Goal: Task Accomplishment & Management: Manage account settings

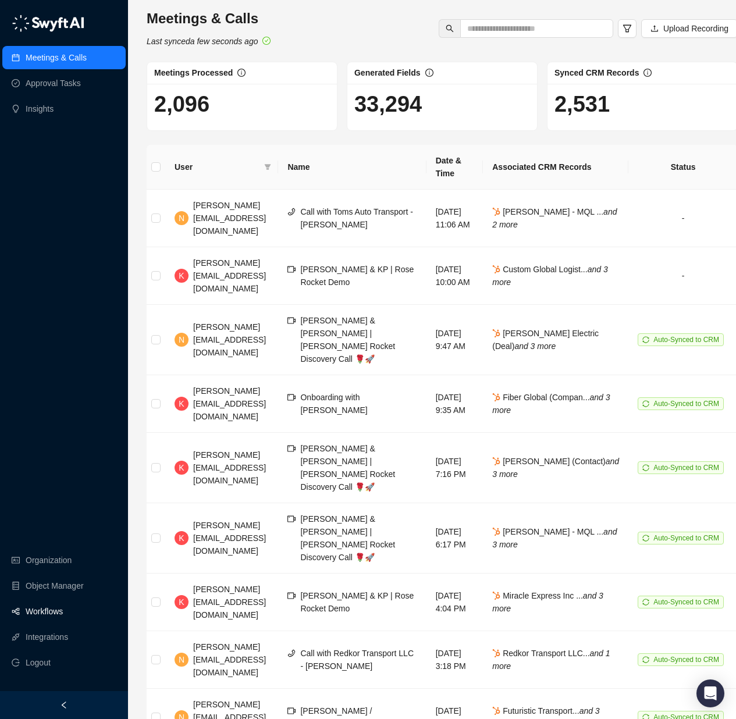
click at [48, 623] on link "Workflows" at bounding box center [44, 611] width 37 height 23
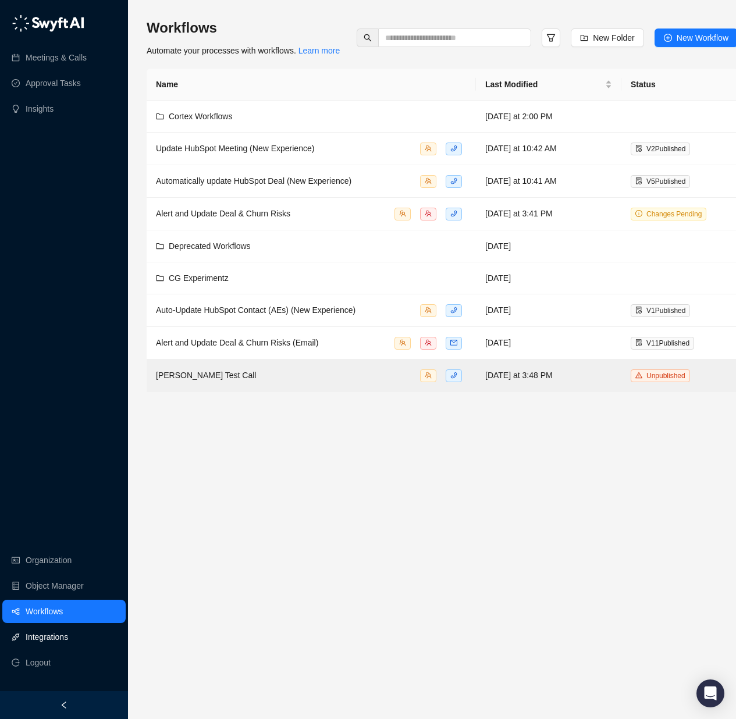
click at [66, 647] on link "Integrations" at bounding box center [47, 636] width 42 height 23
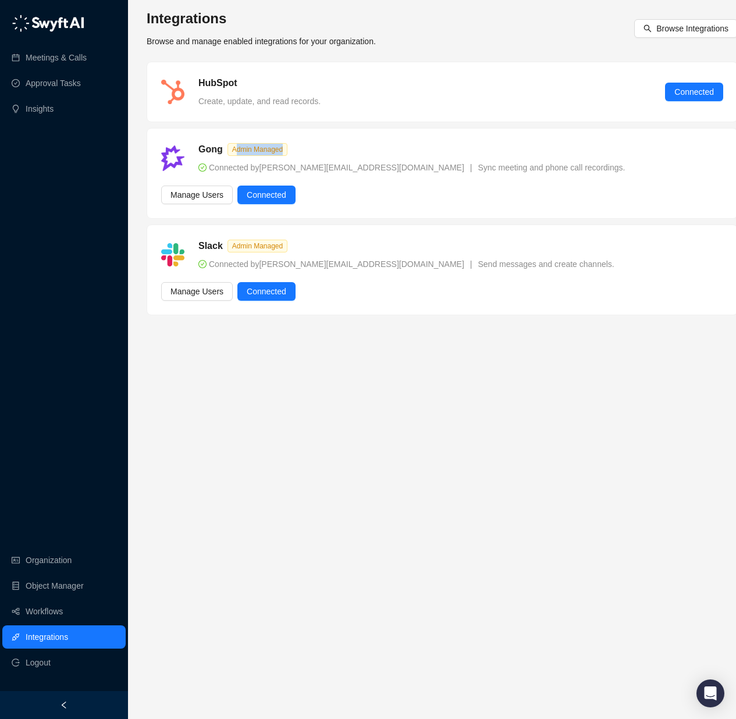
drag, startPoint x: 234, startPoint y: 148, endPoint x: 286, endPoint y: 159, distance: 52.5
click at [285, 159] on div "Gong Admin Managed Connected by leah.p@roserocket.com | Sync meeting and phone …" at bounding box center [411, 158] width 440 height 31
click at [297, 163] on span "Connected by leah.p@roserocket.com" at bounding box center [331, 167] width 266 height 9
click at [265, 172] on span "Connected by leah.p@roserocket.com" at bounding box center [331, 167] width 266 height 9
click at [254, 240] on span "Admin Managed" at bounding box center [257, 246] width 60 height 13
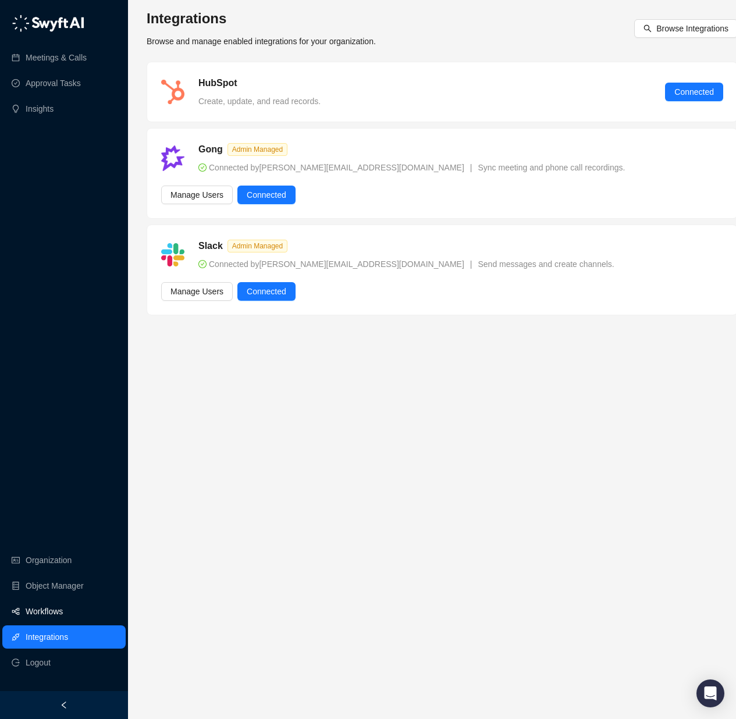
click at [63, 620] on link "Workflows" at bounding box center [44, 611] width 37 height 23
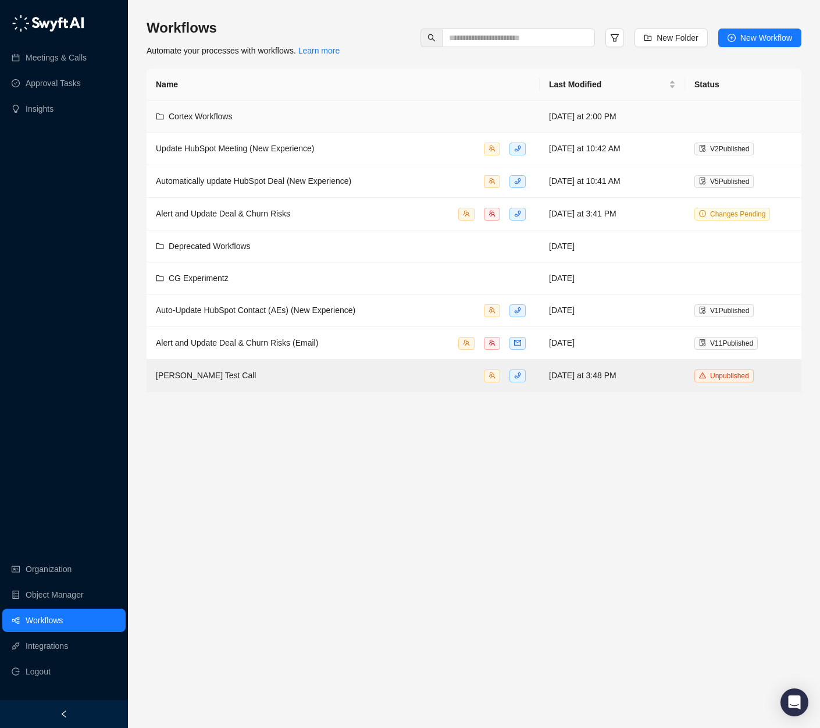
click at [215, 116] on span "Cortex Workflows" at bounding box center [200, 116] width 63 height 9
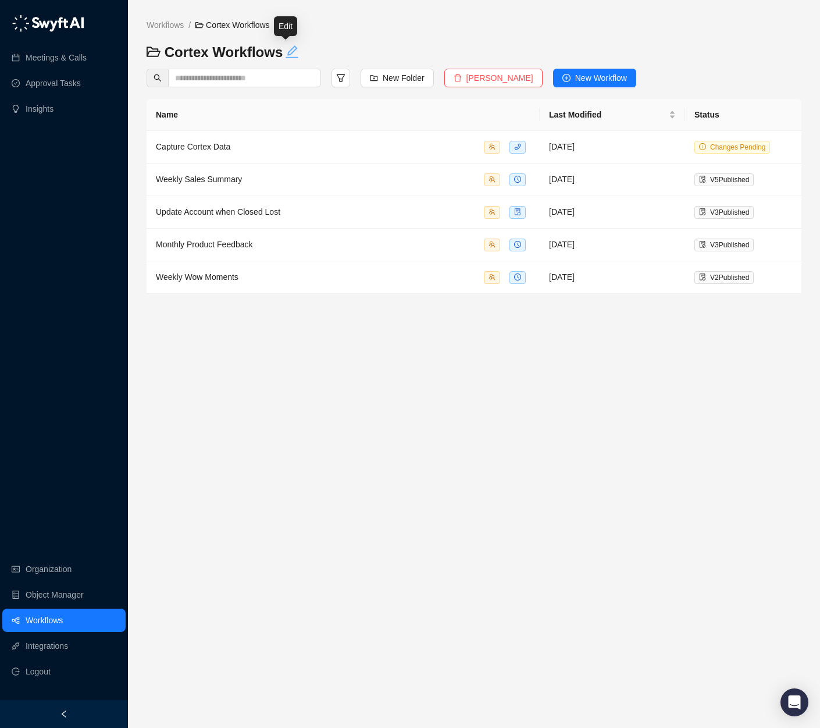
click at [286, 54] on icon "edit" at bounding box center [292, 51] width 12 height 12
type textarea "**********"
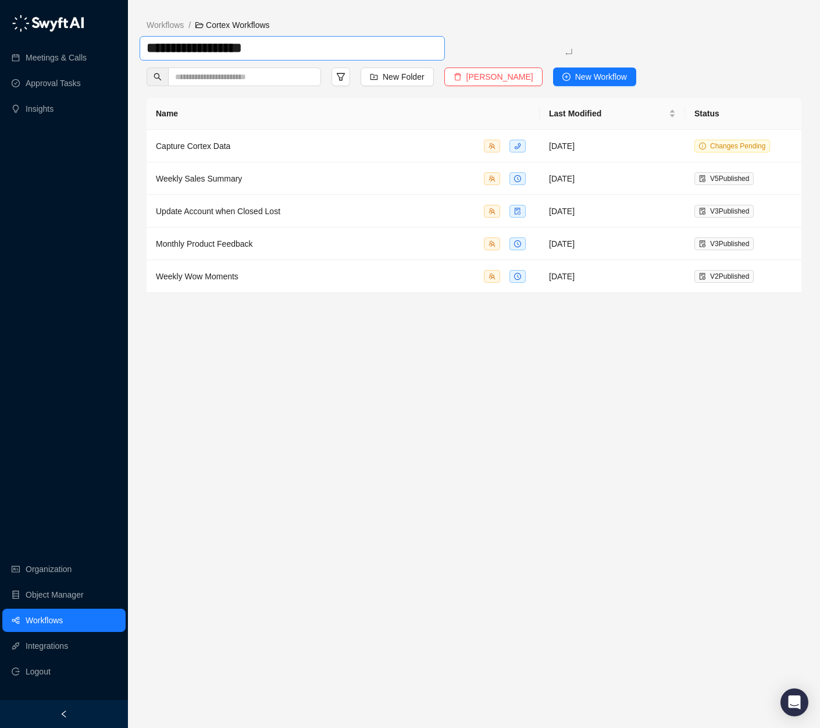
type textarea "**********"
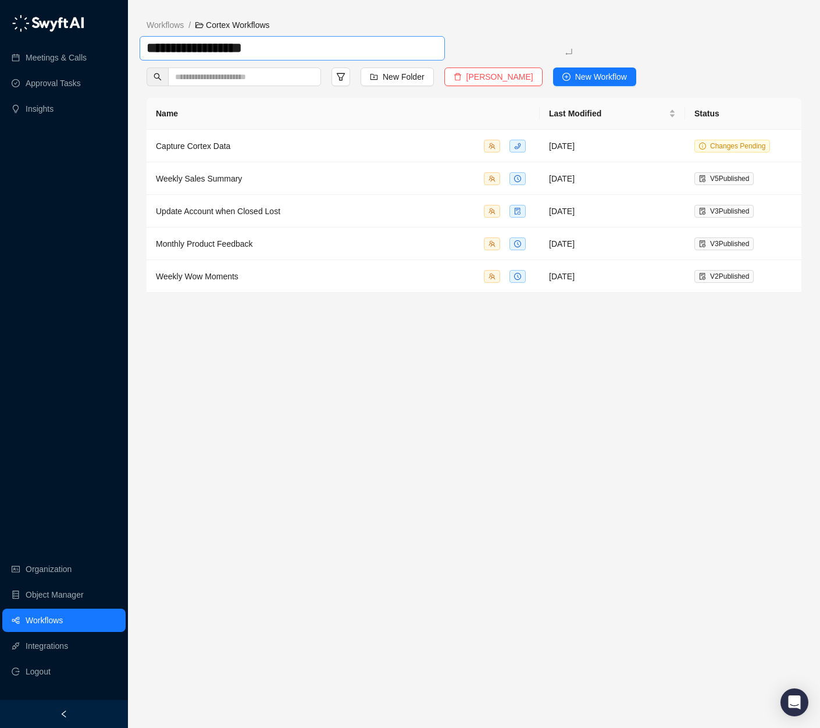
type textarea "**********"
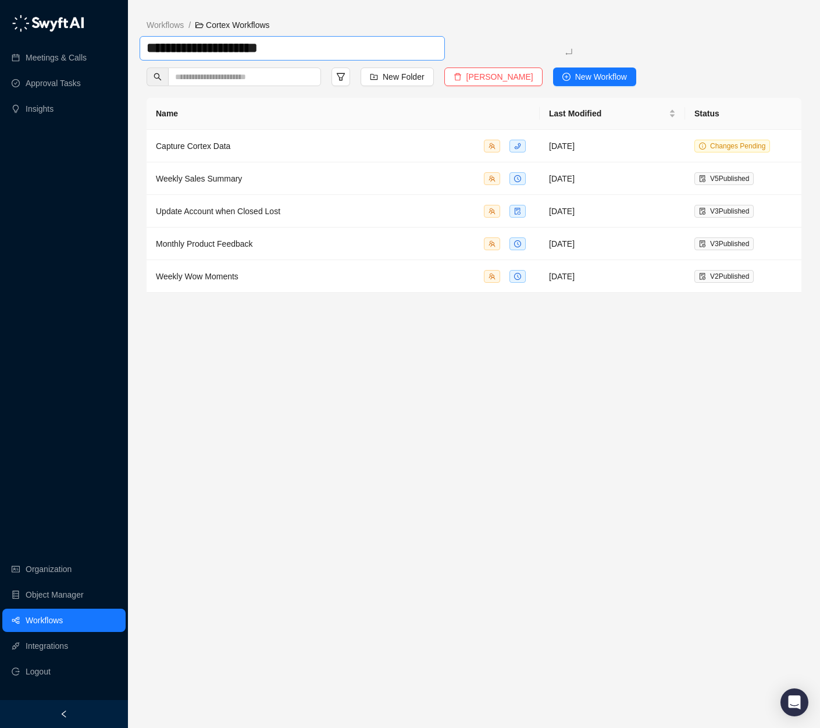
type textarea "**********"
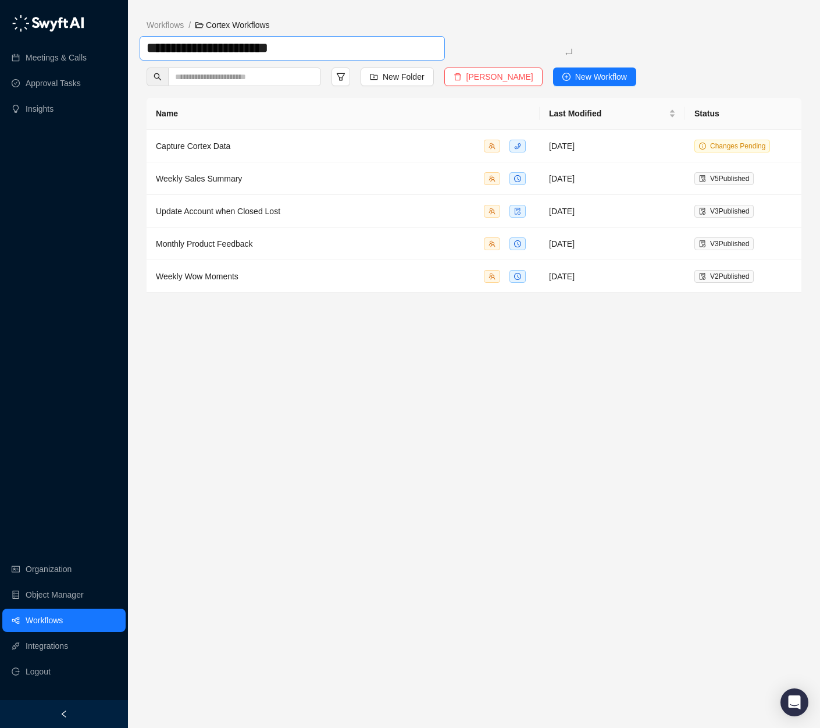
type textarea "**********"
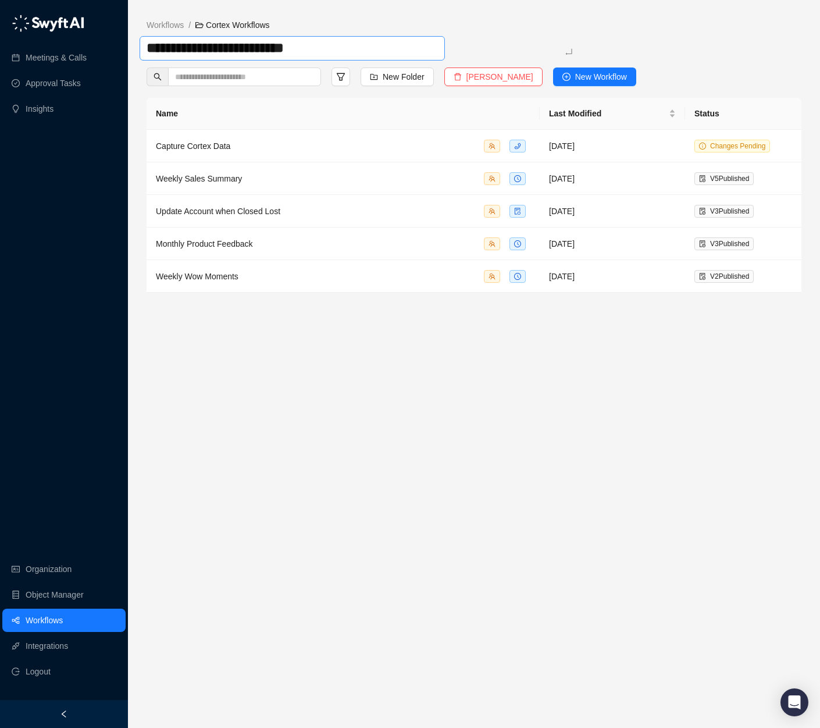
type textarea "**********"
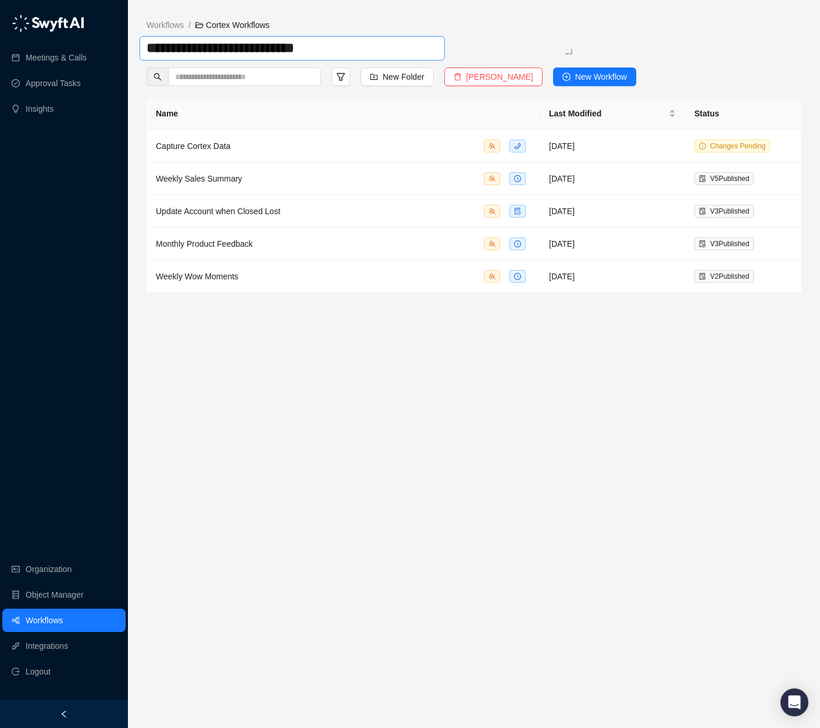
type textarea "**********"
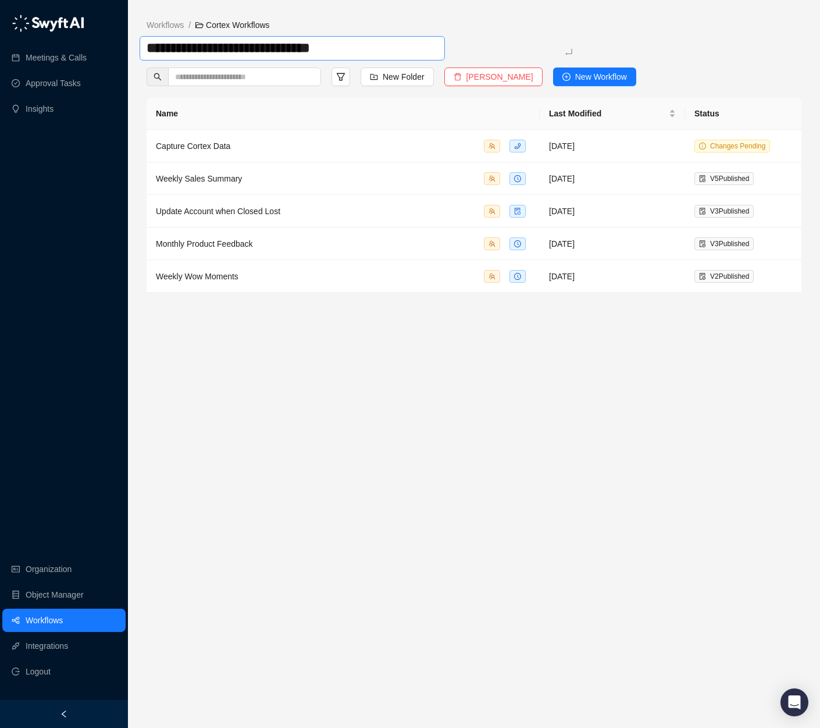
type textarea "**********"
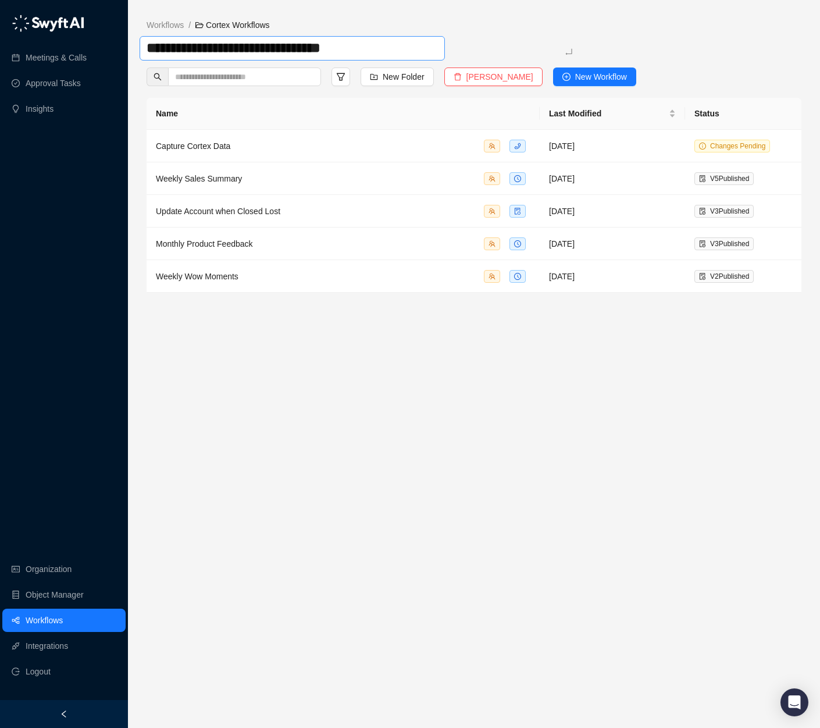
type textarea "**********"
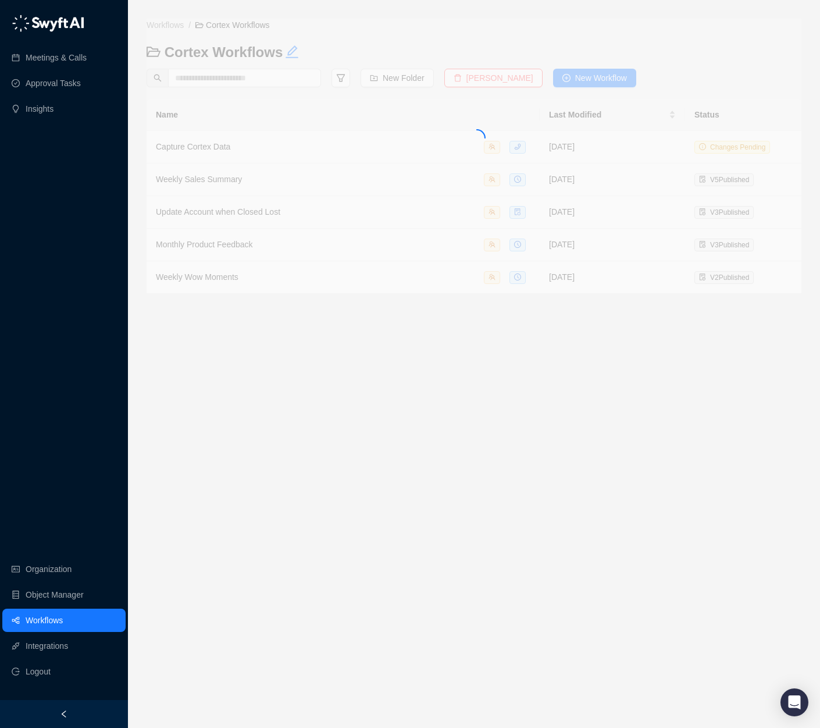
drag, startPoint x: 500, startPoint y: 399, endPoint x: 499, endPoint y: 392, distance: 7.2
click at [500, 399] on main "Workflows / Cortex Workflows Cortex Workflows New Folder Delete Folder New Work…" at bounding box center [474, 369] width 655 height 700
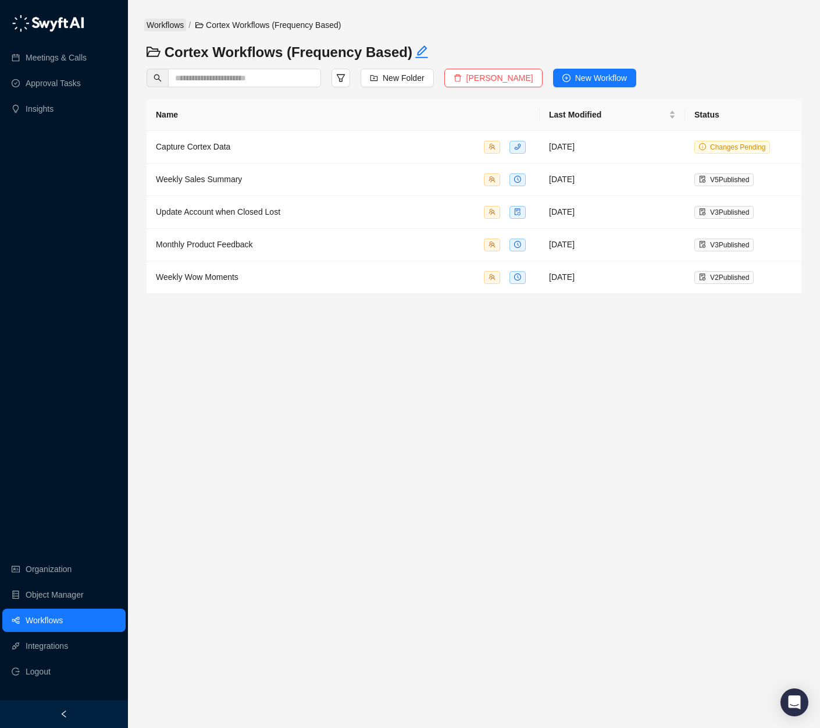
click at [179, 26] on link "Workflows" at bounding box center [165, 25] width 42 height 13
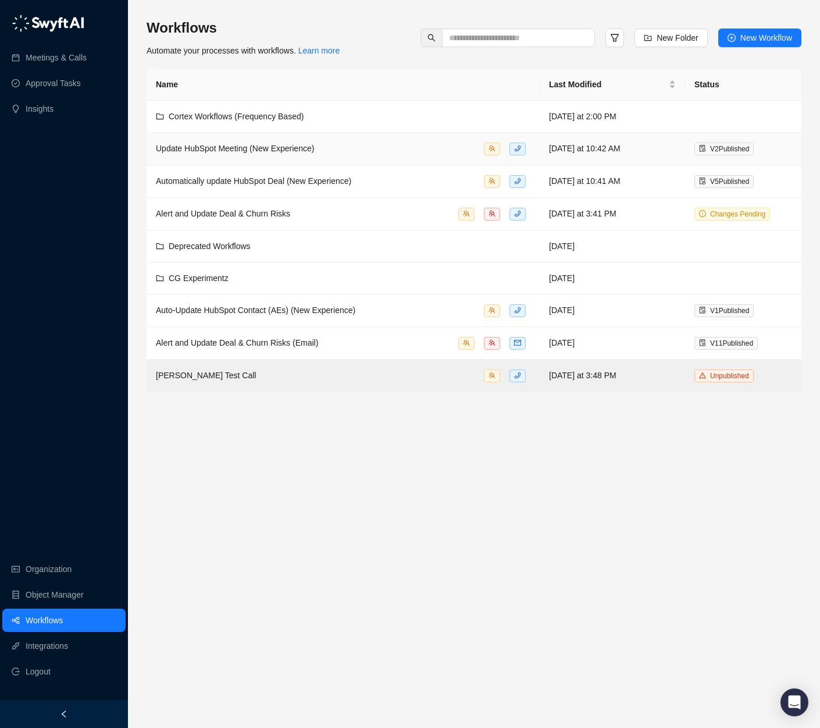
click at [269, 149] on span "Update HubSpot Meeting (New Experience)" at bounding box center [235, 148] width 158 height 9
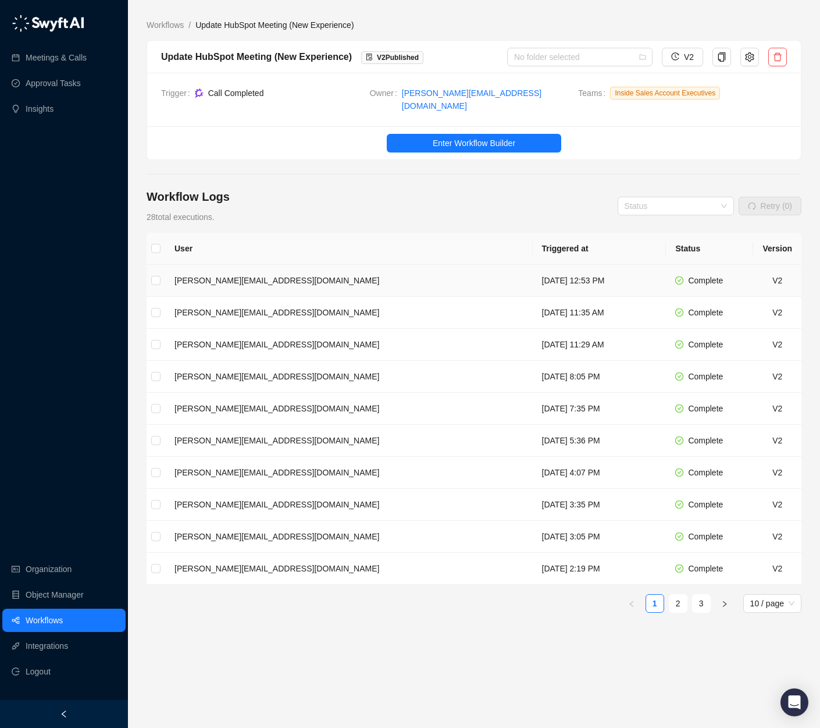
click at [533, 274] on td "[DATE] 12:53 PM" at bounding box center [600, 281] width 134 height 32
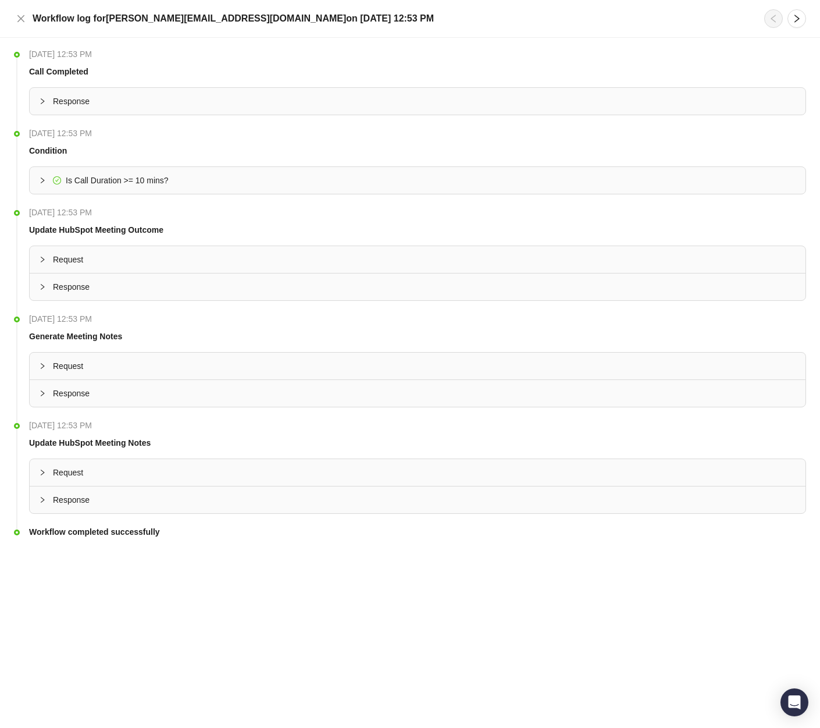
click at [69, 536] on div "Workflow completed successfully" at bounding box center [417, 539] width 777 height 28
click at [66, 504] on span "Response" at bounding box center [425, 499] width 744 height 13
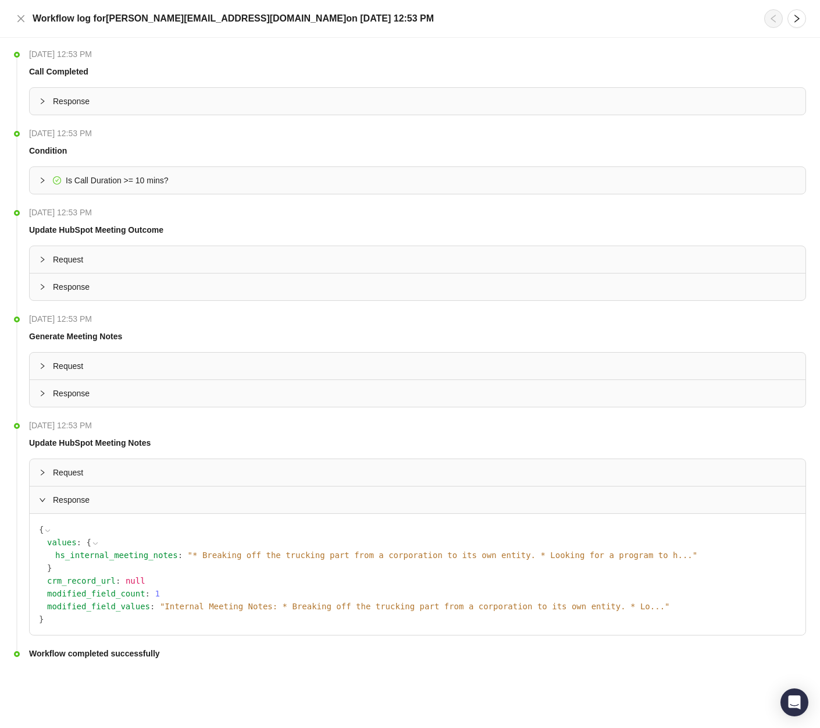
click at [69, 500] on span "Response" at bounding box center [425, 499] width 744 height 13
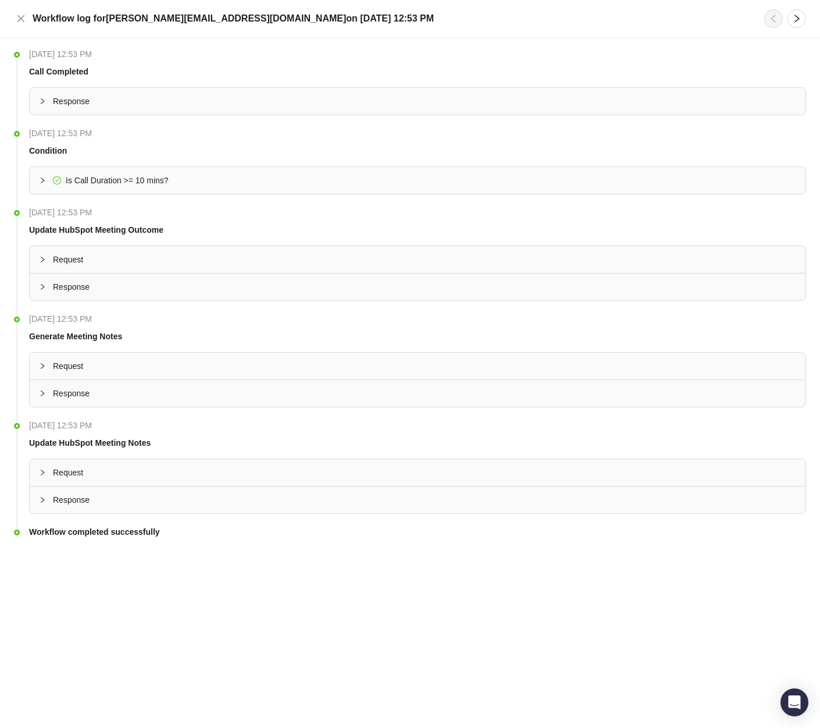
click at [72, 473] on span "Request" at bounding box center [425, 472] width 744 height 13
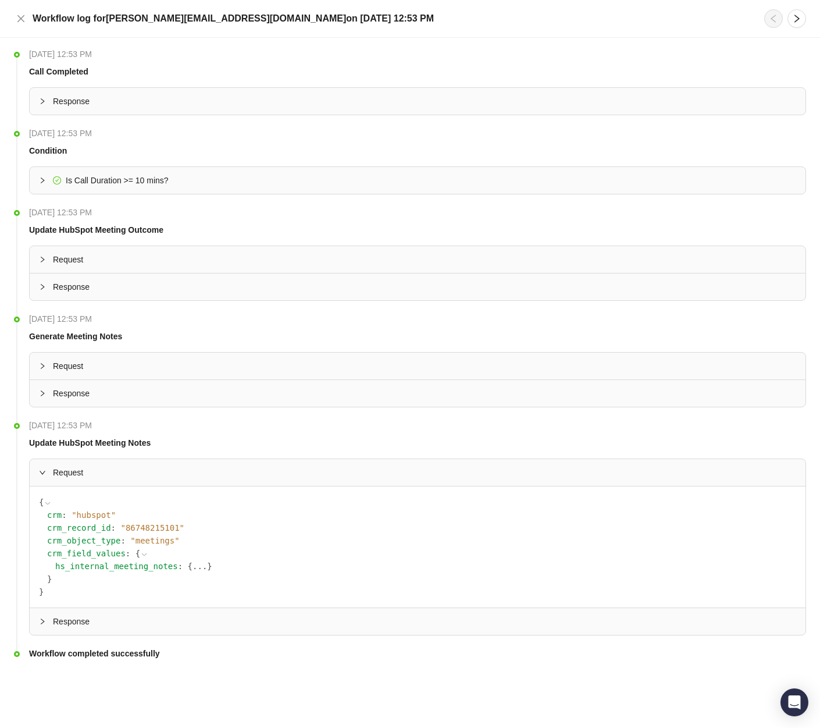
click at [143, 554] on icon at bounding box center [144, 554] width 8 height 8
click at [143, 554] on button "..." at bounding box center [147, 553] width 15 height 13
click at [200, 566] on button "..." at bounding box center [200, 566] width 15 height 13
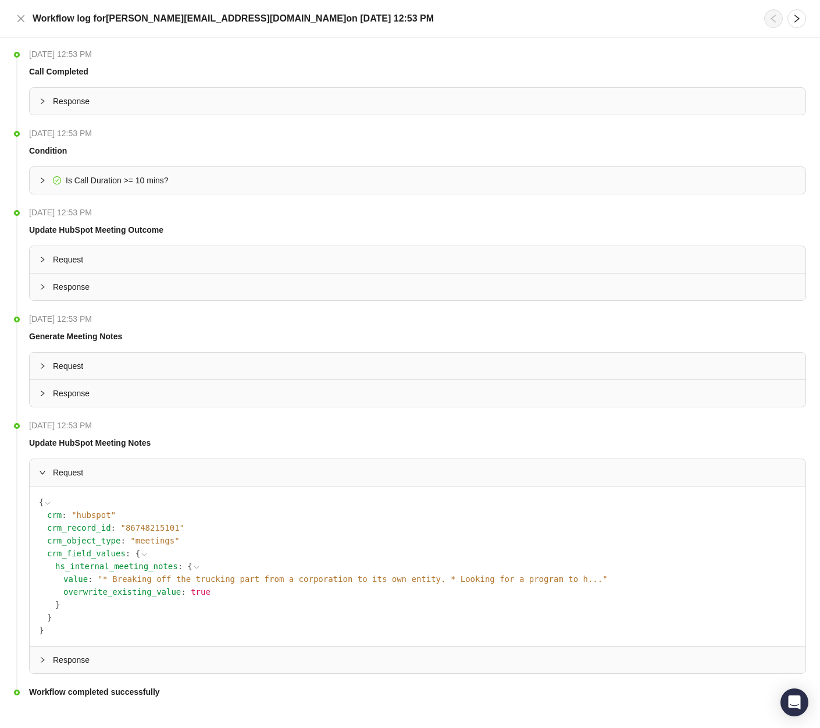
scroll to position [15, 0]
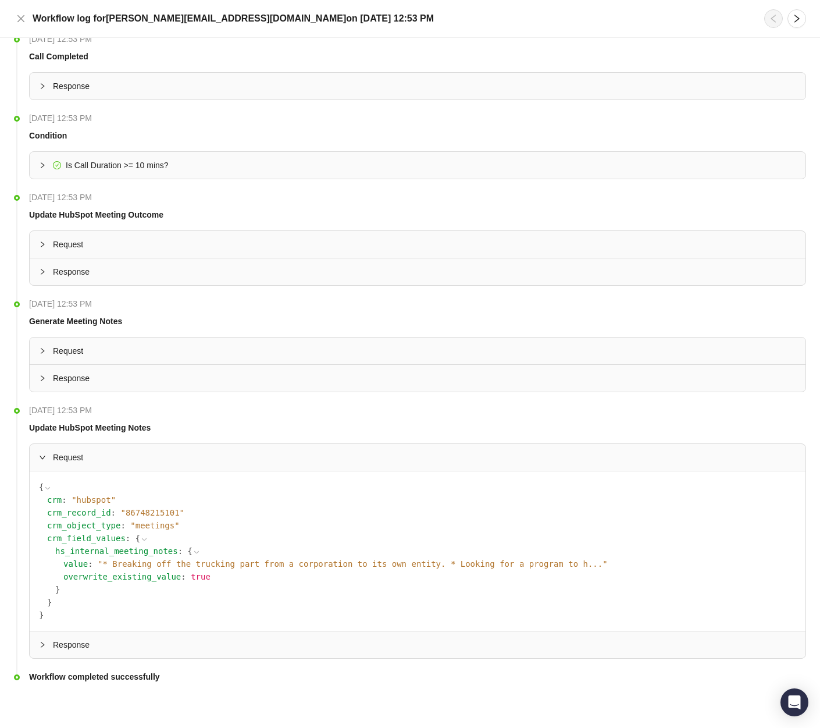
click at [45, 464] on div "Request" at bounding box center [418, 457] width 776 height 27
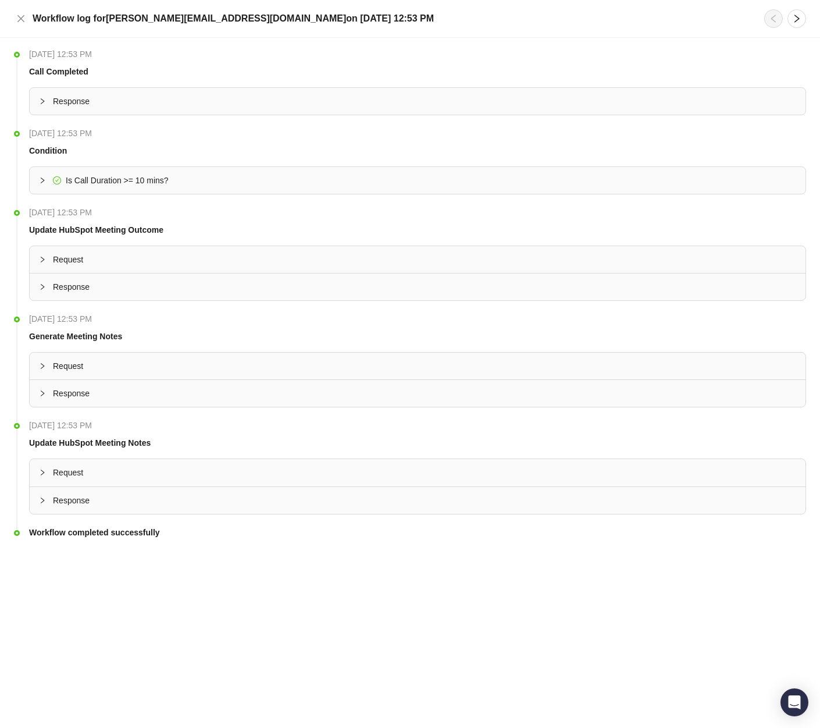
scroll to position [0, 0]
click at [60, 504] on span "Response" at bounding box center [425, 499] width 744 height 13
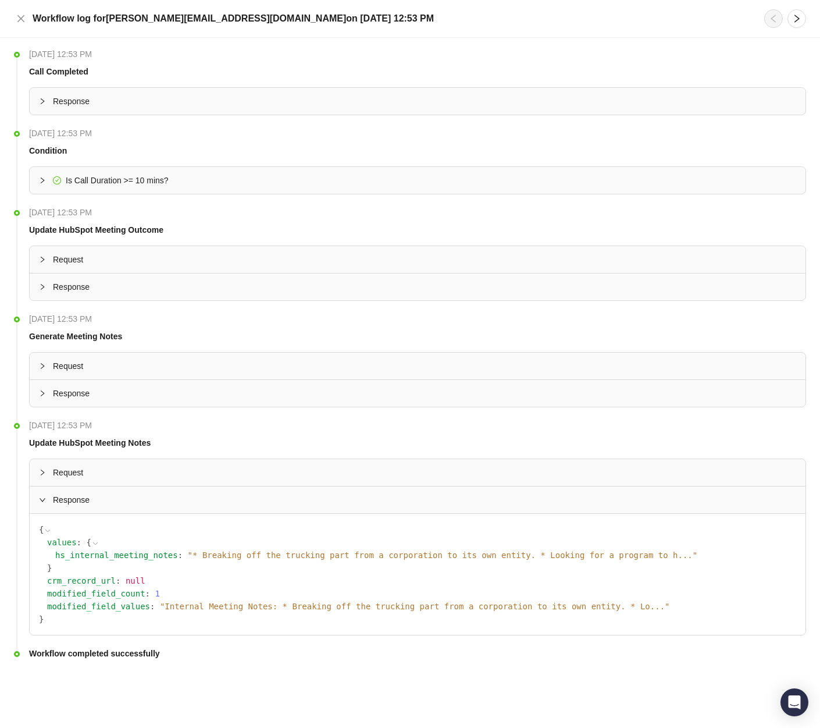
click at [390, 605] on span "" Internal Meeting Notes: * Breaking off the trucking part from a corporation t…" at bounding box center [415, 606] width 510 height 9
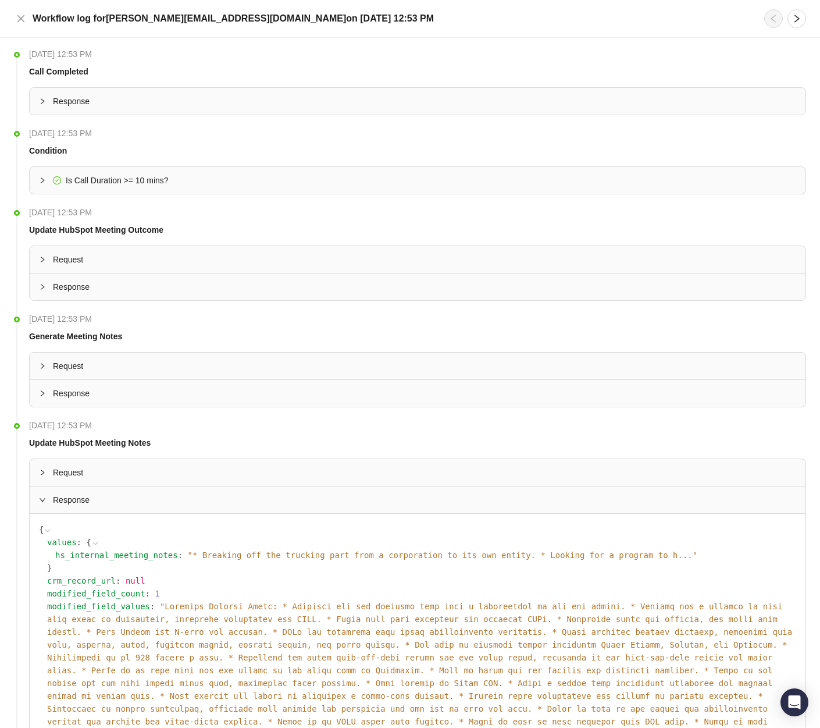
click at [390, 605] on span "" "" at bounding box center [419, 683] width 745 height 163
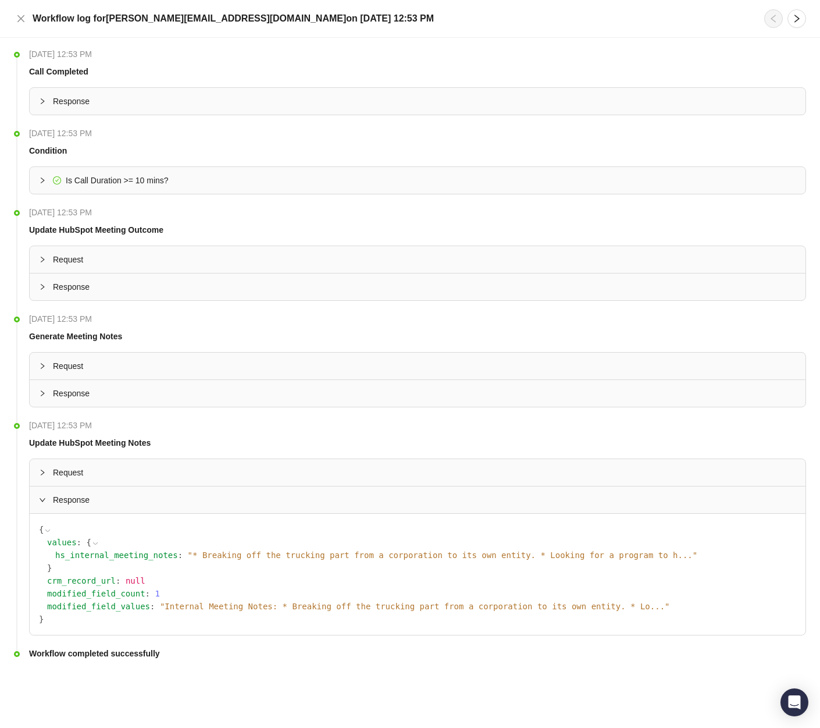
click at [132, 265] on span "Request" at bounding box center [425, 259] width 744 height 13
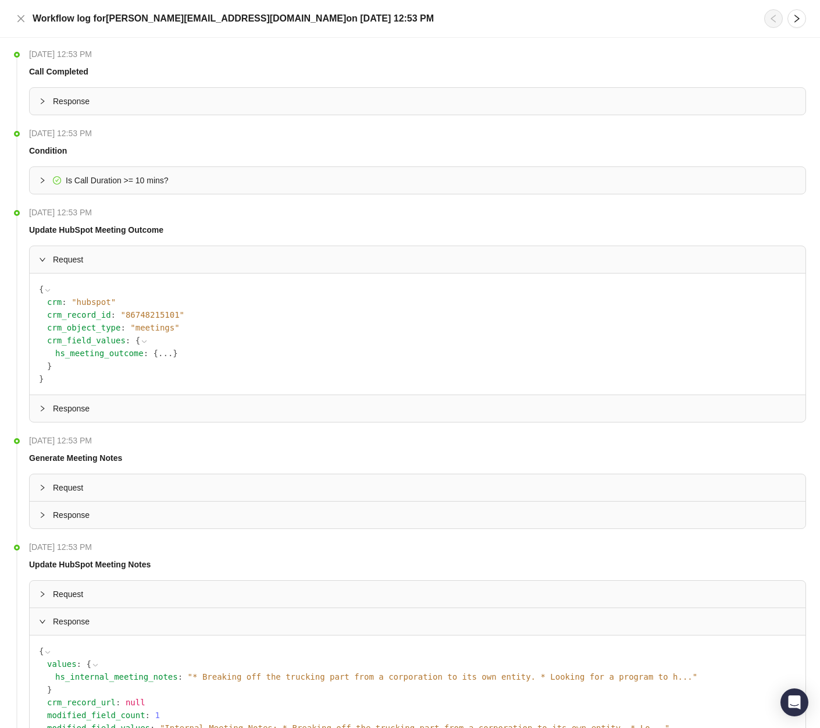
click at [159, 315] on span "" 86748215101 "" at bounding box center [152, 314] width 64 height 9
copy span "86748215101"
click at [169, 355] on button "..." at bounding box center [165, 353] width 15 height 13
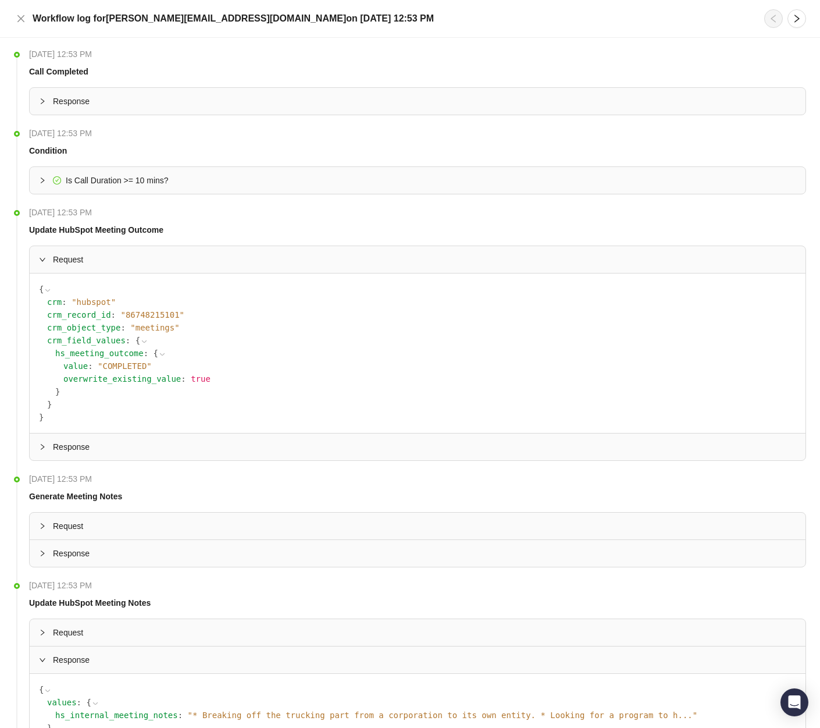
click at [149, 180] on span "Is Call Duration >= 10 mins?" at bounding box center [117, 180] width 103 height 9
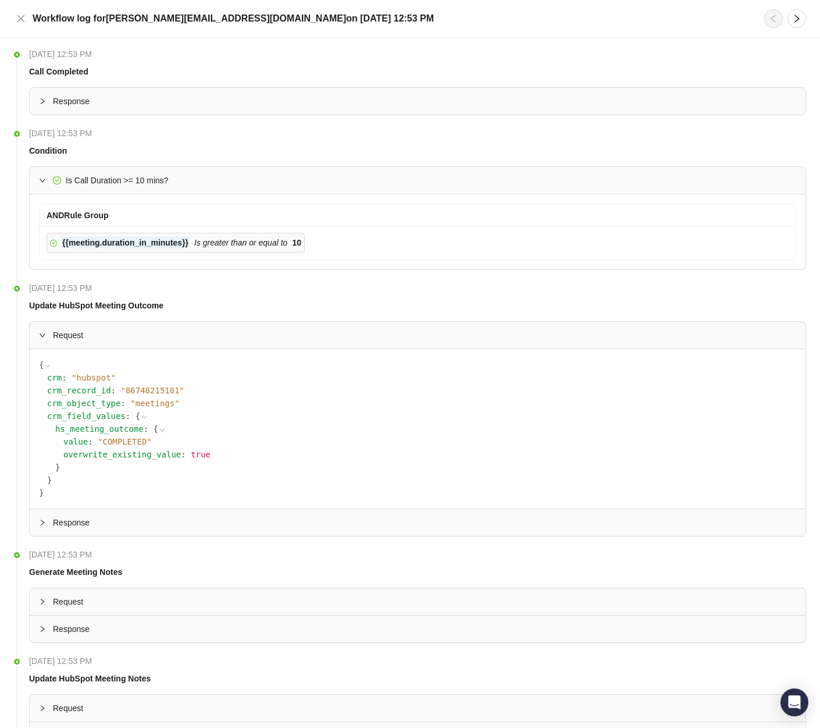
click at [149, 180] on span "Is Call Duration >= 10 mins?" at bounding box center [117, 180] width 103 height 9
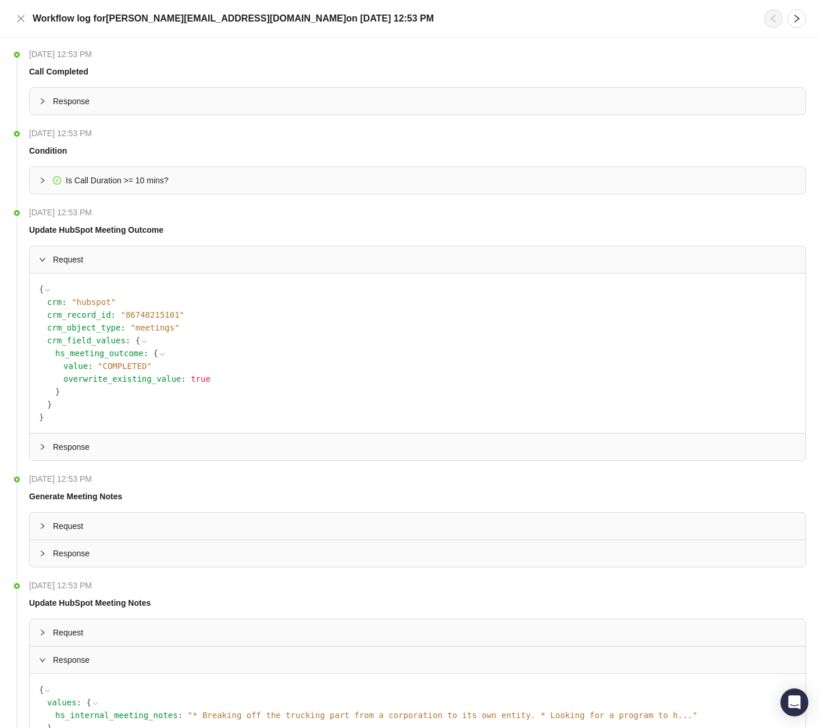
click at [54, 98] on span "Response" at bounding box center [425, 101] width 744 height 13
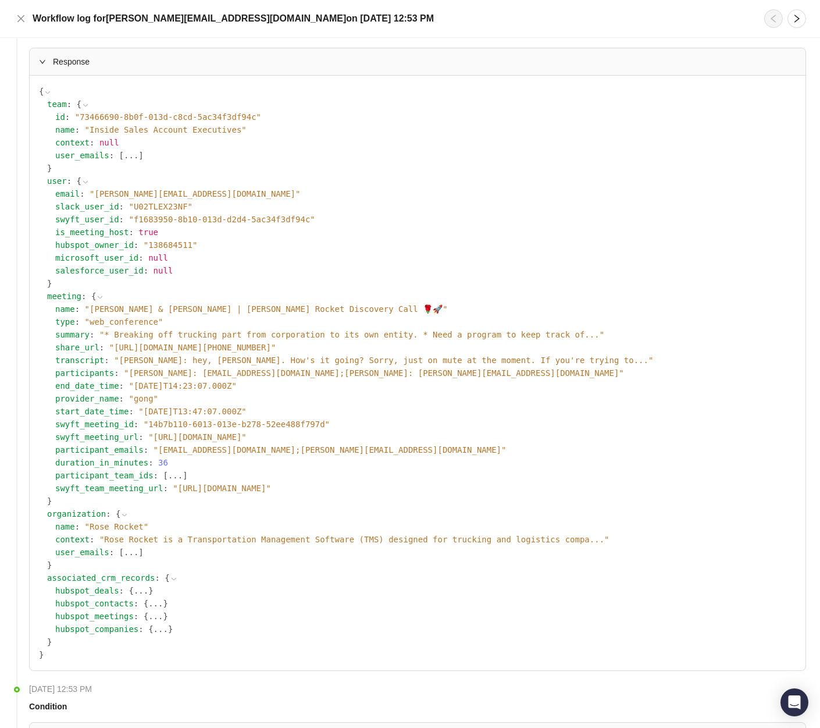
scroll to position [48, 0]
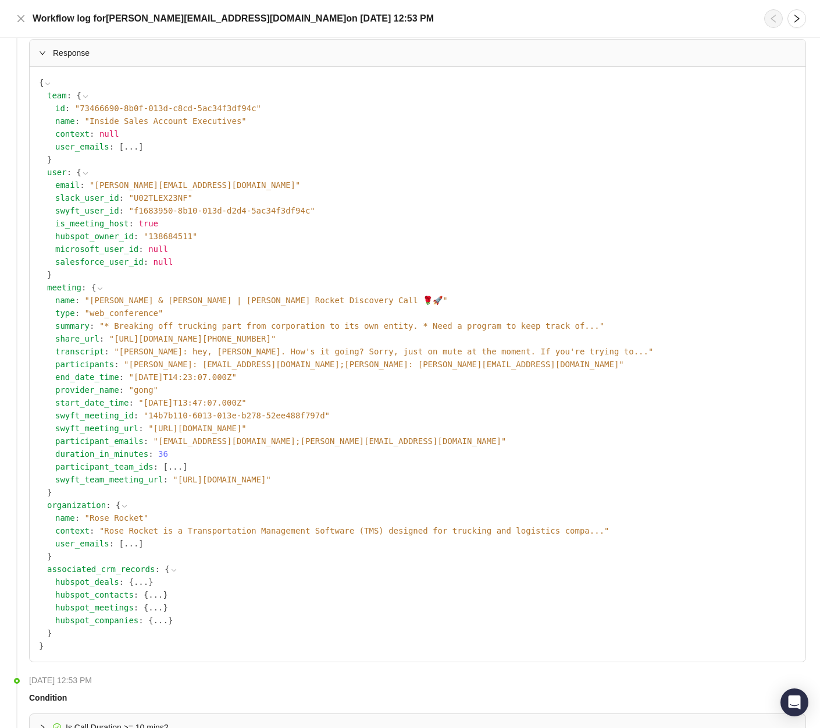
click at [166, 621] on button "..." at bounding box center [161, 620] width 15 height 13
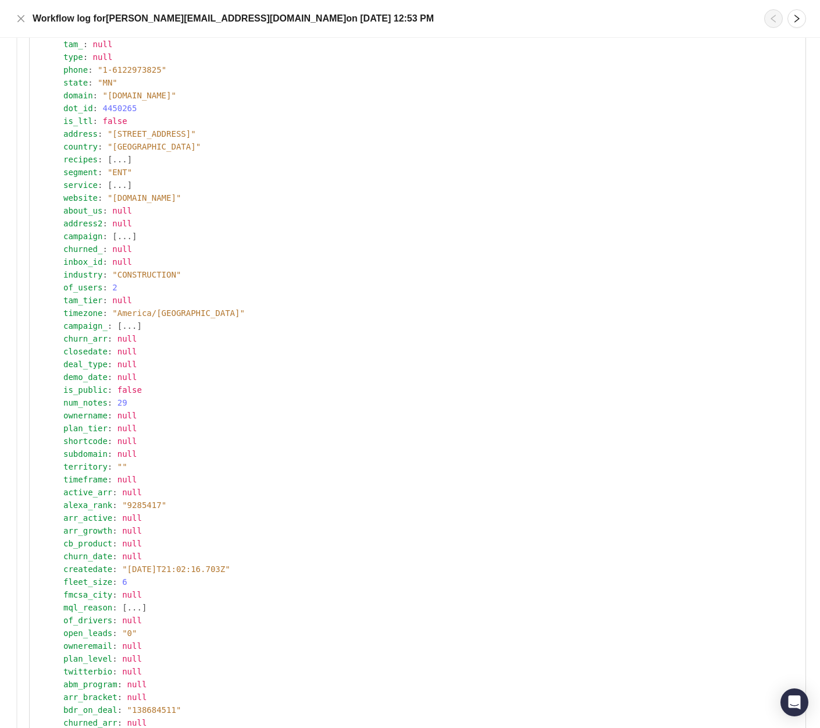
scroll to position [328, 0]
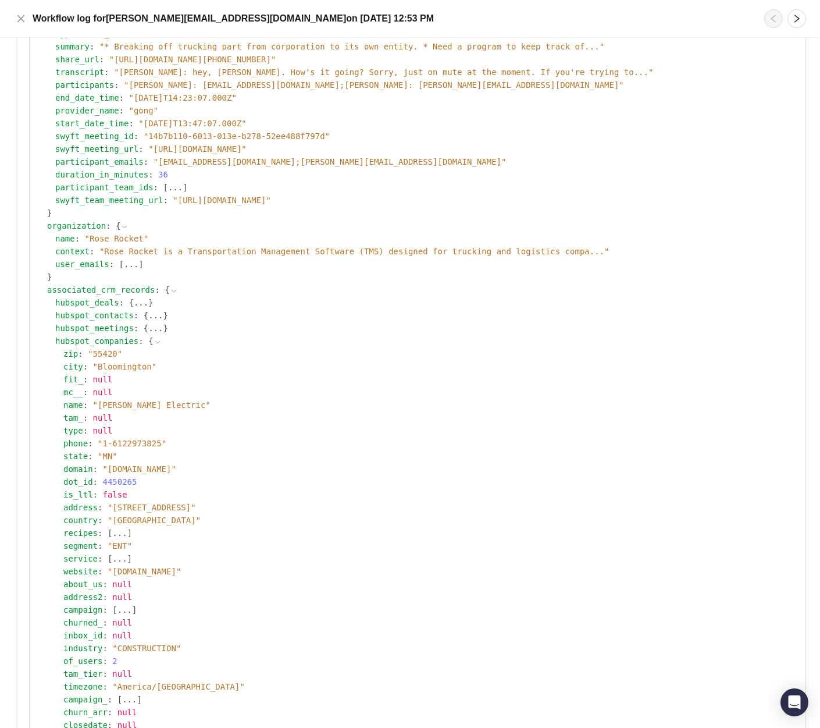
click at [152, 325] on button "..." at bounding box center [155, 328] width 15 height 13
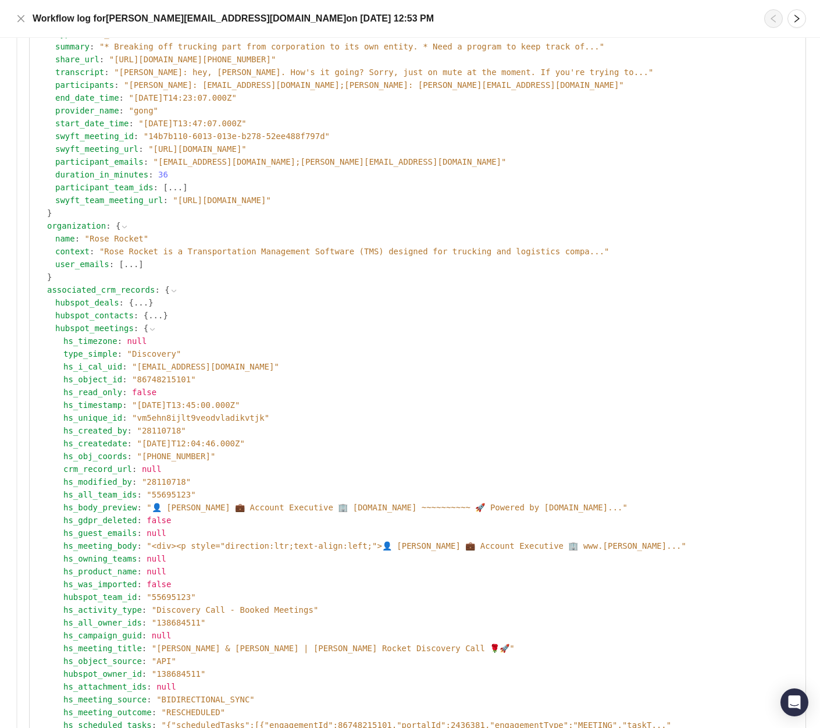
click at [152, 325] on icon at bounding box center [152, 329] width 8 height 8
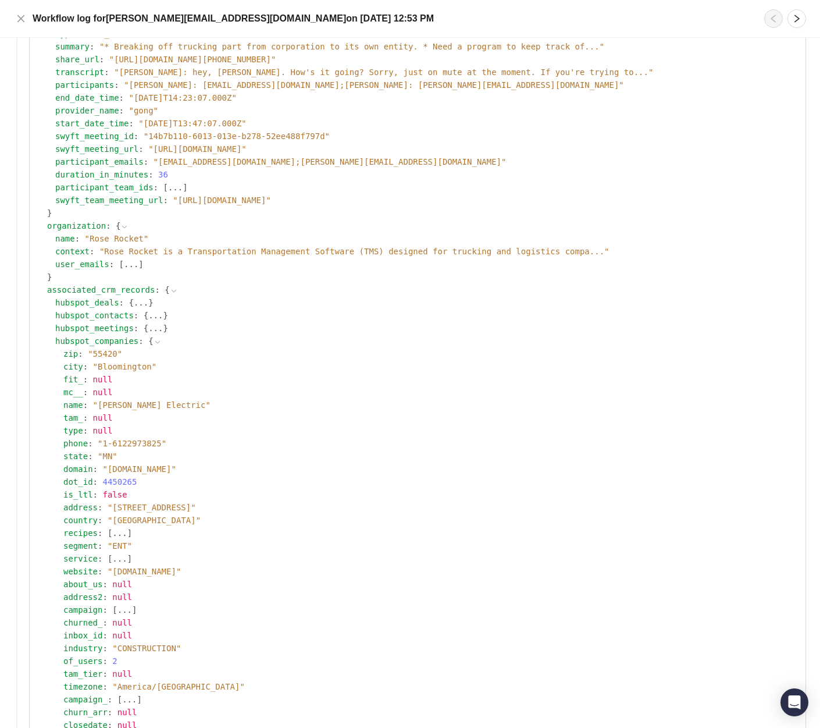
click at [152, 315] on button "..." at bounding box center [155, 315] width 15 height 13
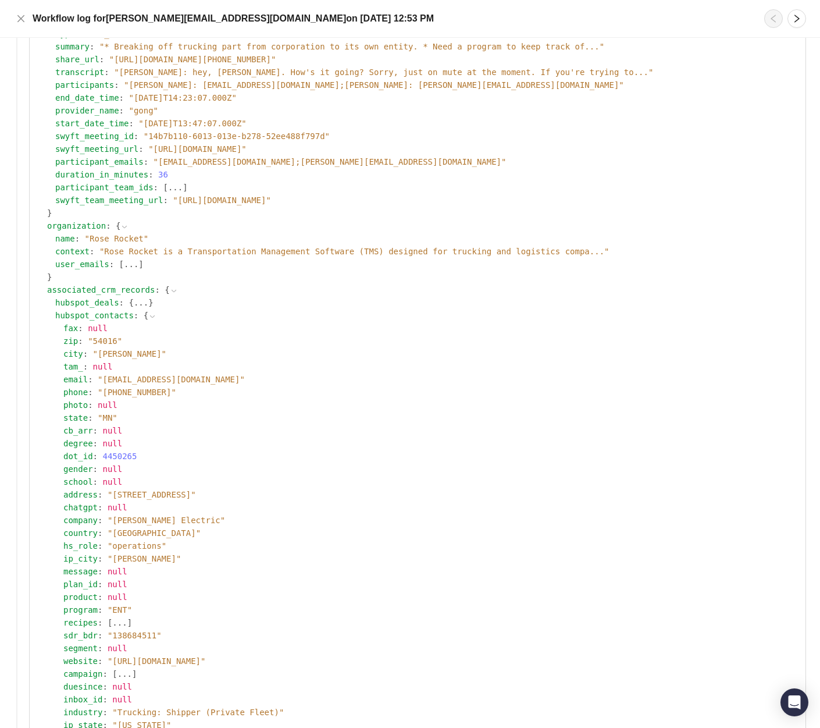
click at [152, 315] on icon at bounding box center [152, 316] width 8 height 8
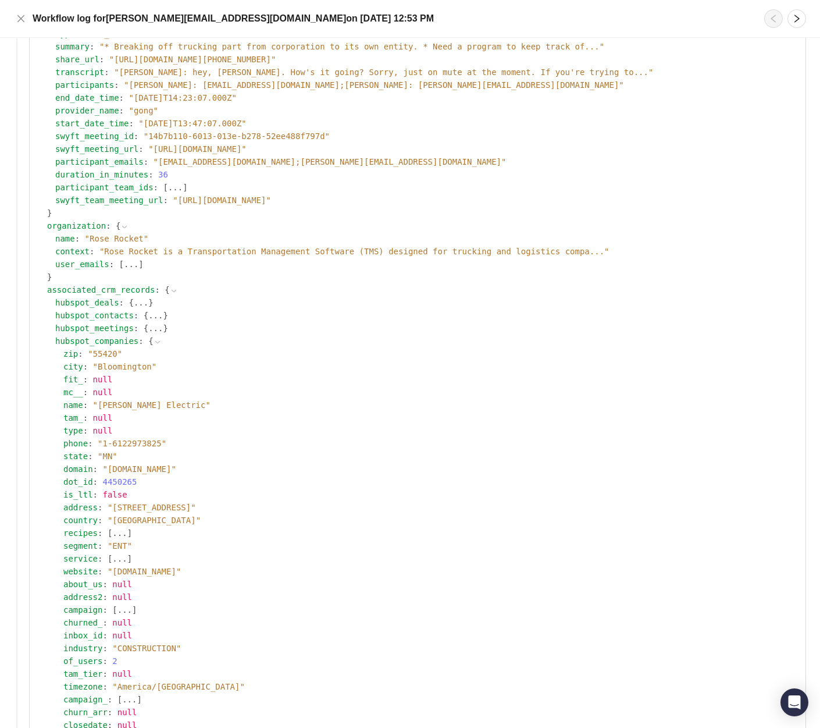
click at [141, 305] on button "..." at bounding box center [141, 302] width 15 height 13
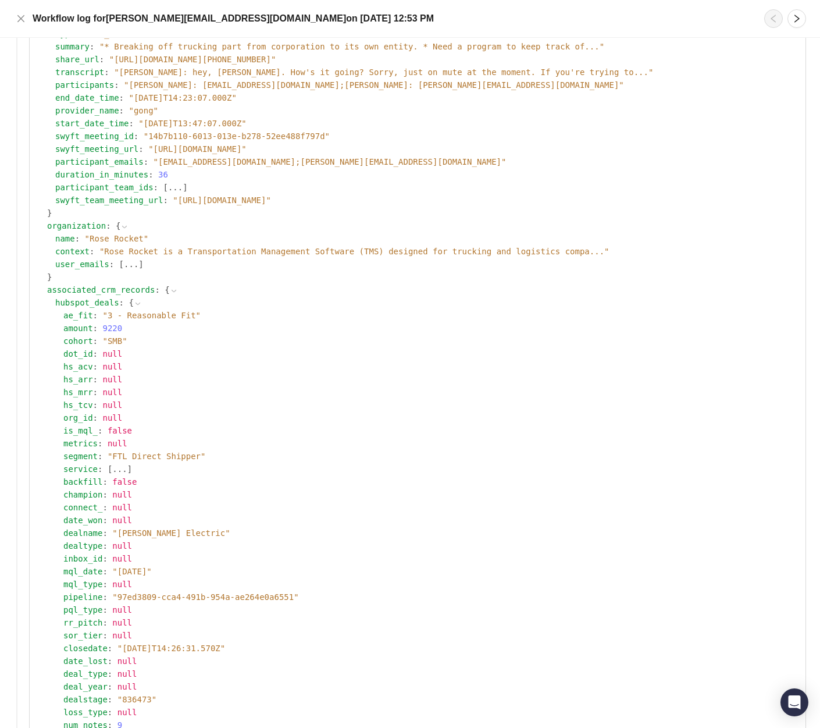
click at [137, 304] on icon at bounding box center [138, 304] width 5 height 2
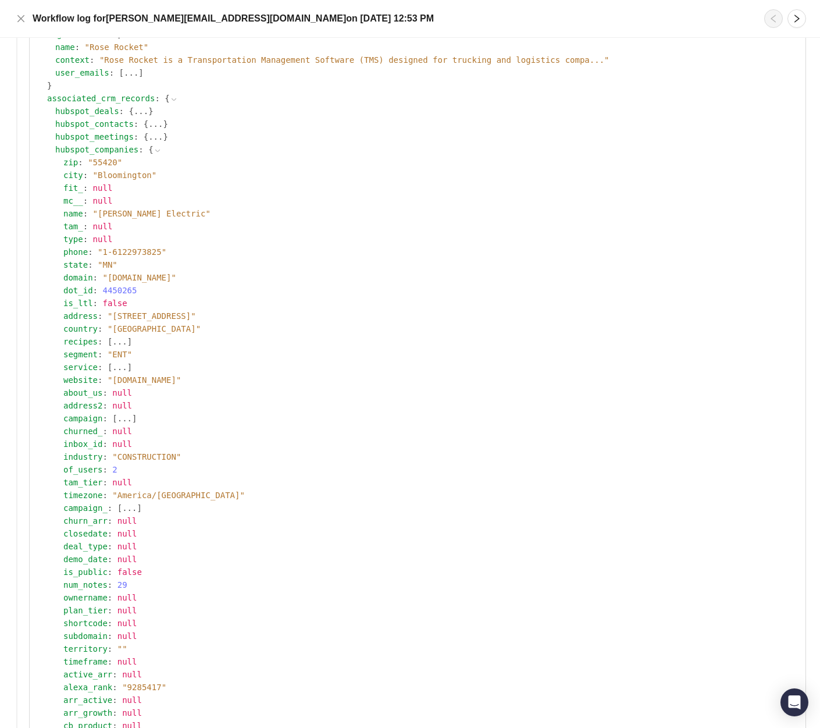
scroll to position [532, 0]
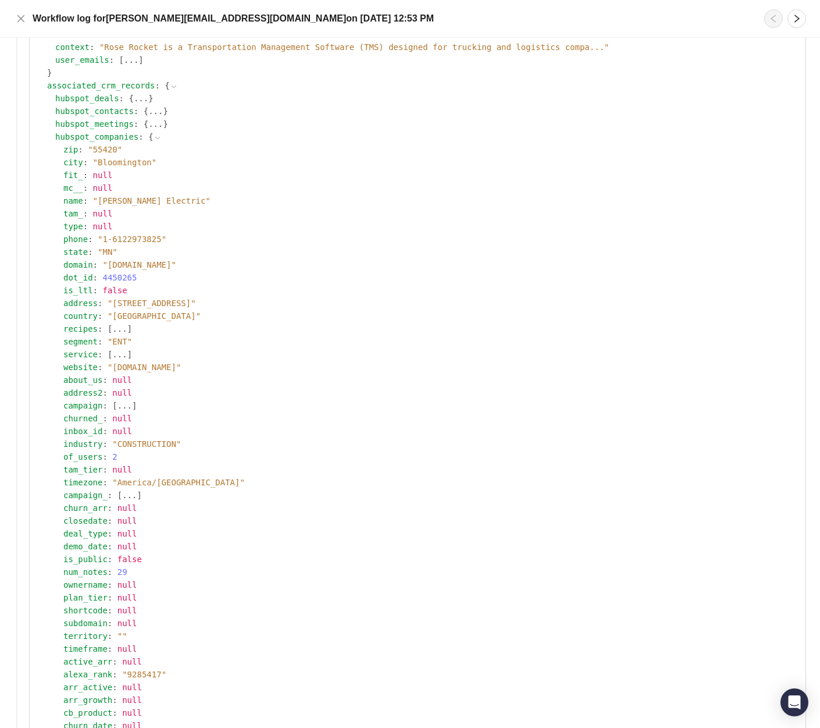
click at [155, 135] on icon at bounding box center [158, 138] width 8 height 8
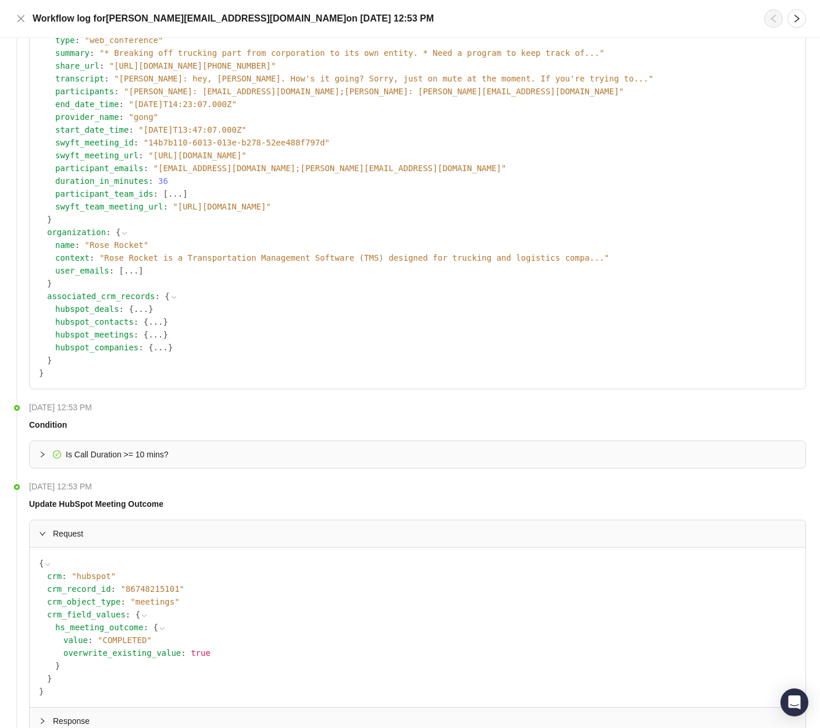
scroll to position [0, 0]
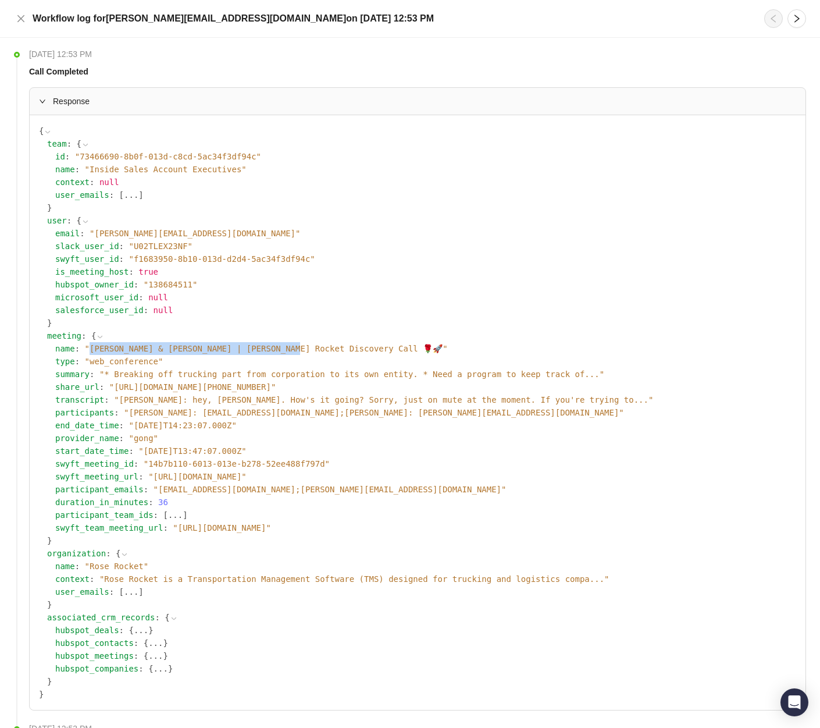
drag, startPoint x: 89, startPoint y: 347, endPoint x: 300, endPoint y: 349, distance: 211.2
click at [300, 349] on span "" Mike & Nicolas | Rose Rocket Discovery Call 🌹🚀 "" at bounding box center [266, 348] width 363 height 9
copy span "Mike & Nicolas | Rose Rocket Discovery Call"
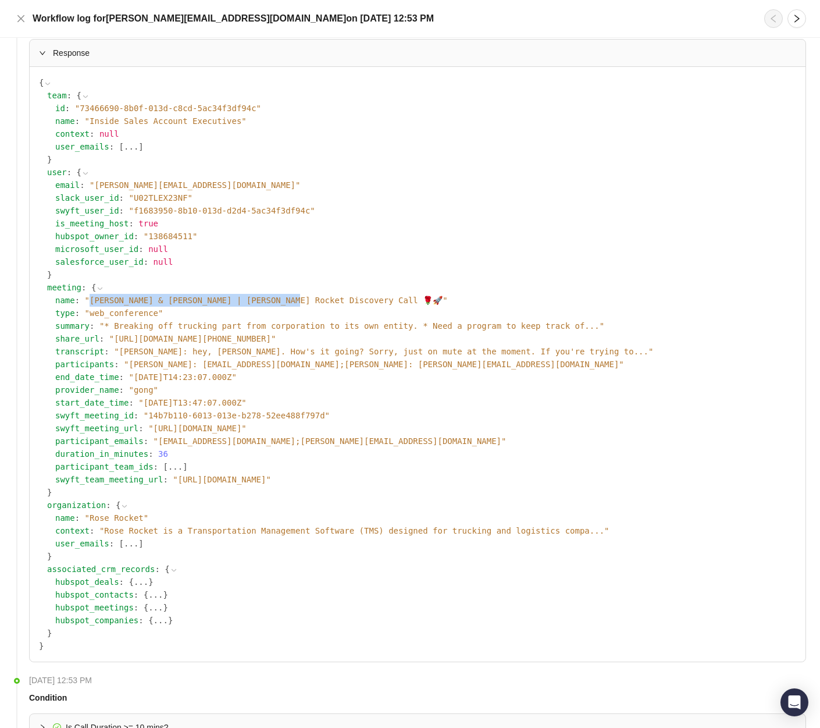
scroll to position [76, 0]
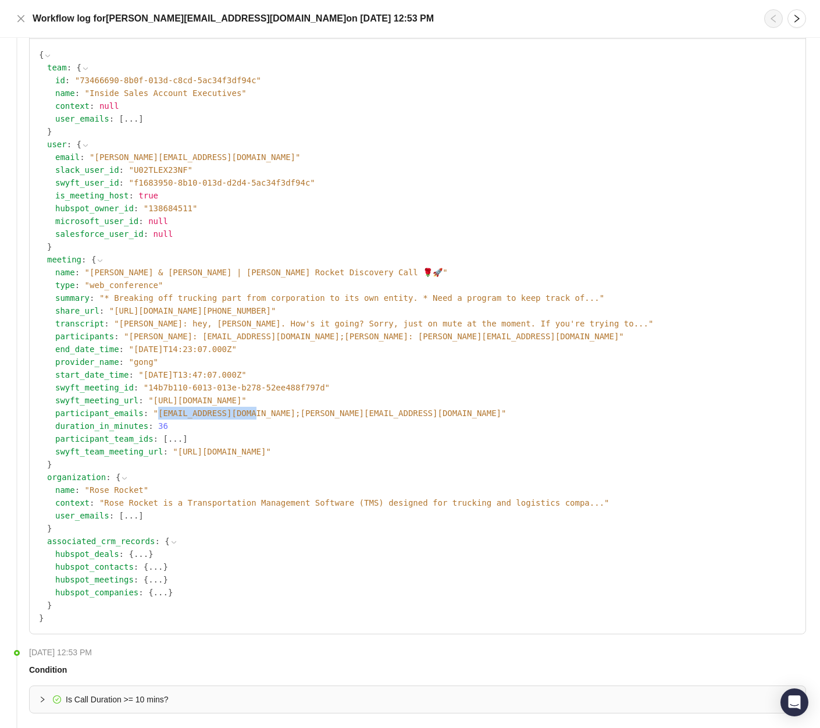
drag, startPoint x: 159, startPoint y: 414, endPoint x: 258, endPoint y: 414, distance: 98.3
click at [258, 414] on span "" mbarnum@huntelec.com;nicolas.r@roserocket.com "" at bounding box center [330, 412] width 353 height 9
copy span "mbarnum@huntelec.com"
click at [227, 350] on span "" 2025-08-20T14:23:07.000Z "" at bounding box center [183, 348] width 108 height 9
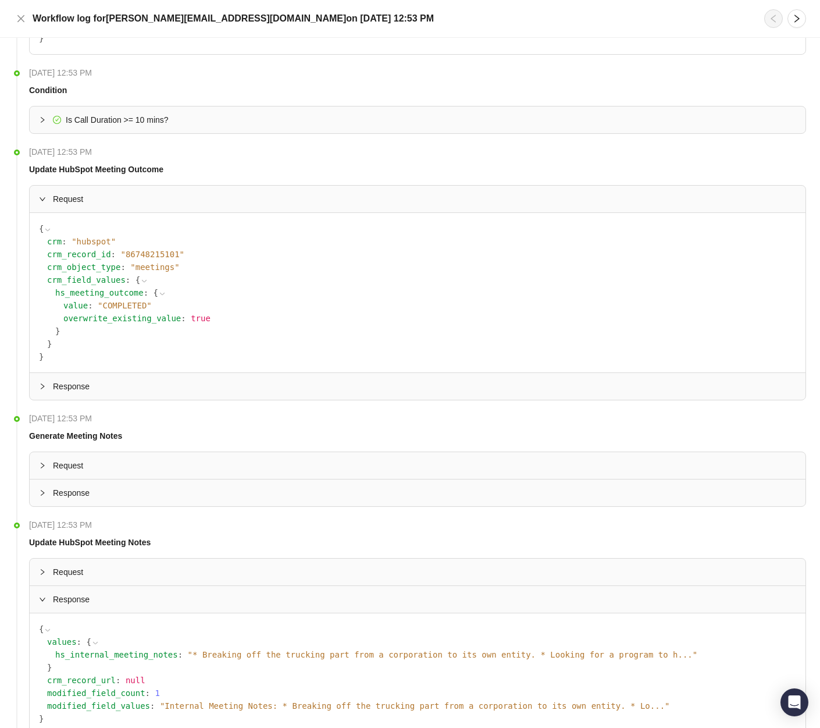
scroll to position [732, 0]
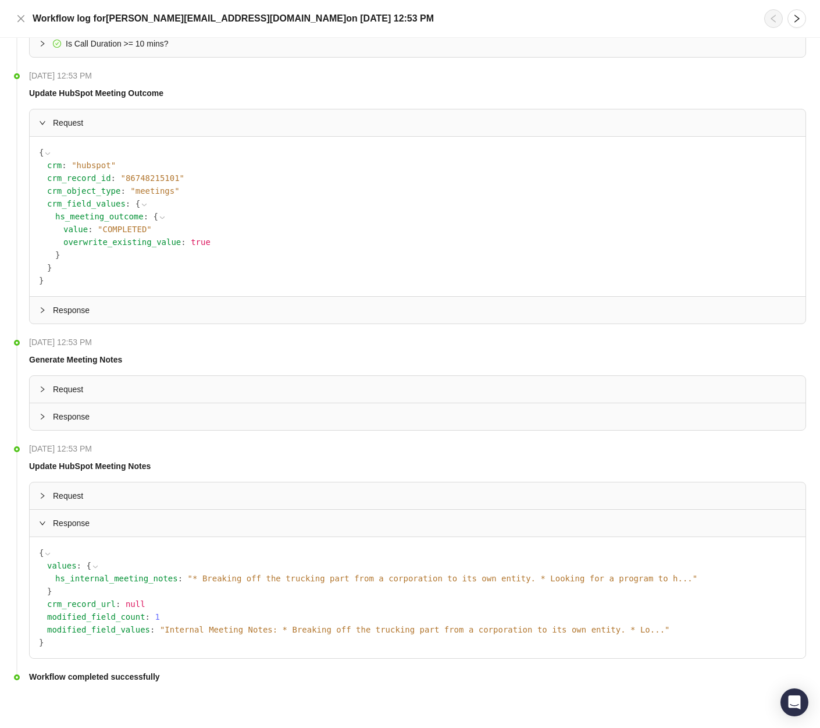
click at [469, 634] on span "" Internal Meeting Notes: * Breaking off the trucking part from a corporation t…" at bounding box center [415, 629] width 510 height 9
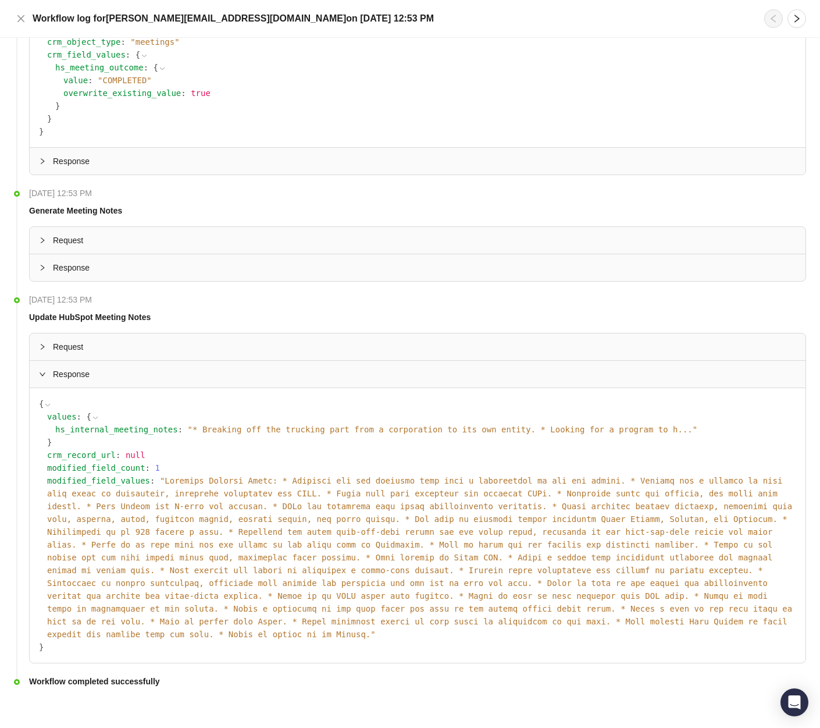
scroll to position [886, 0]
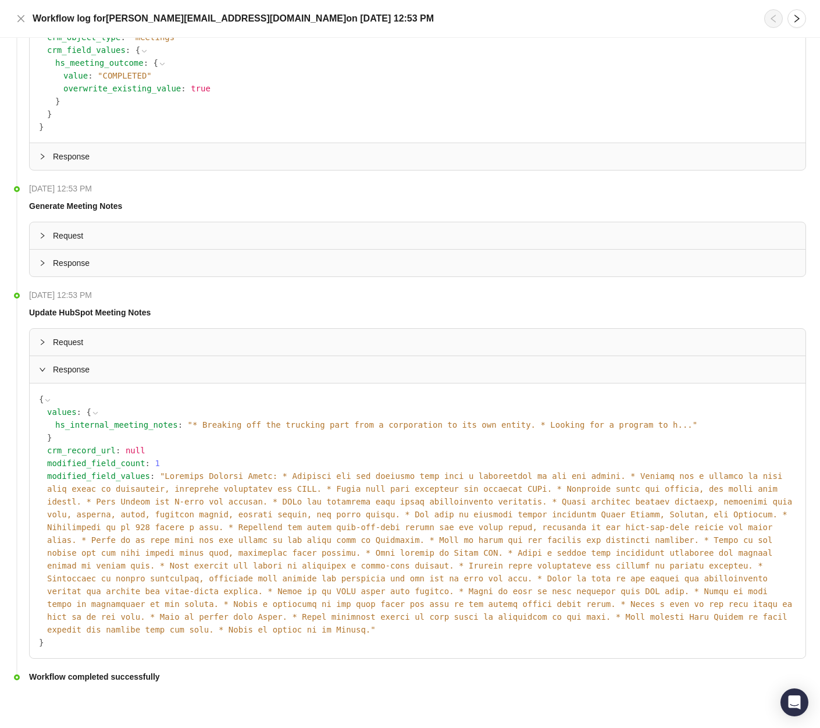
click at [337, 424] on span "" * Breaking off the trucking part from a corporation to its own entity. * Look…" at bounding box center [443, 424] width 510 height 9
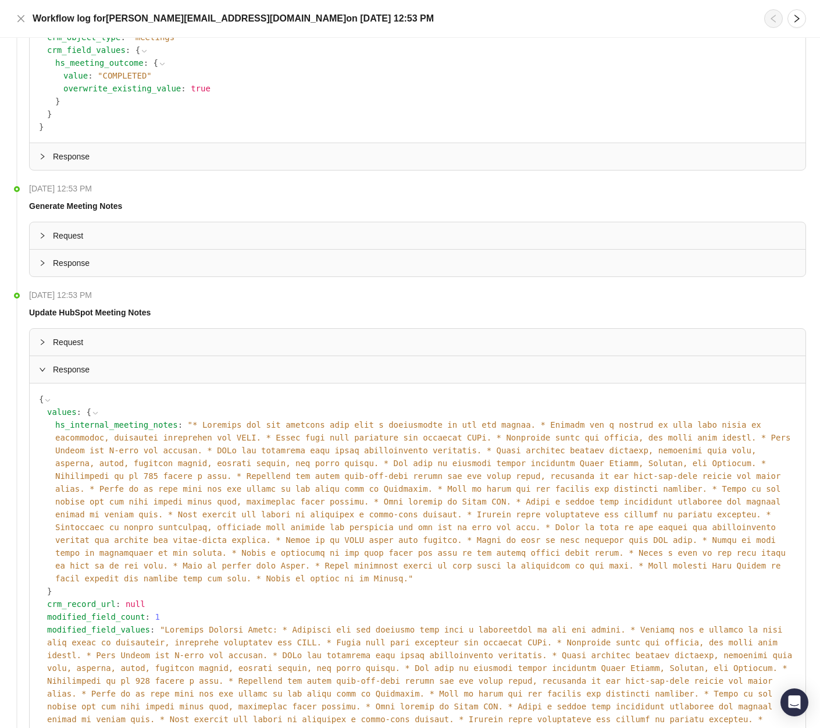
click at [283, 425] on span "" "" at bounding box center [422, 501] width 735 height 163
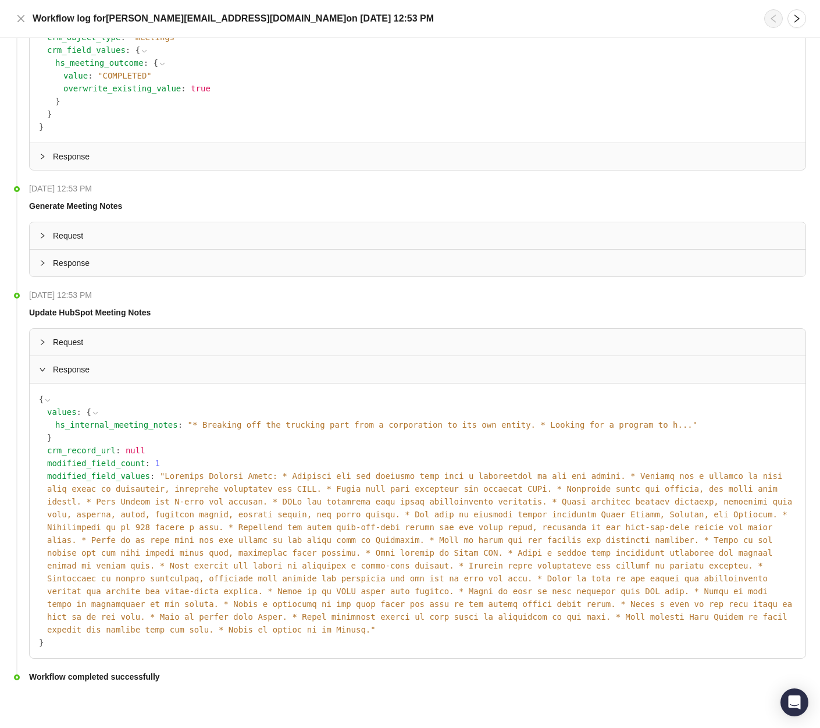
click at [223, 481] on div "modified_field_values : " "" at bounding box center [421, 553] width 749 height 166
click at [225, 474] on span "" "" at bounding box center [419, 552] width 745 height 163
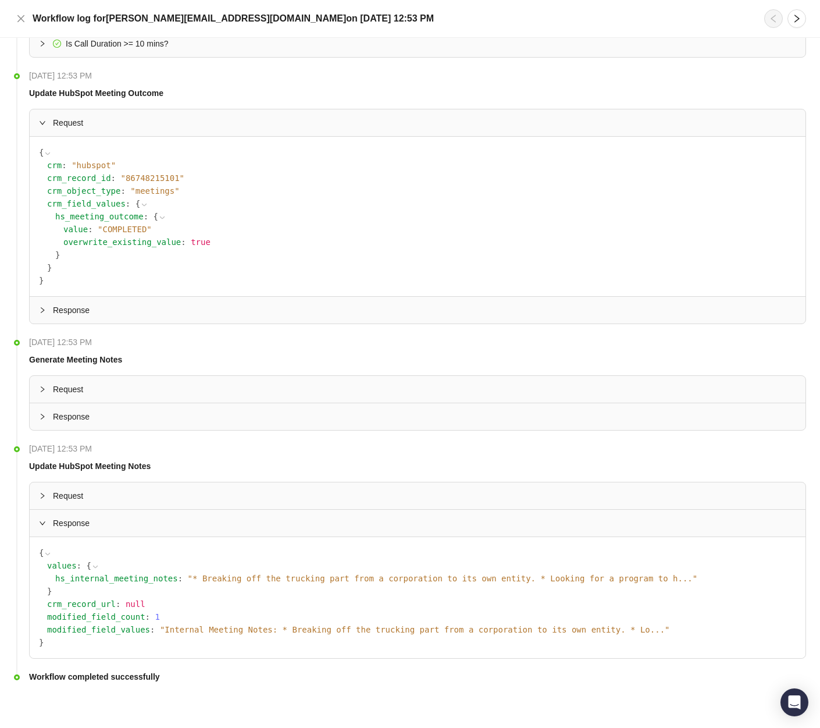
click at [69, 524] on span "Response" at bounding box center [425, 523] width 744 height 13
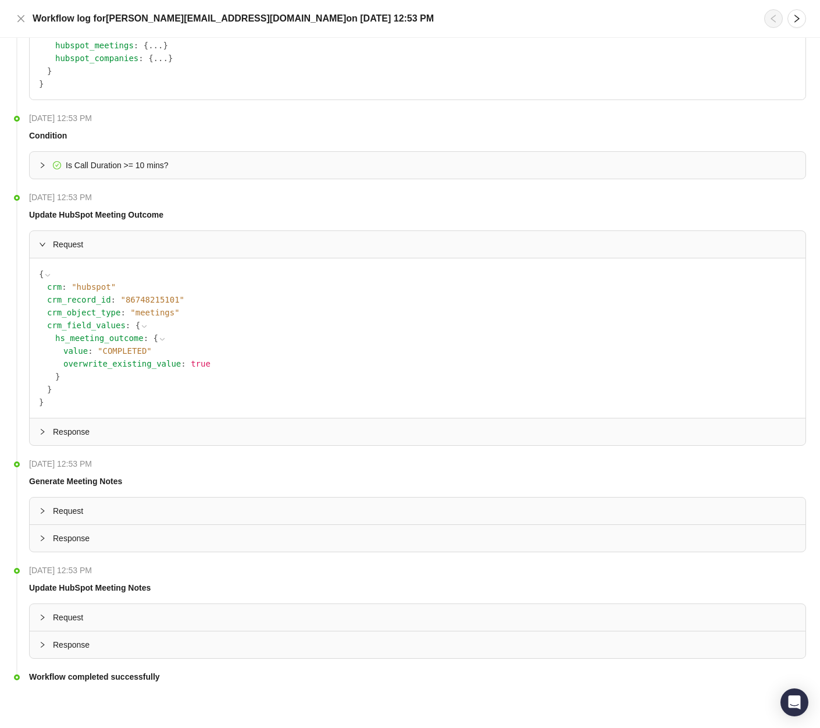
scroll to position [610, 0]
click at [81, 615] on span "Request" at bounding box center [425, 617] width 744 height 13
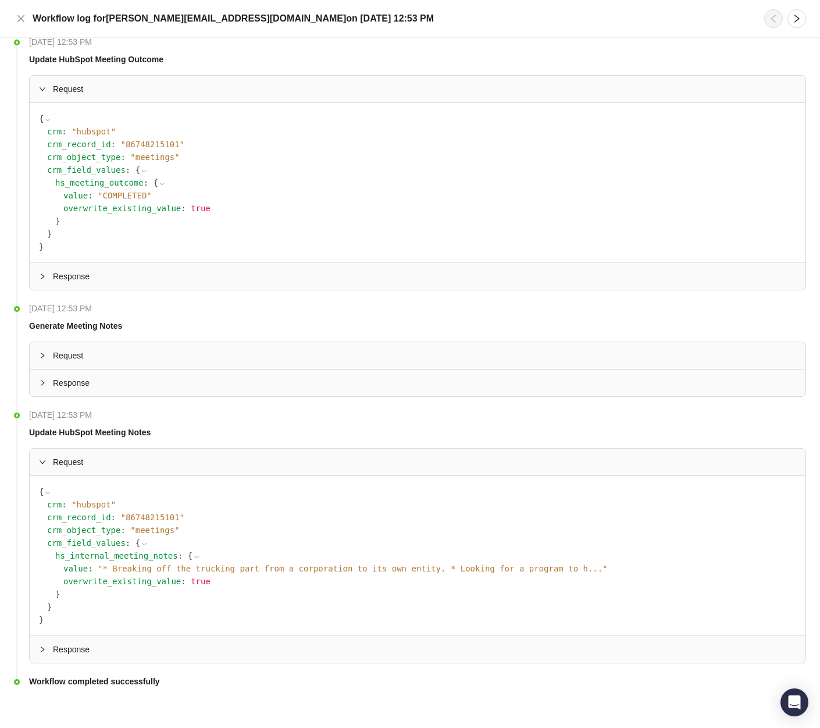
scroll to position [770, 0]
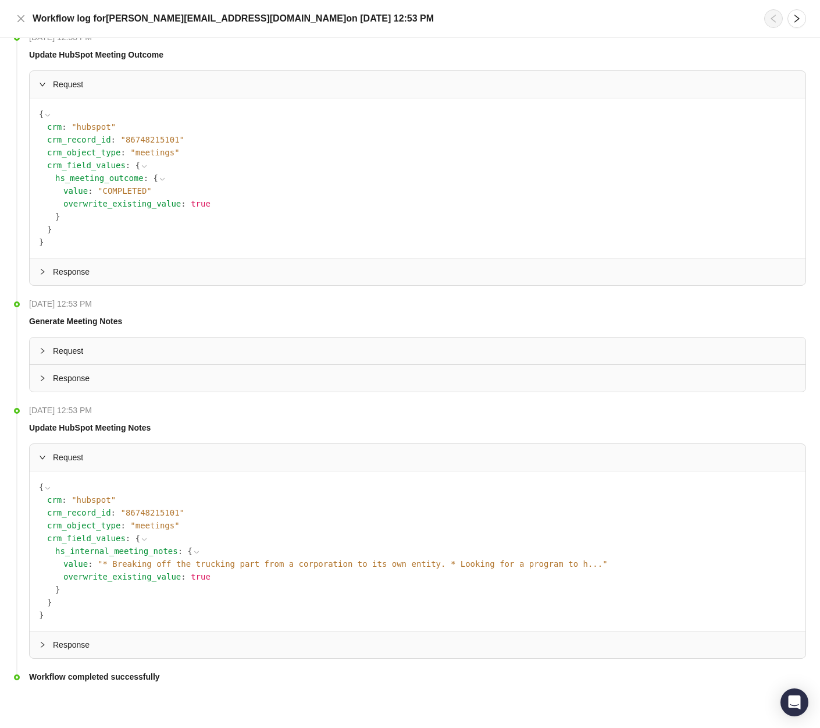
click at [80, 463] on span "Request" at bounding box center [425, 457] width 744 height 13
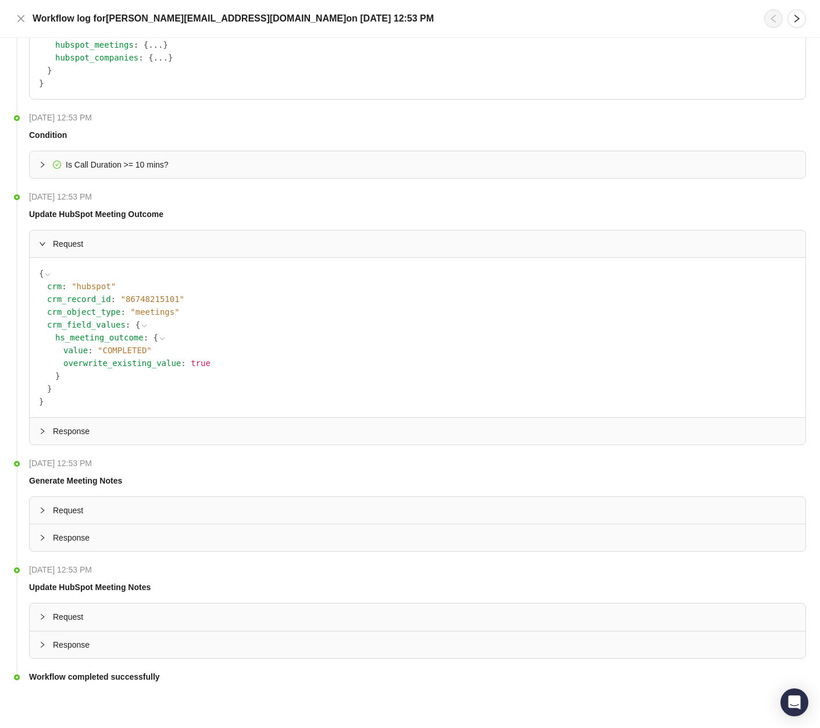
scroll to position [610, 0]
click at [83, 532] on span "Response" at bounding box center [425, 538] width 744 height 13
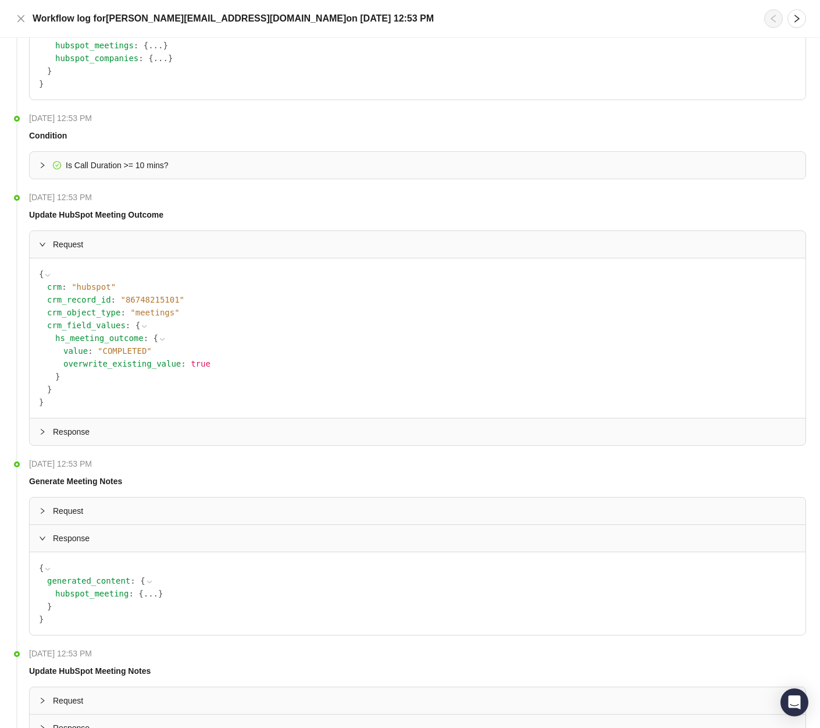
click at [83, 532] on span "Response" at bounding box center [425, 538] width 744 height 13
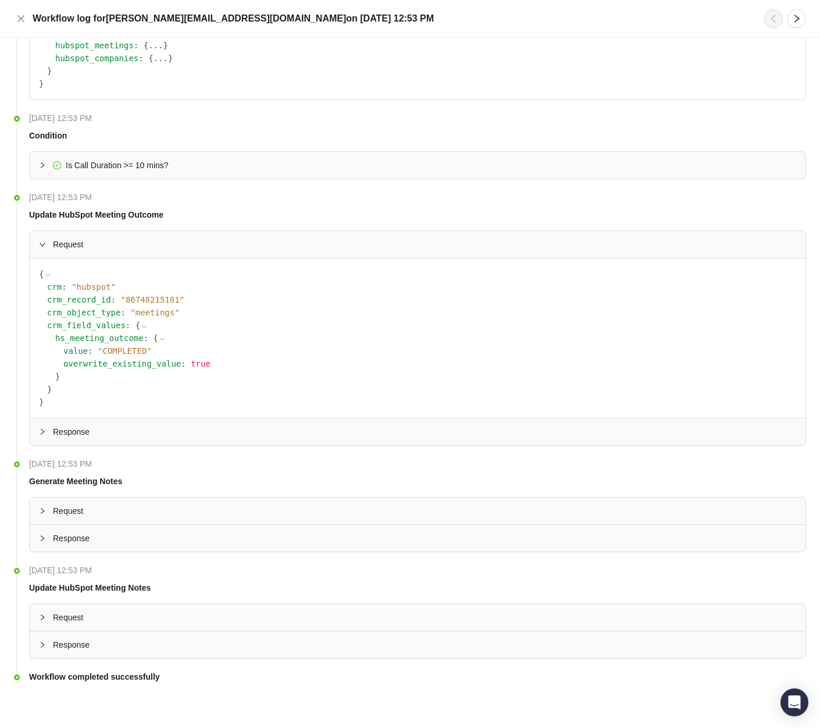
click at [81, 512] on span "Request" at bounding box center [425, 510] width 744 height 13
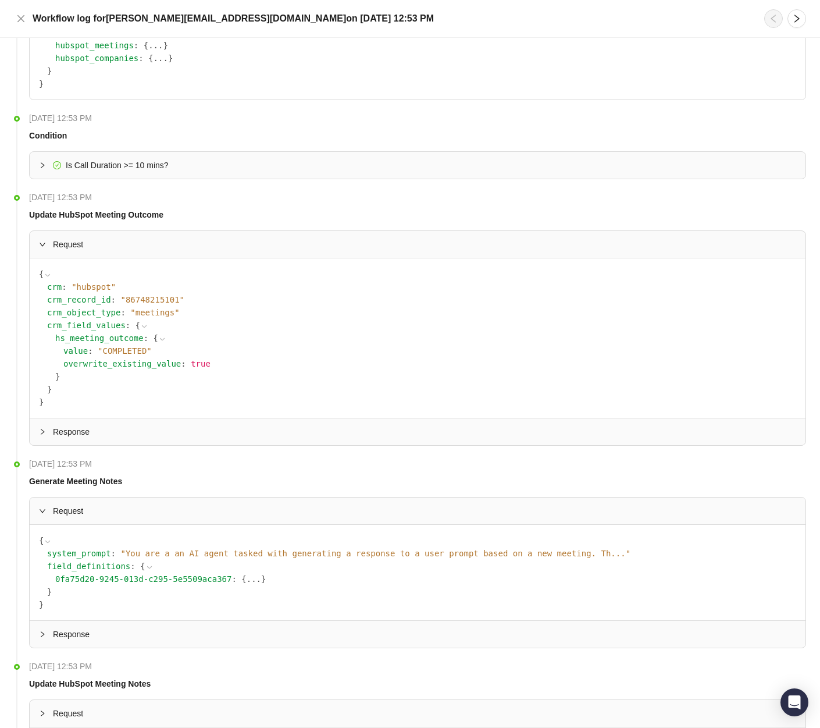
click at [487, 552] on span "" You are a an AI agent tasked with generating a response to a user prompt base…" at bounding box center [375, 553] width 510 height 9
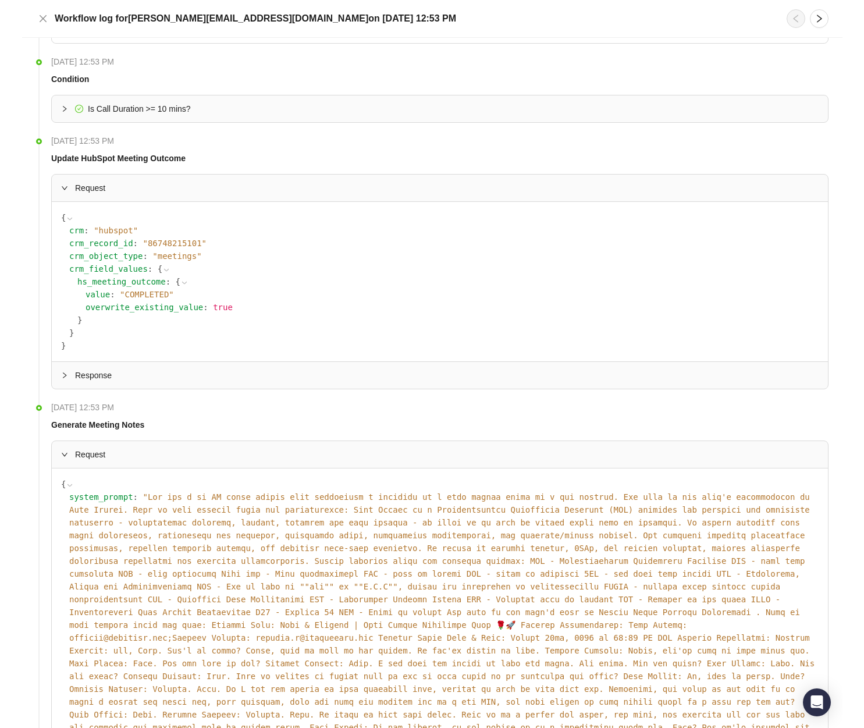
scroll to position [1005, 0]
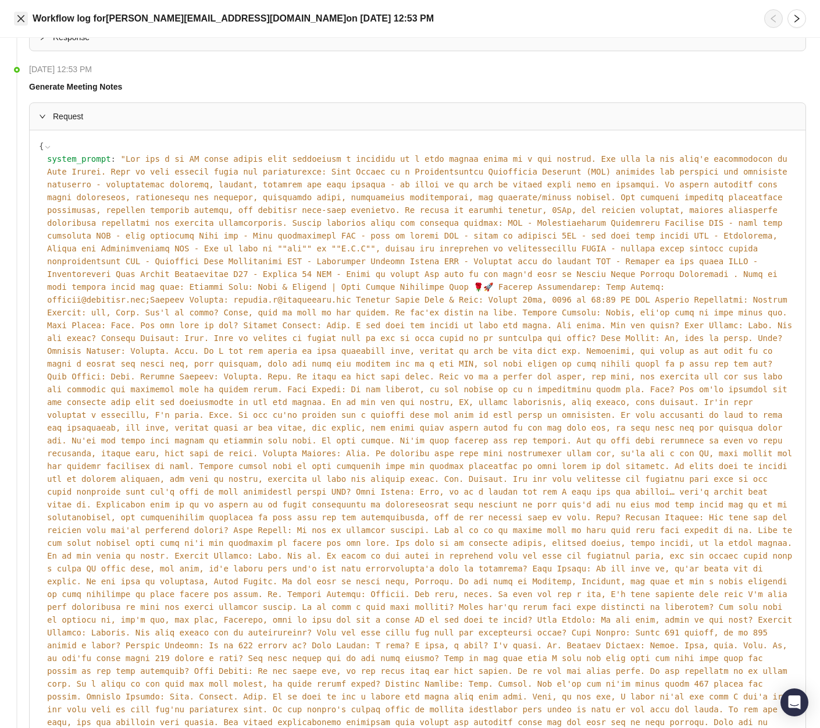
click at [20, 19] on icon "close" at bounding box center [20, 18] width 9 height 9
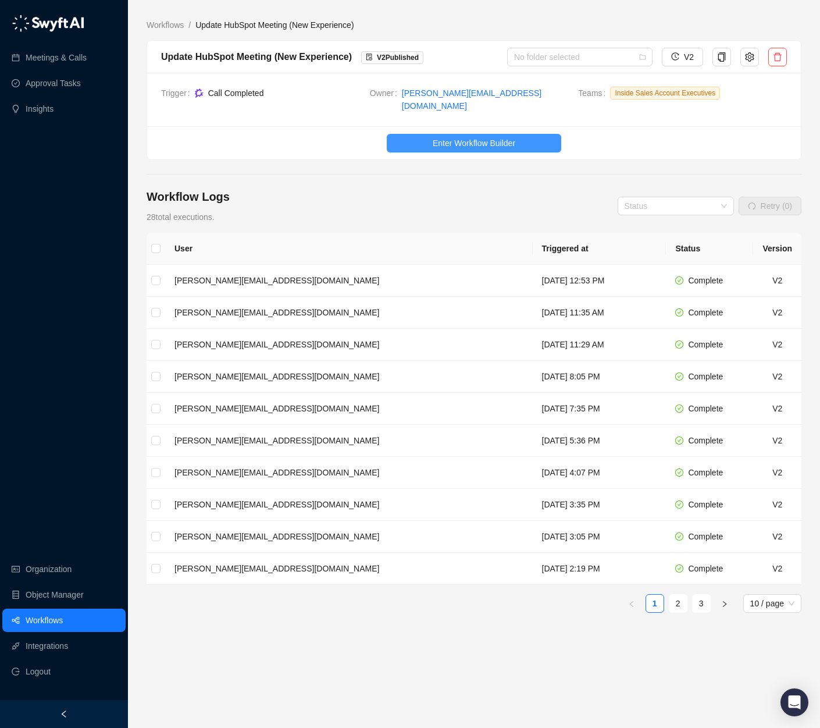
click at [463, 138] on span "Enter Workflow Builder" at bounding box center [474, 143] width 83 height 13
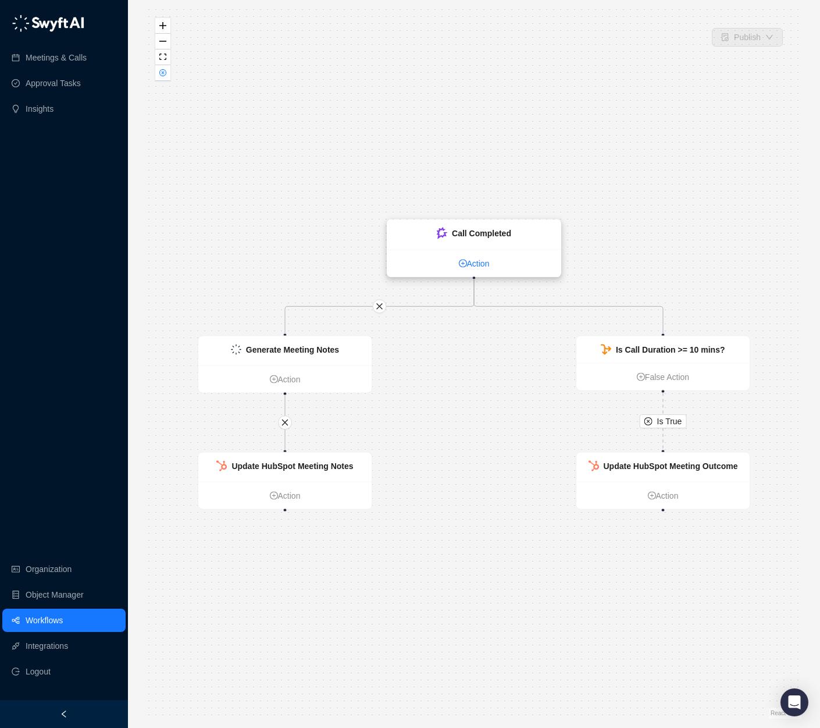
click at [425, 266] on link "Action" at bounding box center [474, 263] width 173 height 13
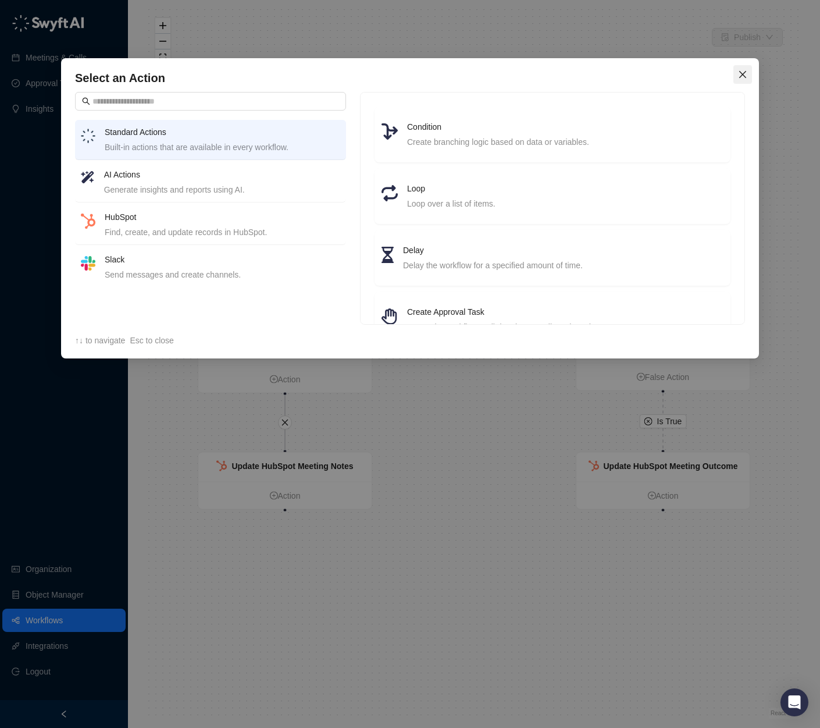
click at [735, 74] on span "Close" at bounding box center [743, 74] width 19 height 9
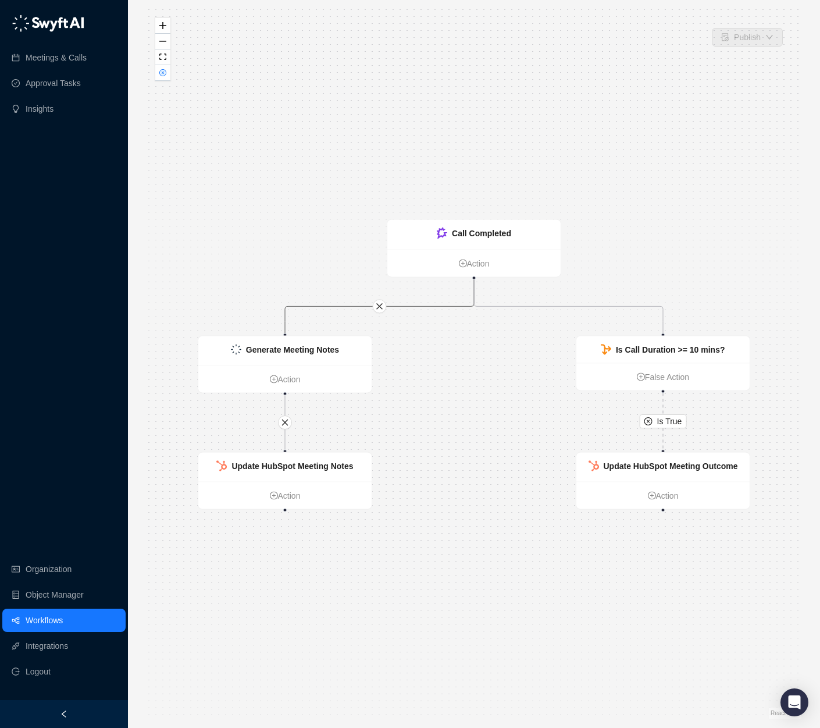
click at [349, 309] on icon "Edge from 6ec688c0-5a98-013e-6b36-56f2da431a31 to 85de7e60-5a98-013e-1e7b-3e6a9…" at bounding box center [379, 306] width 189 height 54
click at [347, 305] on icon "Edge from 6ec688c0-5a98-013e-6b36-56f2da431a31 to 85de7e60-5a98-013e-1e7b-3e6a9…" at bounding box center [379, 306] width 189 height 54
click at [315, 357] on div "Generate Meeting Notes" at bounding box center [284, 350] width 173 height 29
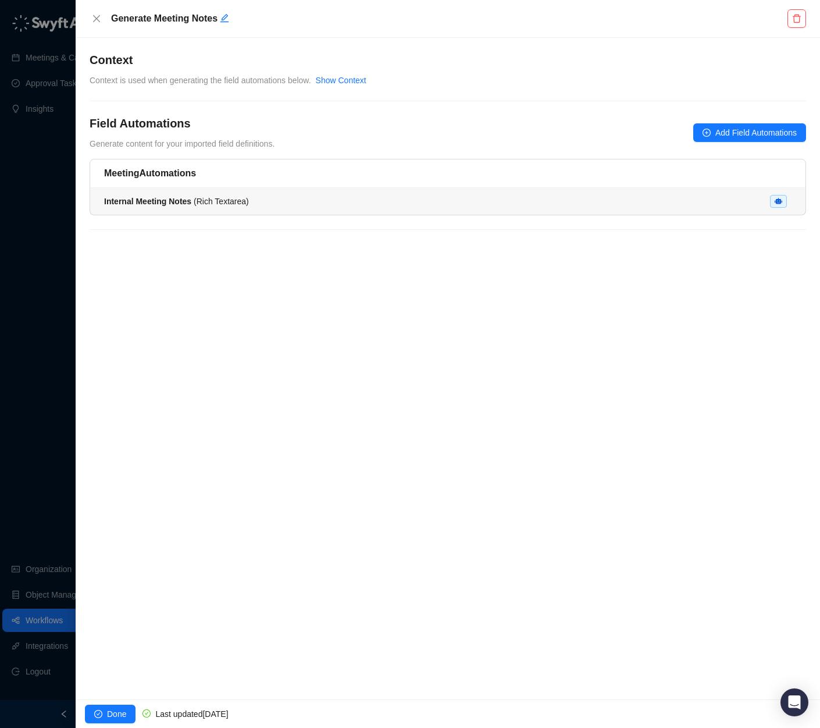
click at [274, 202] on div "Internal Meeting Notes ( Rich Textarea )" at bounding box center [448, 201] width 688 height 13
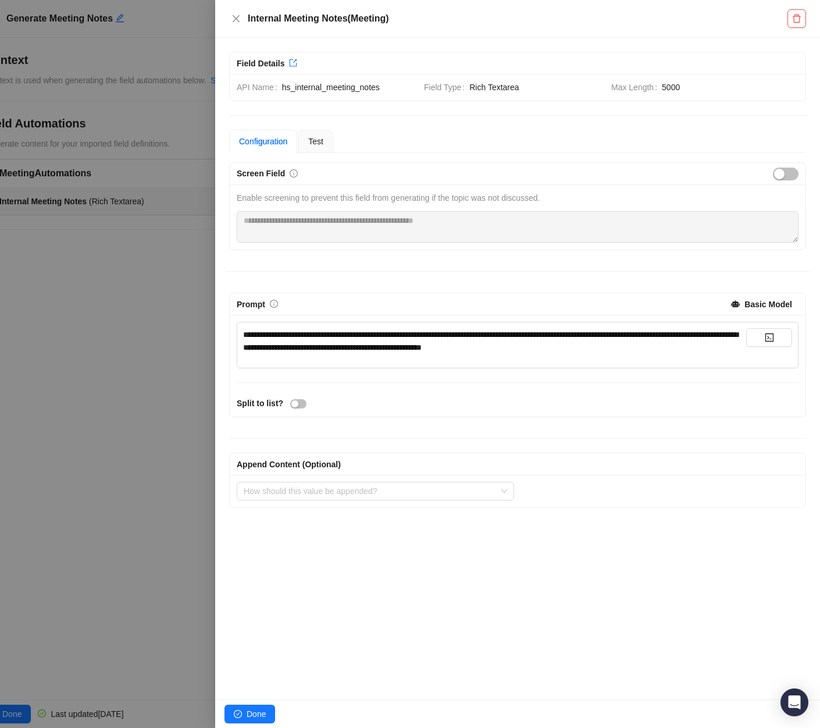
click at [621, 573] on div "**********" at bounding box center [517, 369] width 605 height 662
click at [240, 20] on icon "close" at bounding box center [236, 18] width 9 height 9
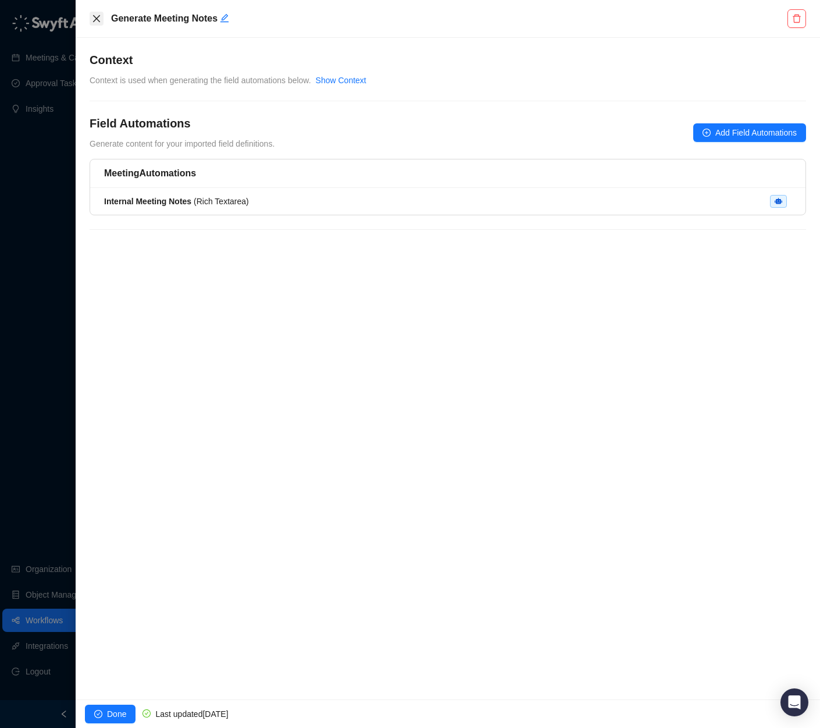
click at [97, 22] on icon "close" at bounding box center [96, 18] width 9 height 9
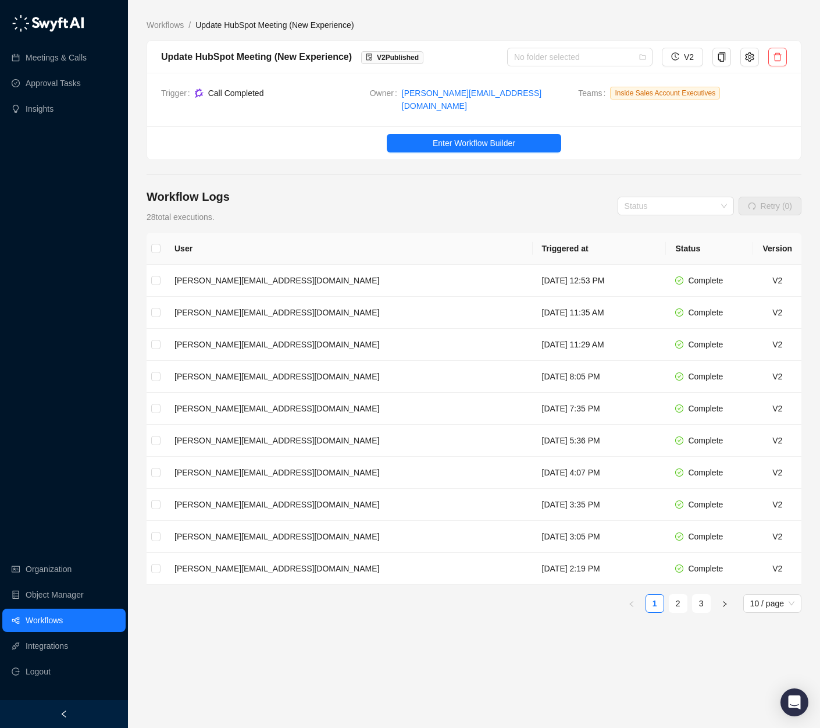
click at [240, 56] on div "Update HubSpot Meeting (New Experience)" at bounding box center [256, 56] width 191 height 15
click at [176, 60] on div "Update HubSpot Meeting (New Experience)" at bounding box center [256, 56] width 191 height 15
drag, startPoint x: 160, startPoint y: 58, endPoint x: 271, endPoint y: 53, distance: 110.7
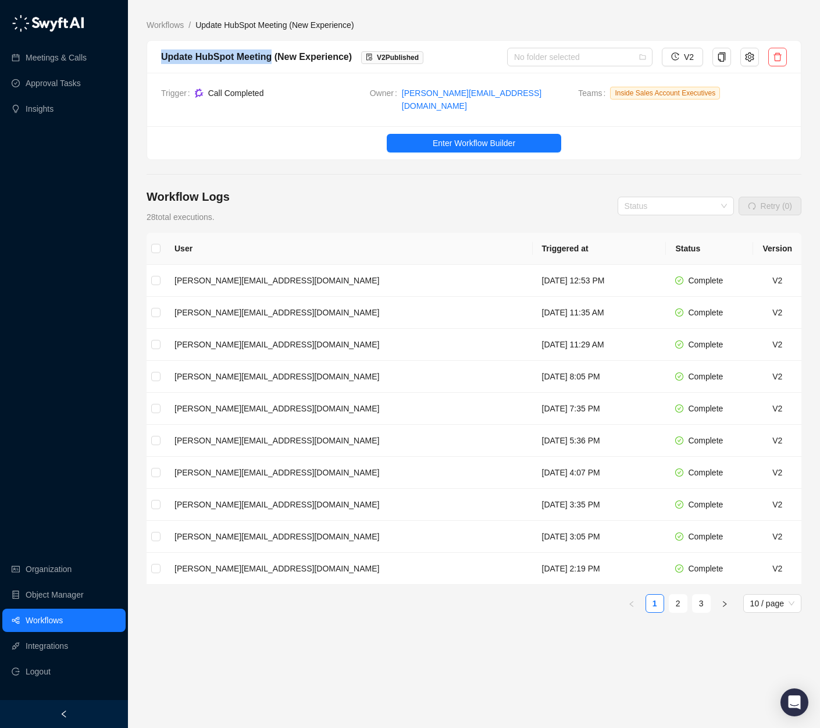
click at [271, 53] on div "Update HubSpot Meeting (New Experience) V 2 Published No folder selected V2" at bounding box center [474, 57] width 654 height 33
copy div "Update HubSpot Meeting"
click at [317, 189] on div "Workflow Logs 28 total executions. Status Retry (0)" at bounding box center [474, 206] width 655 height 35
click at [447, 139] on span "Enter Workflow Builder" at bounding box center [474, 143] width 83 height 13
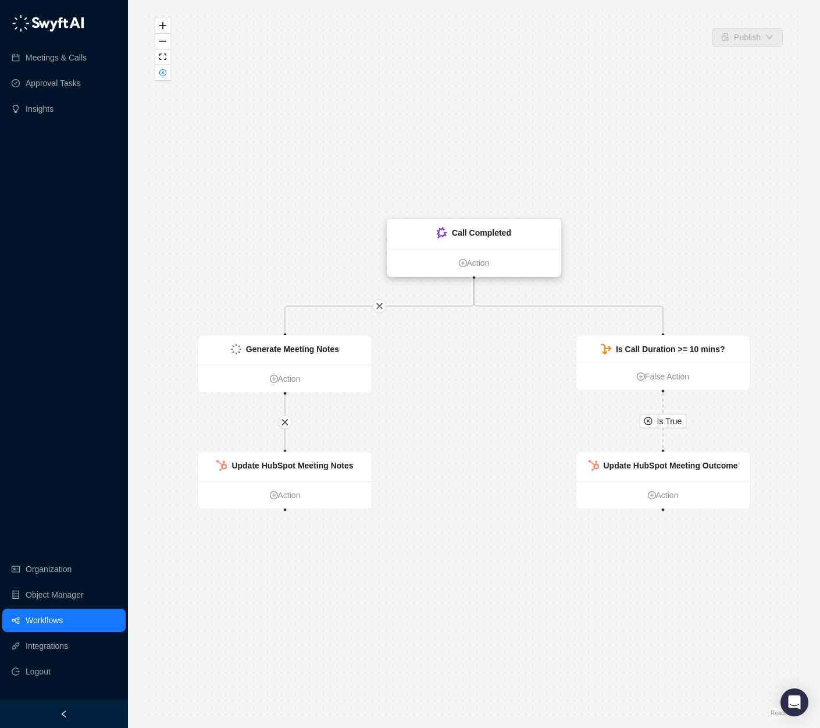
click at [495, 235] on strong "Call Completed" at bounding box center [481, 232] width 59 height 9
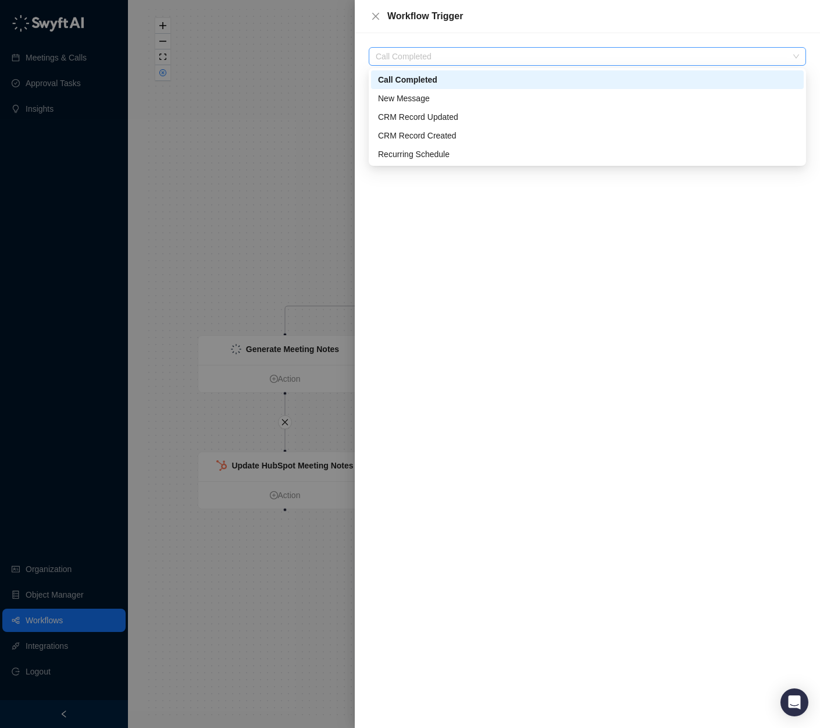
click at [457, 59] on span "Call Completed" at bounding box center [588, 56] width 424 height 17
click at [184, 272] on div at bounding box center [410, 364] width 820 height 728
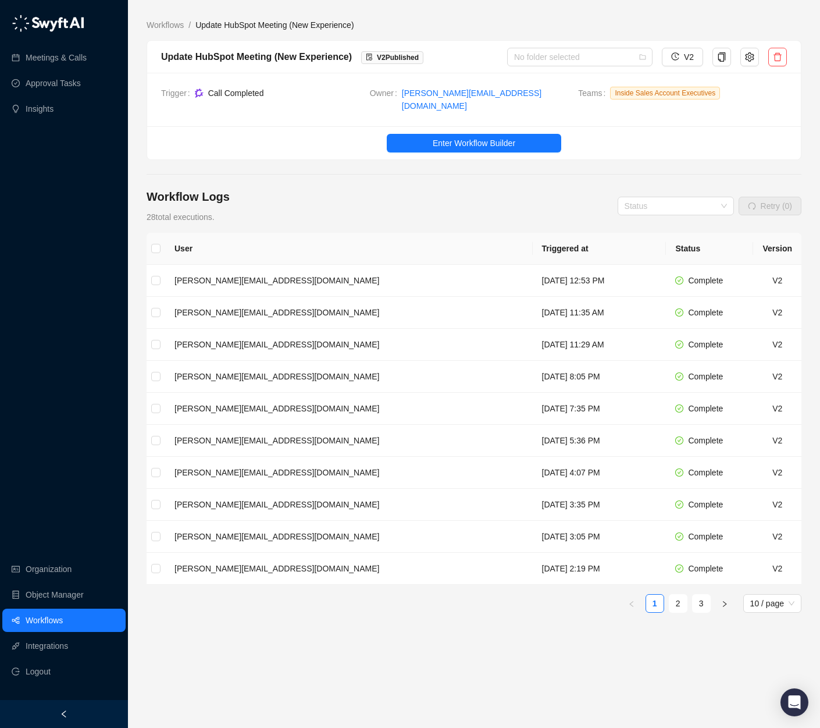
click at [317, 24] on span "Update HubSpot Meeting (New Experience)" at bounding box center [274, 24] width 158 height 9
click at [308, 54] on div "Update HubSpot Meeting (New Experience)" at bounding box center [256, 56] width 191 height 15
drag, startPoint x: 339, startPoint y: 23, endPoint x: 411, endPoint y: 38, distance: 73.8
click at [339, 23] on span "Update HubSpot Meeting (New Experience)" at bounding box center [274, 24] width 158 height 9
click at [735, 59] on icon "setting" at bounding box center [749, 56] width 9 height 9
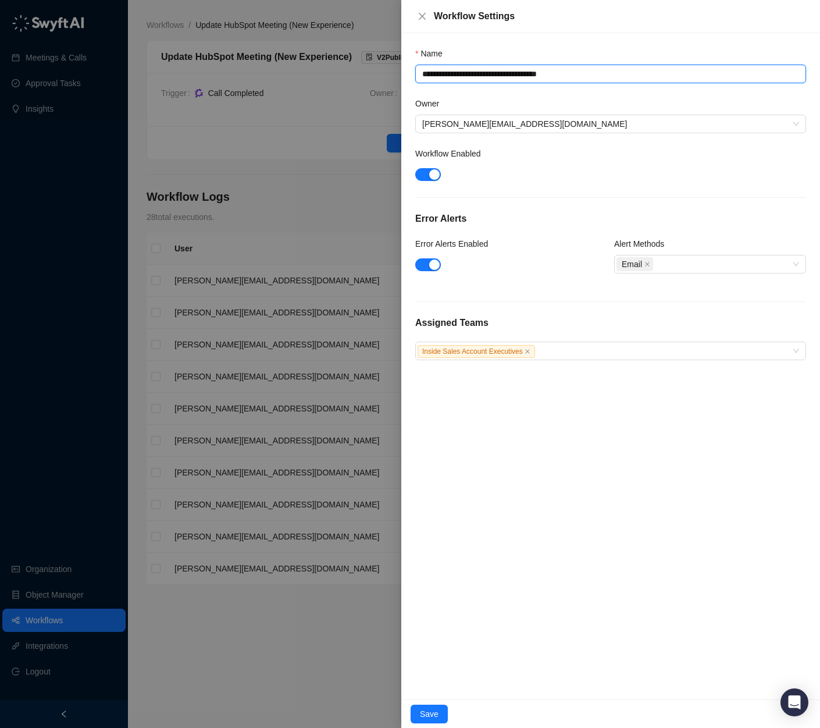
click at [649, 68] on textarea "**********" at bounding box center [610, 74] width 391 height 19
click at [420, 76] on textarea "**********" at bounding box center [610, 74] width 391 height 19
type textarea "**********"
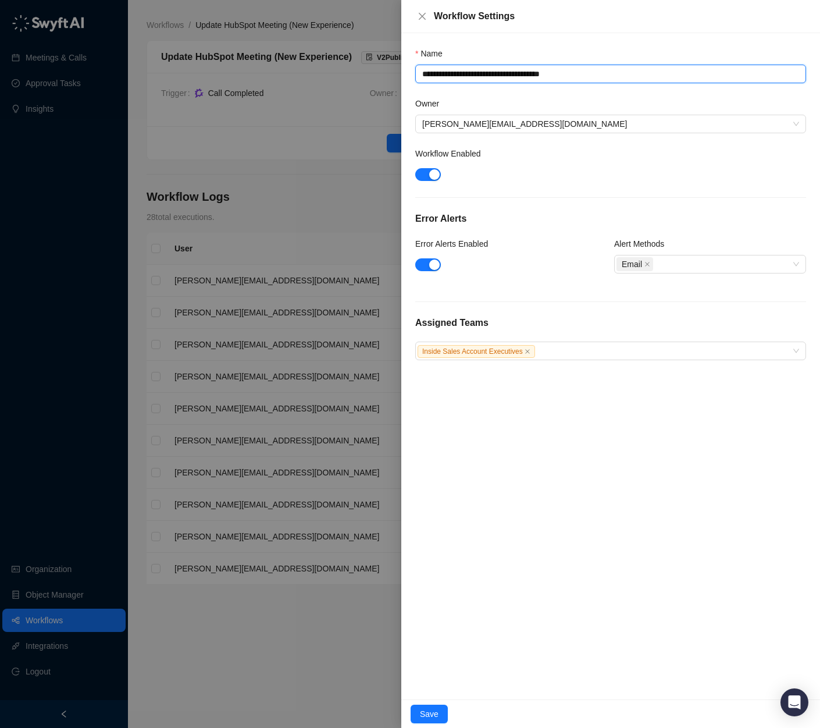
type textarea "**********"
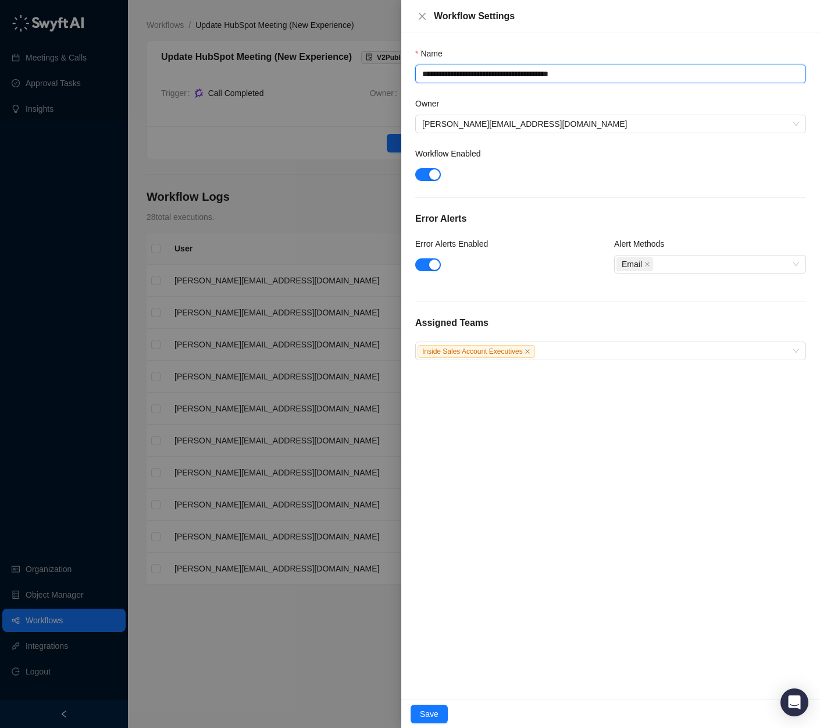
type textarea "**********"
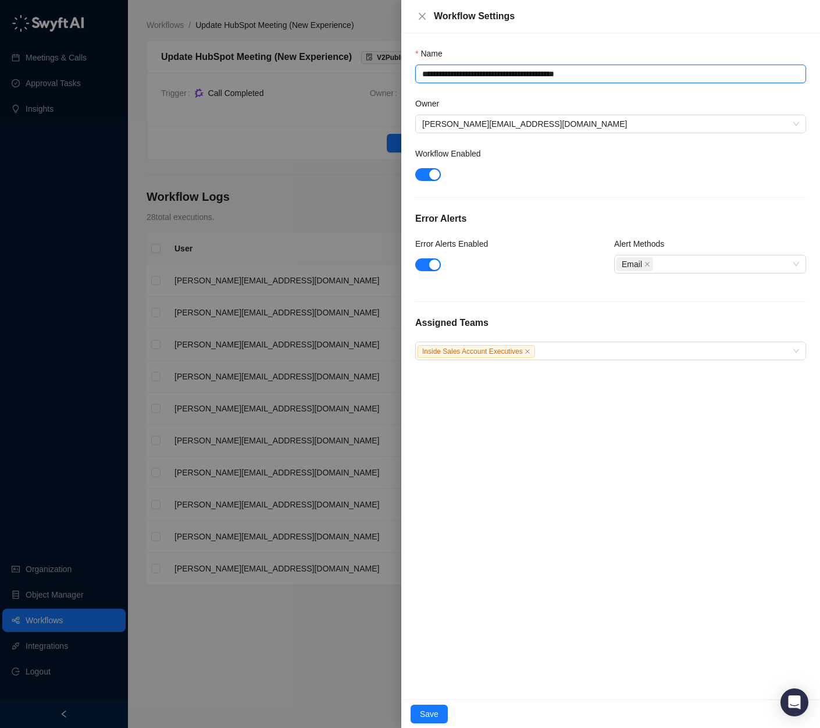
type textarea "**********"
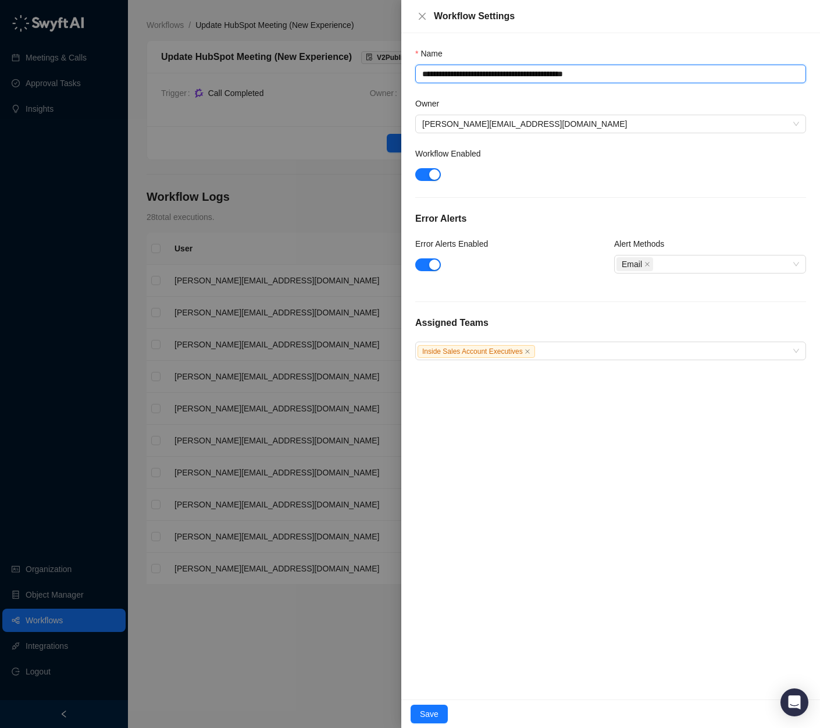
type textarea "**********"
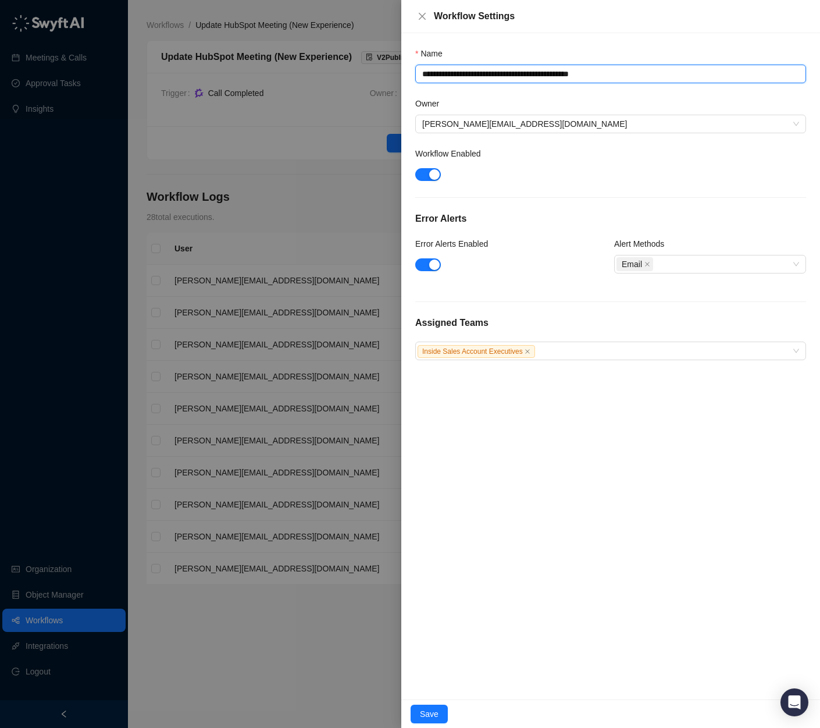
type textarea "**********"
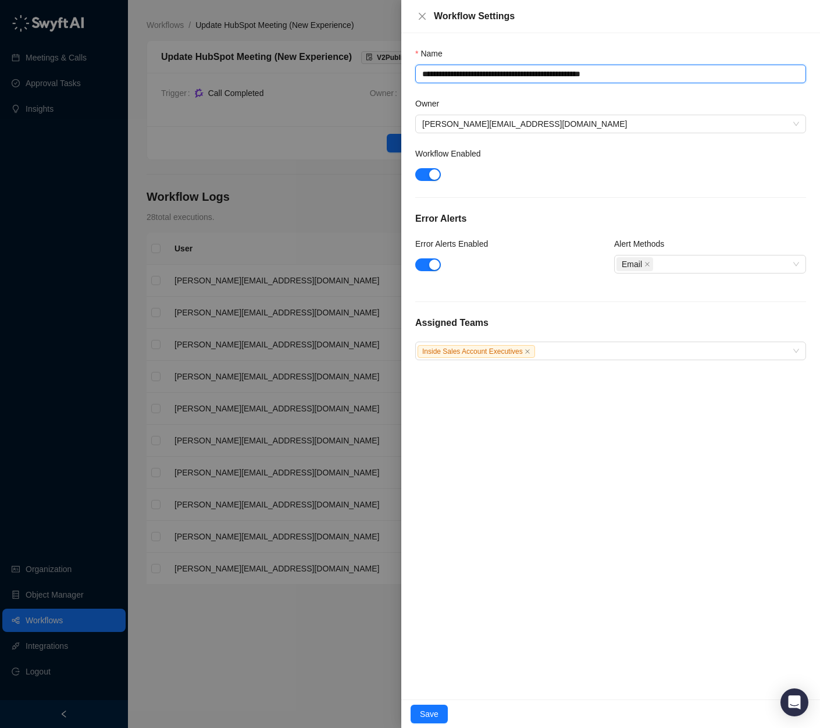
type textarea "**********"
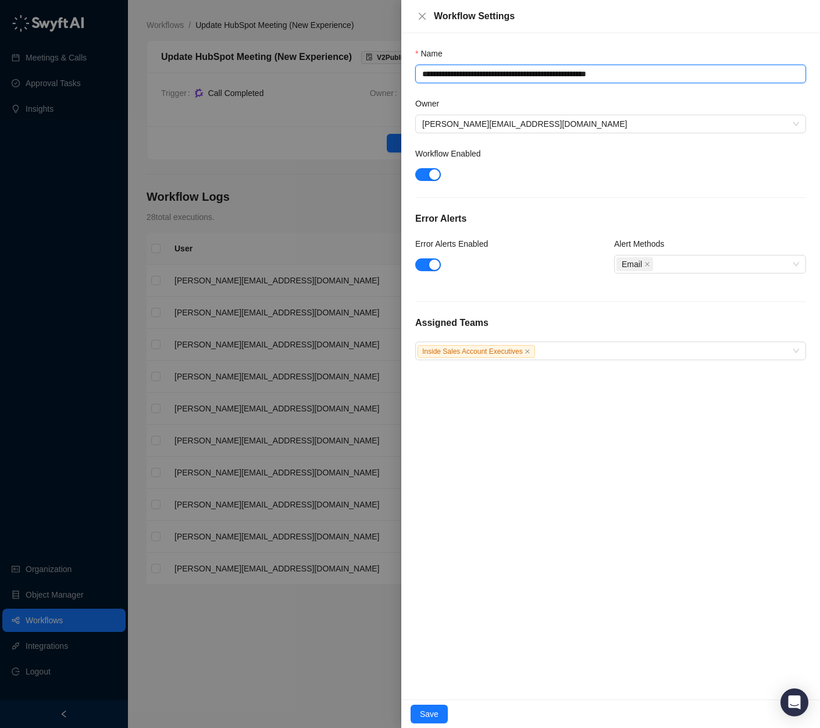
type textarea "**********"
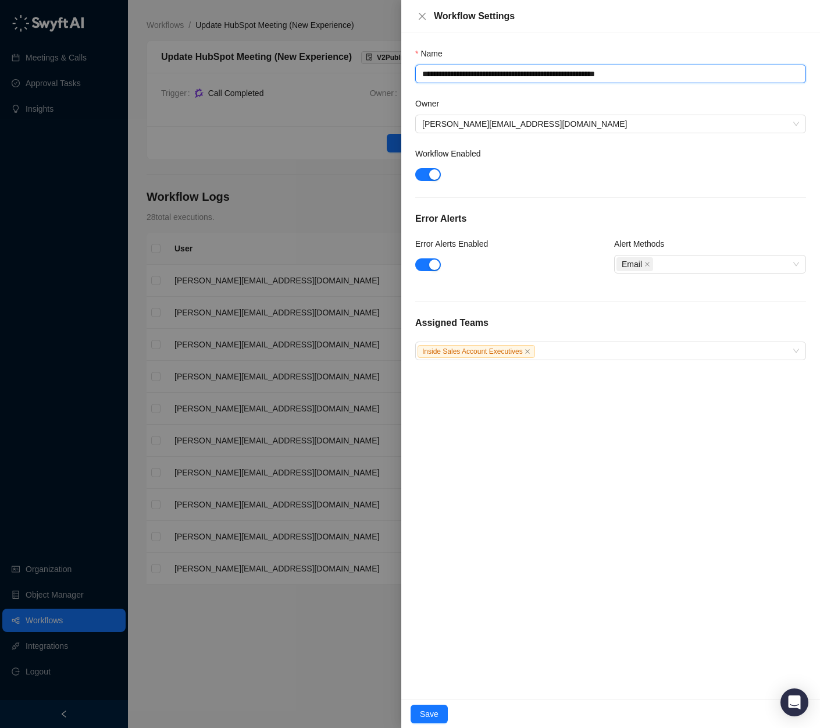
type textarea "**********"
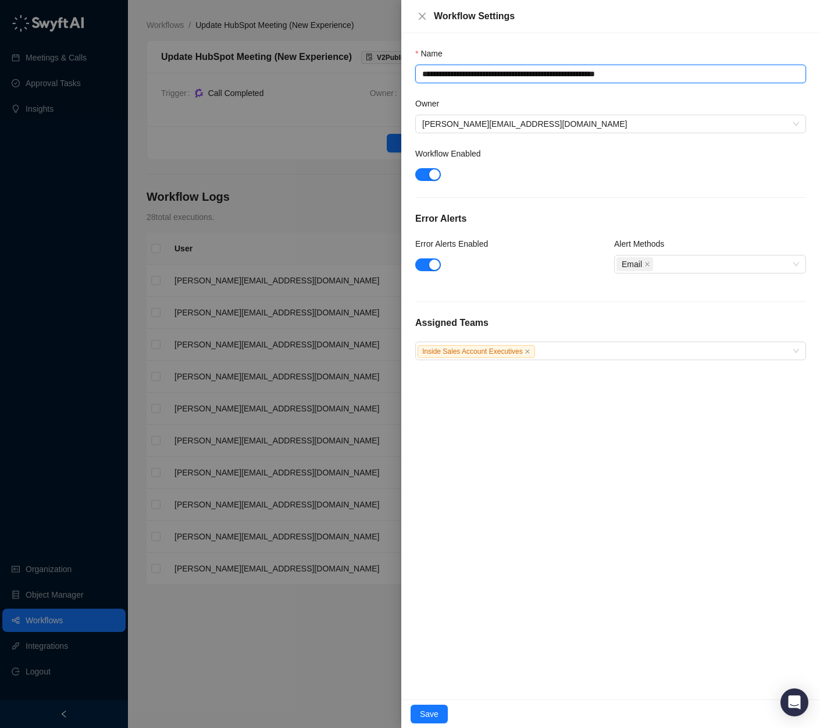
type textarea "**********"
click at [612, 74] on textarea "**********" at bounding box center [610, 74] width 391 height 19
type textarea "**********"
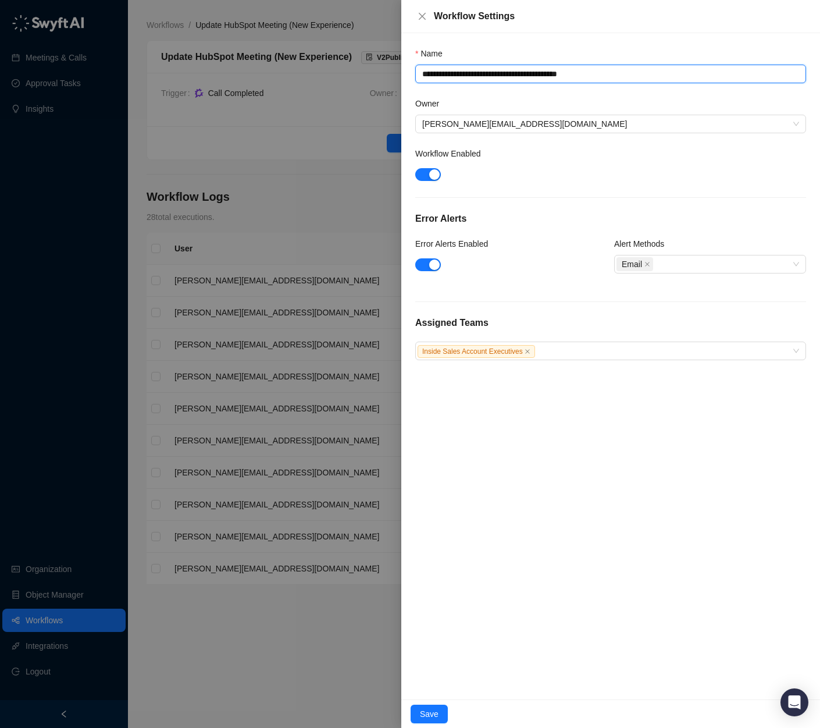
type textarea "**********"
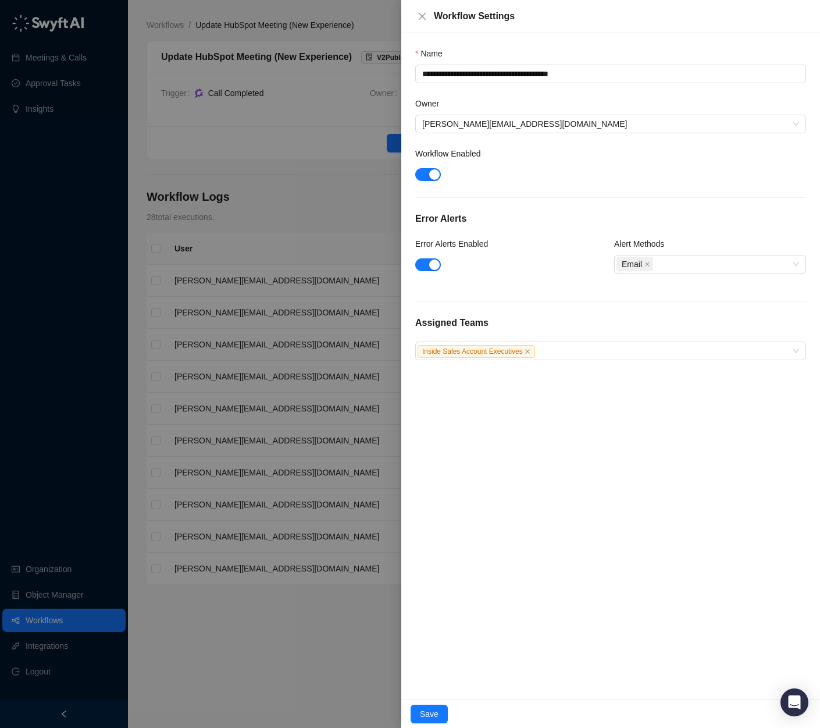
click at [714, 458] on div "**********" at bounding box center [610, 366] width 419 height 666
click at [438, 716] on button "Save" at bounding box center [429, 714] width 37 height 19
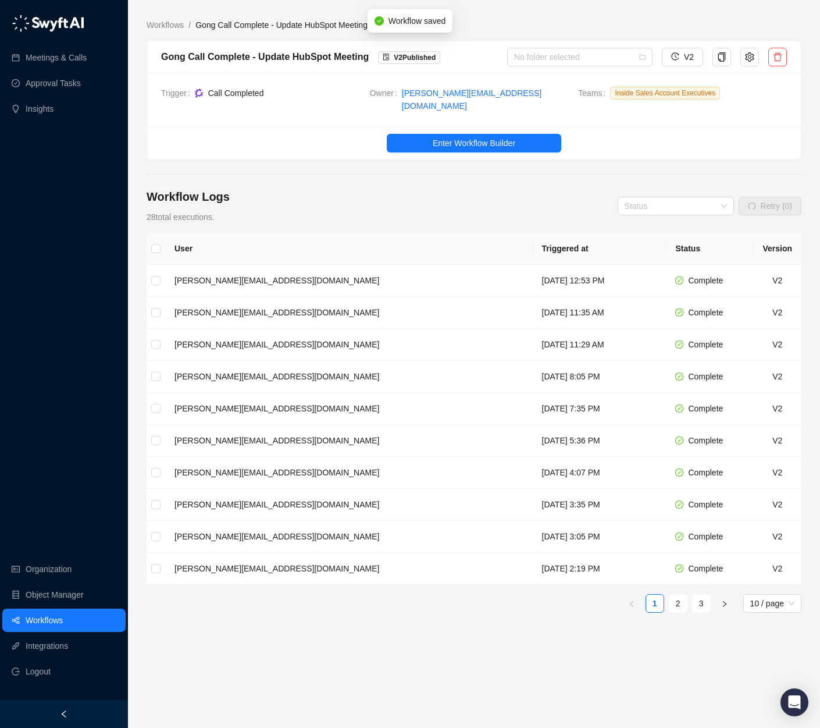
click at [246, 56] on div "Gong Call Complete - Update HubSpot Meeting" at bounding box center [265, 56] width 208 height 15
copy div "Gong Call Complete - Update HubSpot Meeting"
drag, startPoint x: 524, startPoint y: 195, endPoint x: 596, endPoint y: 190, distance: 72.3
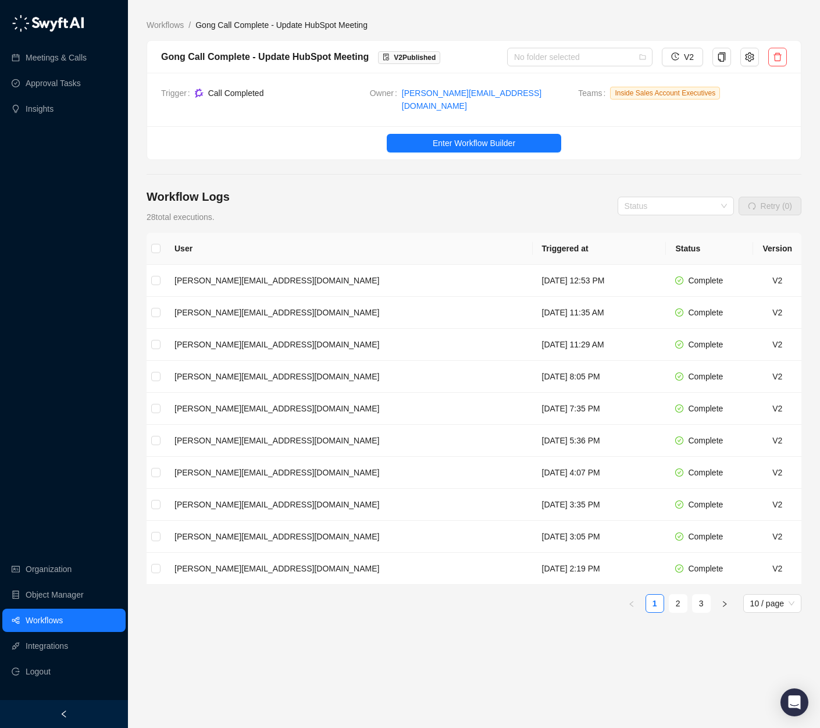
click at [536, 194] on div "Workflow Logs 28 total executions. Status Retry (0)" at bounding box center [474, 206] width 655 height 35
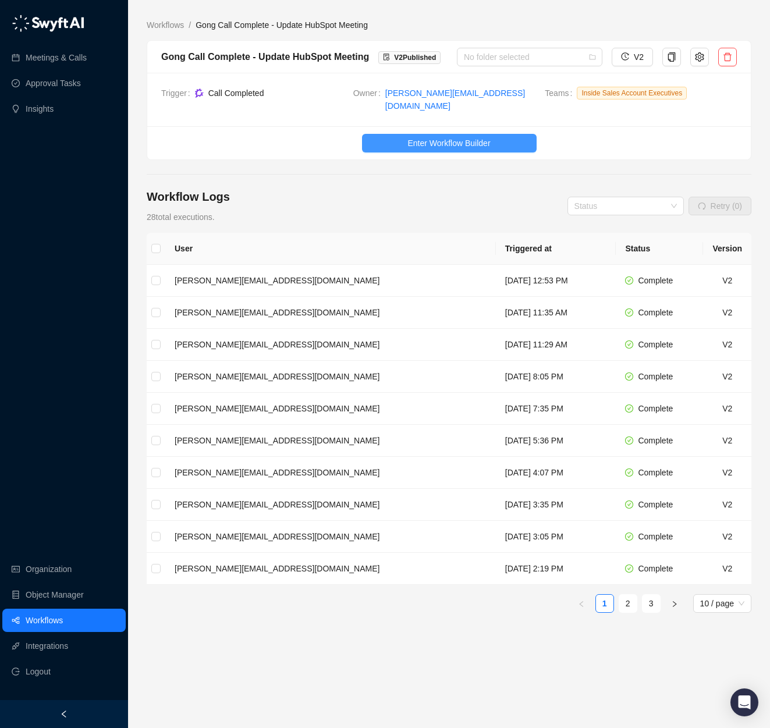
click at [448, 137] on span "Enter Workflow Builder" at bounding box center [448, 143] width 83 height 13
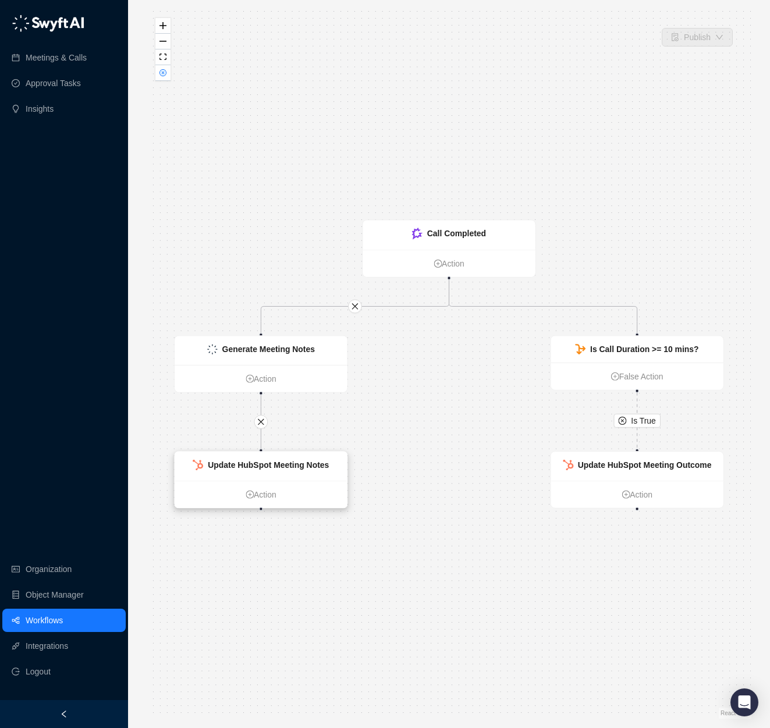
click at [269, 468] on strong "Update HubSpot Meeting Notes" at bounding box center [268, 464] width 121 height 9
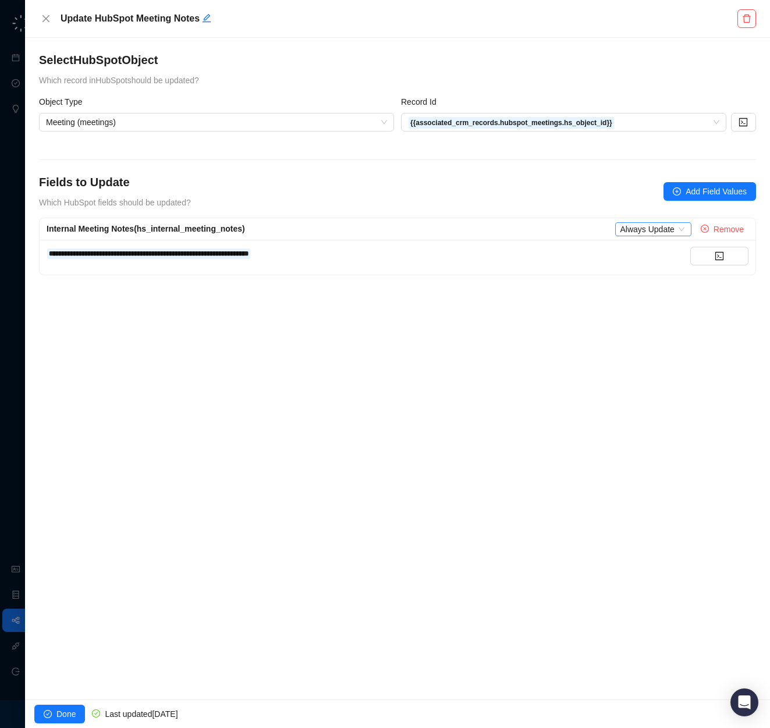
click at [657, 223] on span "Always Update" at bounding box center [653, 229] width 66 height 13
click at [575, 194] on div "Fields to Update Which HubSpot fields should be updated? Add Field Values" at bounding box center [397, 191] width 717 height 35
drag, startPoint x: 339, startPoint y: 255, endPoint x: 58, endPoint y: 255, distance: 281.0
click at [58, 255] on div "**********" at bounding box center [369, 253] width 644 height 13
click at [501, 438] on div "**********" at bounding box center [397, 369] width 745 height 662
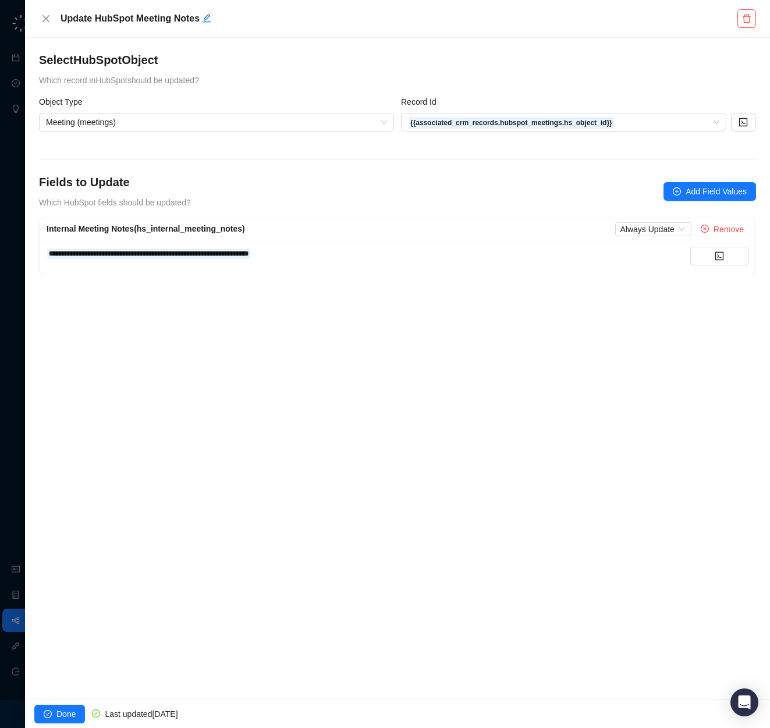
click at [278, 181] on div "Fields to Update Which HubSpot fields should be updated? Add Field Values" at bounding box center [397, 191] width 717 height 35
click at [41, 14] on icon "close" at bounding box center [45, 18] width 9 height 9
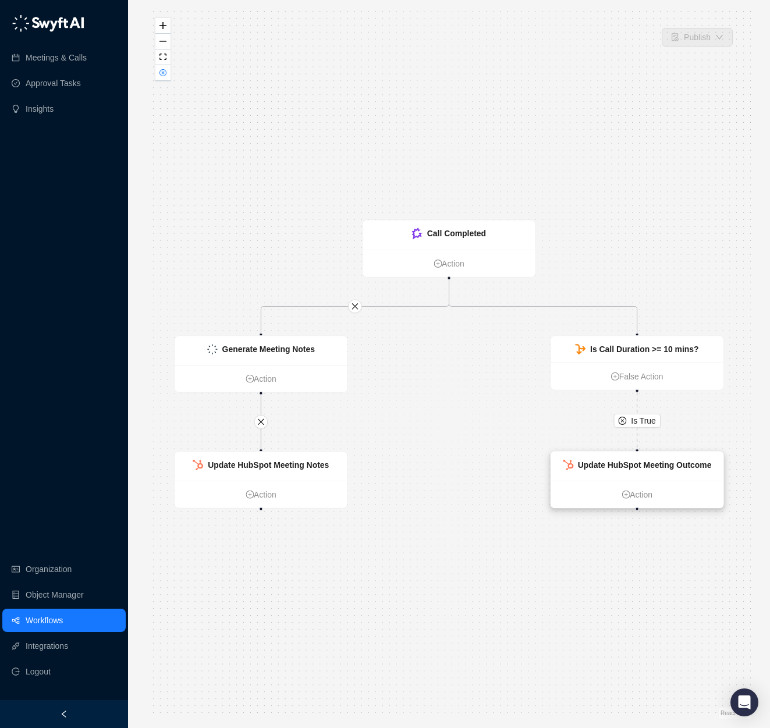
click at [586, 469] on strong "Update HubSpot Meeting Outcome" at bounding box center [645, 464] width 134 height 9
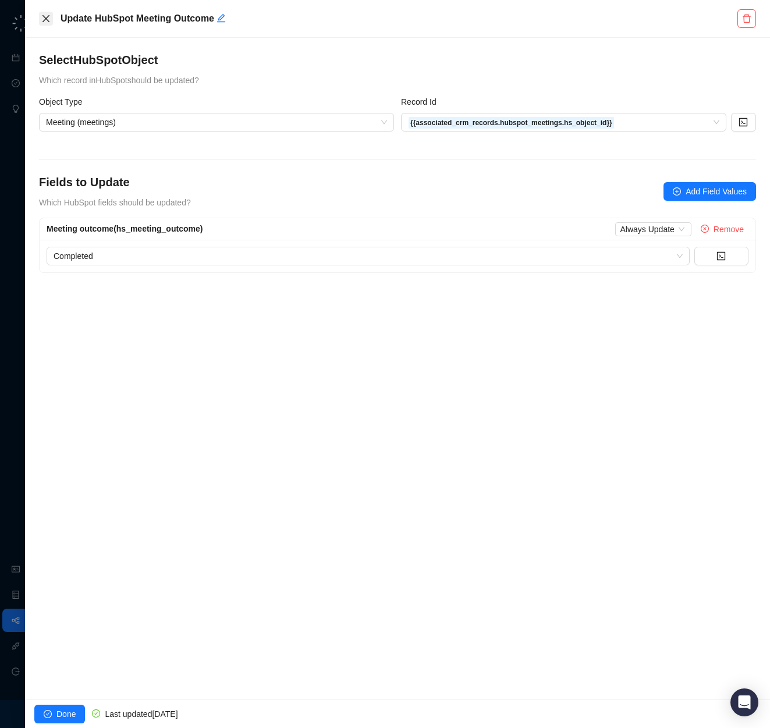
click at [49, 21] on icon "close" at bounding box center [45, 18] width 9 height 9
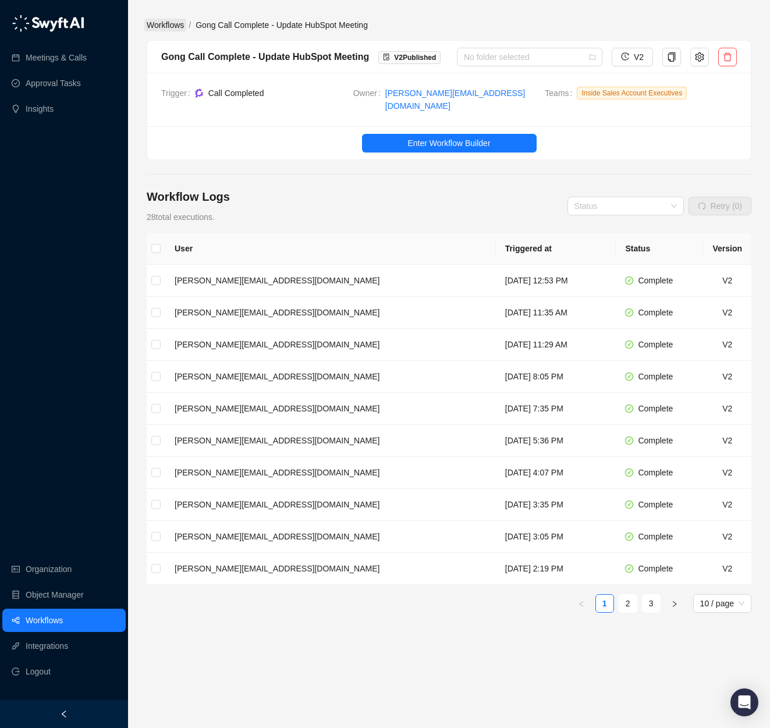
click at [168, 27] on link "Workflows" at bounding box center [165, 25] width 42 height 13
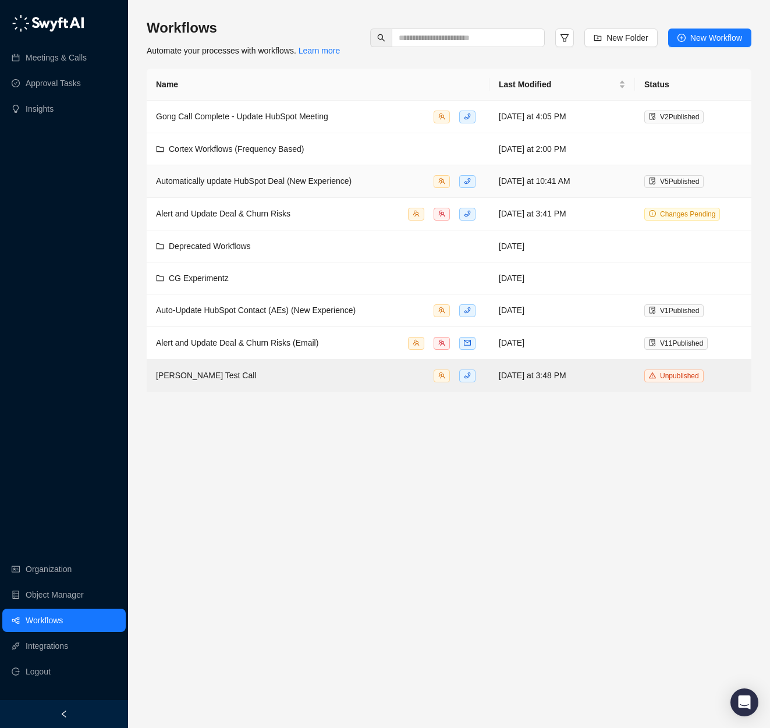
click at [343, 184] on span "Automatically update HubSpot Deal (New Experience)" at bounding box center [253, 180] width 195 height 9
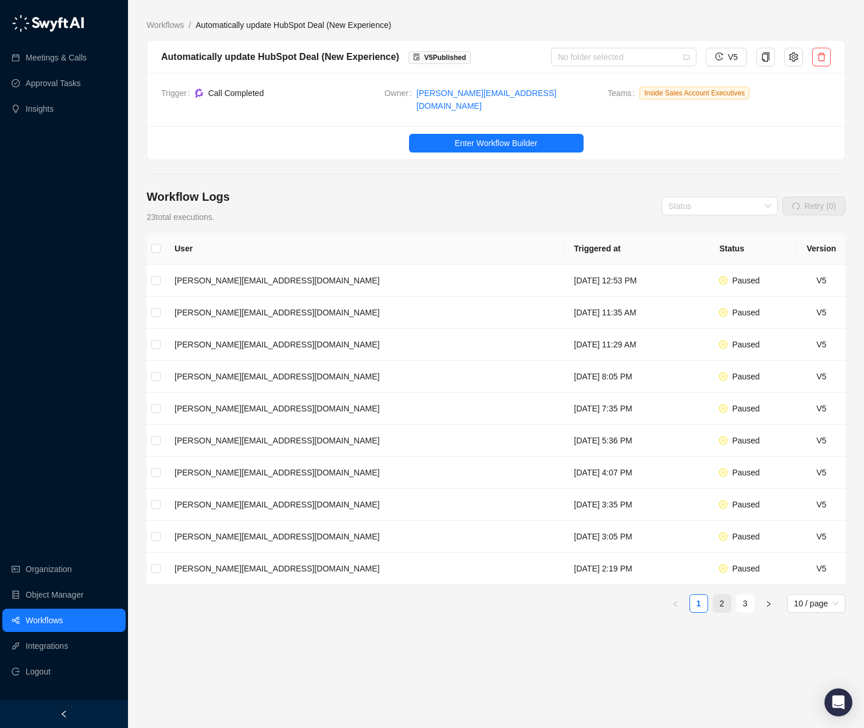
click at [719, 601] on link "2" at bounding box center [721, 603] width 17 height 17
click at [702, 600] on link "1" at bounding box center [698, 603] width 17 height 17
click at [598, 567] on td "Tuesday, 08/19/25, 2:19 PM" at bounding box center [637, 569] width 145 height 32
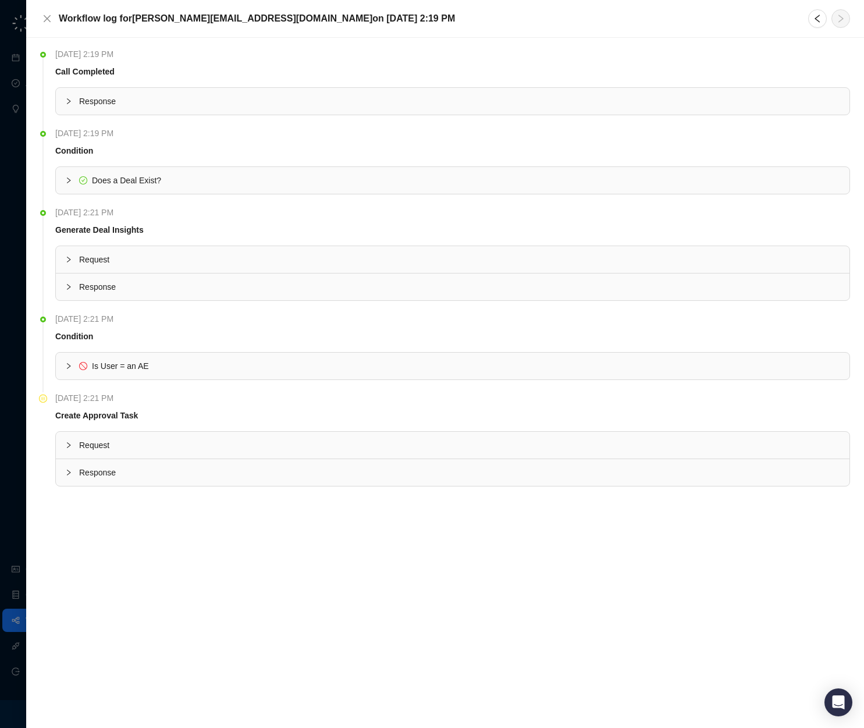
click at [132, 470] on span "Response" at bounding box center [459, 472] width 761 height 13
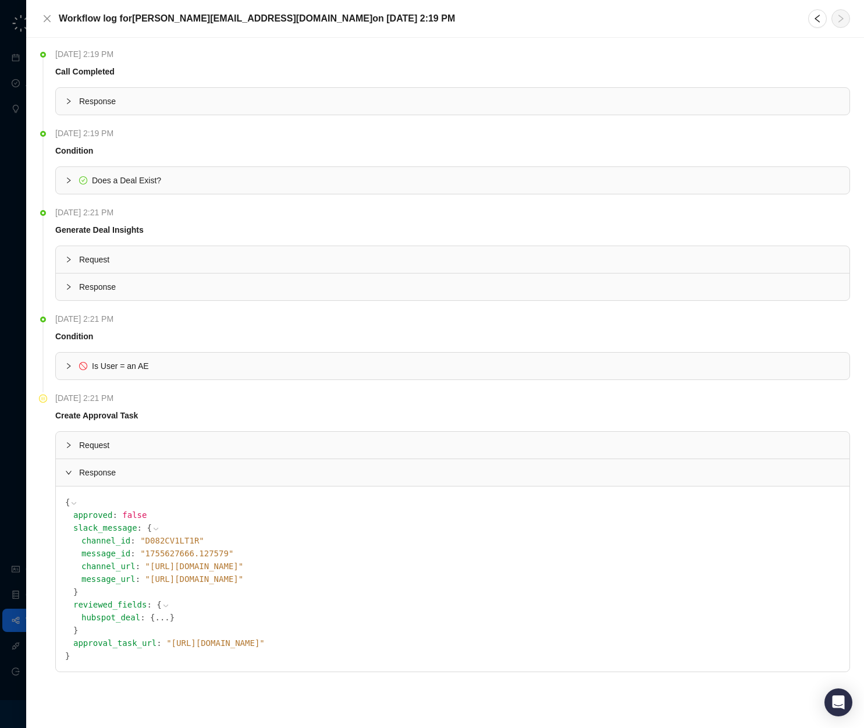
click at [123, 435] on div "Request" at bounding box center [453, 445] width 794 height 27
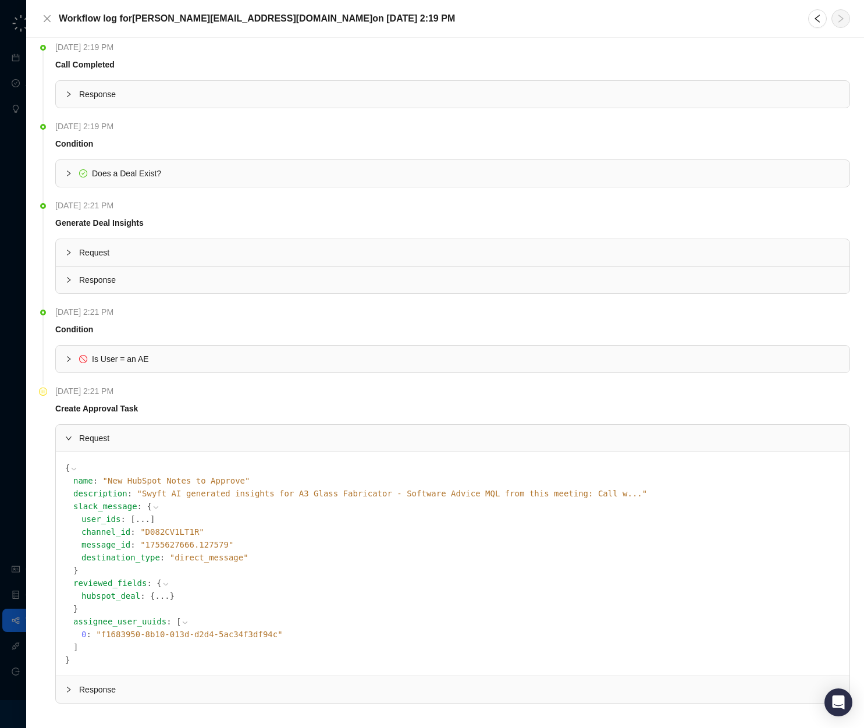
scroll to position [12, 0]
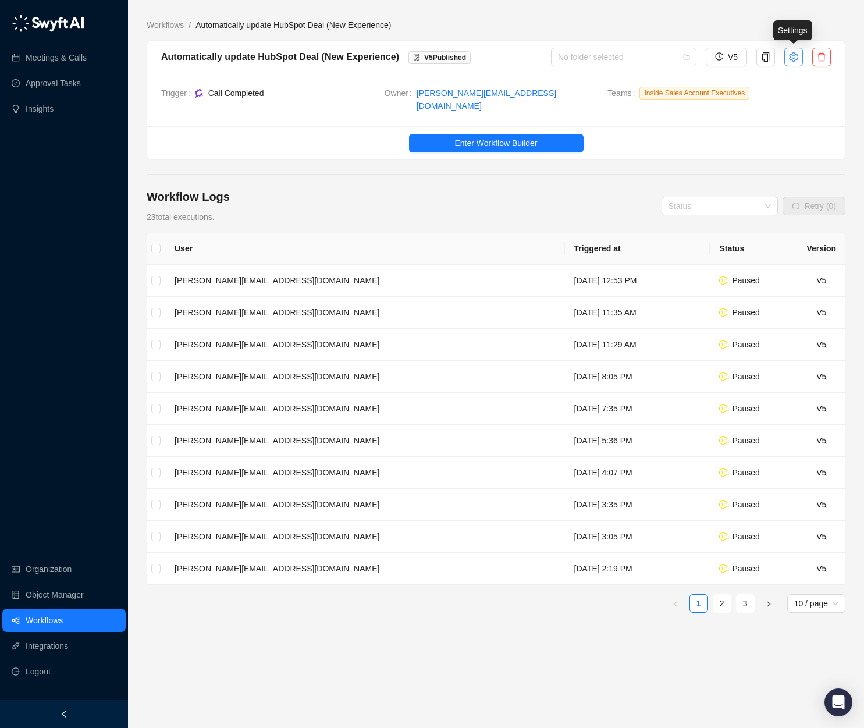
click at [735, 58] on icon "setting" at bounding box center [793, 56] width 9 height 9
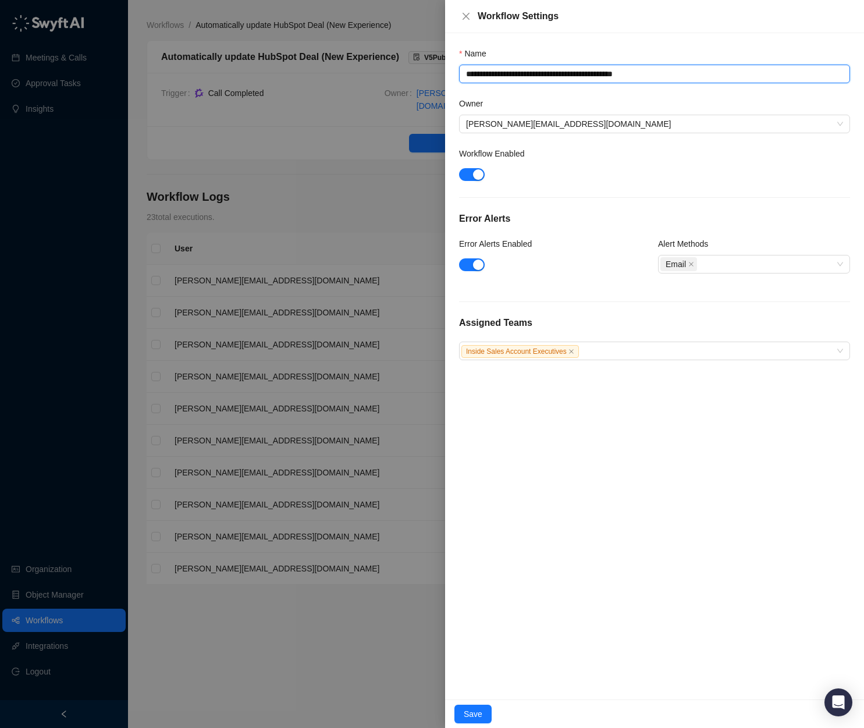
click at [465, 74] on textarea "**********" at bounding box center [654, 74] width 391 height 19
type textarea "**********"
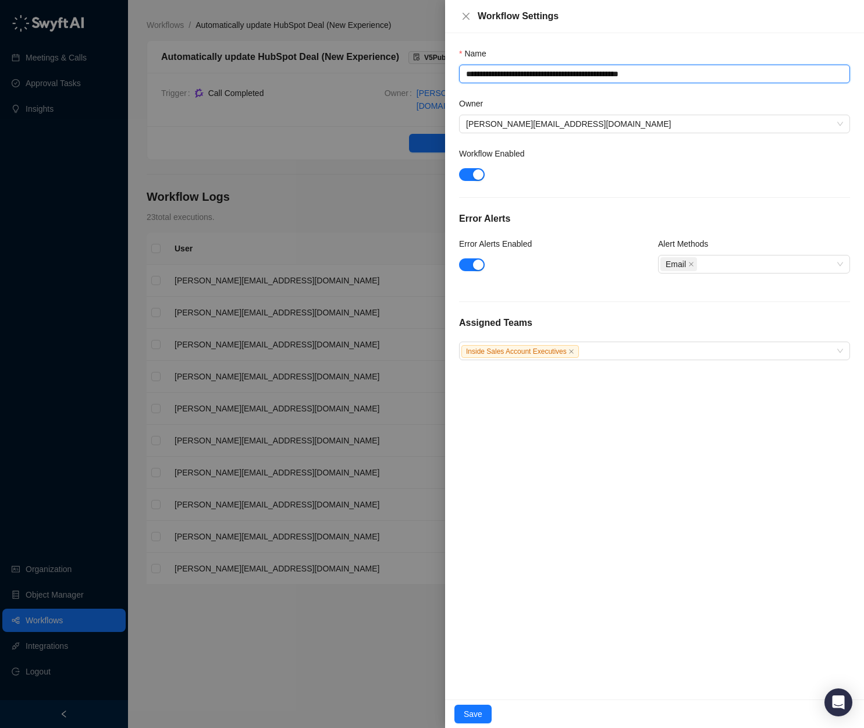
type textarea "**********"
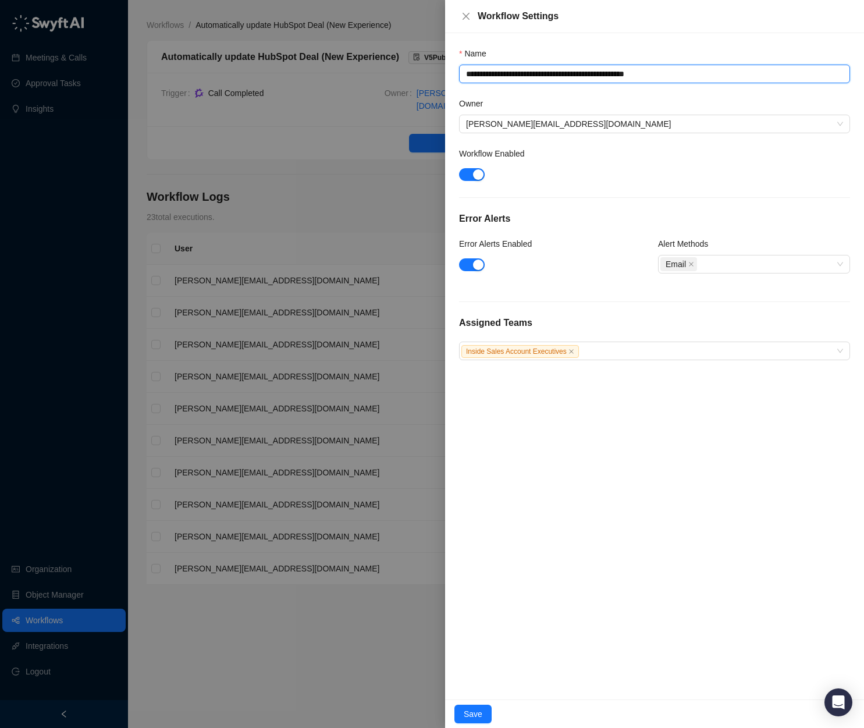
type textarea "**********"
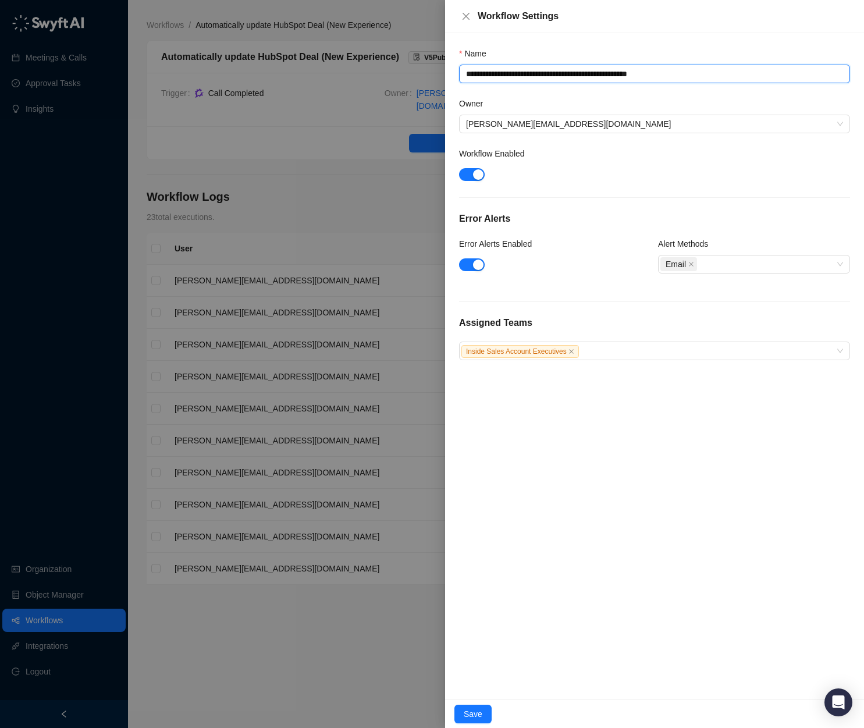
type textarea "**********"
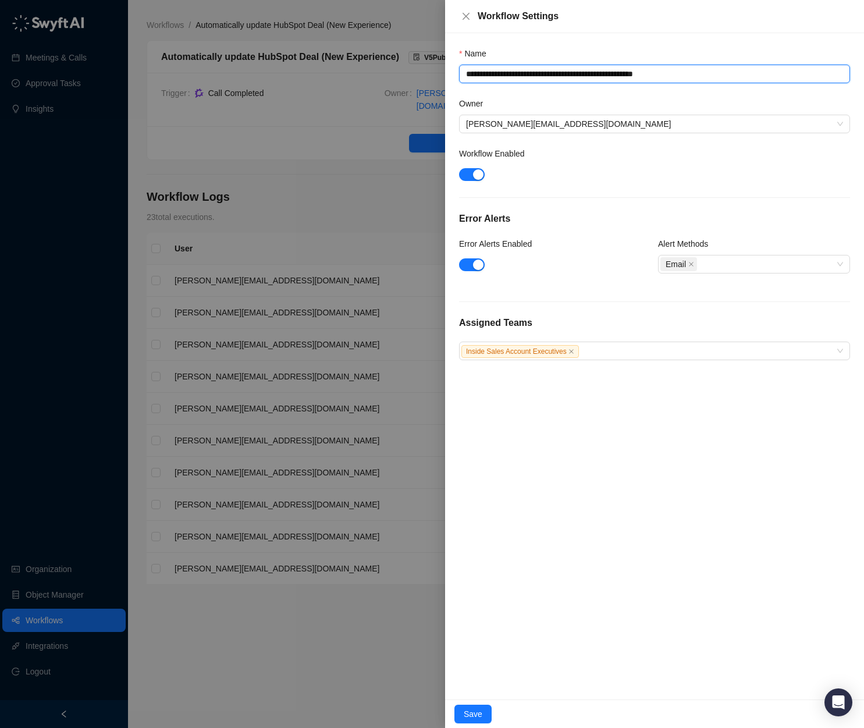
type textarea "**********"
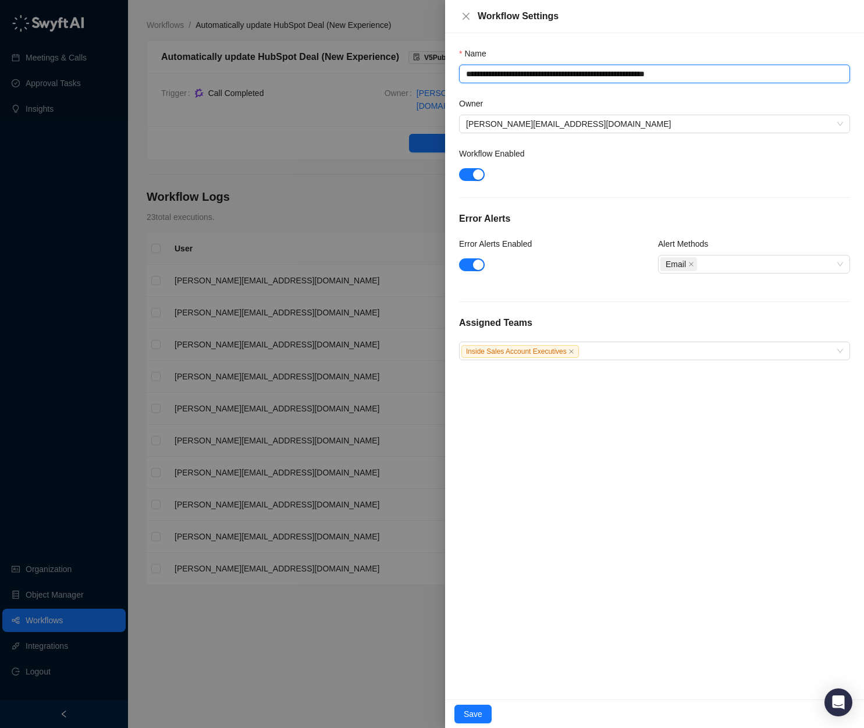
type textarea "**********"
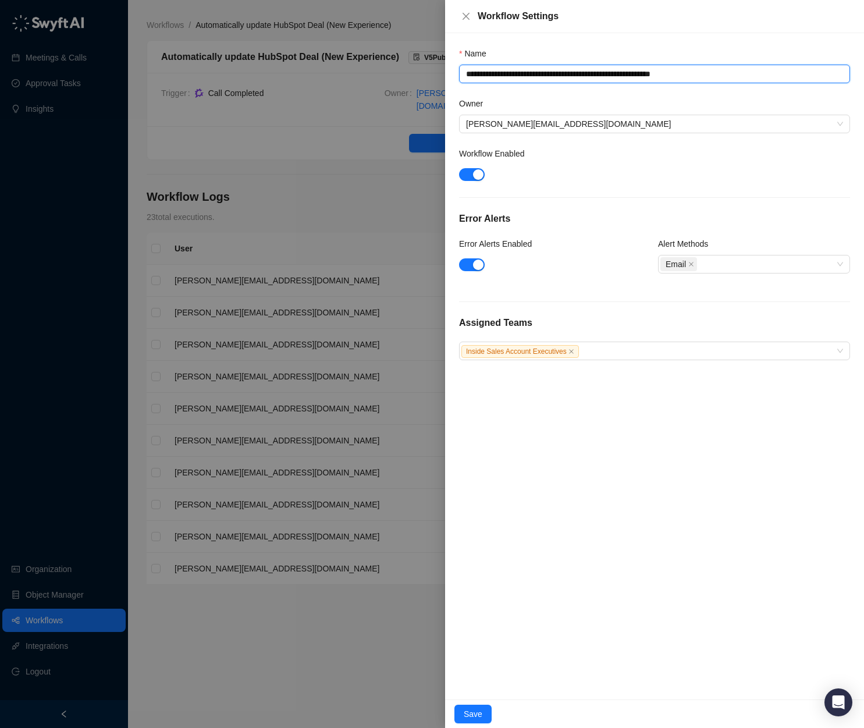
type textarea "**********"
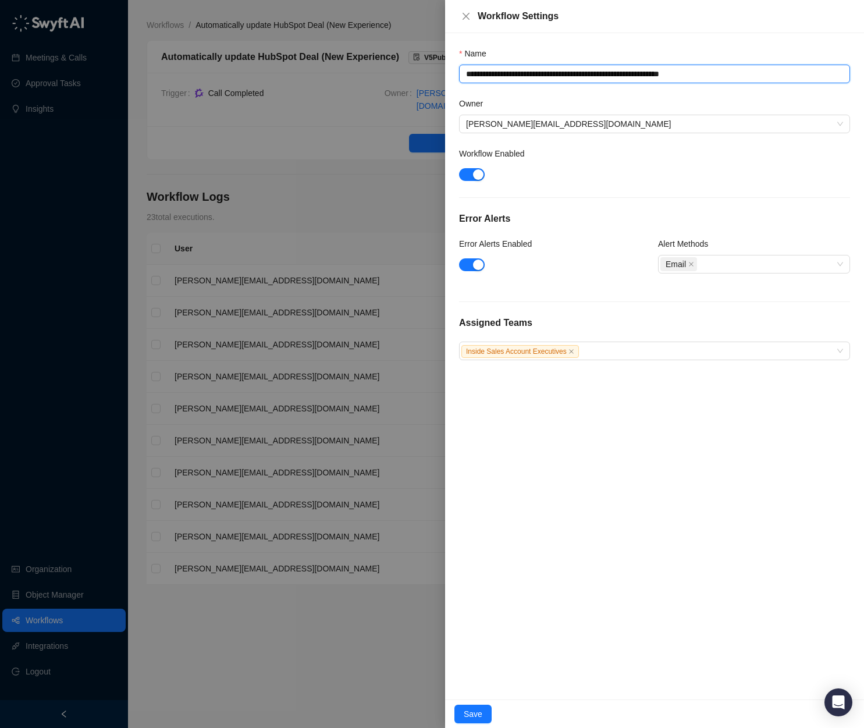
type textarea "**********"
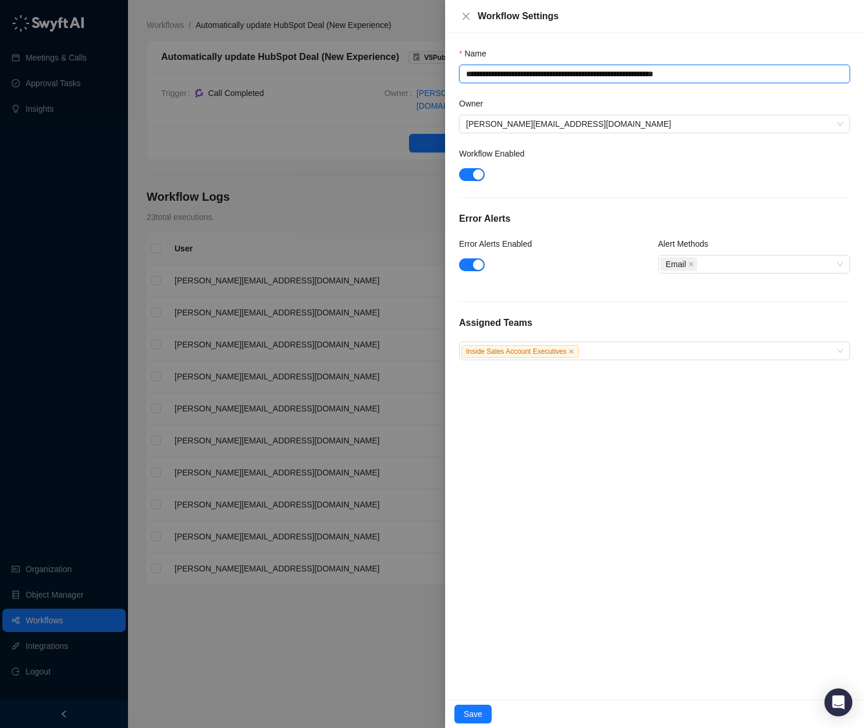
type textarea "**********"
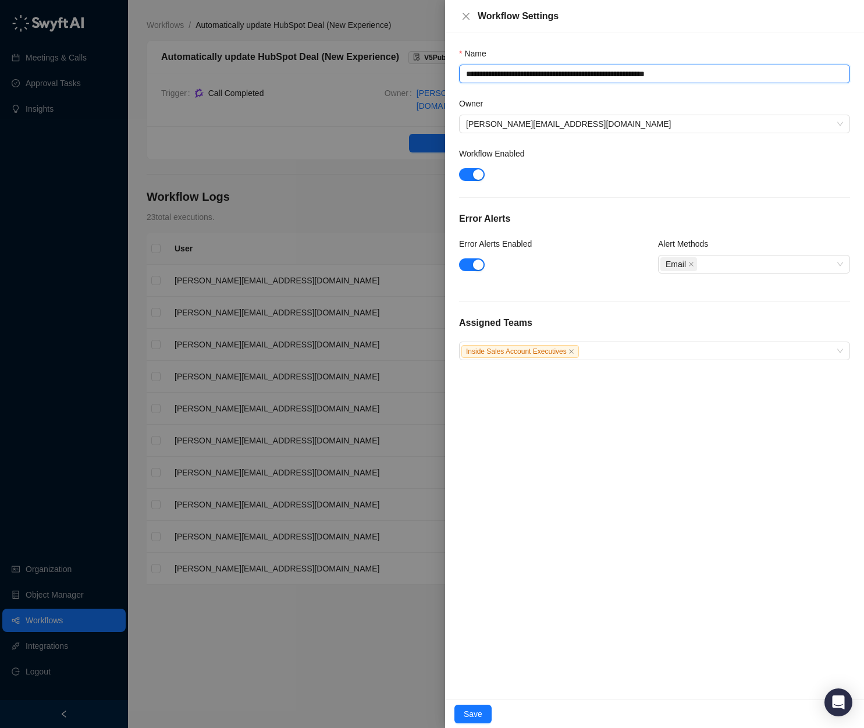
type textarea "**********"
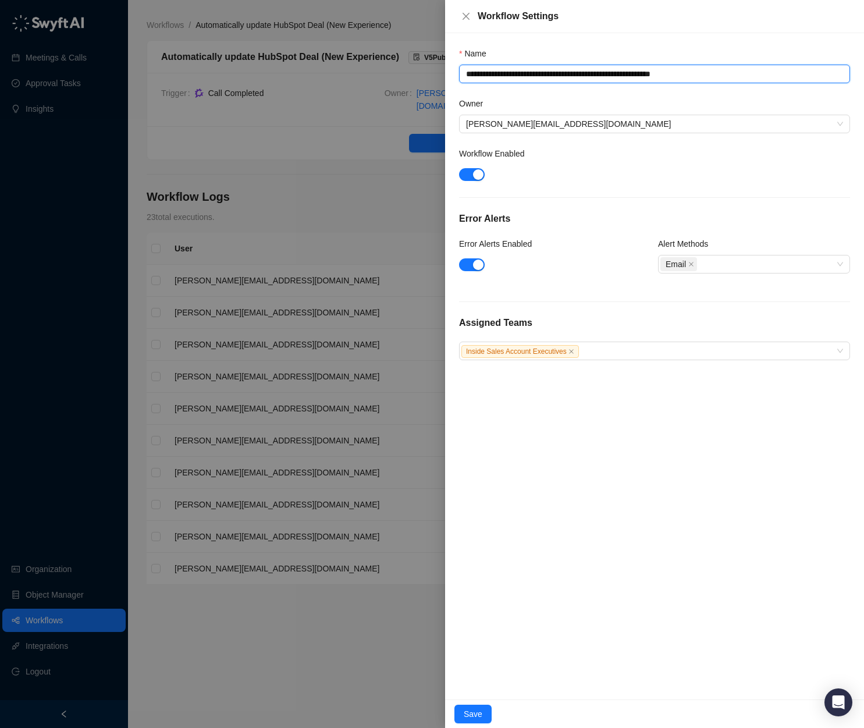
type textarea "**********"
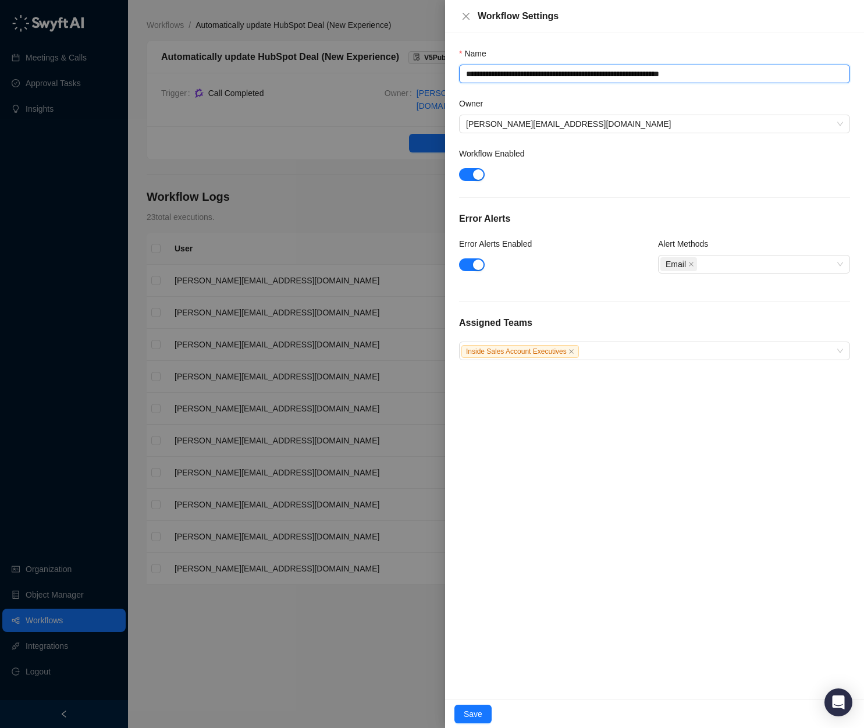
type textarea "**********"
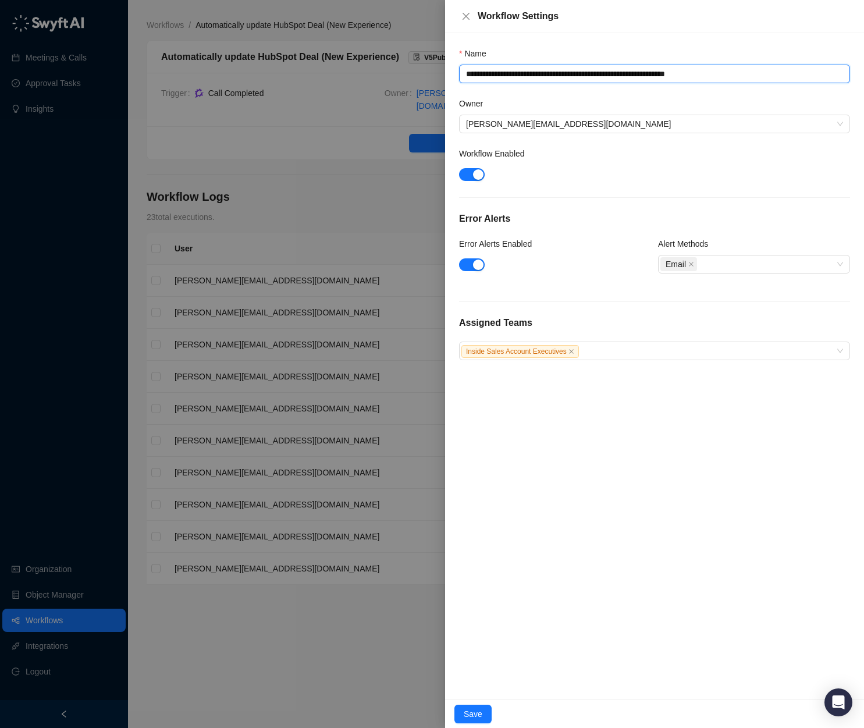
type textarea "**********"
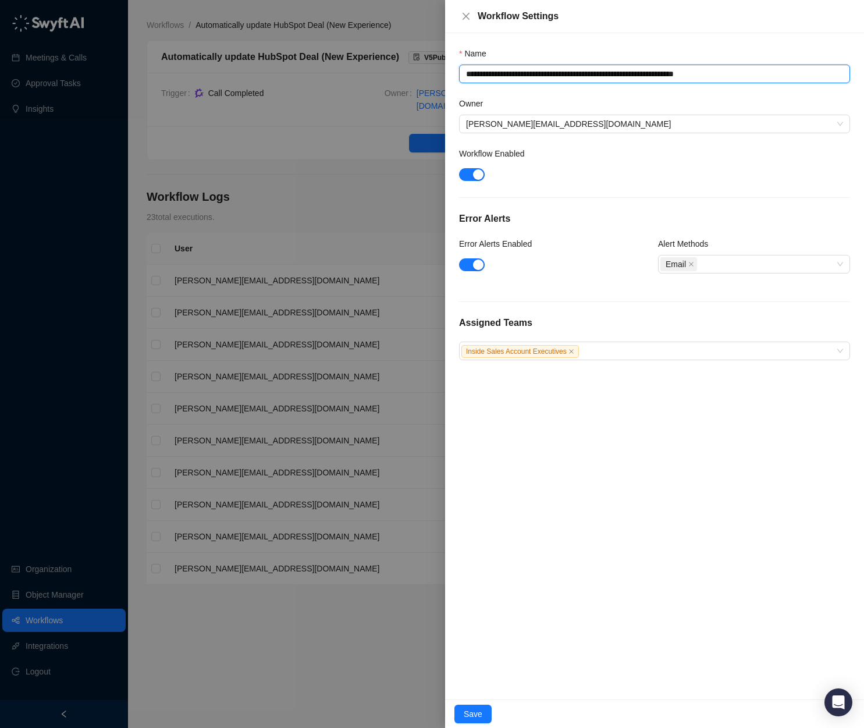
drag, startPoint x: 608, startPoint y: 74, endPoint x: 551, endPoint y: 74, distance: 57.0
click at [551, 74] on textarea "**********" at bounding box center [654, 74] width 391 height 19
type textarea "**********"
drag, startPoint x: 650, startPoint y: 76, endPoint x: 751, endPoint y: 82, distance: 100.2
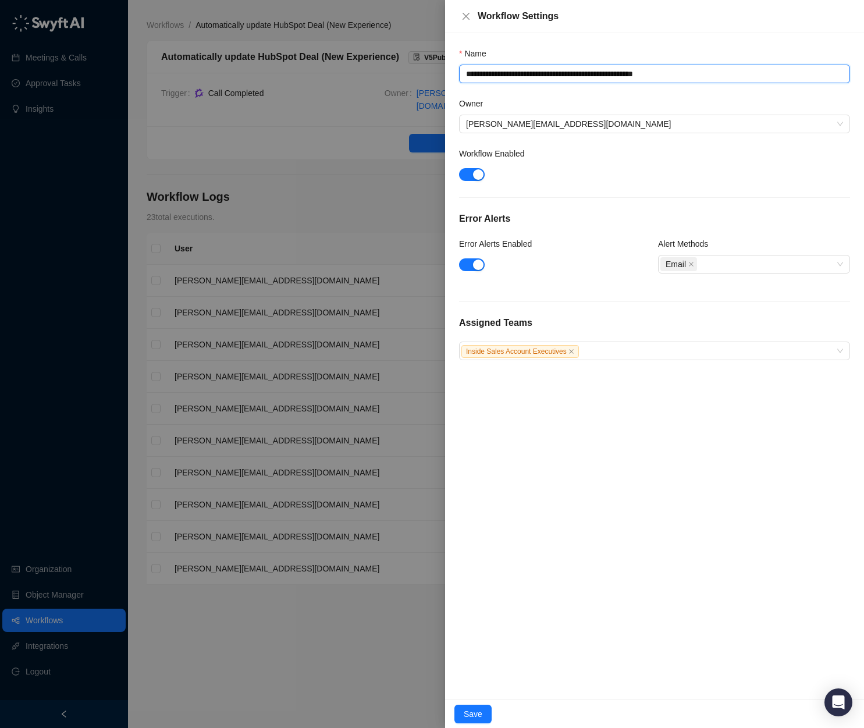
click at [735, 82] on textarea "**********" at bounding box center [654, 74] width 391 height 19
type textarea "**********"
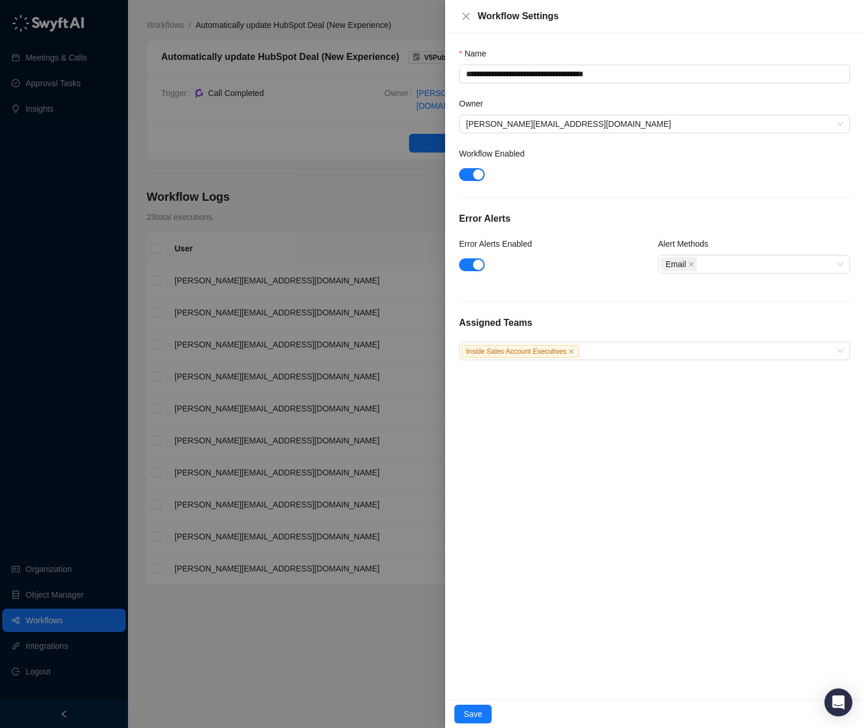
click at [336, 665] on div at bounding box center [432, 364] width 864 height 728
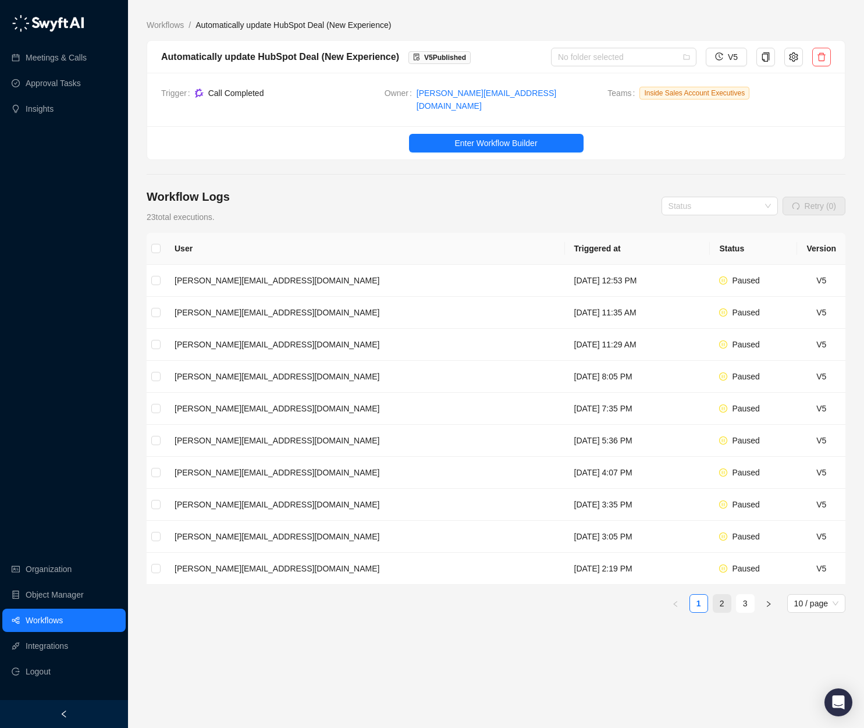
click at [721, 600] on link "2" at bounding box center [721, 603] width 17 height 17
click at [586, 368] on td "Monday, 08/18/25, 11:21 AM" at bounding box center [638, 377] width 145 height 32
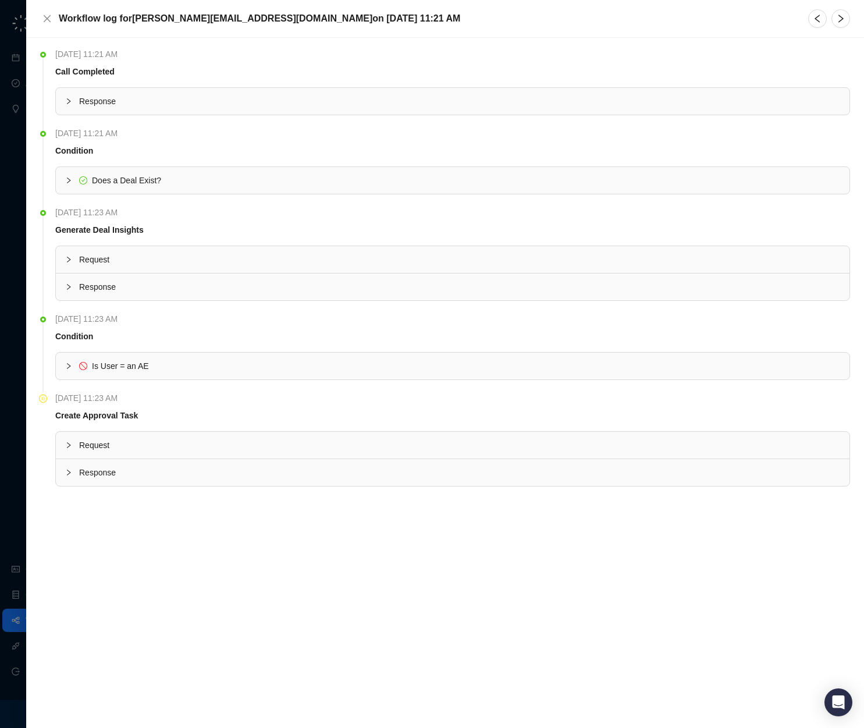
click at [169, 369] on span "Is User = an AE" at bounding box center [459, 366] width 761 height 13
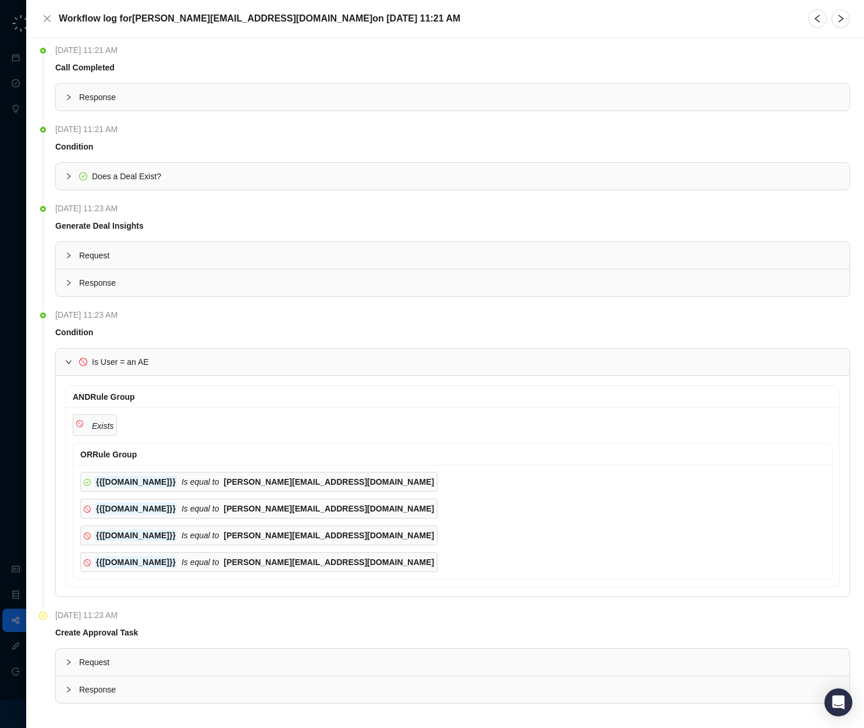
scroll to position [9, 0]
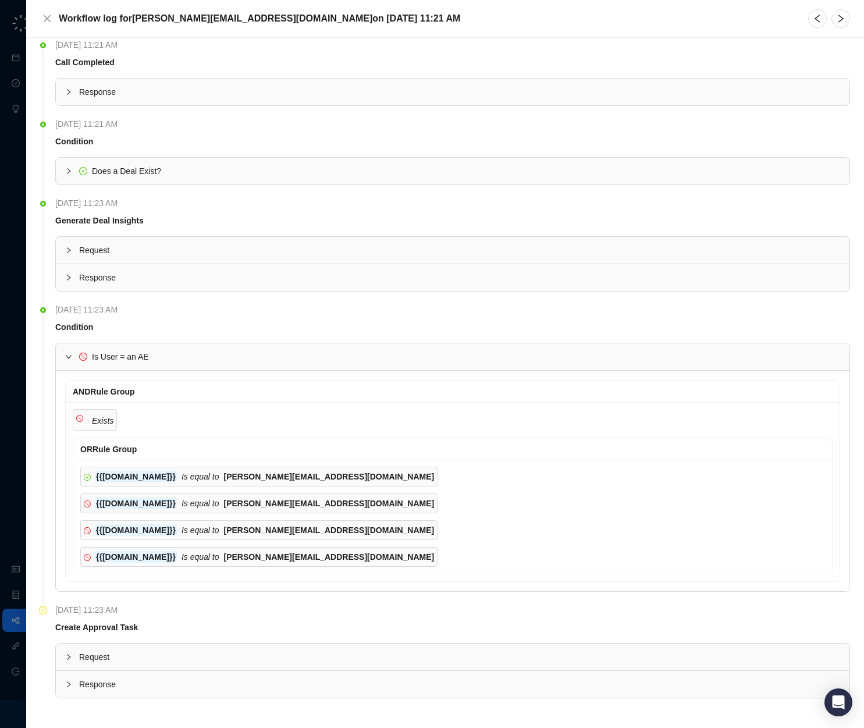
click at [72, 353] on div at bounding box center [72, 356] width 14 height 13
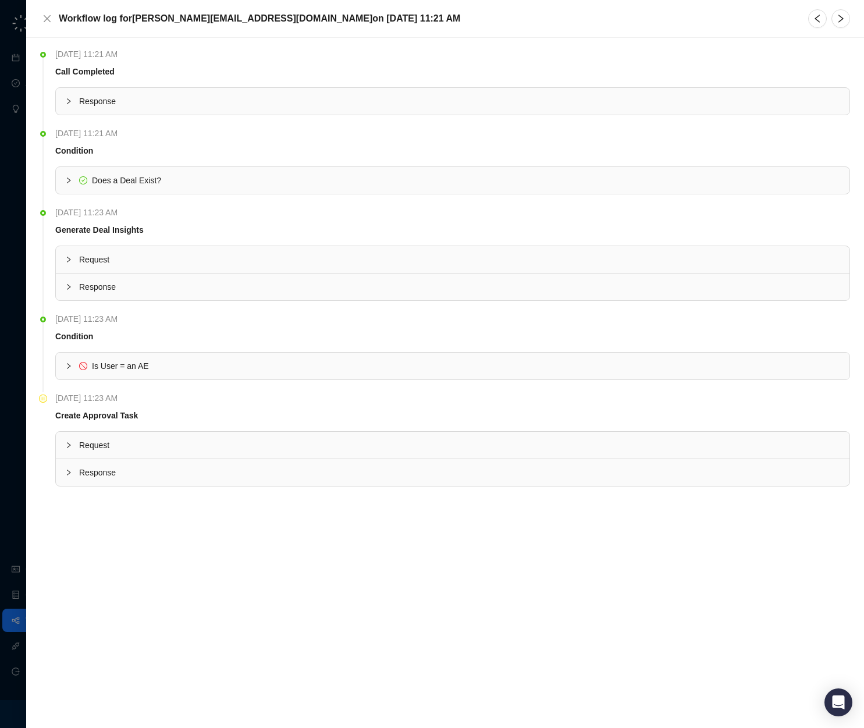
click at [93, 447] on span "Request" at bounding box center [459, 445] width 761 height 13
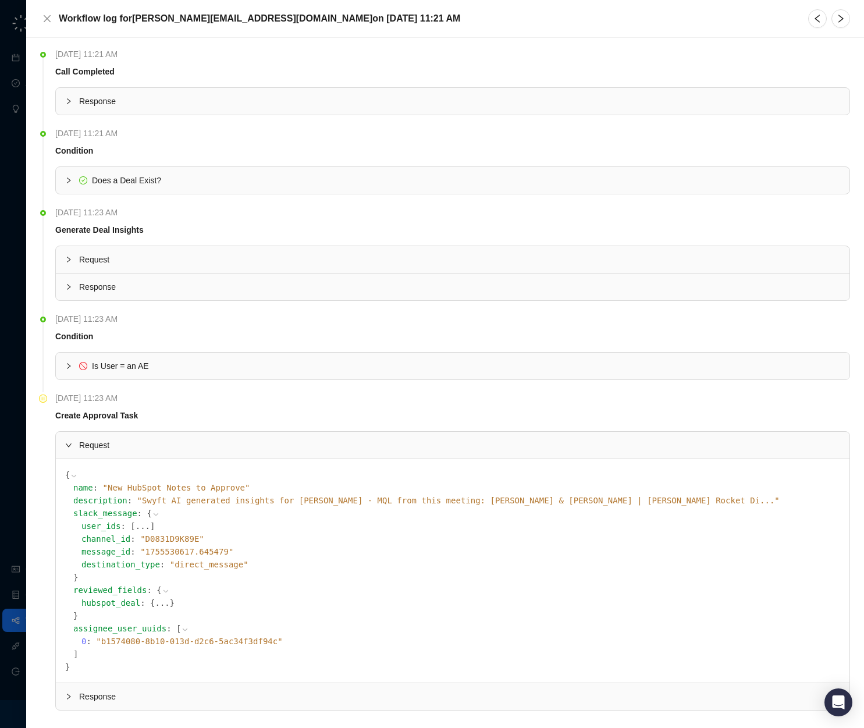
scroll to position [12, 0]
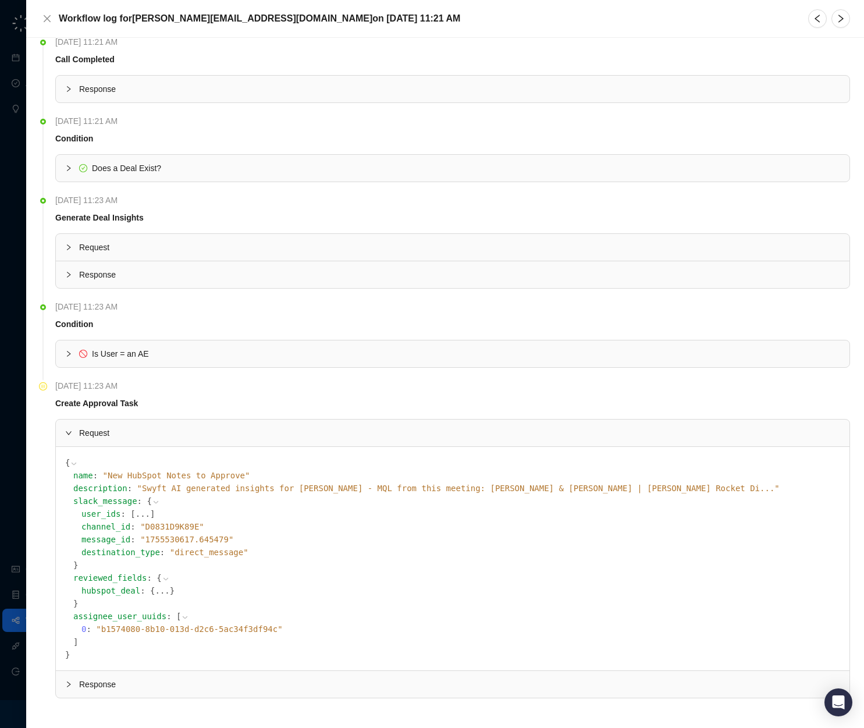
click at [163, 524] on span "" D0831D9K89E "" at bounding box center [172, 526] width 64 height 9
click at [540, 610] on div "assignee_user_uuids : [ 0 : " b1574080-8b10-013d-d2c6-5ac34f3df94c " ]" at bounding box center [456, 629] width 767 height 38
click at [47, 23] on icon "close" at bounding box center [46, 18] width 9 height 9
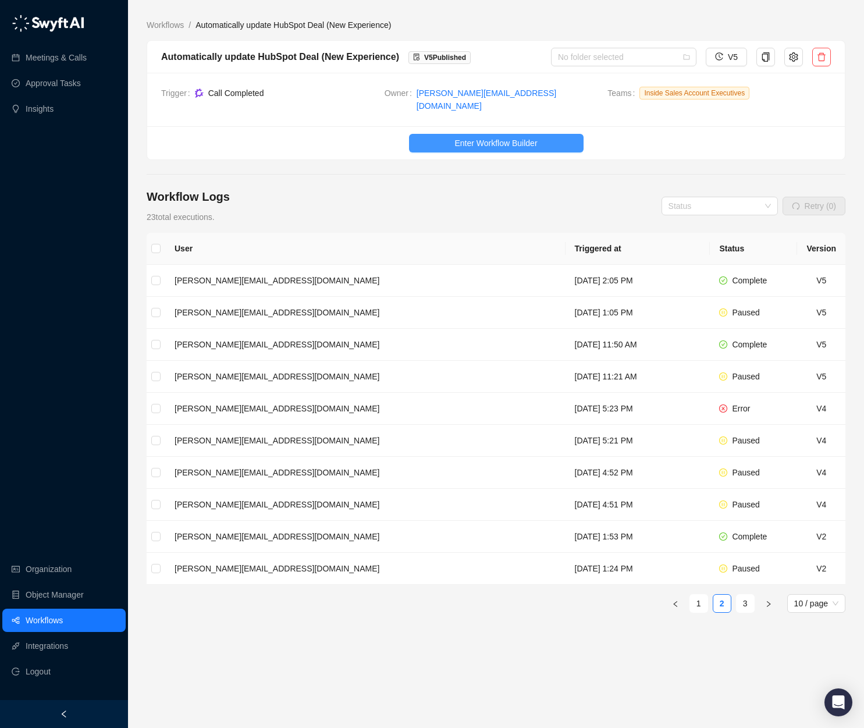
click at [472, 137] on span "Enter Workflow Builder" at bounding box center [495, 143] width 83 height 13
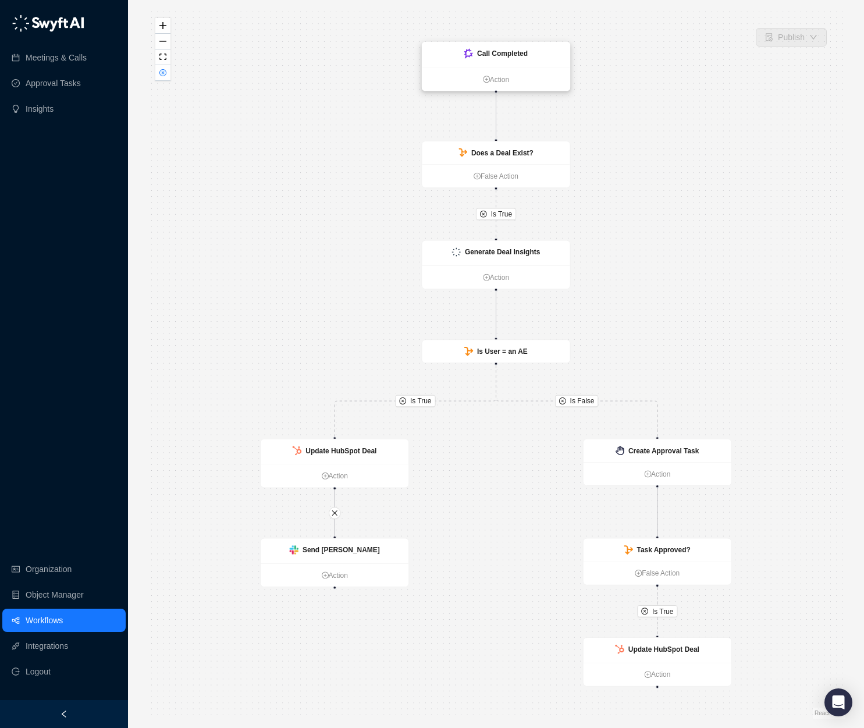
click at [518, 62] on div "Call Completed" at bounding box center [496, 54] width 148 height 25
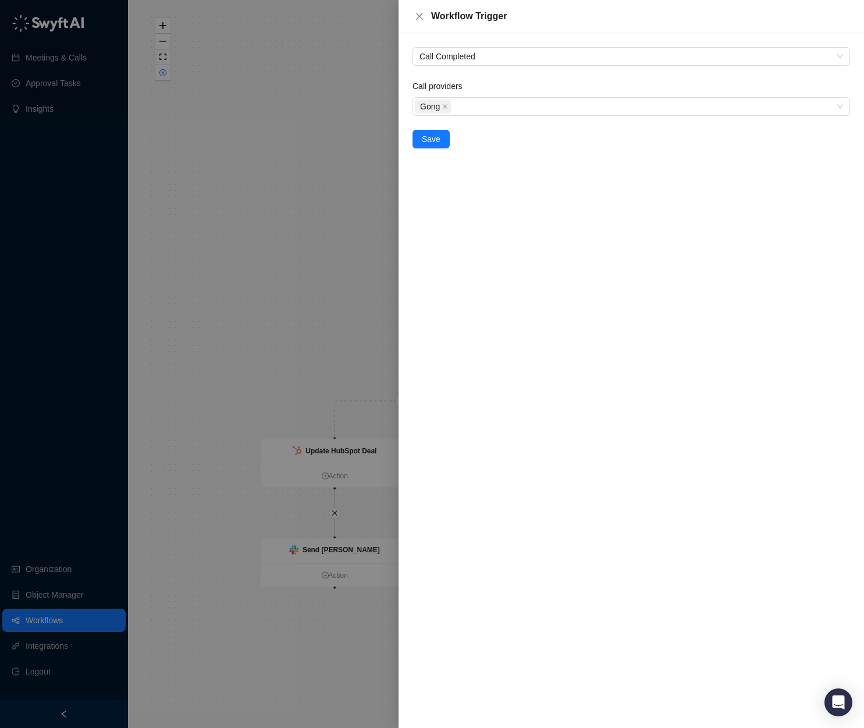
click at [418, 14] on icon "close" at bounding box center [419, 16] width 9 height 9
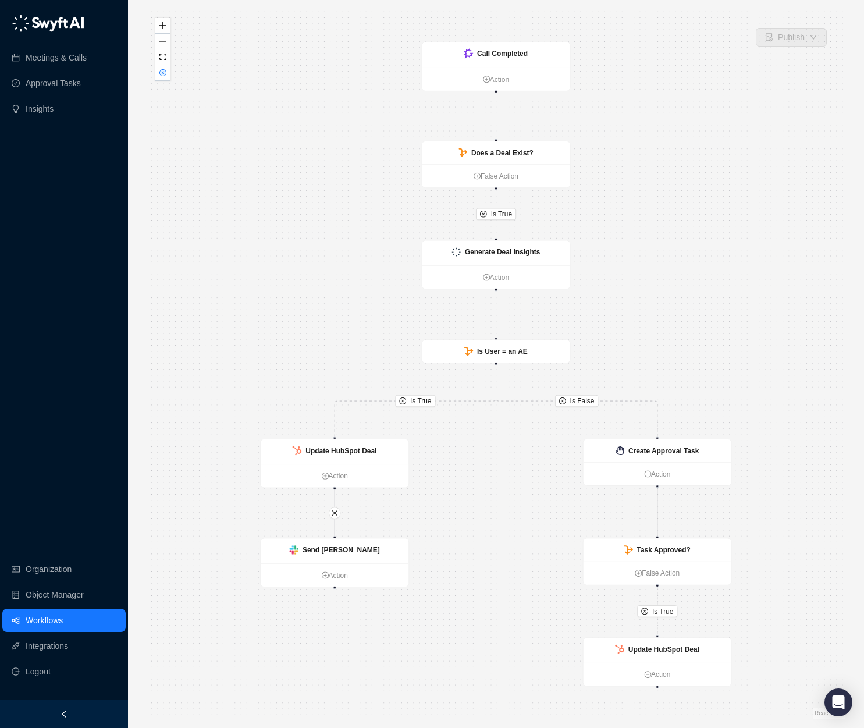
click at [560, 138] on div "Is True Is True Is False Is True Call Completed Action Does a Deal Exist? False…" at bounding box center [496, 363] width 699 height 709
click at [553, 146] on div "Does a Deal Exist?" at bounding box center [496, 152] width 148 height 23
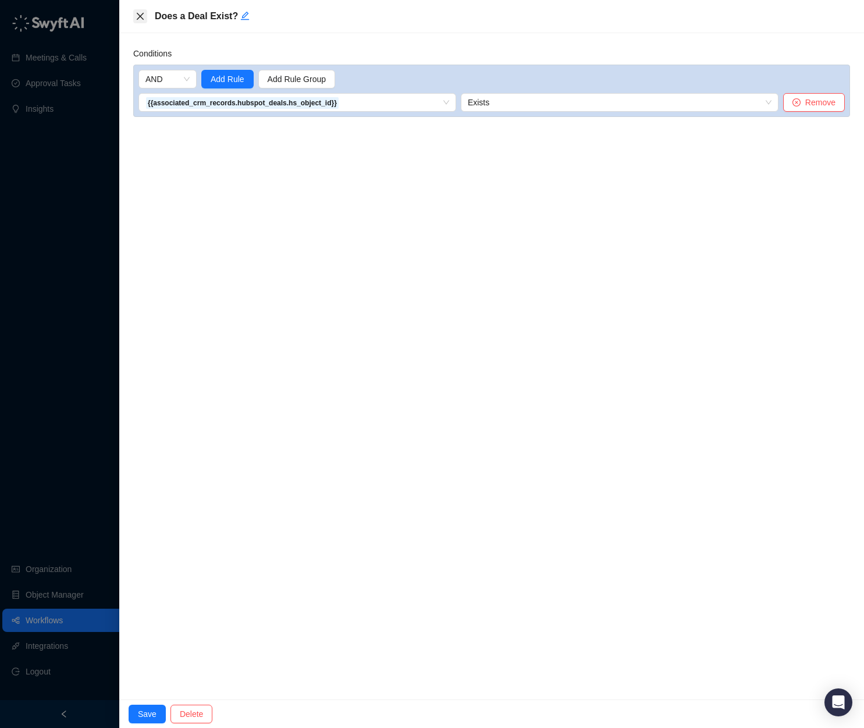
click at [147, 10] on button "Close" at bounding box center [140, 16] width 14 height 14
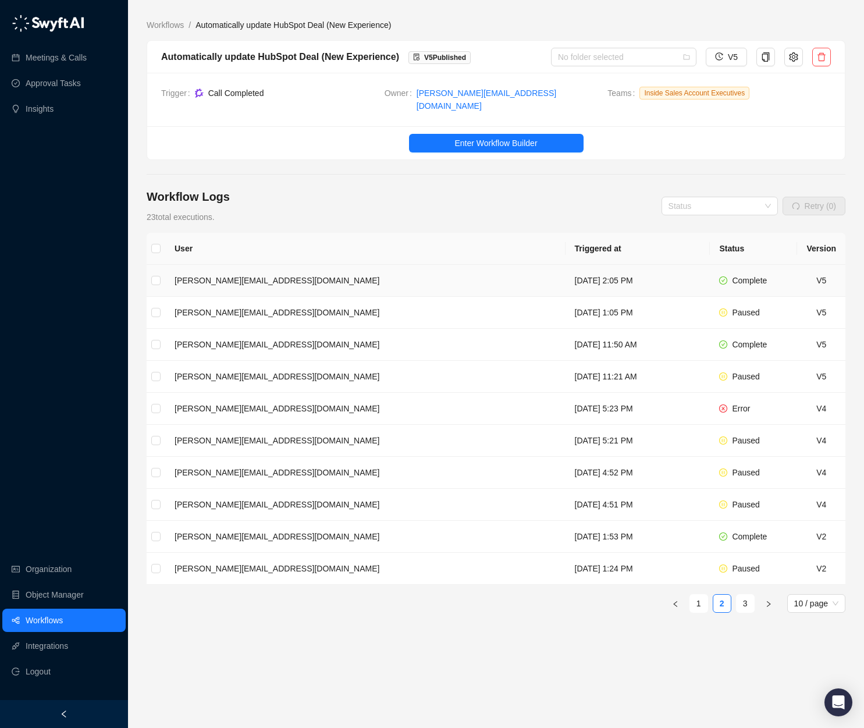
click at [566, 271] on td "Tuesday, 08/19/25, 2:05 PM" at bounding box center [638, 281] width 145 height 32
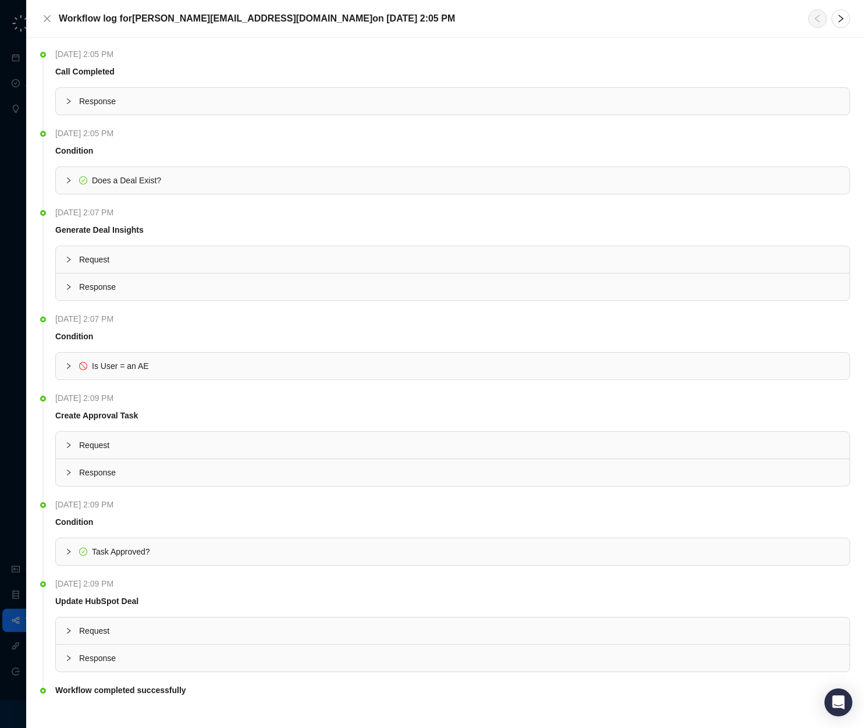
click at [235, 177] on span "Does a Deal Exist?" at bounding box center [459, 180] width 761 height 13
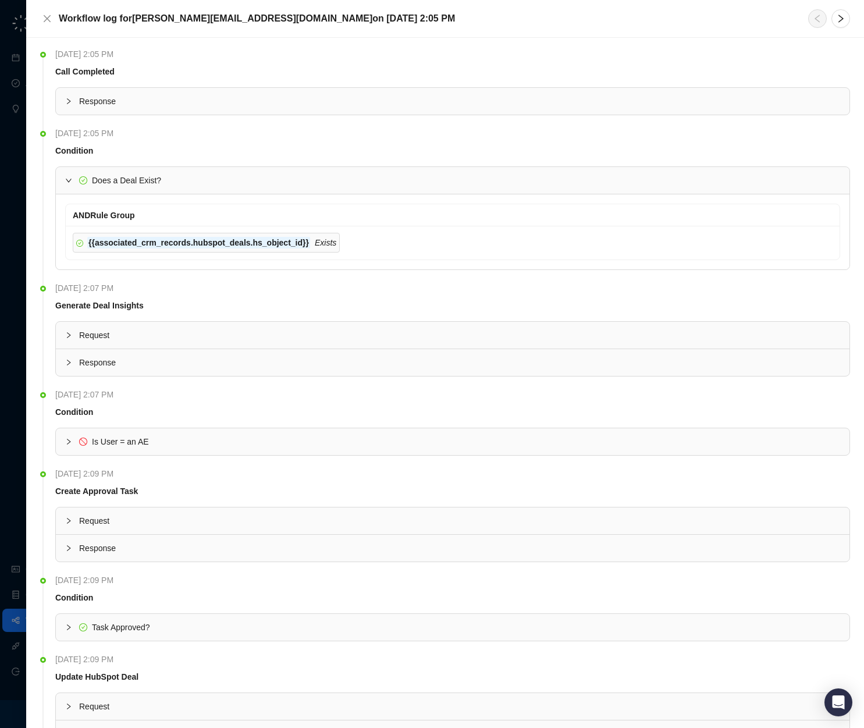
click at [234, 177] on span "Does a Deal Exist?" at bounding box center [459, 180] width 761 height 13
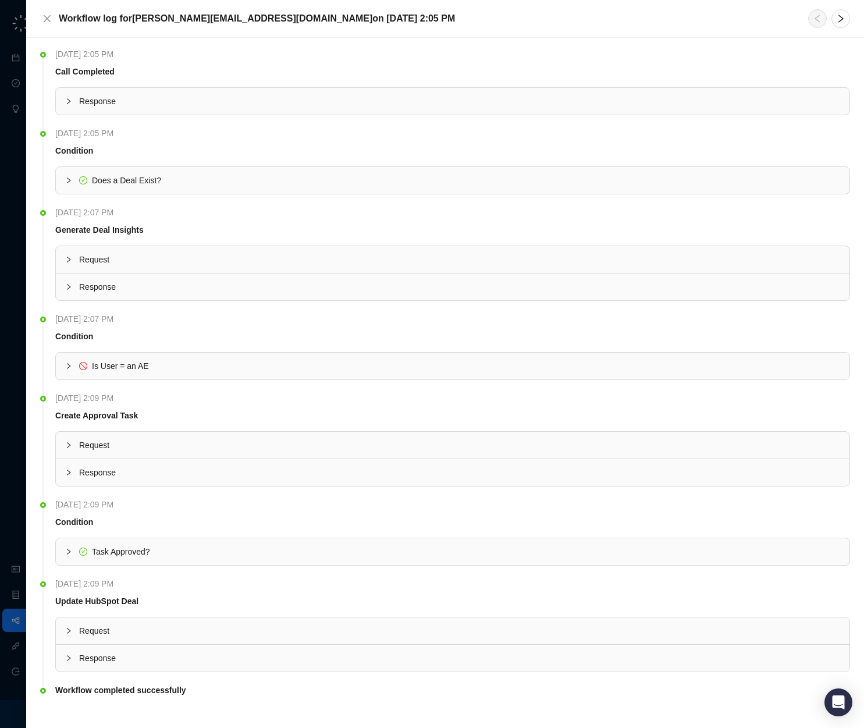
click at [209, 109] on div "Response" at bounding box center [453, 101] width 794 height 27
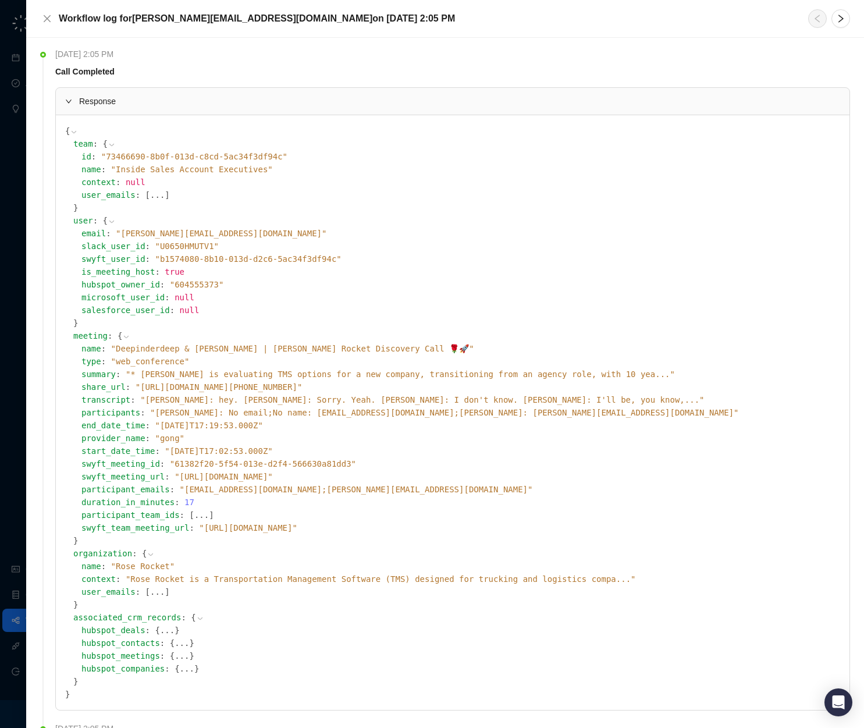
click at [128, 337] on icon at bounding box center [126, 337] width 8 height 8
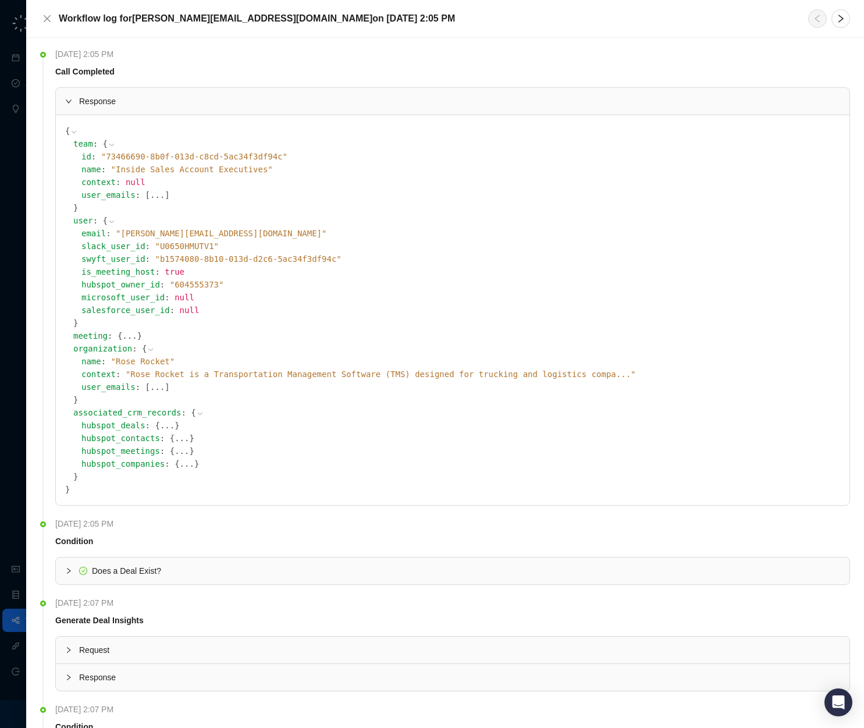
click at [150, 350] on icon at bounding box center [150, 350] width 5 height 2
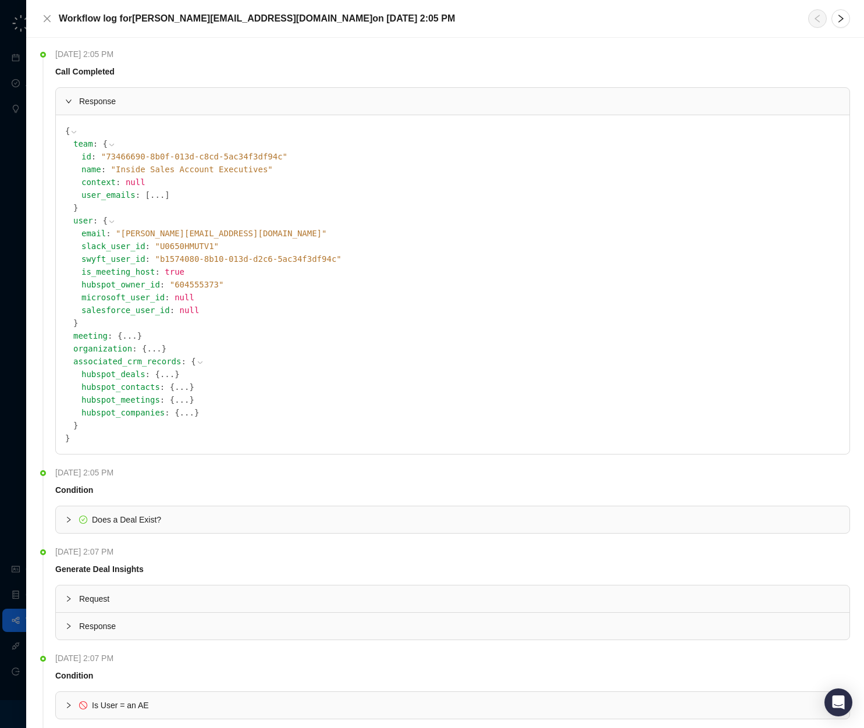
click at [113, 221] on icon at bounding box center [112, 222] width 8 height 8
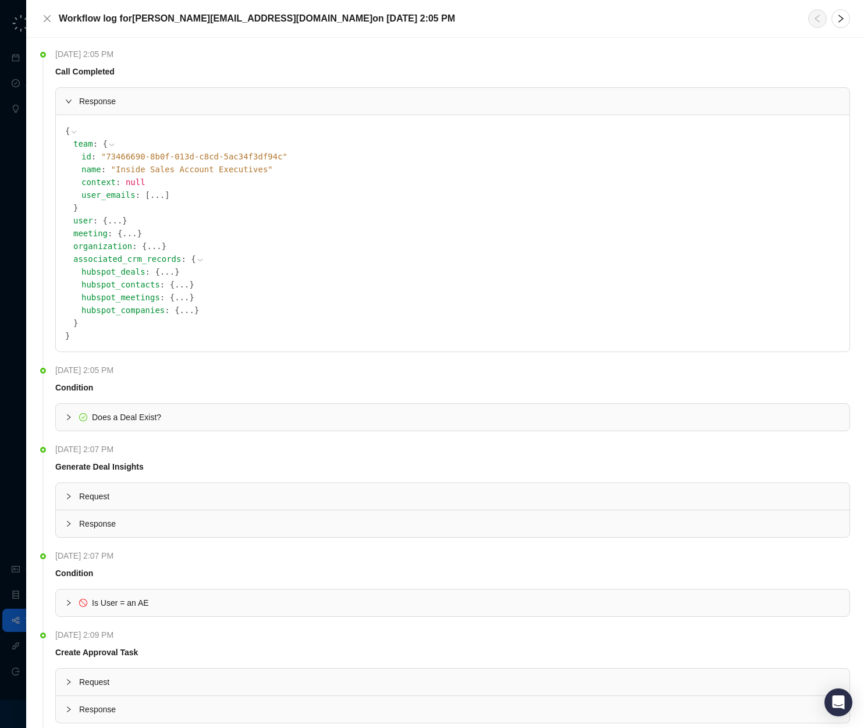
click at [111, 145] on icon at bounding box center [111, 145] width 5 height 2
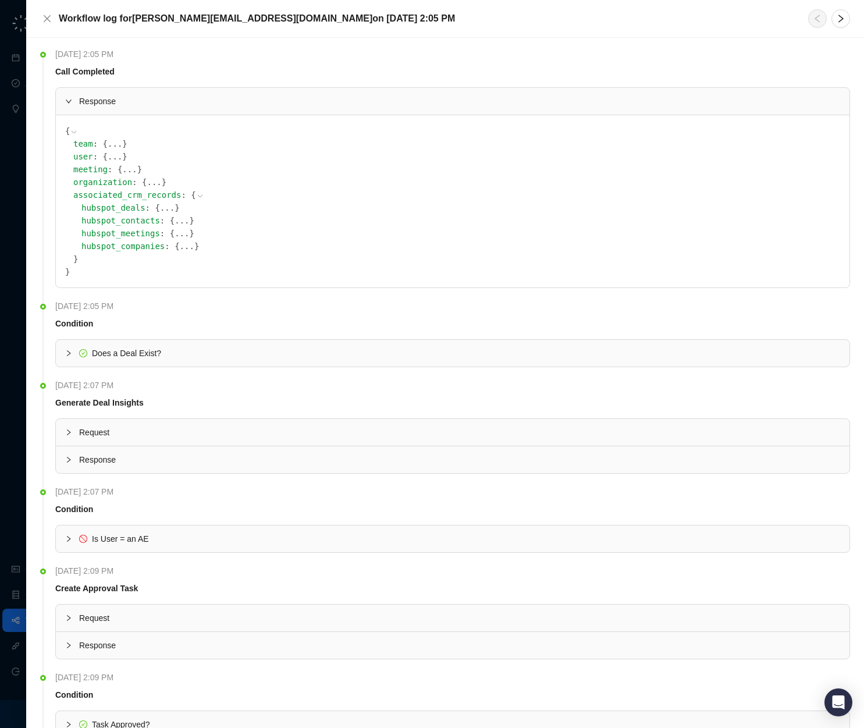
click at [183, 248] on button "..." at bounding box center [187, 246] width 15 height 13
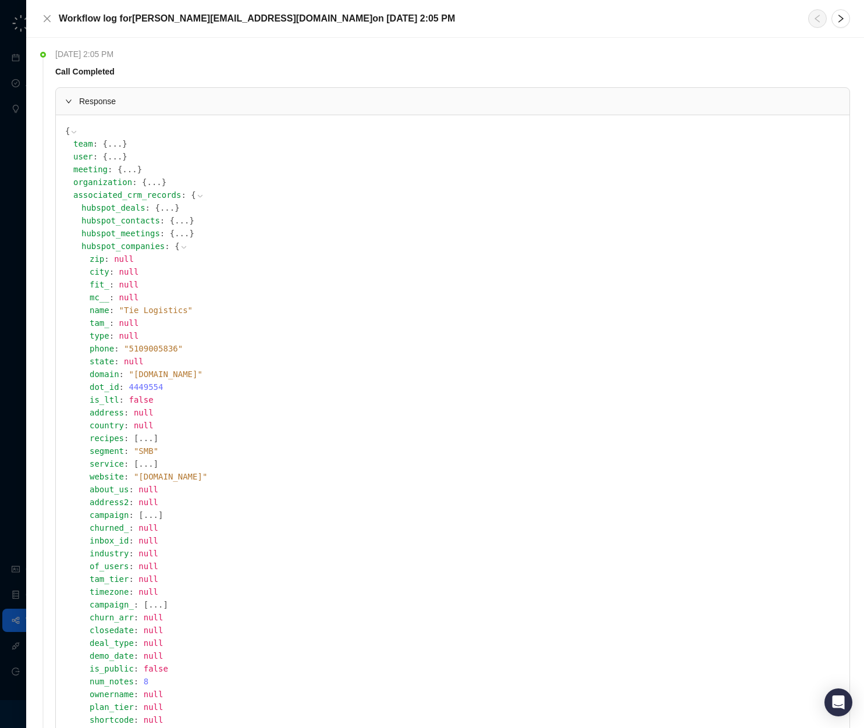
click at [182, 247] on icon at bounding box center [184, 247] width 5 height 2
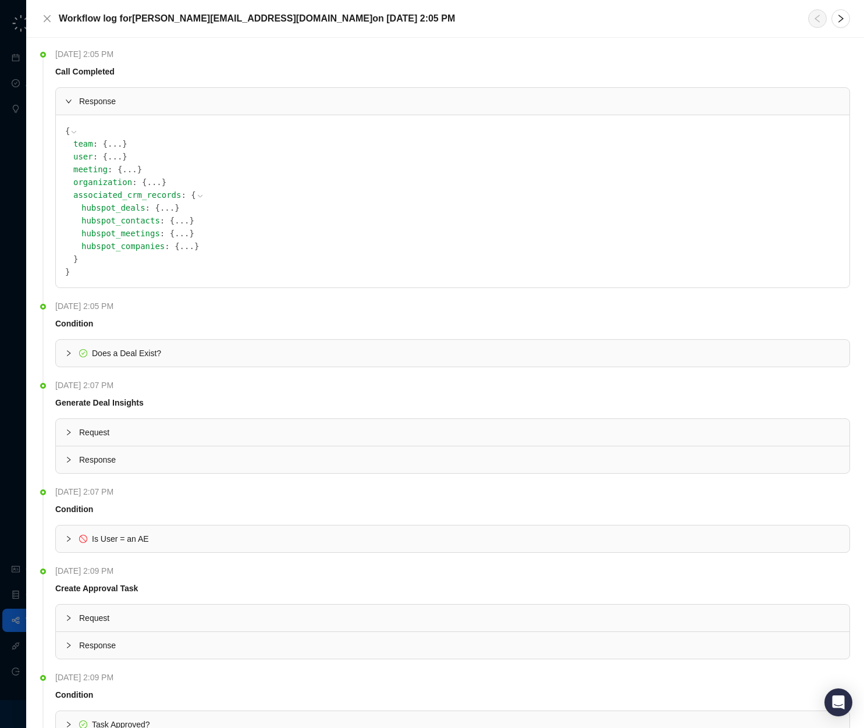
click at [183, 233] on button "..." at bounding box center [182, 233] width 15 height 13
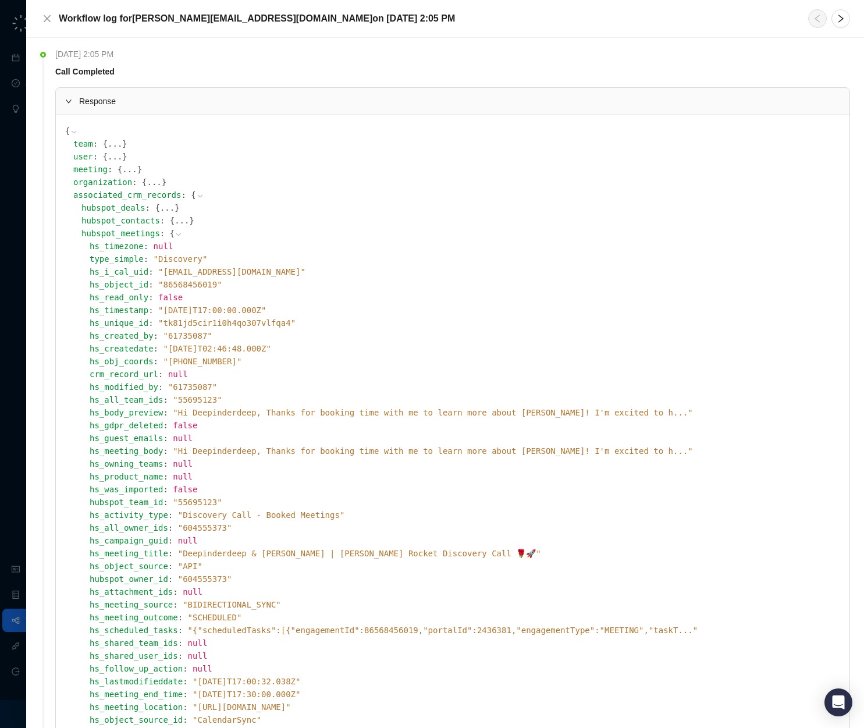
click at [175, 233] on icon at bounding box center [179, 234] width 8 height 8
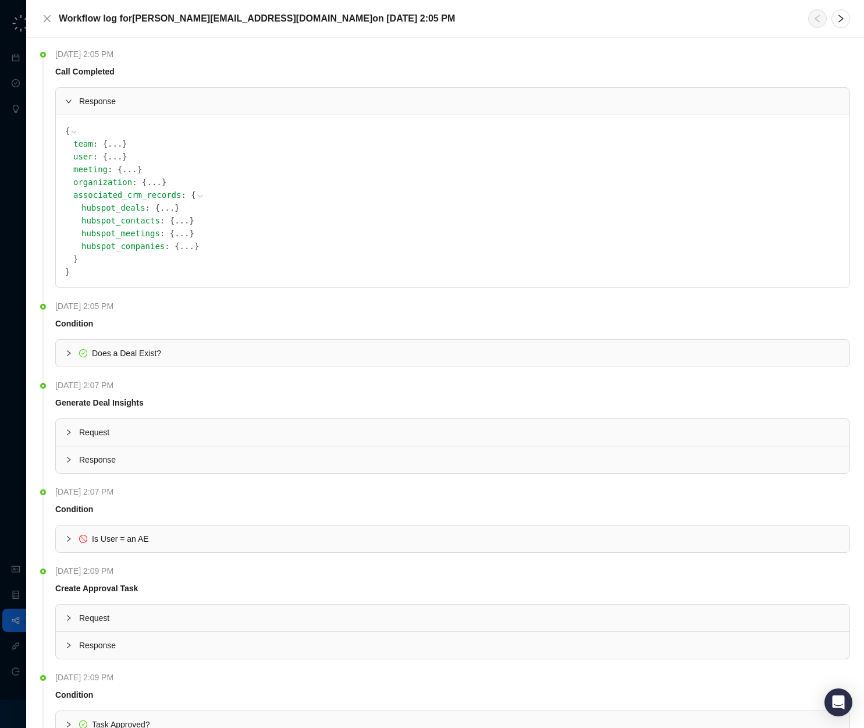
click at [176, 220] on button "..." at bounding box center [182, 220] width 15 height 13
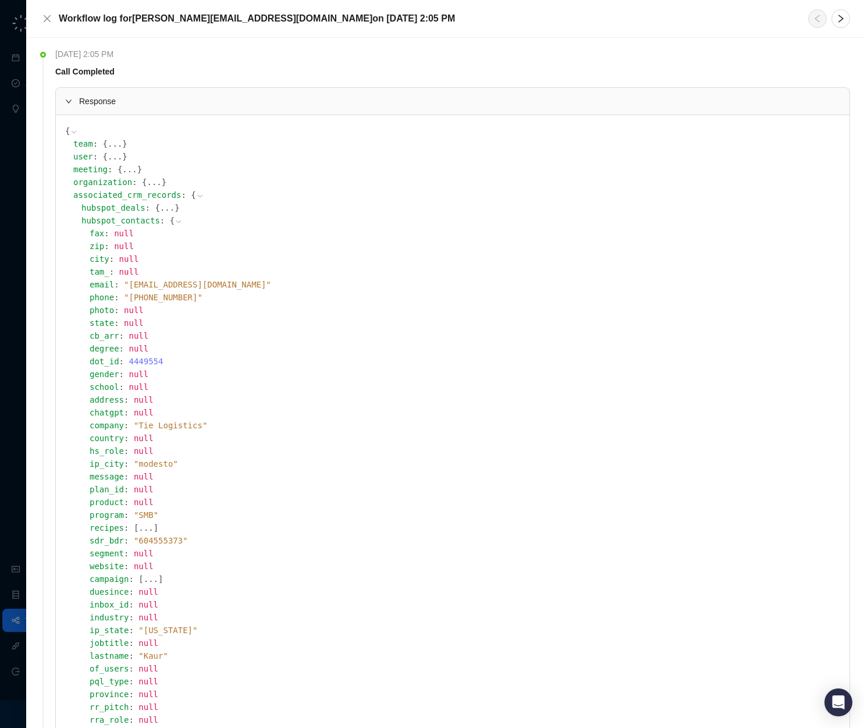
click at [176, 220] on icon at bounding box center [179, 222] width 8 height 8
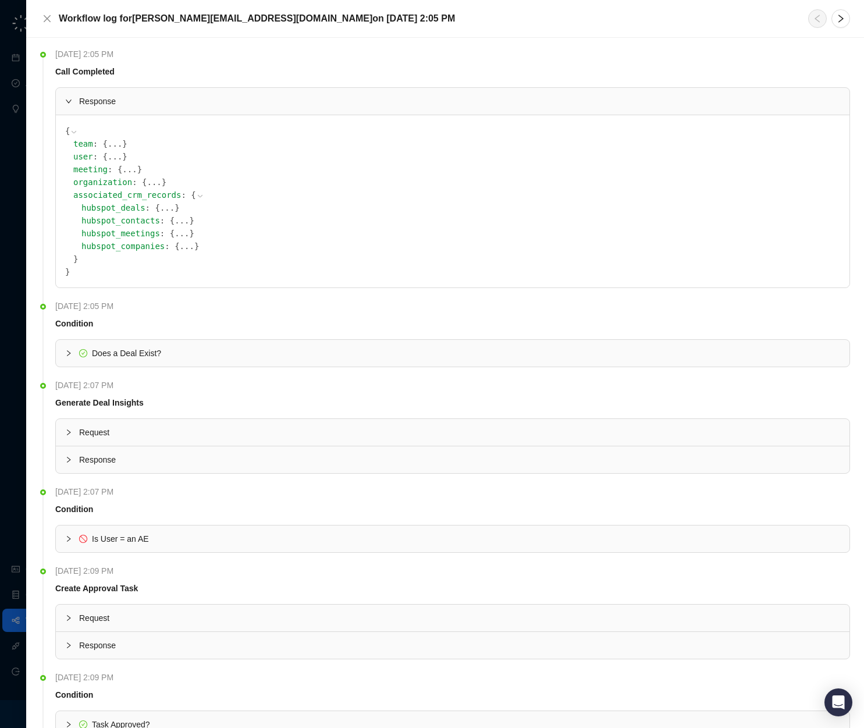
click at [168, 205] on button "..." at bounding box center [167, 207] width 15 height 13
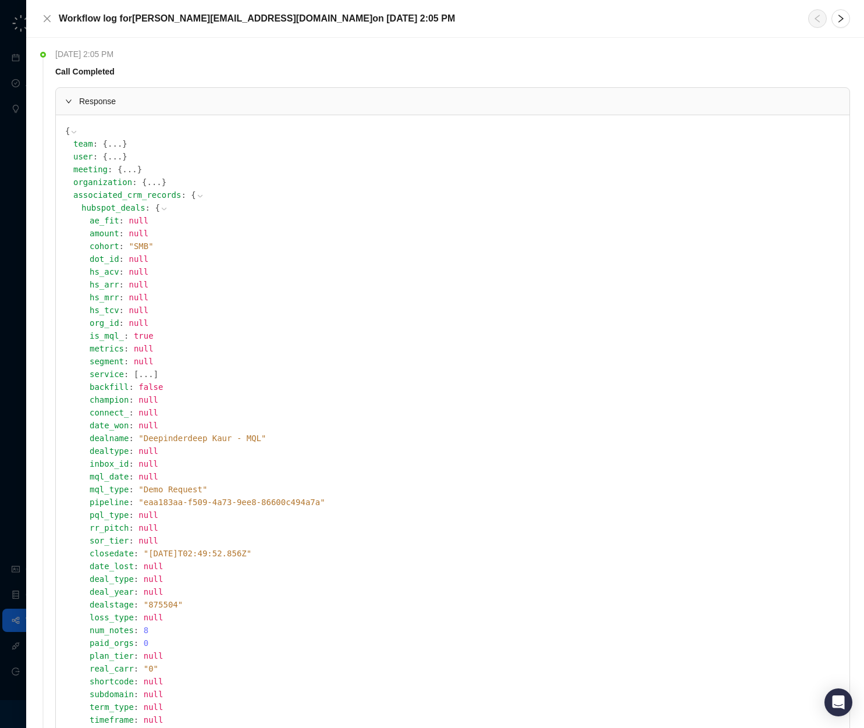
click at [163, 207] on icon at bounding box center [164, 209] width 8 height 8
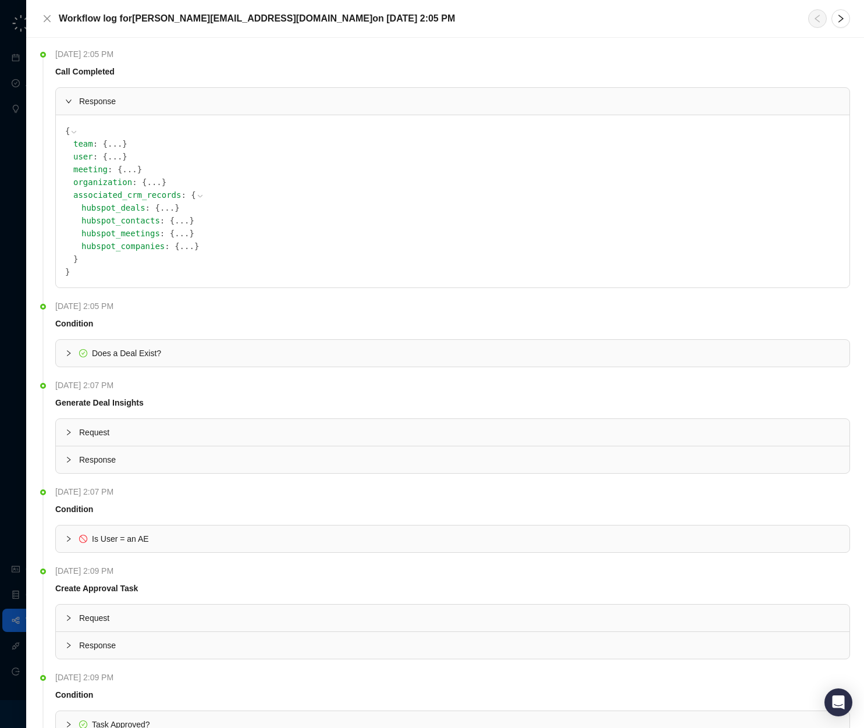
click at [101, 433] on span "Request" at bounding box center [459, 432] width 761 height 13
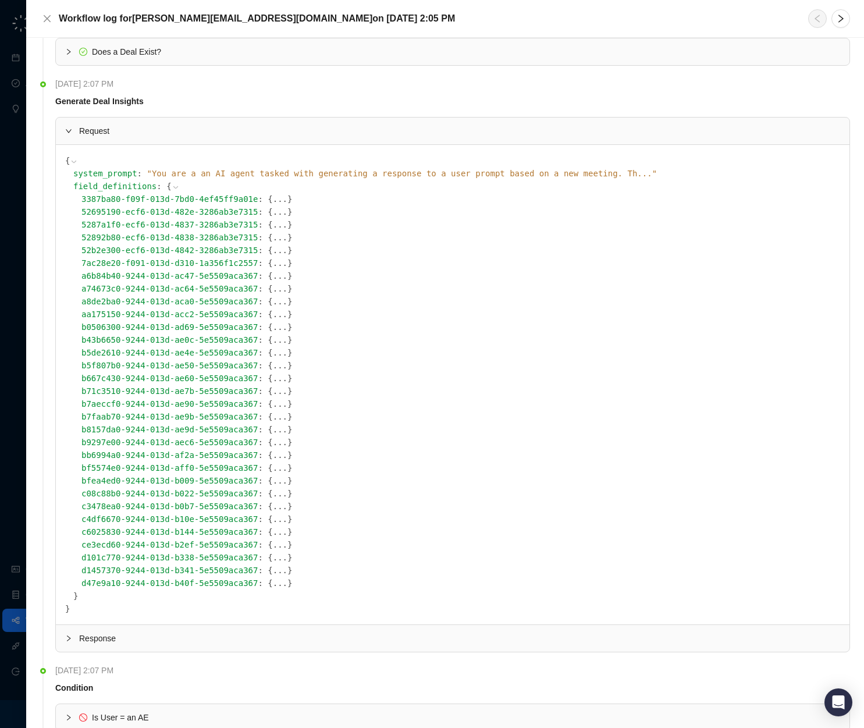
scroll to position [317, 0]
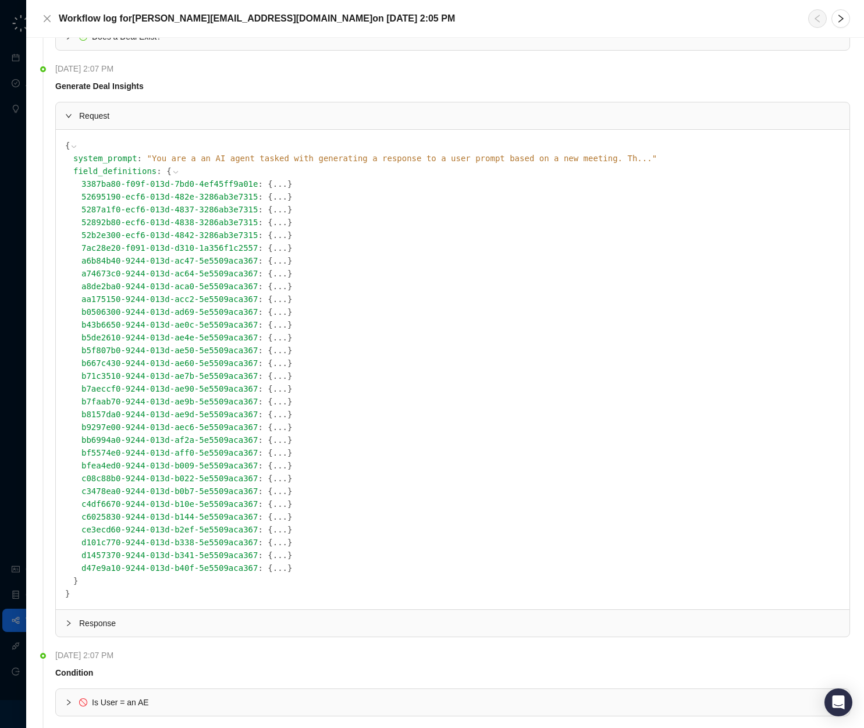
click at [281, 184] on button "..." at bounding box center [280, 183] width 15 height 13
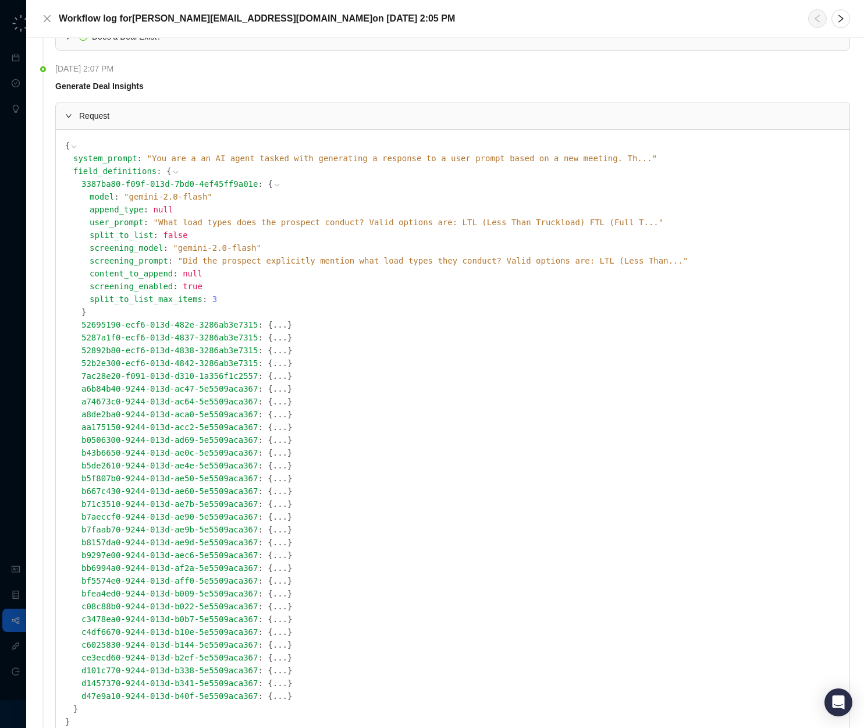
click at [275, 183] on icon at bounding box center [277, 185] width 8 height 8
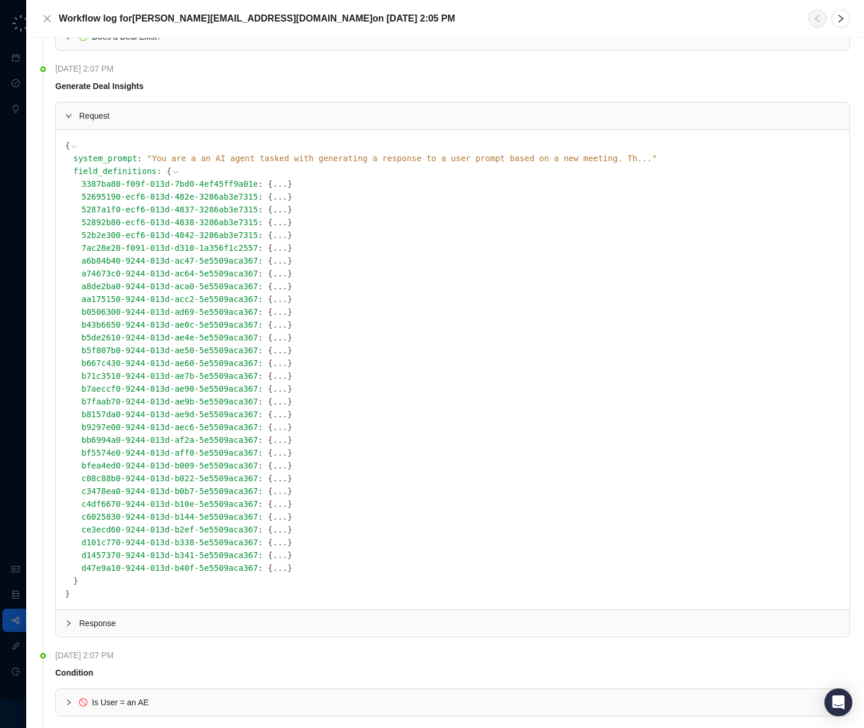
click at [70, 146] on icon at bounding box center [74, 147] width 8 height 8
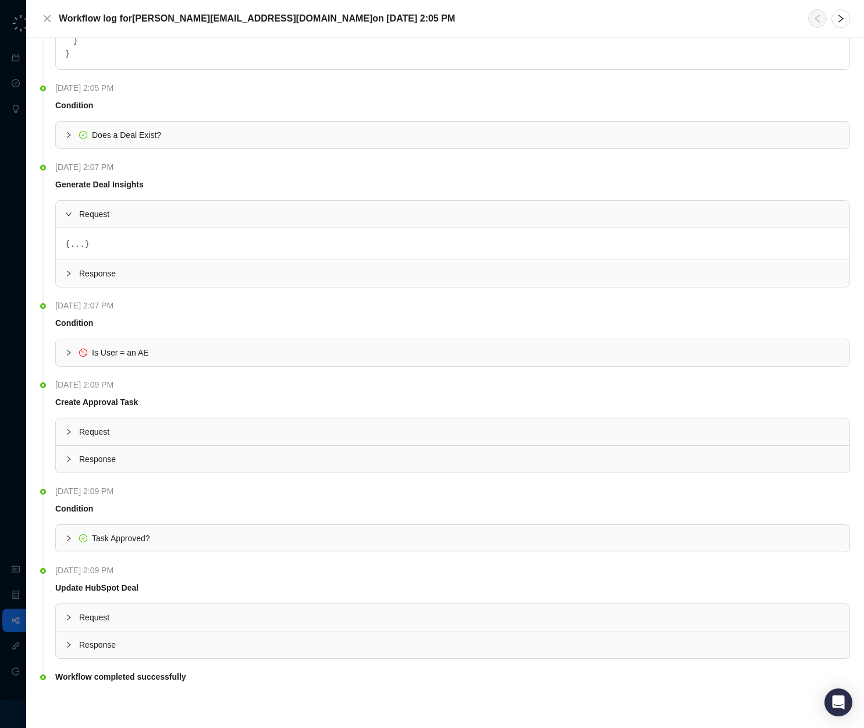
scroll to position [218, 0]
click at [98, 216] on span "Request" at bounding box center [459, 214] width 761 height 13
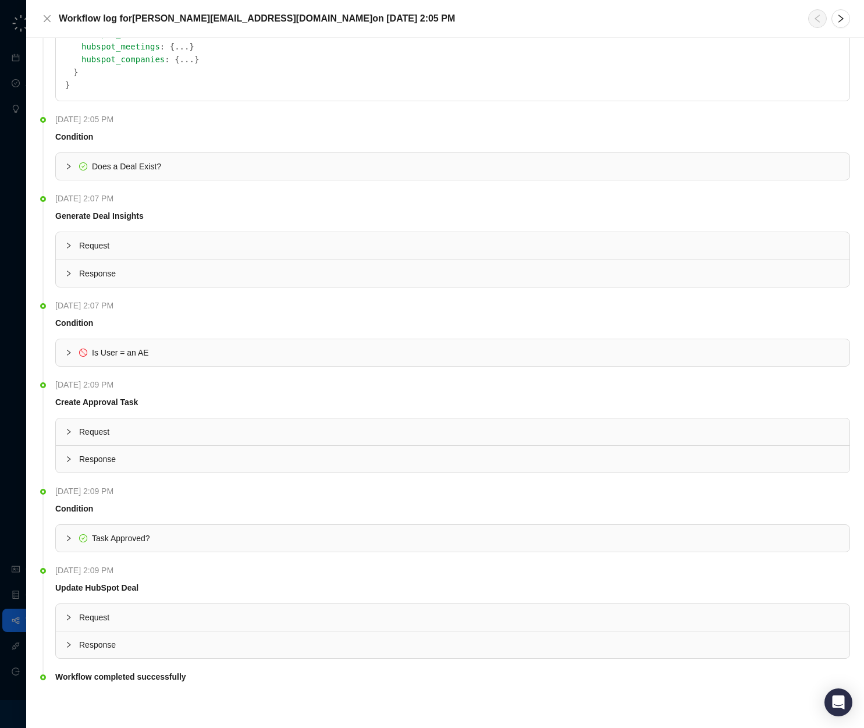
scroll to position [186, 0]
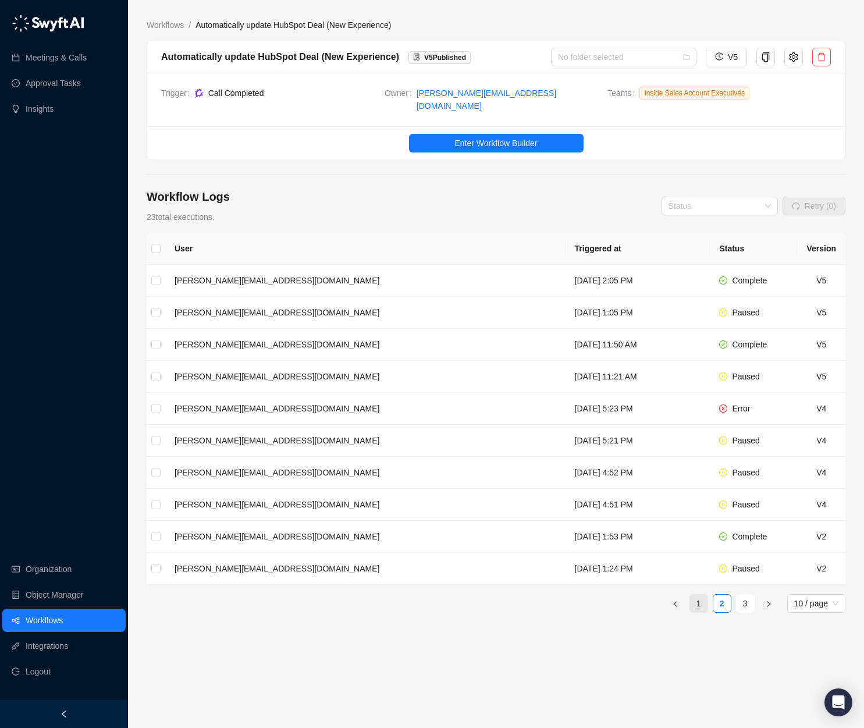
click at [700, 596] on link "1" at bounding box center [698, 603] width 17 height 17
click at [318, 330] on td "karandeep.p@roserocket.com" at bounding box center [365, 345] width 400 height 32
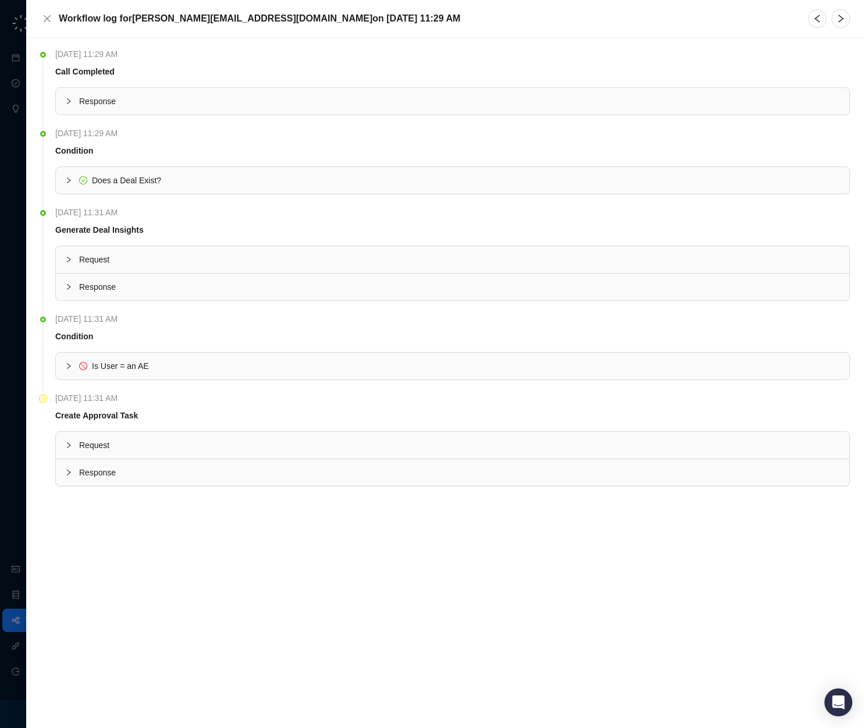
click at [127, 99] on span "Response" at bounding box center [459, 101] width 761 height 13
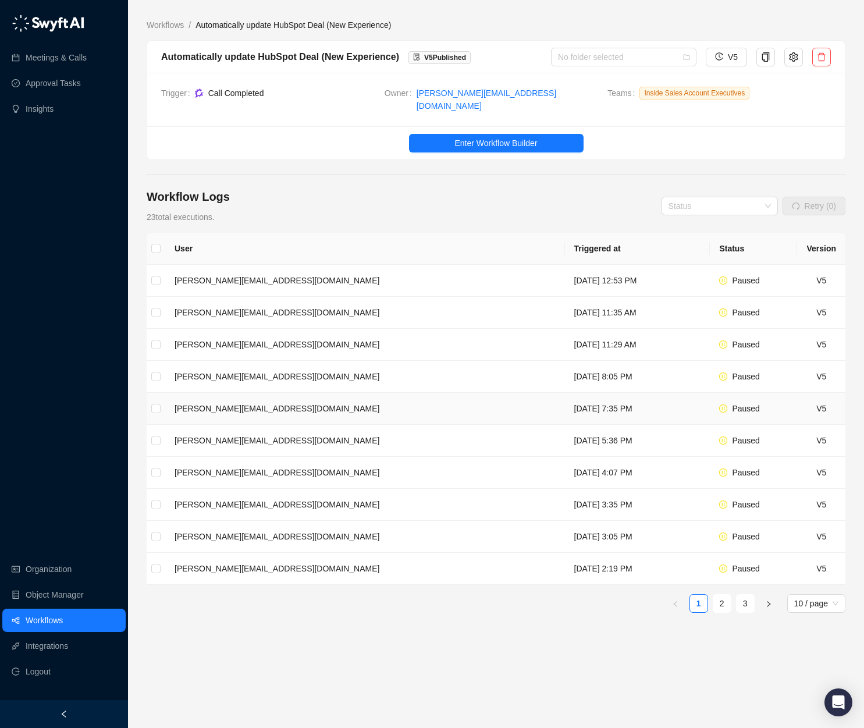
click at [254, 400] on td "karandeep.p@roserocket.com" at bounding box center [365, 409] width 400 height 32
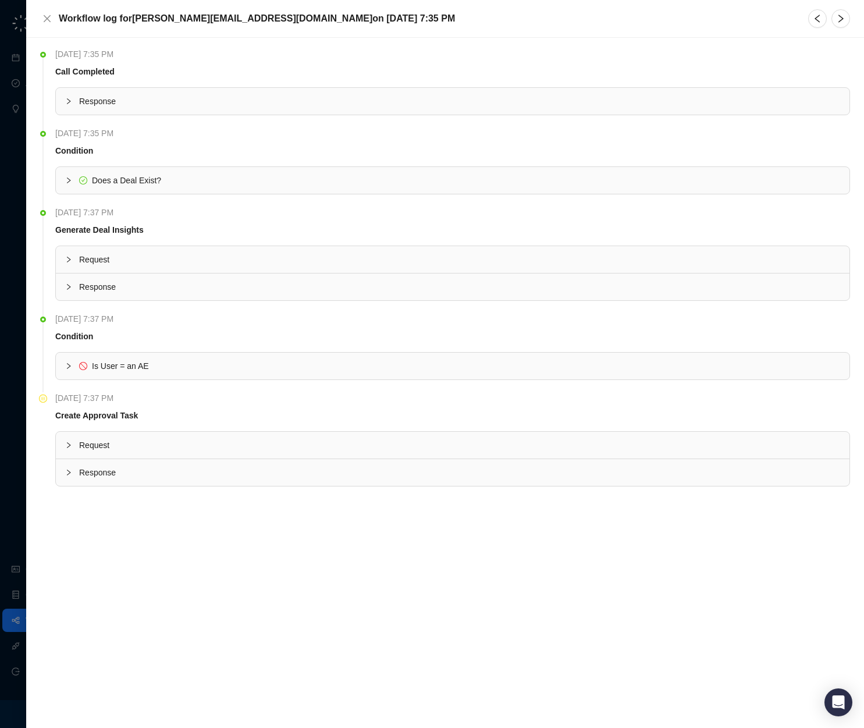
click at [84, 102] on span "Response" at bounding box center [459, 101] width 761 height 13
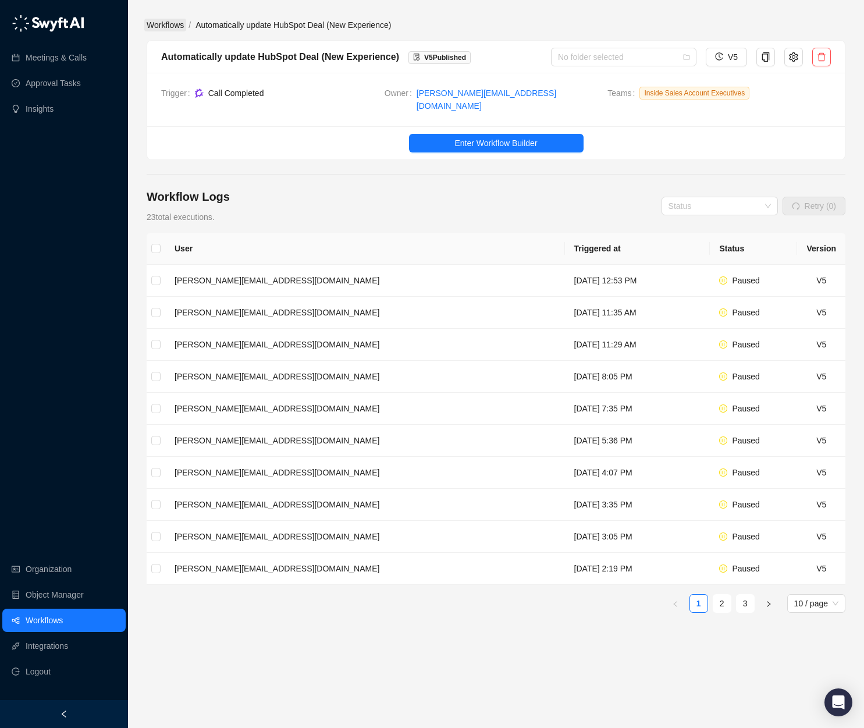
click at [170, 29] on link "Workflows" at bounding box center [165, 25] width 42 height 13
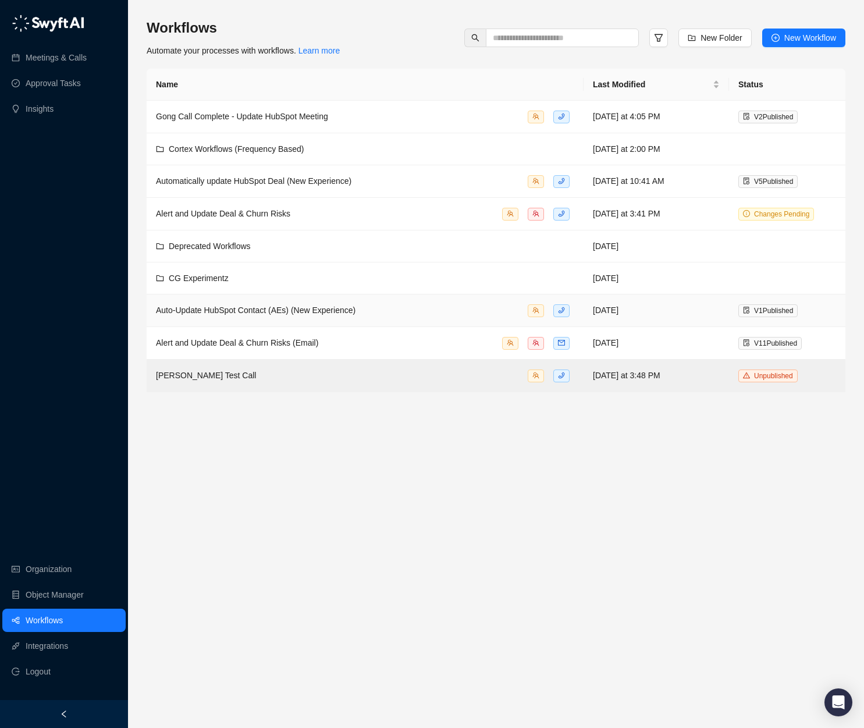
click at [282, 311] on span "Auto-Update HubSpot Contact (AEs) (New Experience)" at bounding box center [256, 309] width 200 height 9
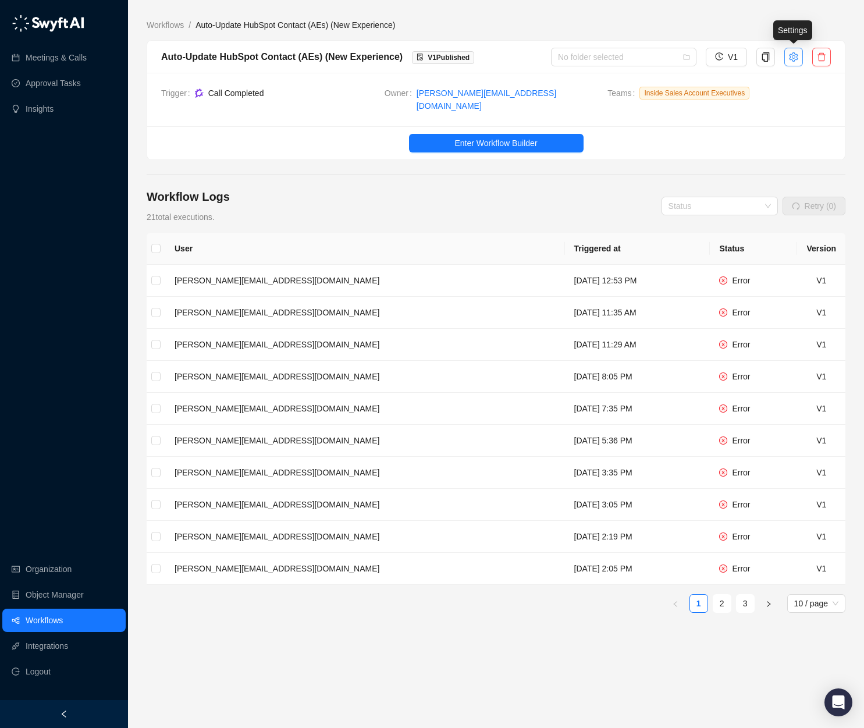
click at [735, 61] on icon "setting" at bounding box center [793, 56] width 9 height 9
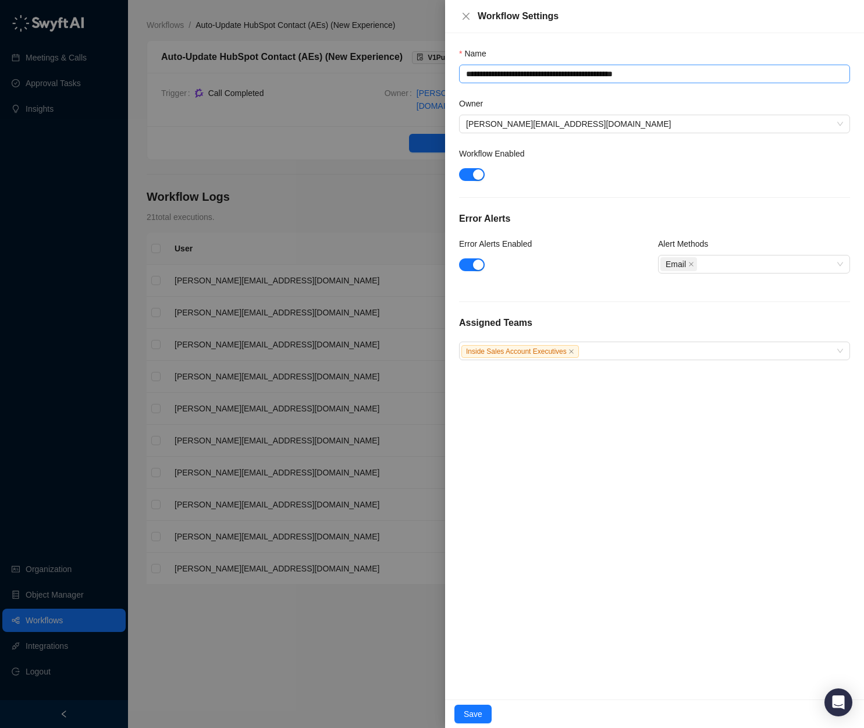
drag, startPoint x: 455, startPoint y: 71, endPoint x: 468, endPoint y: 74, distance: 13.1
click at [456, 71] on div "**********" at bounding box center [654, 366] width 419 height 666
click at [468, 74] on textarea "**********" at bounding box center [654, 74] width 391 height 19
type textarea "**********"
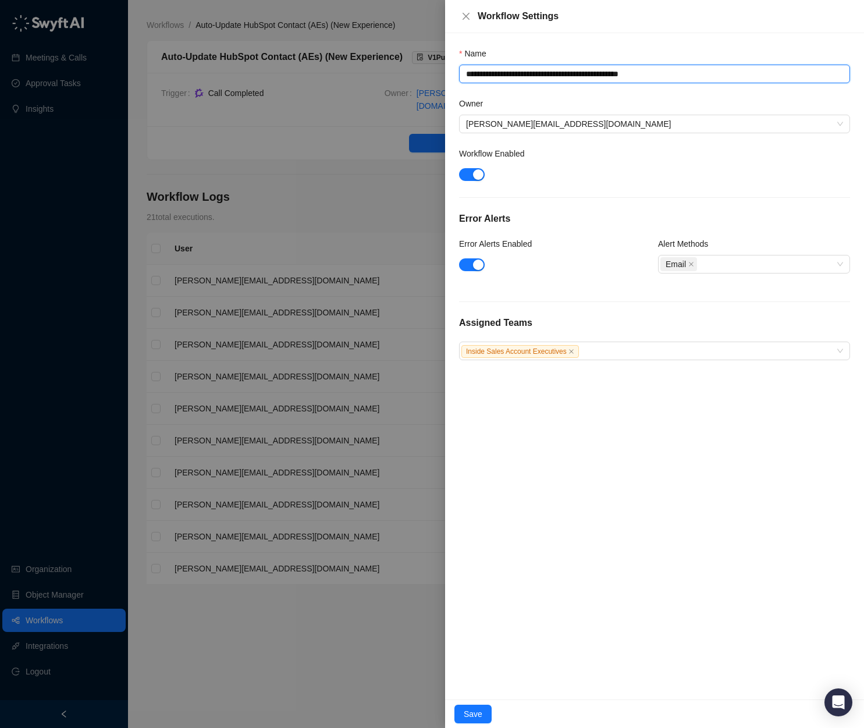
type textarea "**********"
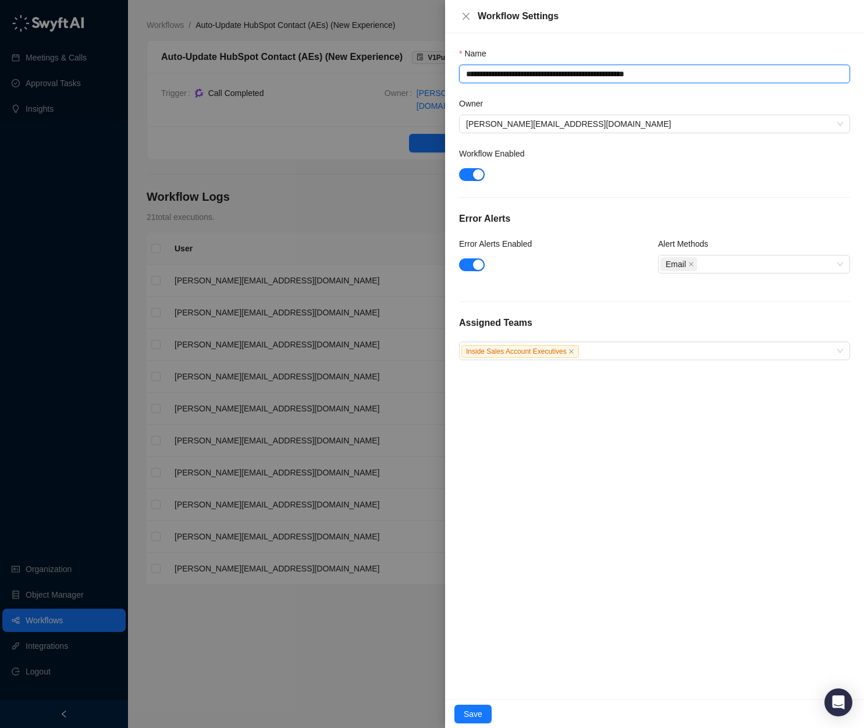
type textarea "**********"
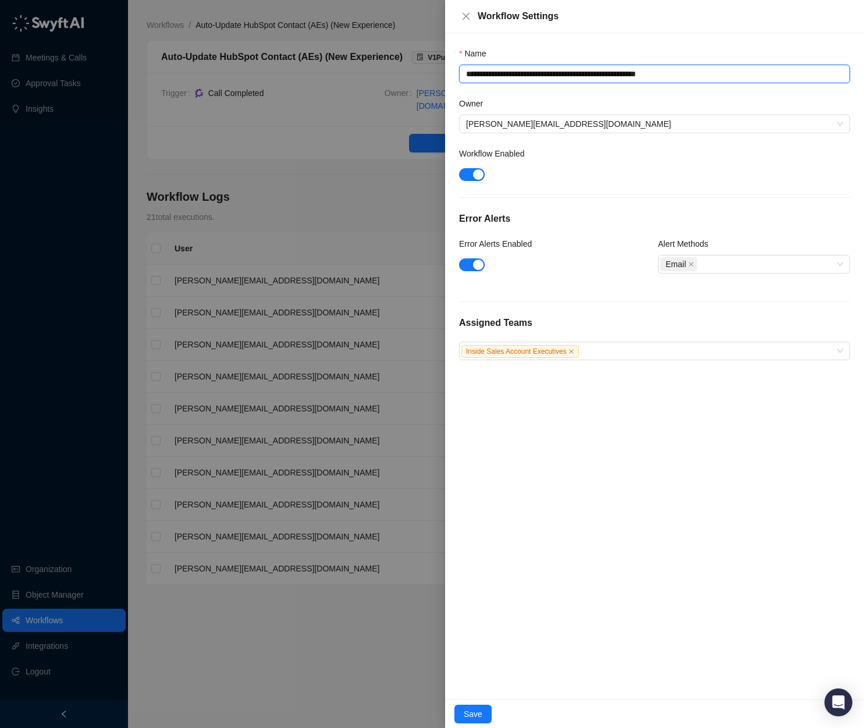
type textarea "**********"
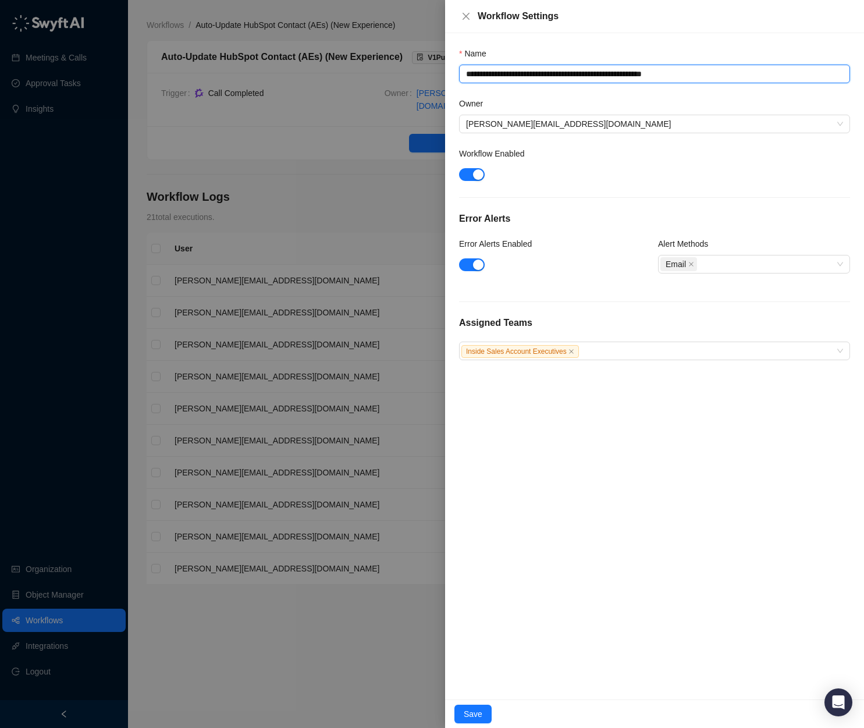
type textarea "**********"
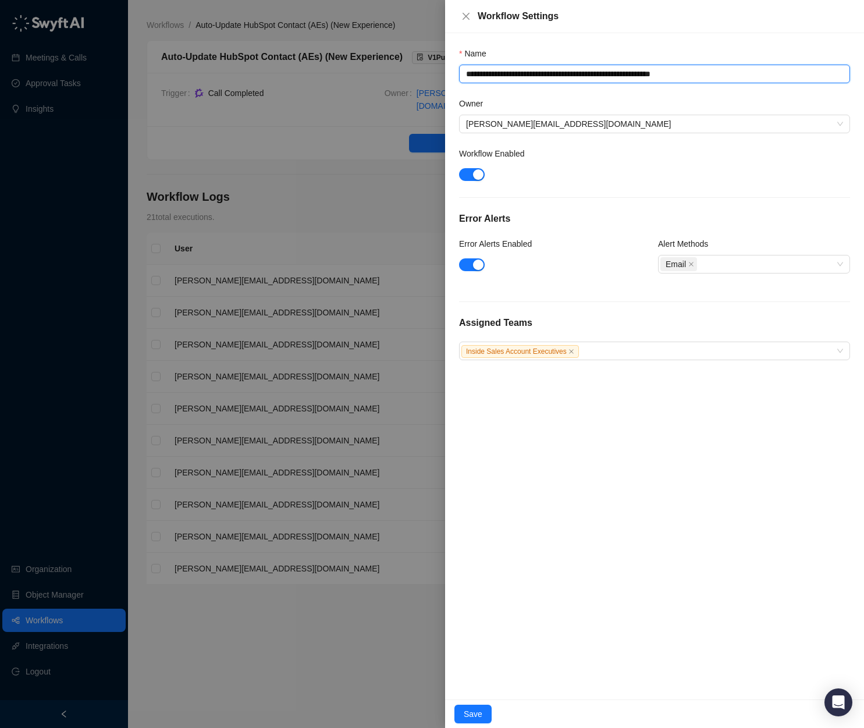
type textarea "**********"
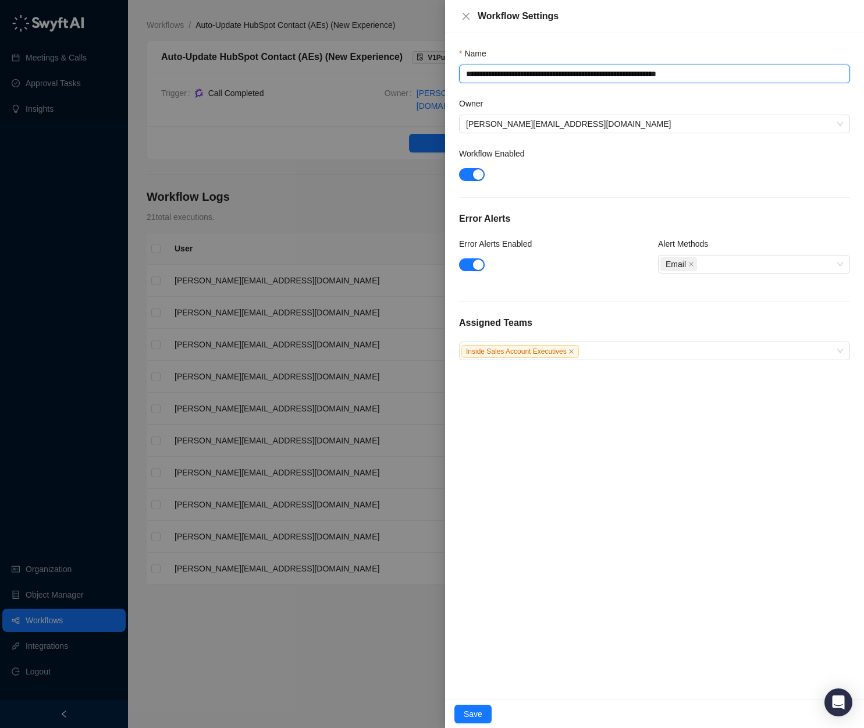
type textarea "**********"
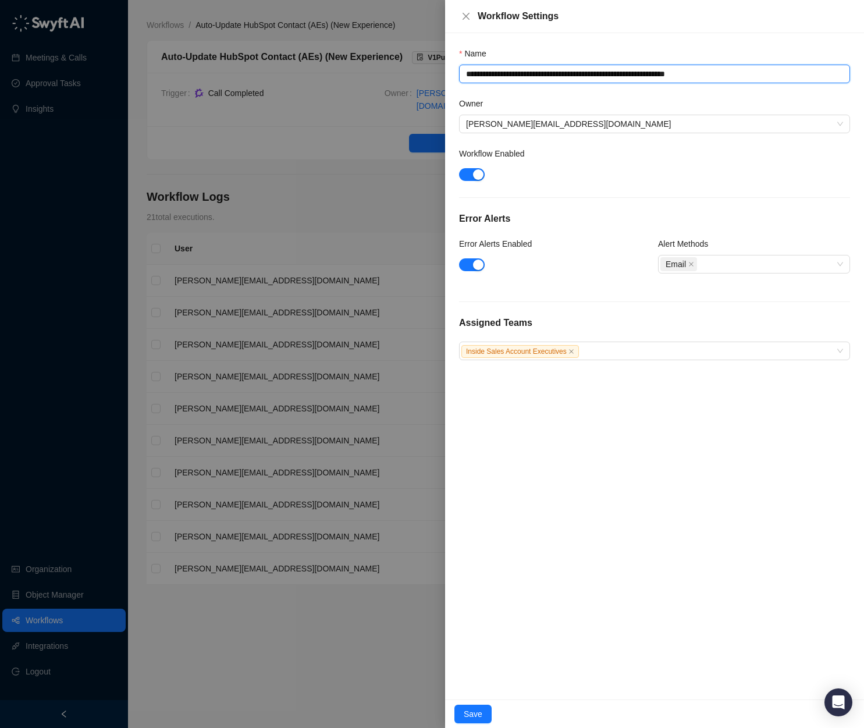
type textarea "**********"
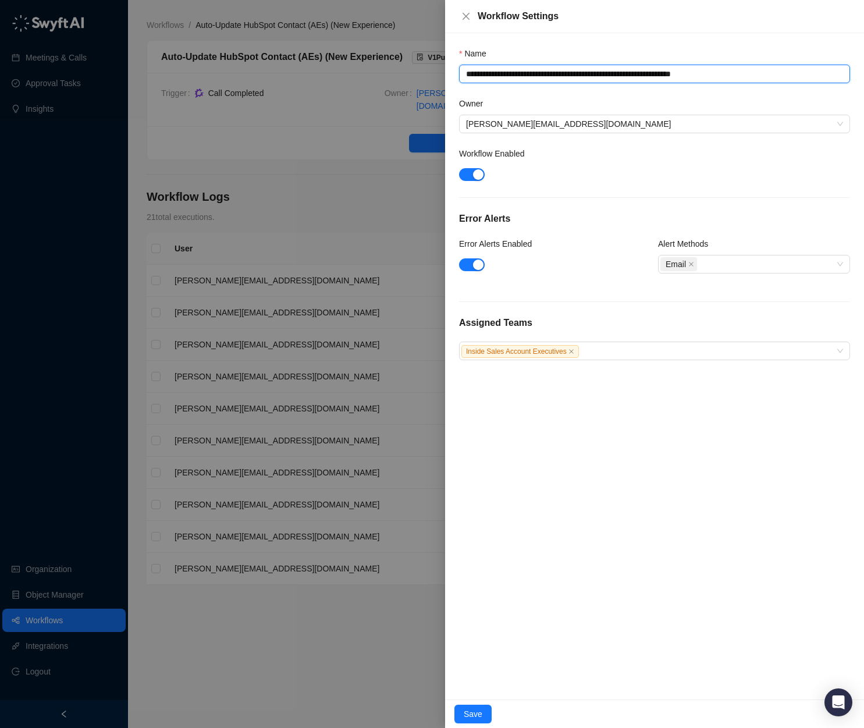
type textarea "**********"
drag, startPoint x: 689, startPoint y: 73, endPoint x: 854, endPoint y: 85, distance: 164.5
click at [735, 85] on div "**********" at bounding box center [654, 366] width 419 height 666
click at [680, 594] on div "**********" at bounding box center [654, 366] width 419 height 666
click at [464, 712] on span "Save" at bounding box center [473, 714] width 19 height 13
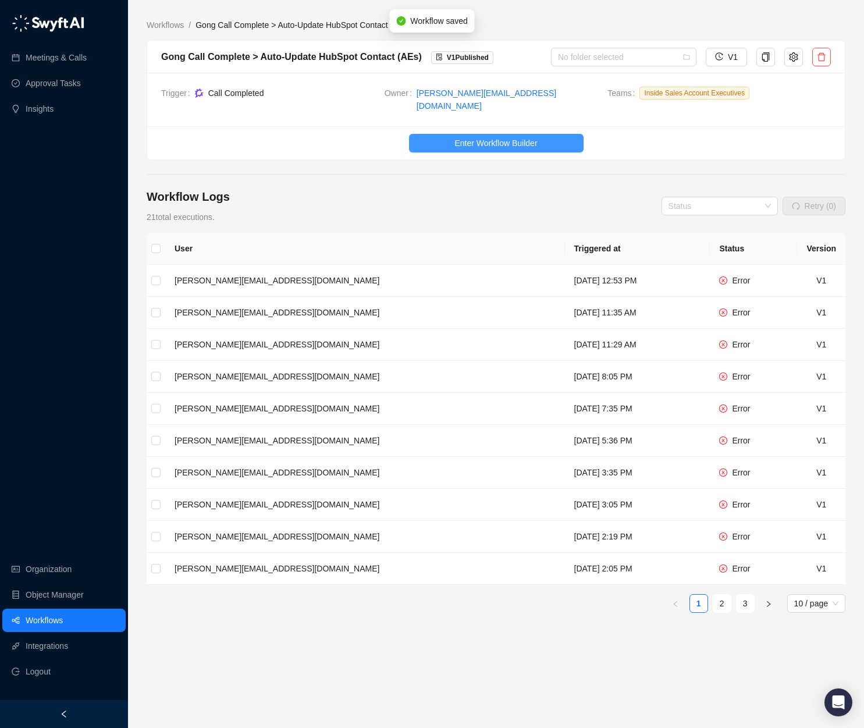
click at [495, 137] on span "Enter Workflow Builder" at bounding box center [495, 143] width 83 height 13
click at [566, 273] on td "Wednesday, 08/20/25, 12:53 PM" at bounding box center [637, 281] width 145 height 32
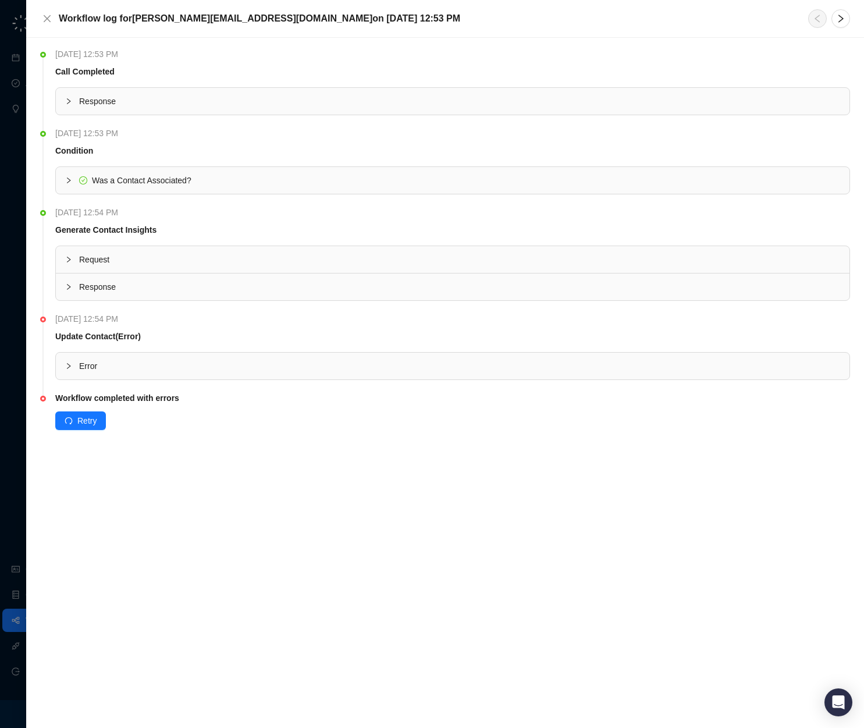
click at [74, 362] on div at bounding box center [72, 366] width 14 height 13
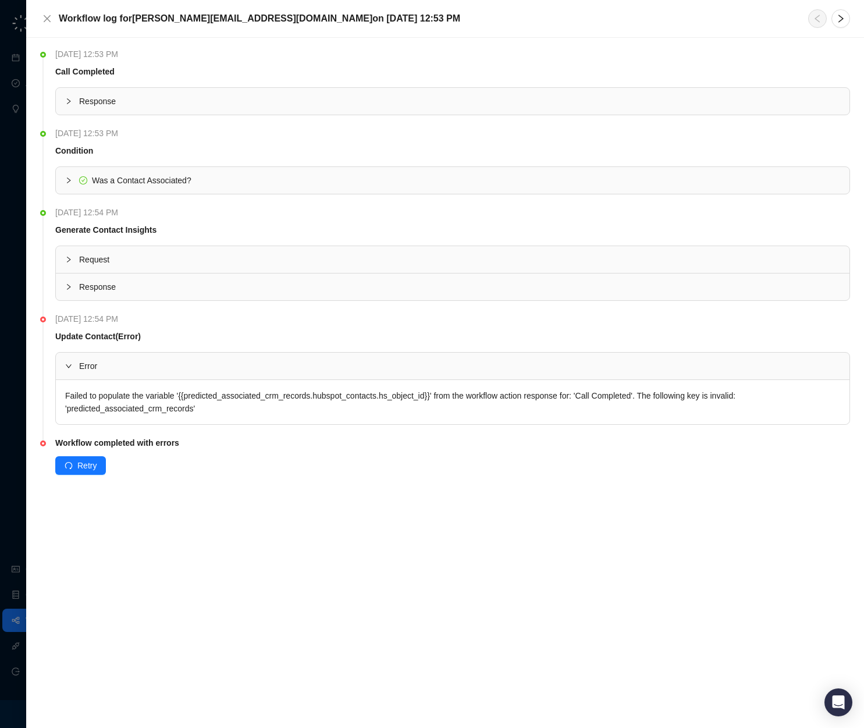
click at [99, 103] on span "Response" at bounding box center [459, 101] width 761 height 13
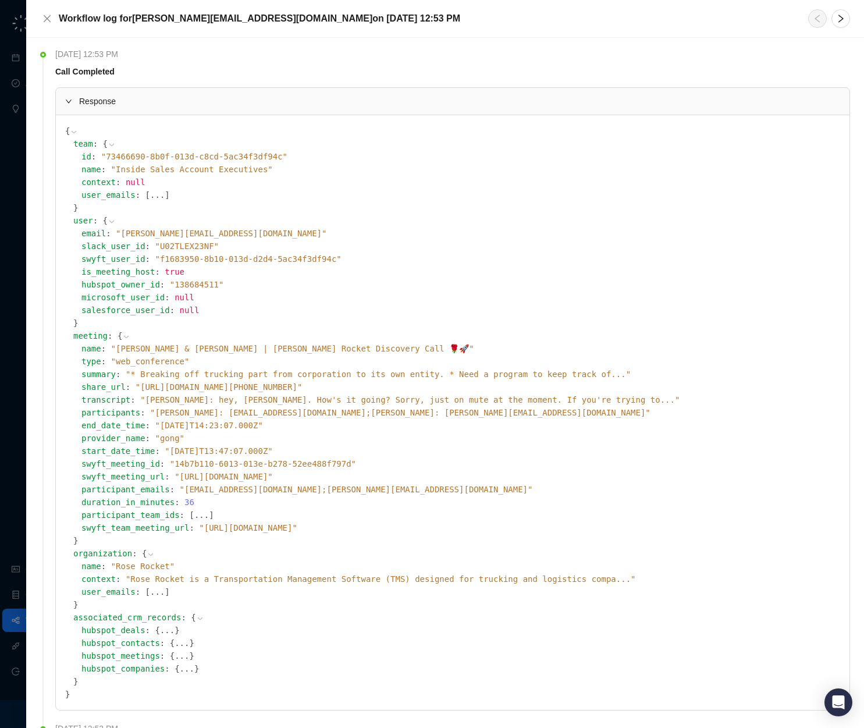
click at [43, 26] on div "Workflow log for nicolas.r@roserocket.com on Wednesday, 08/20/25, 12:53 PM" at bounding box center [445, 18] width 810 height 19
click at [44, 19] on icon "close" at bounding box center [46, 18] width 9 height 9
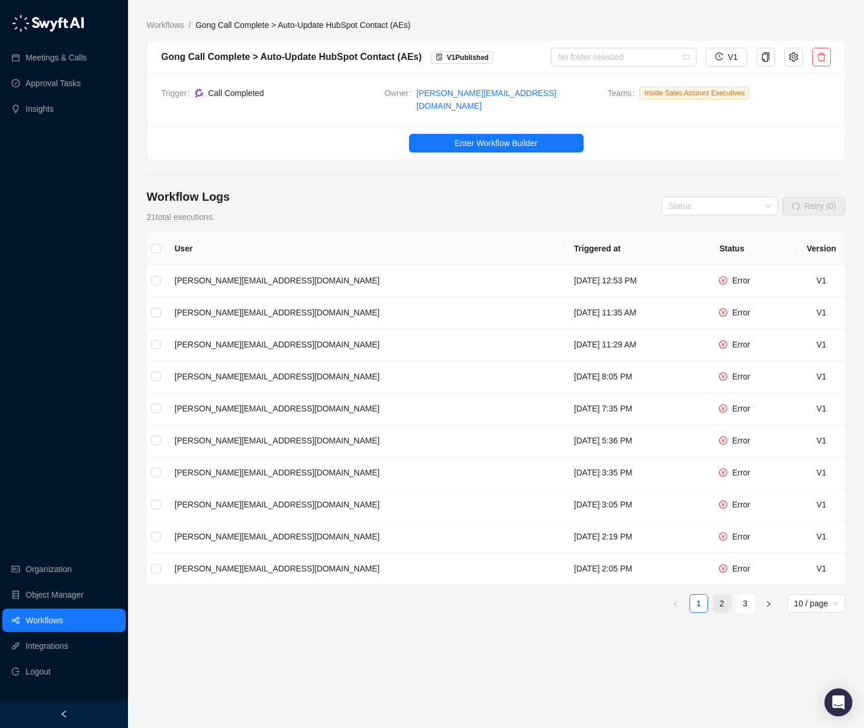
click at [724, 599] on link "2" at bounding box center [721, 603] width 17 height 17
click at [735, 598] on link "3" at bounding box center [745, 603] width 17 height 17
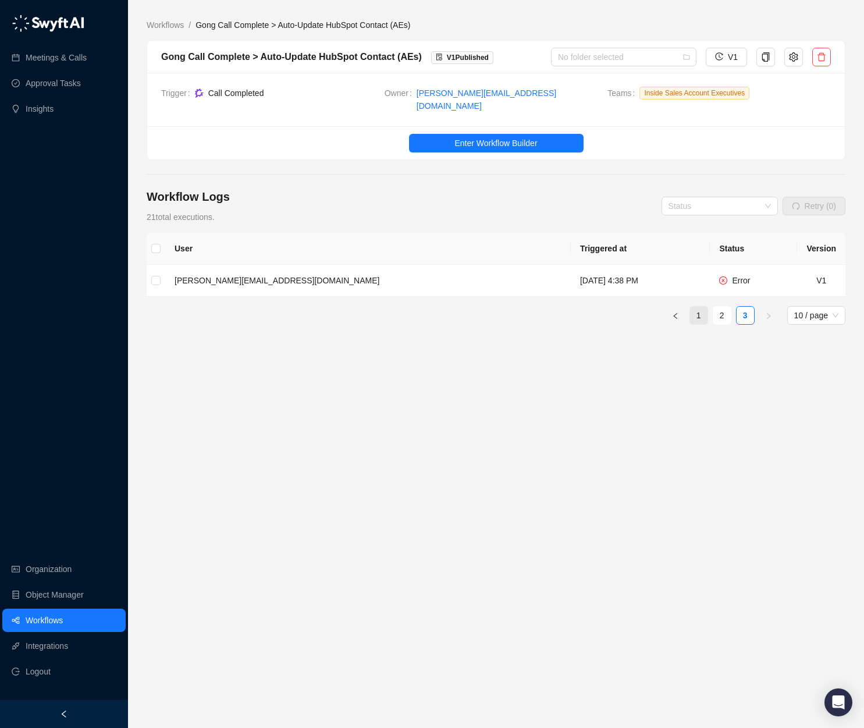
click at [692, 309] on link "1" at bounding box center [698, 315] width 17 height 17
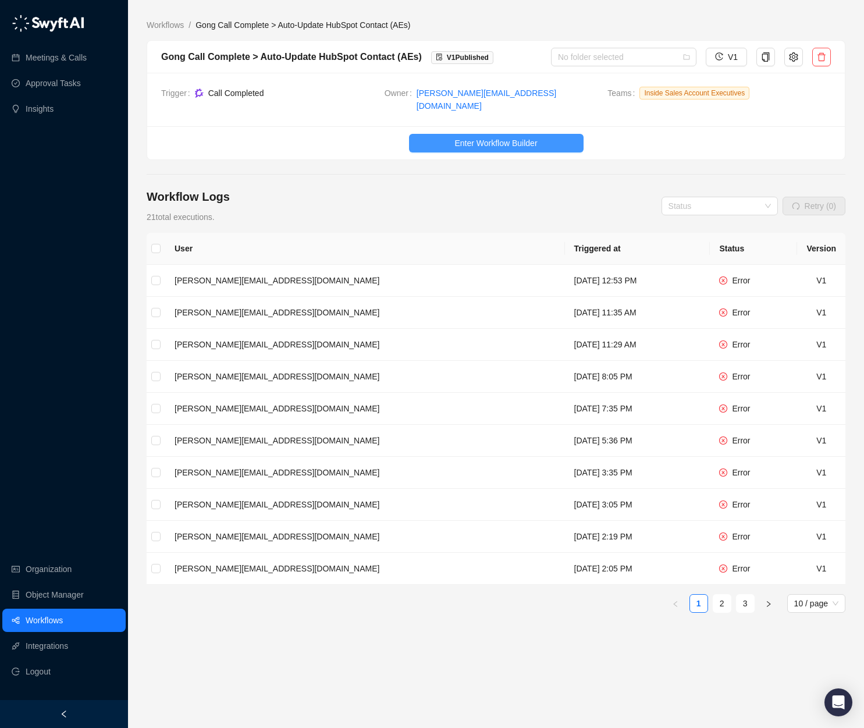
click at [558, 136] on button "Enter Workflow Builder" at bounding box center [496, 143] width 175 height 19
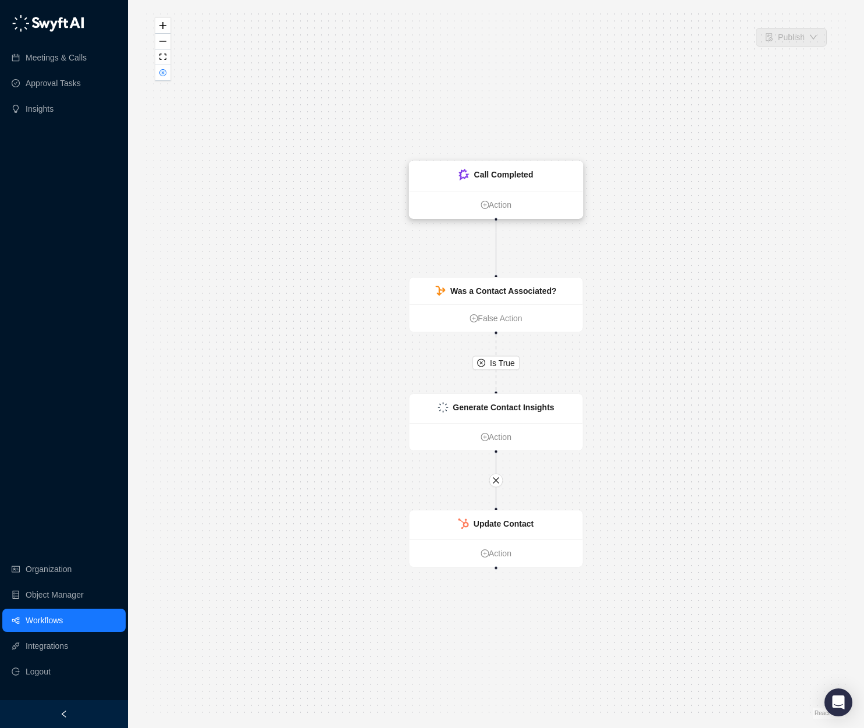
click at [521, 180] on div "Call Completed" at bounding box center [503, 174] width 59 height 13
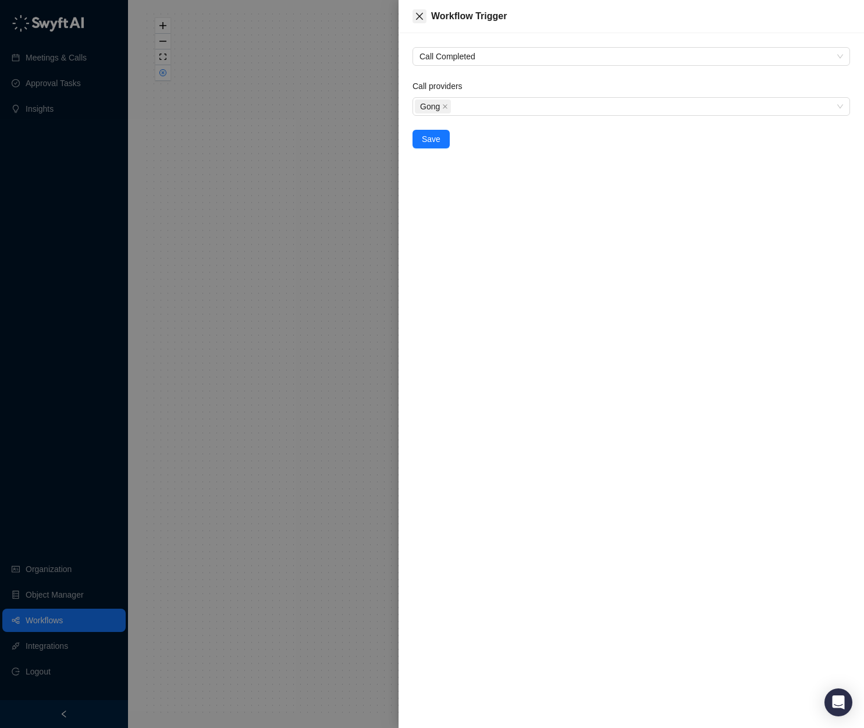
click at [413, 10] on button "Close" at bounding box center [420, 16] width 14 height 14
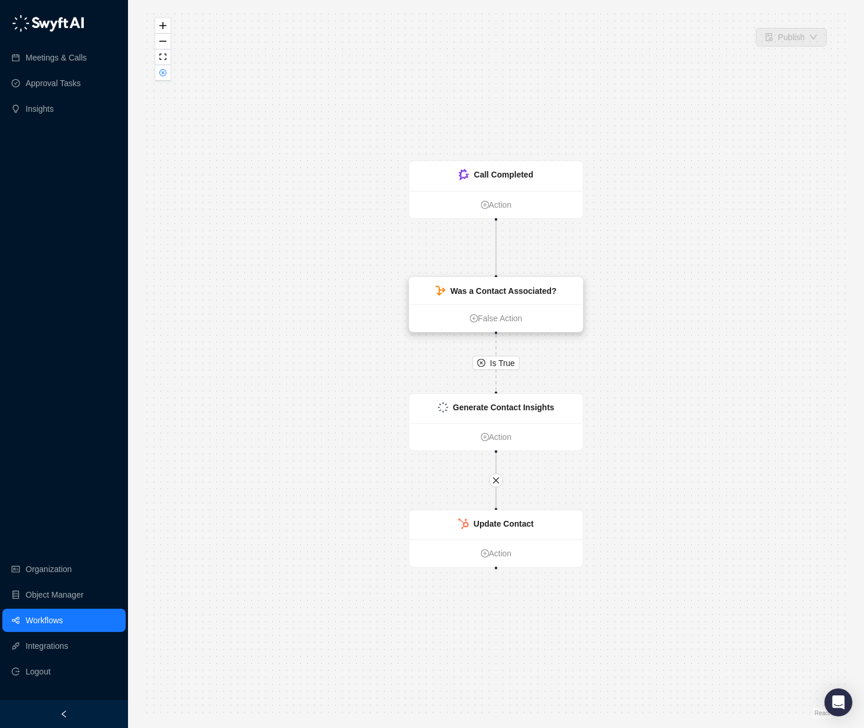
click at [514, 296] on div "Was a Contact Associated?" at bounding box center [503, 291] width 106 height 13
click at [560, 305] on ul "False Action" at bounding box center [495, 317] width 173 height 27
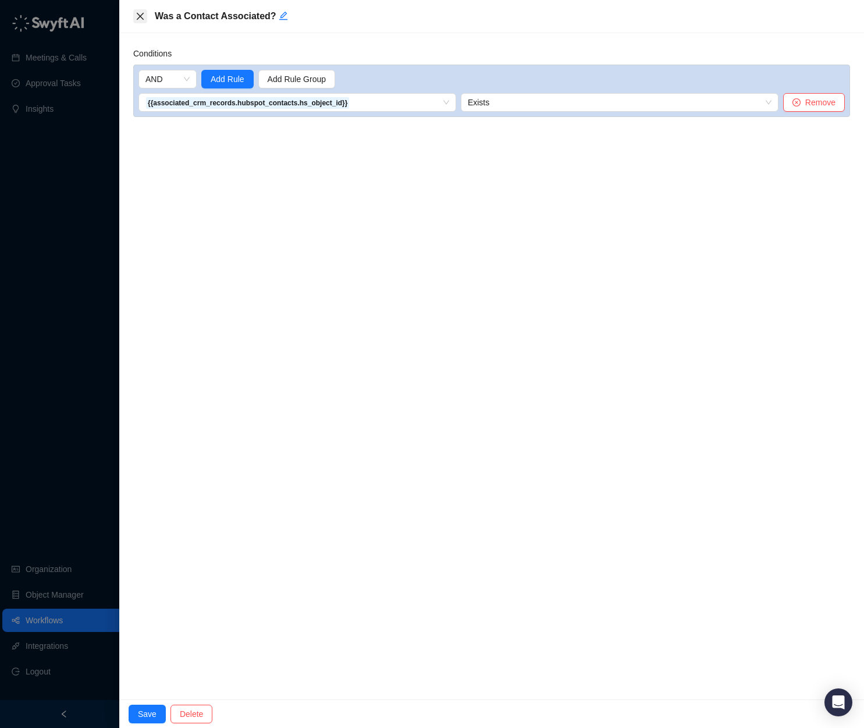
click at [137, 17] on icon "close" at bounding box center [140, 16] width 9 height 9
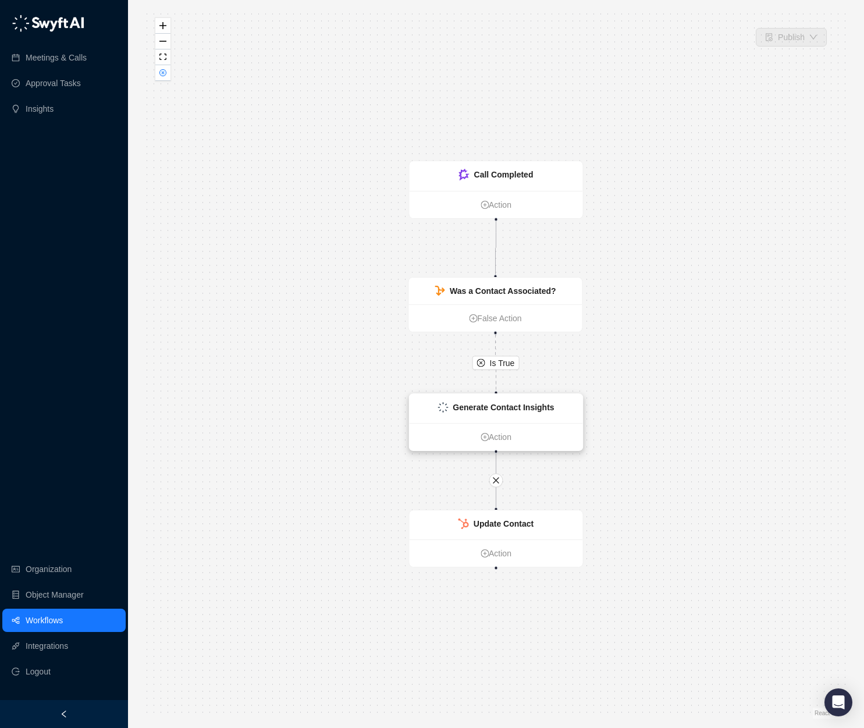
click at [542, 409] on strong "Generate Contact Insights" at bounding box center [503, 407] width 101 height 9
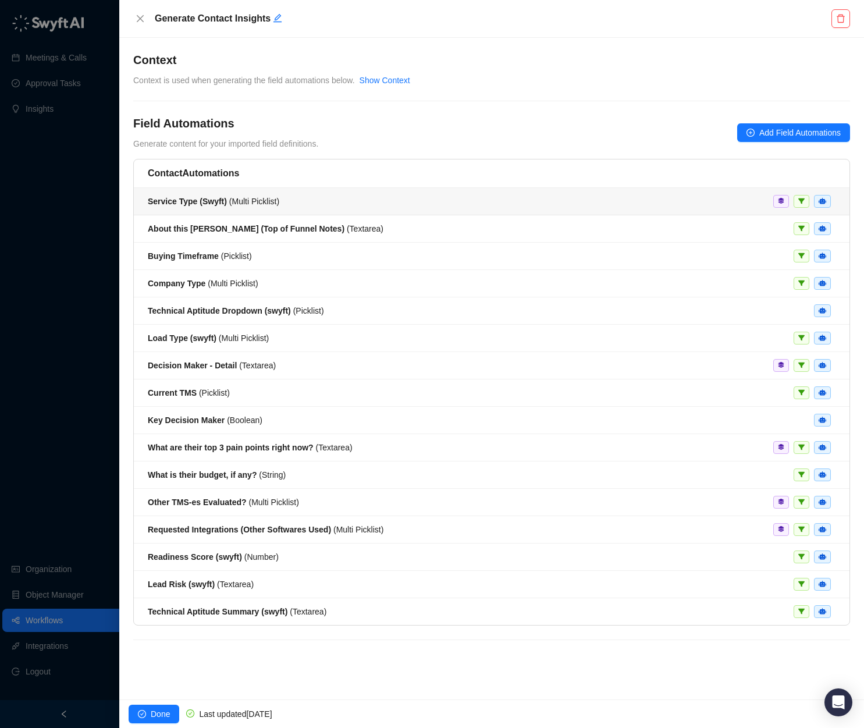
click at [268, 201] on span "Service Type (Swyft) ( Multi Picklist )" at bounding box center [213, 201] width 131 height 9
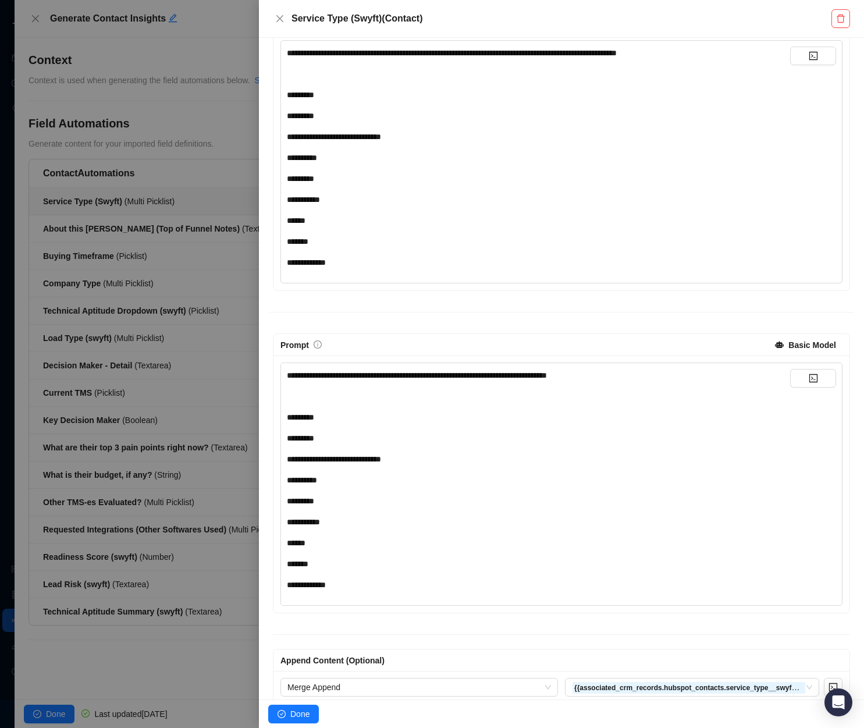
scroll to position [275, 0]
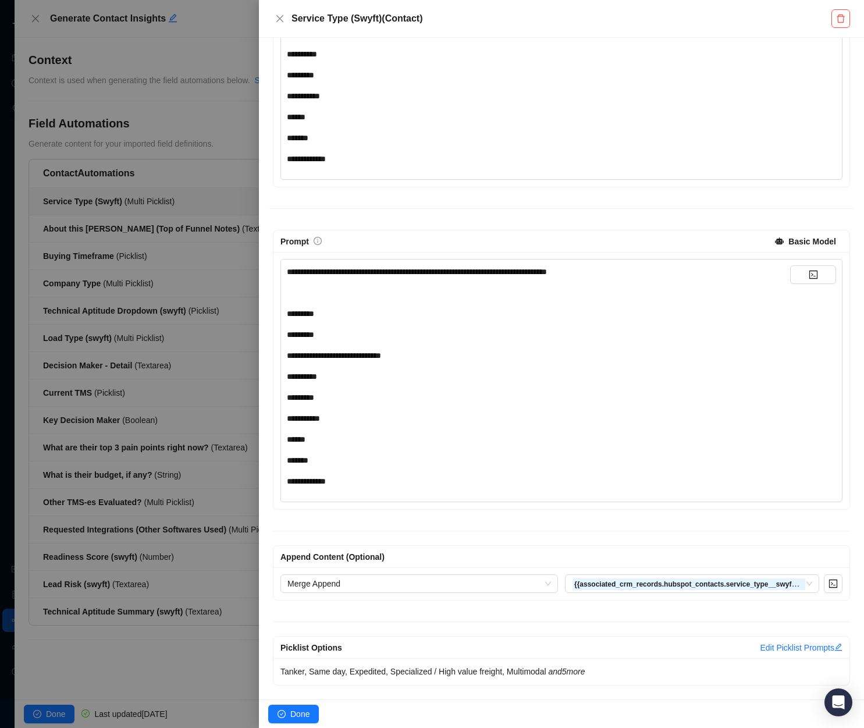
click at [134, 160] on div at bounding box center [432, 364] width 864 height 728
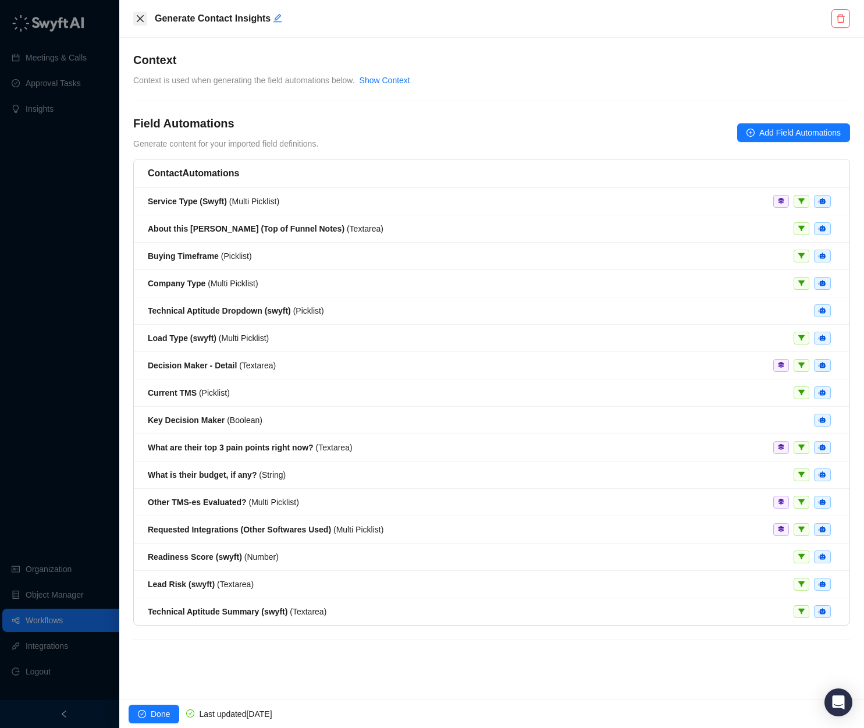
click at [140, 15] on icon "close" at bounding box center [140, 18] width 9 height 9
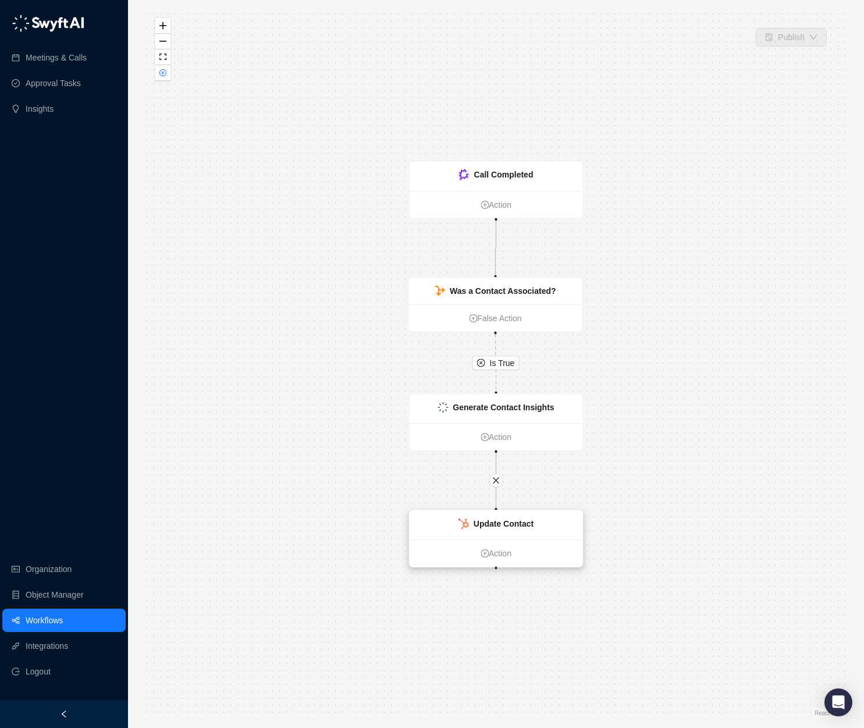
click at [521, 525] on strong "Update Contact" at bounding box center [504, 523] width 60 height 9
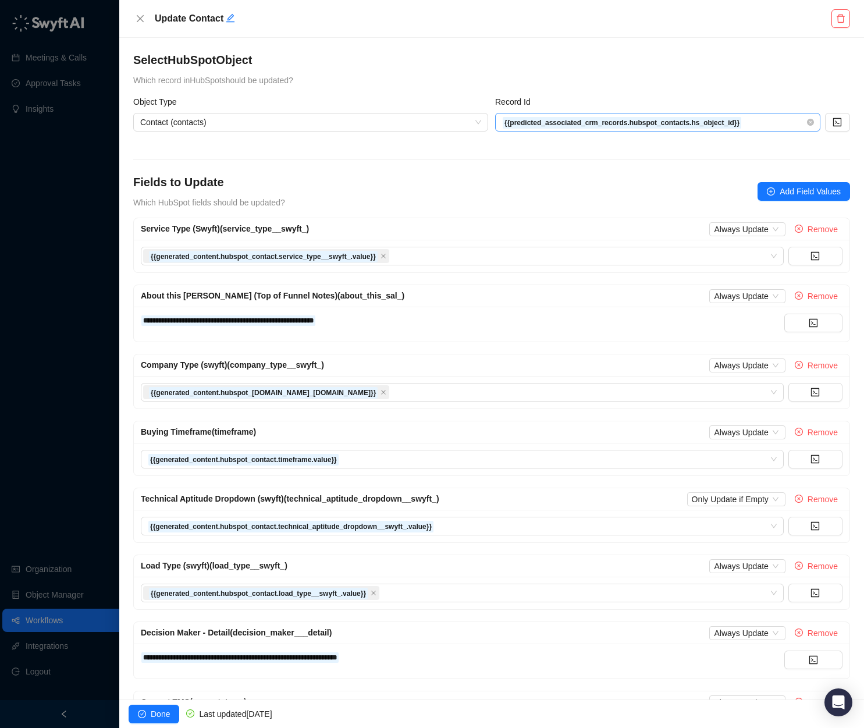
click at [735, 125] on span "{{predicted_associated_crm_records.hubspot_contacts.hs_object_id}}" at bounding box center [657, 121] width 311 height 17
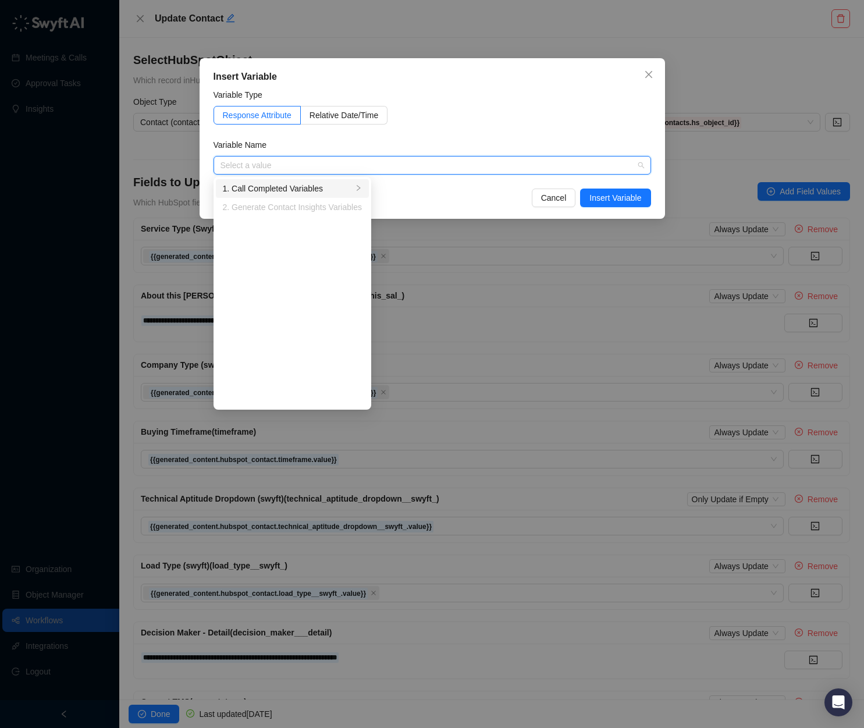
click at [343, 193] on div "1. Call Completed Variables" at bounding box center [288, 188] width 130 height 13
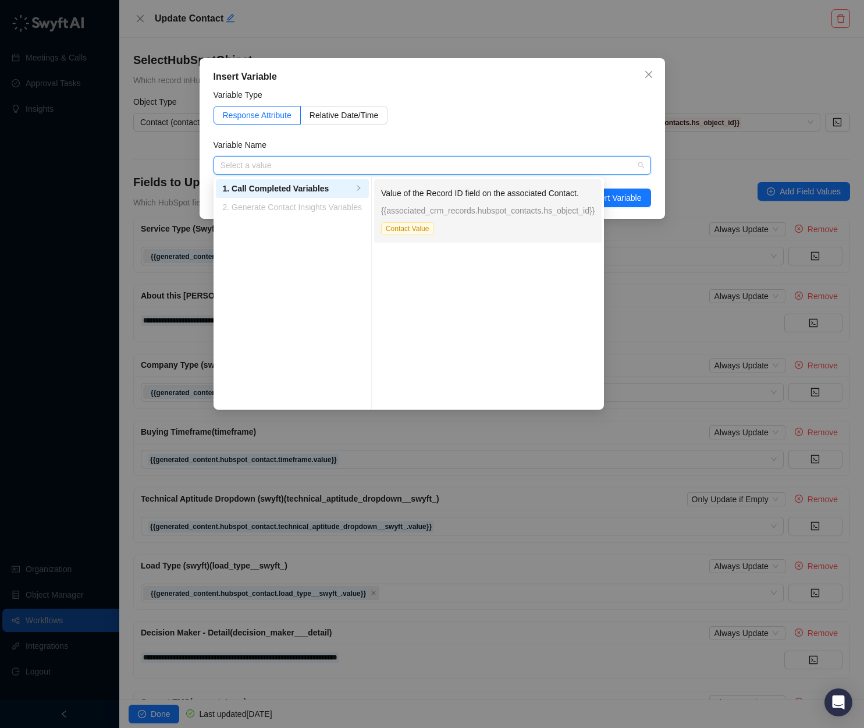
click at [542, 225] on div "Value of the Record ID field on the associated Contact. {{associated_crm_record…" at bounding box center [488, 211] width 214 height 48
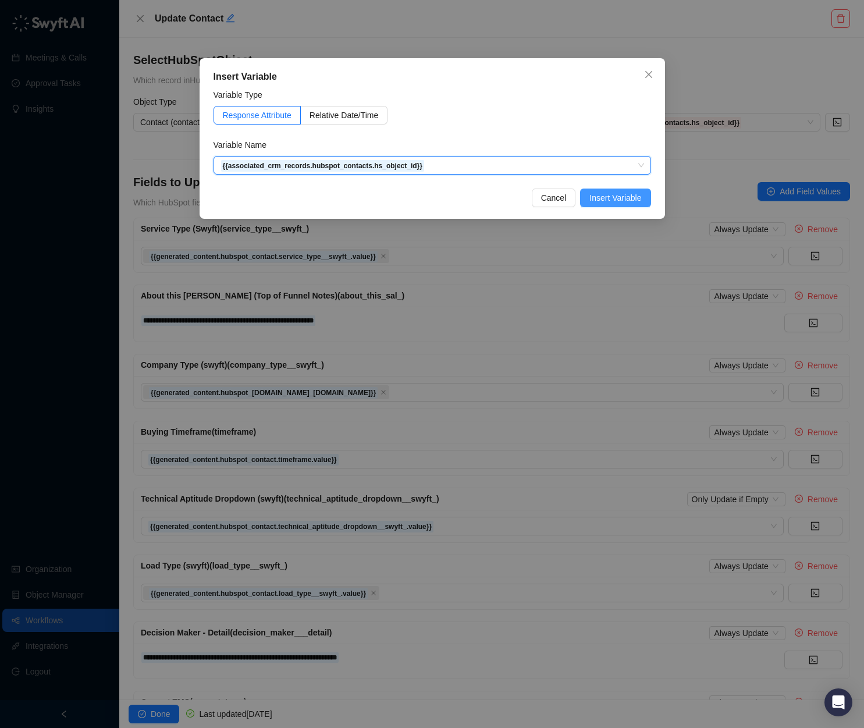
click at [611, 195] on span "Insert Variable" at bounding box center [615, 197] width 52 height 13
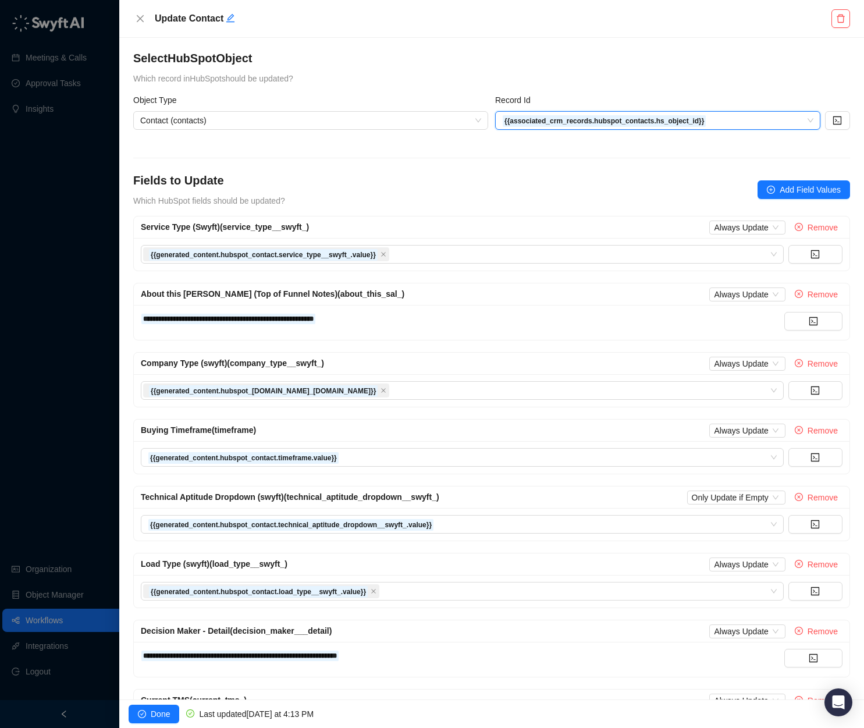
scroll to position [2, 0]
click at [154, 712] on span "Done" at bounding box center [160, 714] width 19 height 13
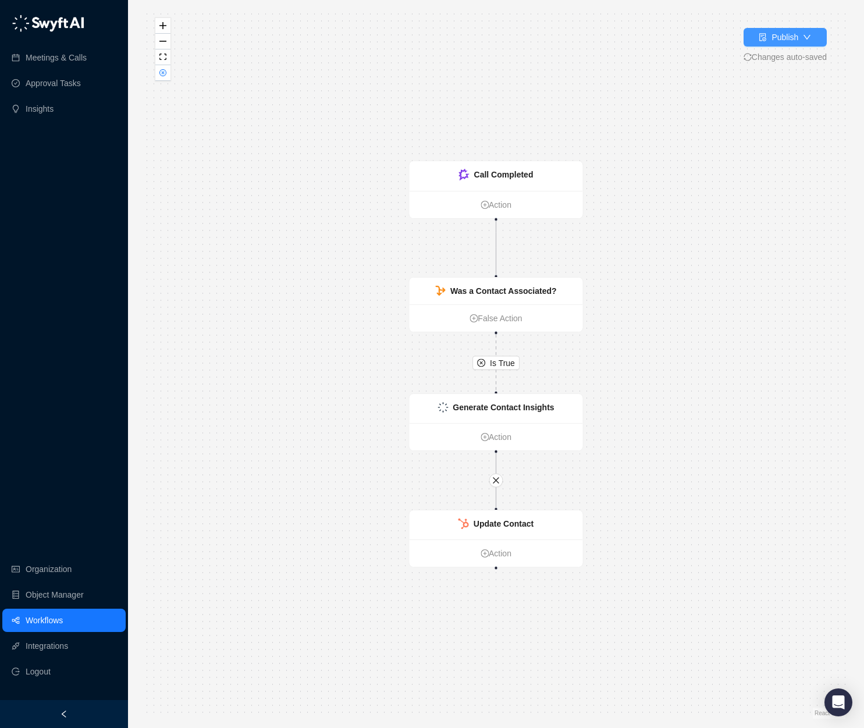
click at [735, 38] on div "Publish" at bounding box center [785, 37] width 27 height 13
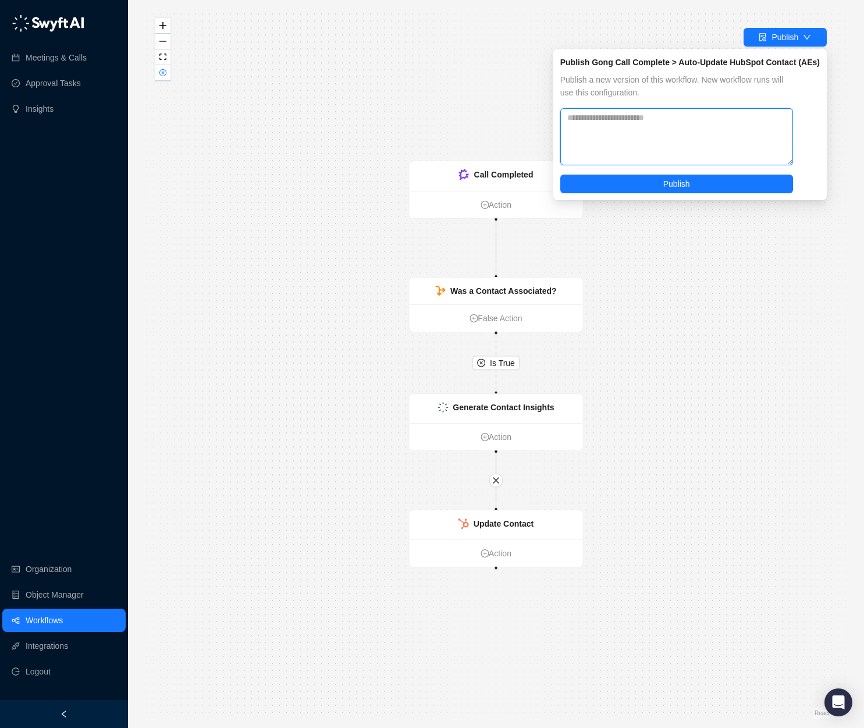
click at [667, 120] on textarea at bounding box center [676, 136] width 233 height 57
click at [679, 193] on div "**********" at bounding box center [689, 124] width 273 height 151
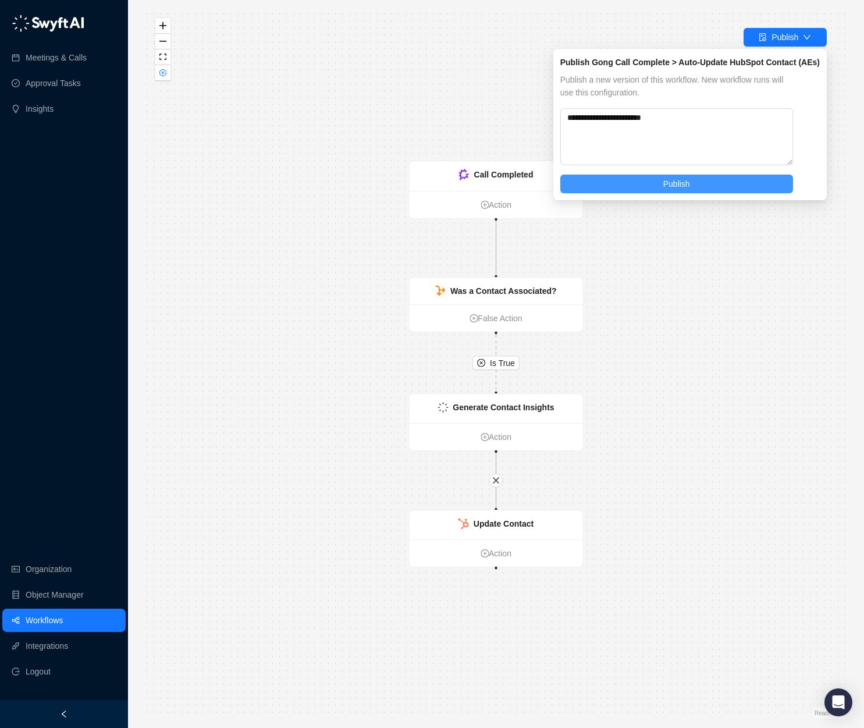
click at [691, 179] on button "Publish" at bounding box center [676, 184] width 233 height 19
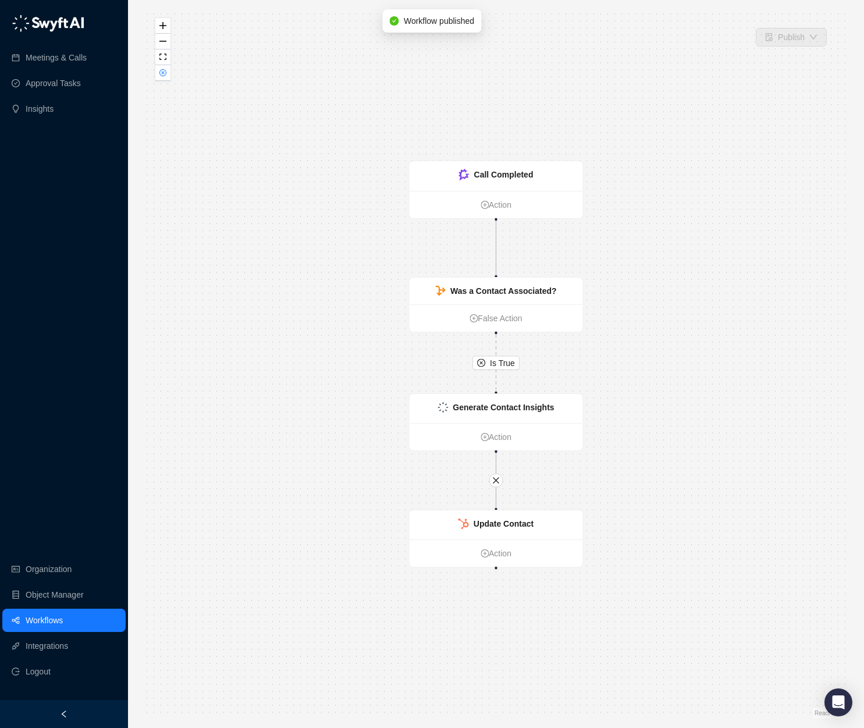
click at [44, 617] on link "Workflows" at bounding box center [44, 620] width 37 height 23
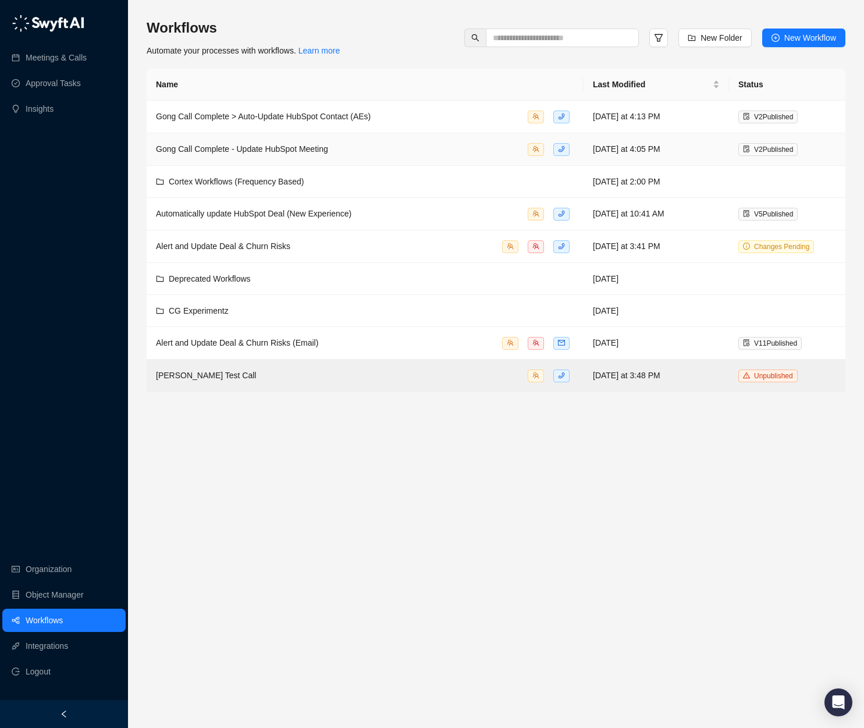
click at [268, 151] on span "Gong Call Complete - Update HubSpot Meeting" at bounding box center [242, 148] width 172 height 9
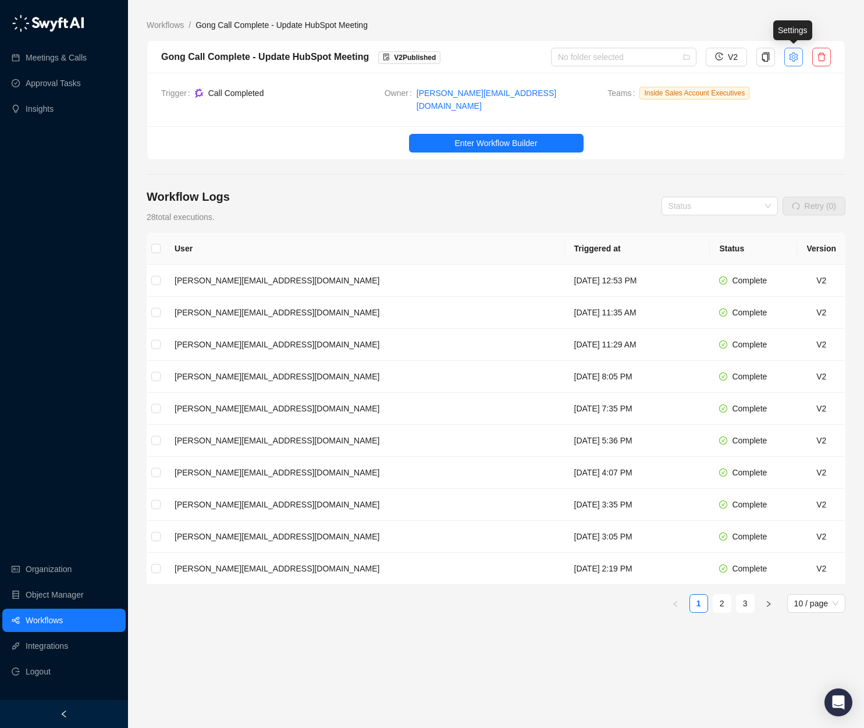
click at [735, 61] on icon "setting" at bounding box center [793, 56] width 9 height 9
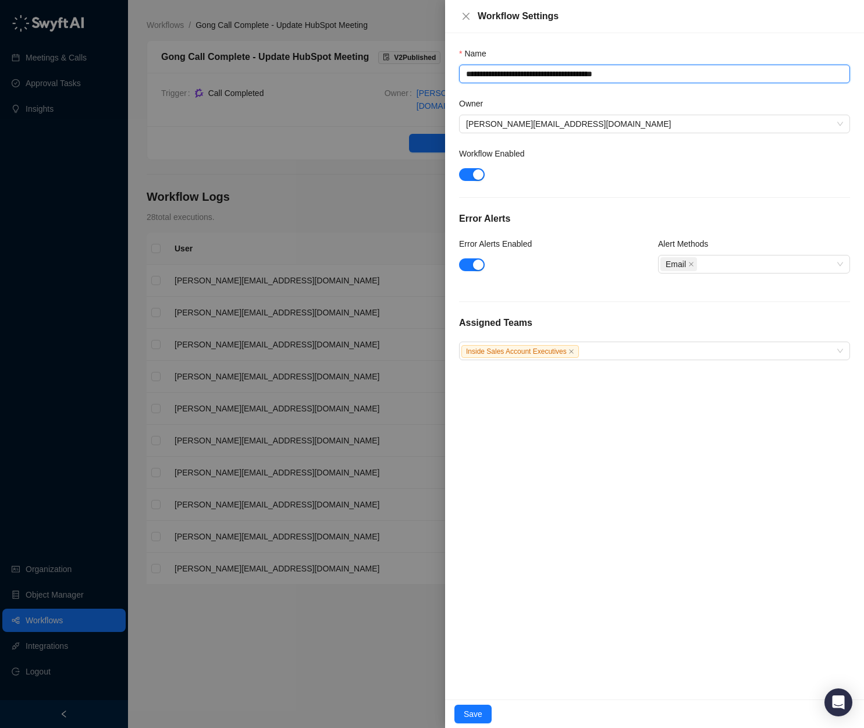
click at [547, 74] on textarea "**********" at bounding box center [654, 74] width 391 height 19
click at [474, 706] on button "Save" at bounding box center [472, 714] width 37 height 19
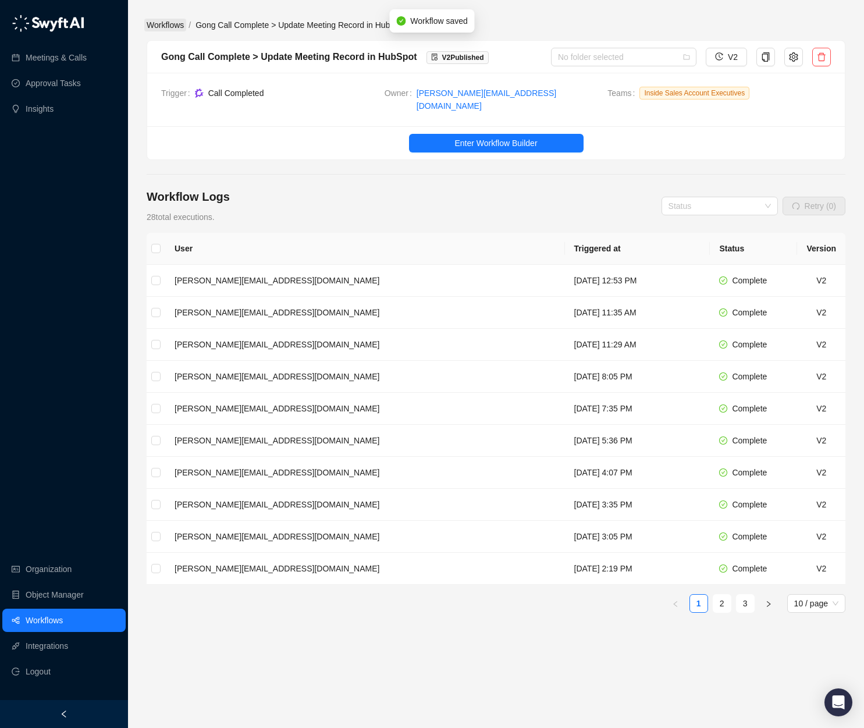
click at [176, 22] on link "Workflows" at bounding box center [165, 25] width 42 height 13
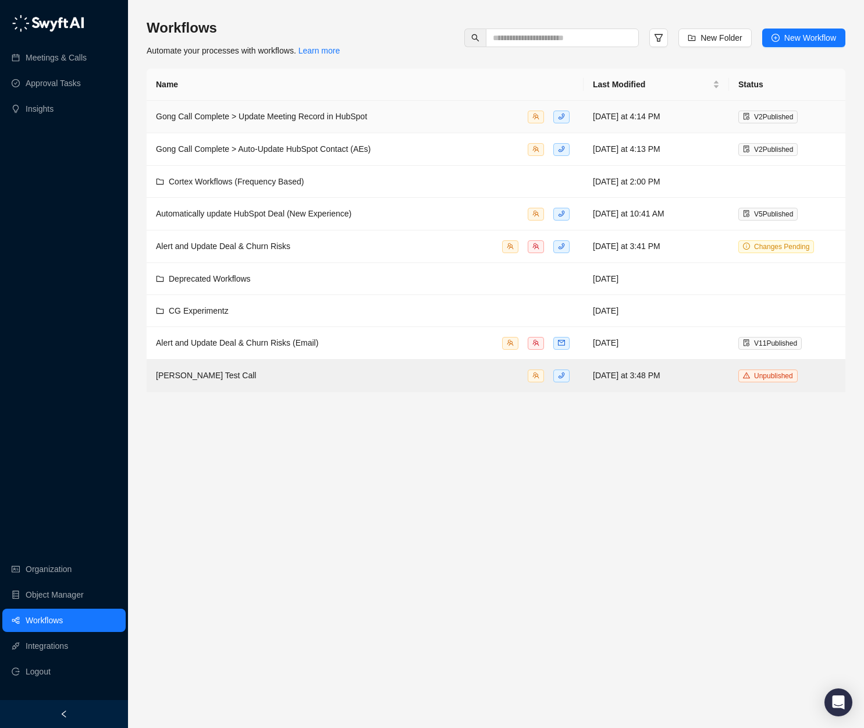
click at [279, 119] on span "Gong Call Complete > Update Meeting Record in HubSpot" at bounding box center [261, 116] width 211 height 9
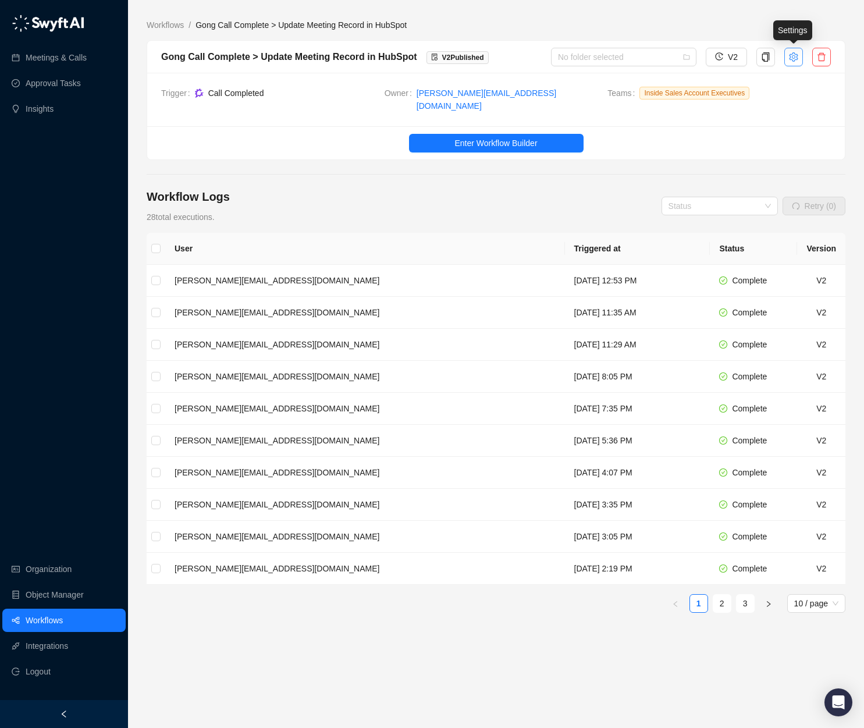
click at [735, 53] on icon "setting" at bounding box center [793, 56] width 9 height 9
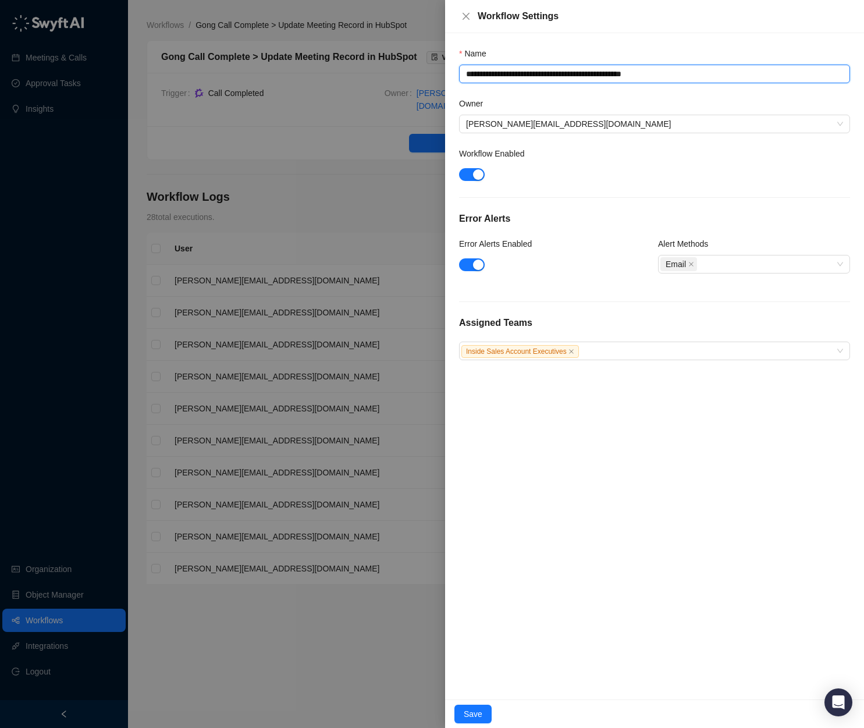
click at [553, 73] on textarea "**********" at bounding box center [654, 74] width 391 height 19
click at [701, 581] on div "**********" at bounding box center [654, 366] width 419 height 666
click at [482, 701] on div "Save" at bounding box center [654, 713] width 419 height 29
click at [482, 708] on button "Save" at bounding box center [472, 714] width 37 height 19
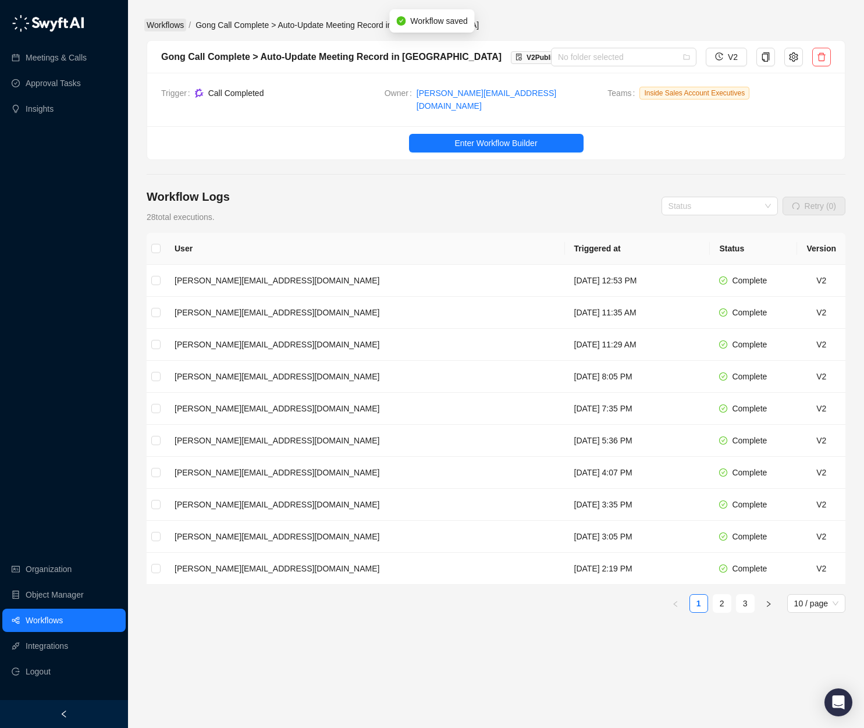
click at [180, 27] on link "Workflows" at bounding box center [165, 25] width 42 height 13
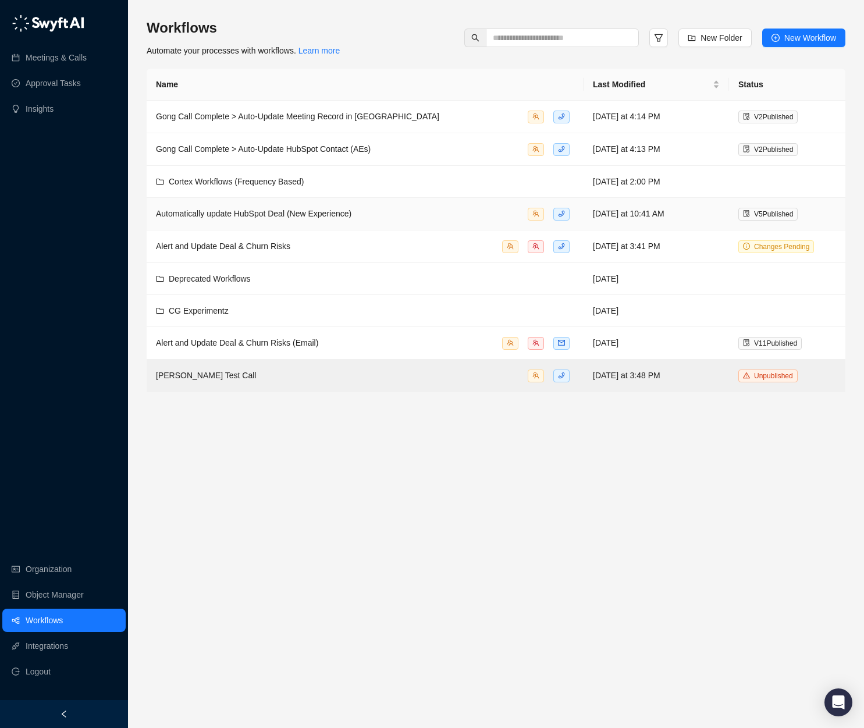
click at [329, 215] on span "Automatically update HubSpot Deal (New Experience)" at bounding box center [253, 213] width 195 height 9
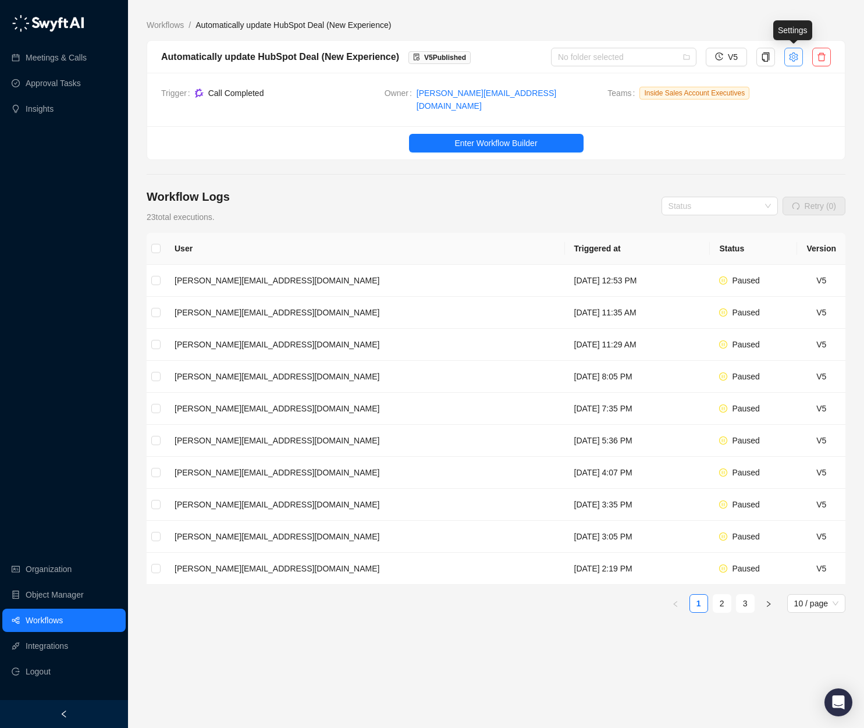
click at [735, 58] on icon "setting" at bounding box center [793, 56] width 9 height 9
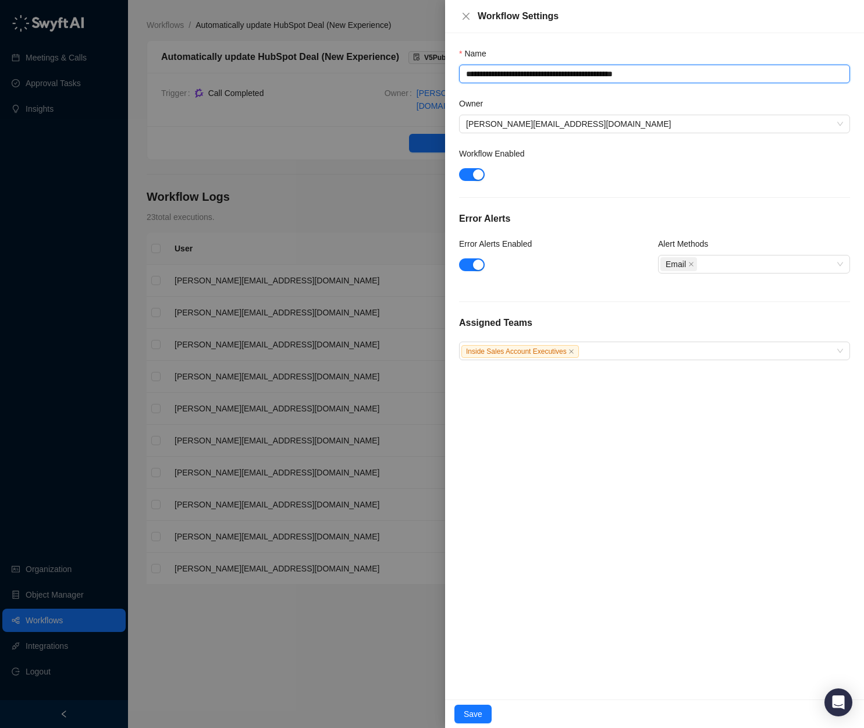
click at [468, 74] on textarea "**********" at bounding box center [654, 74] width 391 height 19
click at [603, 72] on textarea "**********" at bounding box center [654, 74] width 391 height 19
drag, startPoint x: 637, startPoint y: 73, endPoint x: 696, endPoint y: 77, distance: 58.9
click at [696, 77] on textarea "**********" at bounding box center [654, 74] width 391 height 19
click at [471, 709] on span "Save" at bounding box center [473, 714] width 19 height 13
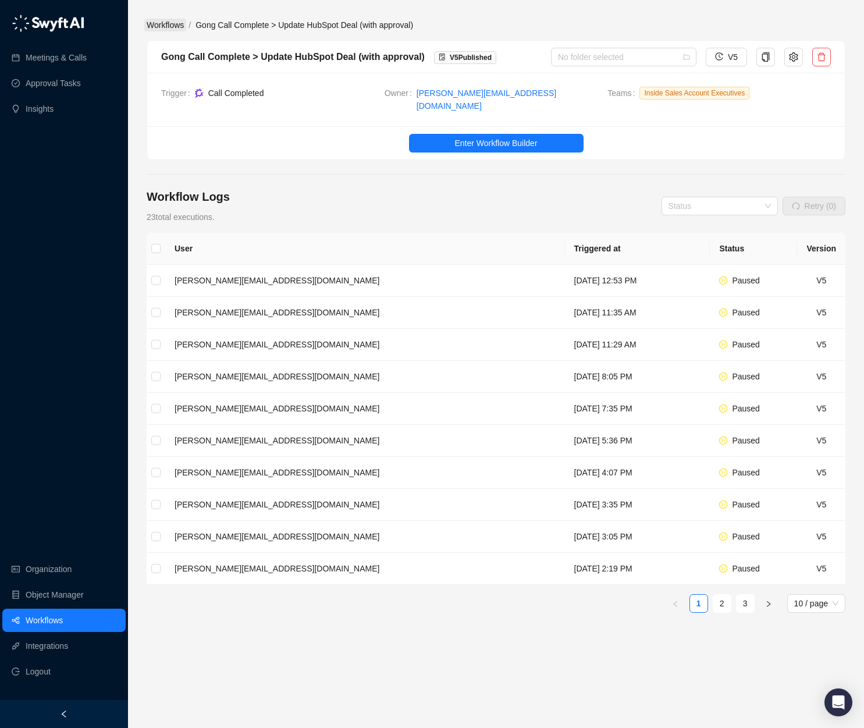
click at [173, 23] on link "Workflows" at bounding box center [165, 25] width 42 height 13
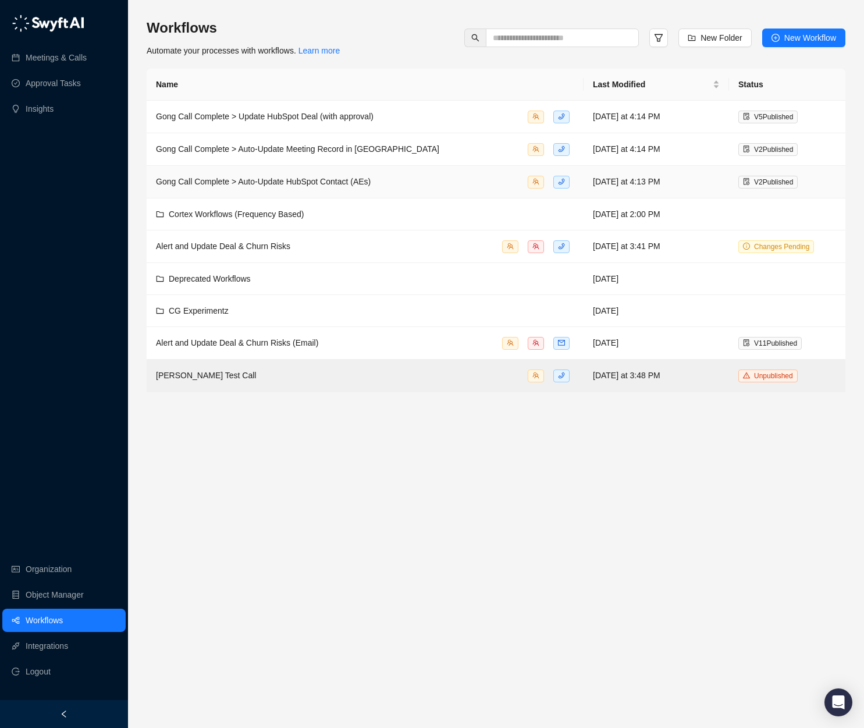
click at [357, 180] on span "Gong Call Complete > Auto-Update HubSpot Contact (AEs)" at bounding box center [263, 181] width 215 height 9
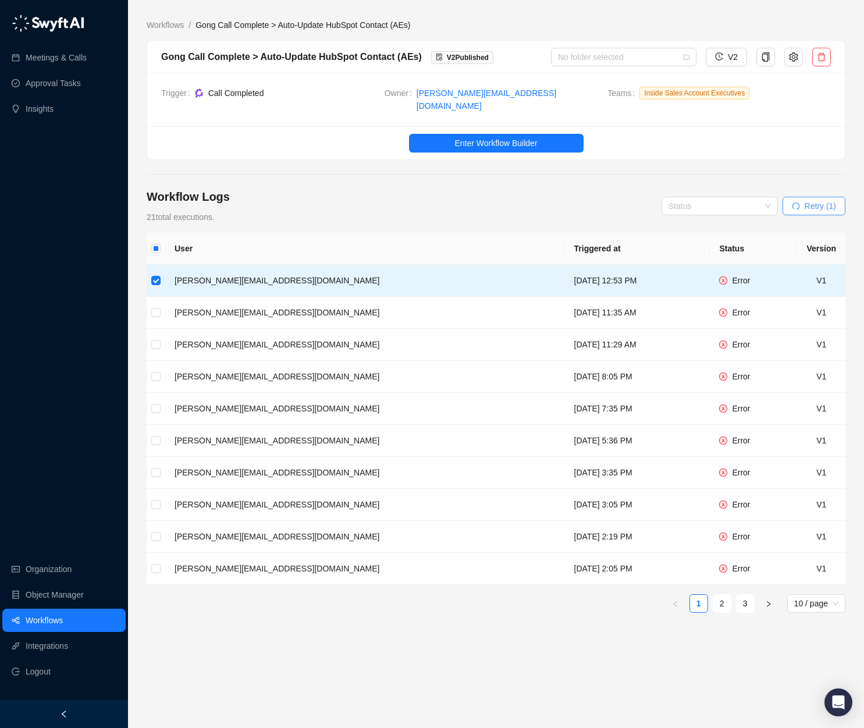
click at [735, 200] on span "Retry (1)" at bounding box center [820, 206] width 31 height 13
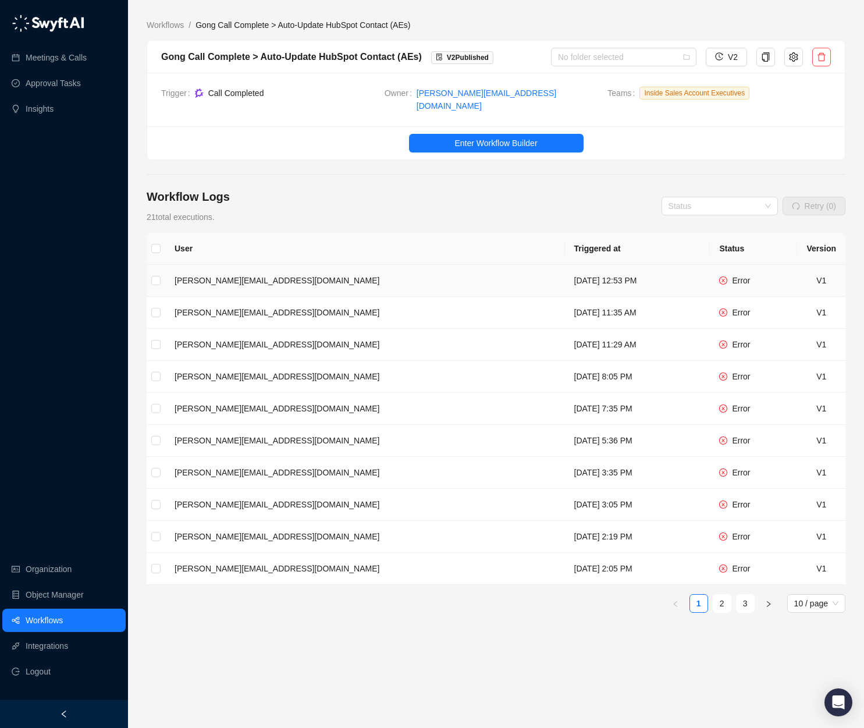
click at [565, 276] on td "Wednesday, 08/20/25, 12:53 PM" at bounding box center [637, 281] width 145 height 32
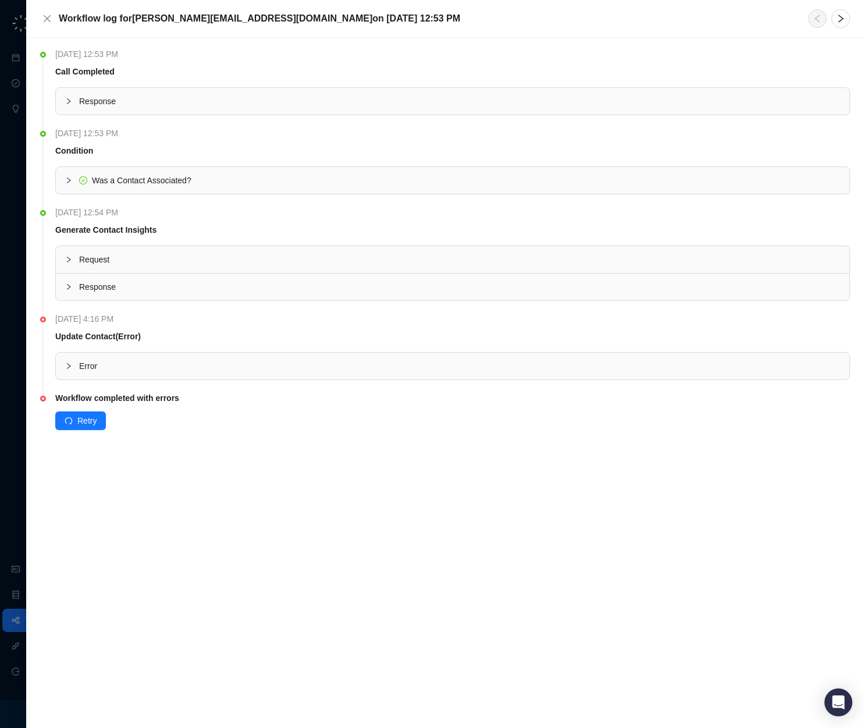
click at [87, 361] on span "Error" at bounding box center [459, 366] width 761 height 13
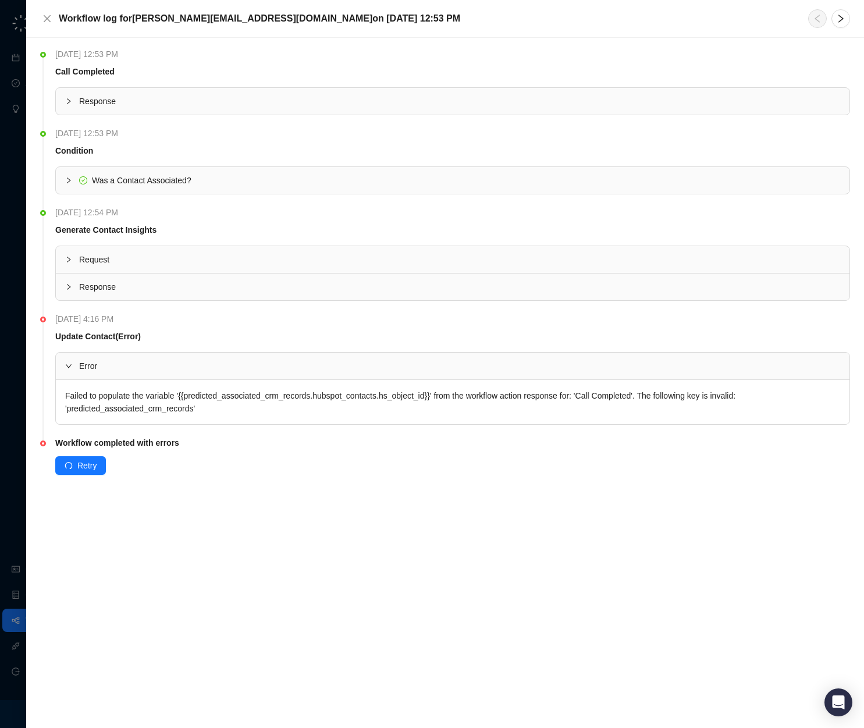
drag, startPoint x: 205, startPoint y: 517, endPoint x: 102, endPoint y: 494, distance: 106.1
click at [205, 517] on div "Wednesday, 08/20/25, 12:53 PM Call Completed Response Wednesday, 08/20/25, 12:5…" at bounding box center [445, 383] width 838 height 690
click at [47, 17] on icon "close" at bounding box center [47, 18] width 7 height 7
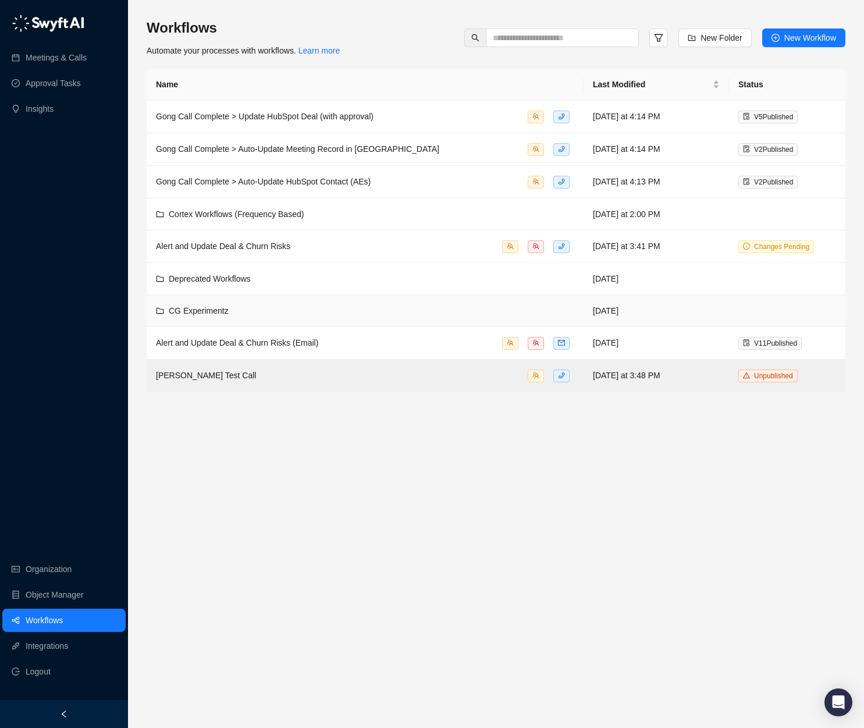
click at [202, 310] on span "CG Experimentz" at bounding box center [199, 310] width 60 height 9
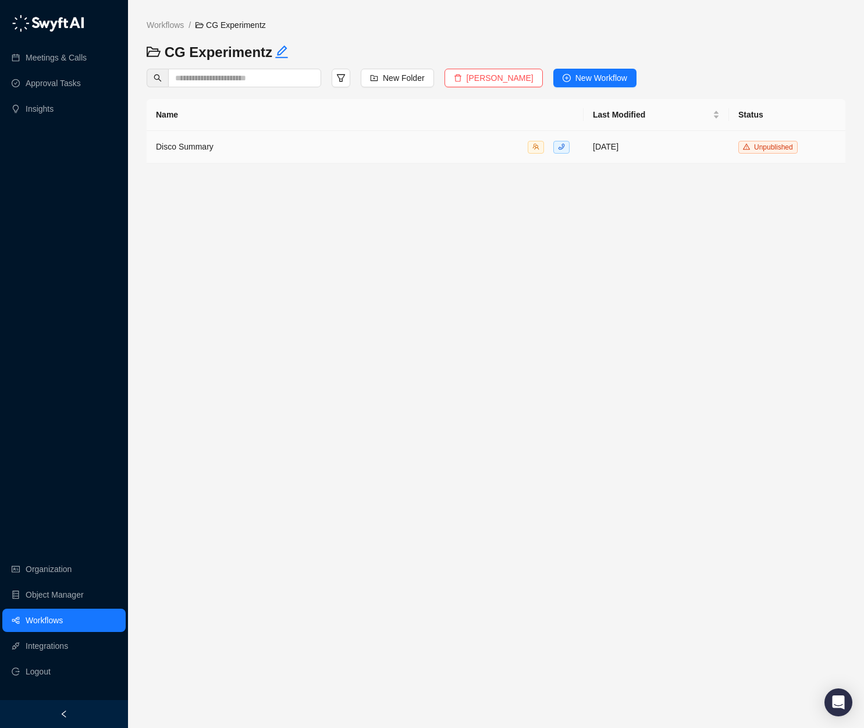
click at [187, 151] on span "Disco Summary" at bounding box center [185, 146] width 58 height 9
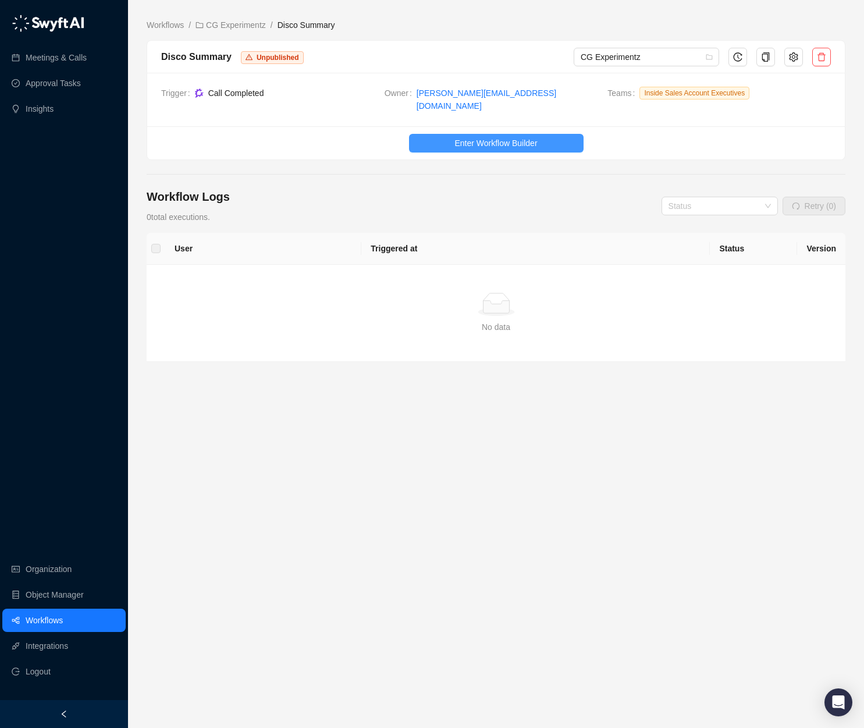
click at [495, 137] on span "Enter Workflow Builder" at bounding box center [495, 143] width 83 height 13
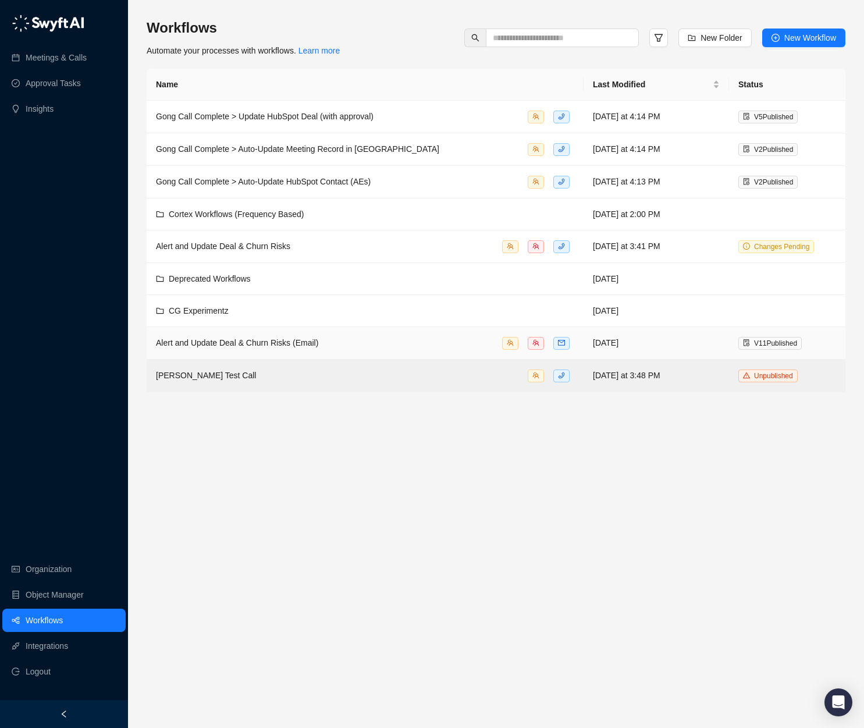
click at [342, 343] on div "Alert and Update Deal & Churn Risks (Email)" at bounding box center [365, 342] width 418 height 13
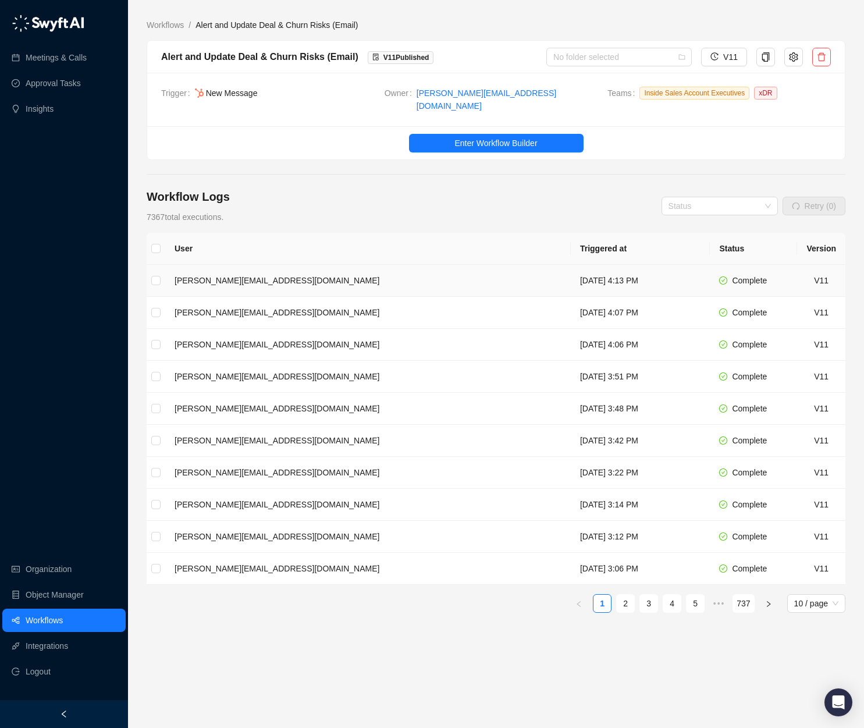
click at [382, 276] on td "[PERSON_NAME][EMAIL_ADDRESS][DOMAIN_NAME]" at bounding box center [368, 281] width 406 height 32
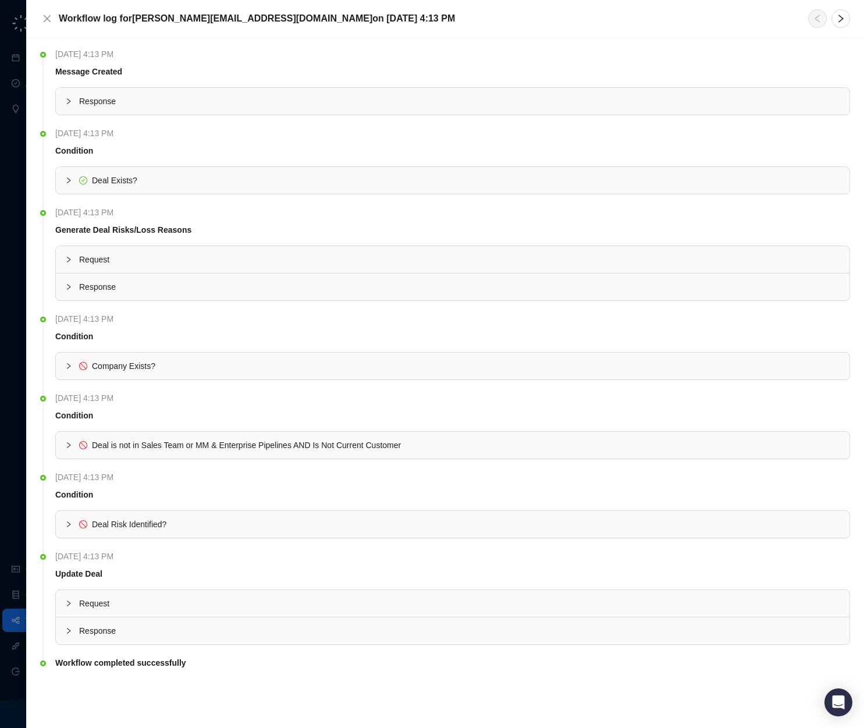
click at [77, 104] on div at bounding box center [72, 101] width 14 height 13
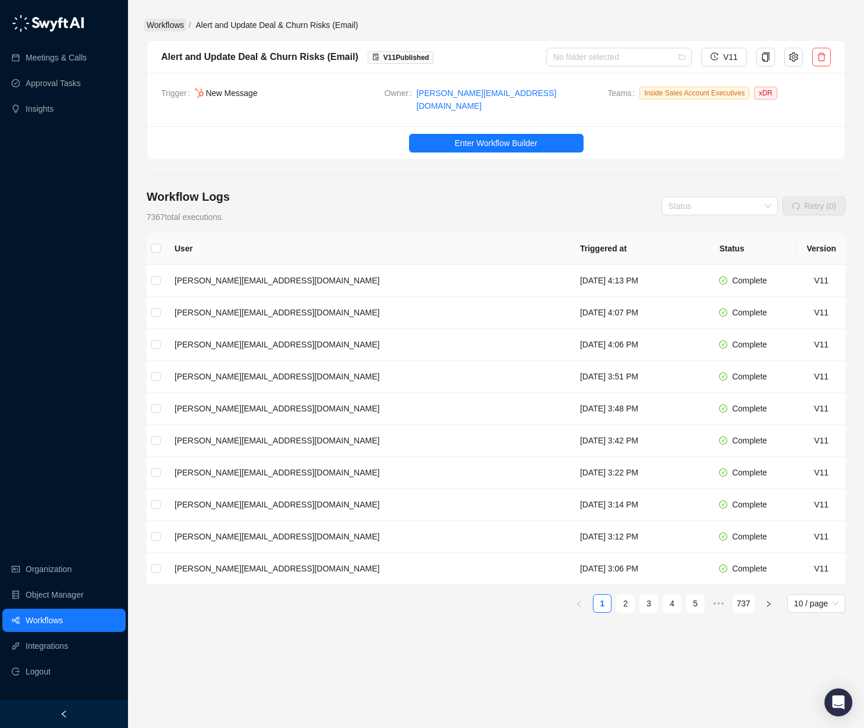
click at [164, 26] on link "Workflows" at bounding box center [165, 25] width 42 height 13
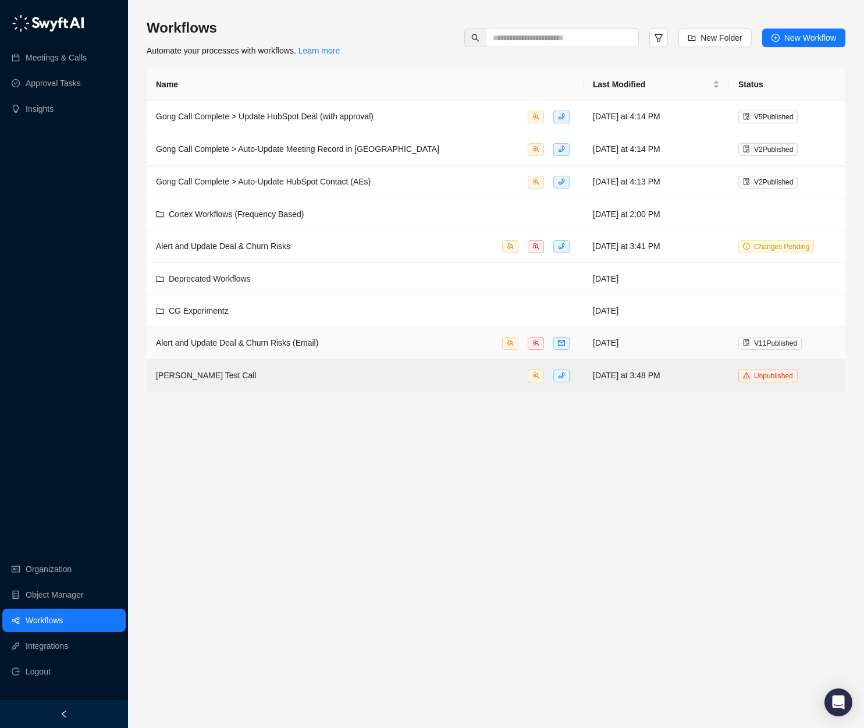
click at [278, 347] on span "Alert and Update Deal & Churn Risks (Email)" at bounding box center [237, 342] width 162 height 9
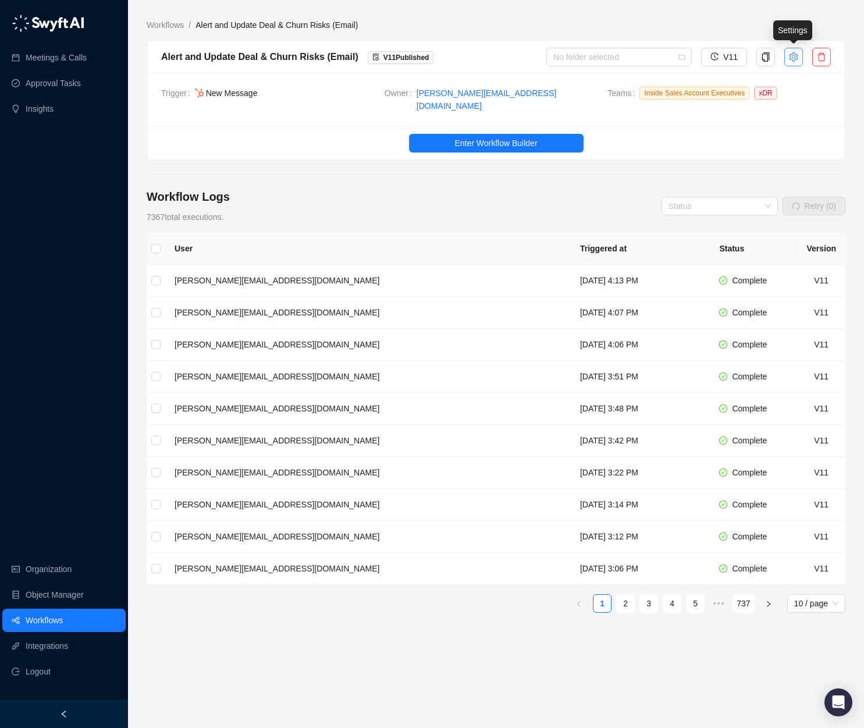
click at [792, 62] on button "button" at bounding box center [793, 57] width 19 height 19
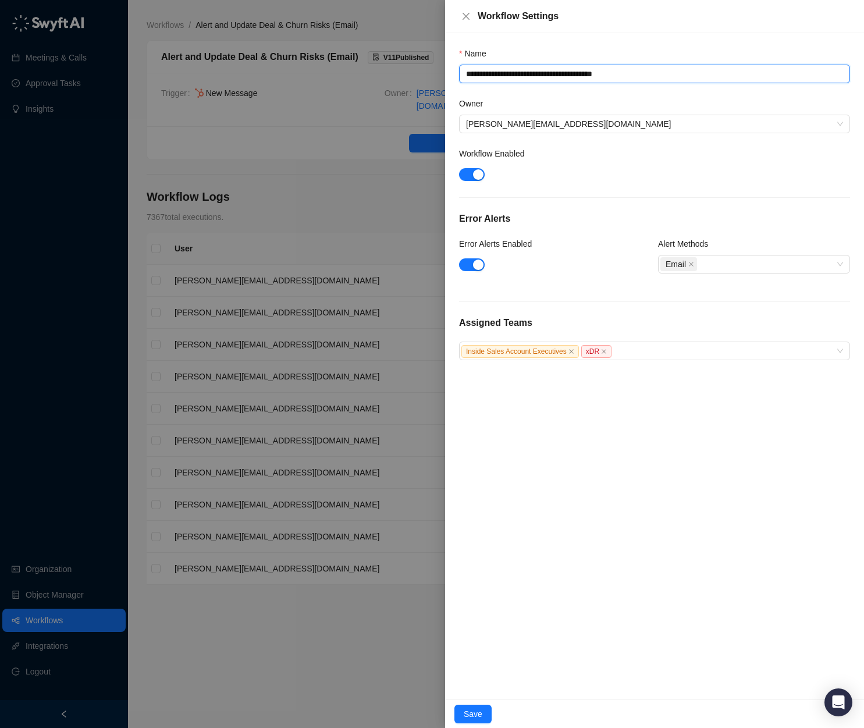
click at [465, 76] on textarea "**********" at bounding box center [654, 74] width 391 height 19
type textarea "**********"
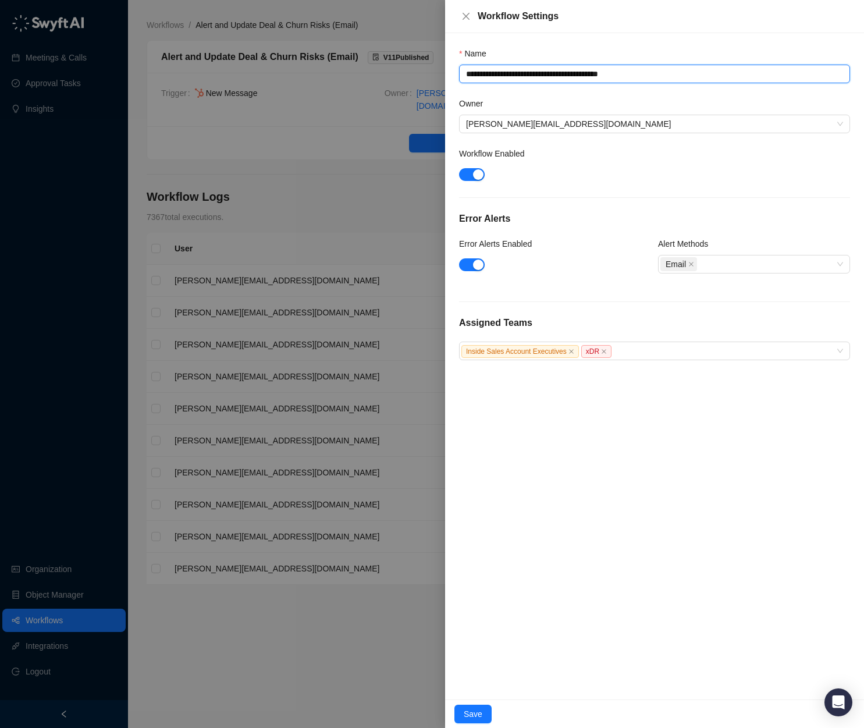
type textarea "**********"
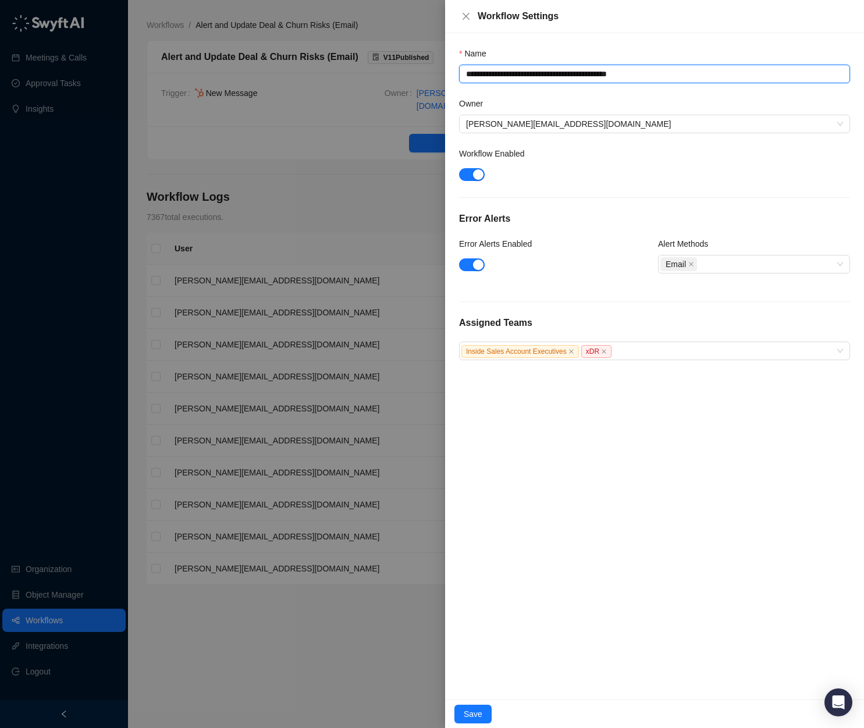
type textarea "**********"
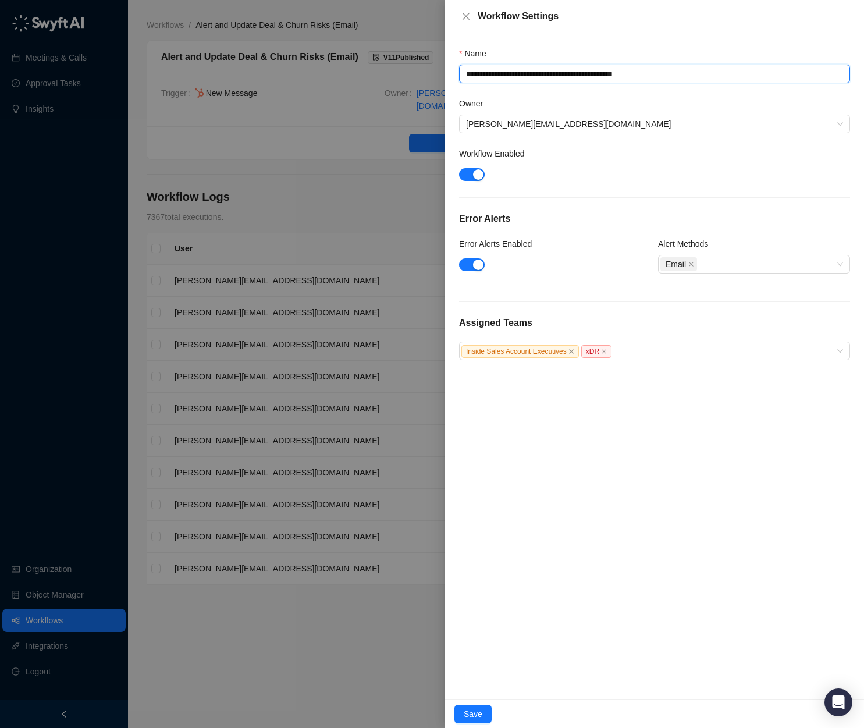
type textarea "**********"
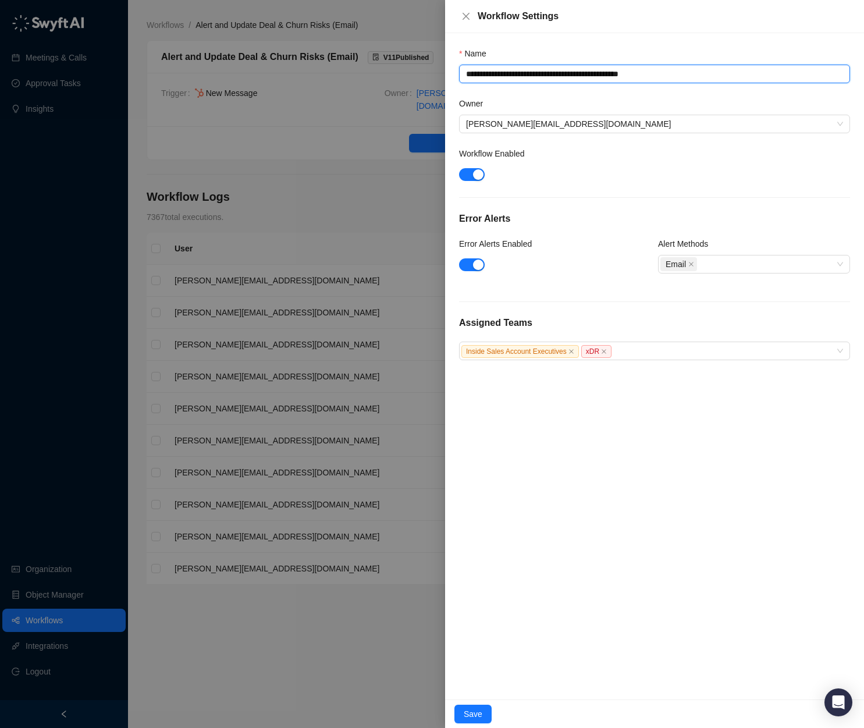
type textarea "**********"
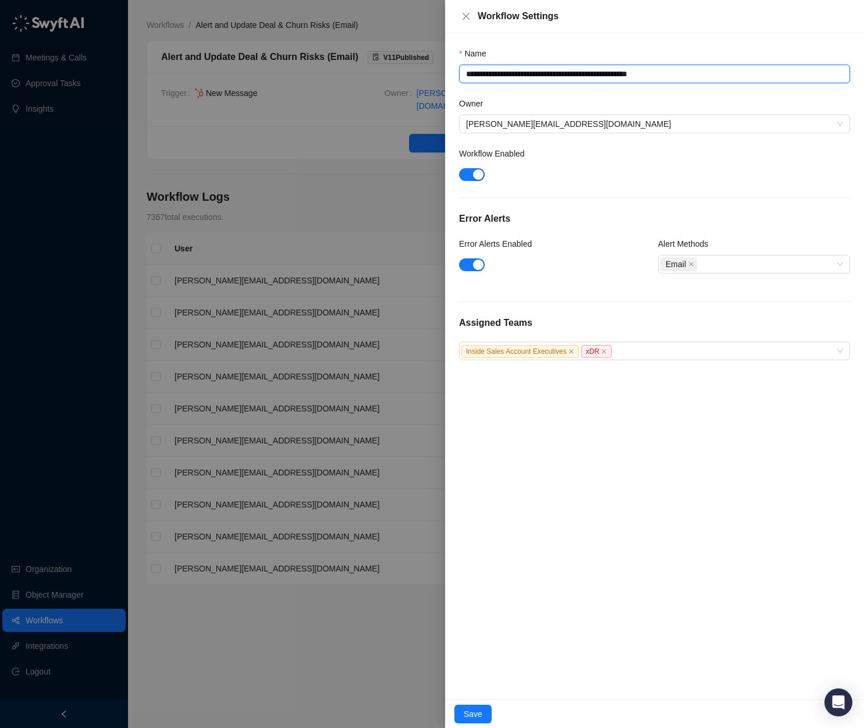
type textarea "**********"
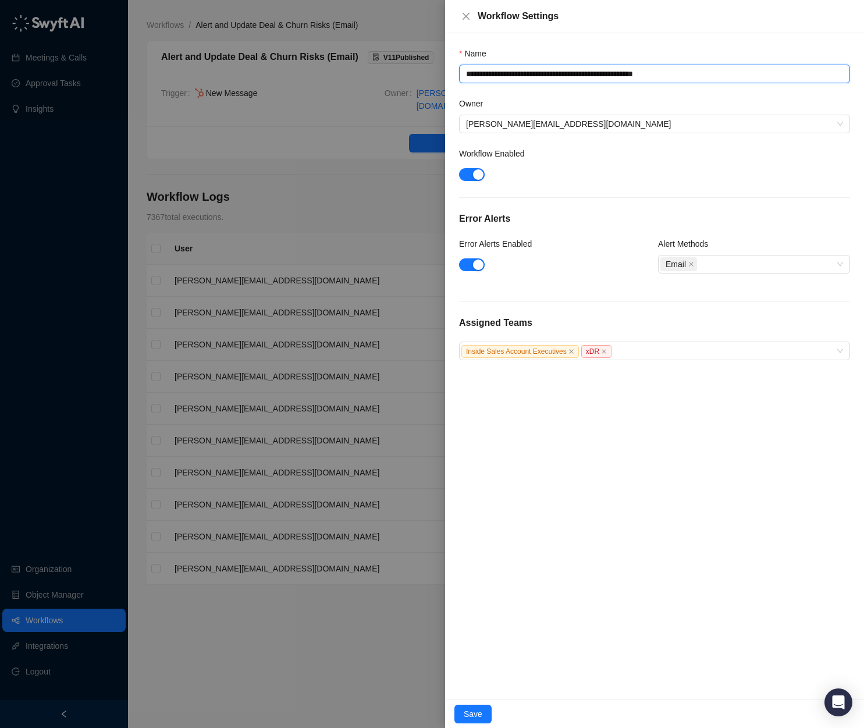
type textarea "**********"
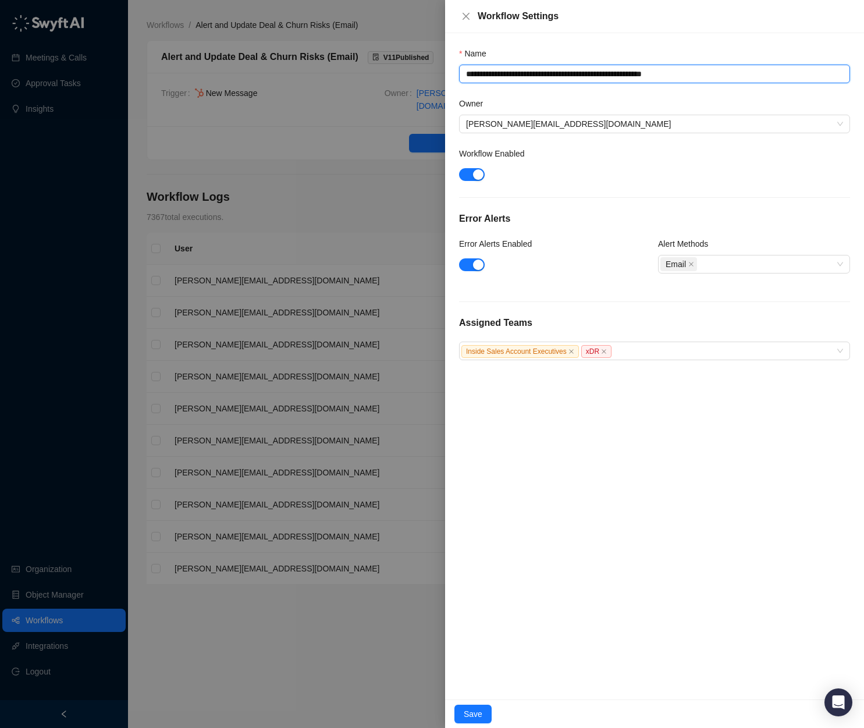
drag, startPoint x: 671, startPoint y: 74, endPoint x: 733, endPoint y: 77, distance: 62.3
click at [733, 77] on textarea "**********" at bounding box center [654, 74] width 391 height 19
type textarea "**********"
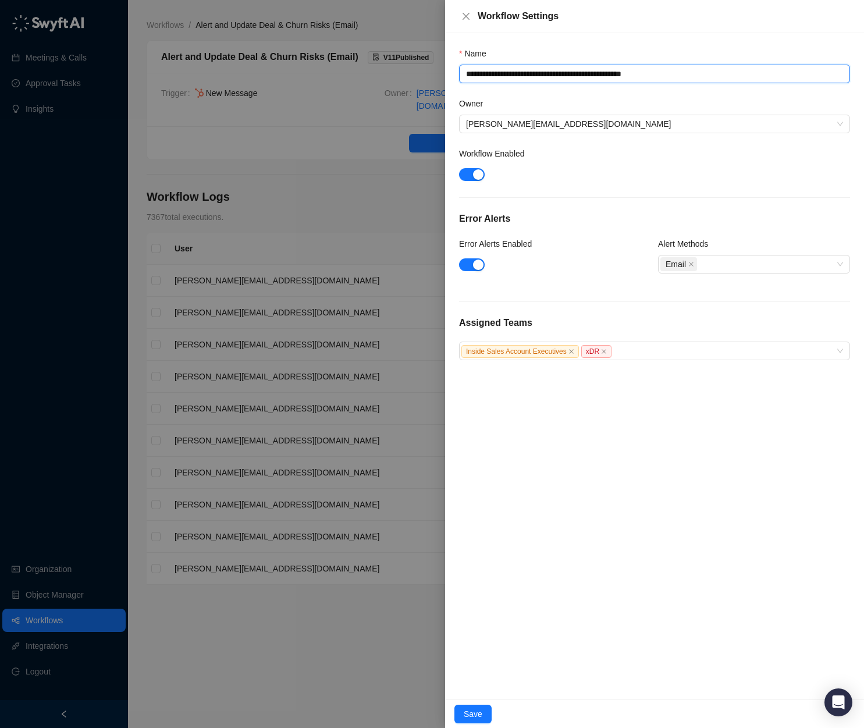
type textarea "**********"
click at [682, 513] on div "**********" at bounding box center [654, 366] width 419 height 666
click at [471, 705] on button "Save" at bounding box center [472, 714] width 37 height 19
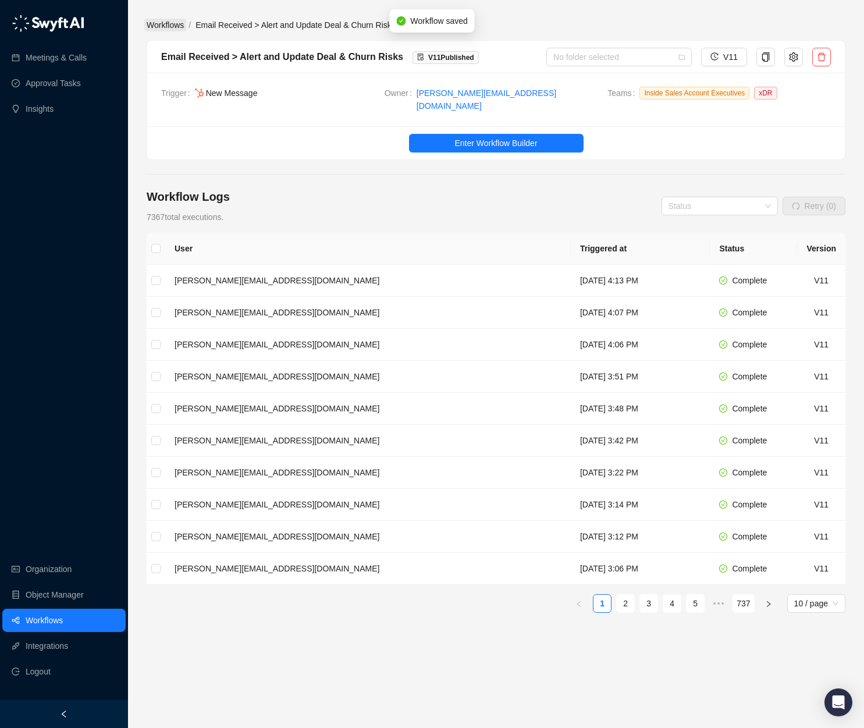
click at [172, 22] on link "Workflows" at bounding box center [165, 25] width 42 height 13
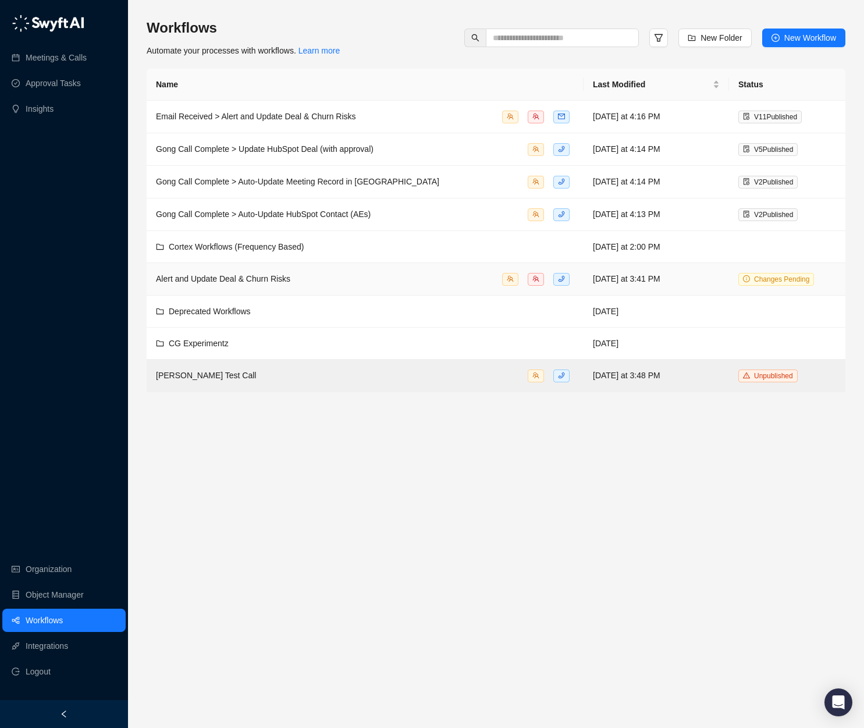
click at [254, 277] on span "Alert and Update Deal & Churn Risks" at bounding box center [223, 278] width 134 height 9
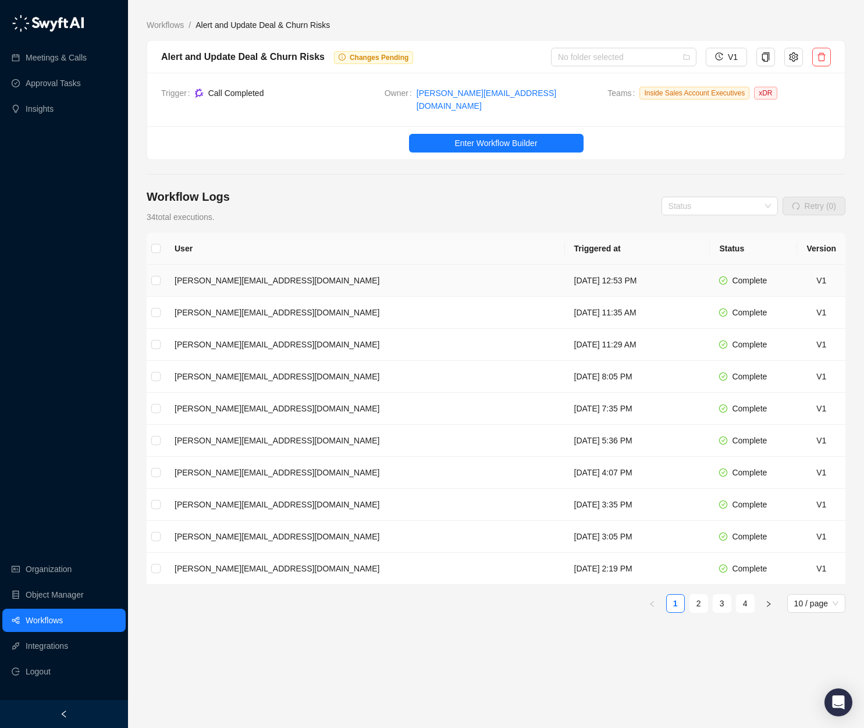
click at [565, 273] on td "[DATE] 12:53 PM" at bounding box center [637, 281] width 145 height 32
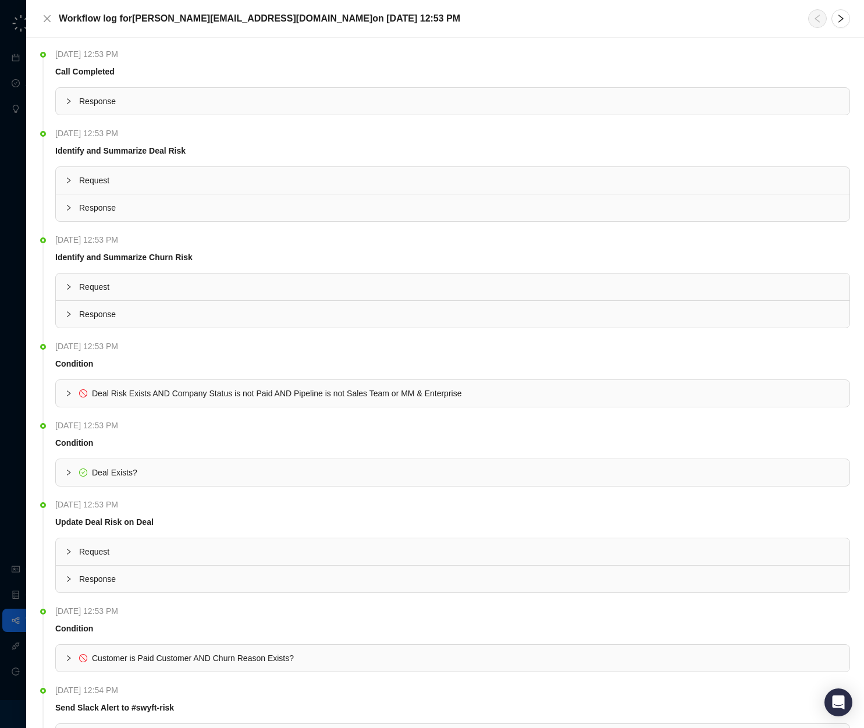
click at [164, 184] on span "Request" at bounding box center [459, 180] width 761 height 13
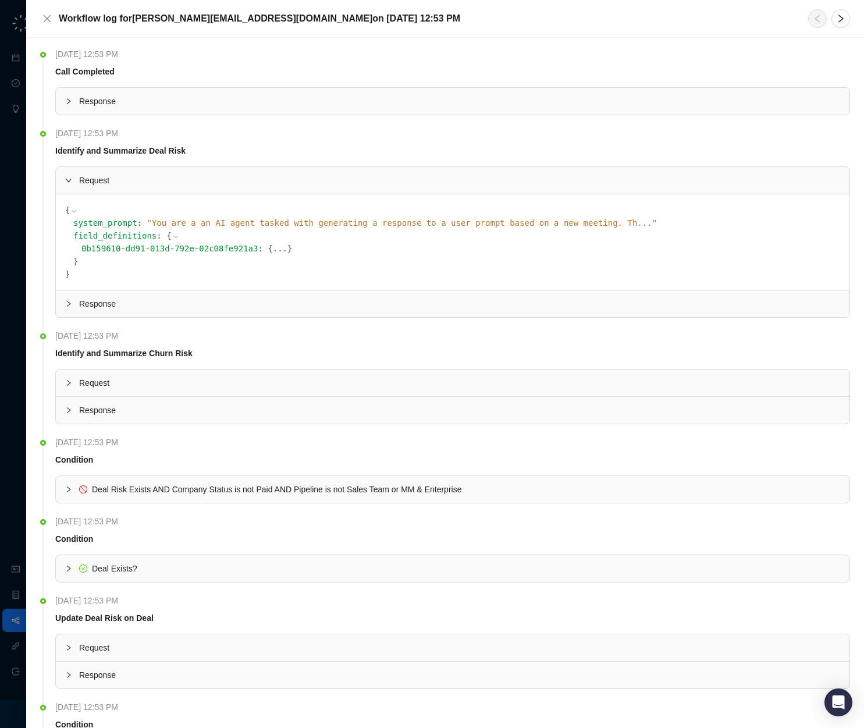
click at [164, 184] on span "Request" at bounding box center [459, 180] width 761 height 13
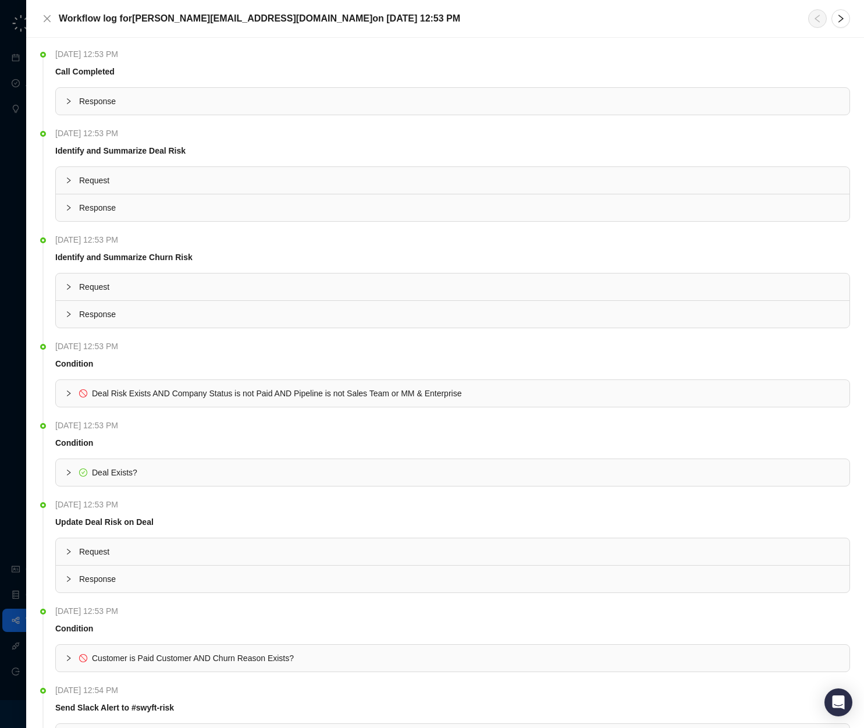
click at [118, 389] on span "Deal Risk Exists AND Company Status is not Paid AND Pipeline is not Sales Team …" at bounding box center [276, 393] width 369 height 9
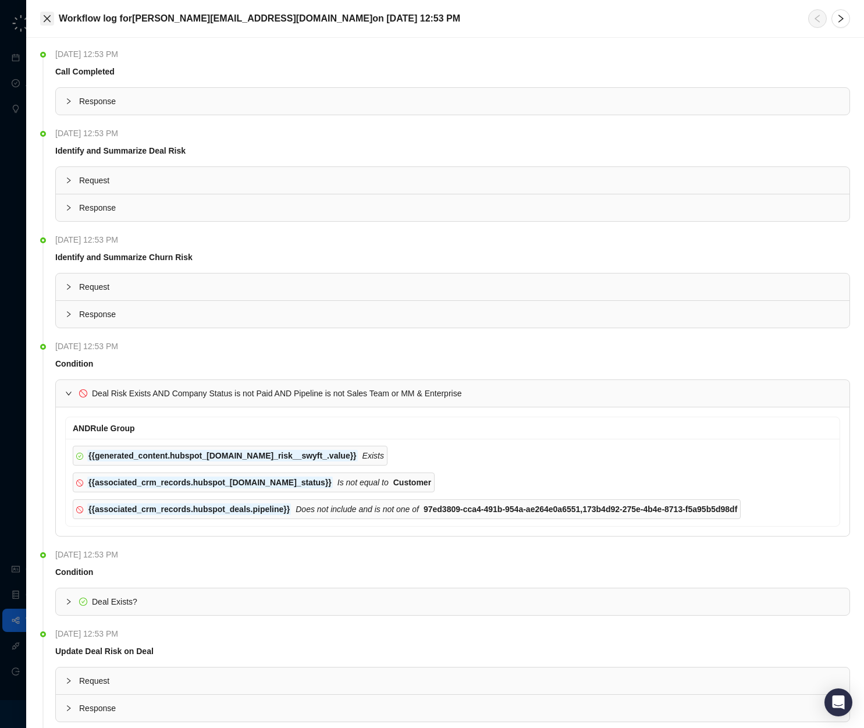
click at [46, 17] on icon "close" at bounding box center [47, 18] width 7 height 7
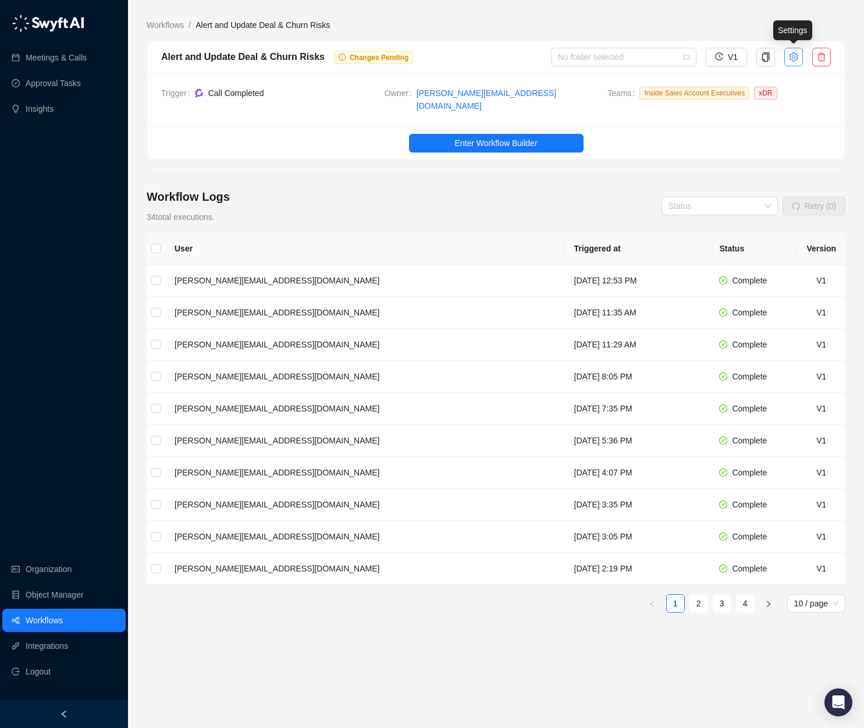
click at [791, 58] on icon "setting" at bounding box center [793, 56] width 9 height 9
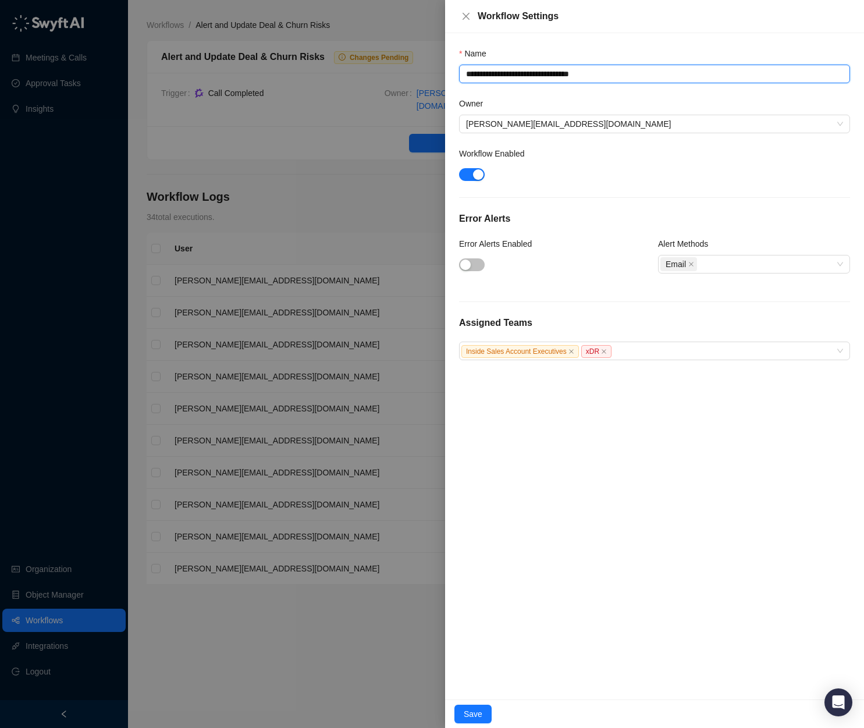
click at [466, 77] on textarea "**********" at bounding box center [654, 74] width 391 height 19
type textarea "**********"
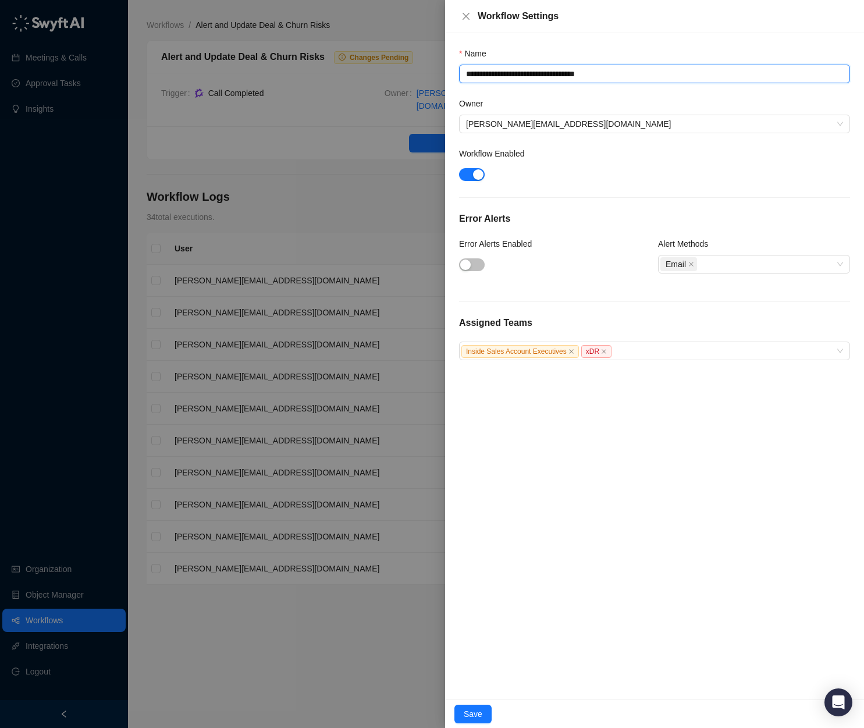
type textarea "**********"
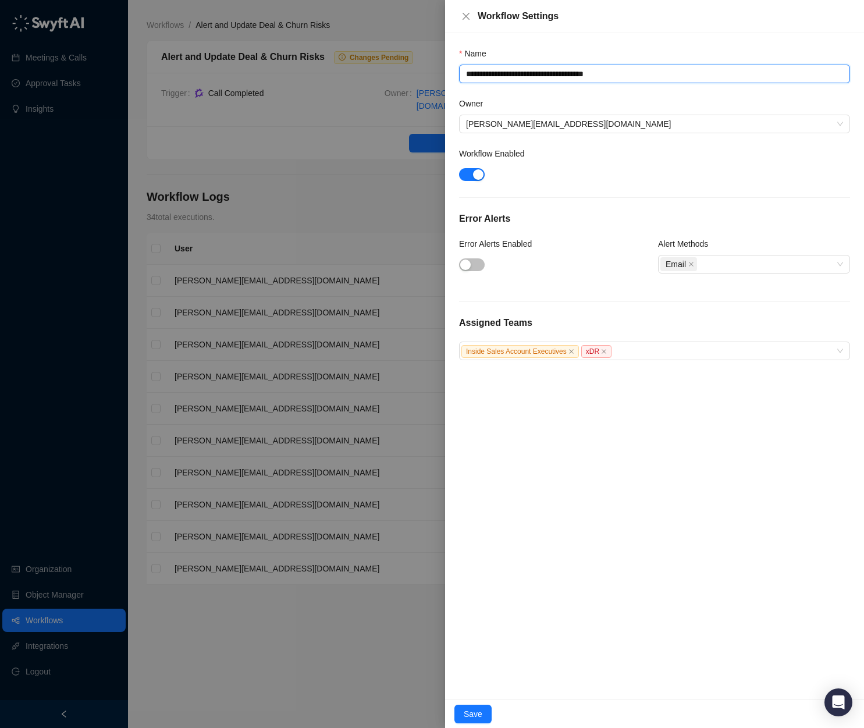
type textarea "**********"
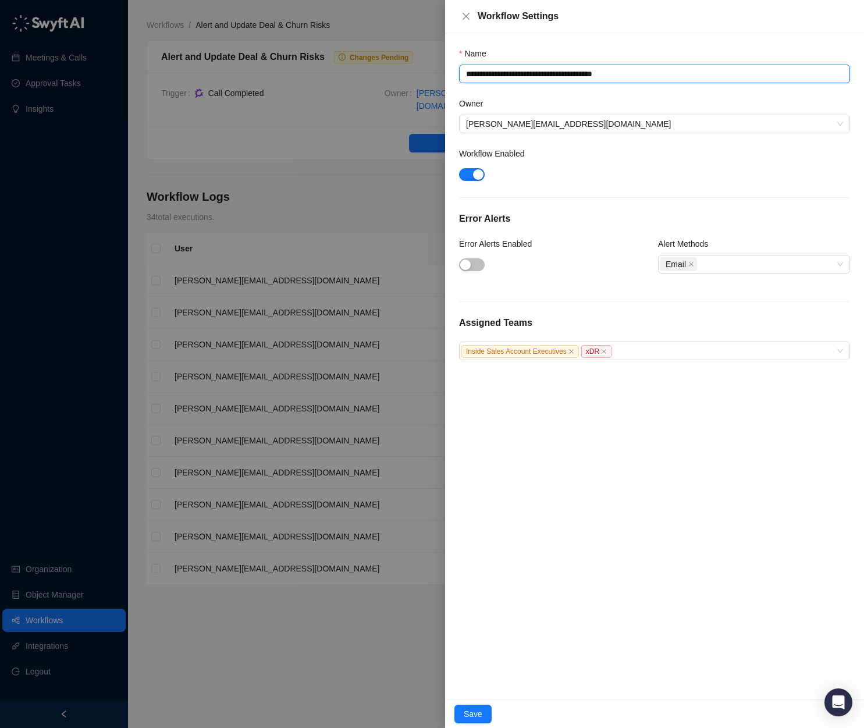
type textarea "**********"
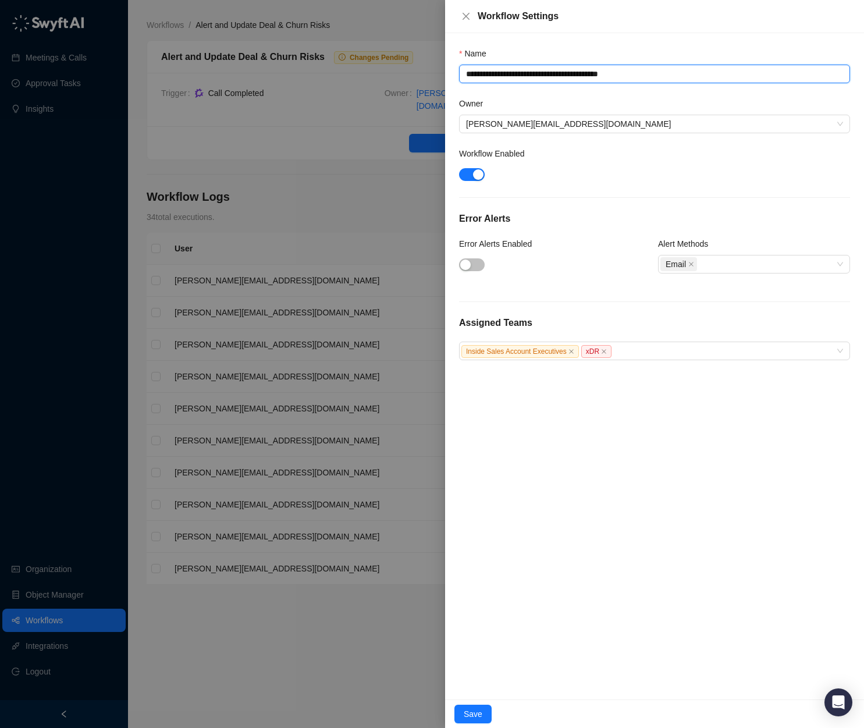
type textarea "**********"
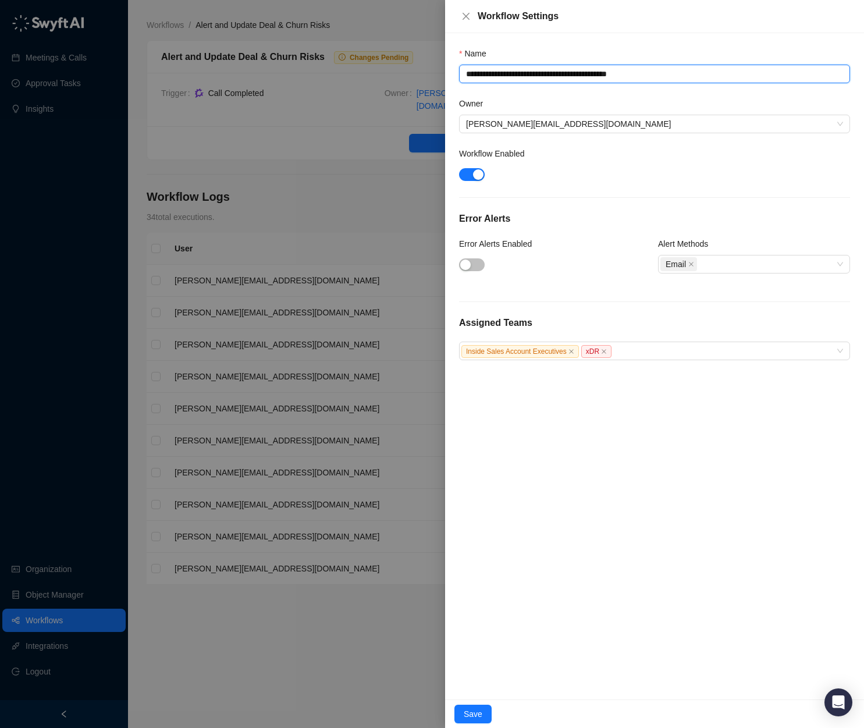
type textarea "**********"
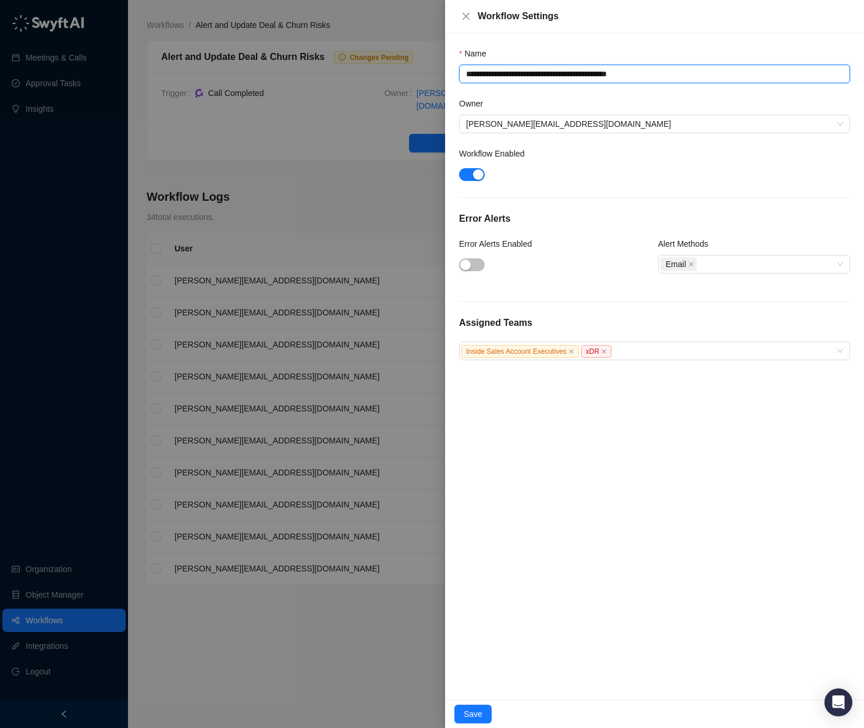
type textarea "**********"
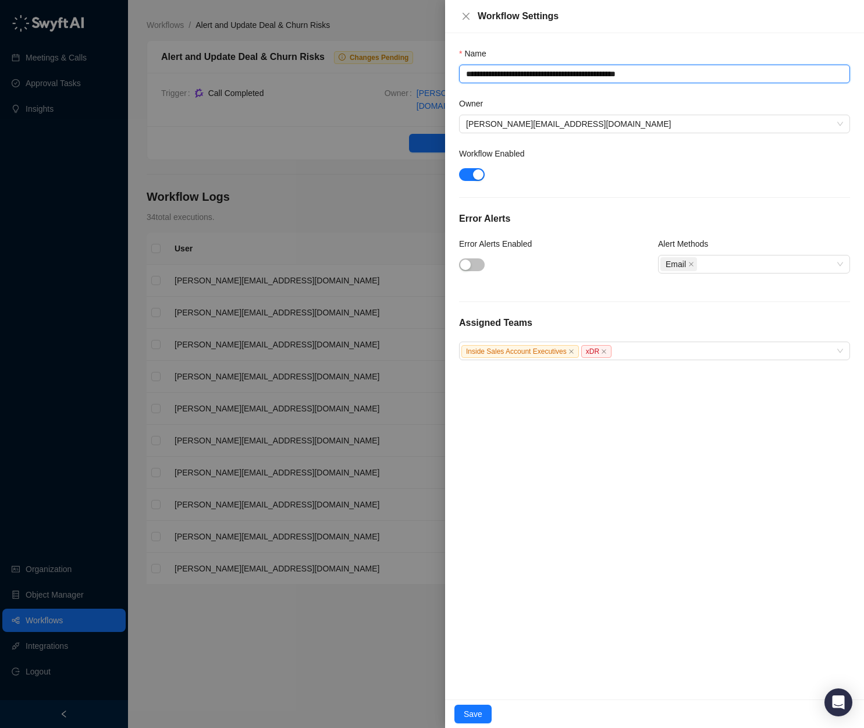
type textarea "**********"
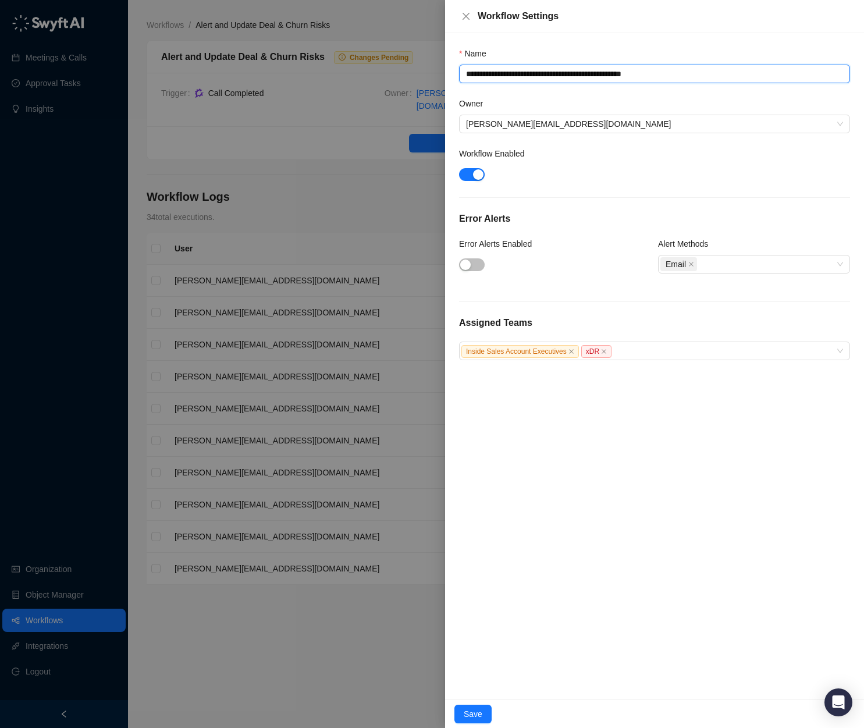
type textarea "**********"
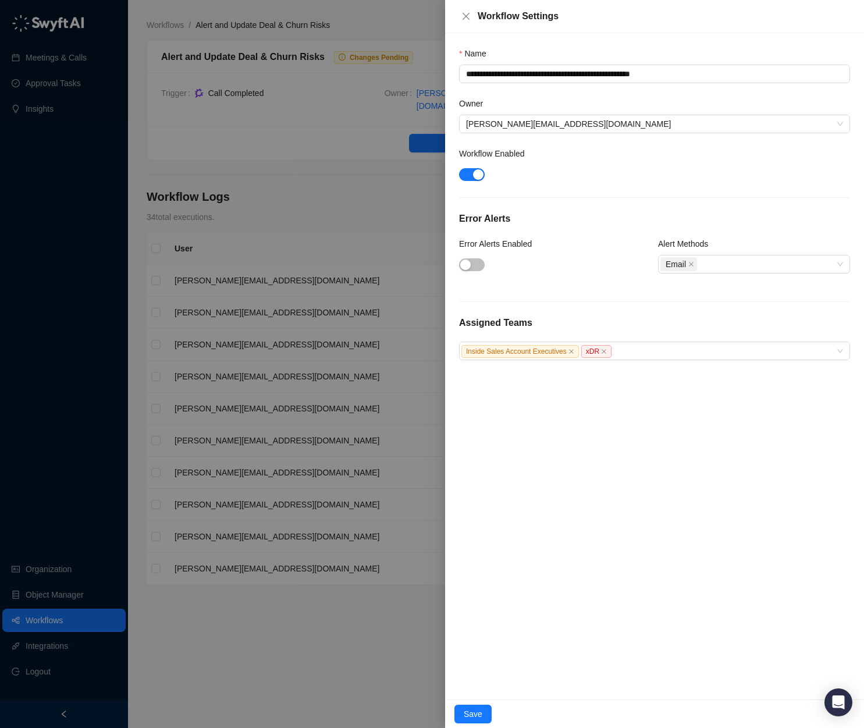
drag, startPoint x: 640, startPoint y: 525, endPoint x: 644, endPoint y: 515, distance: 10.7
click at [641, 522] on div "**********" at bounding box center [654, 366] width 419 height 666
click at [472, 705] on button "Save" at bounding box center [472, 714] width 37 height 19
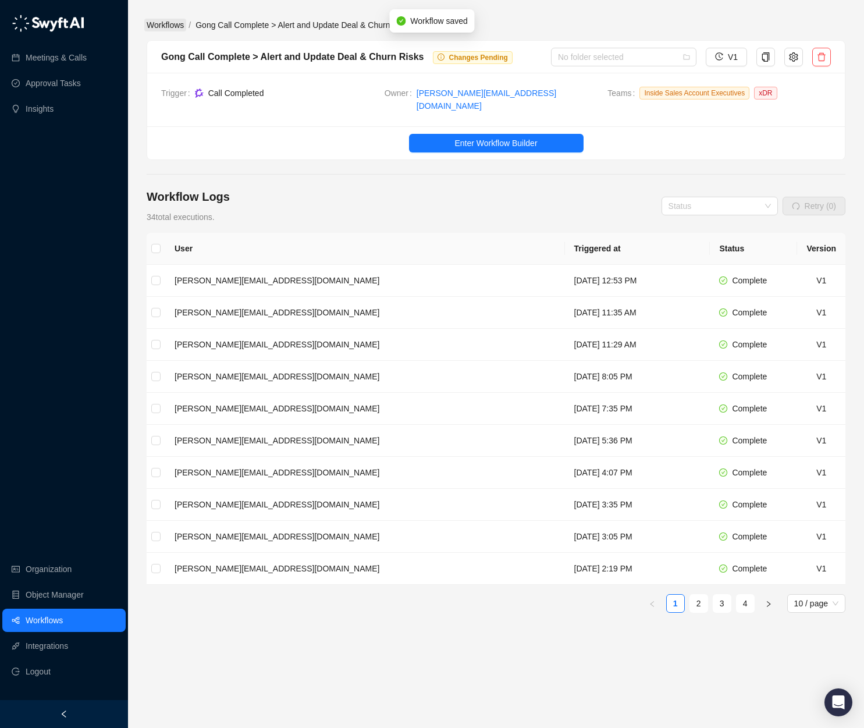
click at [157, 27] on link "Workflows" at bounding box center [165, 25] width 42 height 13
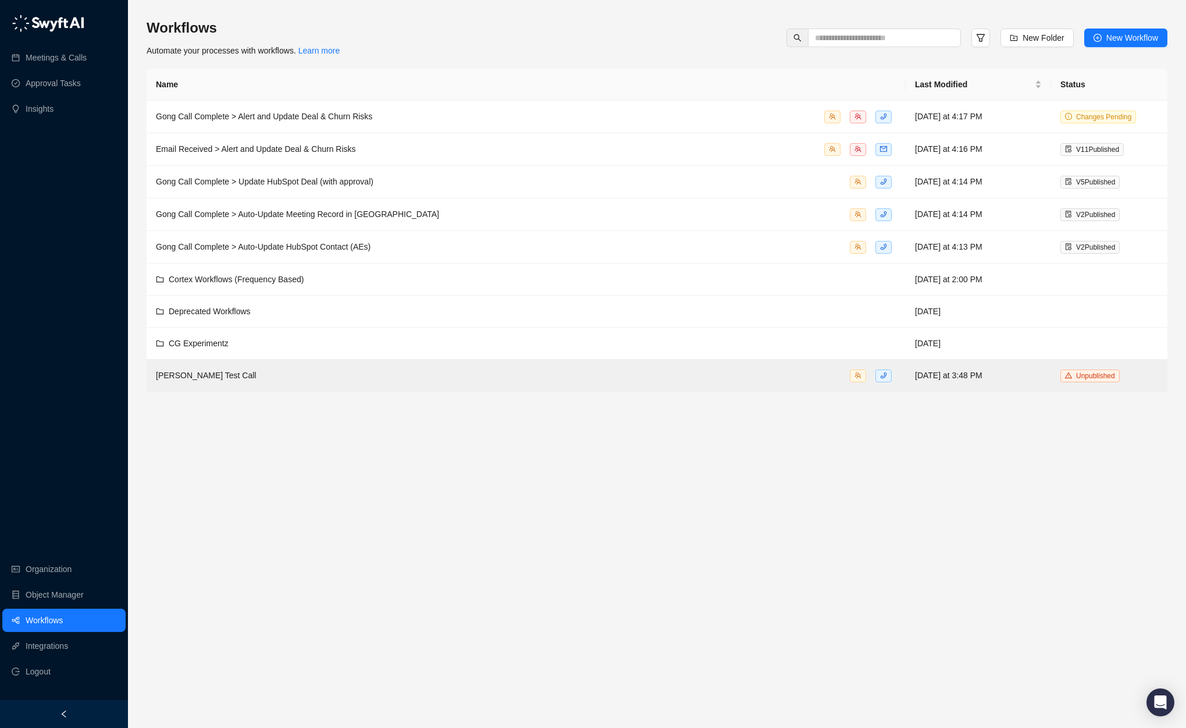
click at [397, 599] on main "Workflows Automate your processes with workflows. Learn more New Folder New Wor…" at bounding box center [657, 369] width 1021 height 700
click at [491, 120] on div "Gong Call Complete > Alert and Update Deal & Churn Risks" at bounding box center [526, 116] width 741 height 13
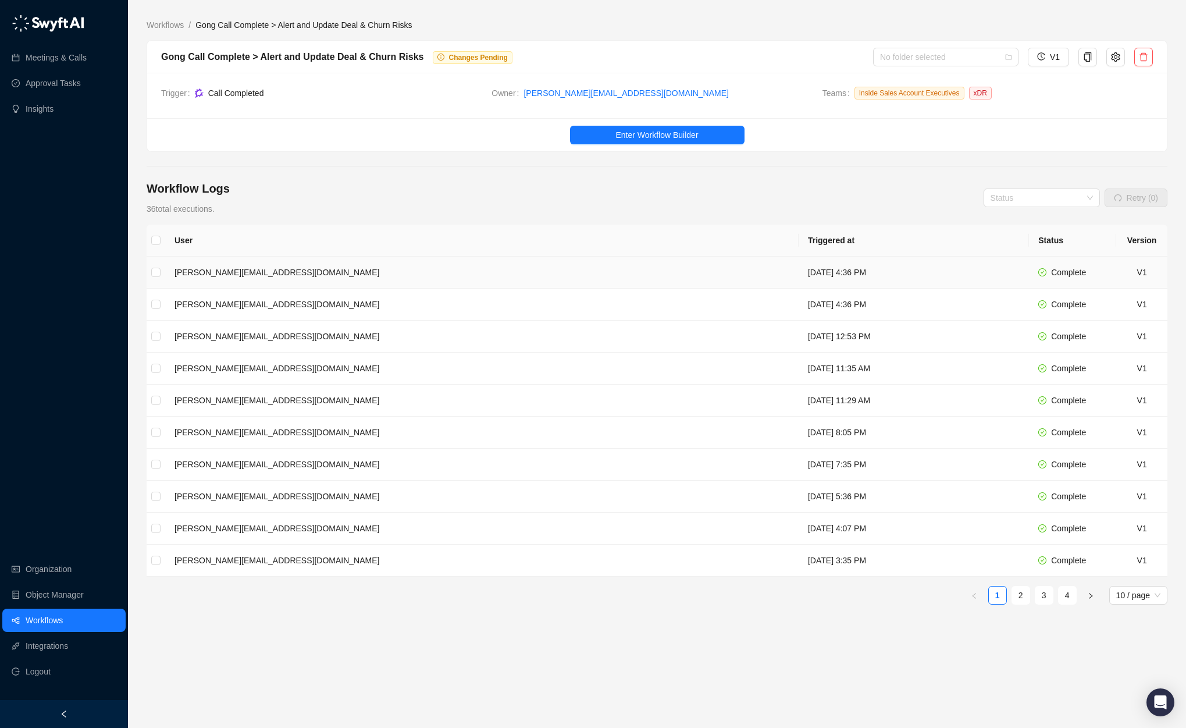
click at [414, 279] on td "[PERSON_NAME][EMAIL_ADDRESS][DOMAIN_NAME]" at bounding box center [482, 273] width 634 height 32
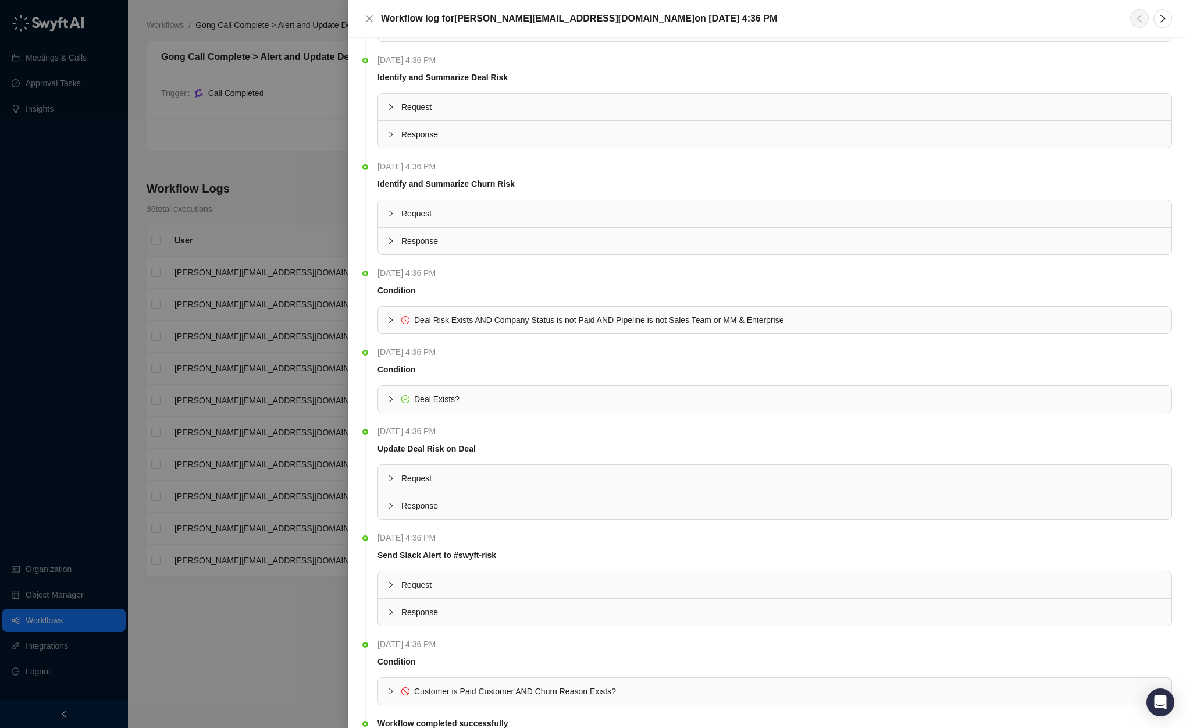
scroll to position [120, 0]
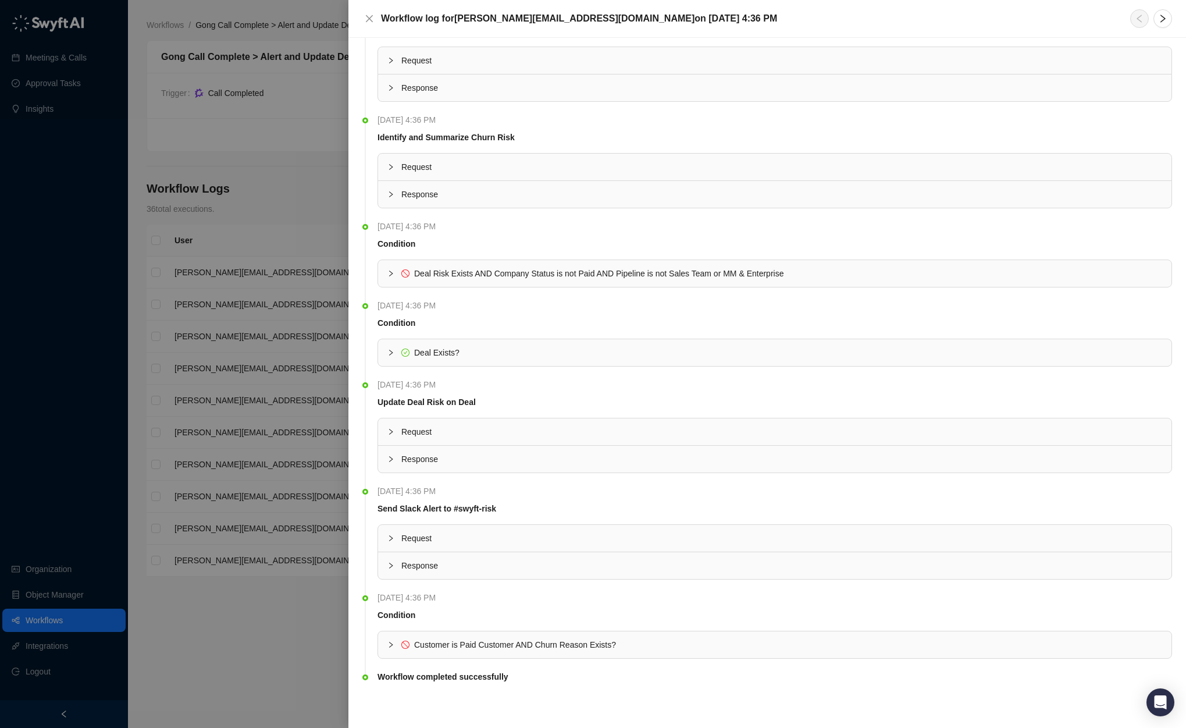
click at [270, 639] on div at bounding box center [593, 364] width 1186 height 728
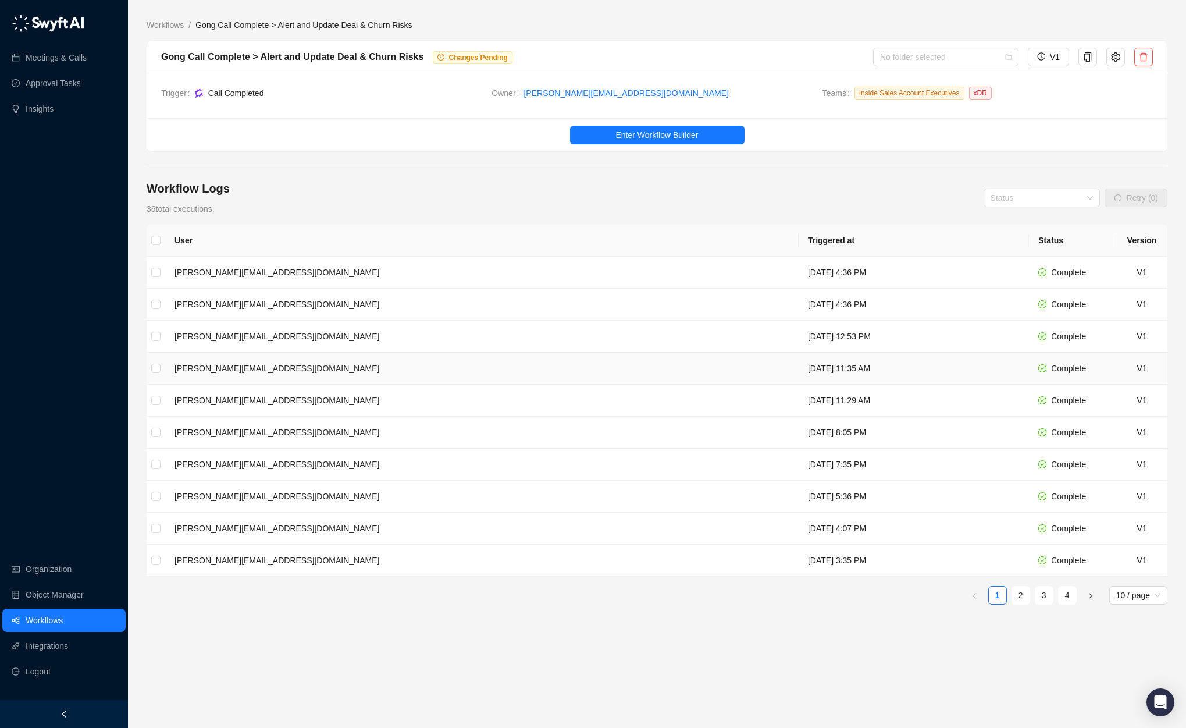
click at [461, 359] on td "[PERSON_NAME][EMAIL_ADDRESS][DOMAIN_NAME]" at bounding box center [482, 369] width 634 height 32
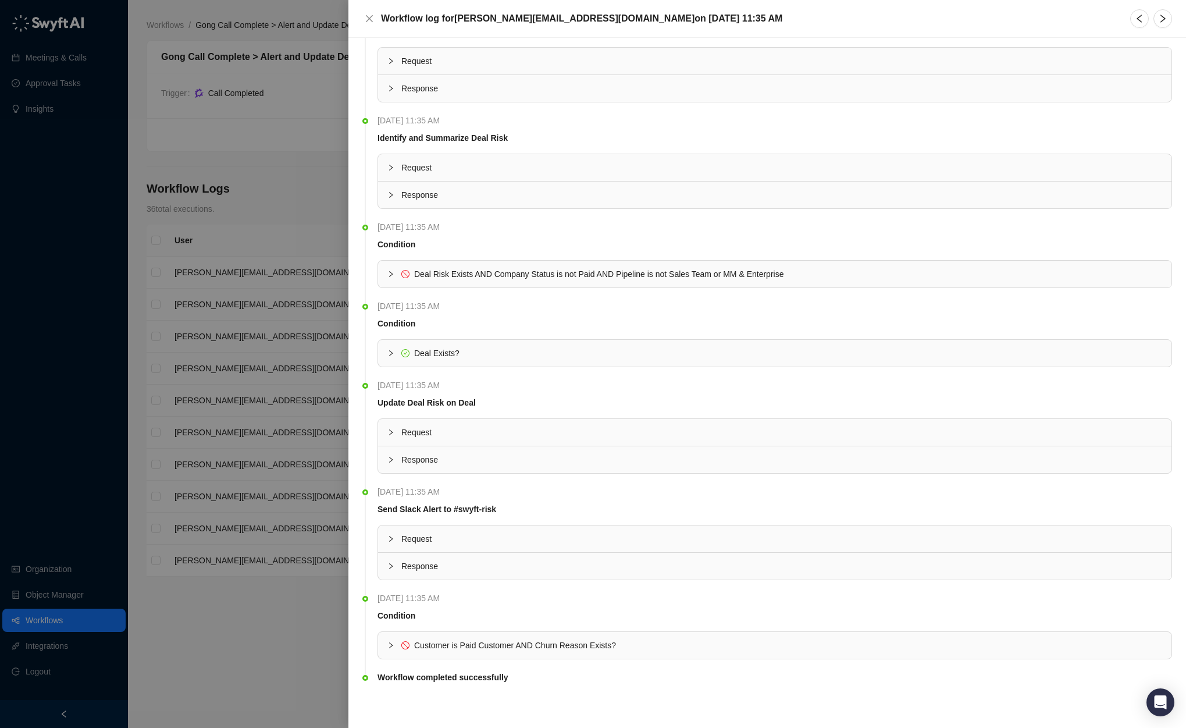
scroll to position [120, 0]
click at [454, 539] on span "Request" at bounding box center [781, 538] width 761 height 13
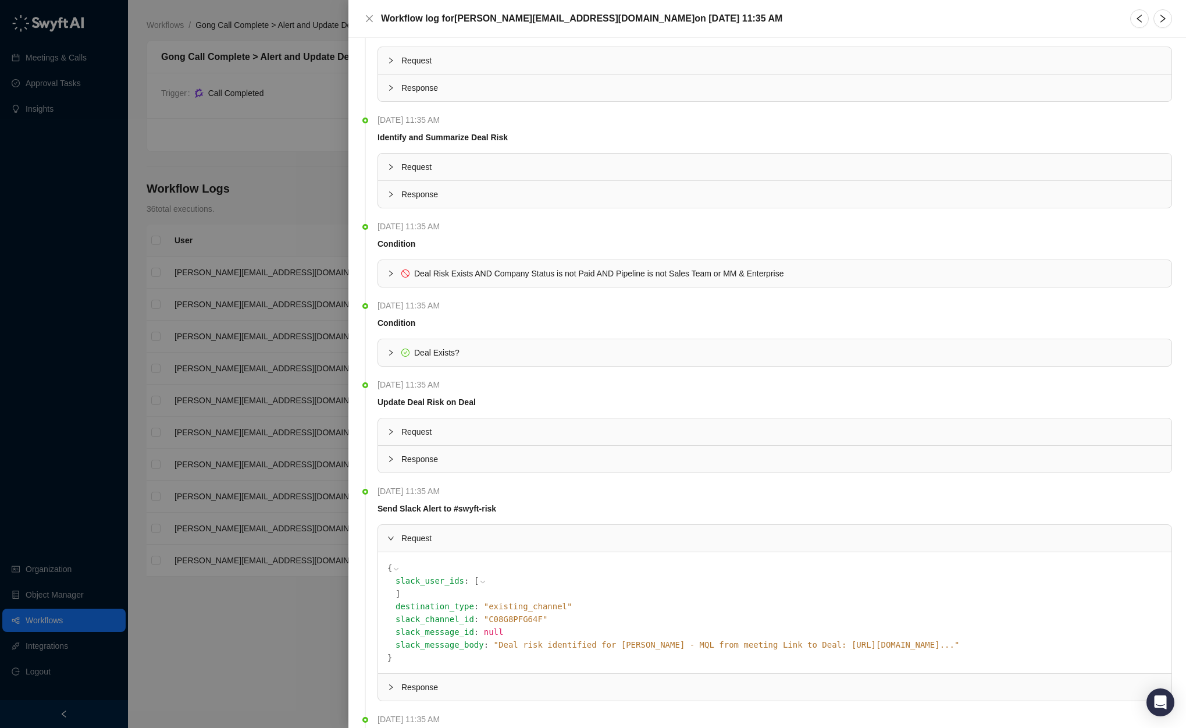
click at [454, 539] on span "Request" at bounding box center [781, 538] width 761 height 13
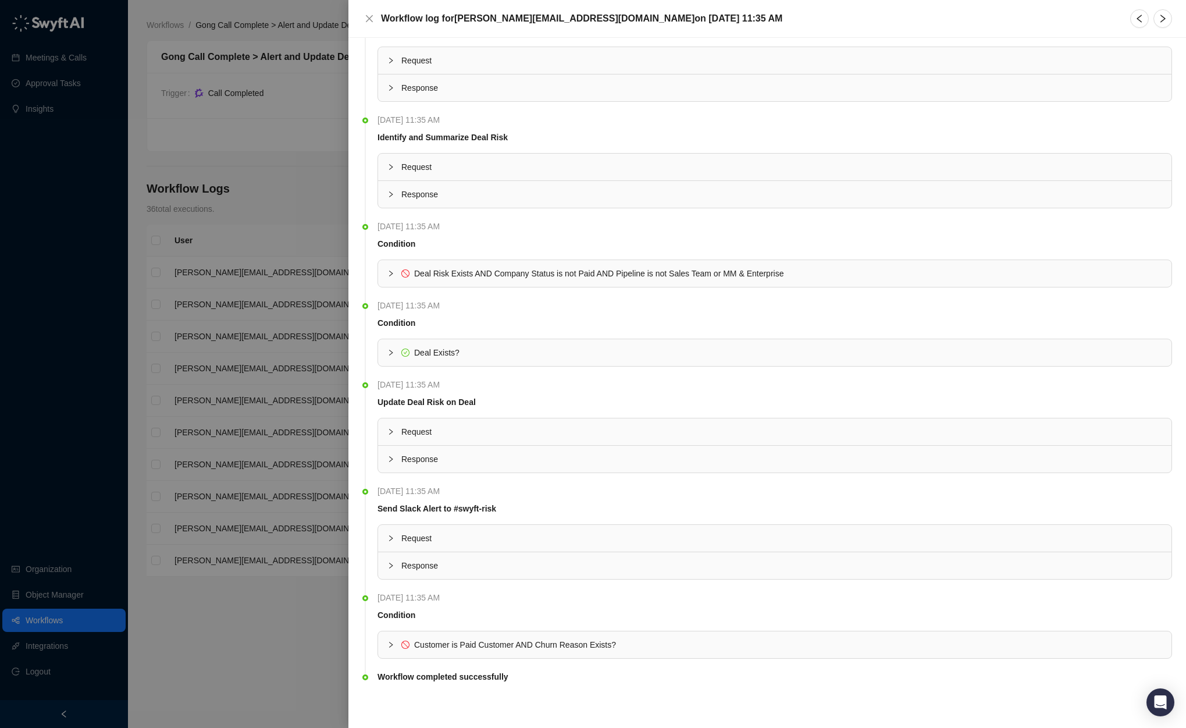
click at [474, 578] on div "Response" at bounding box center [775, 565] width 794 height 27
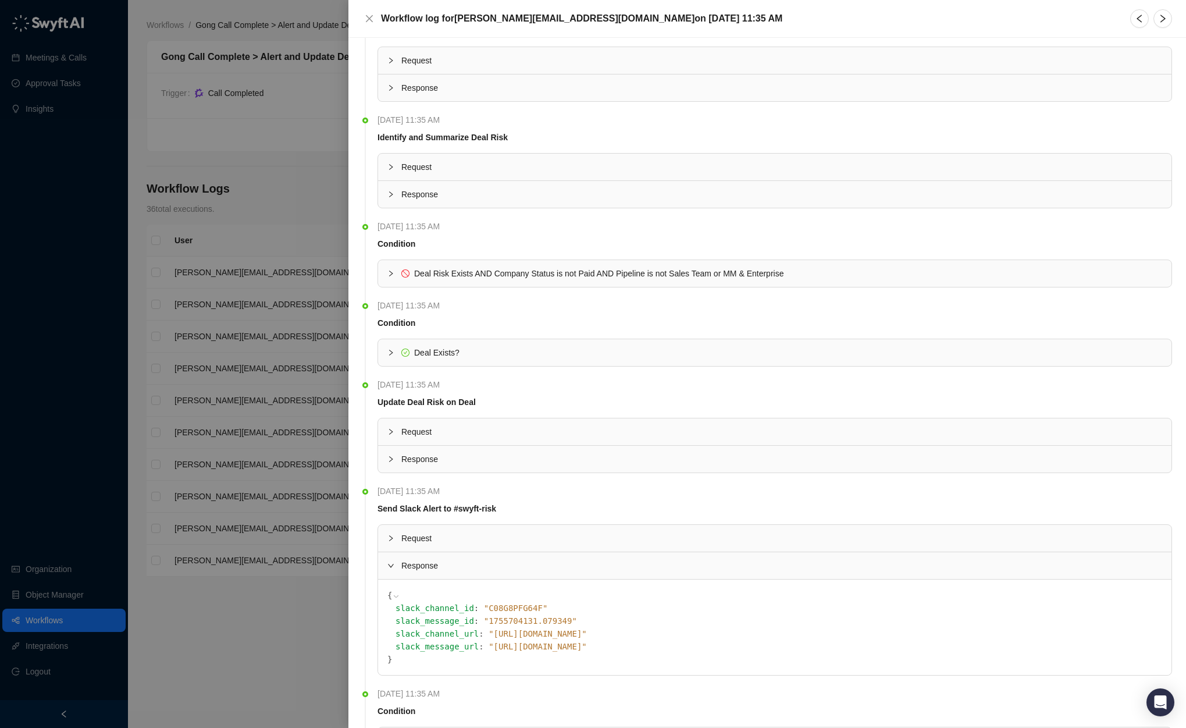
click at [478, 567] on span "Response" at bounding box center [781, 565] width 761 height 13
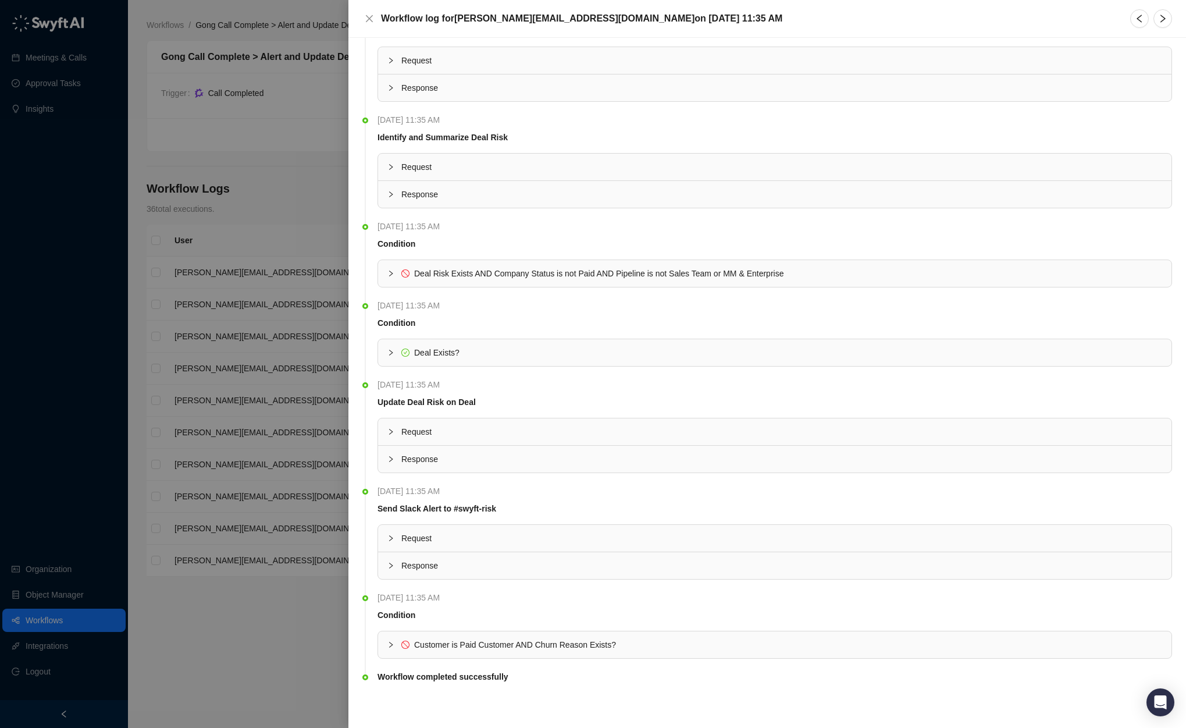
click at [467, 646] on span "Customer is Paid Customer AND Churn Reason Exists?" at bounding box center [515, 644] width 202 height 9
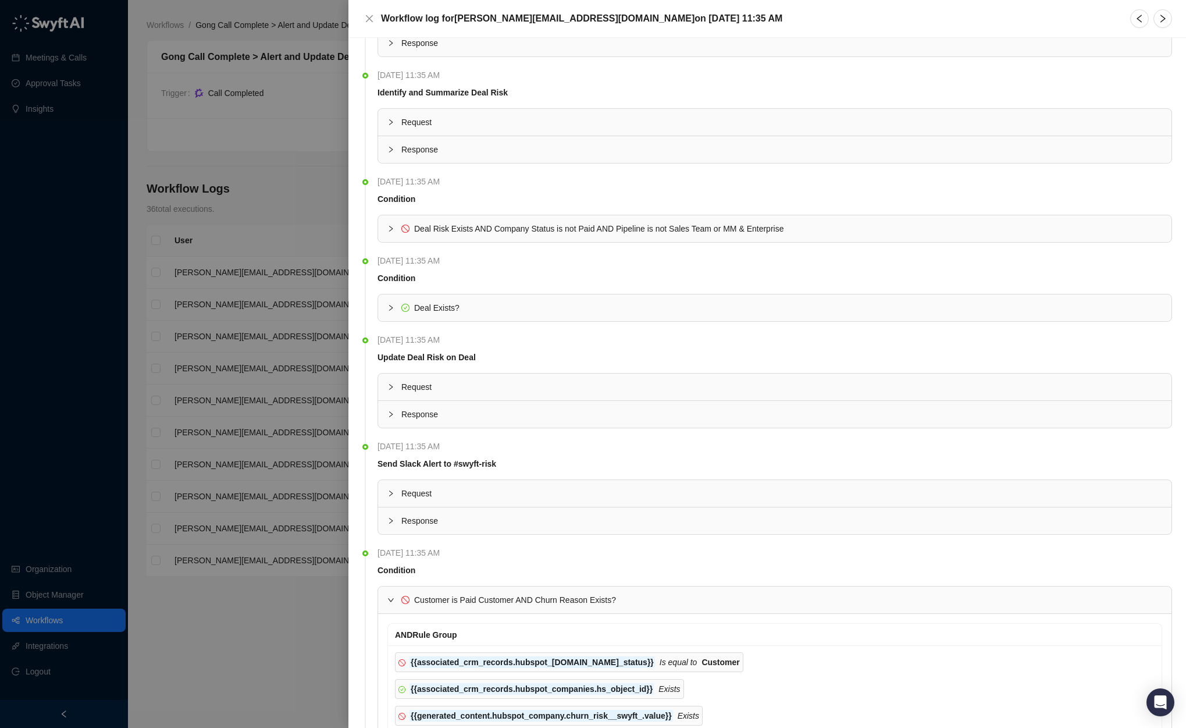
scroll to position [249, 0]
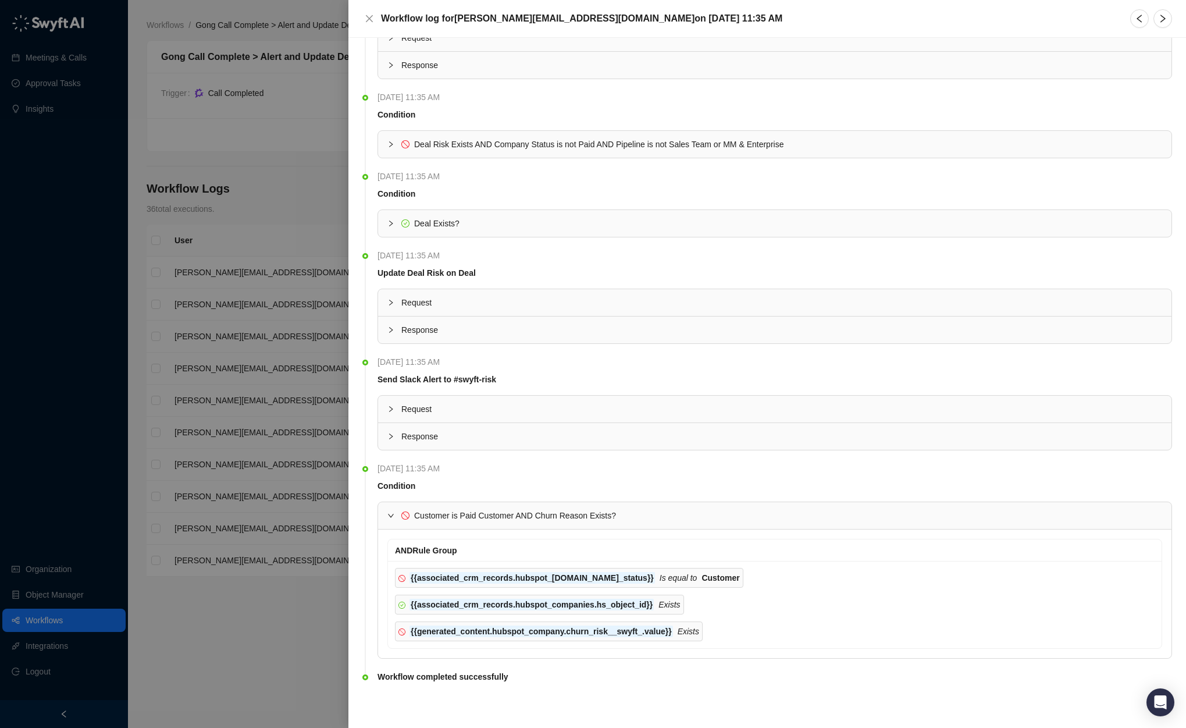
click at [497, 513] on span "Customer is Paid Customer AND Churn Reason Exists?" at bounding box center [515, 515] width 202 height 9
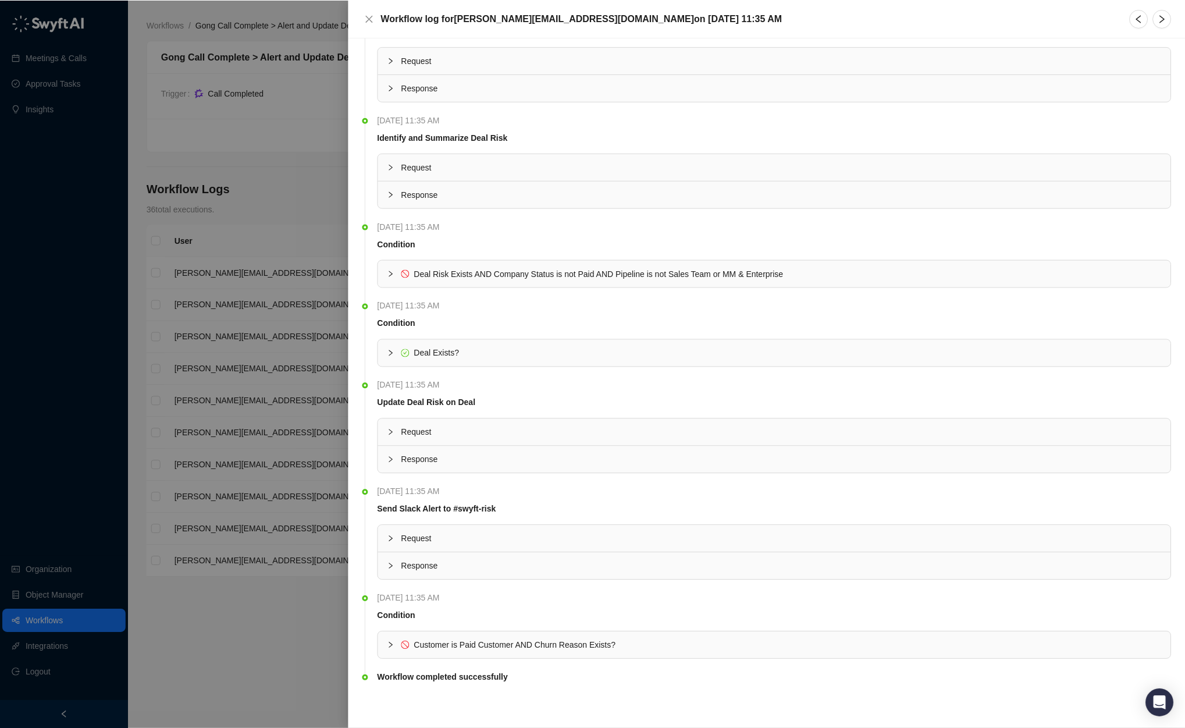
scroll to position [120, 0]
click at [298, 625] on div at bounding box center [593, 364] width 1186 height 728
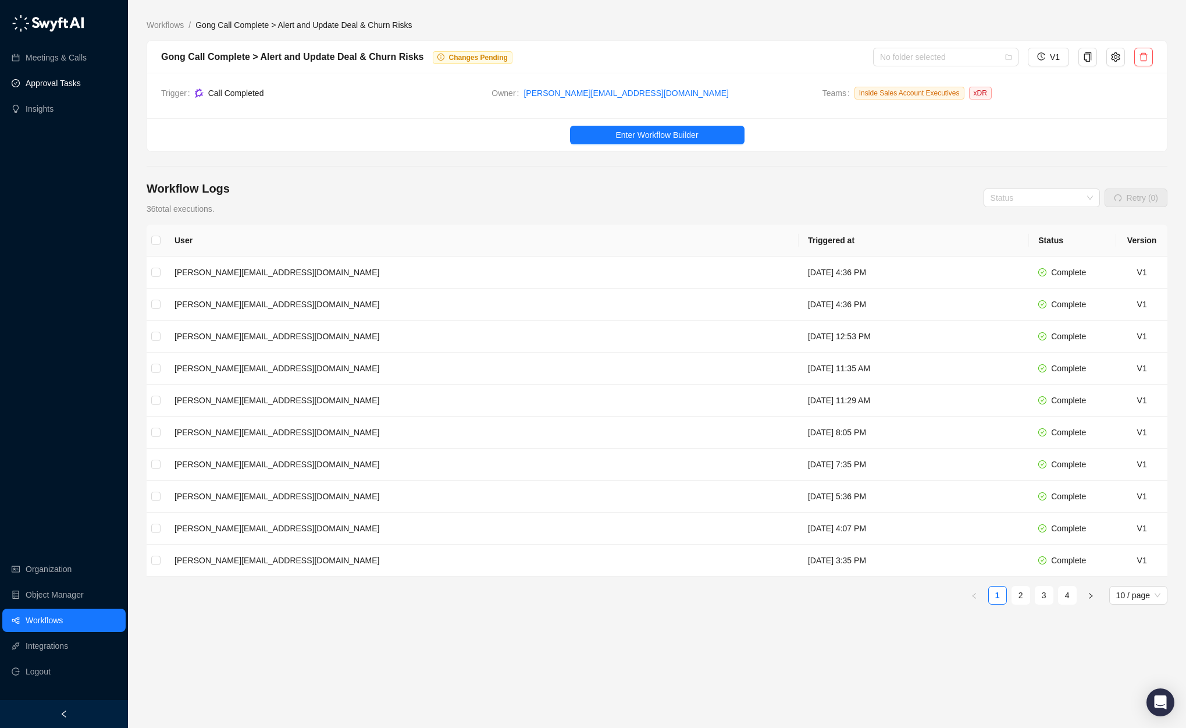
click at [48, 77] on link "Approval Tasks" at bounding box center [53, 83] width 55 height 23
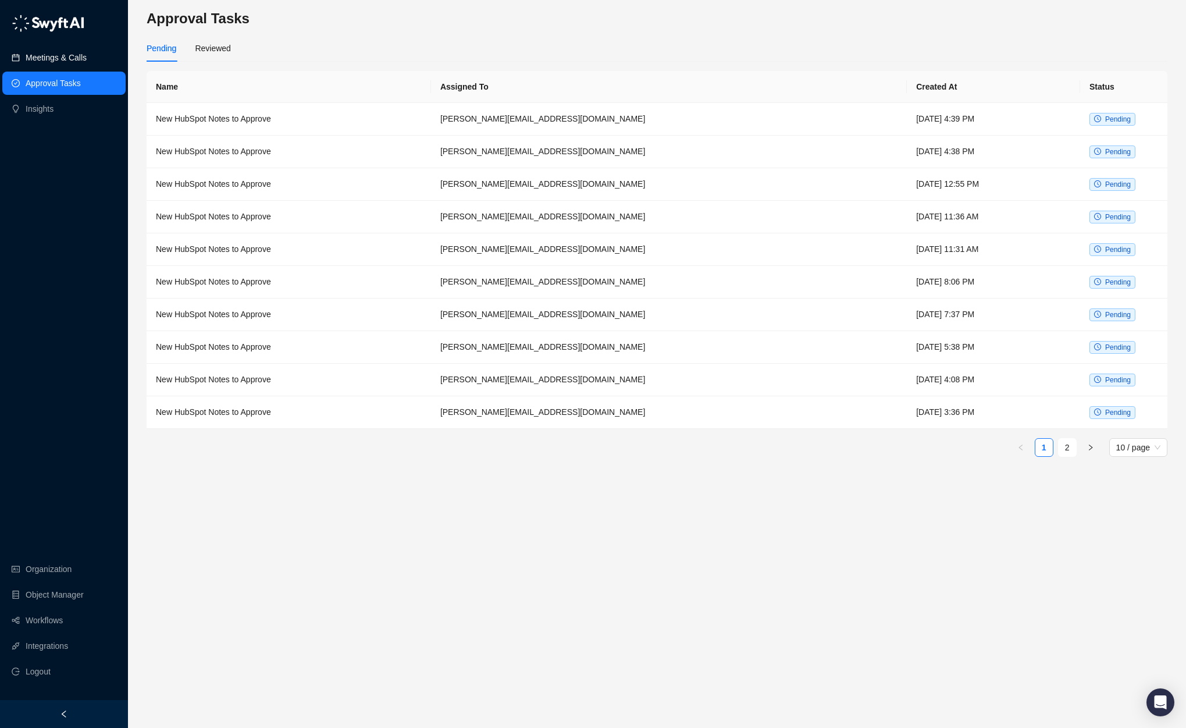
click at [38, 57] on link "Meetings & Calls" at bounding box center [56, 57] width 61 height 23
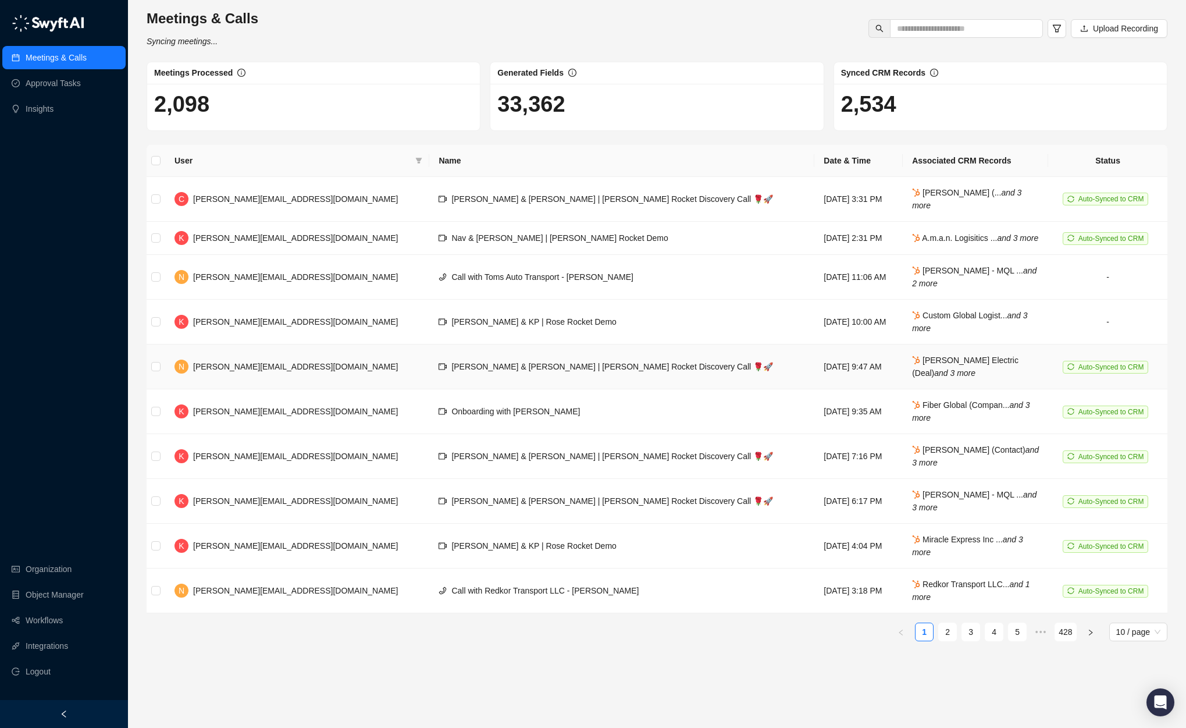
click at [283, 371] on span "[PERSON_NAME][EMAIL_ADDRESS][DOMAIN_NAME]" at bounding box center [295, 366] width 205 height 9
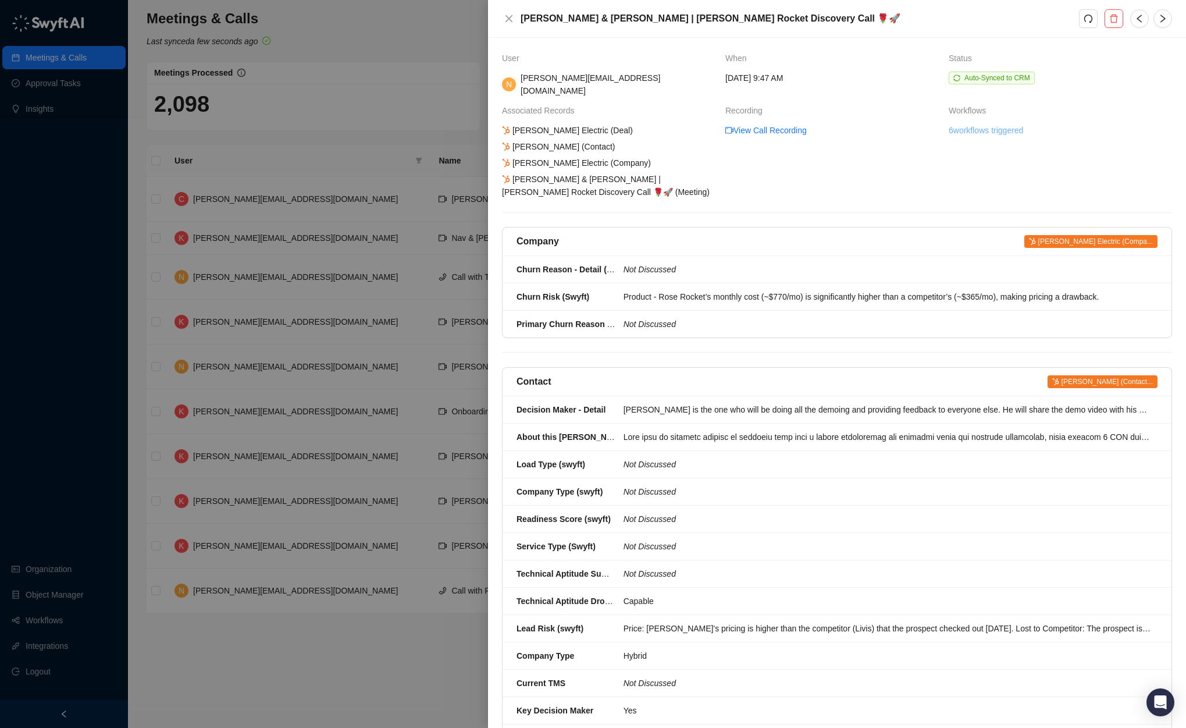
click at [863, 124] on link "6 workflows triggered" at bounding box center [986, 130] width 74 height 13
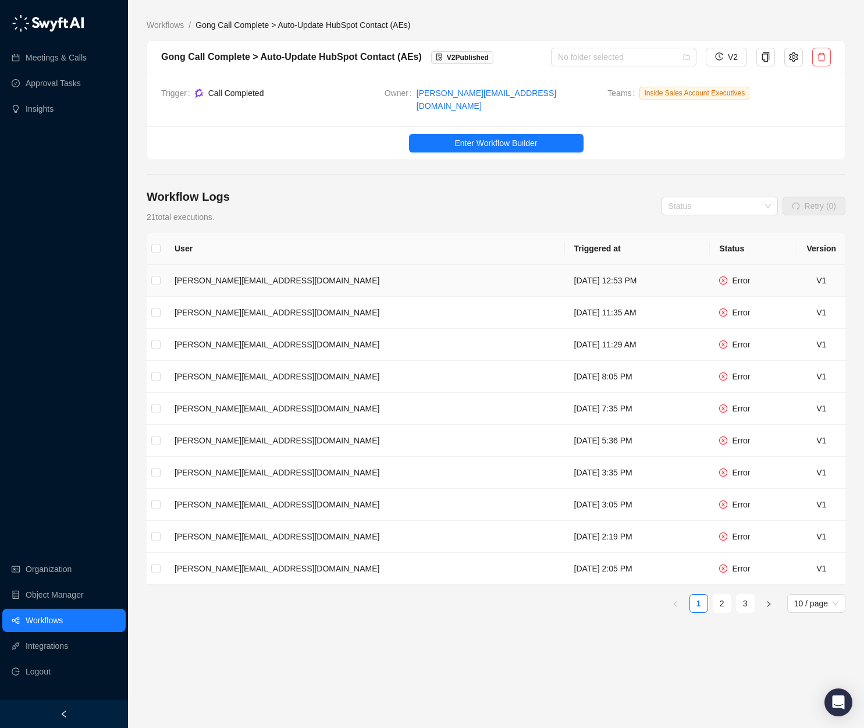
click at [738, 276] on span "Error" at bounding box center [741, 280] width 18 height 9
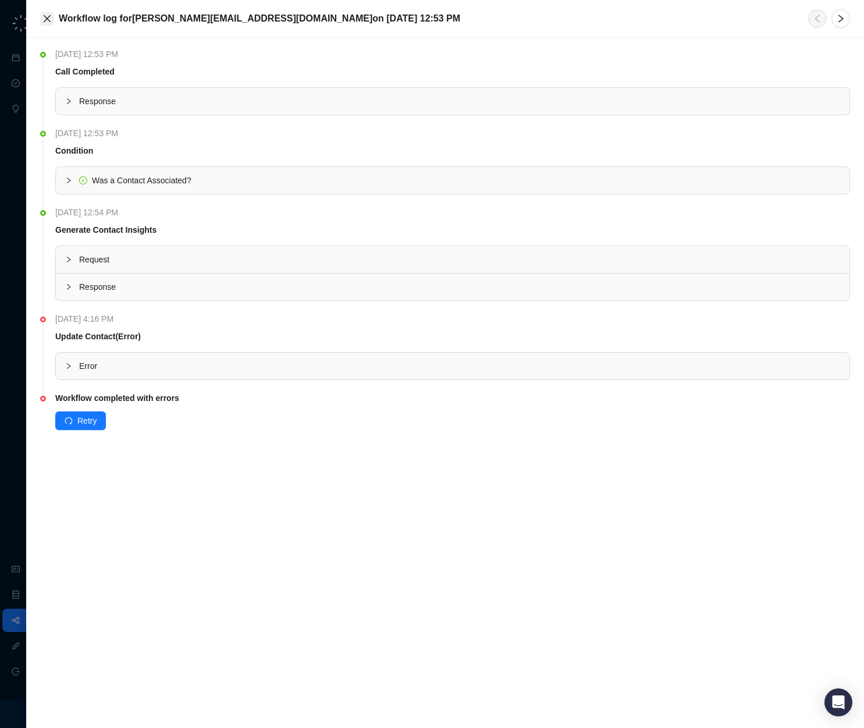
click at [54, 19] on button "Close" at bounding box center [47, 19] width 14 height 14
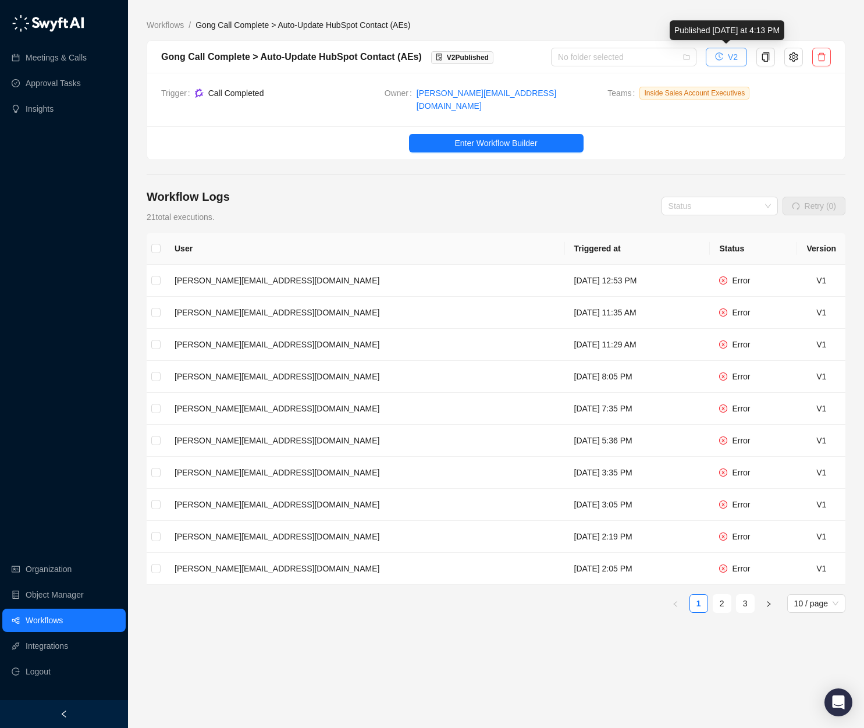
click at [726, 61] on button "V2" at bounding box center [726, 57] width 41 height 19
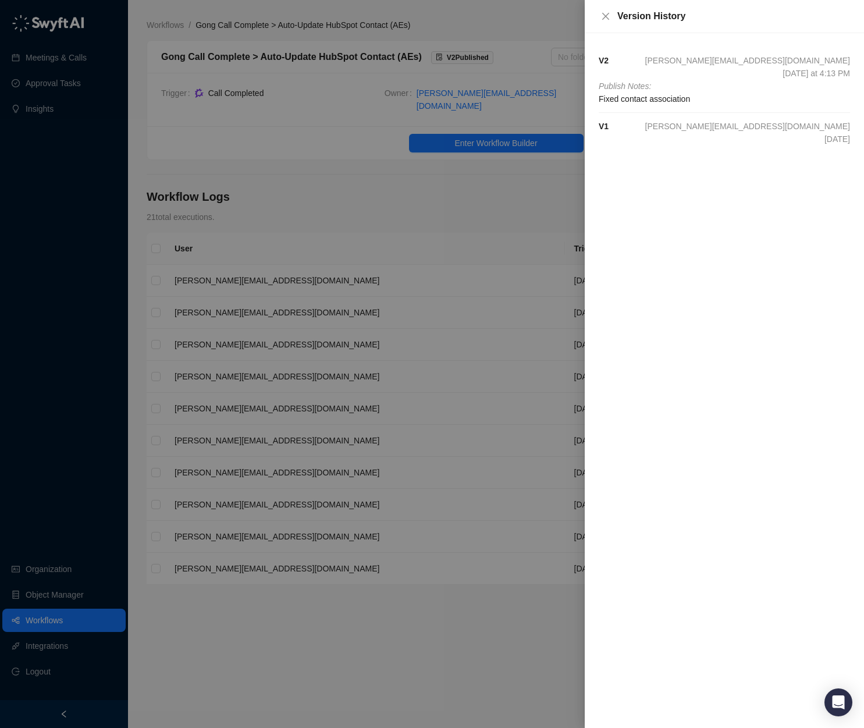
click at [606, 14] on icon "close" at bounding box center [605, 16] width 9 height 9
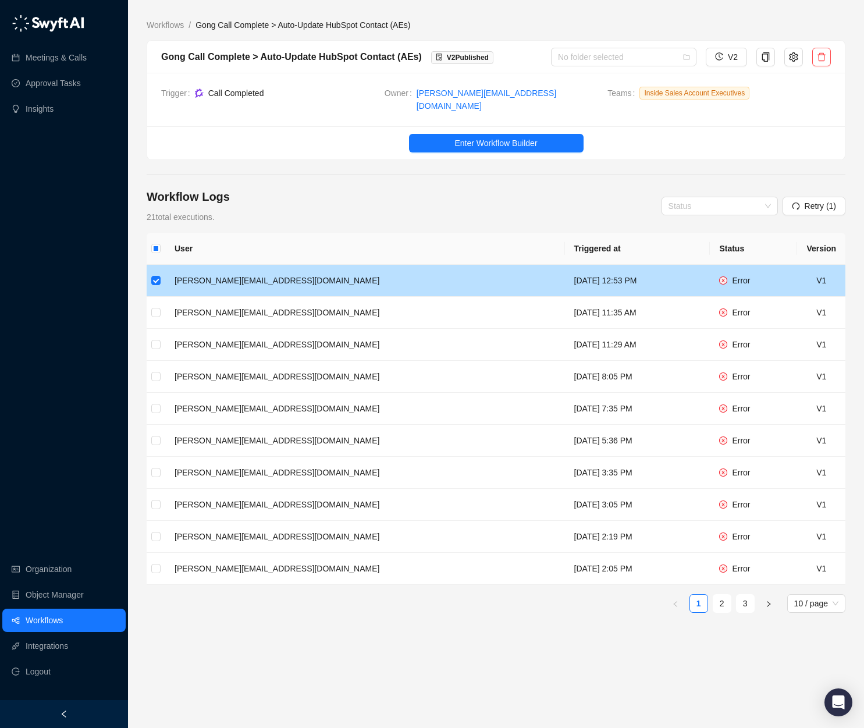
click at [808, 275] on td "V1" at bounding box center [821, 281] width 48 height 32
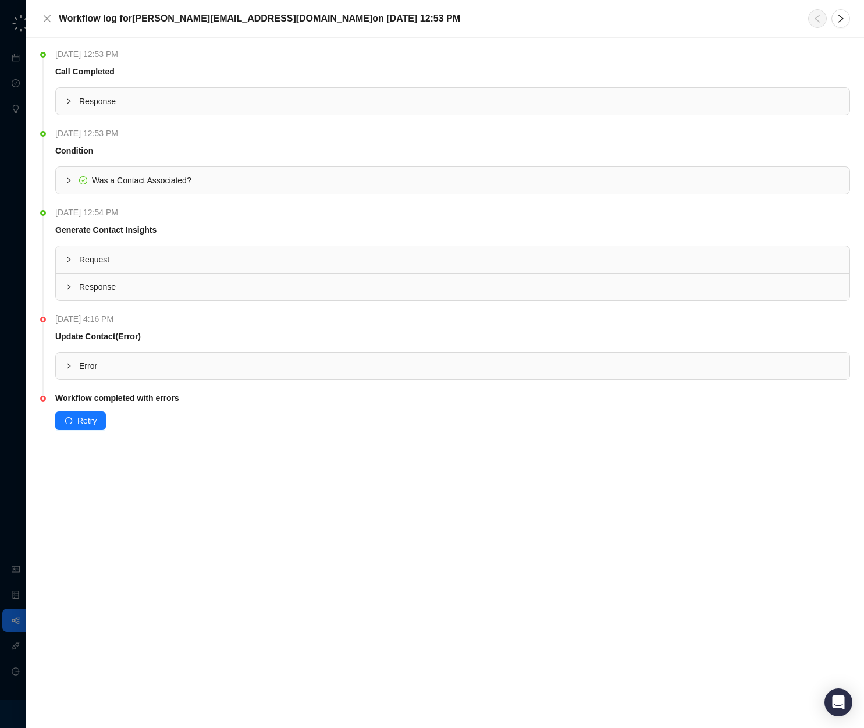
drag, startPoint x: 41, startPoint y: 13, endPoint x: 45, endPoint y: 18, distance: 6.3
click at [41, 13] on button "Close" at bounding box center [47, 19] width 14 height 14
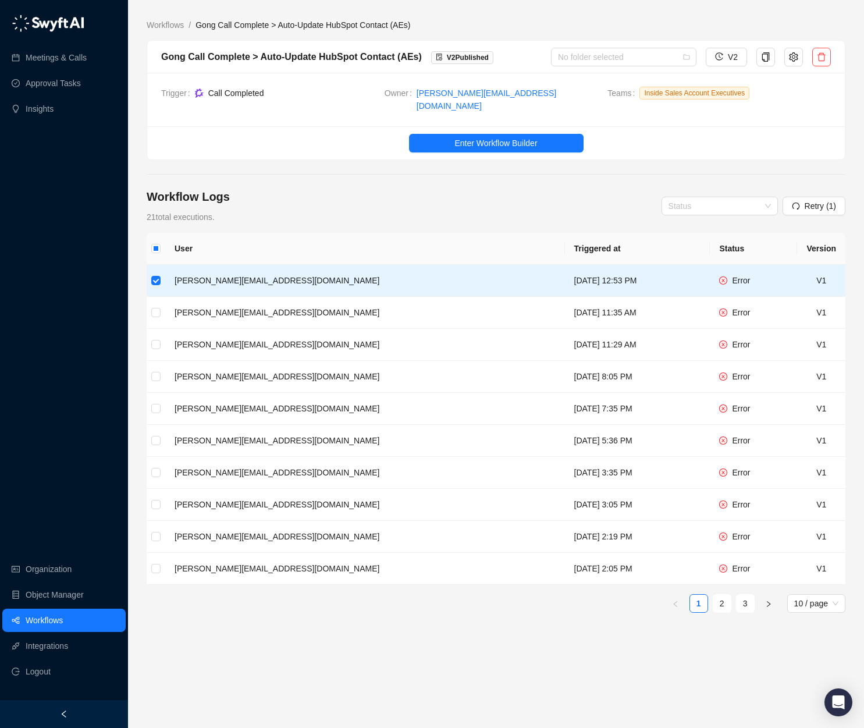
click at [792, 66] on div "Gong Call Complete > Auto-Update HubSpot Contact (AEs) V 2 Published No folder …" at bounding box center [496, 57] width 698 height 33
click at [792, 61] on icon "setting" at bounding box center [793, 56] width 9 height 9
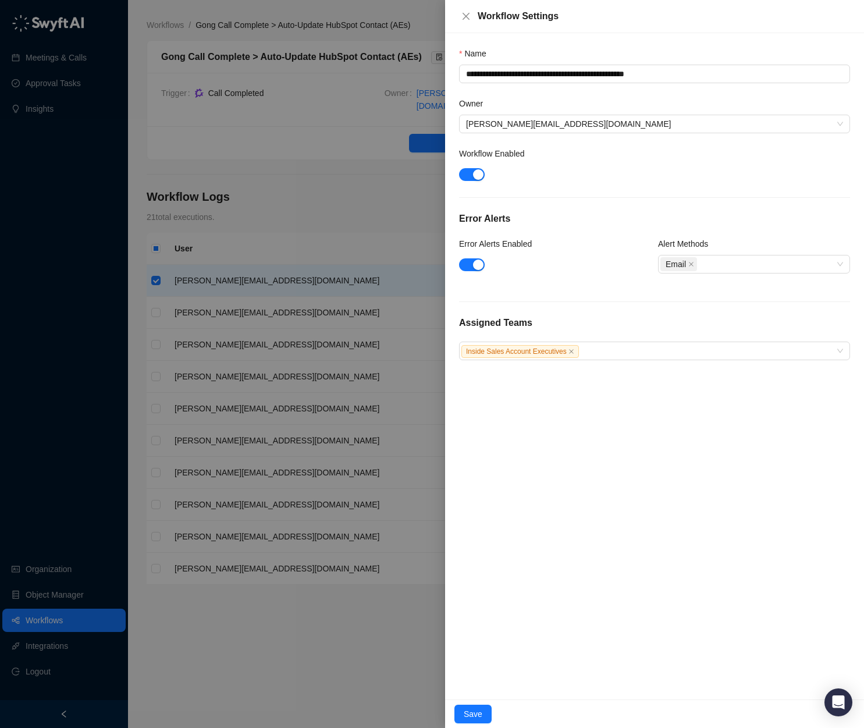
click at [360, 185] on div at bounding box center [432, 364] width 864 height 728
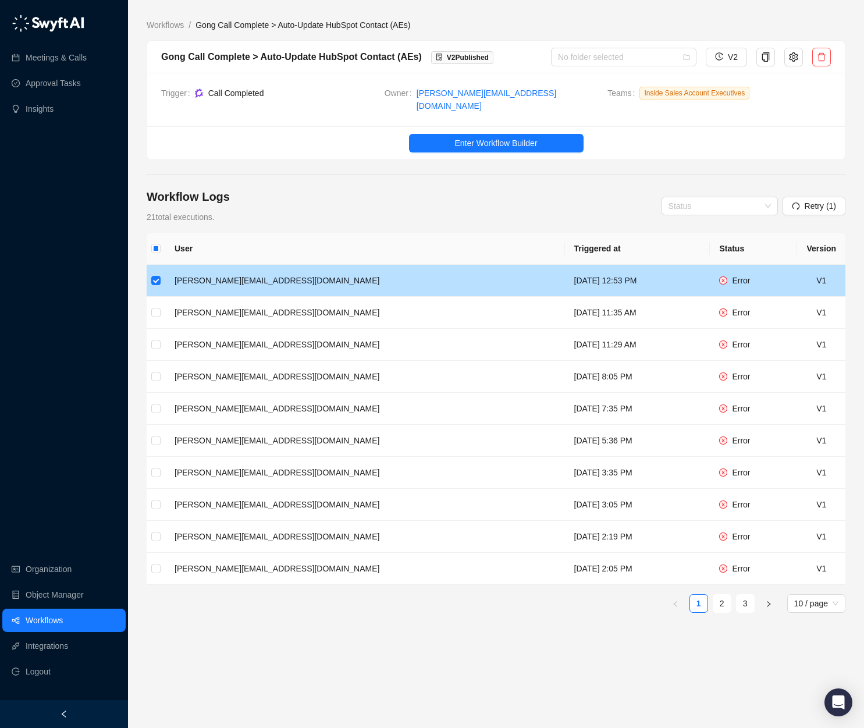
click at [244, 266] on td "[PERSON_NAME][EMAIL_ADDRESS][DOMAIN_NAME]" at bounding box center [365, 281] width 400 height 32
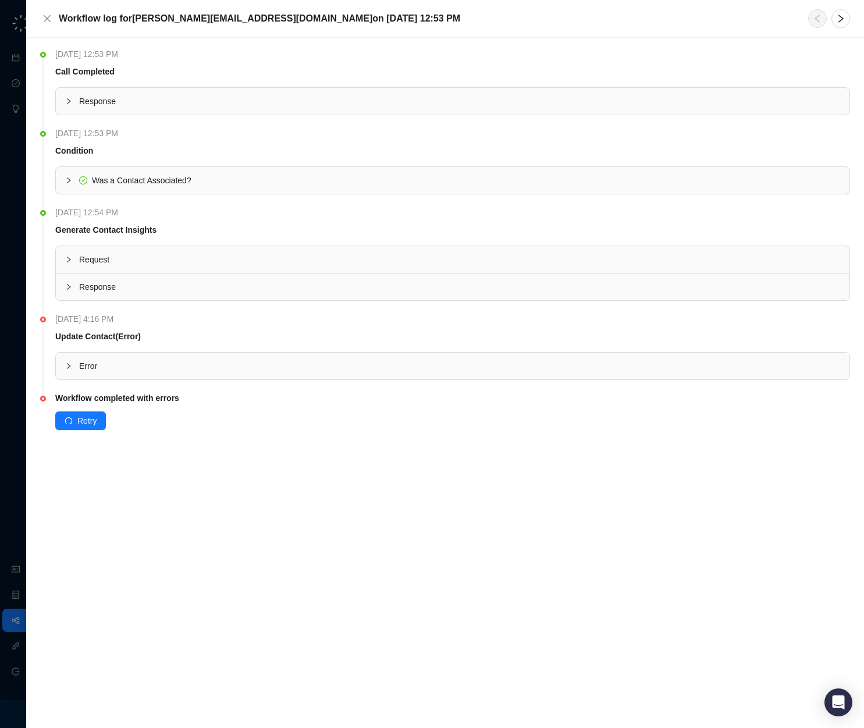
click at [89, 353] on div "Error" at bounding box center [453, 366] width 794 height 27
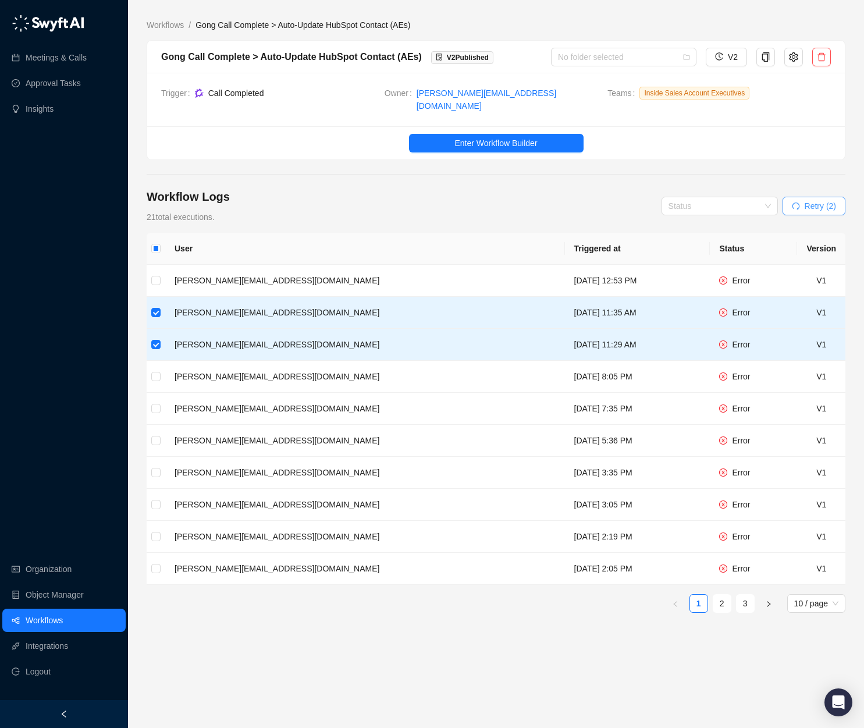
click at [815, 200] on span "Retry (2)" at bounding box center [820, 206] width 31 height 13
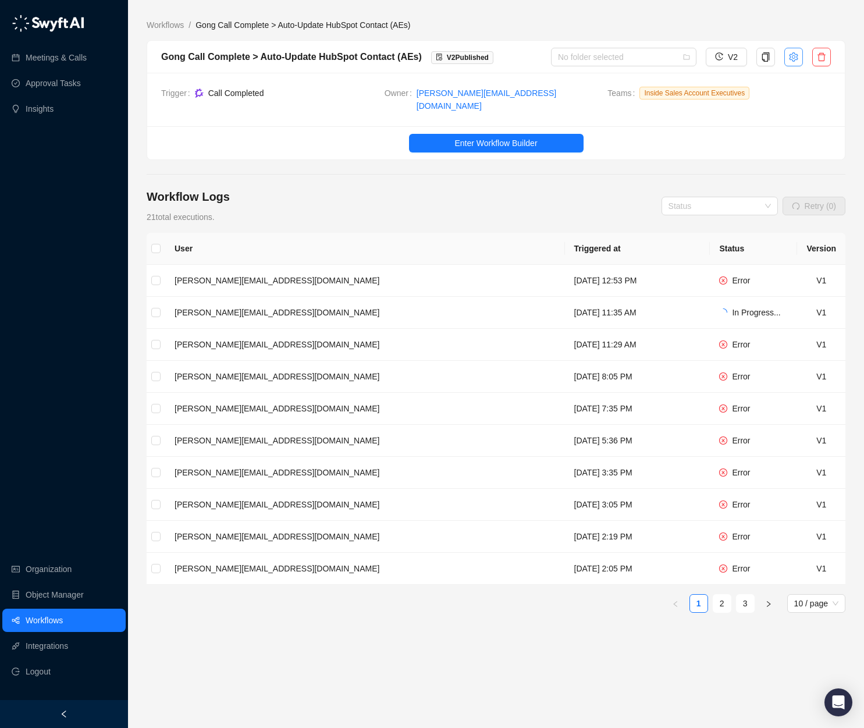
click at [792, 58] on icon "setting" at bounding box center [793, 56] width 9 height 9
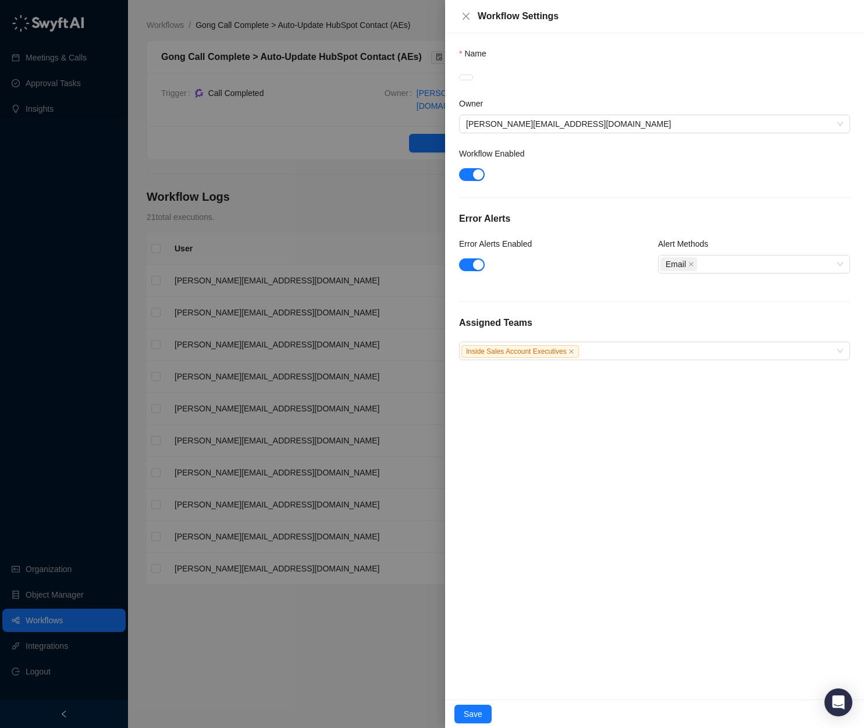
click at [792, 58] on div "**********" at bounding box center [432, 364] width 864 height 728
click at [463, 21] on button "Close" at bounding box center [466, 16] width 14 height 14
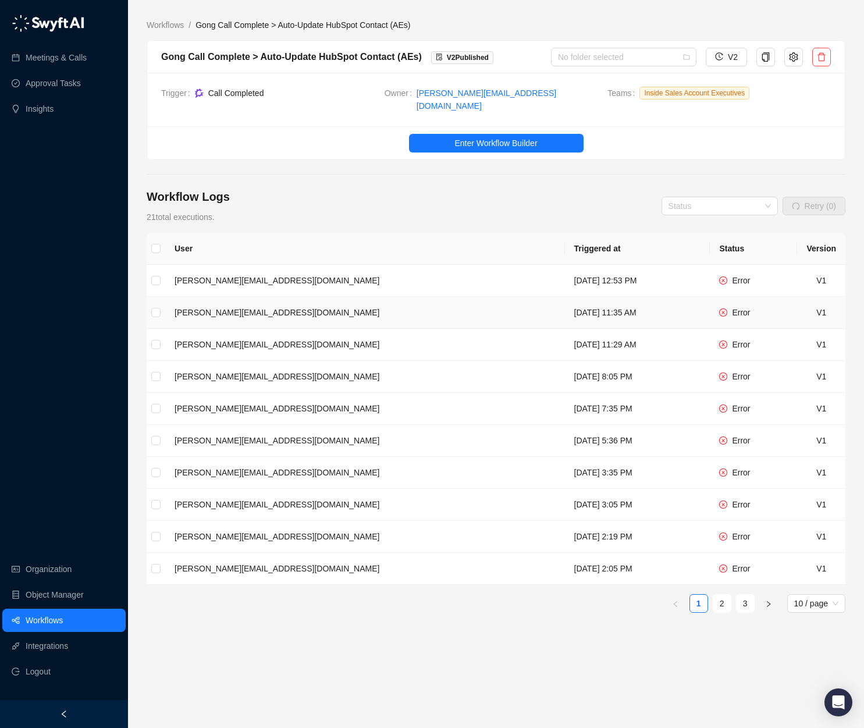
click at [565, 305] on td "Wednesday, 08/20/25, 11:35 AM" at bounding box center [637, 313] width 145 height 32
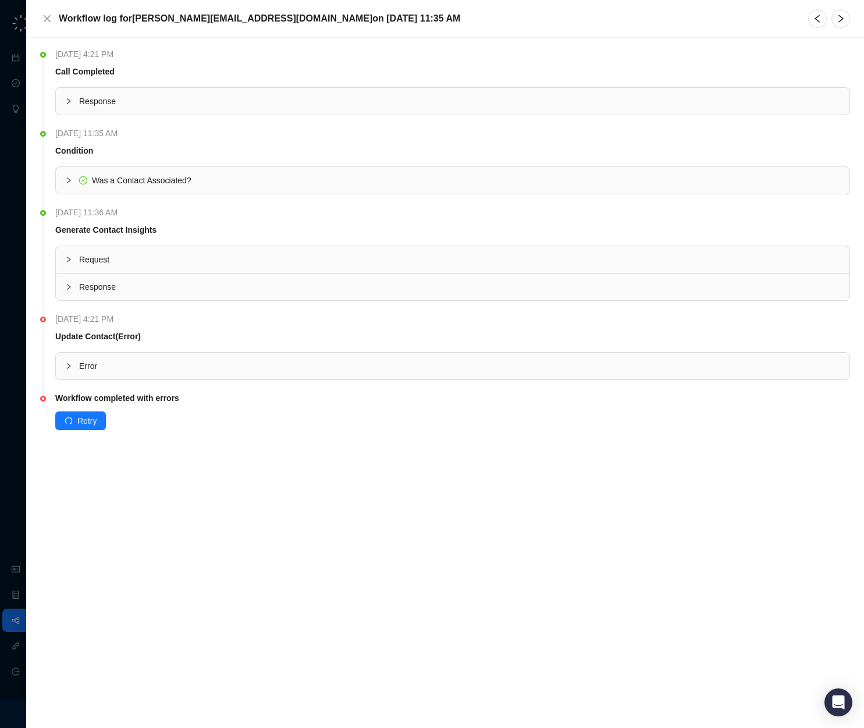
click at [165, 356] on div "Error" at bounding box center [453, 366] width 794 height 27
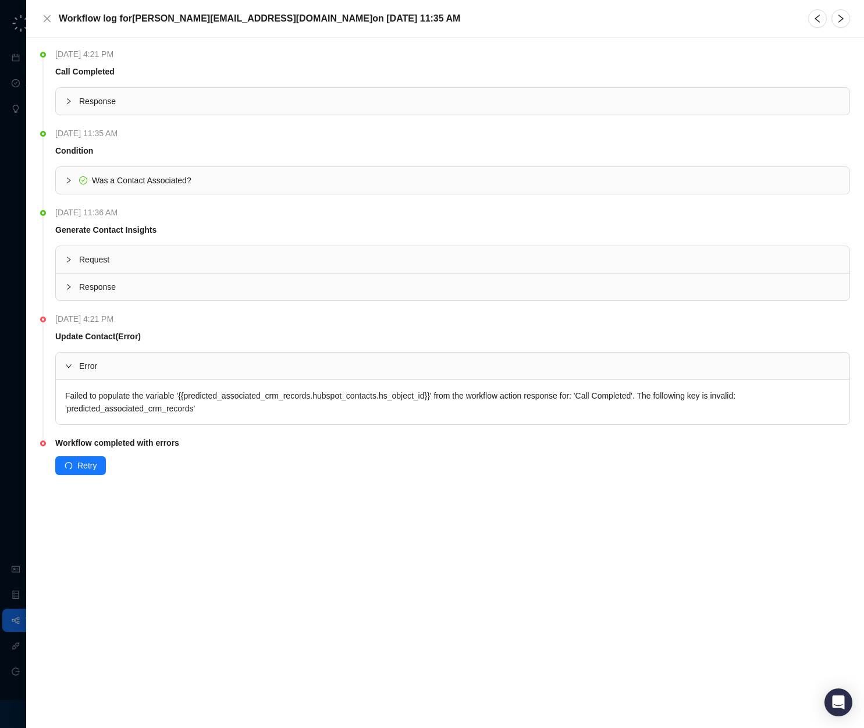
click at [263, 396] on div "Failed to populate the variable '{{predicted_associated_crm_records.hubspot_con…" at bounding box center [453, 402] width 794 height 44
click at [264, 396] on div "Failed to populate the variable '{{predicted_associated_crm_records.hubspot_con…" at bounding box center [453, 402] width 794 height 44
drag, startPoint x: 500, startPoint y: 502, endPoint x: 404, endPoint y: 456, distance: 106.7
click at [500, 501] on div "Wednesday, 08/20/25, 4:21 PM Call Completed Response Wednesday, 08/20/25, 11:35…" at bounding box center [445, 383] width 838 height 690
click at [243, 394] on div "Failed to populate the variable '{{predicted_associated_crm_records.hubspot_con…" at bounding box center [453, 402] width 794 height 44
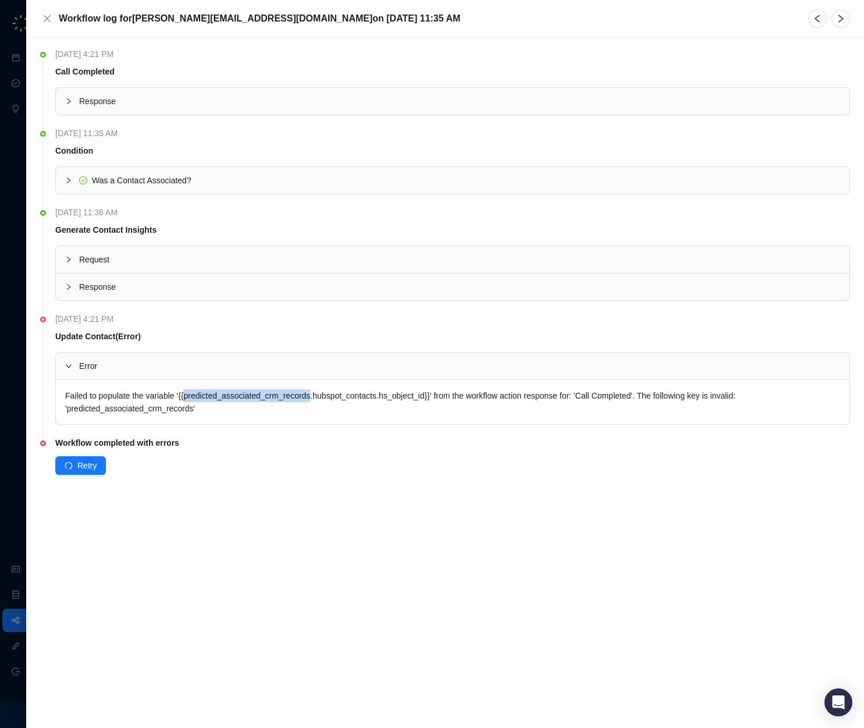
click at [243, 394] on div "Failed to populate the variable '{{predicted_associated_crm_records.hubspot_con…" at bounding box center [453, 402] width 794 height 44
copy div "predicted_associated_crm_records"
click at [626, 544] on div "Wednesday, 08/20/25, 4:21 PM Call Completed Response Wednesday, 08/20/25, 11:35…" at bounding box center [445, 383] width 838 height 690
click at [47, 22] on icon "close" at bounding box center [46, 18] width 9 height 9
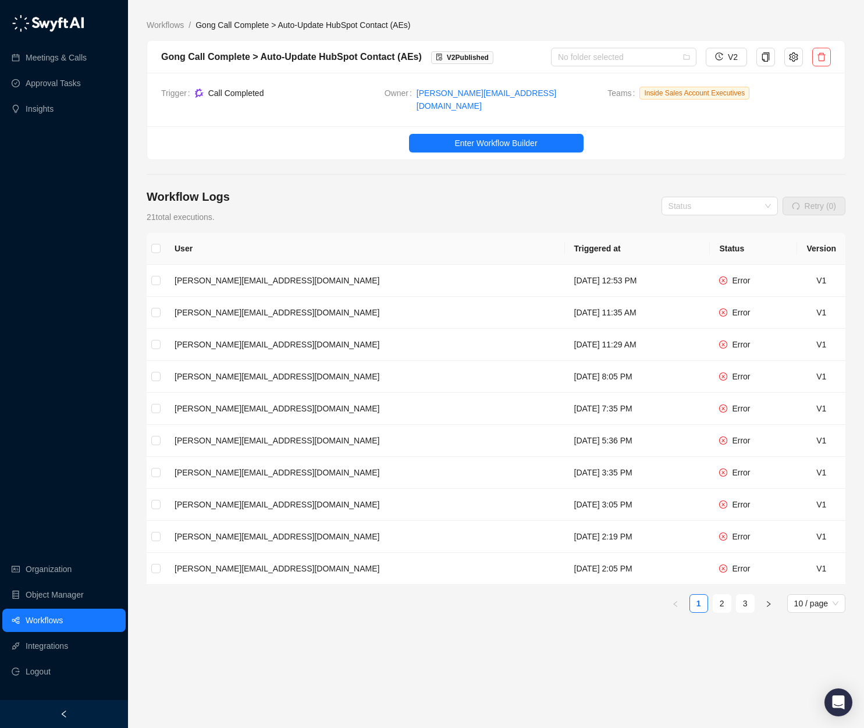
drag, startPoint x: 570, startPoint y: 175, endPoint x: 787, endPoint y: 232, distance: 223.8
click at [571, 175] on main "Workflows / Gong Call Complete > Auto-Update HubSpot Contact (AEs) Gong Call Co…" at bounding box center [496, 369] width 699 height 700
click at [565, 189] on div "Workflow Logs 21 total executions. Status Retry (0)" at bounding box center [496, 206] width 699 height 35
drag, startPoint x: 432, startPoint y: 57, endPoint x: 487, endPoint y: 54, distance: 54.8
click at [485, 54] on span "V 2 Published" at bounding box center [462, 57] width 62 height 13
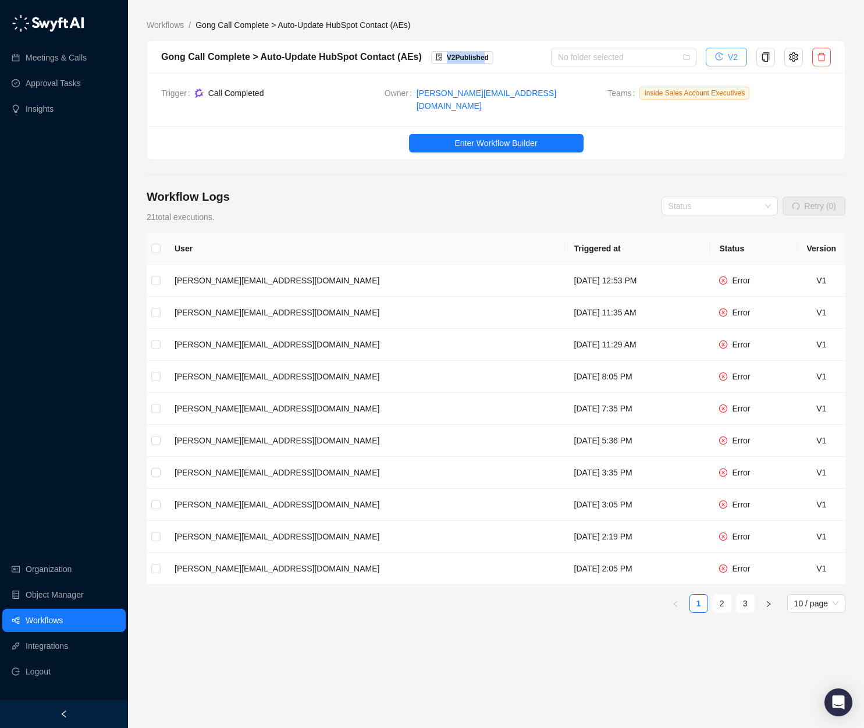
click at [726, 55] on button "V2" at bounding box center [726, 57] width 41 height 19
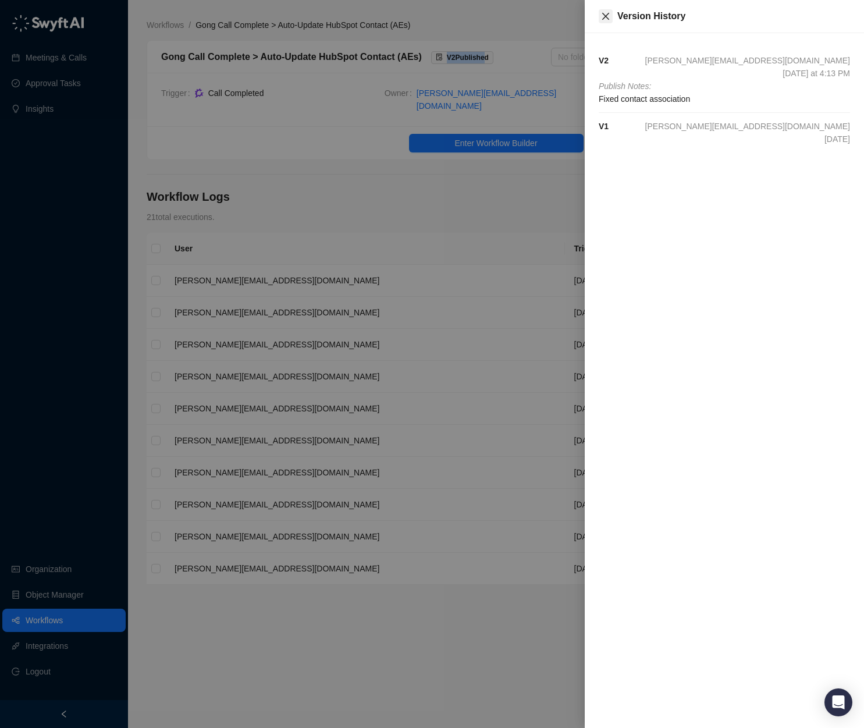
click at [603, 14] on icon "close" at bounding box center [605, 16] width 9 height 9
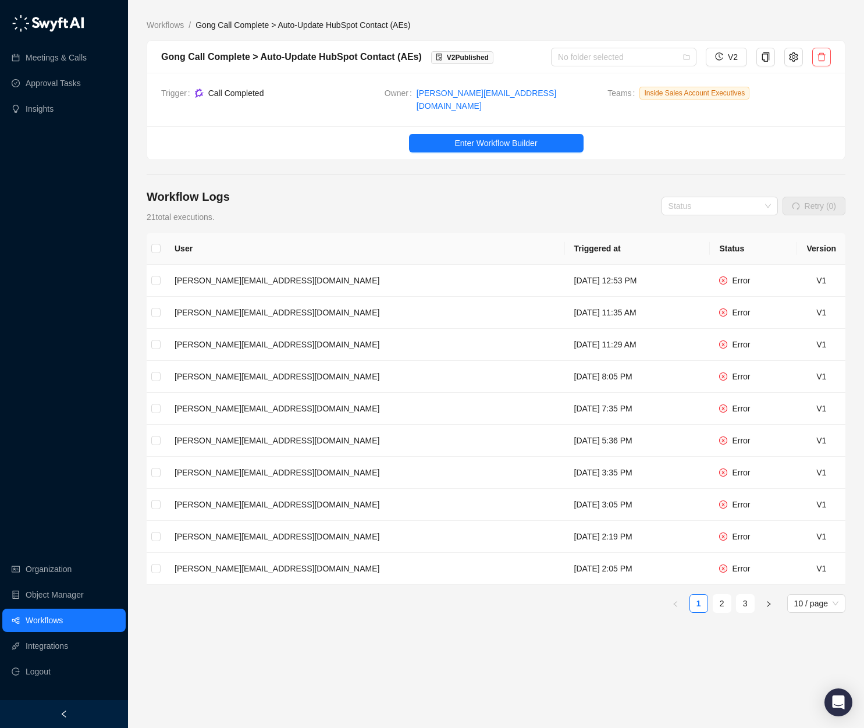
click at [655, 196] on div "Workflow Logs 21 total executions. Status Retry (0)" at bounding box center [496, 206] width 699 height 35
click at [748, 197] on input "search" at bounding box center [716, 205] width 95 height 17
click at [600, 219] on div "Workflow Logs 21 total executions. Status Retry (0) User Triggered at Status Ve…" at bounding box center [496, 449] width 699 height 521
click at [506, 137] on span "Enter Workflow Builder" at bounding box center [495, 143] width 83 height 13
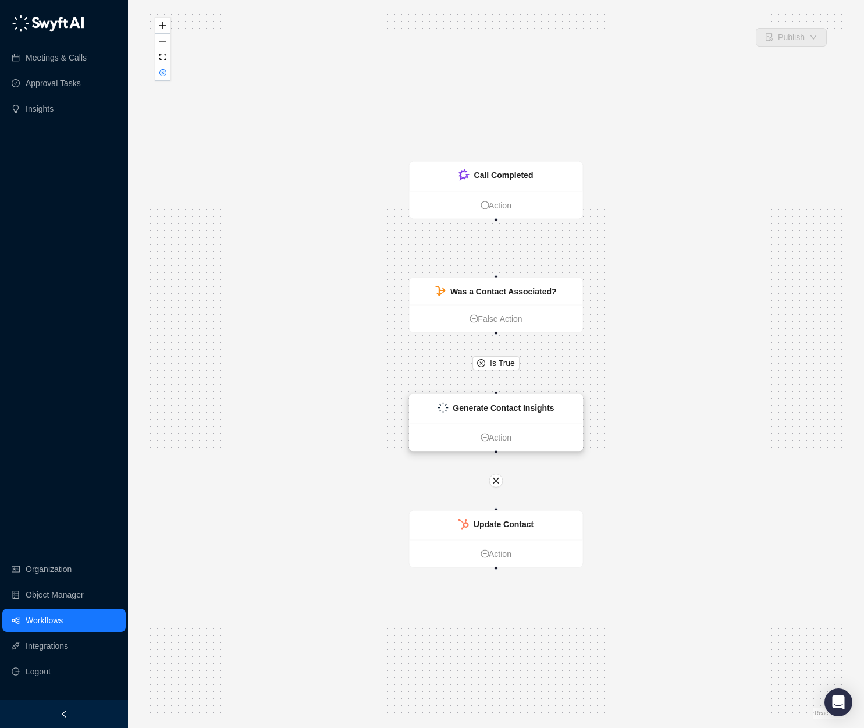
click at [522, 415] on div "Generate Contact Insights" at bounding box center [496, 408] width 173 height 29
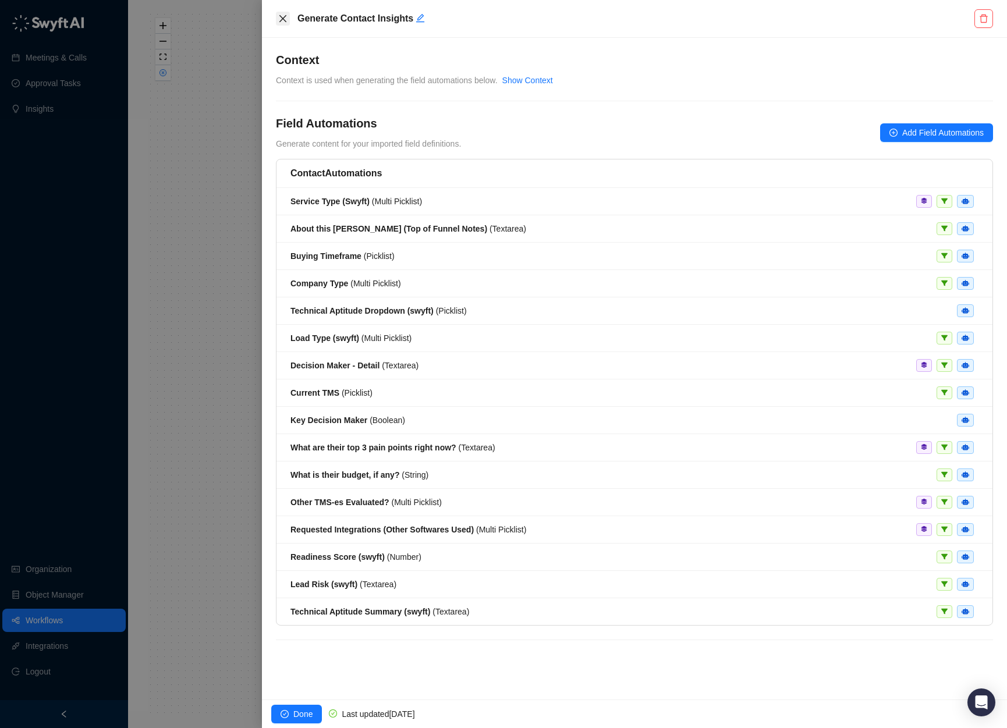
click at [280, 21] on icon "close" at bounding box center [282, 18] width 7 height 7
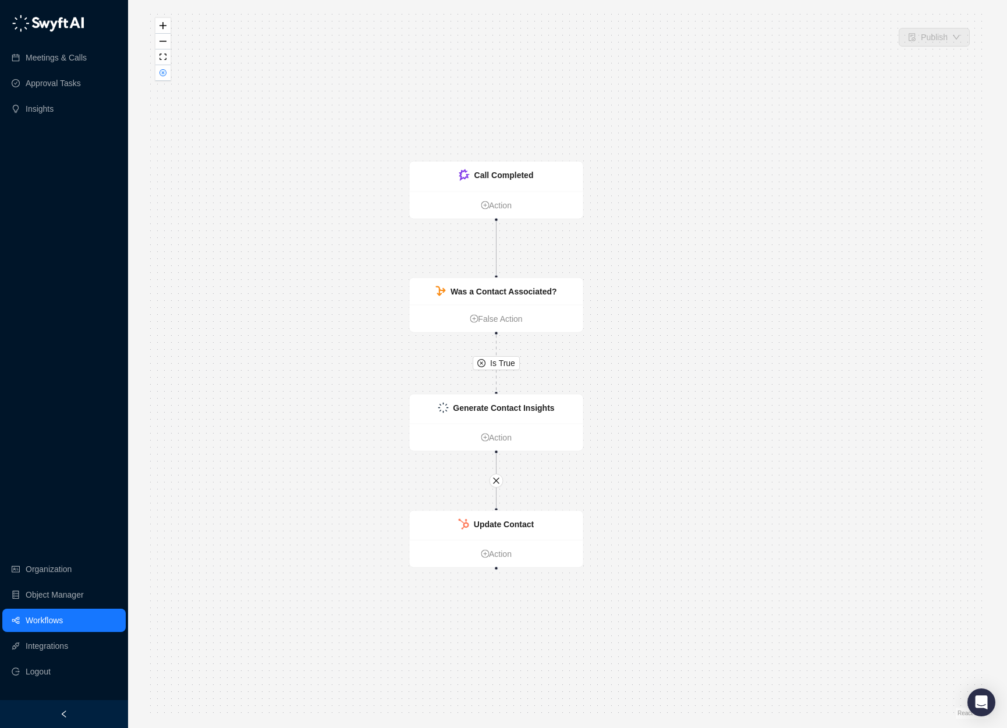
click at [63, 619] on link "Workflows" at bounding box center [44, 620] width 37 height 23
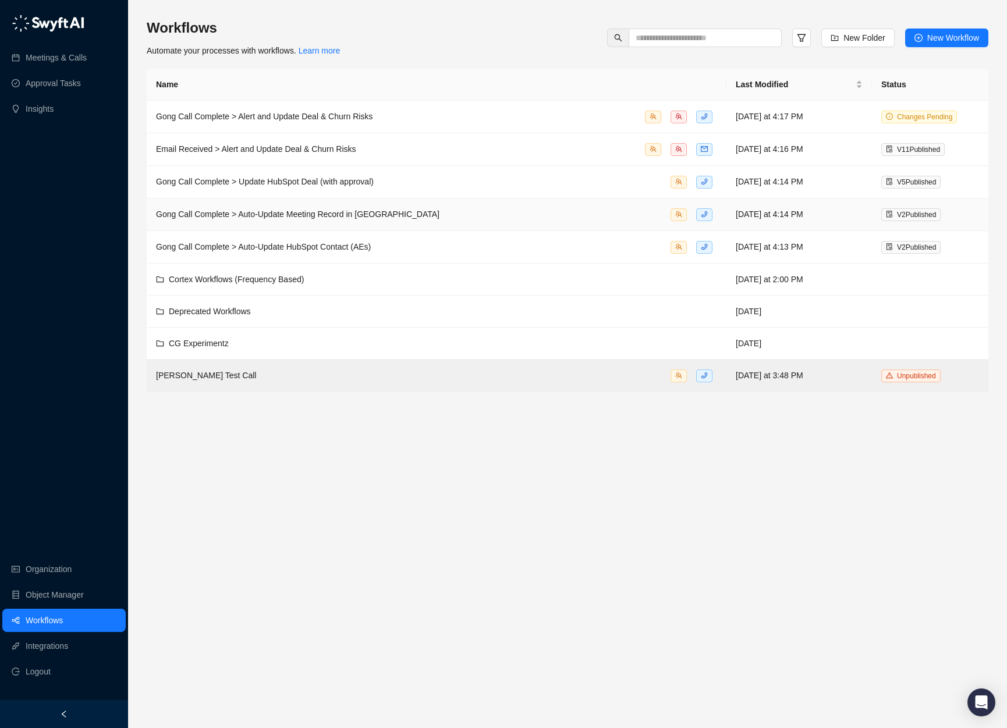
click at [367, 214] on span "Gong Call Complete > Auto-Update Meeting Record in HubSpot" at bounding box center [297, 213] width 283 height 9
click at [431, 255] on td "Gong Call Complete > Auto-Update HubSpot Contact (AEs)" at bounding box center [437, 247] width 580 height 33
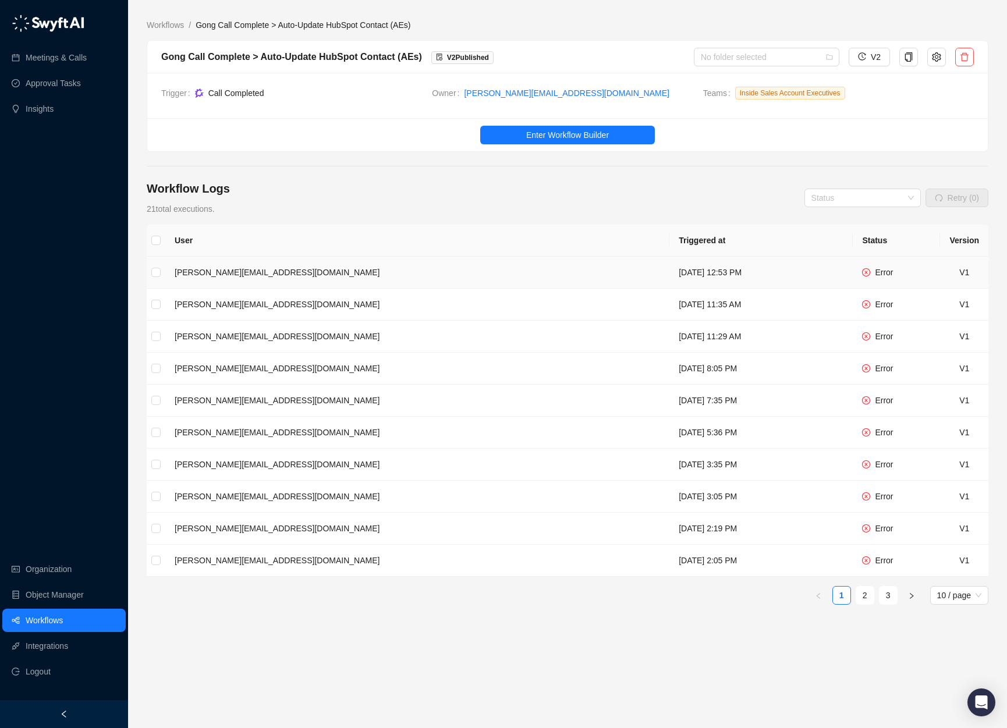
click at [438, 266] on td "[PERSON_NAME][EMAIL_ADDRESS][DOMAIN_NAME]" at bounding box center [417, 273] width 504 height 32
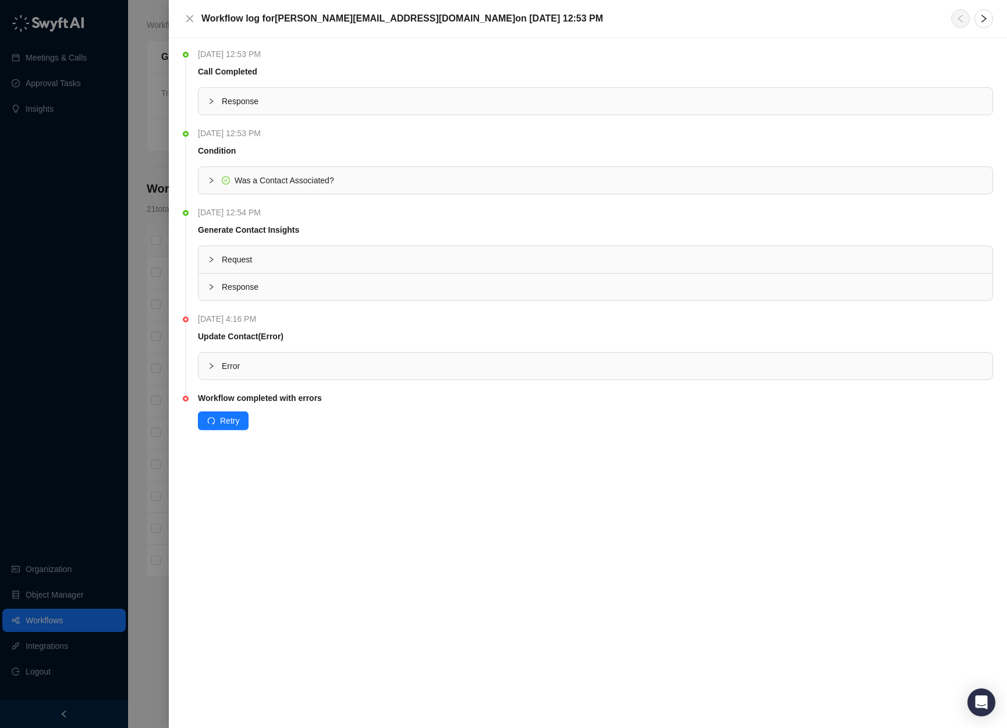
click at [299, 286] on span "Response" at bounding box center [602, 286] width 761 height 13
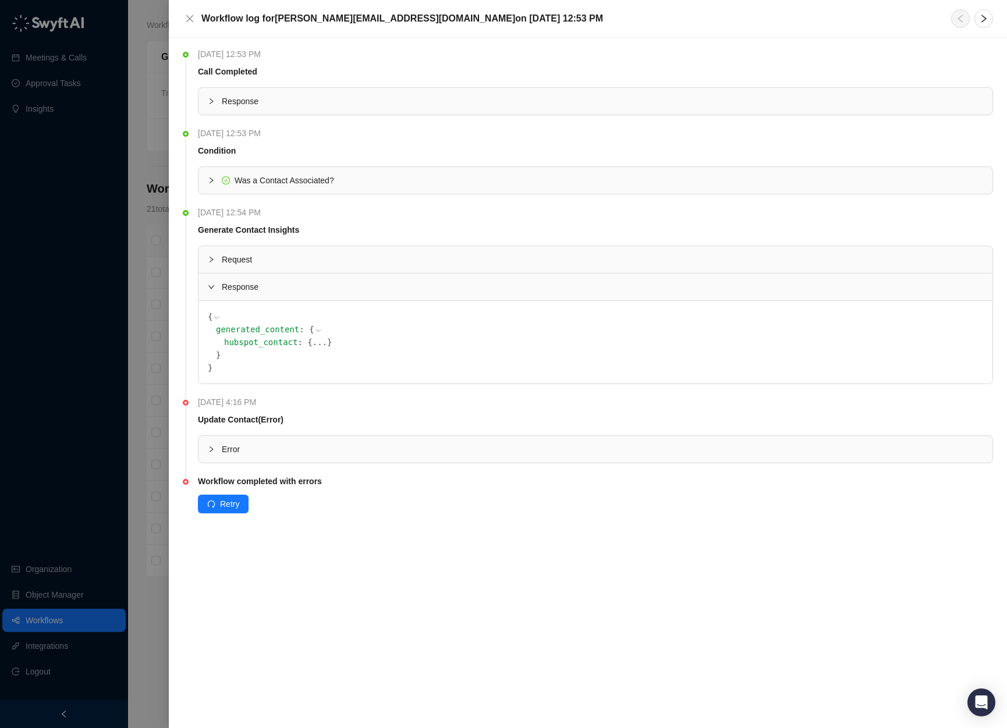
click at [297, 285] on span "Response" at bounding box center [602, 286] width 761 height 13
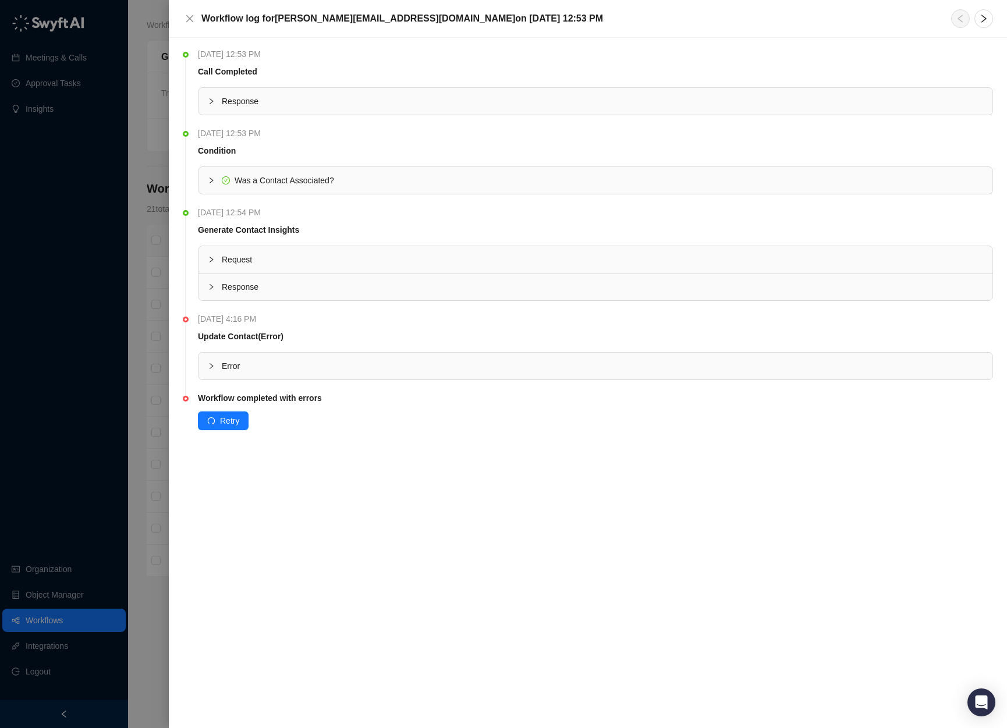
click at [301, 265] on span "Request" at bounding box center [602, 259] width 761 height 13
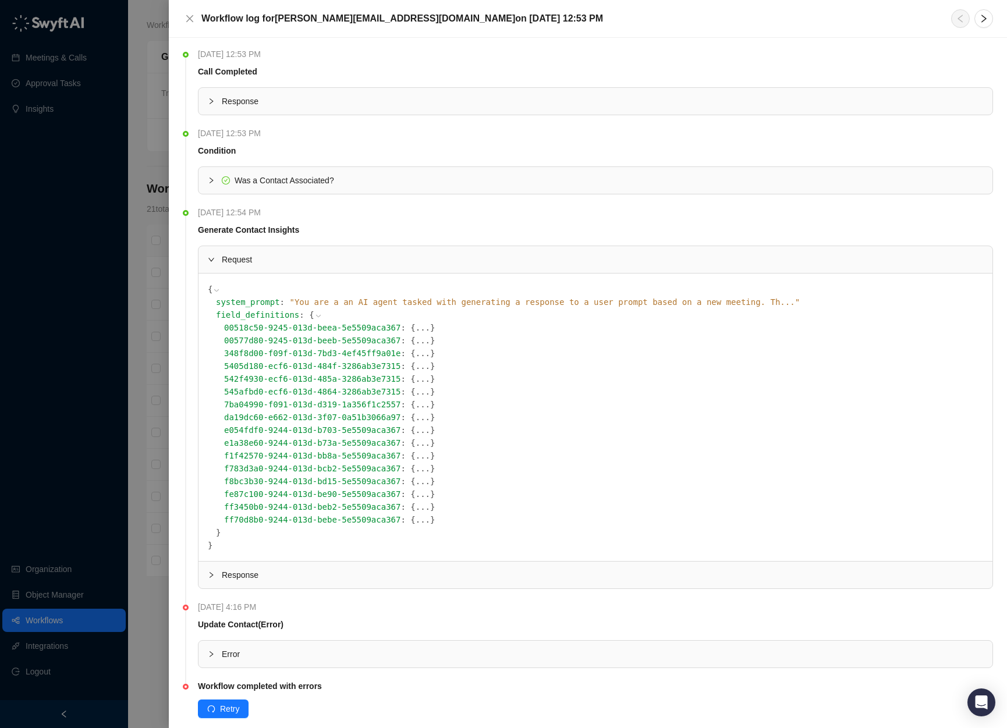
click at [303, 263] on span "Request" at bounding box center [602, 259] width 761 height 13
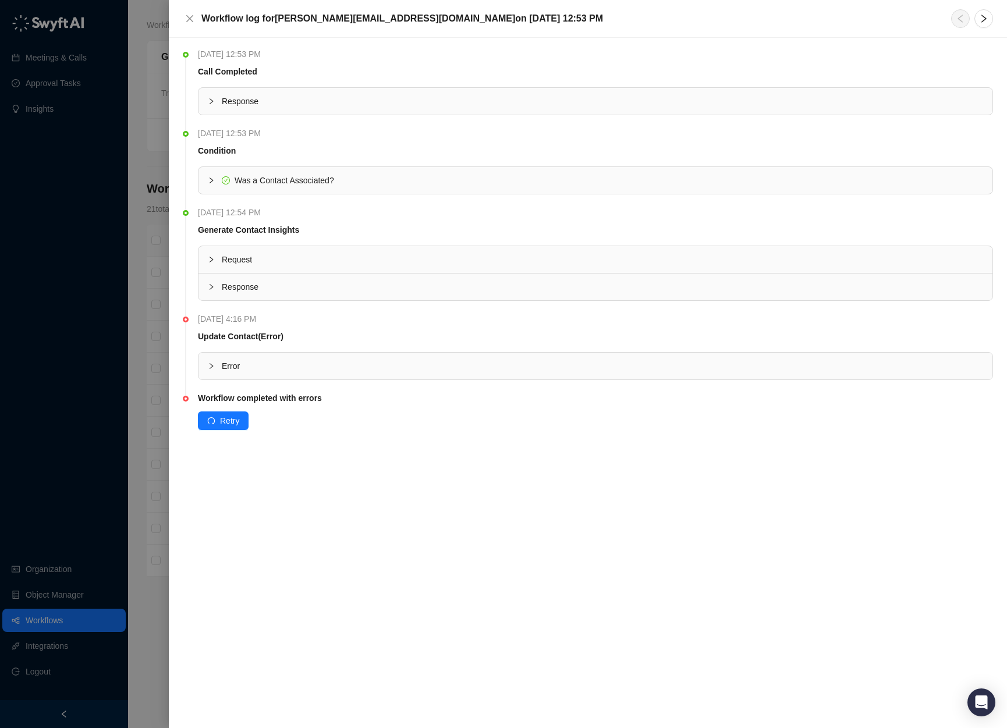
click at [261, 107] on span "Response" at bounding box center [602, 101] width 761 height 13
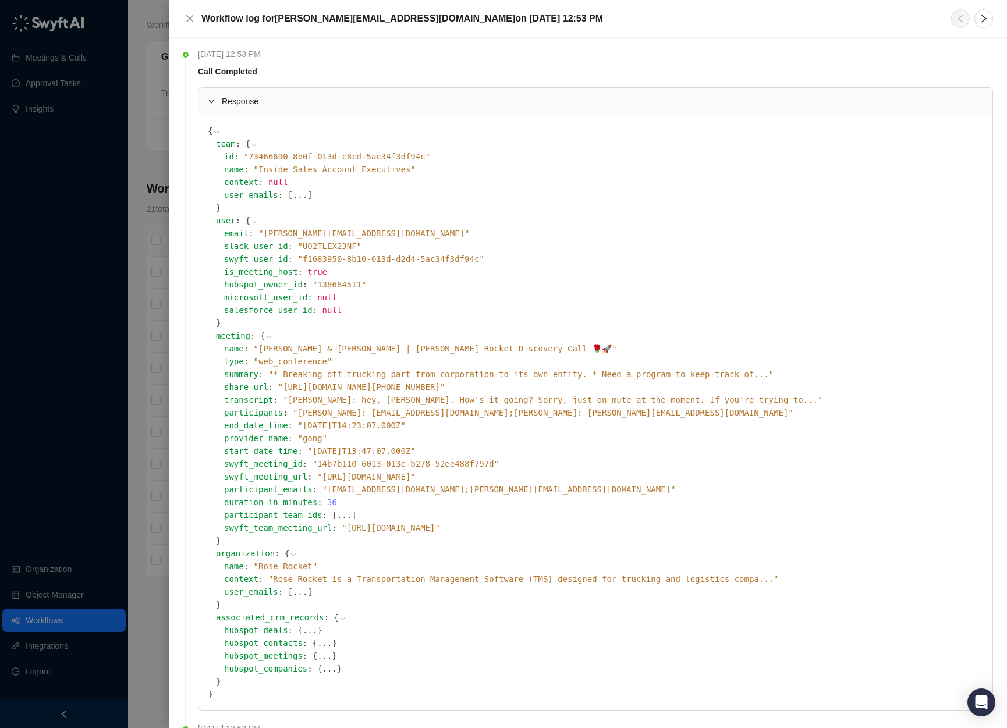
click at [254, 99] on span "Response" at bounding box center [602, 101] width 761 height 13
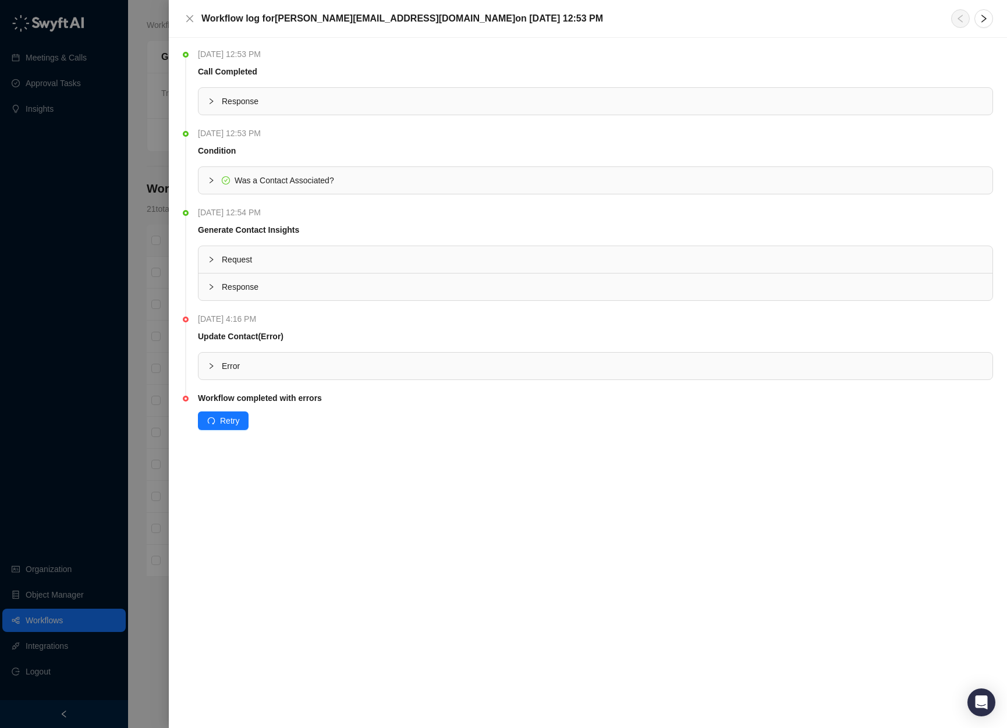
click at [264, 177] on span "Was a Contact Associated?" at bounding box center [283, 180] width 99 height 9
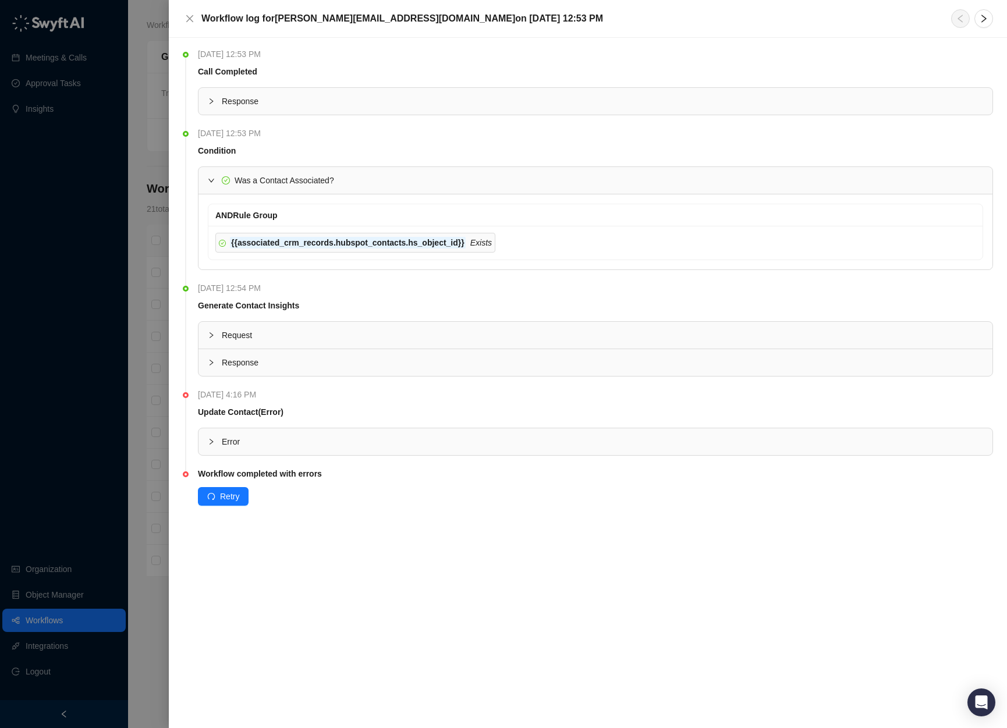
click at [278, 172] on div "Was a Contact Associated?" at bounding box center [595, 180] width 794 height 27
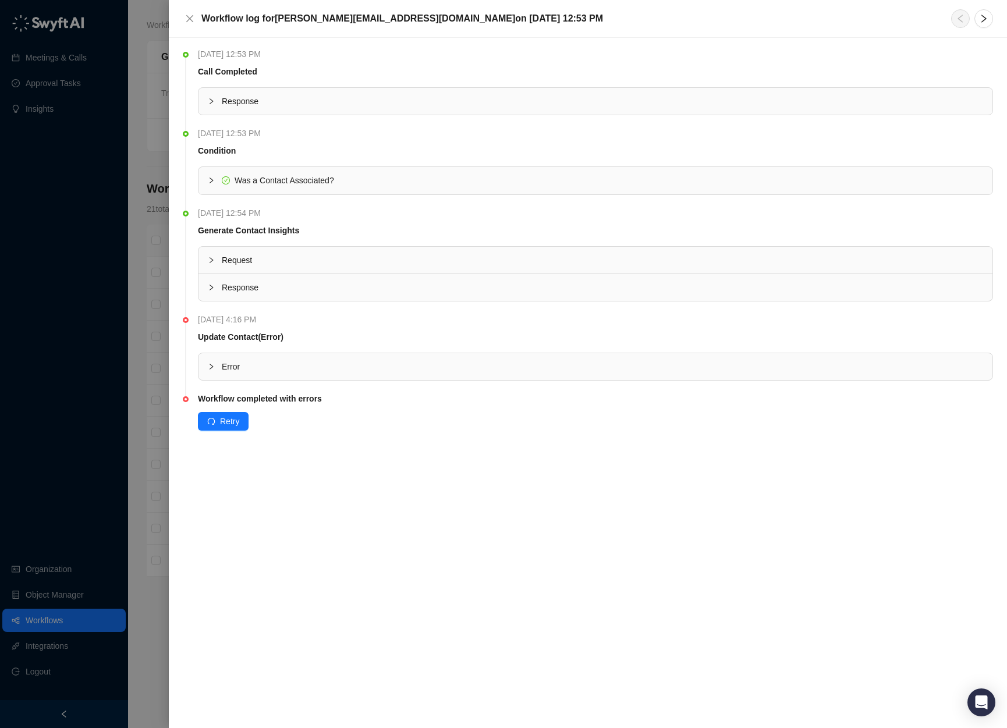
click at [270, 103] on span "Response" at bounding box center [602, 101] width 761 height 13
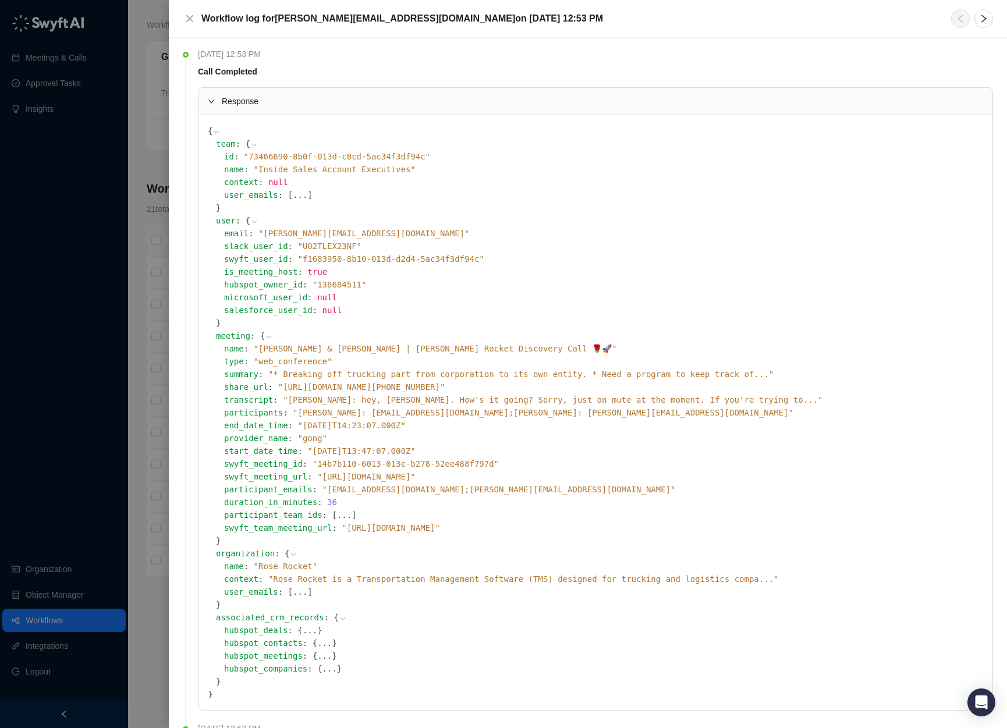
click at [216, 131] on icon at bounding box center [216, 132] width 8 height 8
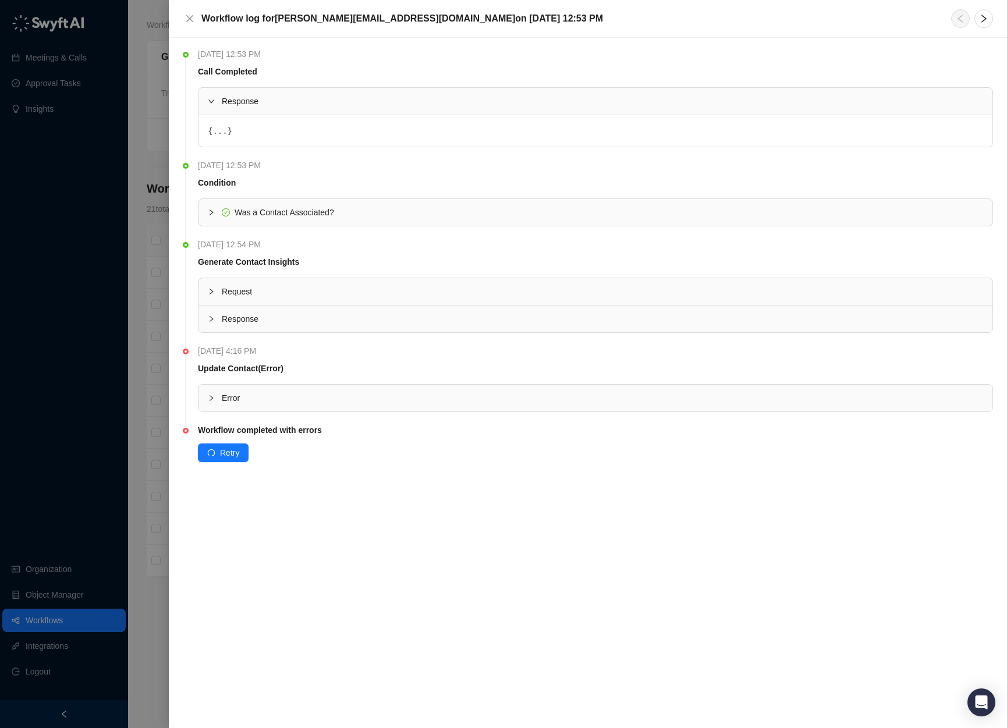
click at [216, 132] on button "..." at bounding box center [219, 131] width 15 height 13
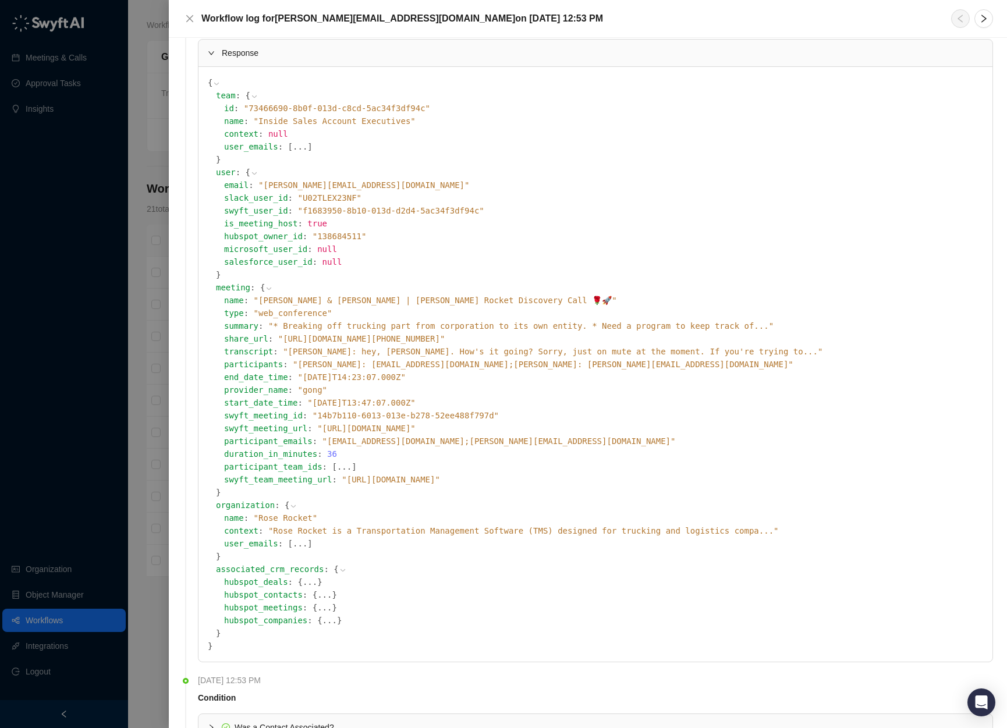
scroll to position [327, 0]
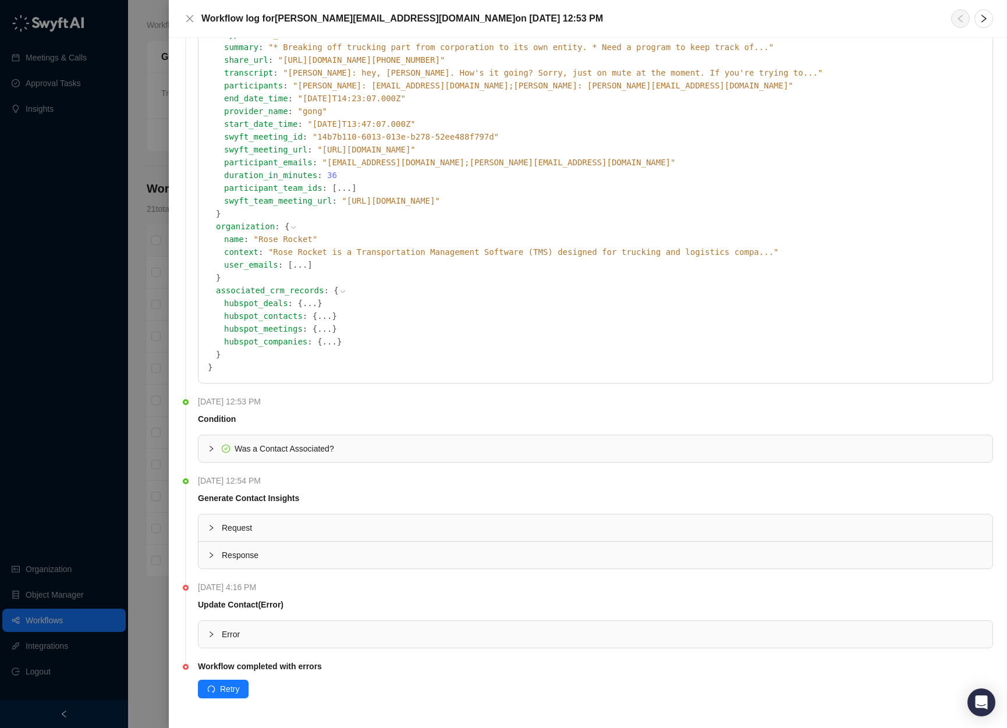
click at [326, 318] on button "..." at bounding box center [324, 316] width 15 height 13
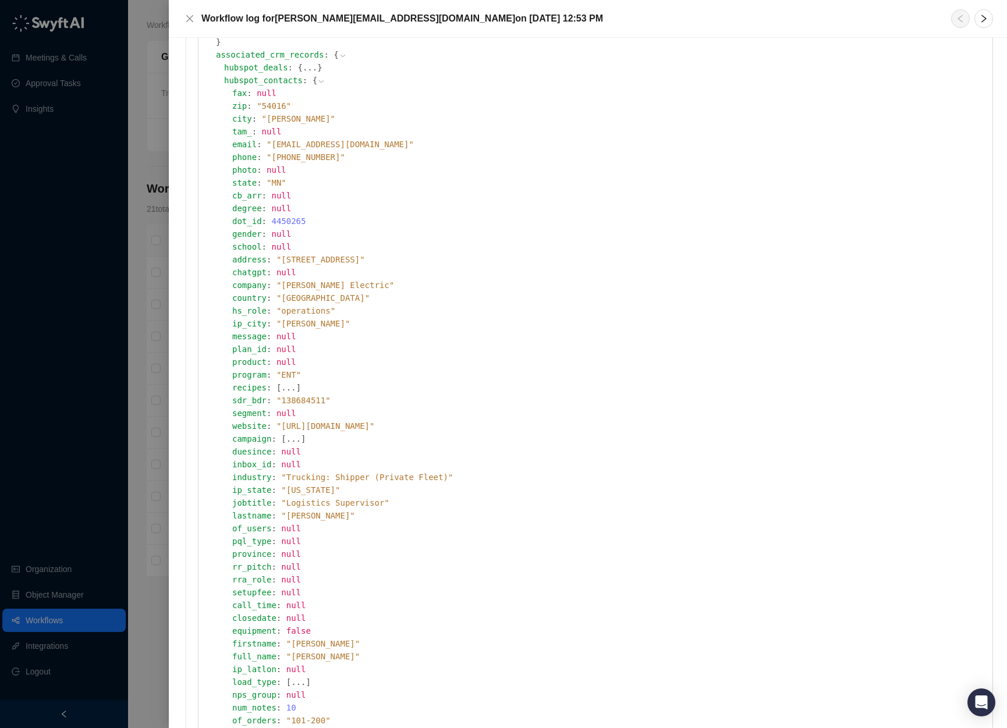
scroll to position [566, 0]
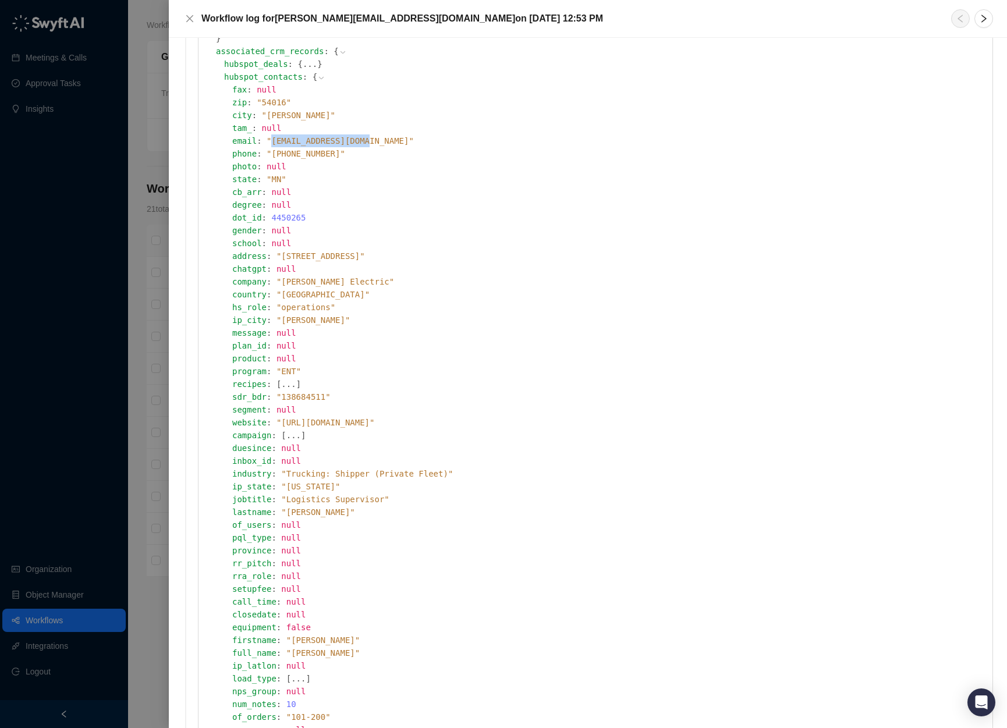
drag, startPoint x: 369, startPoint y: 140, endPoint x: 272, endPoint y: 141, distance: 97.8
click at [272, 141] on span "" mbarnum@huntelec.com "" at bounding box center [339, 140] width 147 height 9
copy span "mbarnum@huntelec.com"
click at [428, 257] on div "address : " 7900 Chicago Ave S "" at bounding box center [607, 256] width 751 height 13
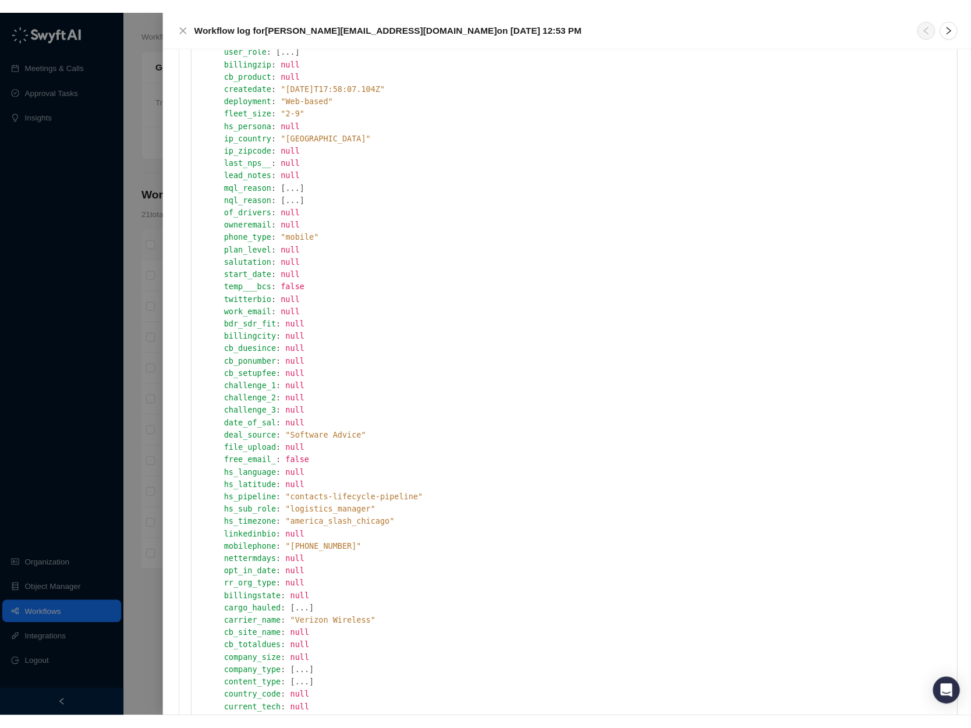
scroll to position [0, 0]
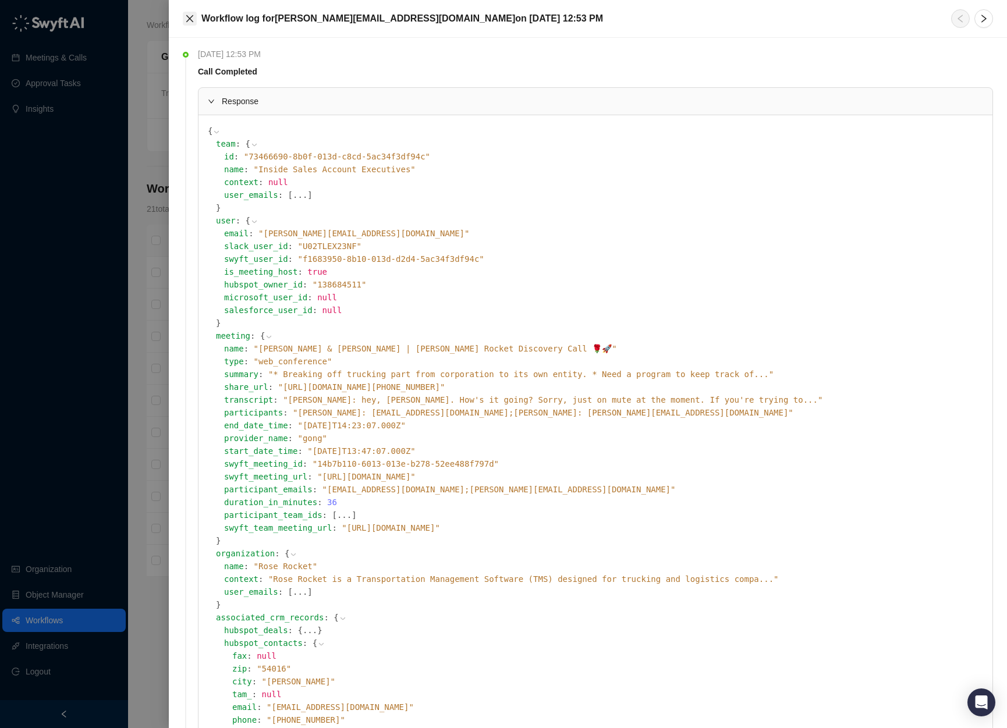
click at [189, 22] on icon "close" at bounding box center [189, 18] width 9 height 9
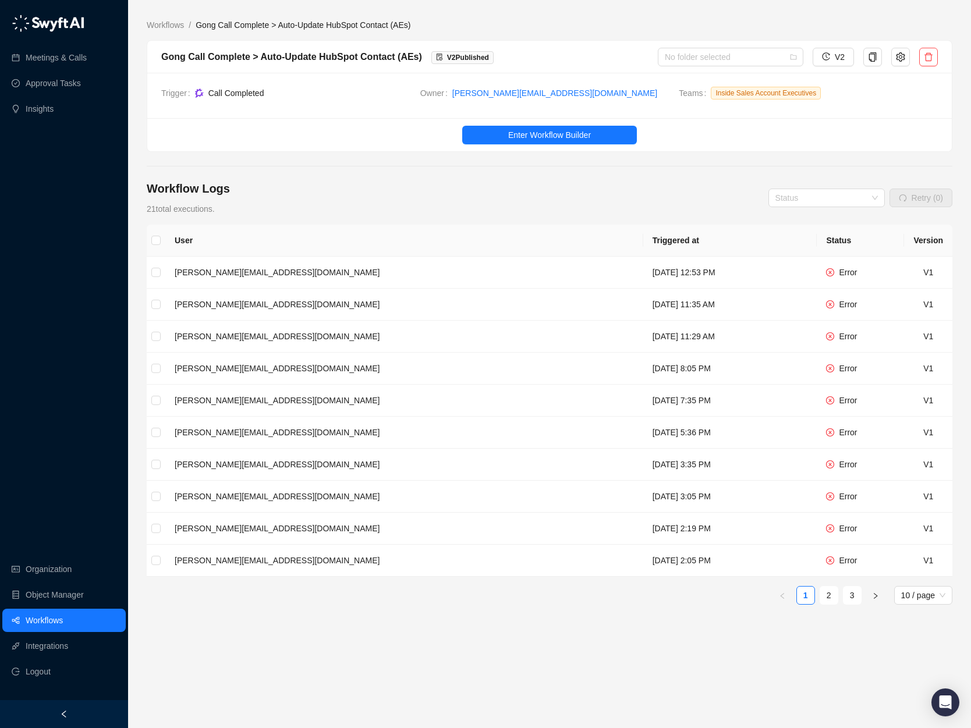
click at [385, 190] on div "Workflow Logs 21 total executions. Status Retry (0)" at bounding box center [549, 197] width 805 height 35
click at [551, 136] on span "Enter Workflow Builder" at bounding box center [549, 135] width 83 height 13
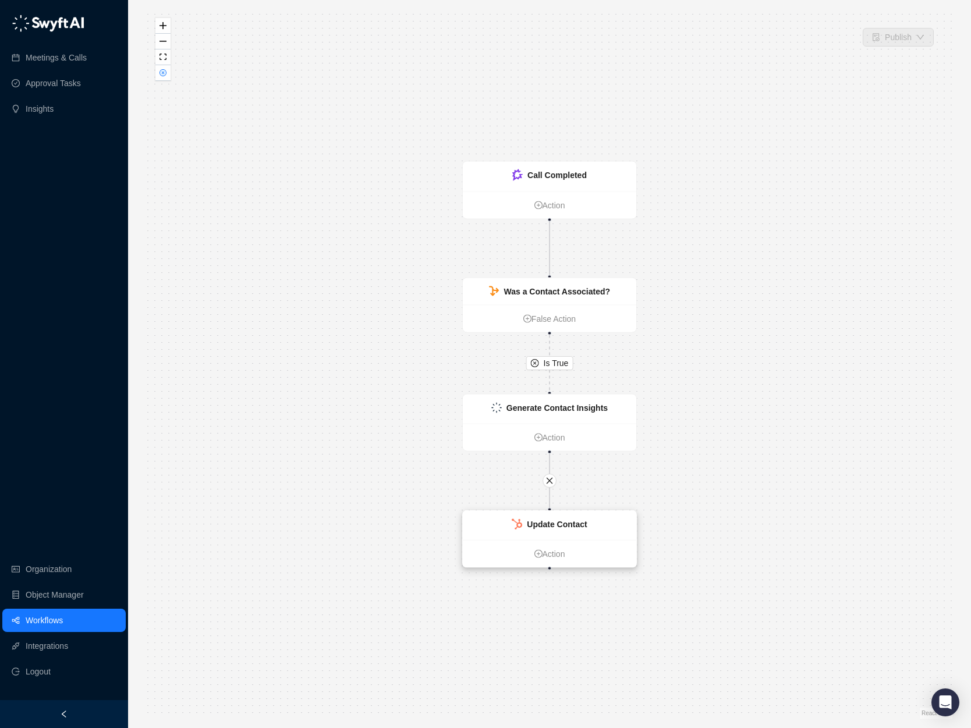
click at [575, 536] on div "Update Contact" at bounding box center [549, 525] width 173 height 29
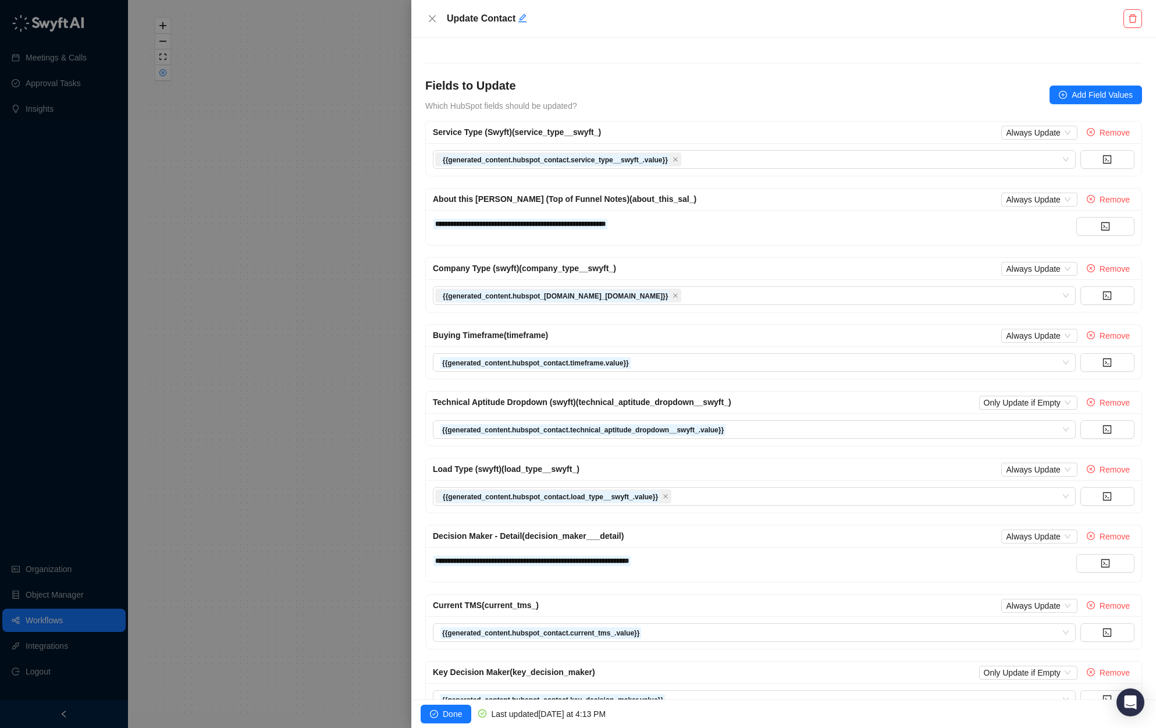
scroll to position [141, 0]
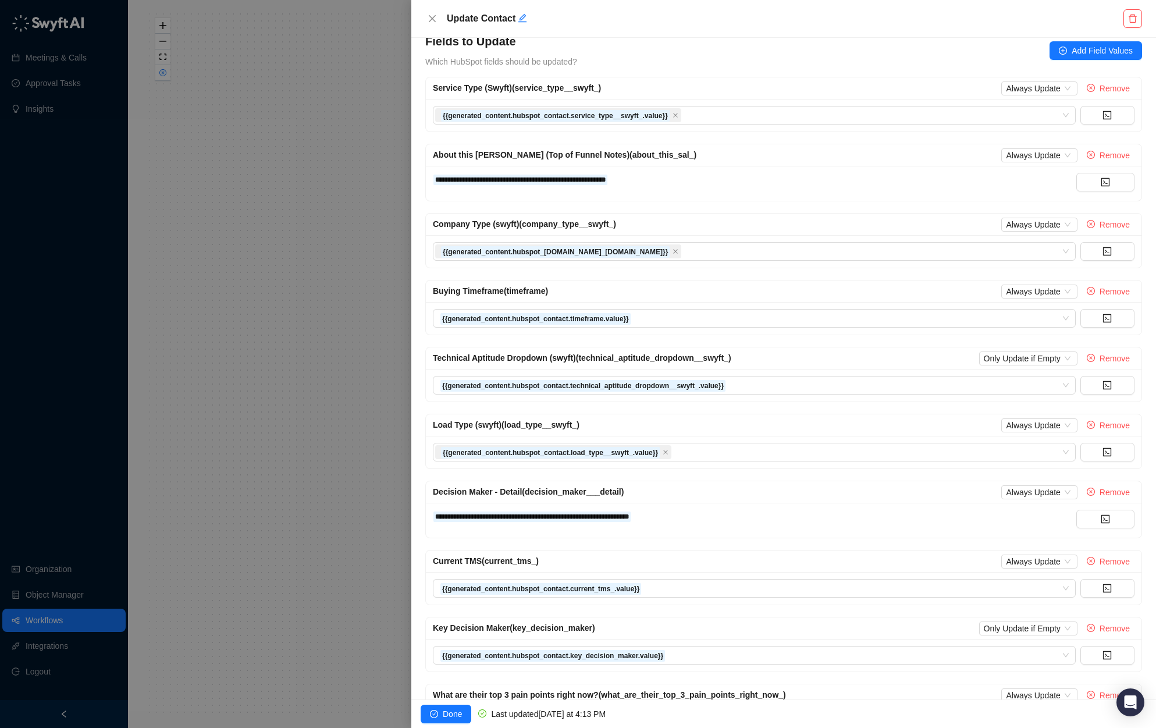
click at [794, 179] on div "**********" at bounding box center [755, 179] width 644 height 13
click at [363, 140] on div at bounding box center [578, 364] width 1156 height 728
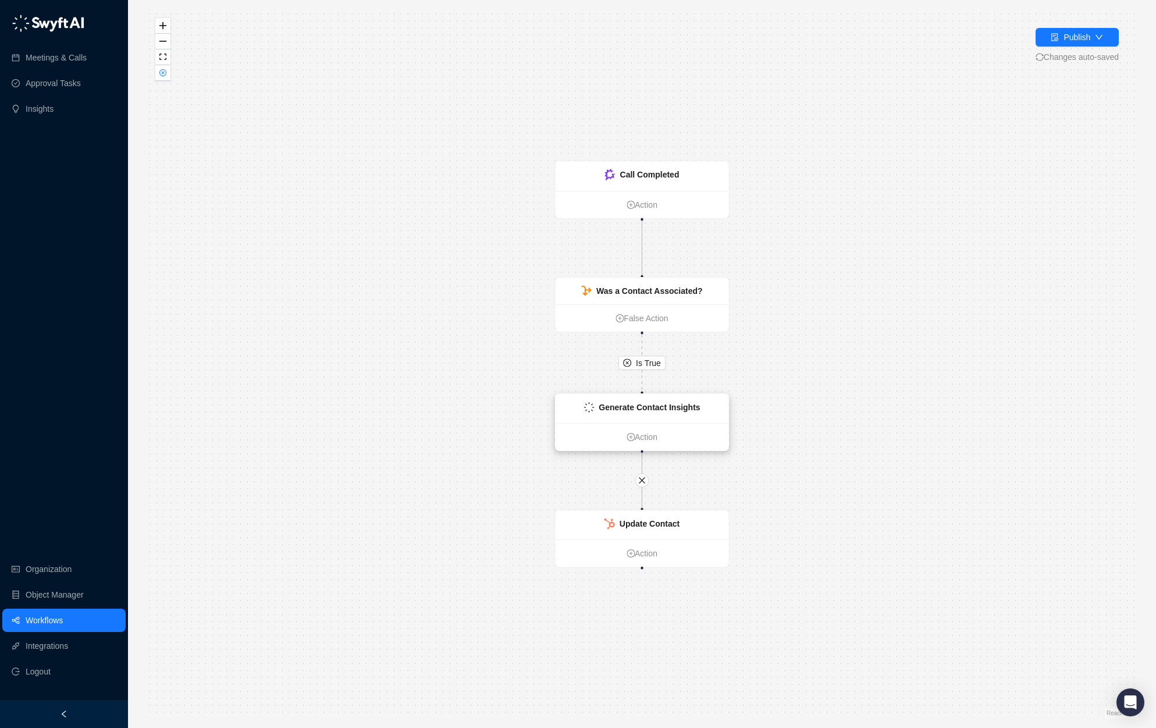
click at [667, 409] on strong "Generate Contact Insights" at bounding box center [649, 407] width 101 height 9
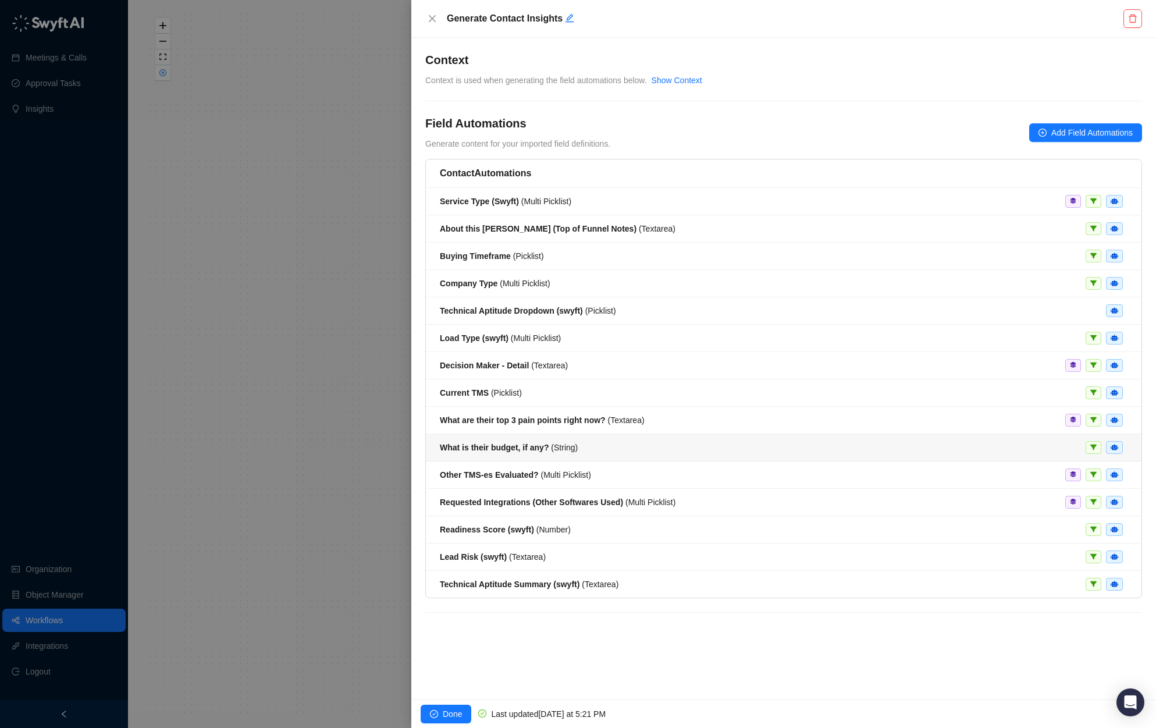
click at [647, 445] on div "What is their budget, if any? ( String )" at bounding box center [784, 447] width 688 height 13
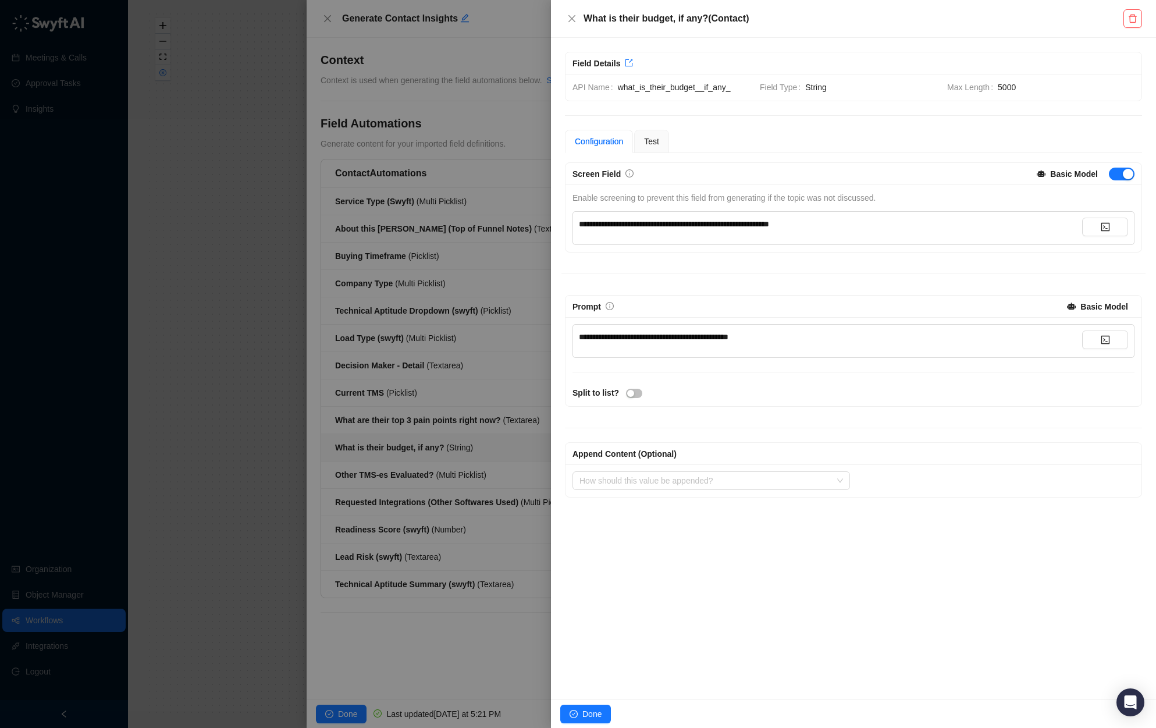
click at [446, 277] on div at bounding box center [578, 364] width 1156 height 728
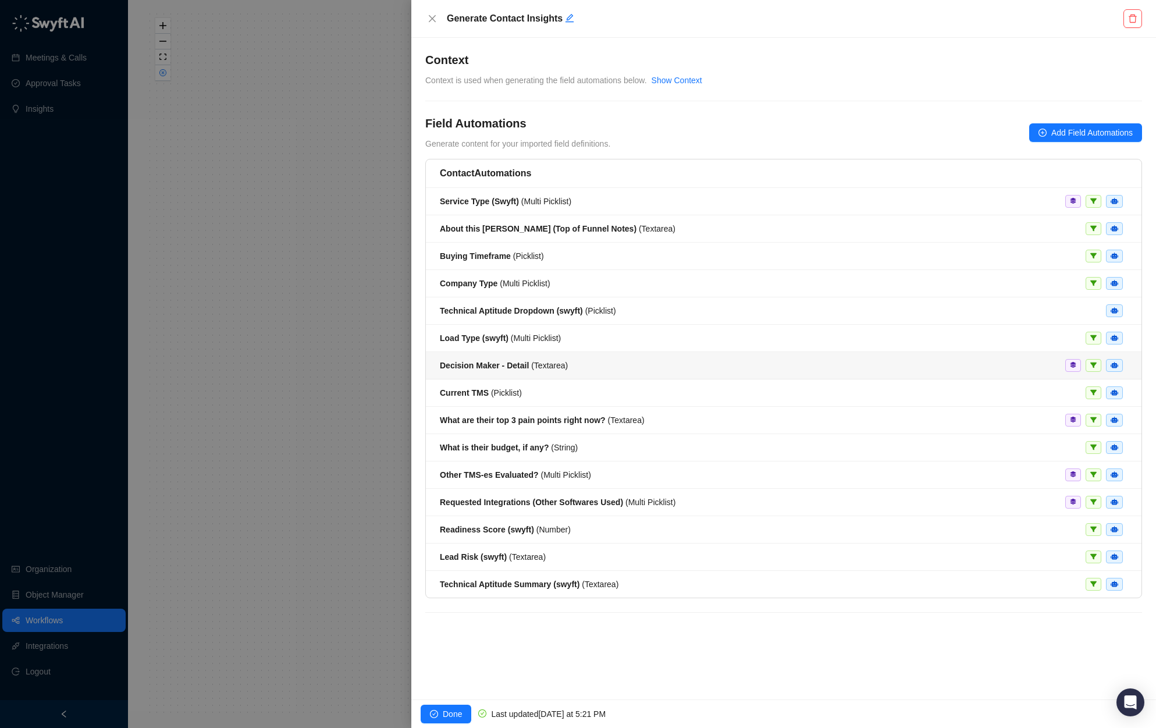
click at [618, 365] on div "Decision Maker - Detail ( Textarea )" at bounding box center [784, 365] width 688 height 13
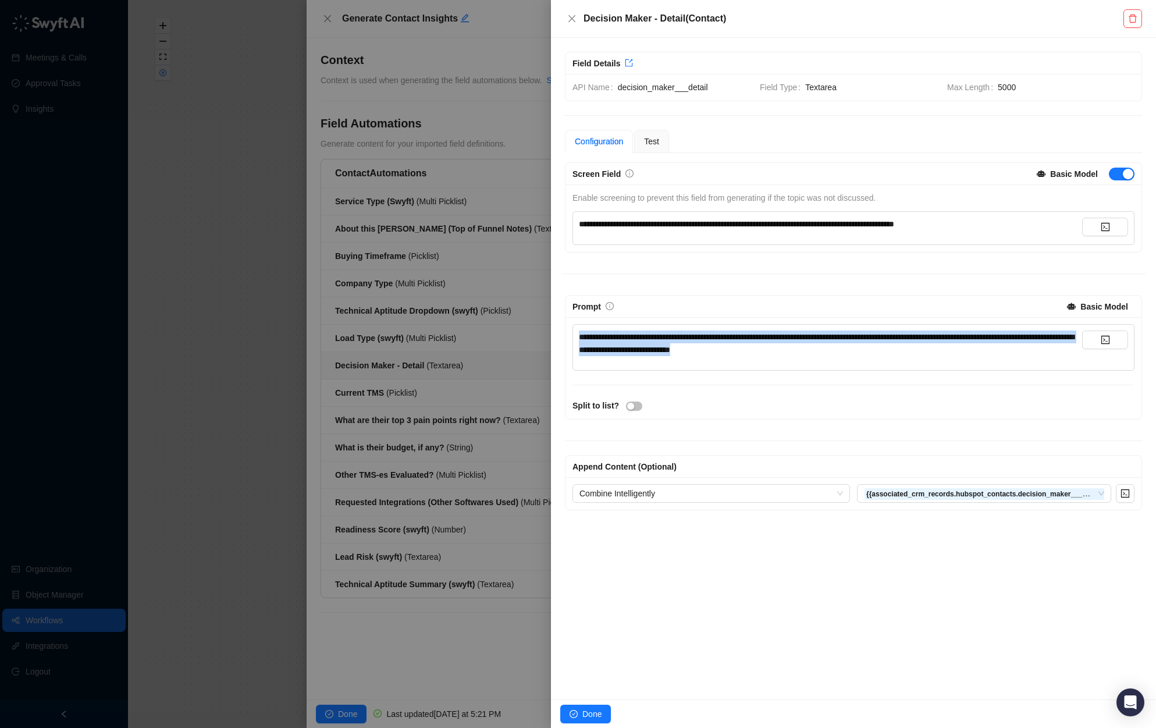
drag, startPoint x: 934, startPoint y: 350, endPoint x: 617, endPoint y: 318, distance: 319.3
click at [617, 318] on div "**********" at bounding box center [854, 368] width 576 height 102
copy span "**********"
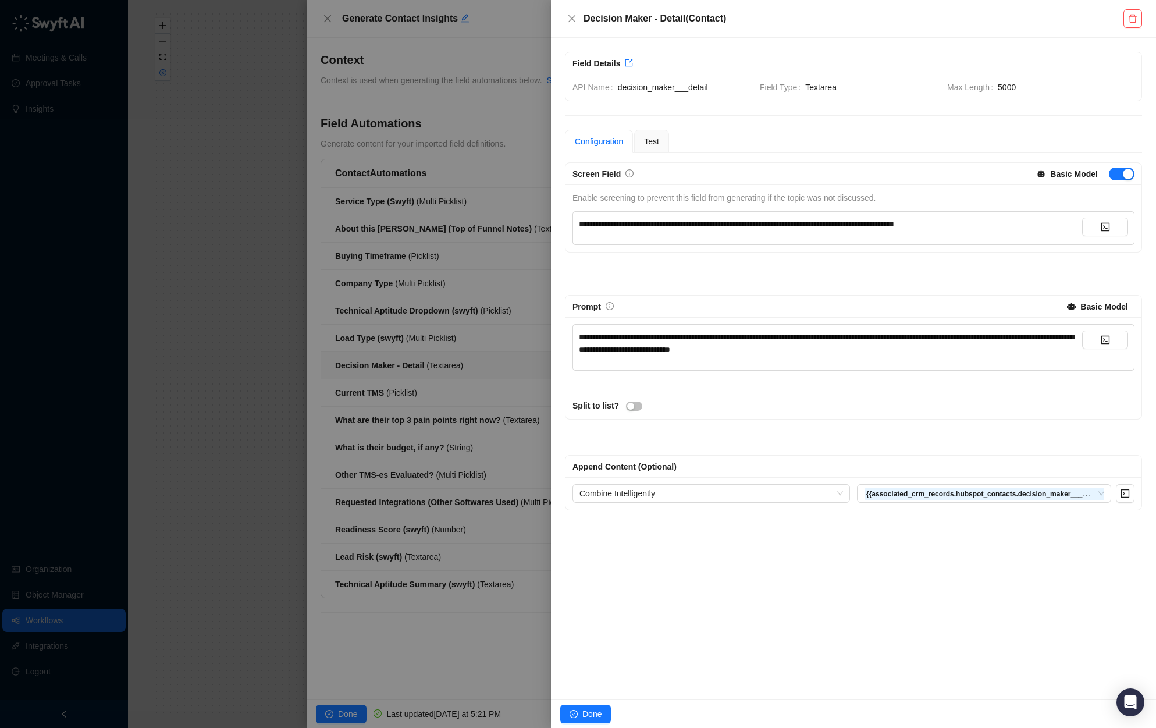
click at [440, 349] on div at bounding box center [578, 364] width 1156 height 728
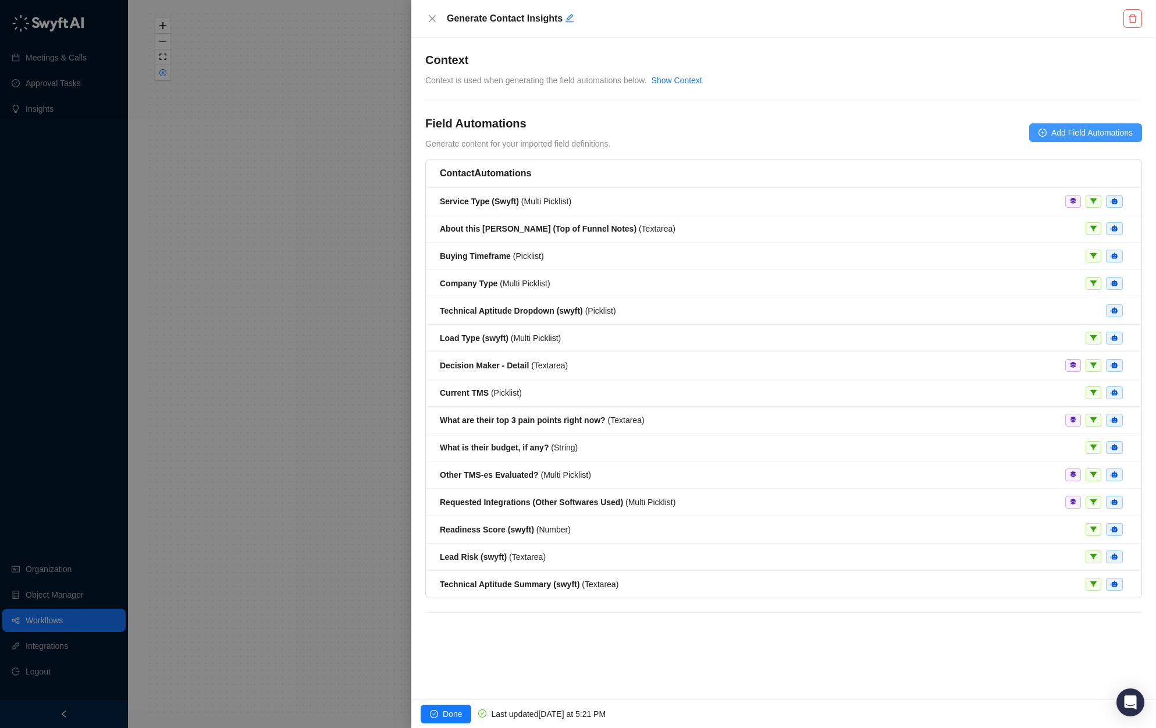
click at [863, 129] on span "Add Field Automations" at bounding box center [1091, 132] width 81 height 13
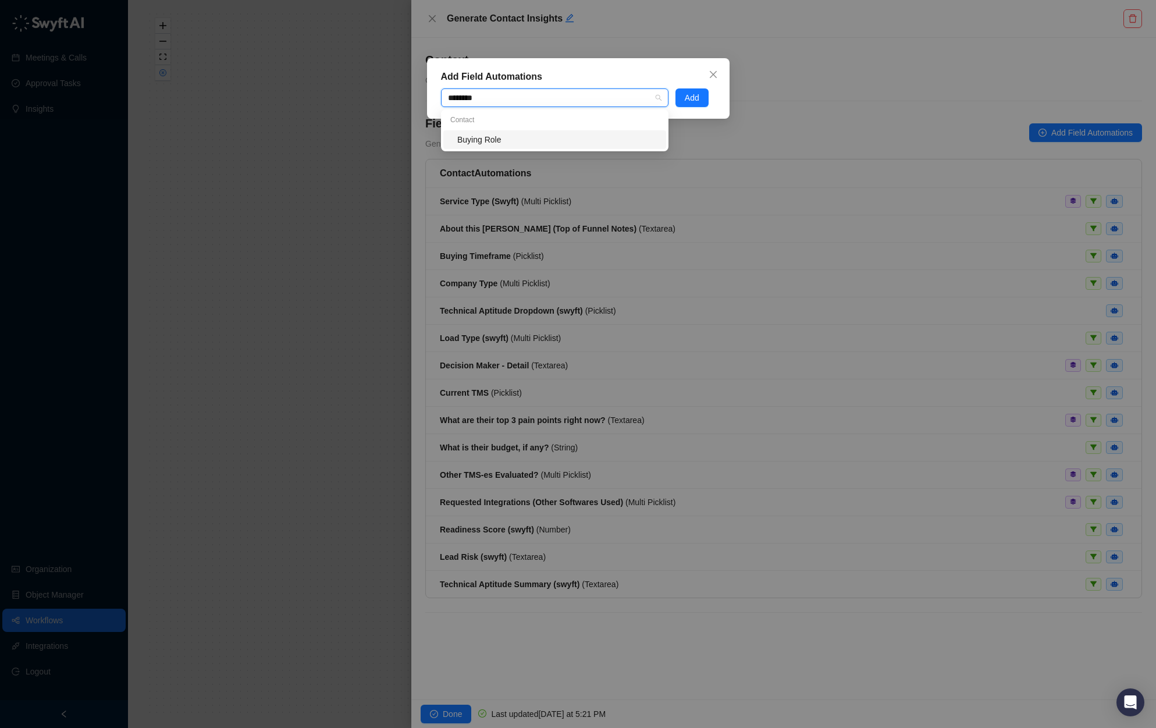
type input "******"
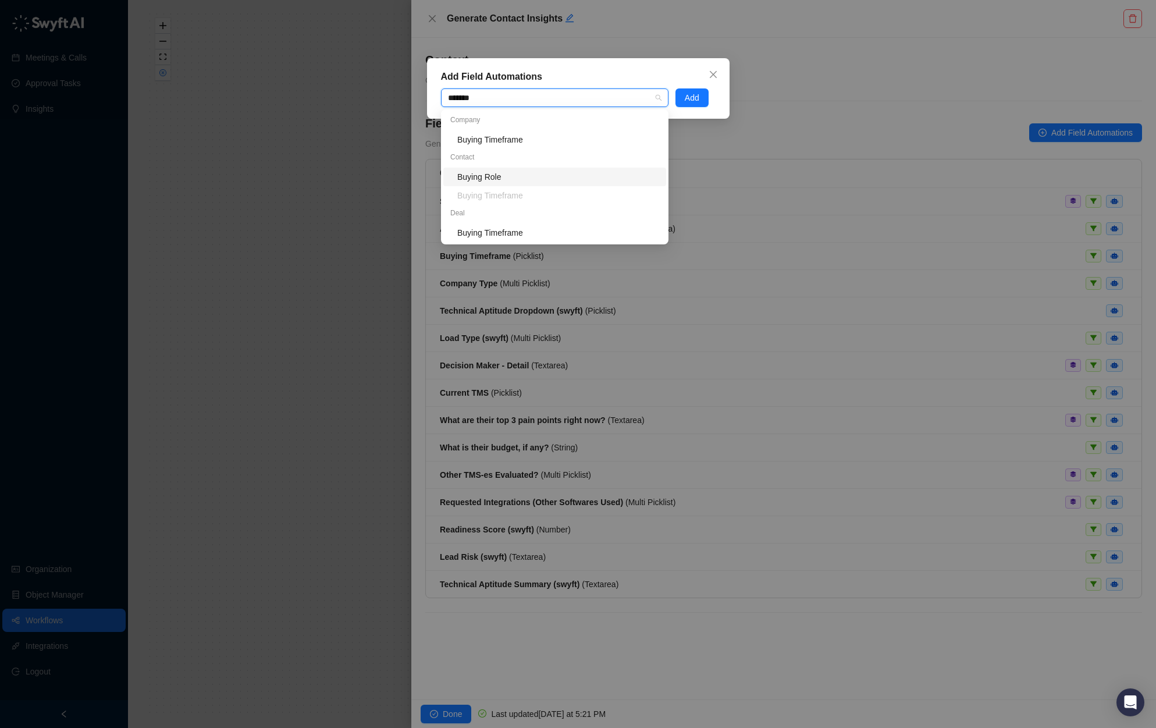
click at [520, 177] on div "Buying Role" at bounding box center [558, 176] width 202 height 13
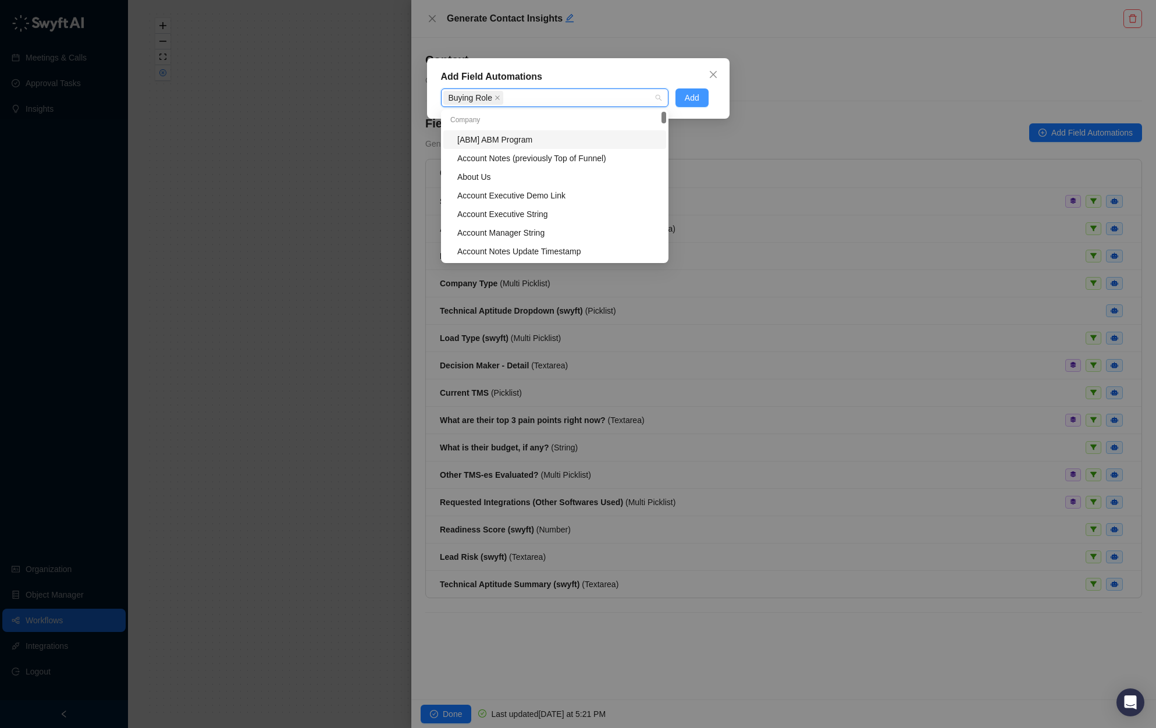
click at [691, 105] on button "Add" at bounding box center [692, 97] width 33 height 19
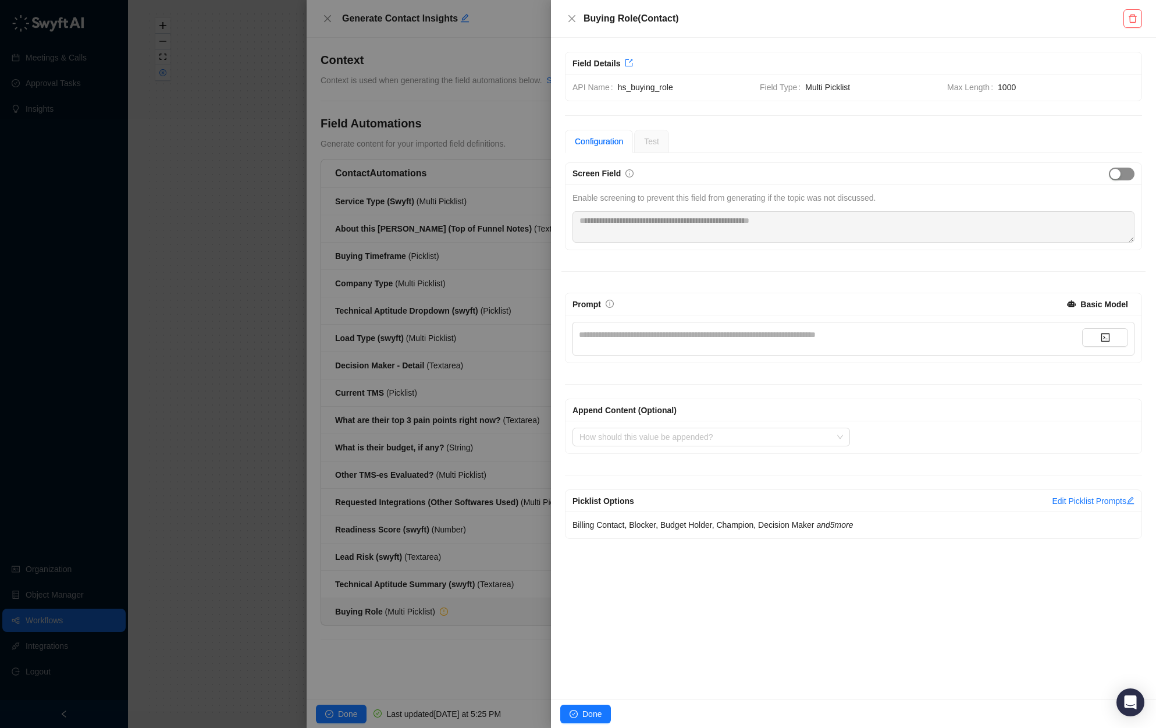
click at [863, 178] on div "button" at bounding box center [1115, 174] width 10 height 10
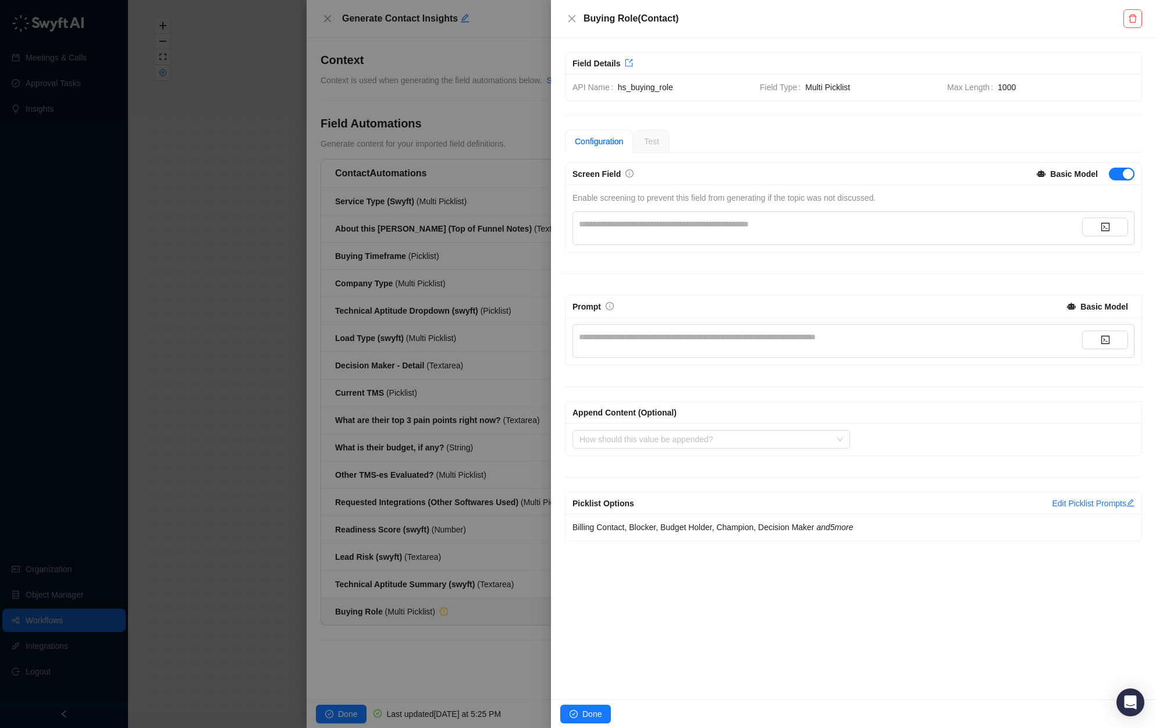
click at [726, 223] on div "**********" at bounding box center [830, 224] width 503 height 13
click at [724, 340] on div "**********" at bounding box center [830, 336] width 503 height 13
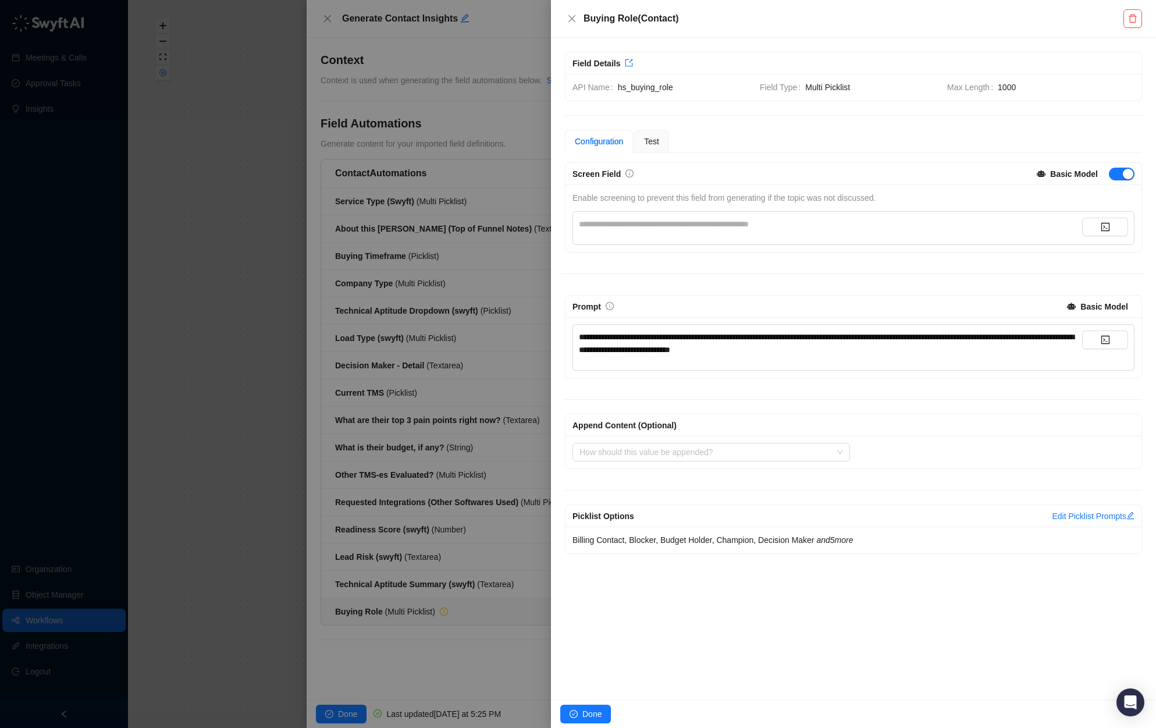
click at [833, 225] on div "**********" at bounding box center [830, 224] width 503 height 13
click at [601, 716] on span "Done" at bounding box center [591, 714] width 19 height 13
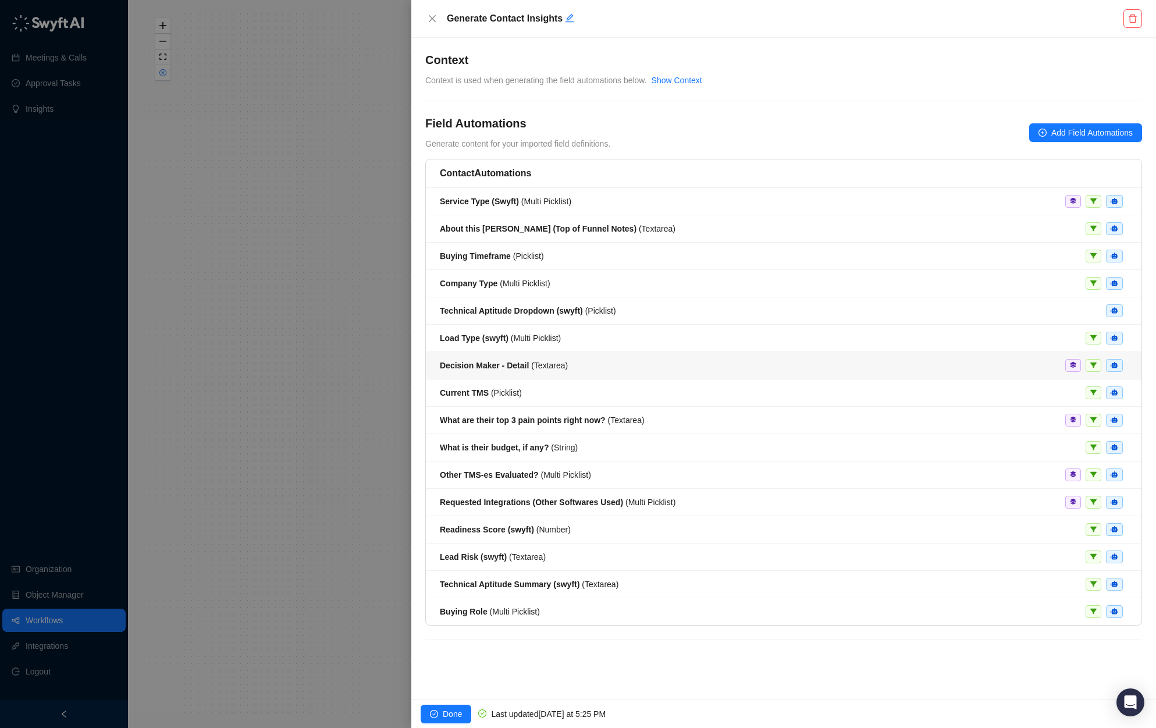
click at [591, 363] on div "Decision Maker - Detail ( Textarea )" at bounding box center [784, 365] width 688 height 13
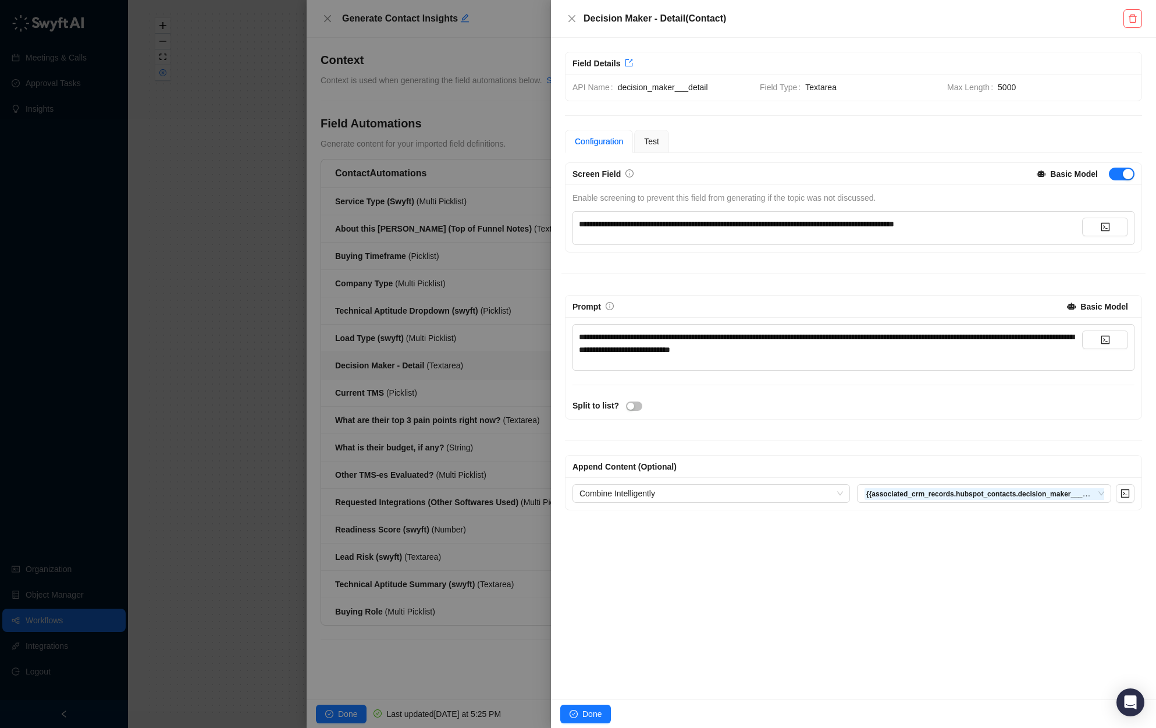
click at [800, 226] on span "**********" at bounding box center [736, 224] width 315 height 8
copy span "**********"
click at [486, 518] on div at bounding box center [578, 364] width 1156 height 728
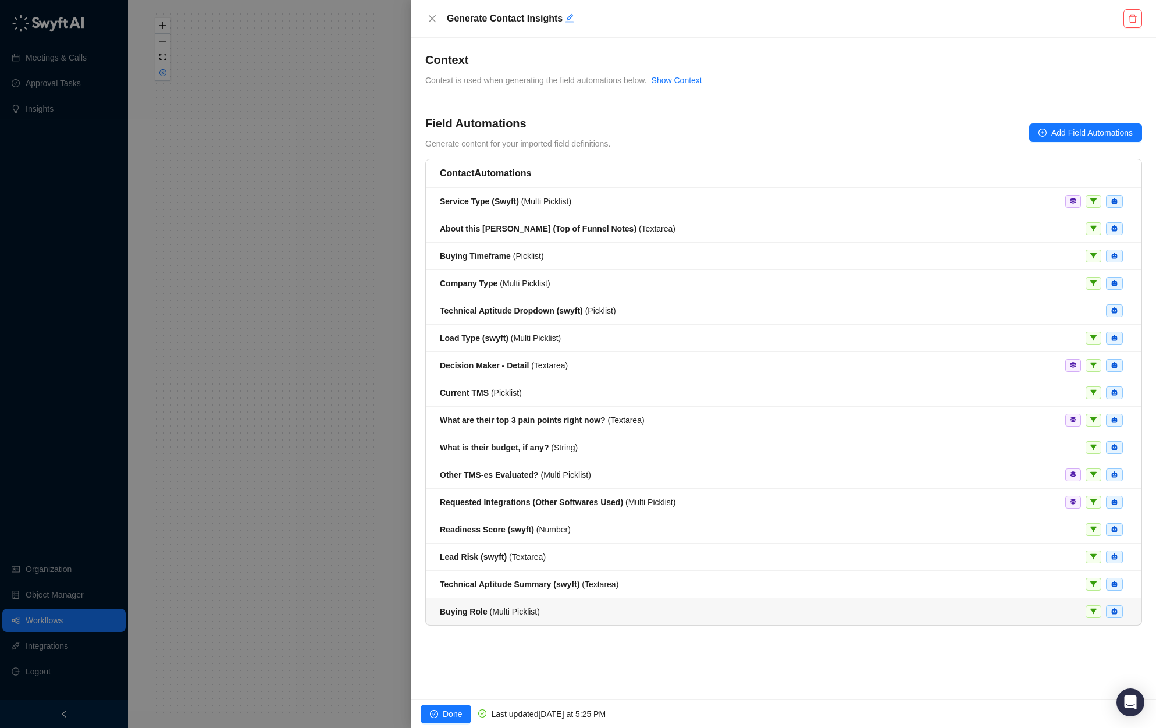
click at [625, 609] on div "Buying Role ( Multi Picklist )" at bounding box center [784, 611] width 688 height 13
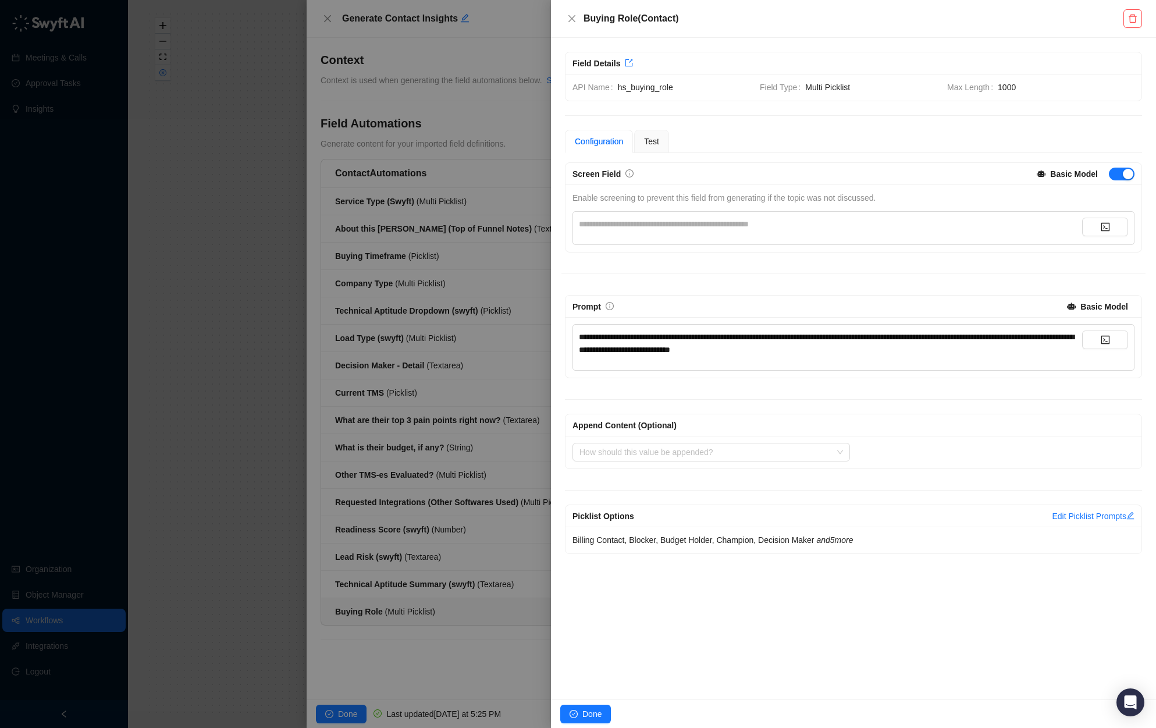
click at [689, 228] on div "**********" at bounding box center [830, 224] width 503 height 13
click at [721, 275] on div "**********" at bounding box center [853, 358] width 584 height 392
click at [851, 544] on icon "and 5 more" at bounding box center [834, 539] width 37 height 9
click at [719, 452] on input "search" at bounding box center [708, 451] width 257 height 17
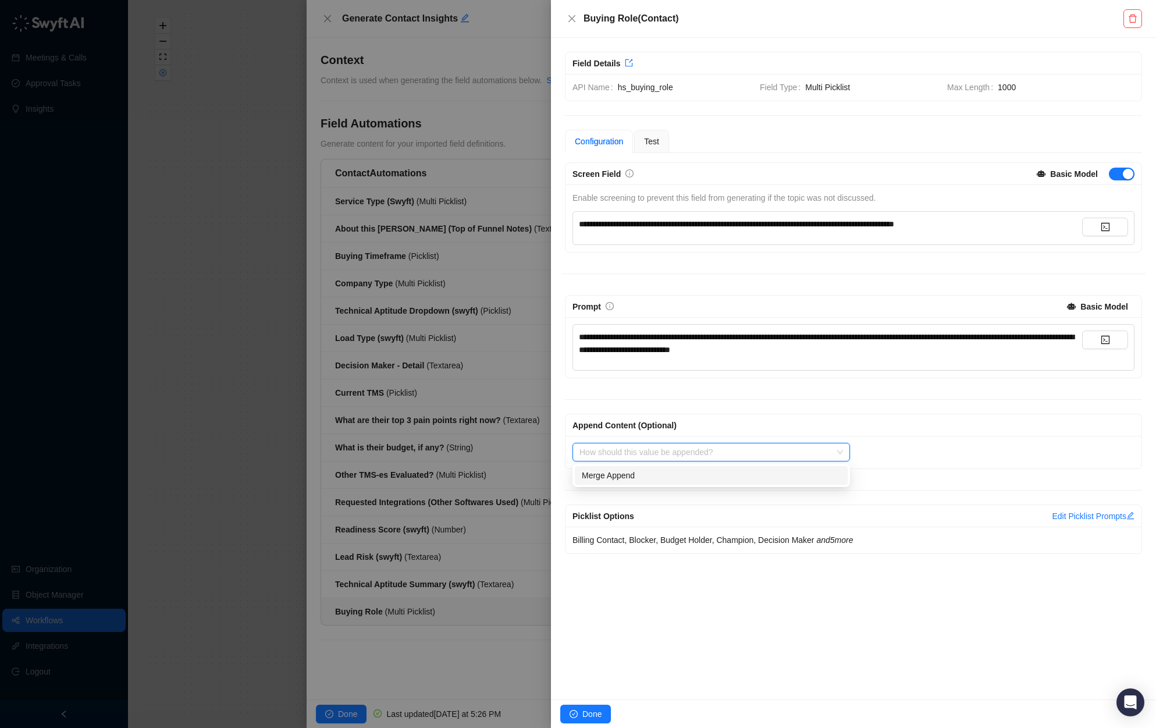
click at [777, 472] on div "Merge Append" at bounding box center [711, 475] width 259 height 13
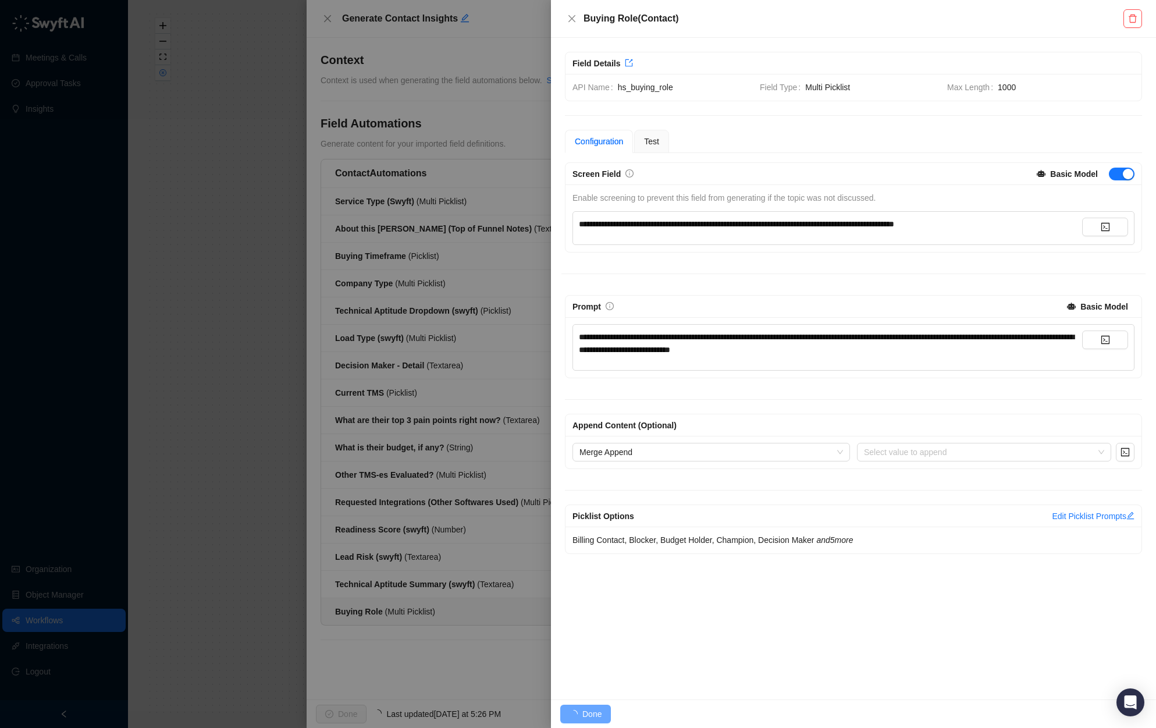
click at [863, 477] on div "Picklist Options Edit Picklist Prompts Billing Contact, Blocker, Budget Holder,…" at bounding box center [853, 515] width 584 height 78
click at [863, 455] on input "search" at bounding box center [980, 451] width 233 height 17
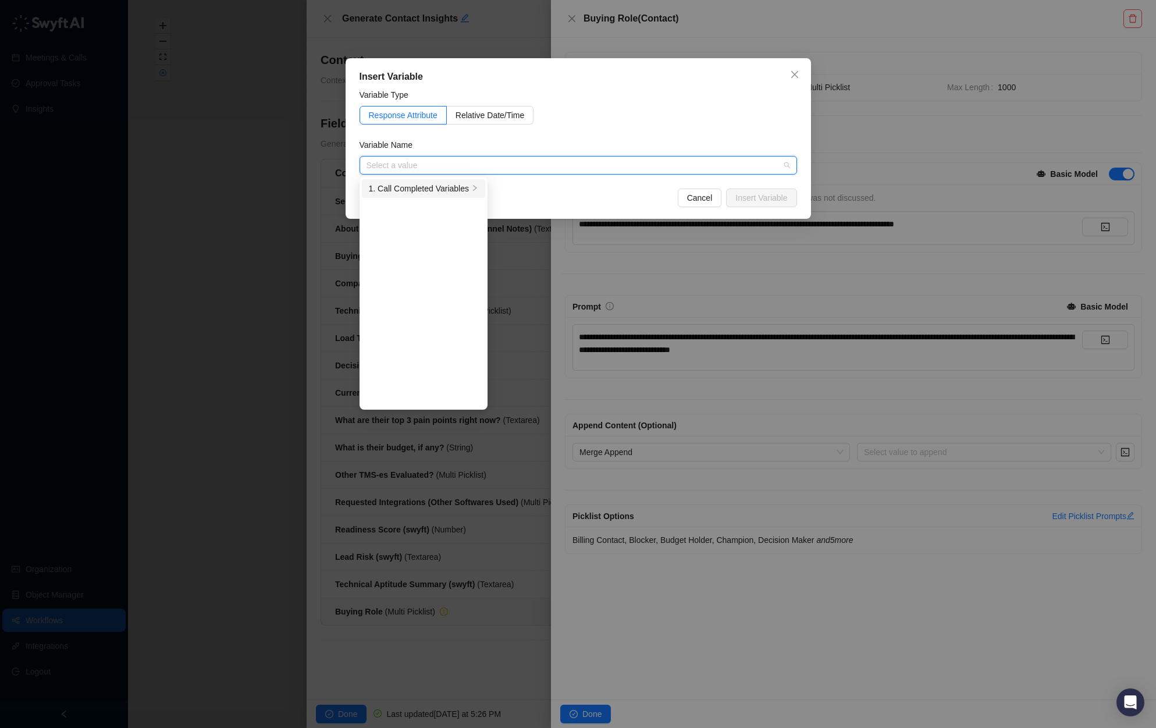
click at [443, 195] on li "1. Call Completed Variables" at bounding box center [424, 188] width 124 height 19
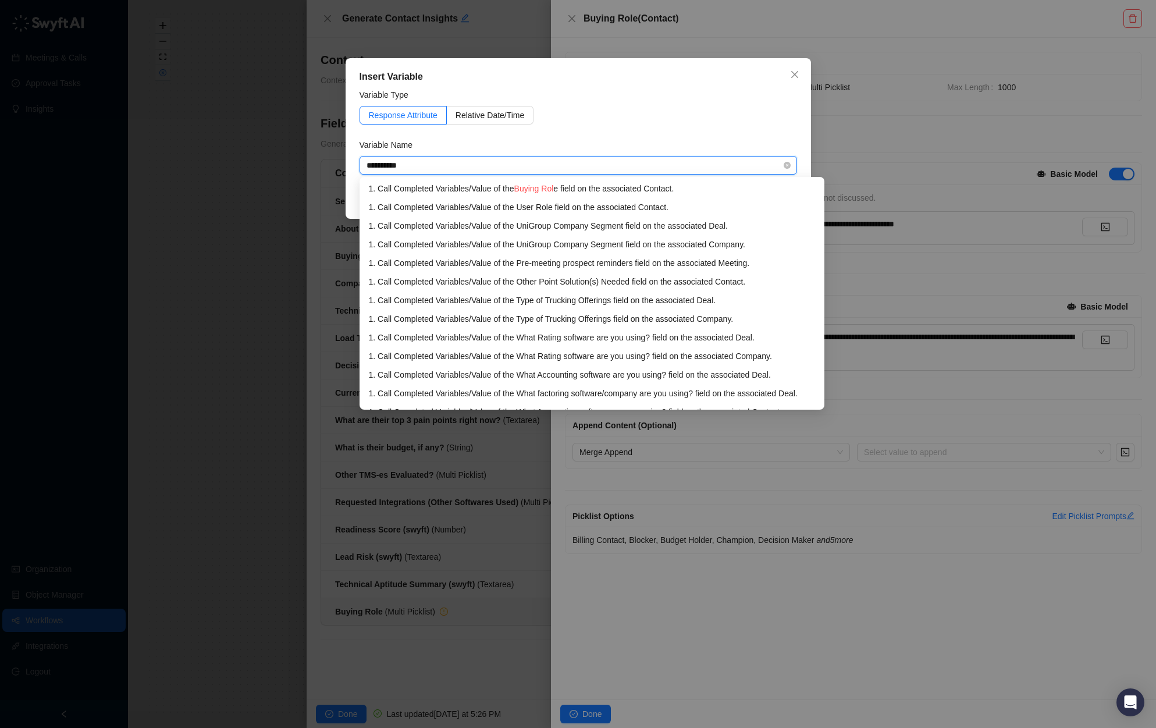
type input "**********"
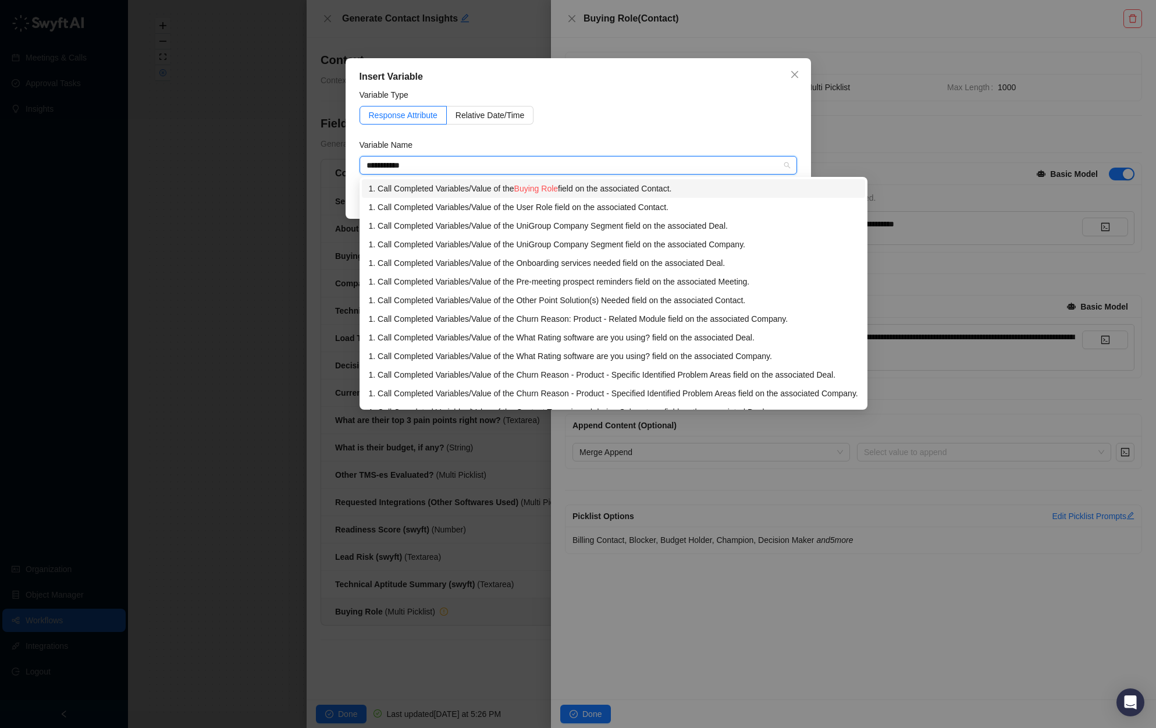
click at [685, 190] on div "1. Call Completed Variables / Value of the Buying Role field on the associated …" at bounding box center [613, 188] width 489 height 13
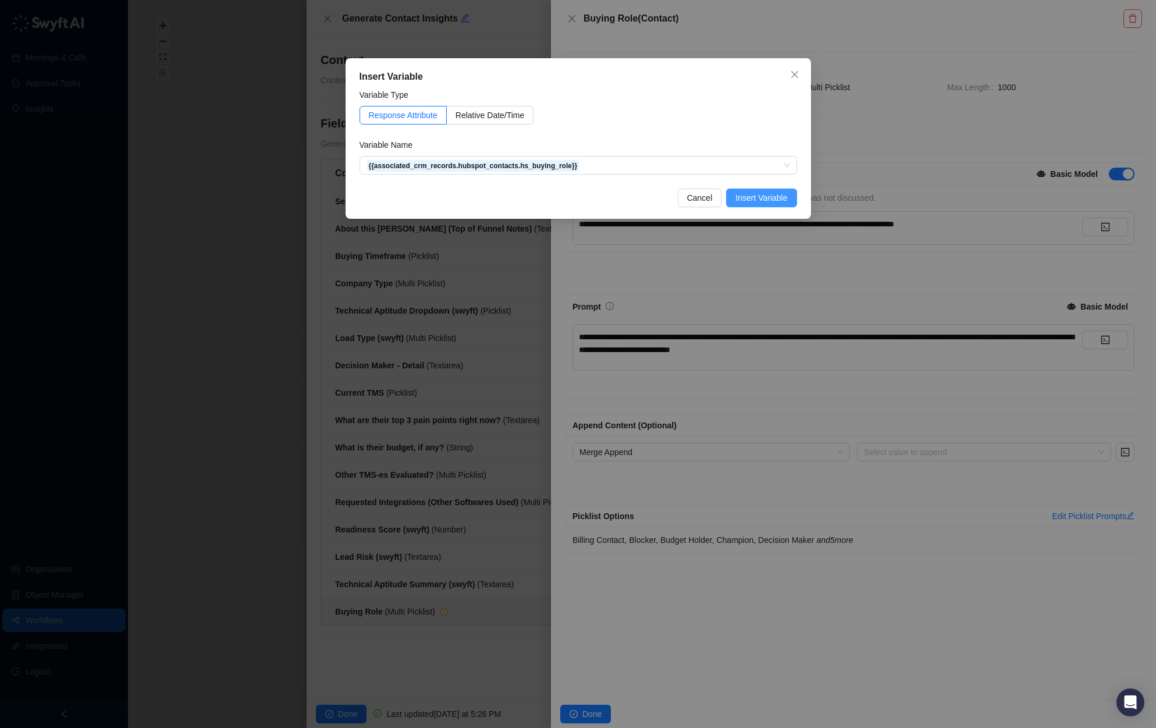
click at [774, 202] on span "Insert Variable" at bounding box center [761, 197] width 52 height 13
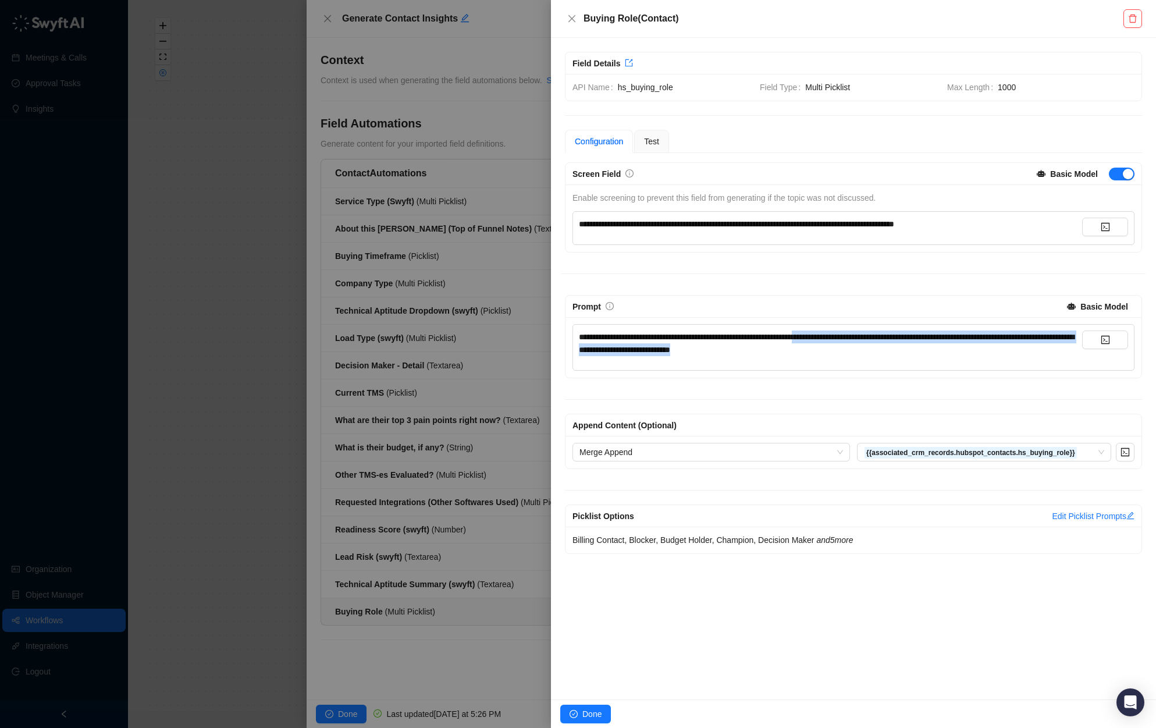
drag, startPoint x: 940, startPoint y: 353, endPoint x: 865, endPoint y: 340, distance: 75.6
click at [863, 340] on div "**********" at bounding box center [830, 343] width 503 height 26
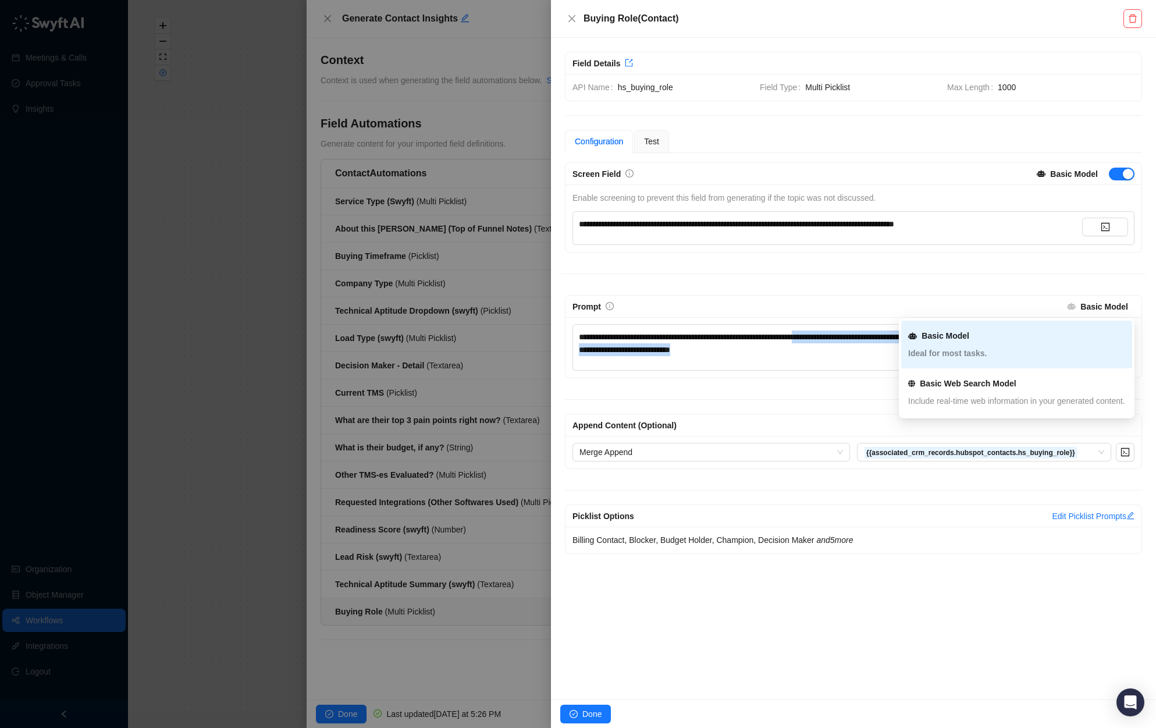
click at [863, 303] on strong "Basic Model" at bounding box center [1104, 306] width 48 height 9
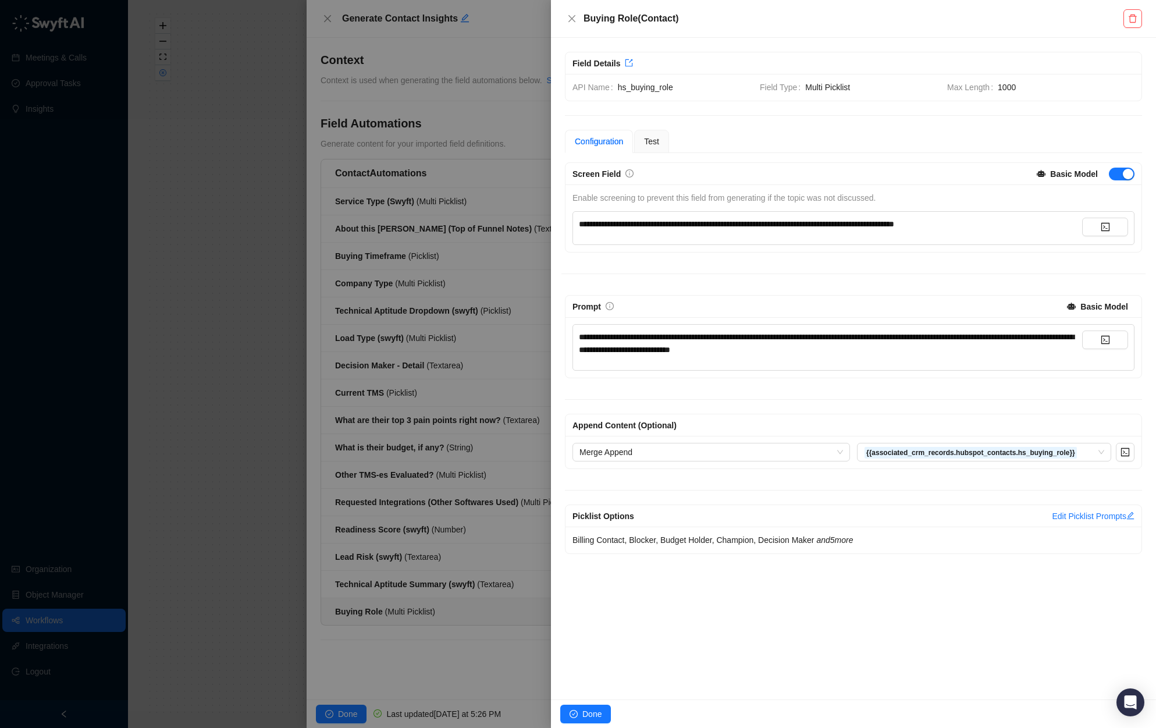
click at [863, 337] on span "**********" at bounding box center [826, 343] width 495 height 21
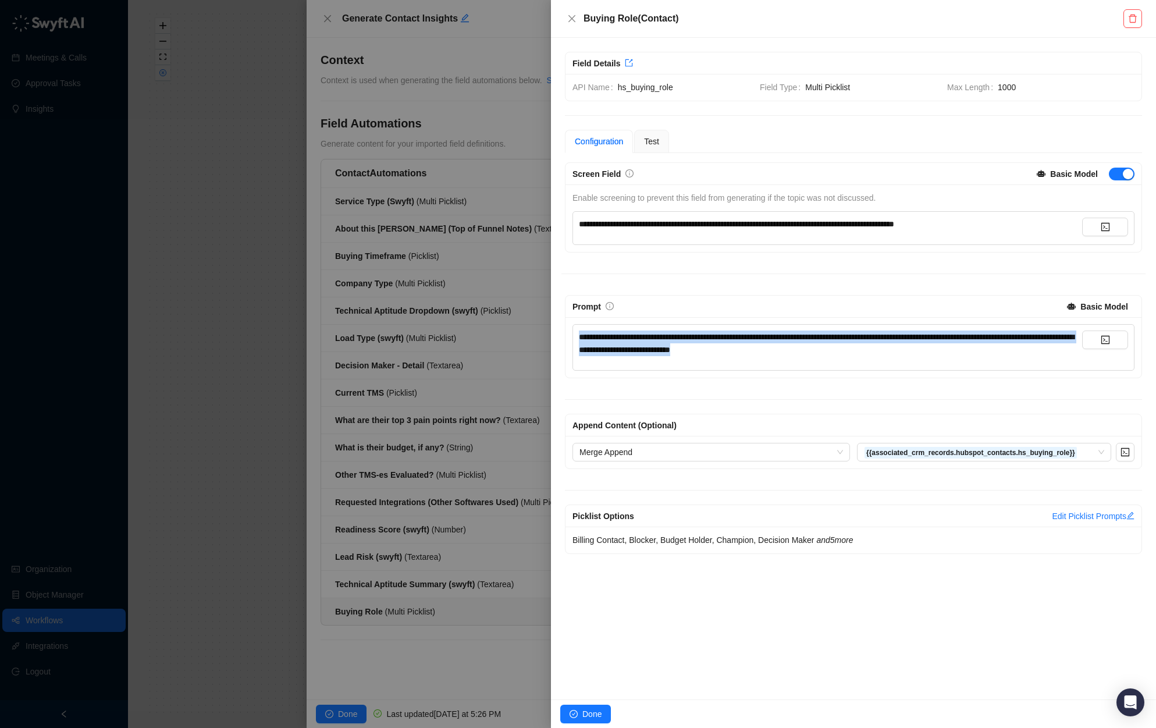
drag, startPoint x: 891, startPoint y: 353, endPoint x: 513, endPoint y: 335, distance: 378.0
click at [513, 335] on div "**********" at bounding box center [578, 364] width 1156 height 728
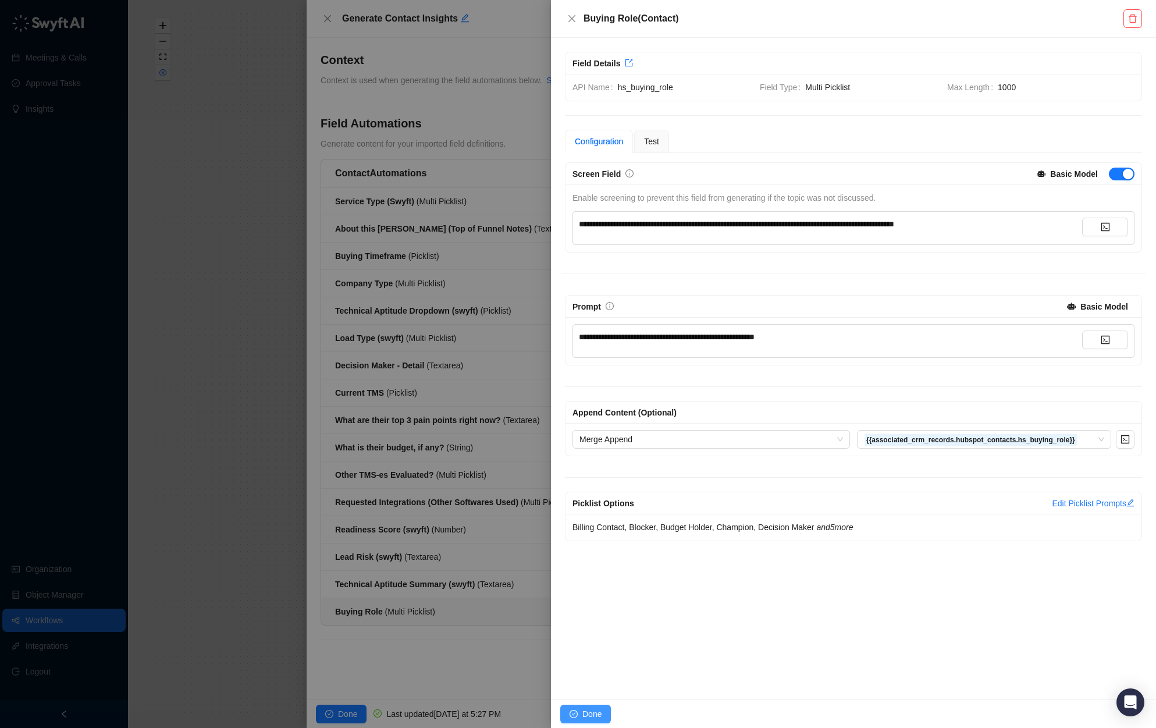
click at [588, 711] on span "Done" at bounding box center [591, 714] width 19 height 13
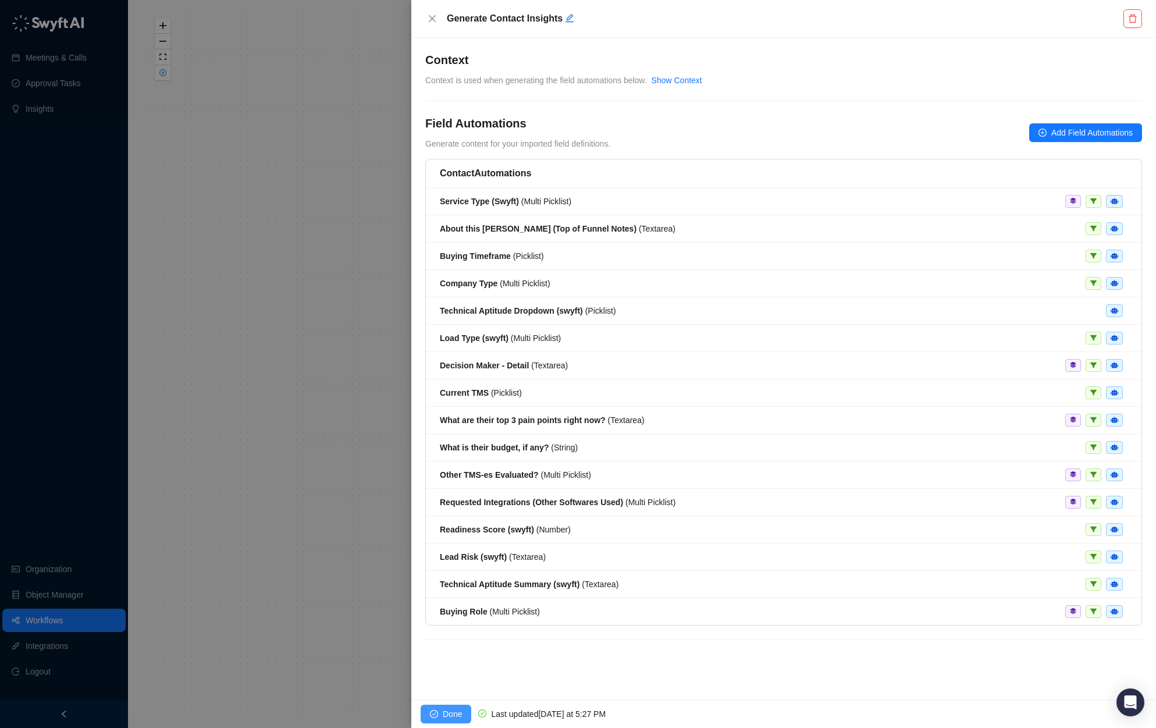
click at [446, 715] on span "Done" at bounding box center [452, 714] width 19 height 13
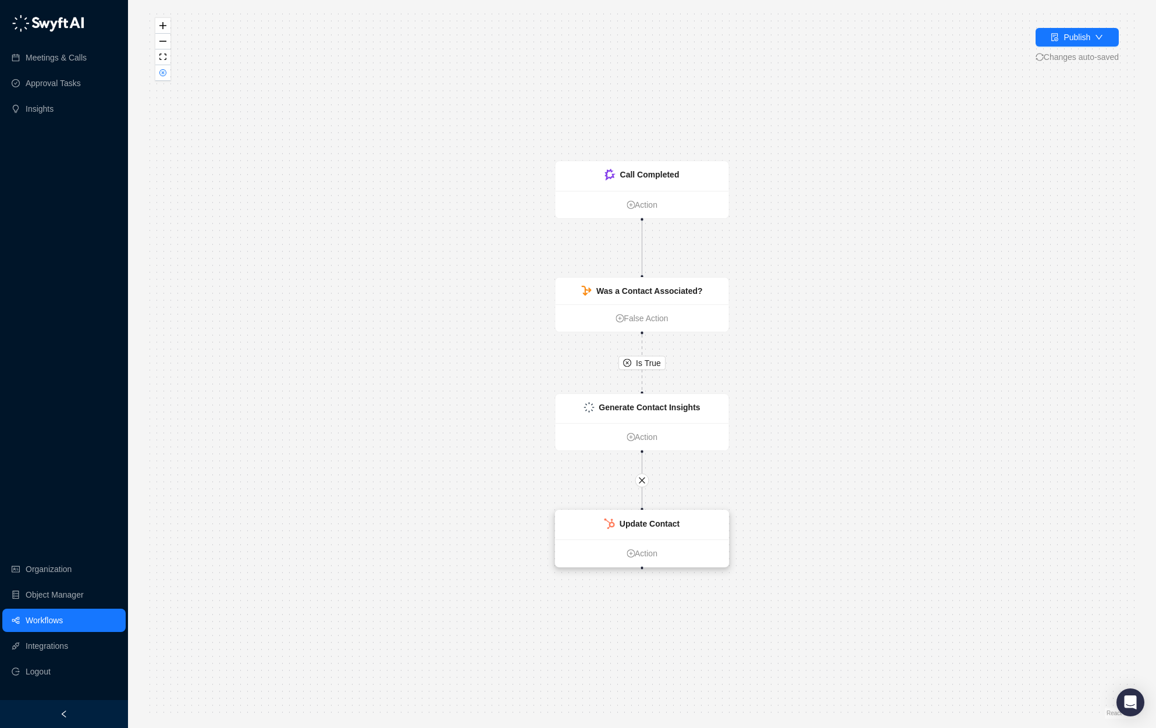
click at [674, 529] on div "Update Contact" at bounding box center [650, 523] width 60 height 13
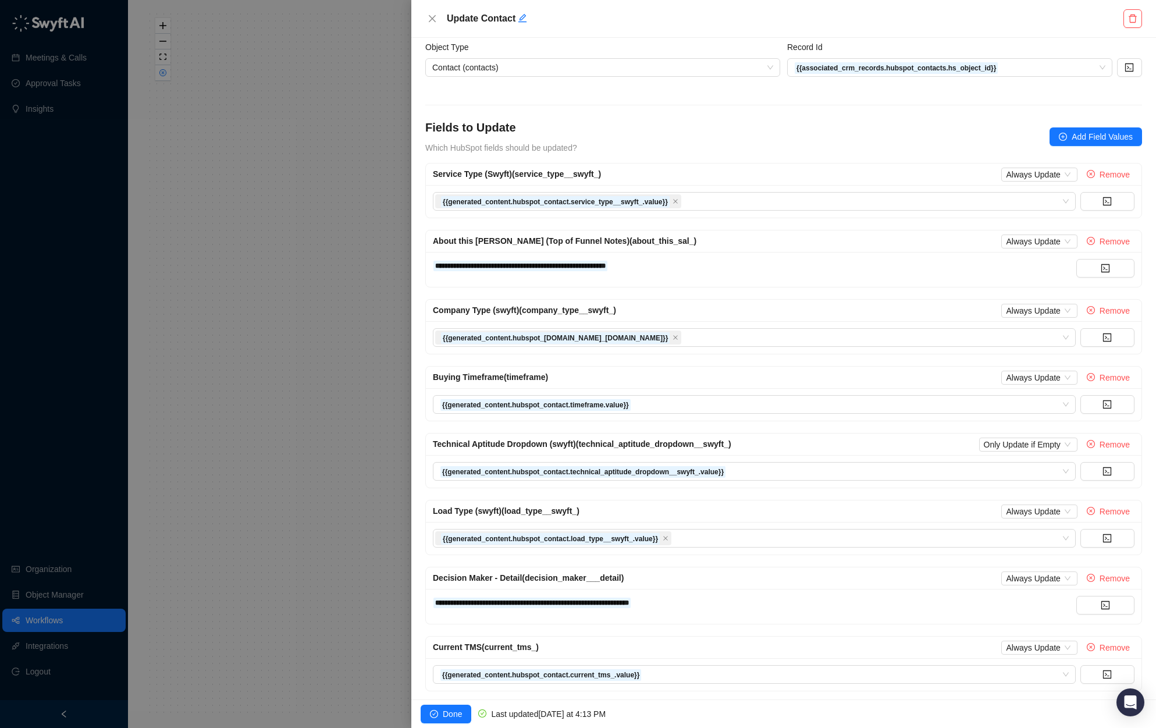
scroll to position [33, 0]
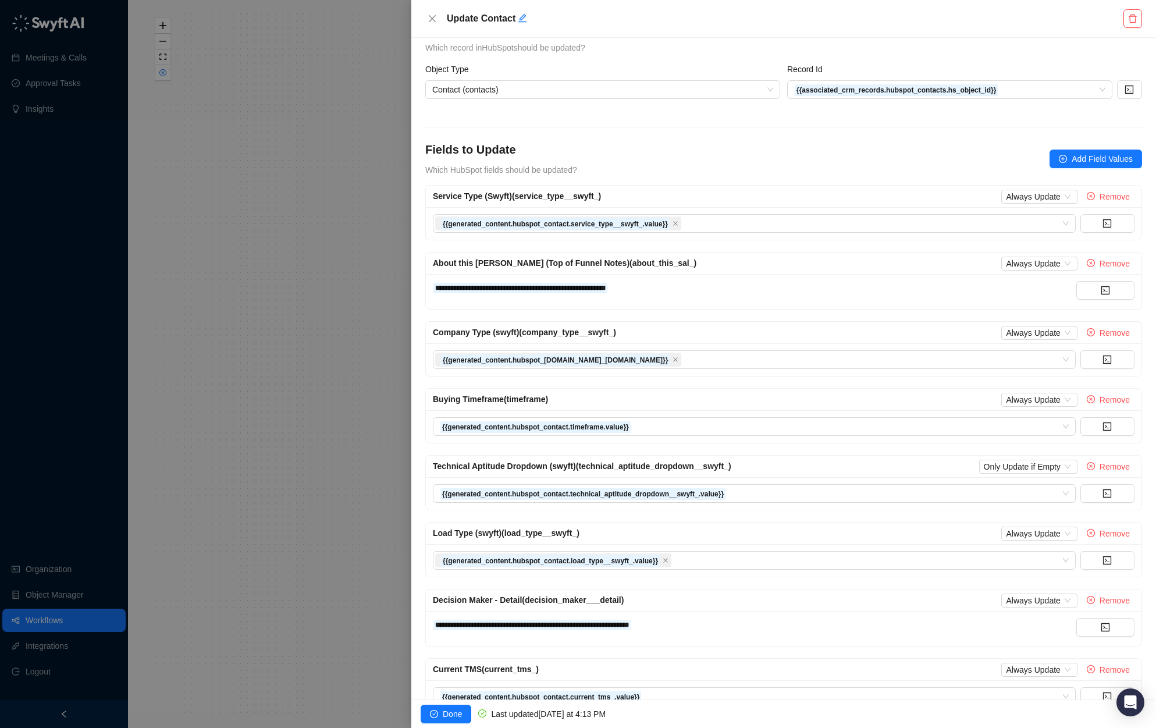
click at [863, 144] on div "Fields to Update Which HubSpot fields should be updated? Add Field Values" at bounding box center [783, 158] width 717 height 35
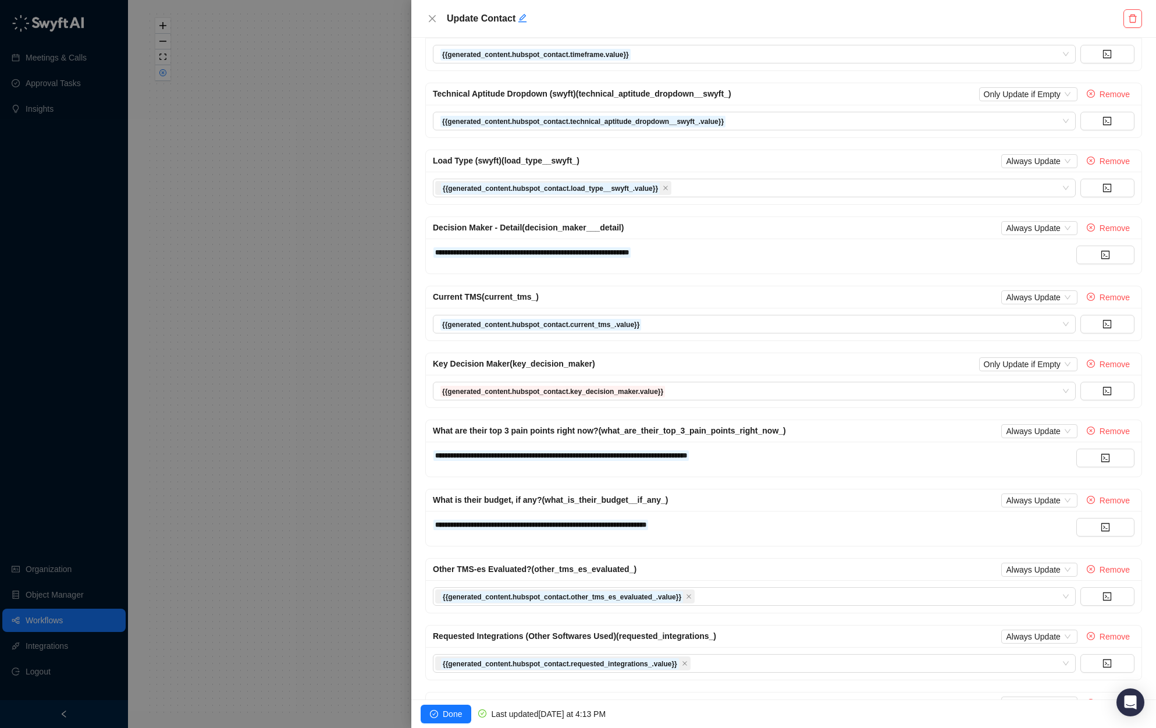
scroll to position [467, 0]
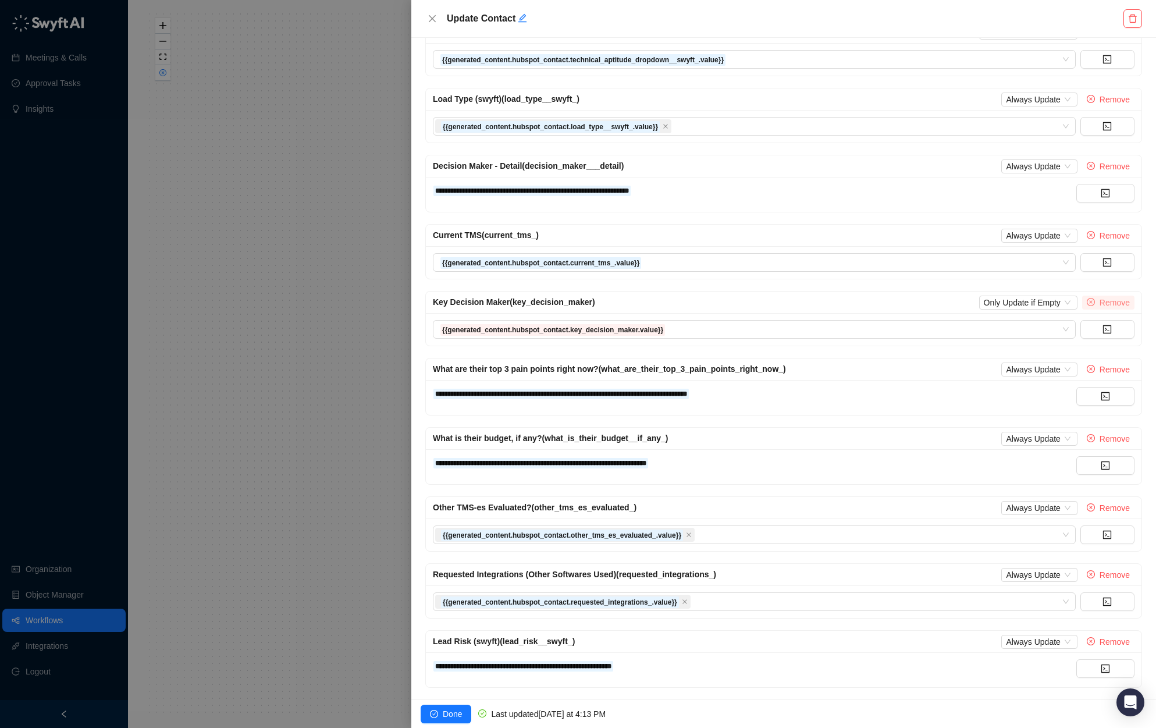
click at [863, 301] on span "Remove" at bounding box center [1115, 302] width 30 height 13
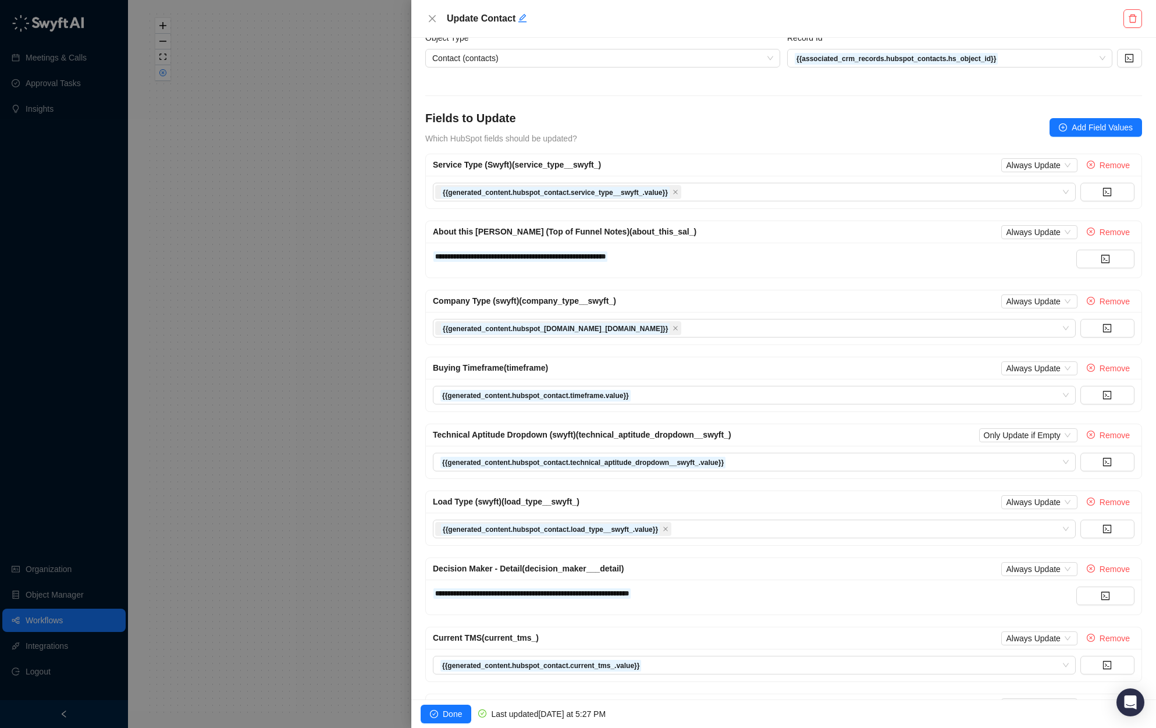
scroll to position [0, 0]
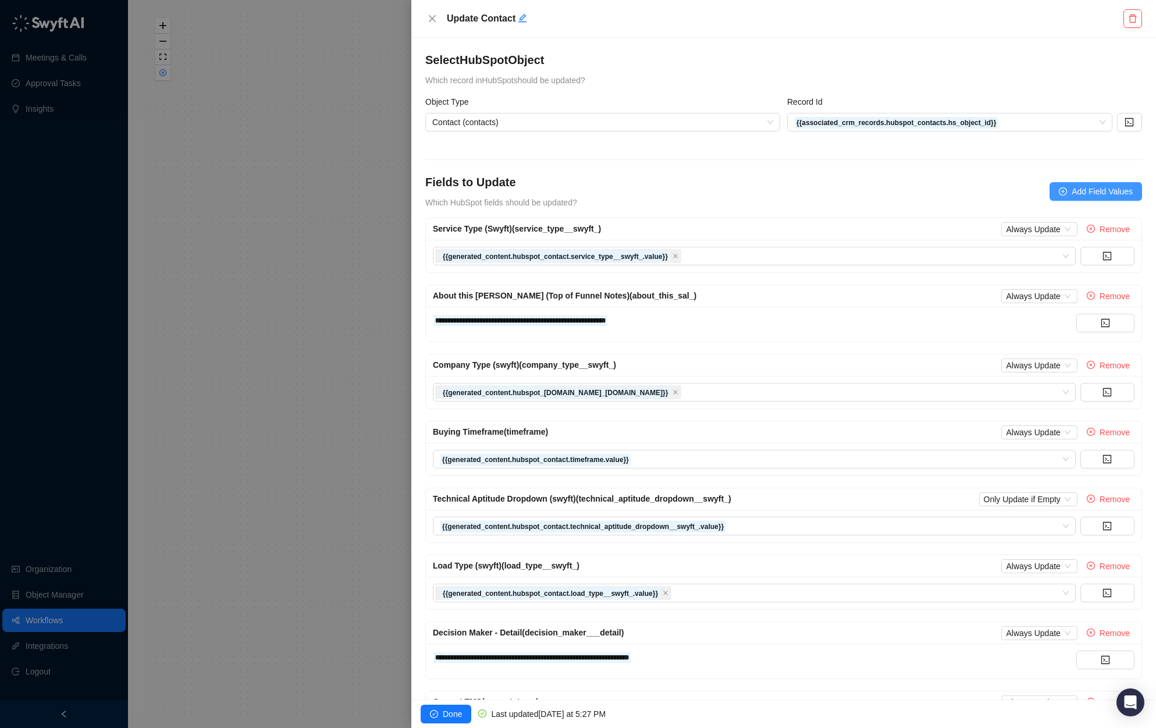
click at [863, 187] on span "Add Field Values" at bounding box center [1102, 191] width 61 height 13
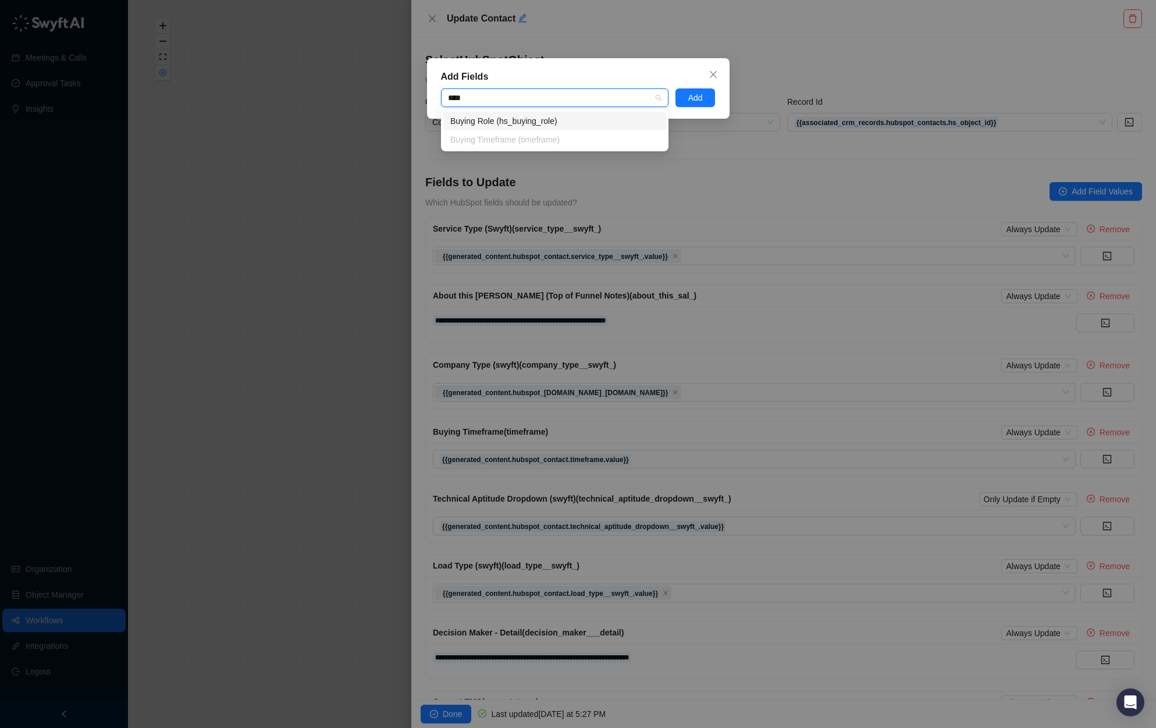
type input "*****"
click at [556, 119] on div "Buying Role (hs_buying_role)" at bounding box center [554, 121] width 209 height 13
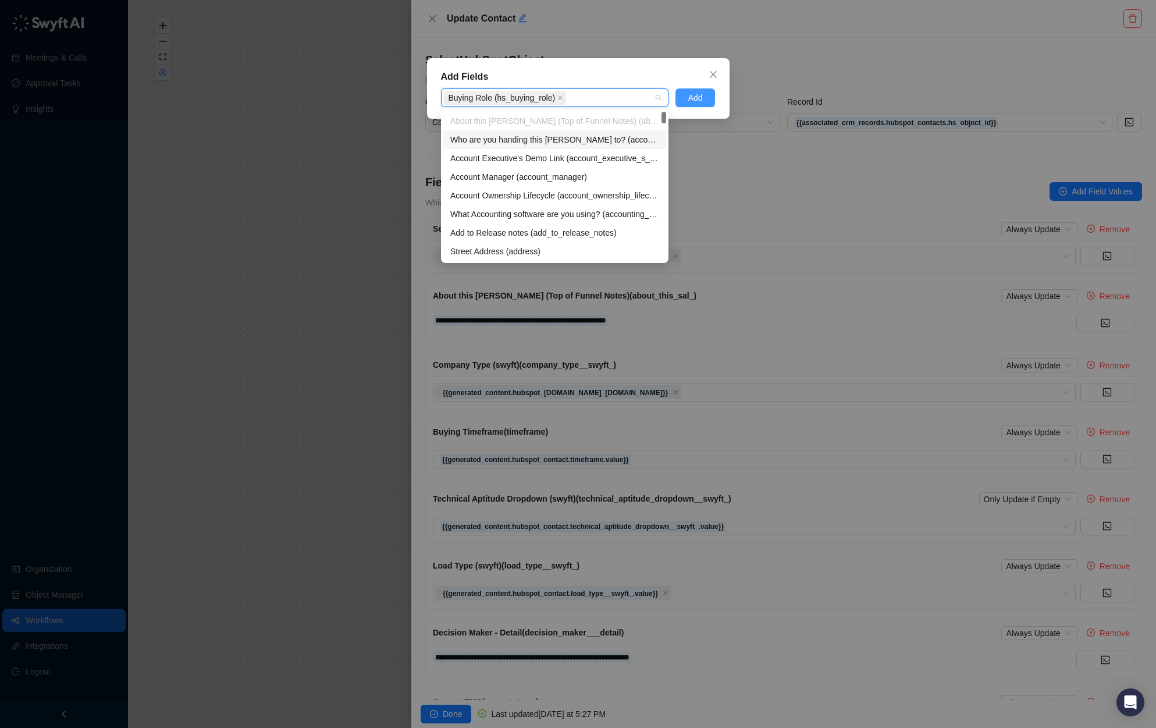
click at [691, 98] on span "Add" at bounding box center [695, 97] width 15 height 13
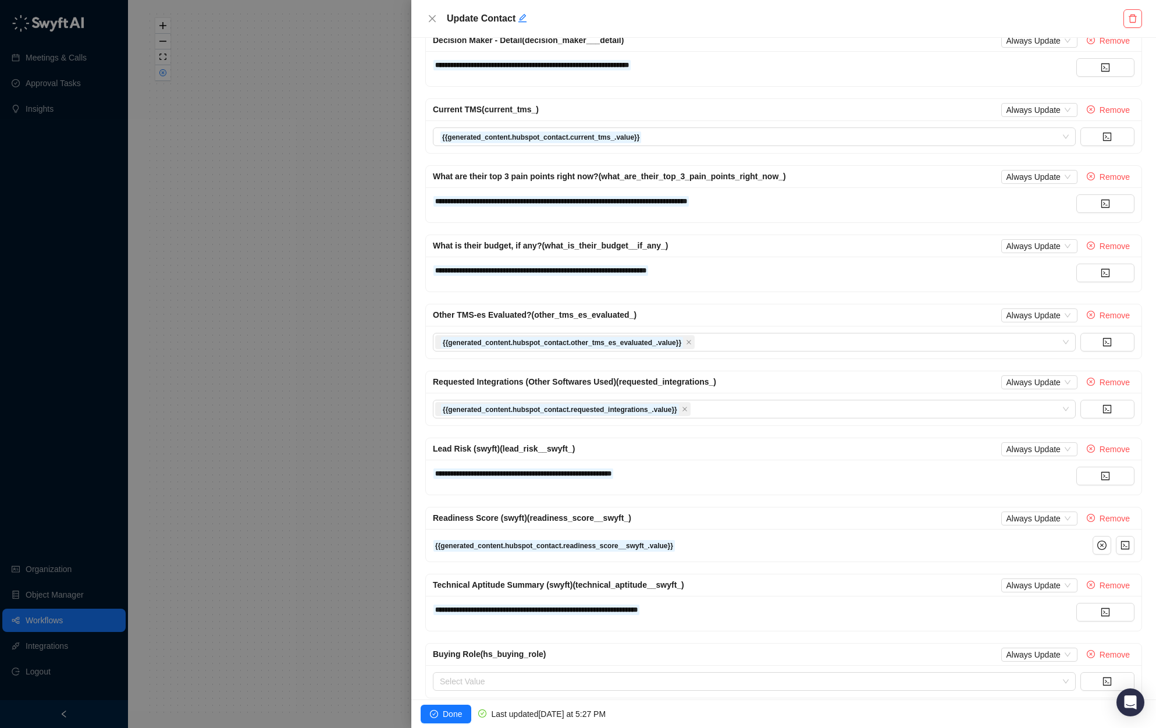
scroll to position [617, 0]
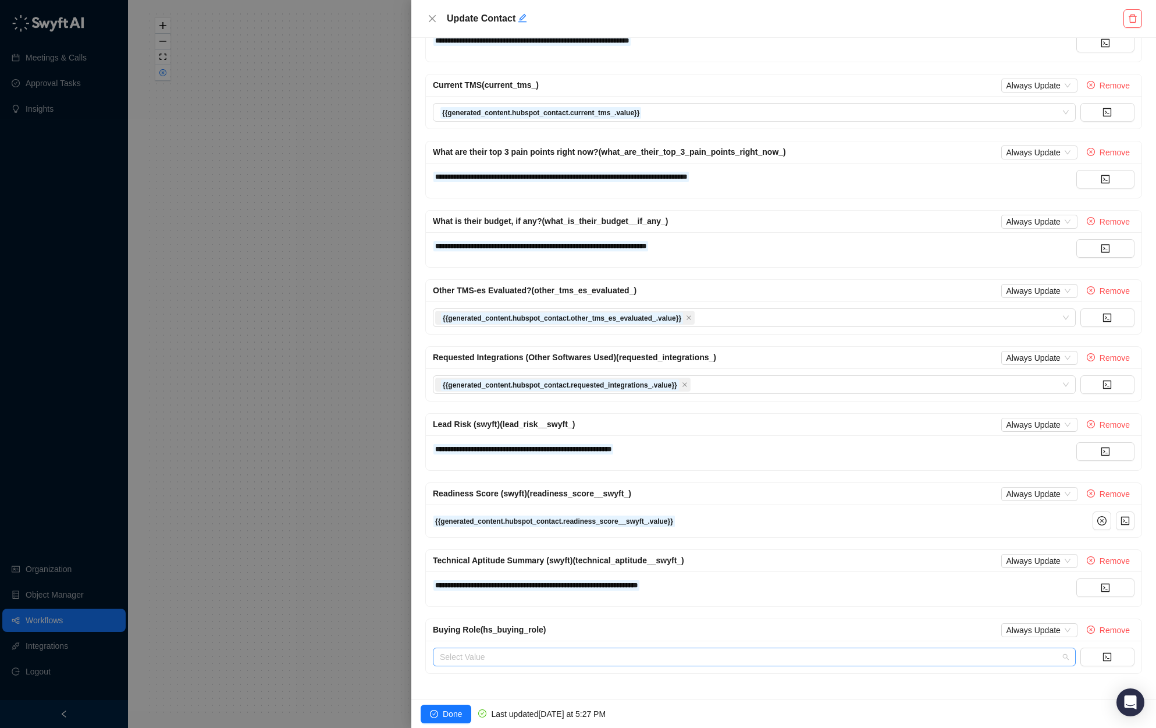
click at [549, 653] on div at bounding box center [748, 657] width 626 height 9
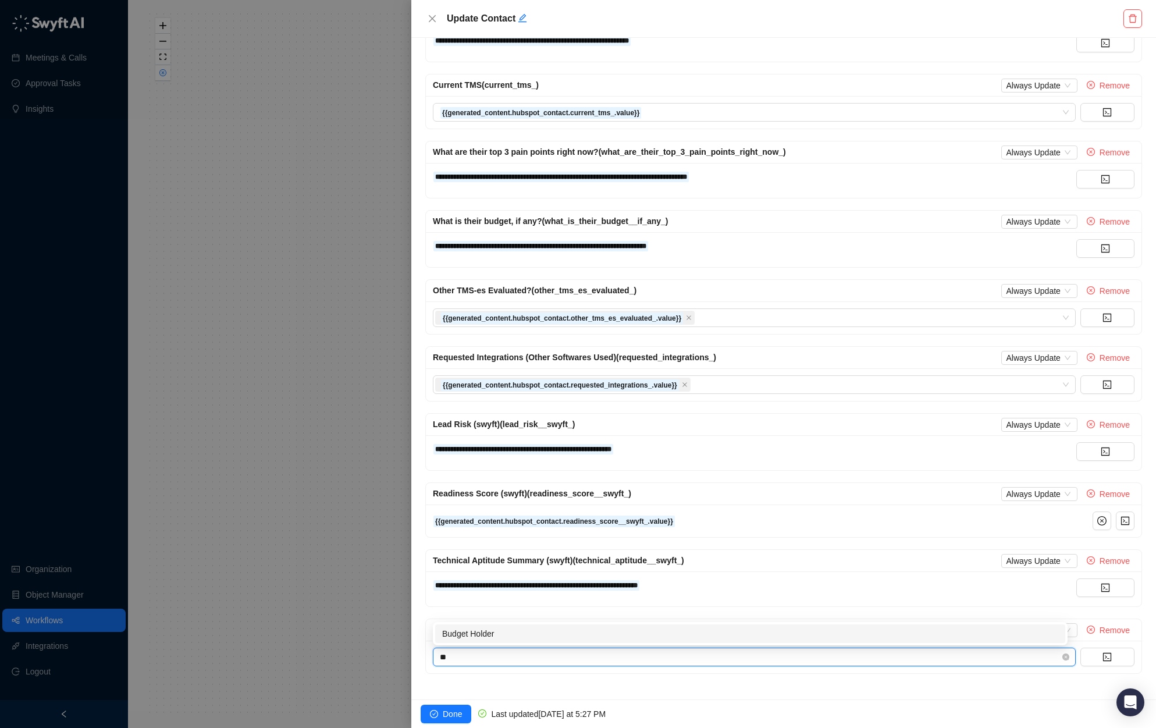
type input "***"
click at [784, 670] on div "buy" at bounding box center [784, 657] width 716 height 33
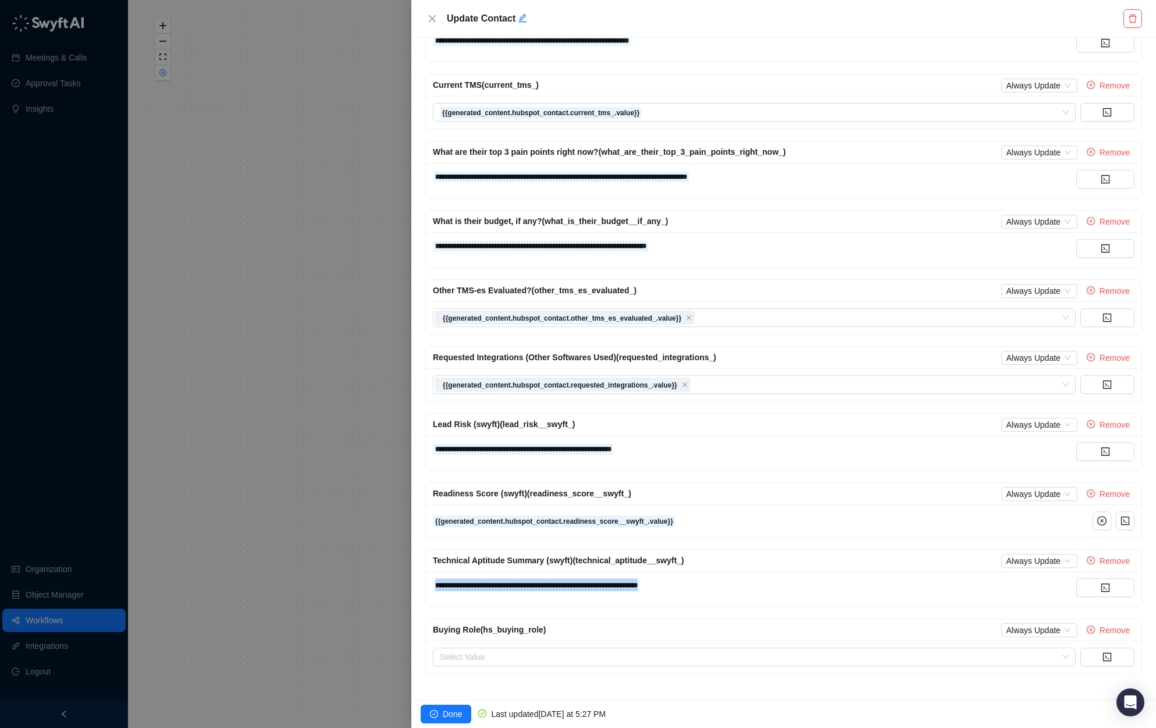
drag, startPoint x: 721, startPoint y: 579, endPoint x: 418, endPoint y: 588, distance: 303.8
click at [418, 588] on div "**********" at bounding box center [783, 369] width 745 height 662
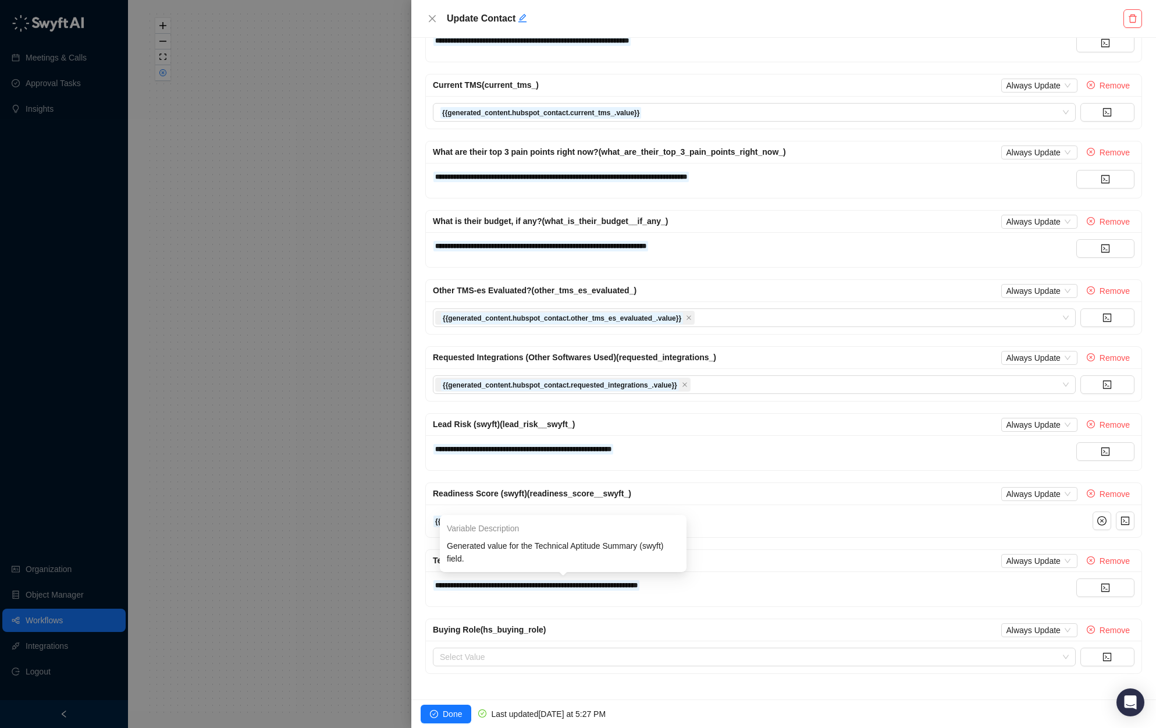
click at [730, 577] on div "**********" at bounding box center [784, 588] width 716 height 35
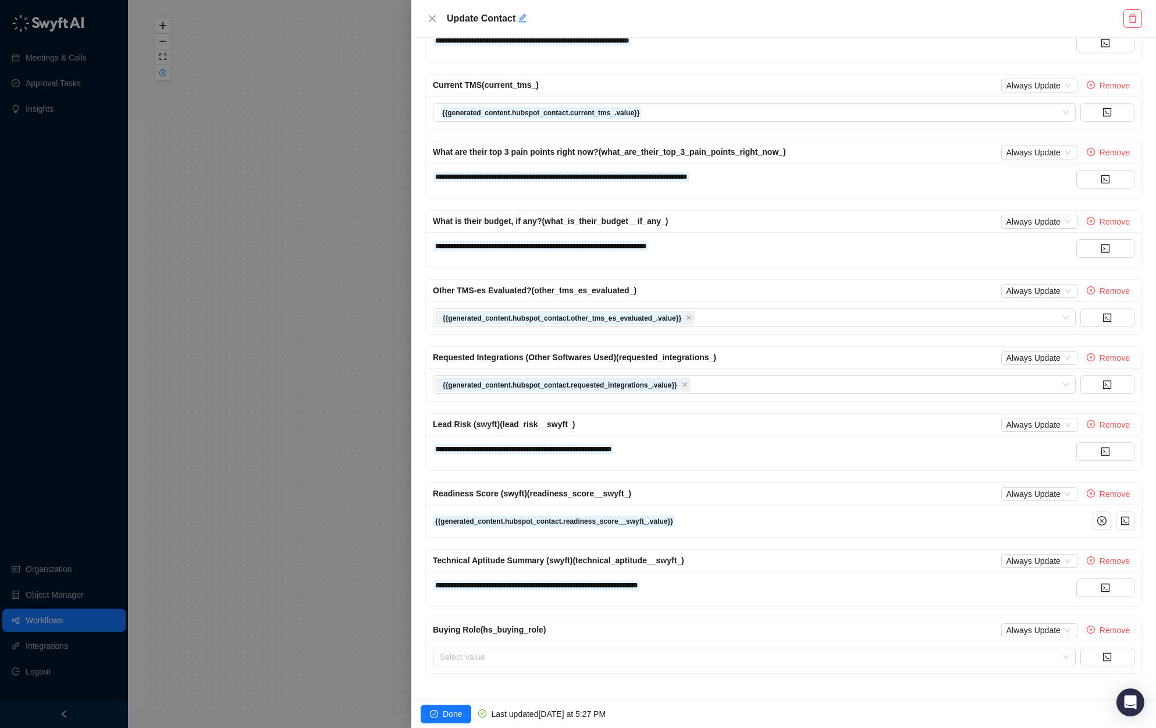
click at [735, 584] on div "**********" at bounding box center [755, 584] width 644 height 13
copy div "**********"
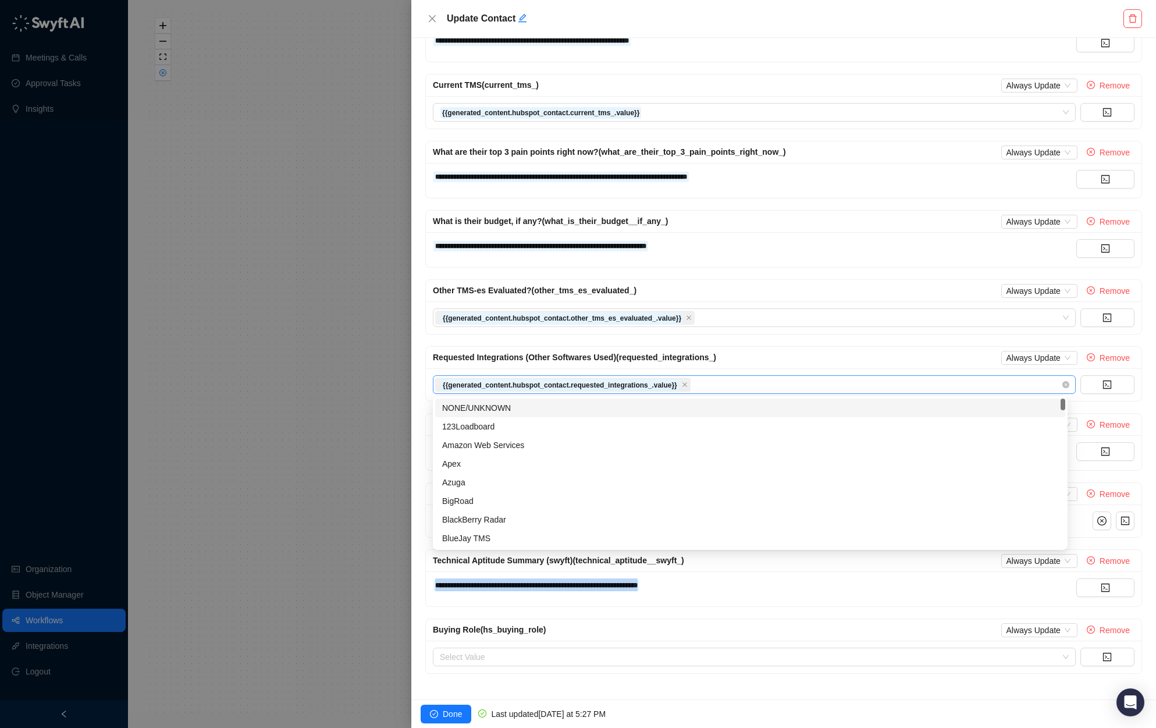
click at [780, 382] on div "{{generated_content.hubspot_contact.requested_integrations_.value}}" at bounding box center [748, 384] width 626 height 16
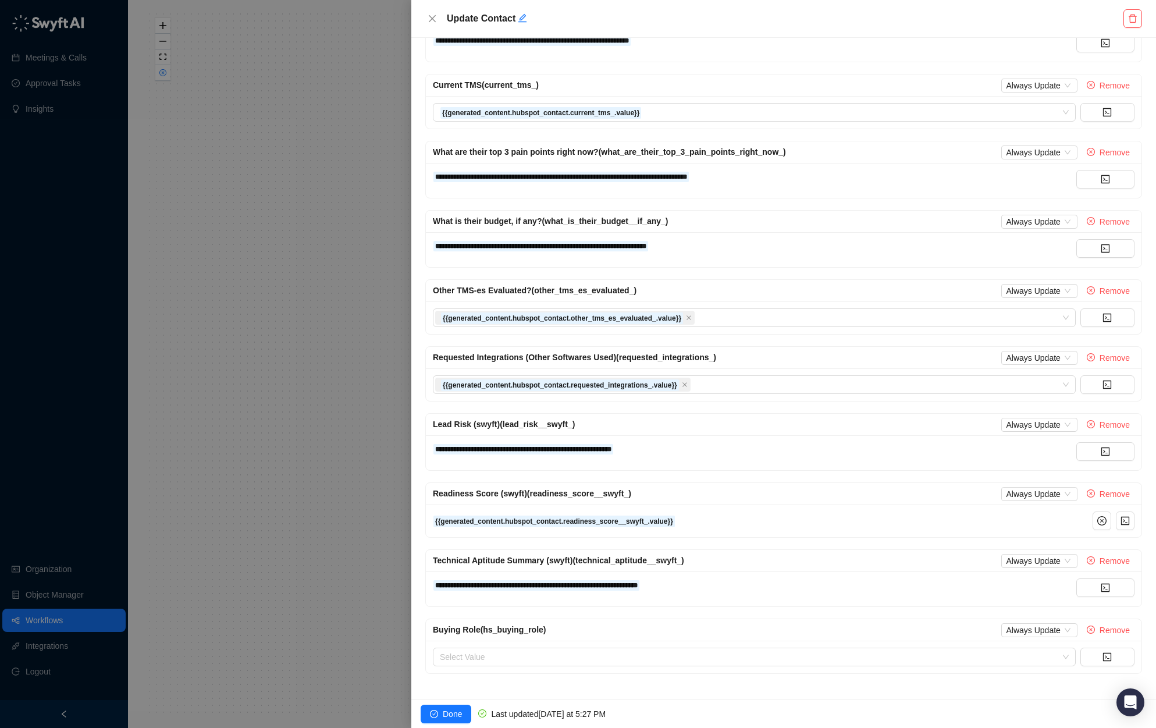
click at [856, 361] on div "Requested Integrations (Other Softwares Used) (requested_integrations_) Always …" at bounding box center [784, 358] width 702 height 14
click at [755, 660] on div at bounding box center [748, 657] width 626 height 9
paste input "**********"
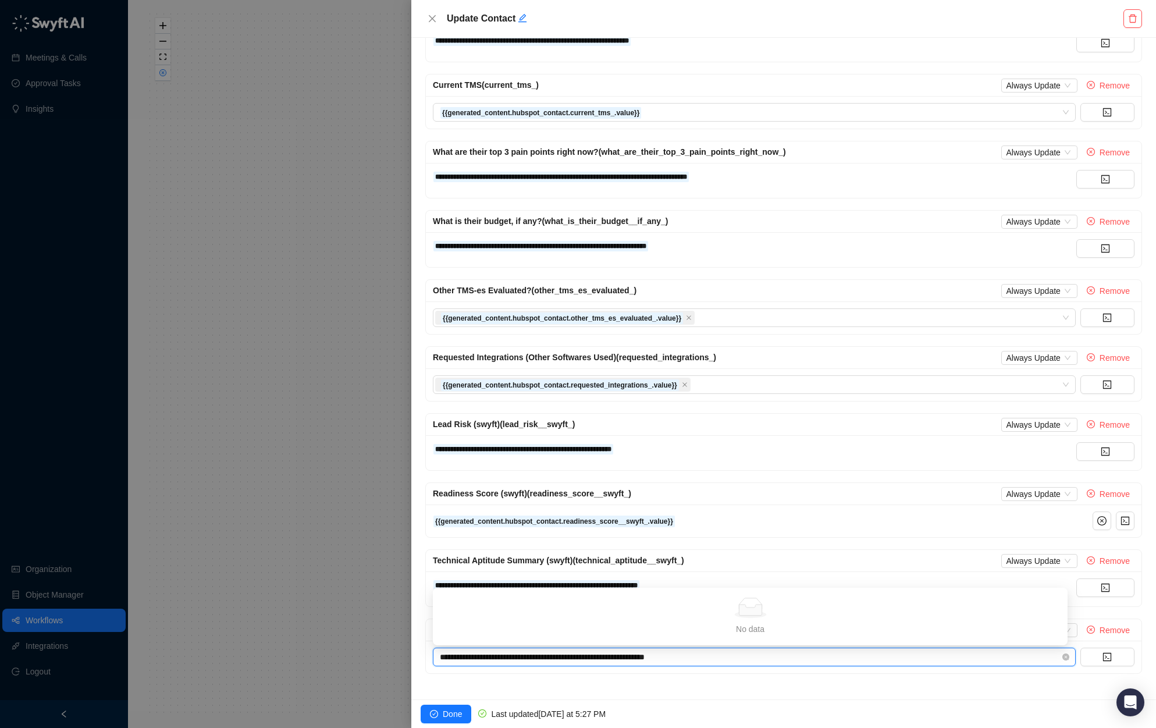
drag, startPoint x: 585, startPoint y: 659, endPoint x: 710, endPoint y: 658, distance: 125.1
click at [710, 658] on input "**********" at bounding box center [579, 657] width 279 height 9
type input "**********"
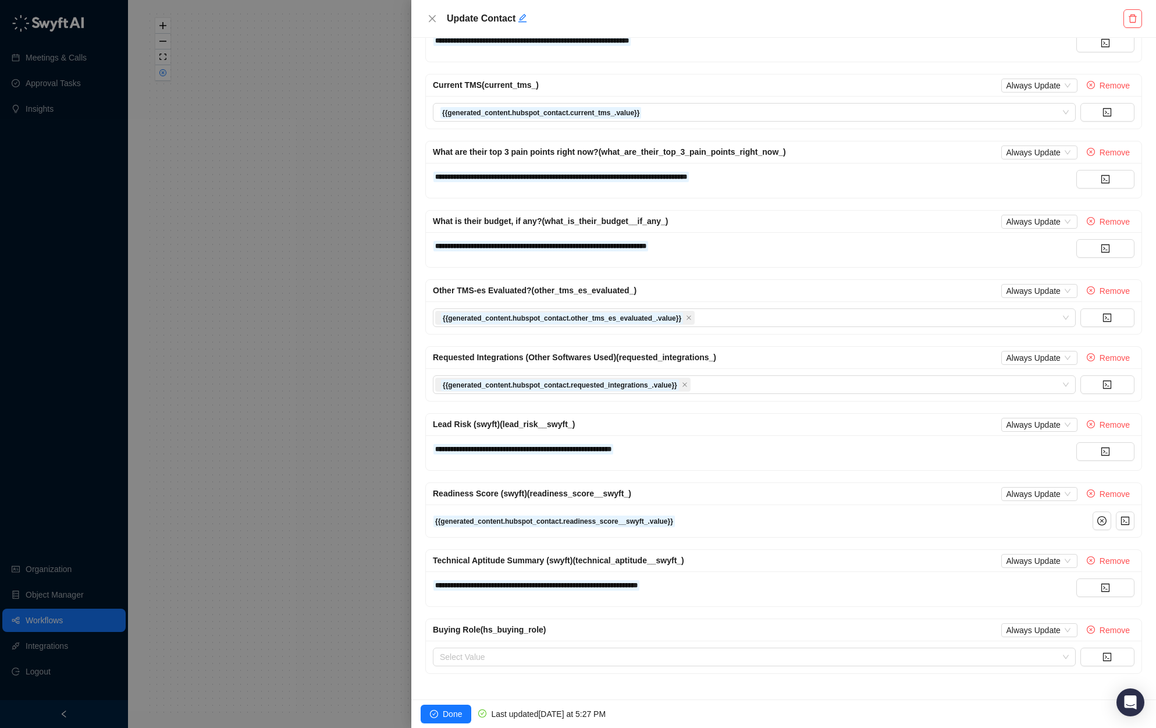
click at [730, 685] on div "**********" at bounding box center [783, 369] width 745 height 662
click at [863, 630] on span "Always Update" at bounding box center [1039, 630] width 66 height 13
click at [863, 631] on div "Buying Role (hs_buying_role) Always Update Remove" at bounding box center [784, 630] width 702 height 14
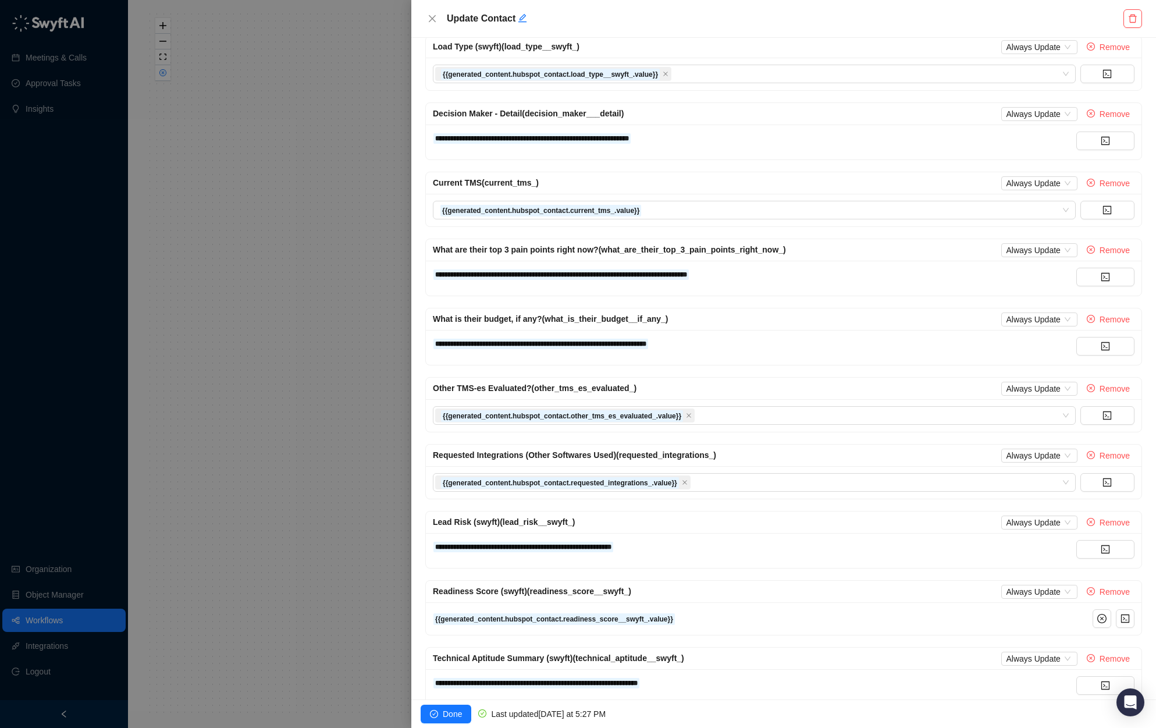
scroll to position [506, 0]
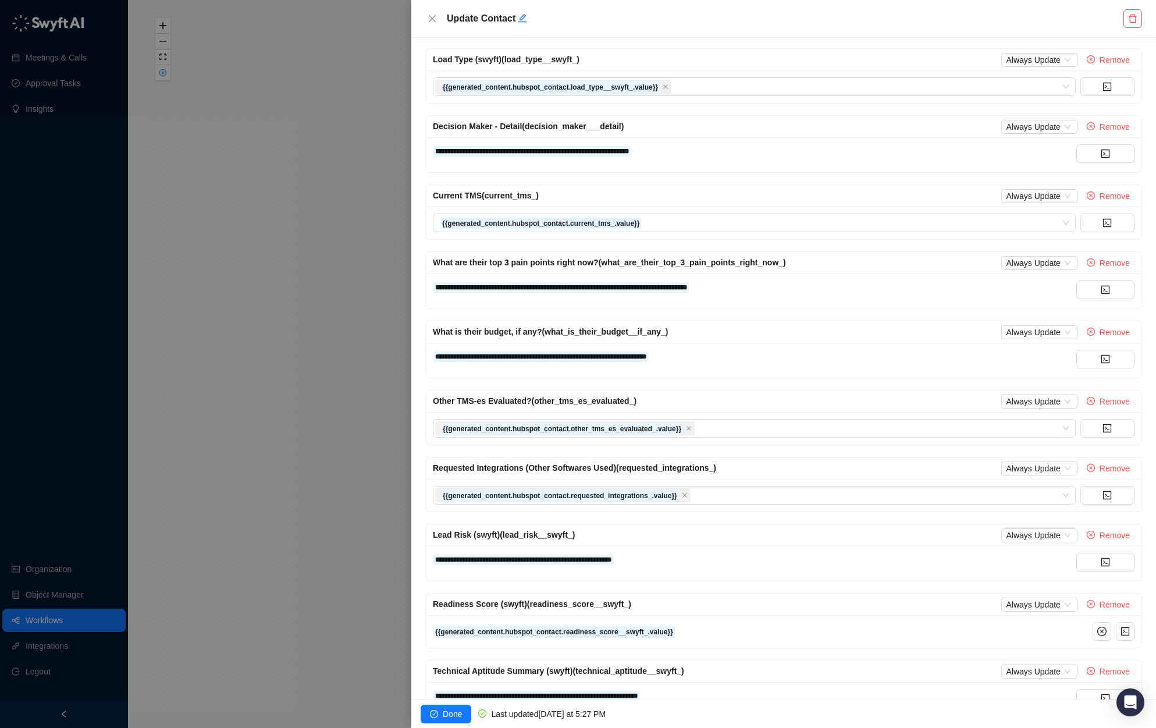
click at [629, 150] on span "**********" at bounding box center [532, 151] width 194 height 7
click at [832, 187] on div "Current TMS (current_tms_) Always Update Remove" at bounding box center [784, 196] width 716 height 22
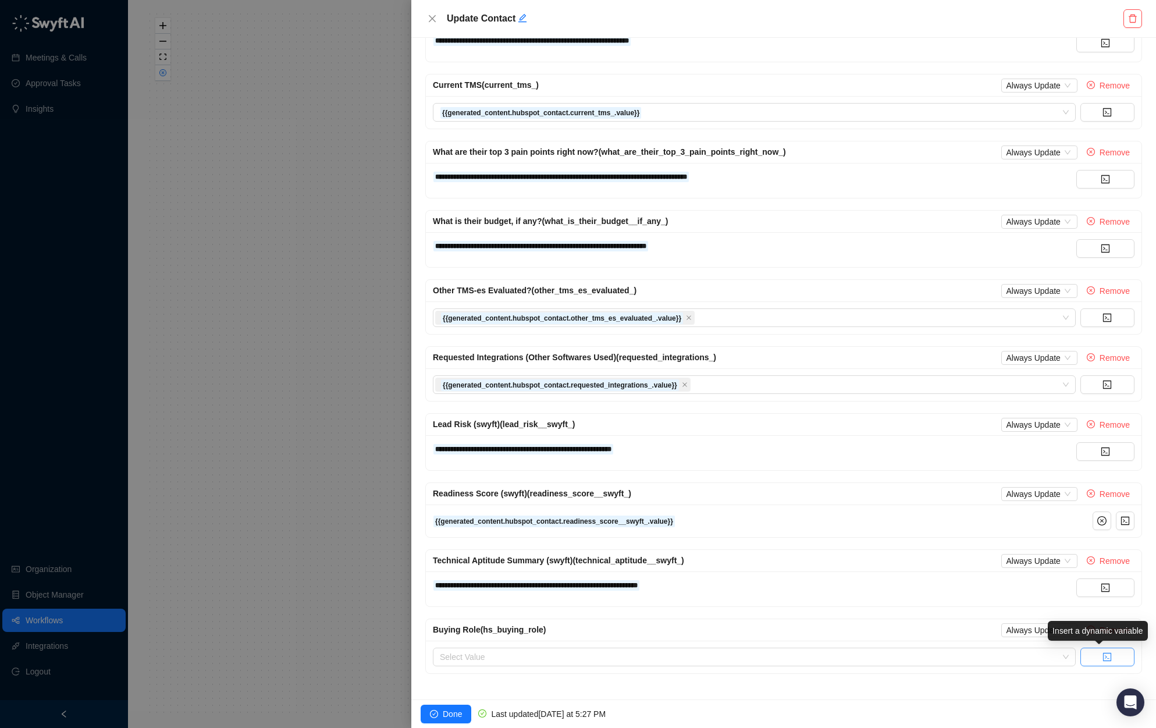
click at [863, 655] on button "button" at bounding box center [1107, 657] width 54 height 19
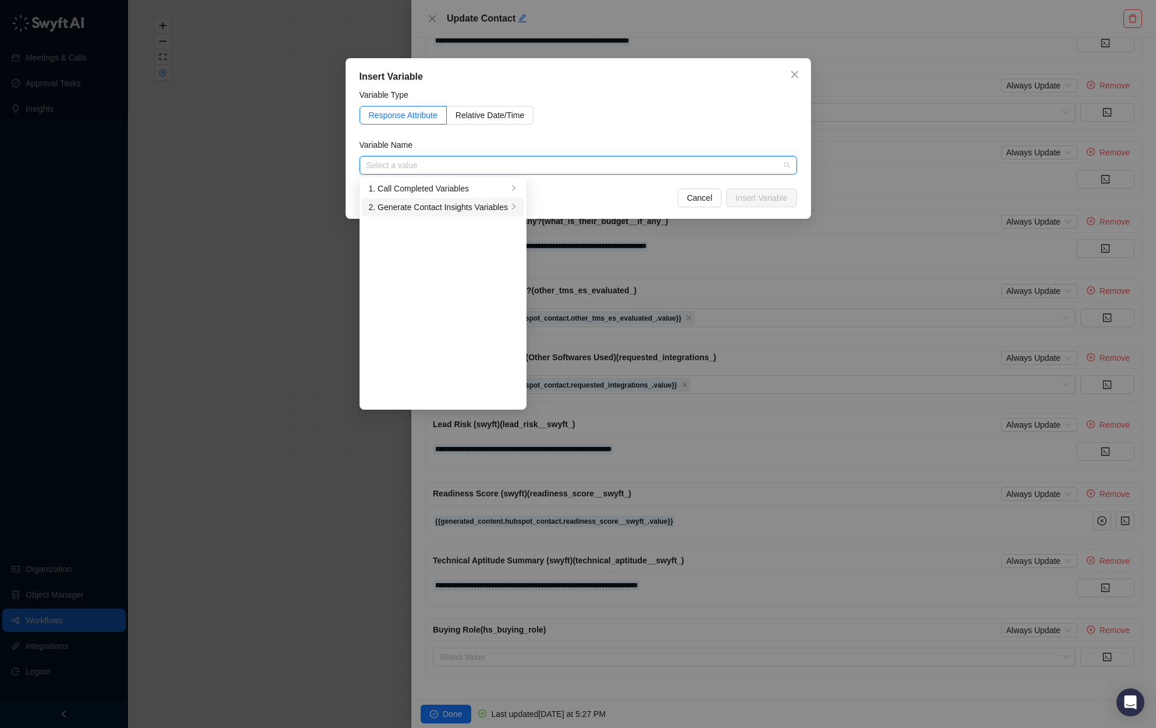
click at [468, 210] on div "2. Generate Contact Insights Variables" at bounding box center [438, 207] width 139 height 13
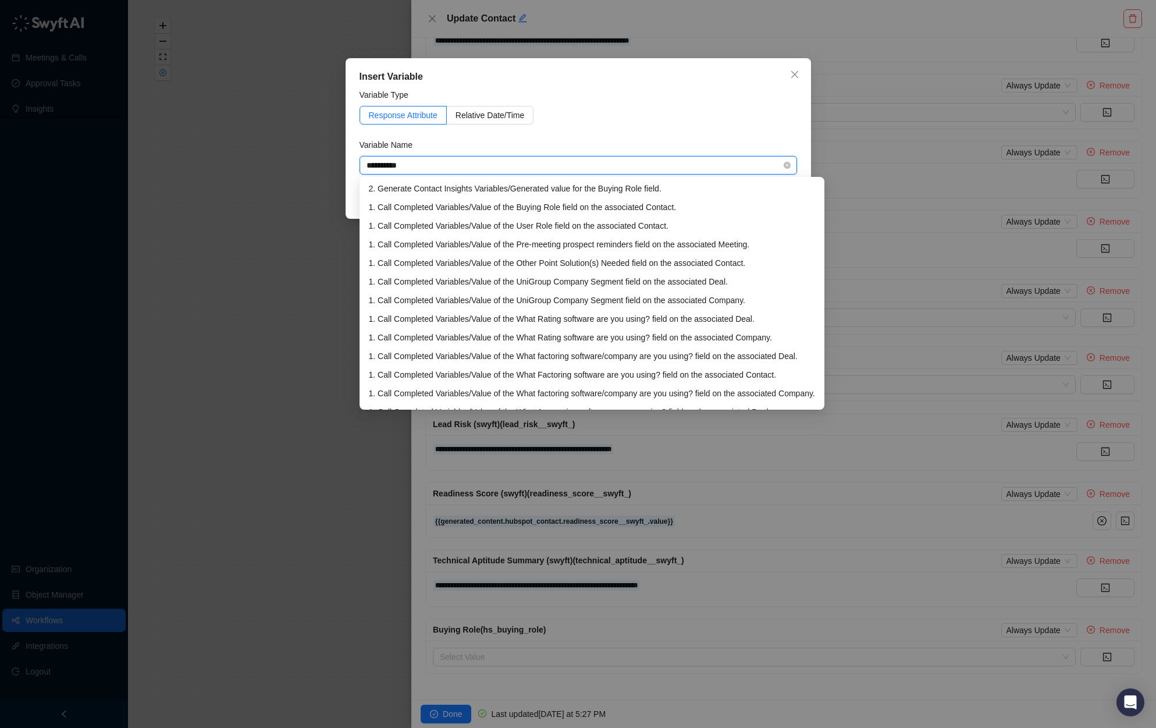
type input "**********"
click at [603, 185] on div "2. Generate Contact Insights Variables / Generated value for the Buying Rol e f…" at bounding box center [592, 188] width 446 height 13
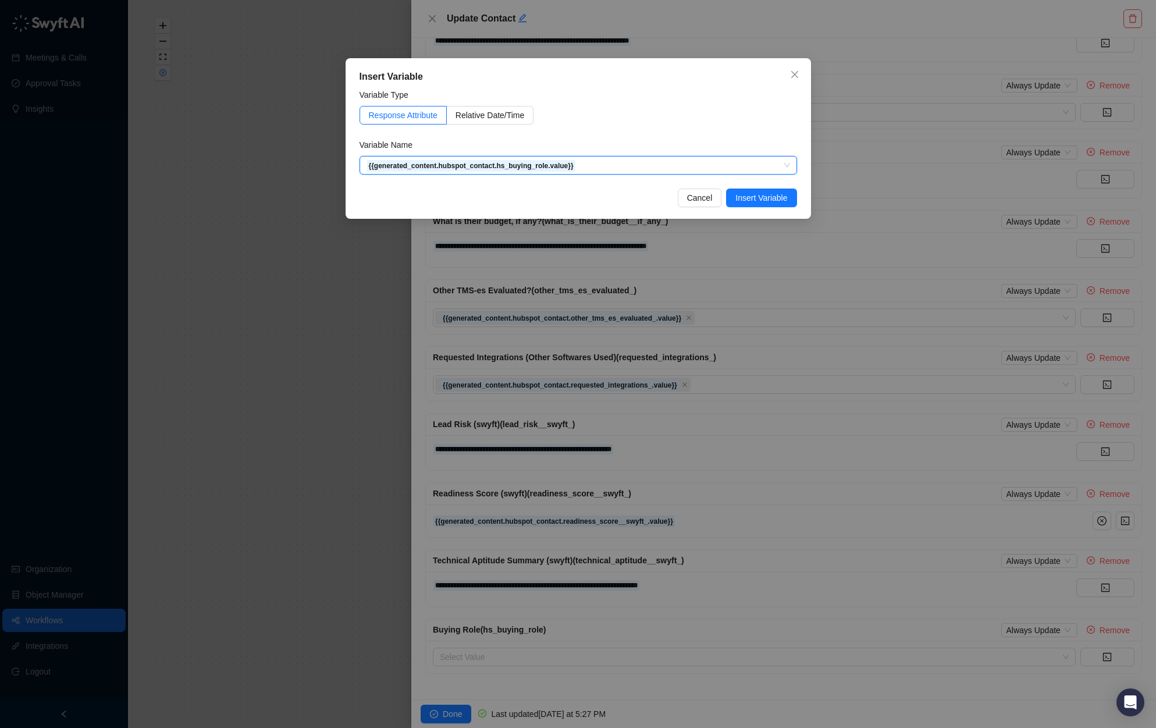
click at [662, 130] on form "Variable Type Response Attribute Relative Date/Time Variable Name 0f028cf0-5a93…" at bounding box center [579, 131] width 438 height 86
click at [772, 197] on span "Insert Variable" at bounding box center [761, 197] width 52 height 13
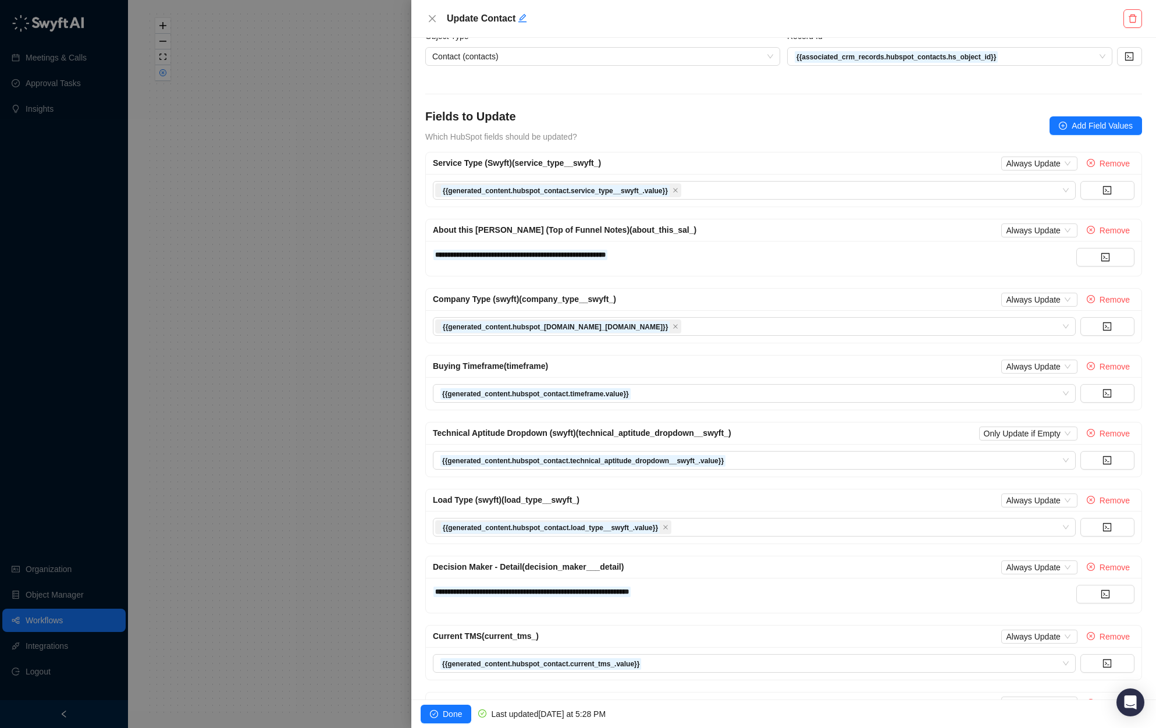
scroll to position [57, 0]
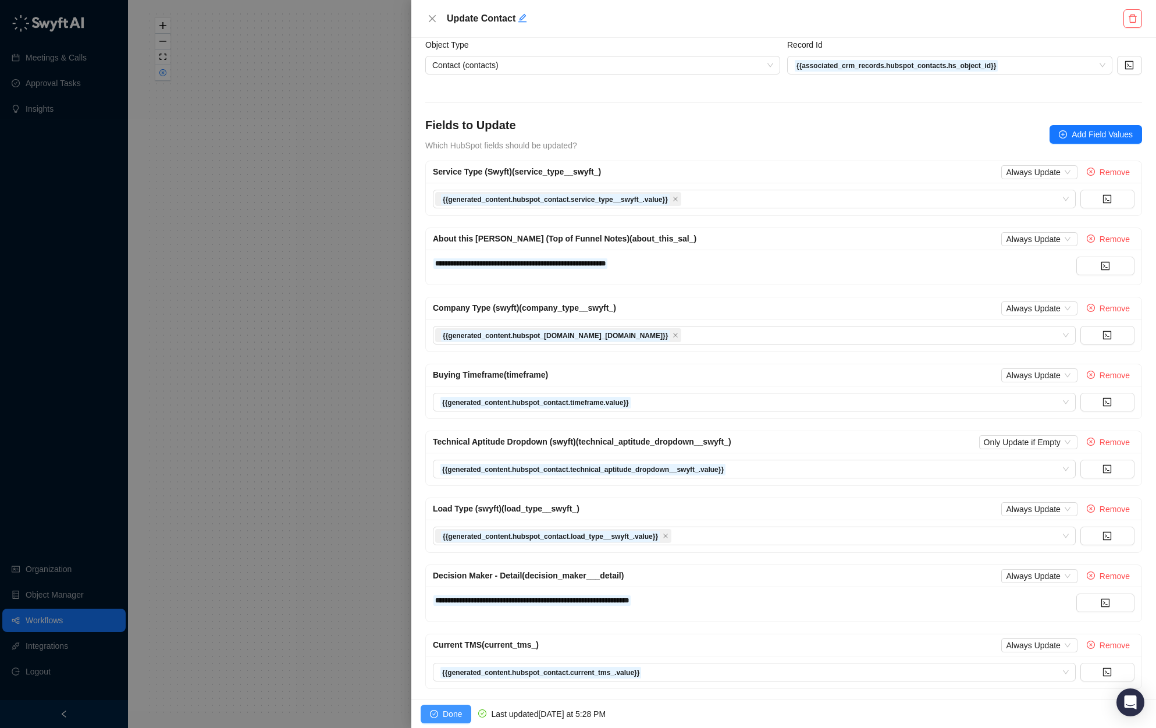
click at [450, 716] on span "Done" at bounding box center [452, 714] width 19 height 13
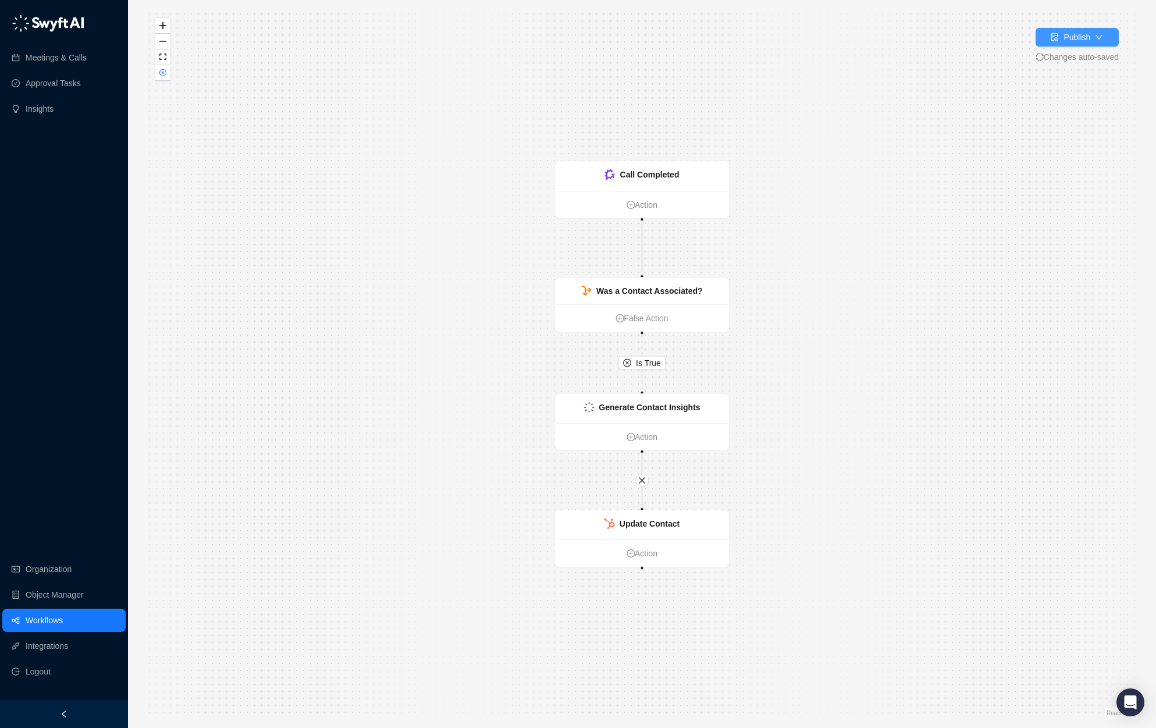
click at [863, 34] on icon "down" at bounding box center [1099, 37] width 8 height 8
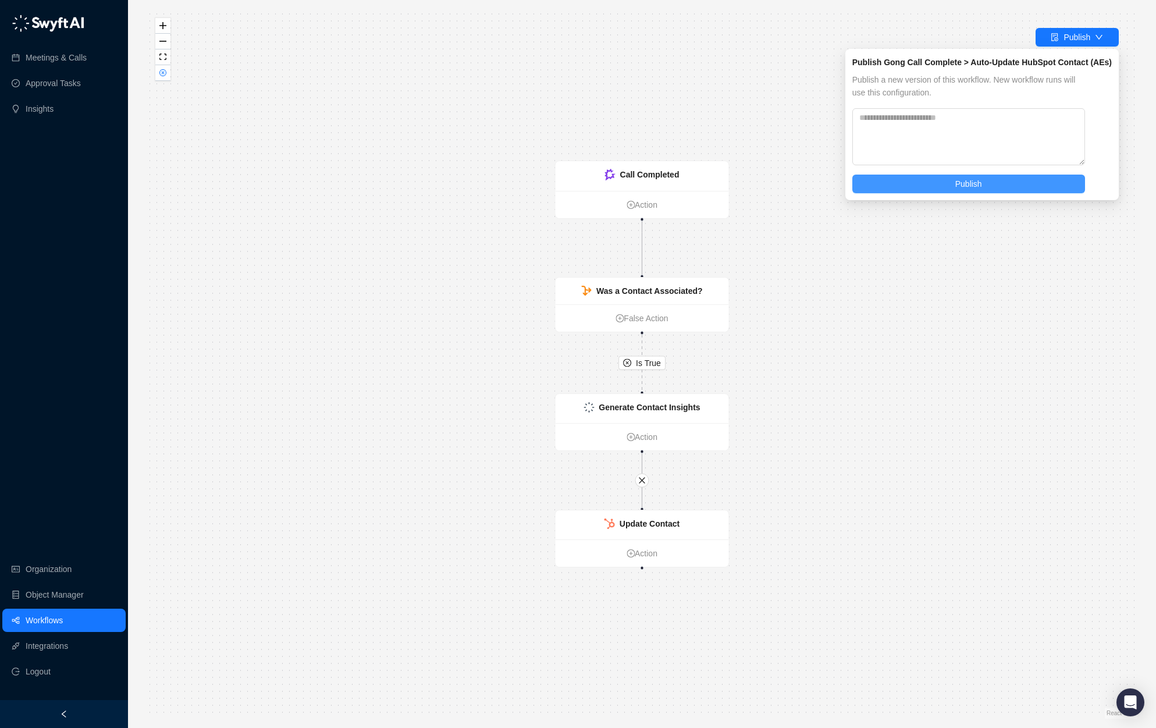
click at [863, 183] on button "Publish" at bounding box center [968, 184] width 233 height 19
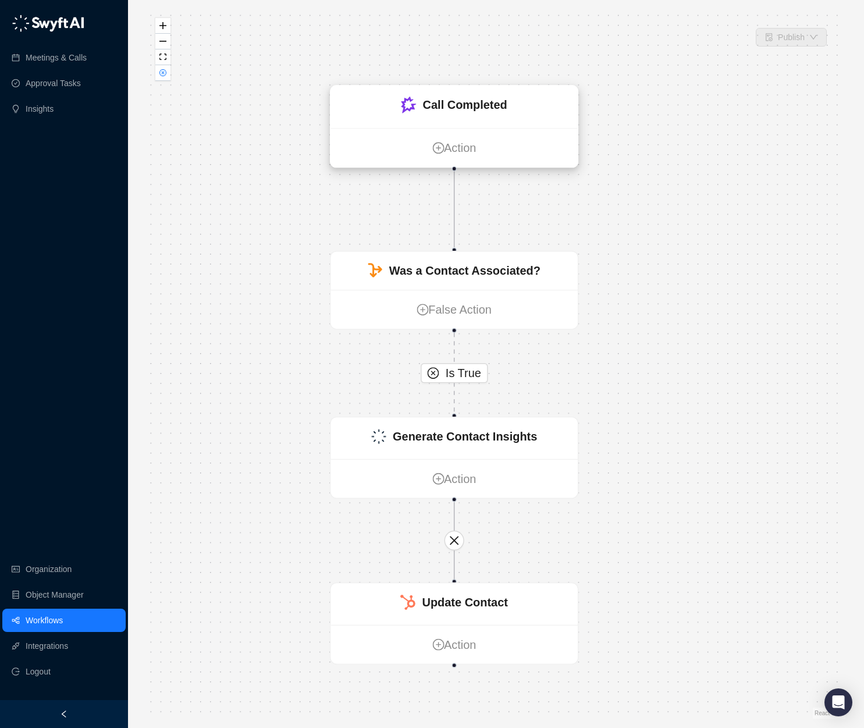
click at [492, 109] on strong "Call Completed" at bounding box center [465, 104] width 84 height 13
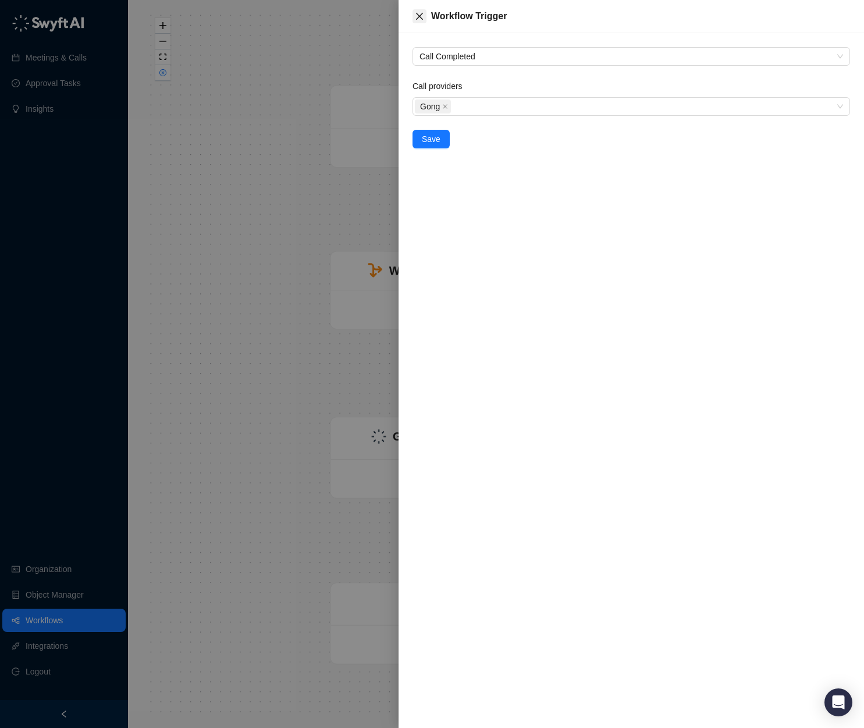
click at [418, 12] on icon "close" at bounding box center [419, 16] width 9 height 9
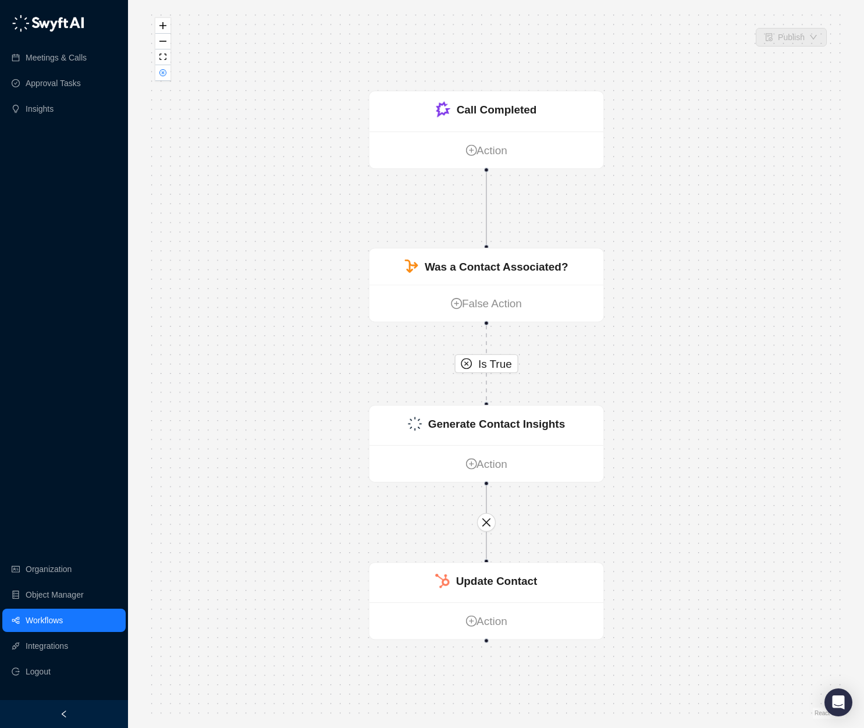
drag, startPoint x: 257, startPoint y: 484, endPoint x: 297, endPoint y: 465, distance: 44.3
click at [297, 465] on div "Is True Call Completed Action Was a Contact Associated? False Action Update Con…" at bounding box center [496, 363] width 699 height 709
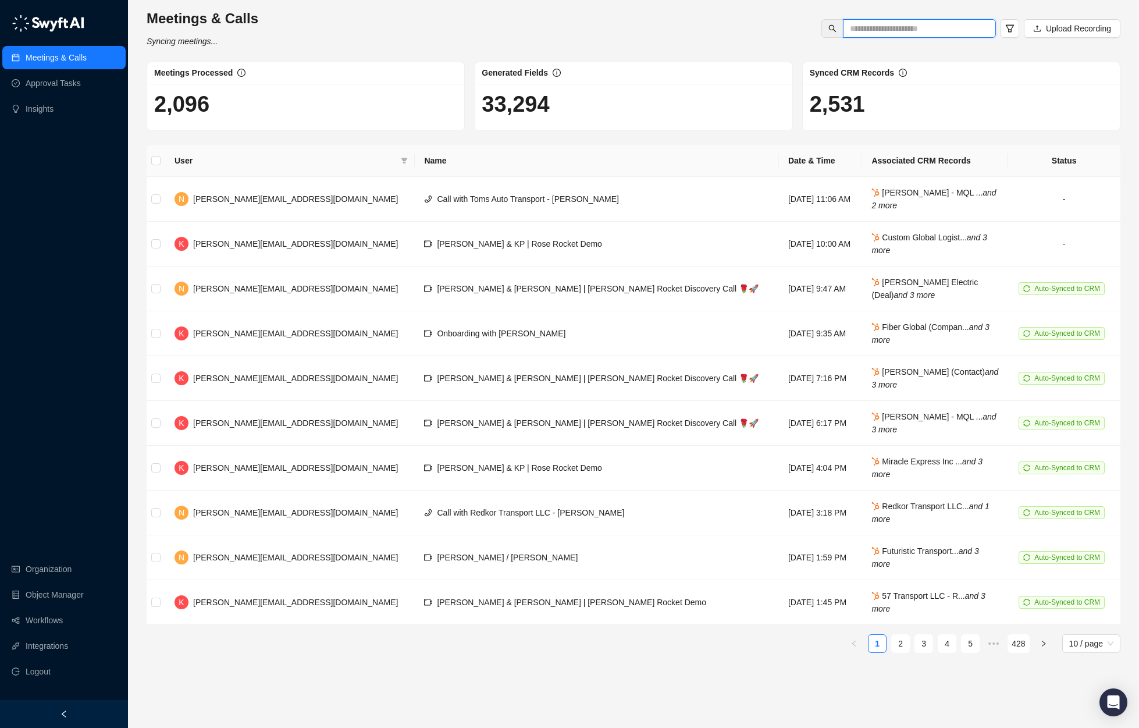
click at [895, 28] on input "text" at bounding box center [915, 28] width 130 height 13
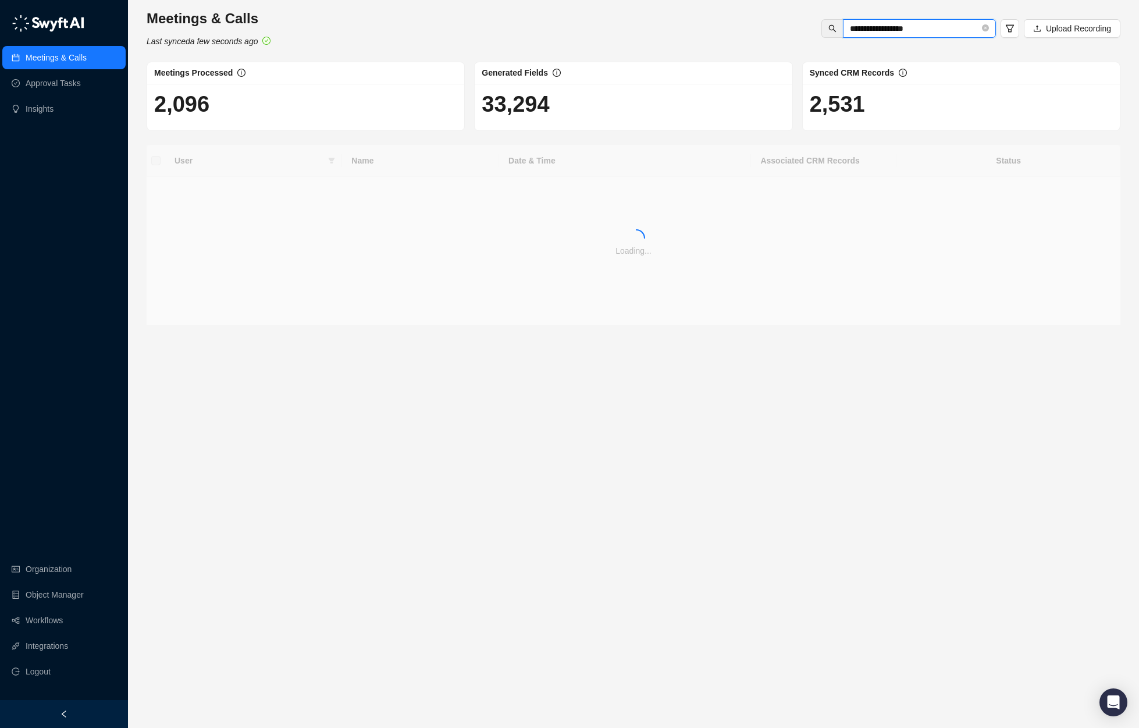
type input "**********"
click at [740, 39] on div "**********" at bounding box center [633, 28] width 981 height 38
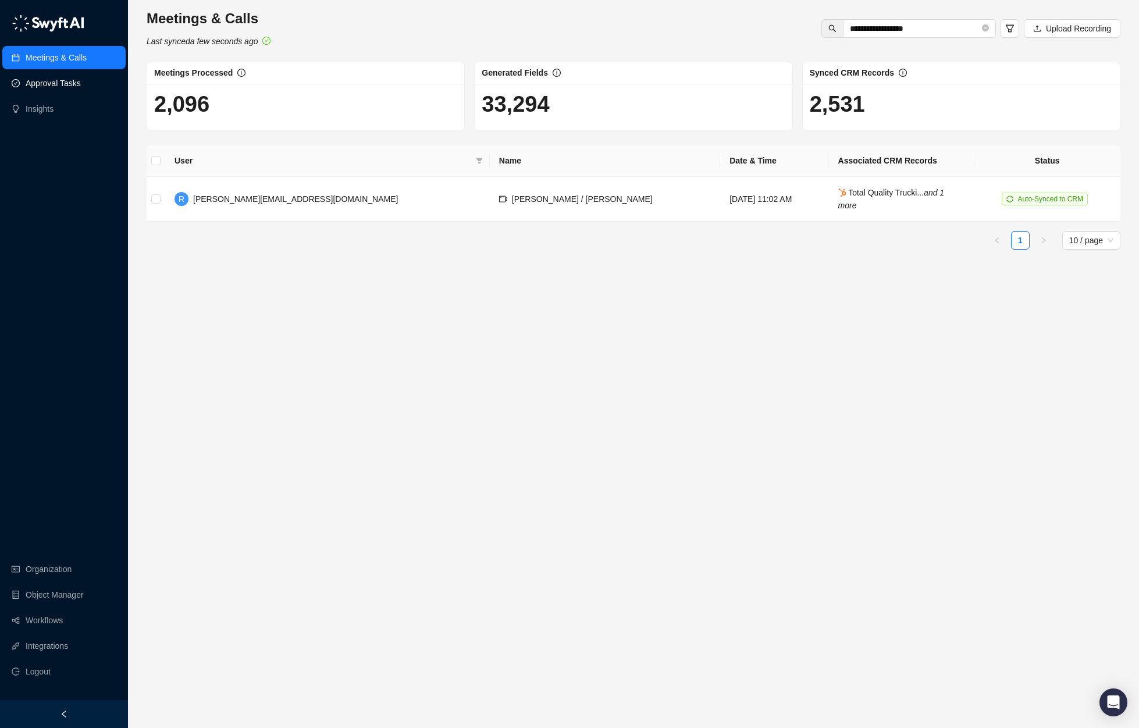
click at [48, 88] on link "Approval Tasks" at bounding box center [53, 83] width 55 height 23
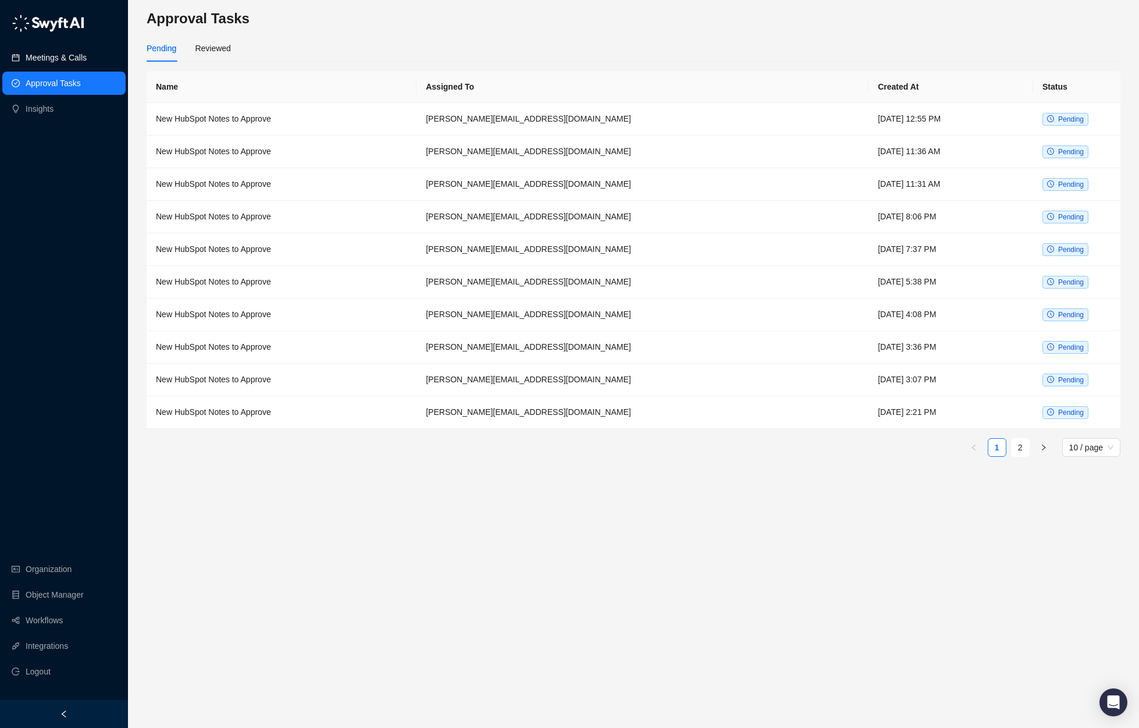
click at [73, 57] on link "Meetings & Calls" at bounding box center [56, 57] width 61 height 23
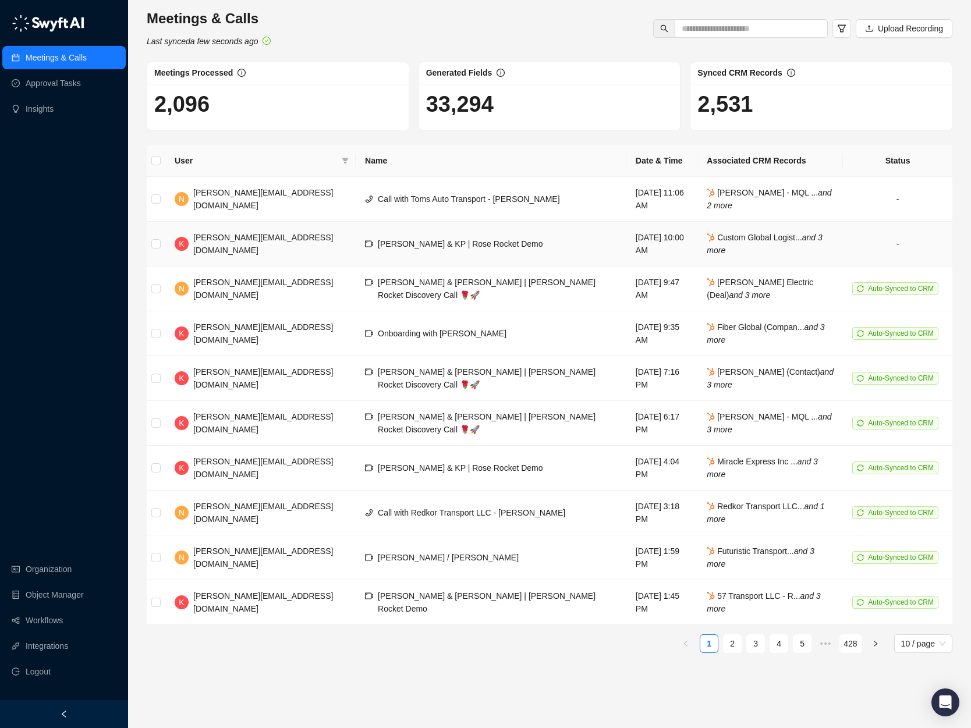
click at [776, 236] on span "Custom Global Logist... and 3 more" at bounding box center [763, 244] width 115 height 22
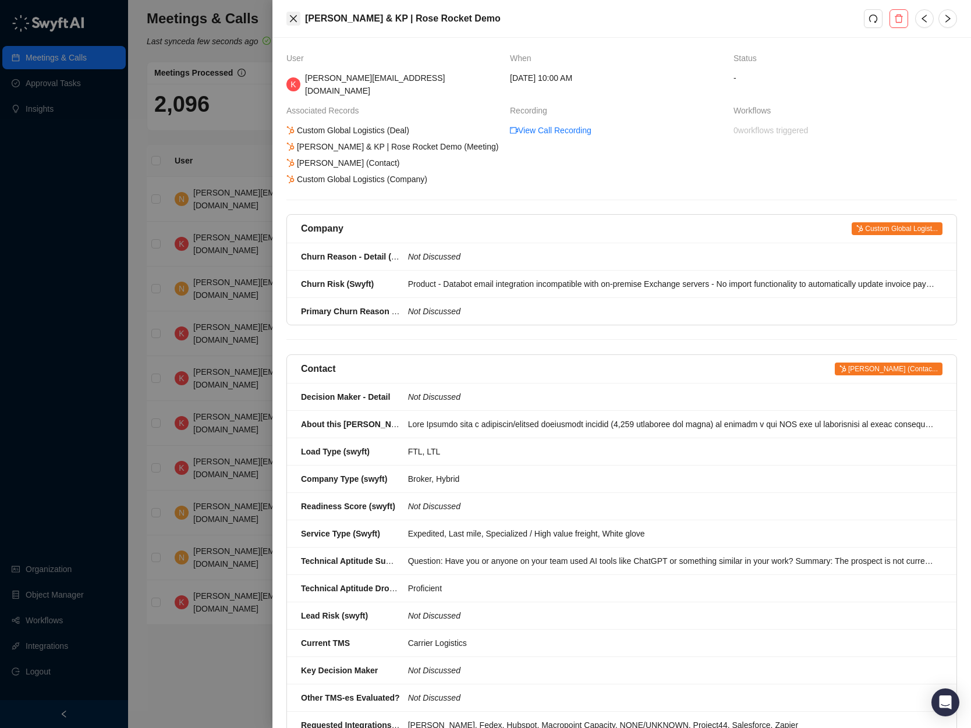
click at [296, 18] on icon "close" at bounding box center [293, 18] width 9 height 9
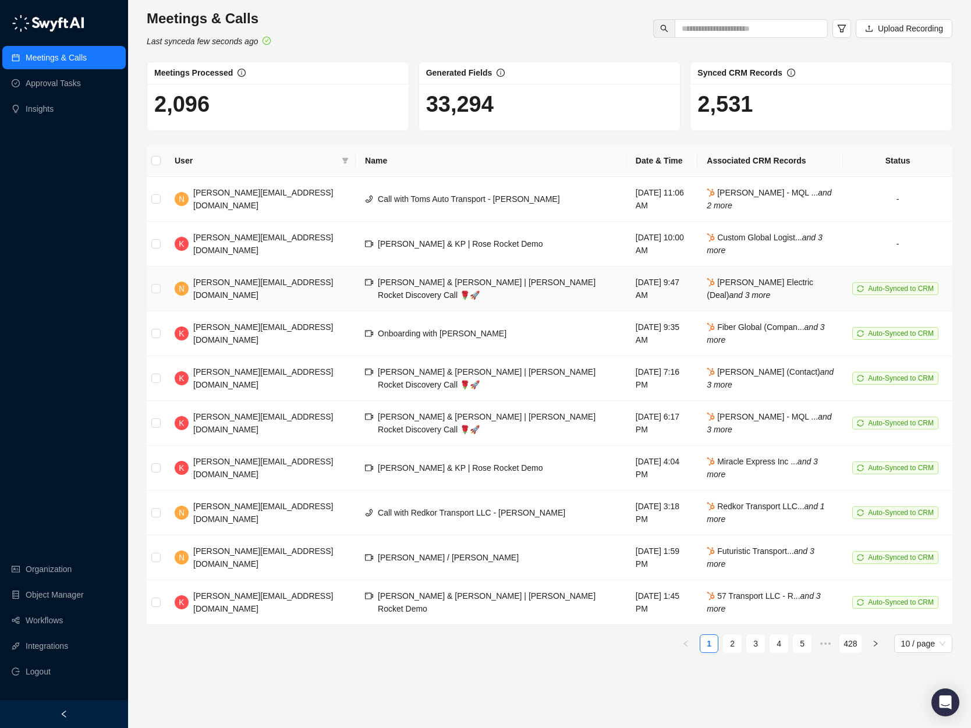
click at [660, 293] on td "[DATE] 9:47 AM" at bounding box center [661, 288] width 71 height 45
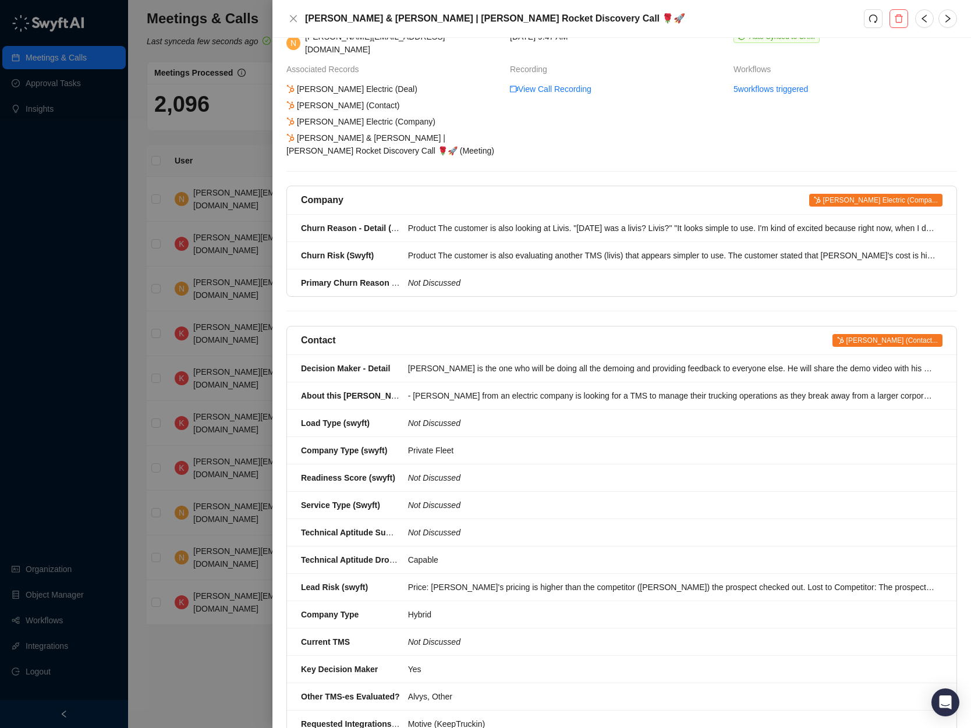
scroll to position [210, 0]
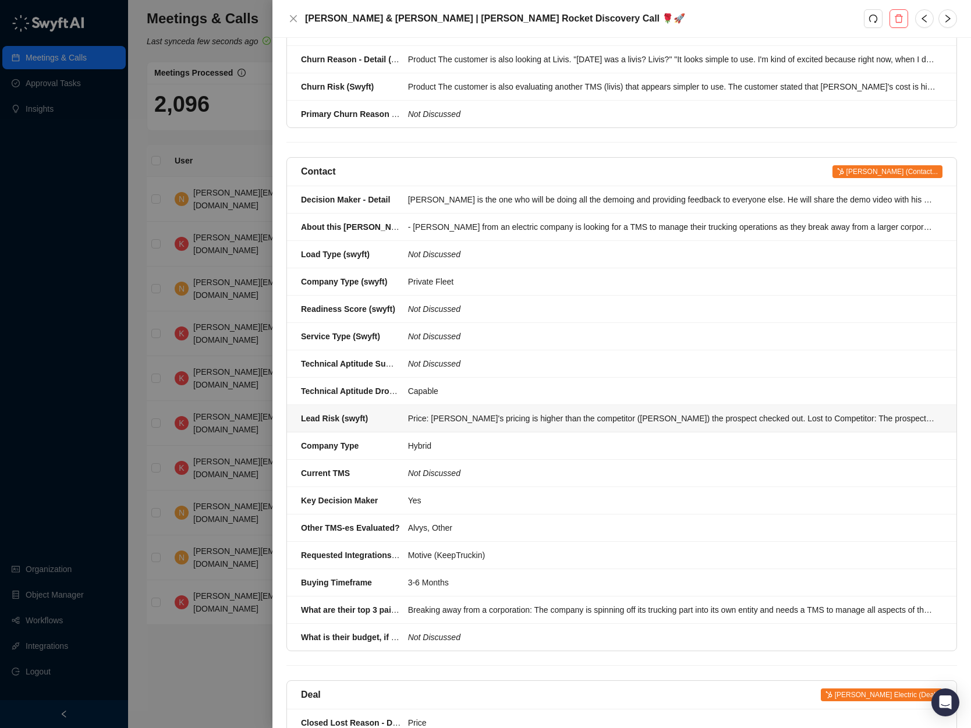
click at [637, 405] on li "Lead Risk (swyft) Price: [PERSON_NAME]'s pricing is higher than the competitor …" at bounding box center [621, 418] width 669 height 27
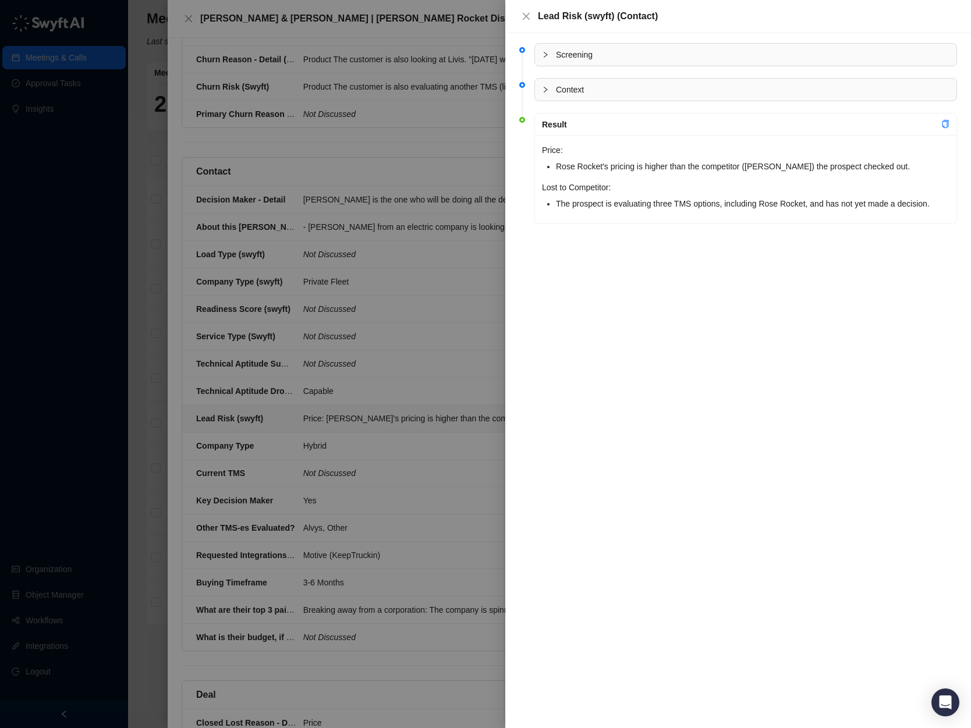
click at [567, 92] on span "Context" at bounding box center [752, 89] width 393 height 13
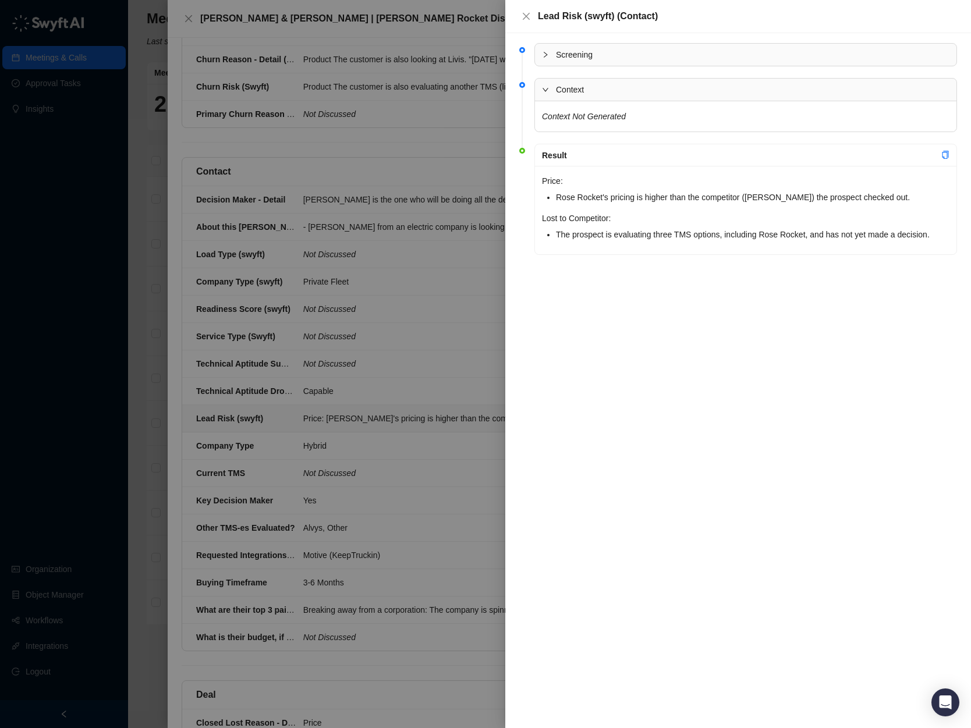
click at [567, 92] on span "Context" at bounding box center [752, 89] width 393 height 13
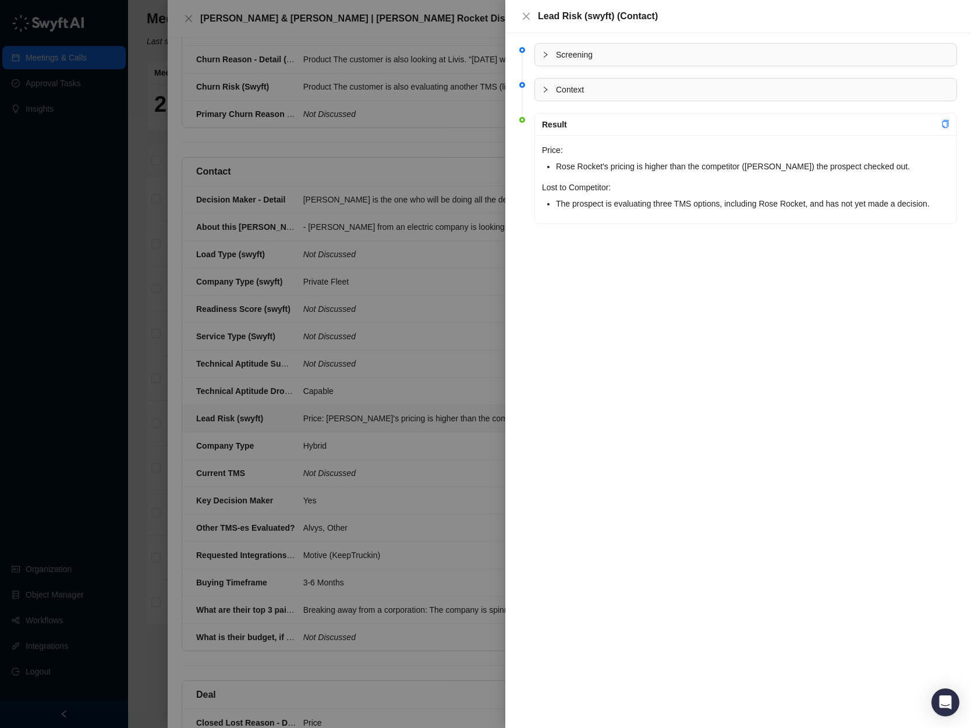
click at [568, 52] on span "Screening" at bounding box center [752, 54] width 393 height 13
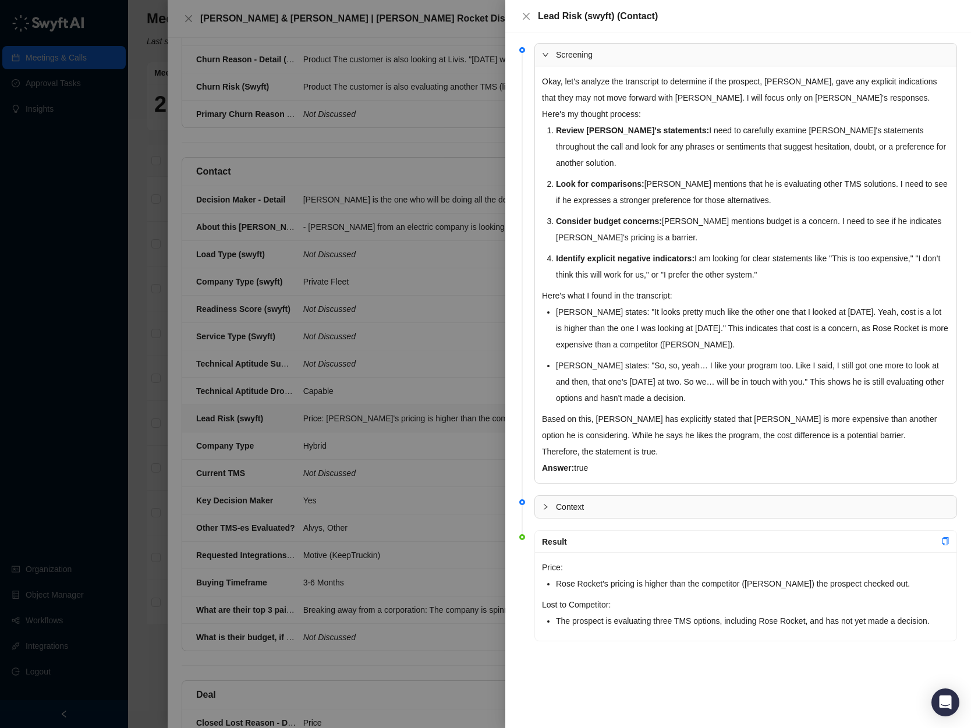
click at [571, 50] on span "Screening" at bounding box center [752, 54] width 393 height 13
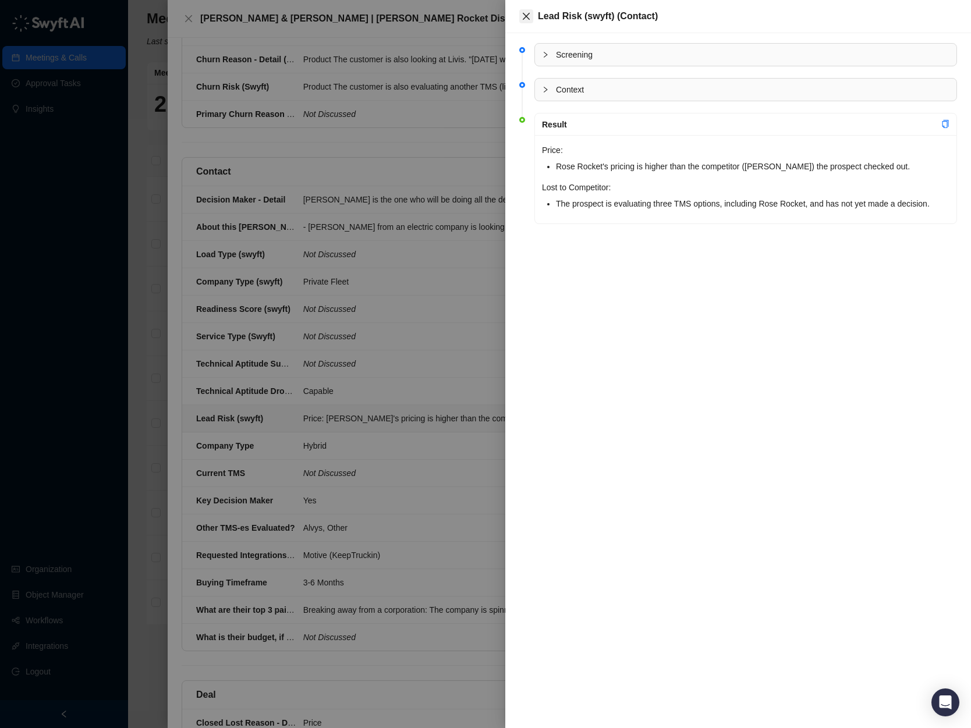
click at [521, 15] on icon "close" at bounding box center [525, 16] width 9 height 9
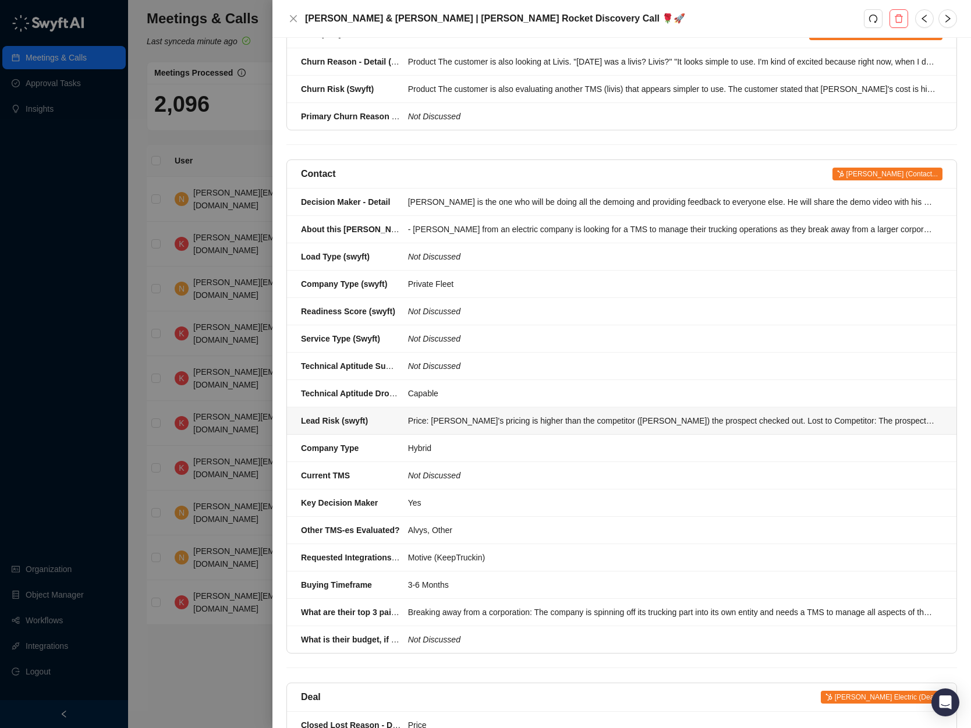
scroll to position [230, 0]
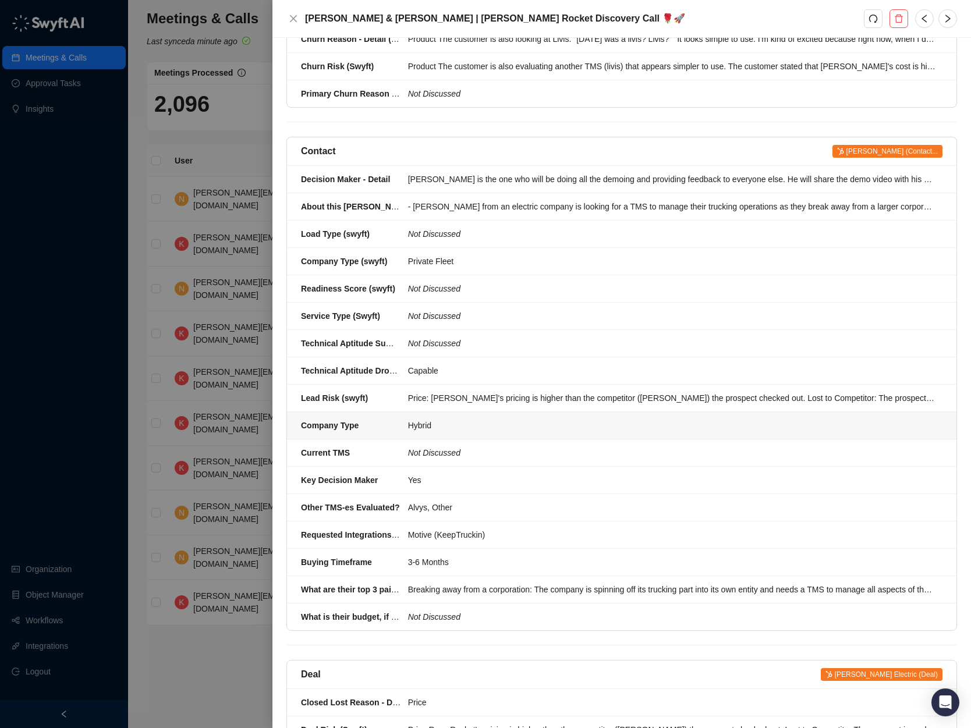
click at [501, 419] on div "Hybrid" at bounding box center [671, 425] width 527 height 13
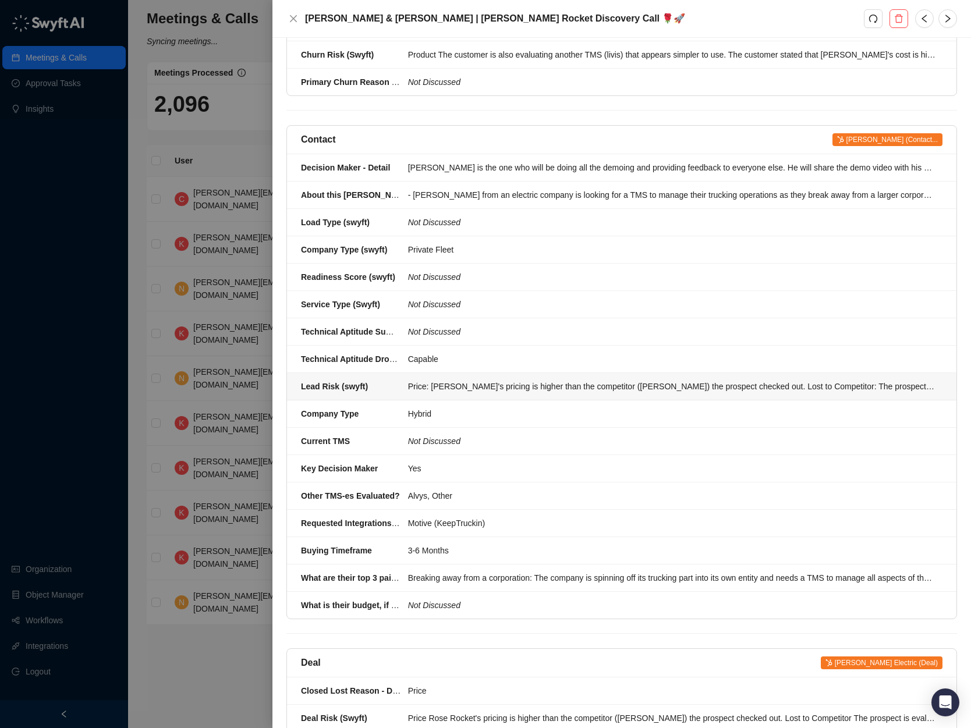
scroll to position [244, 0]
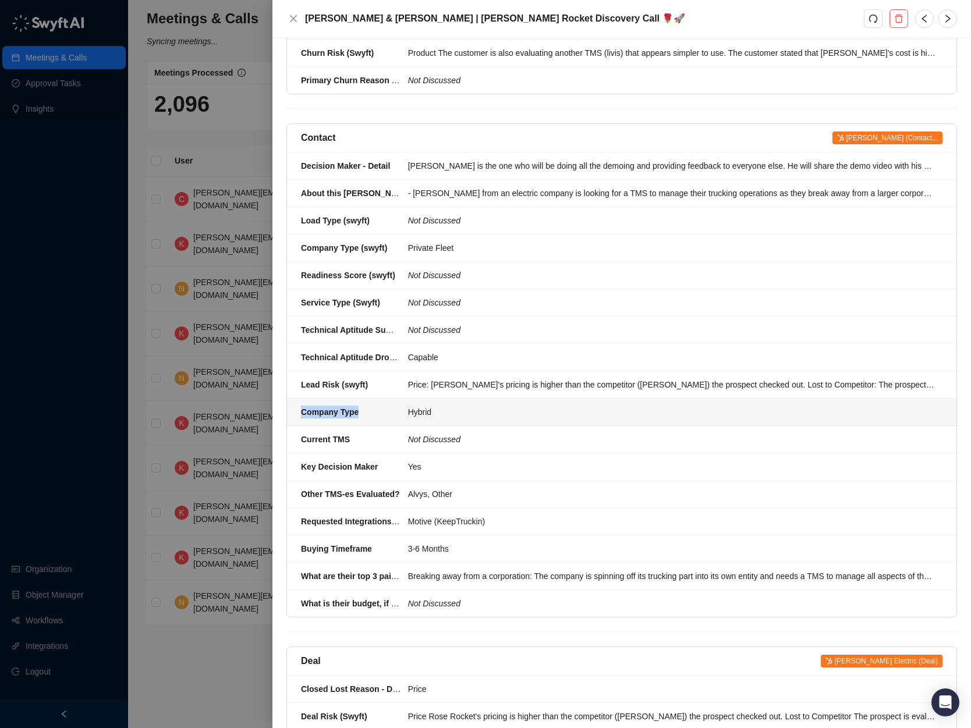
drag, startPoint x: 378, startPoint y: 389, endPoint x: 303, endPoint y: 386, distance: 75.1
click at [303, 406] on div "Company Type" at bounding box center [351, 412] width 100 height 13
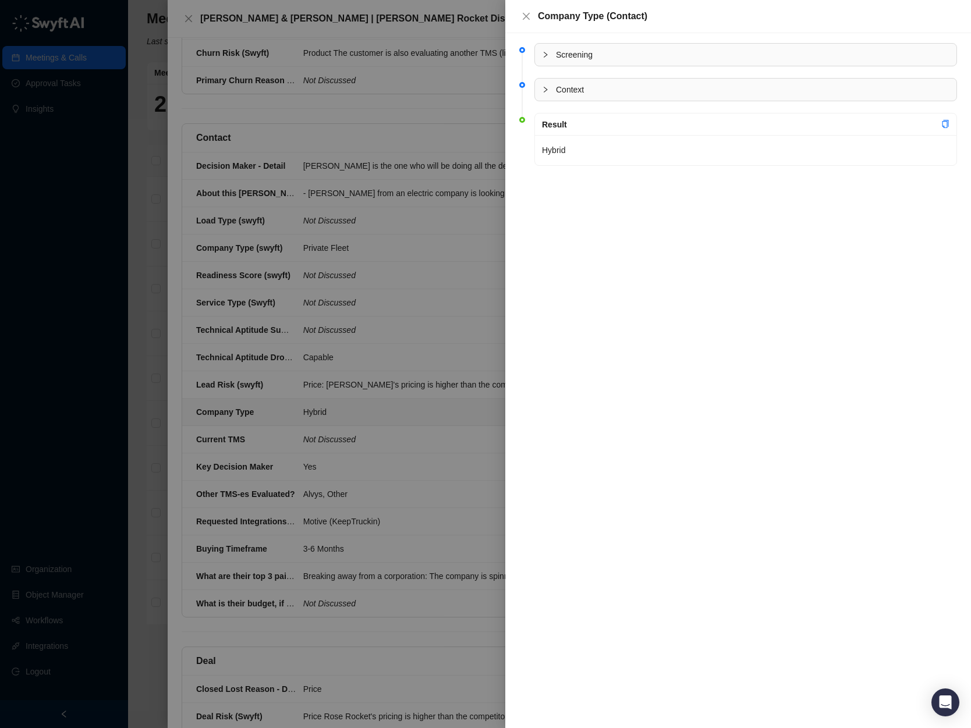
click at [408, 294] on div at bounding box center [485, 364] width 971 height 728
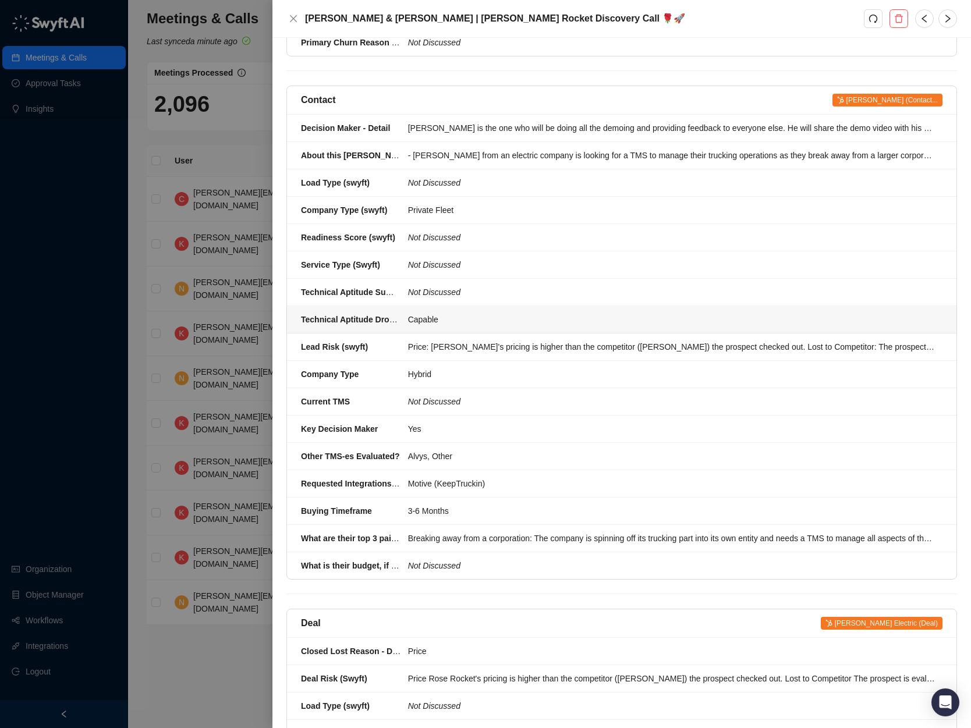
scroll to position [345, 0]
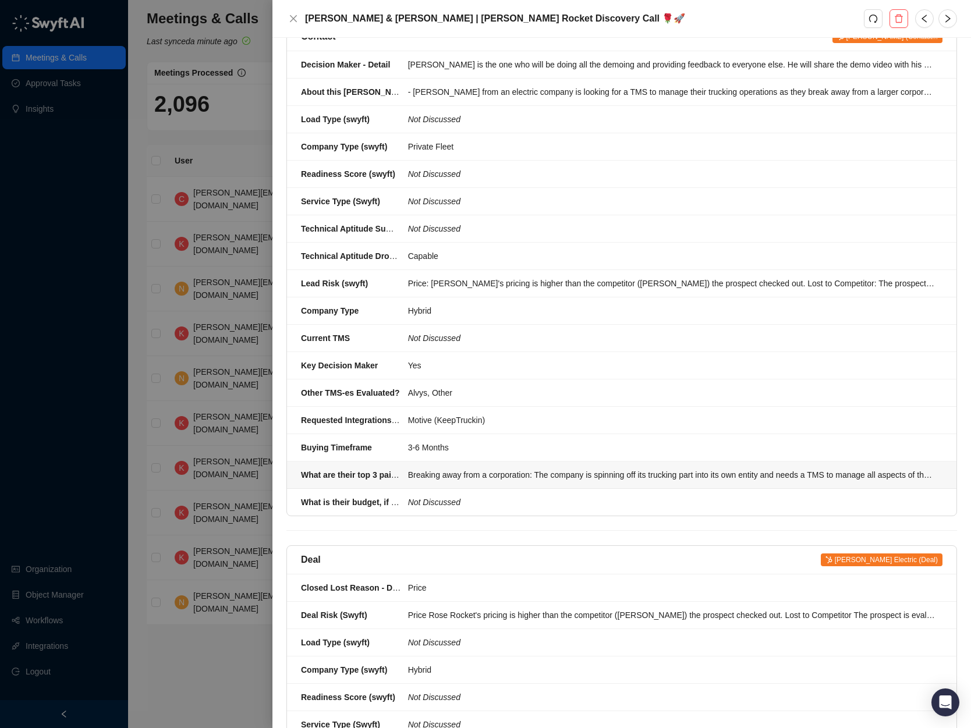
click at [630, 468] on div "Breaking away from a corporation: The company is spinning off its trucking part…" at bounding box center [671, 474] width 527 height 13
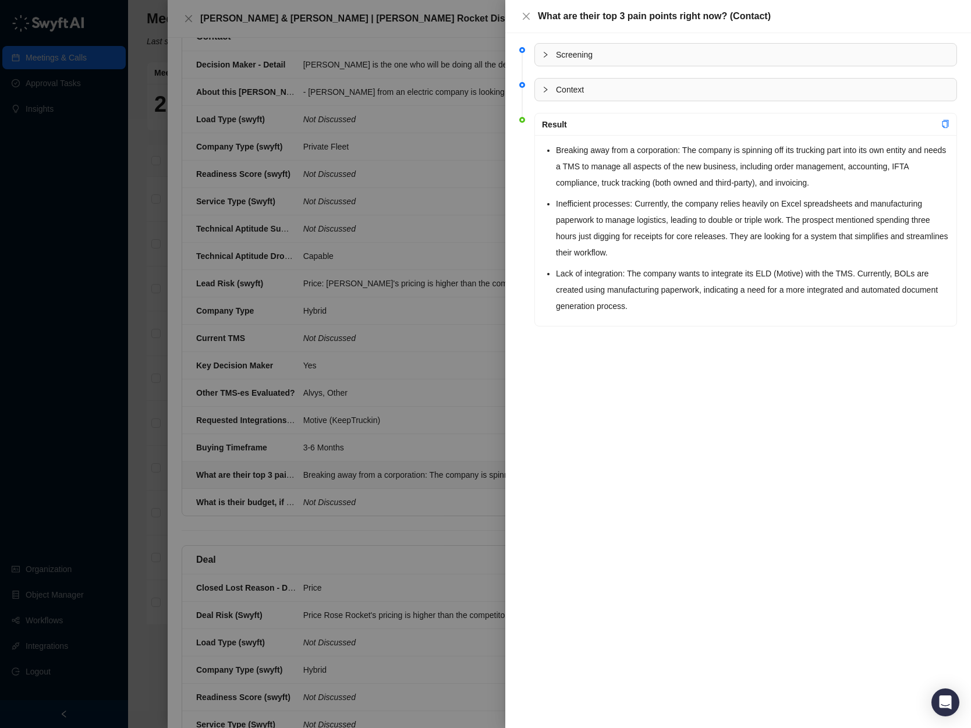
click at [353, 288] on div at bounding box center [485, 364] width 971 height 728
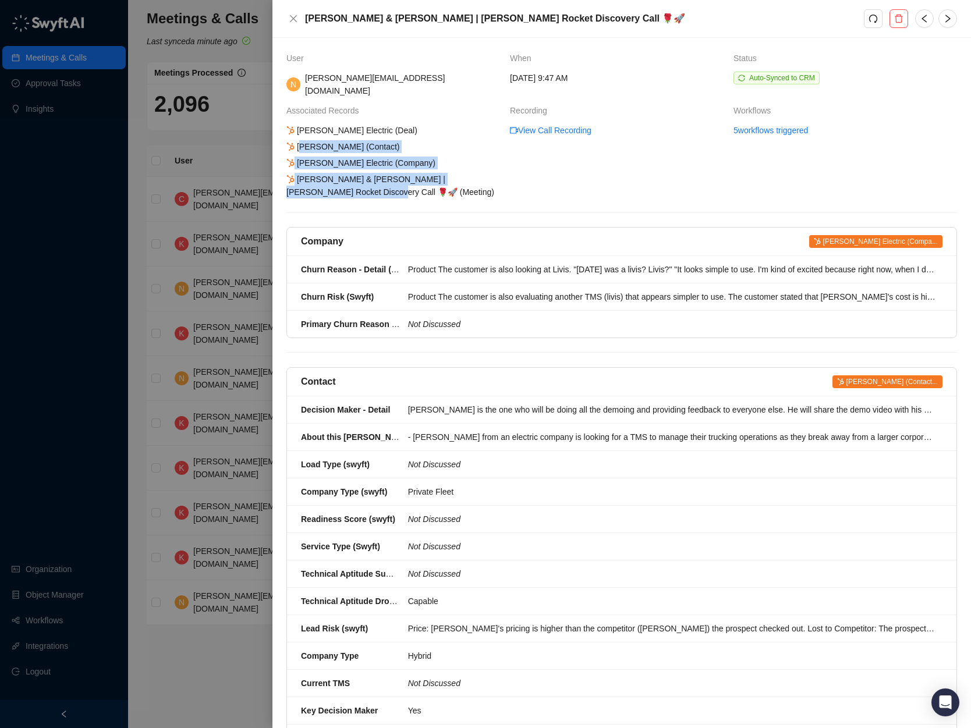
drag, startPoint x: 388, startPoint y: 118, endPoint x: 436, endPoint y: 169, distance: 70.4
click at [436, 169] on div "[PERSON_NAME] Electric (Deal) [PERSON_NAME] (Contact) [PERSON_NAME] Electric (C…" at bounding box center [394, 161] width 218 height 74
click at [758, 124] on link "5 workflows triggered" at bounding box center [770, 130] width 74 height 13
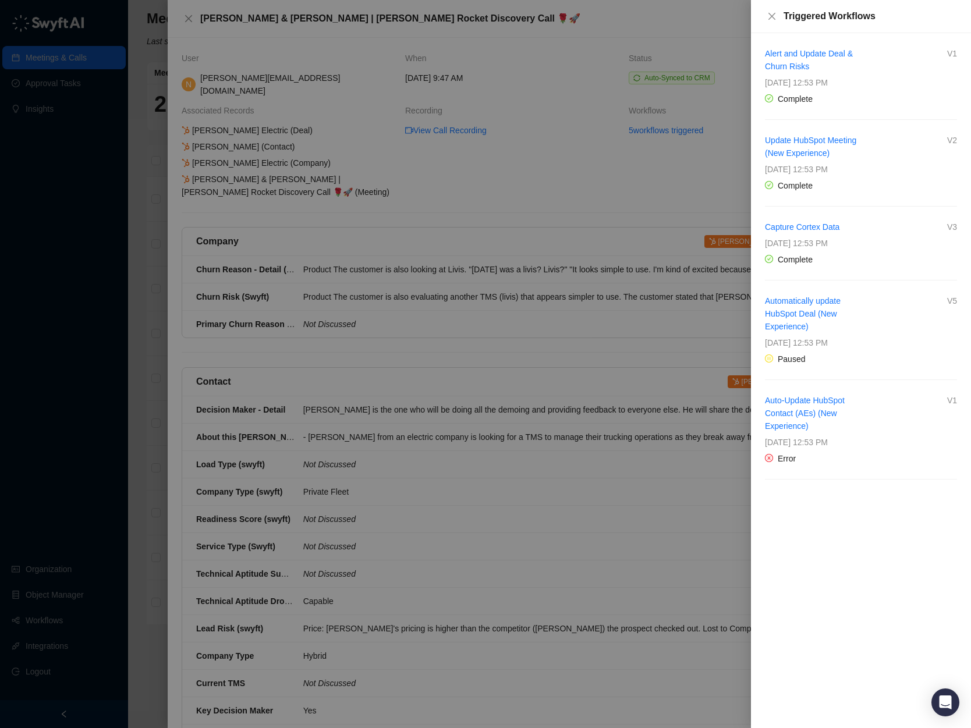
click at [536, 189] on div at bounding box center [485, 364] width 971 height 728
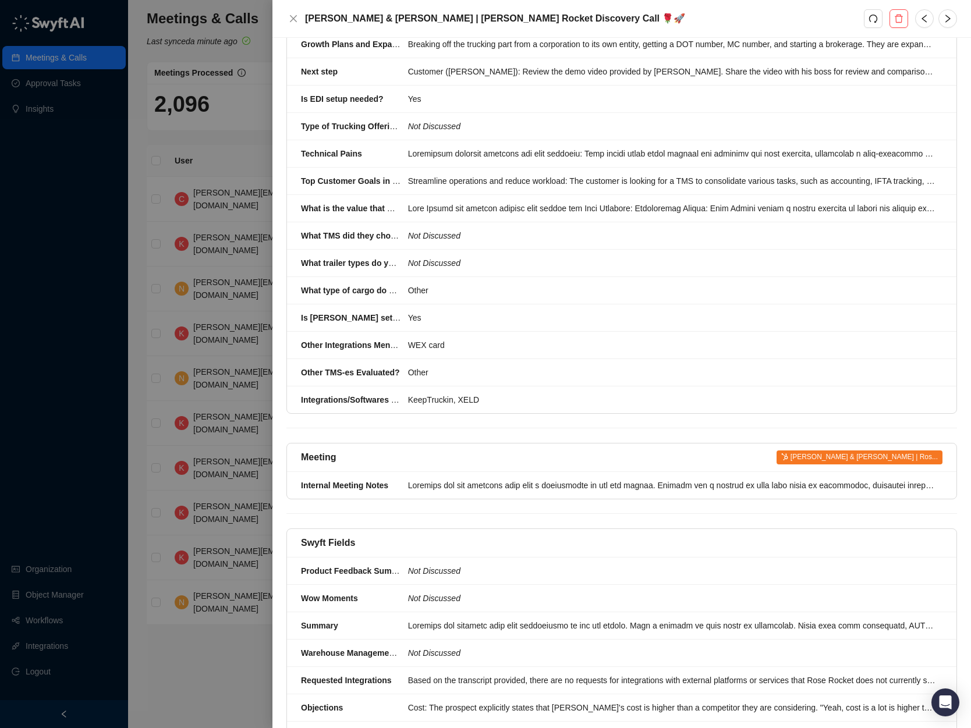
scroll to position [1471, 0]
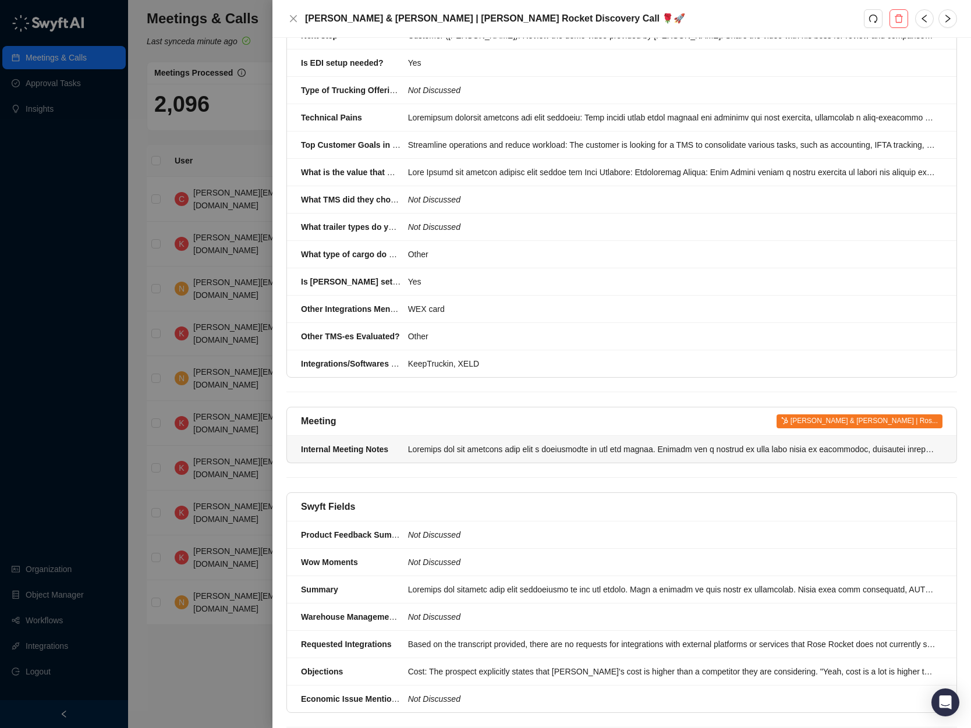
click at [548, 443] on div at bounding box center [671, 449] width 527 height 13
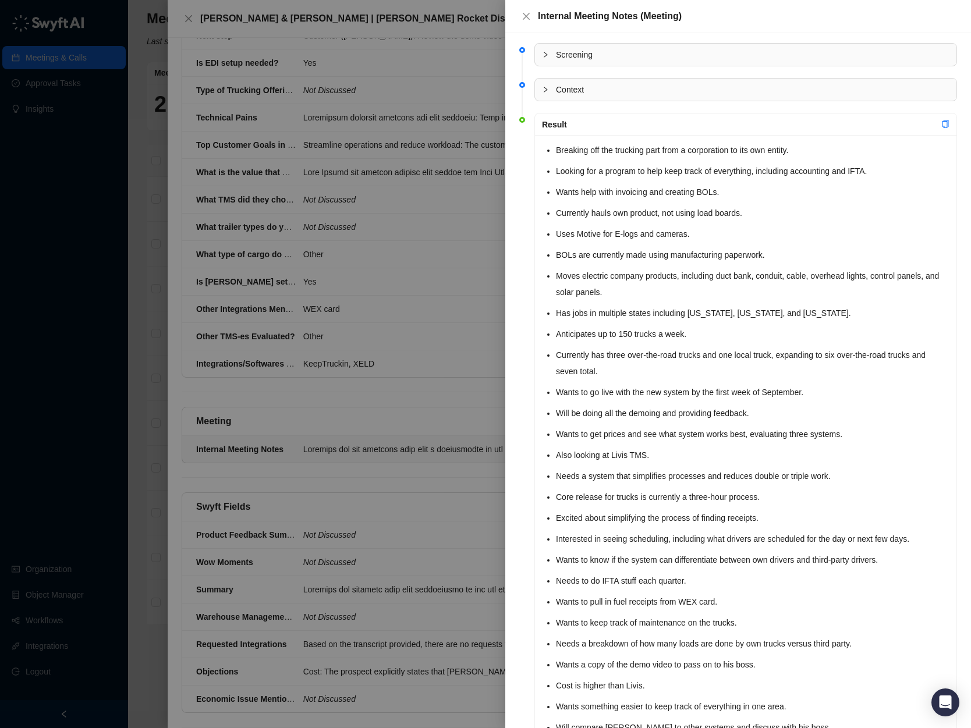
click at [442, 287] on div at bounding box center [485, 364] width 971 height 728
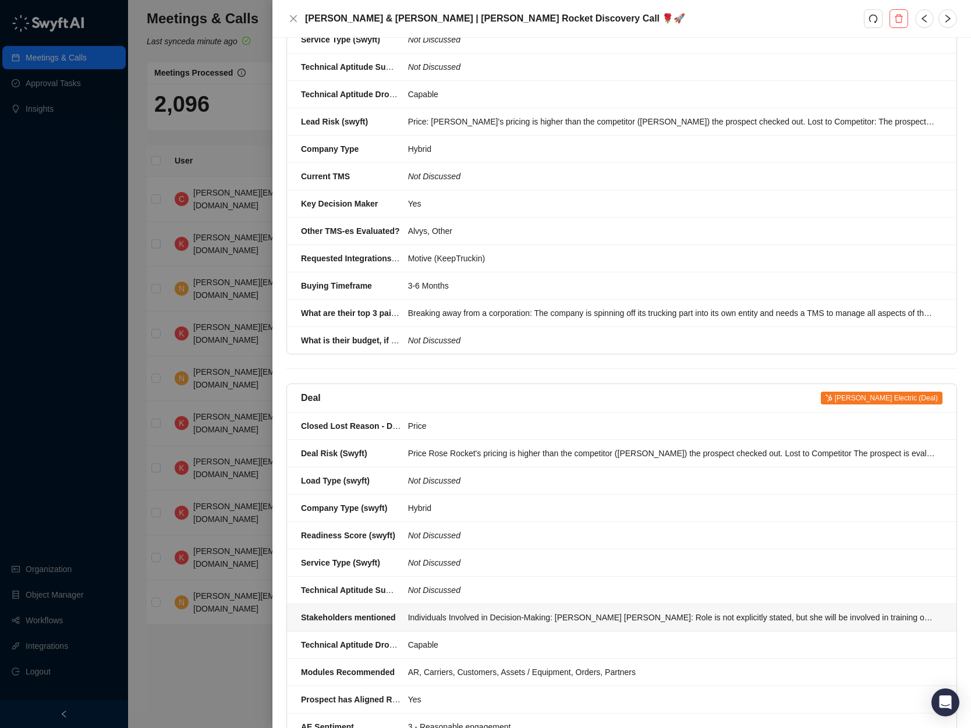
scroll to position [492, 0]
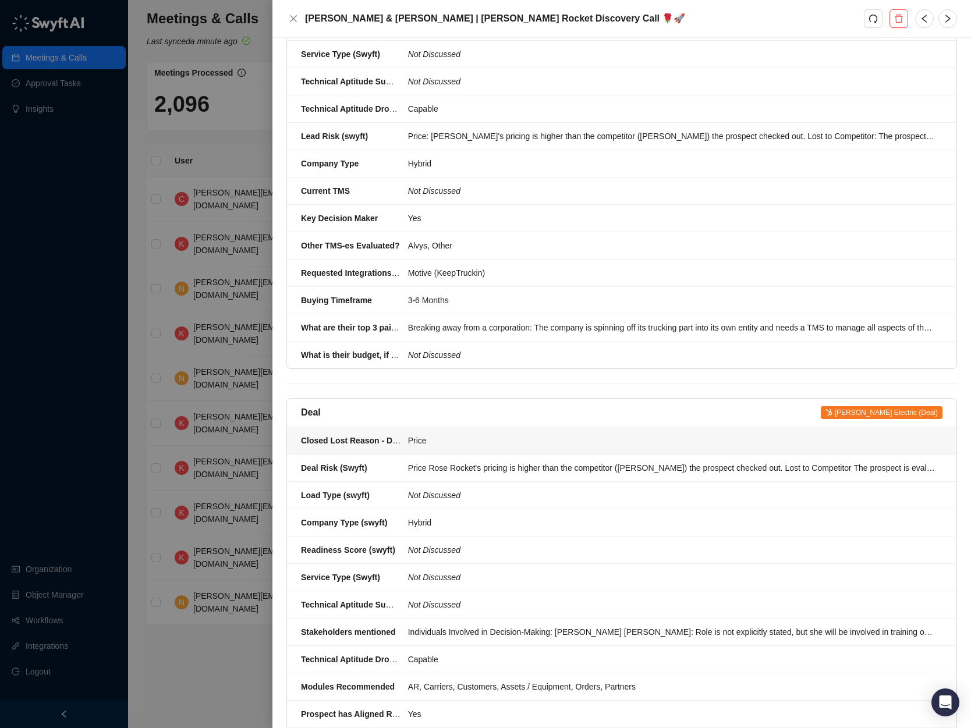
click at [438, 434] on div "Price" at bounding box center [671, 440] width 527 height 13
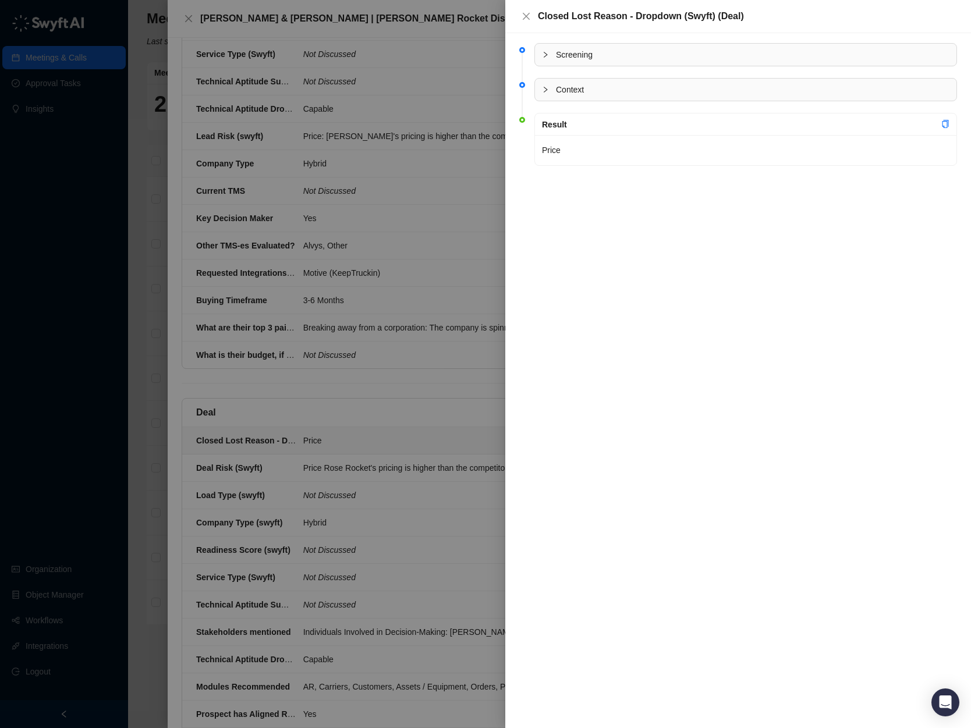
click at [384, 399] on div at bounding box center [485, 364] width 971 height 728
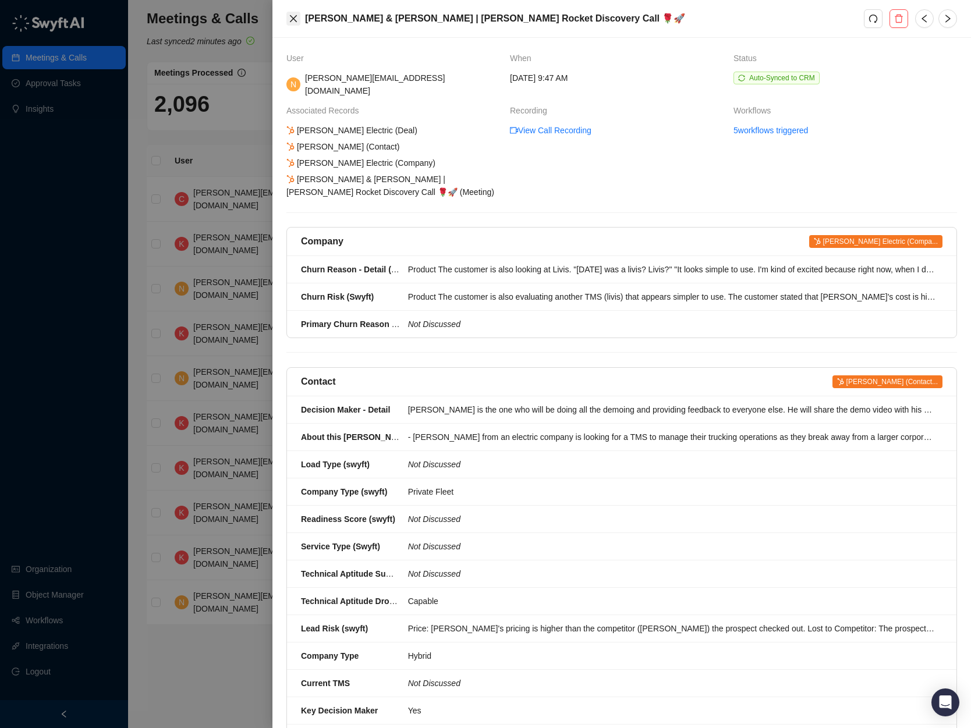
click at [291, 15] on icon "close" at bounding box center [293, 18] width 9 height 9
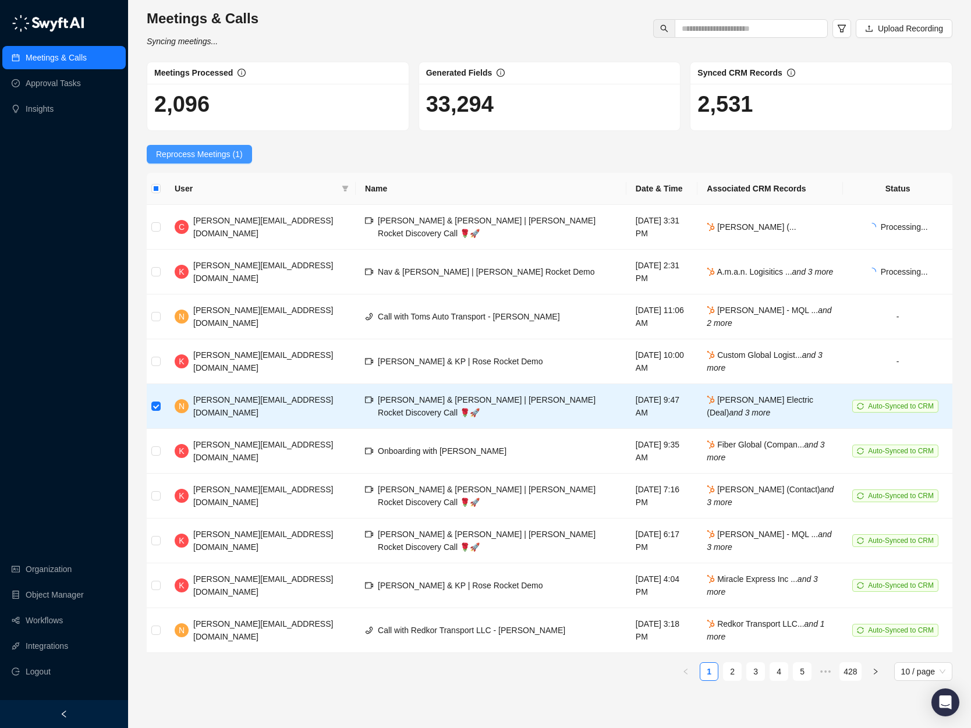
click at [231, 157] on span "Reprocess Meetings (1)" at bounding box center [199, 154] width 87 height 13
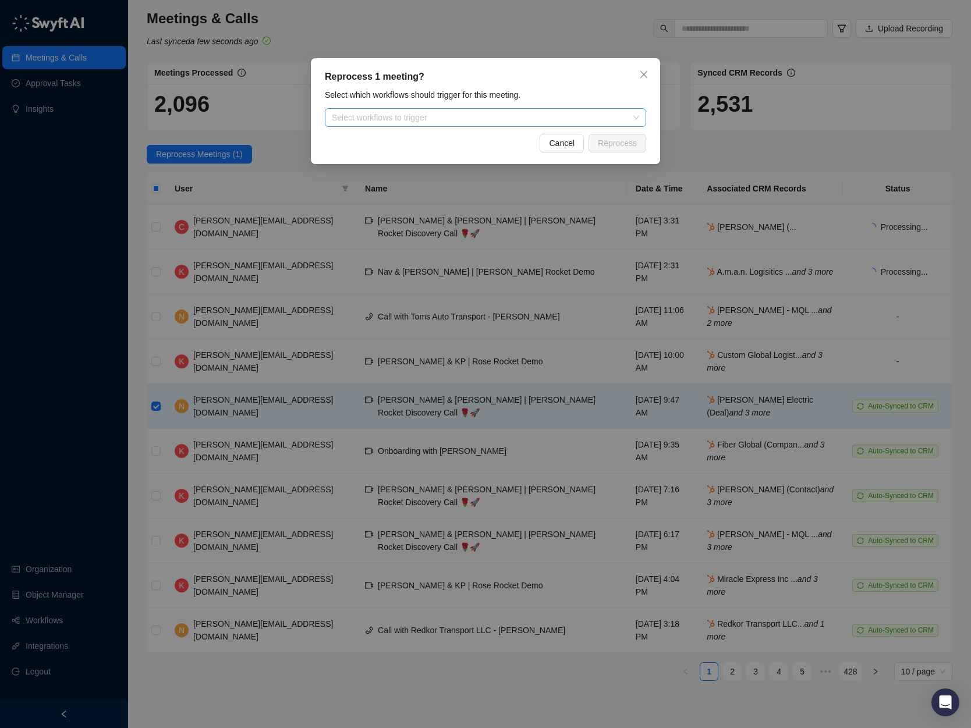
click at [427, 124] on div "Select workflows to trigger" at bounding box center [485, 117] width 321 height 19
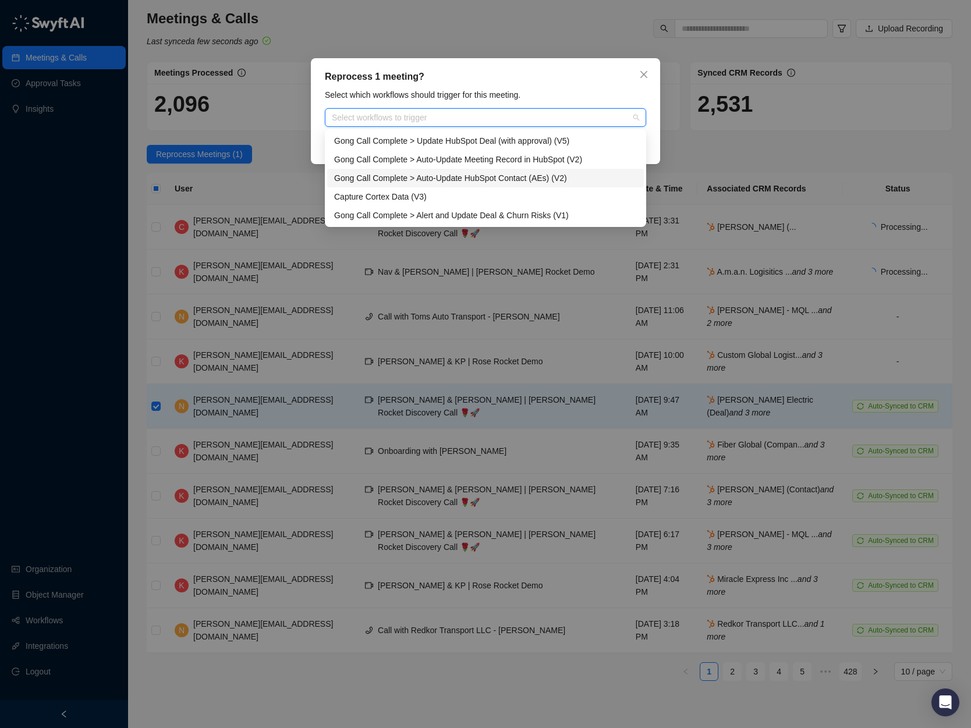
click at [578, 180] on div "Gong Call Complete > Auto-Update HubSpot Contact (AEs) (V2)" at bounding box center [485, 178] width 303 height 13
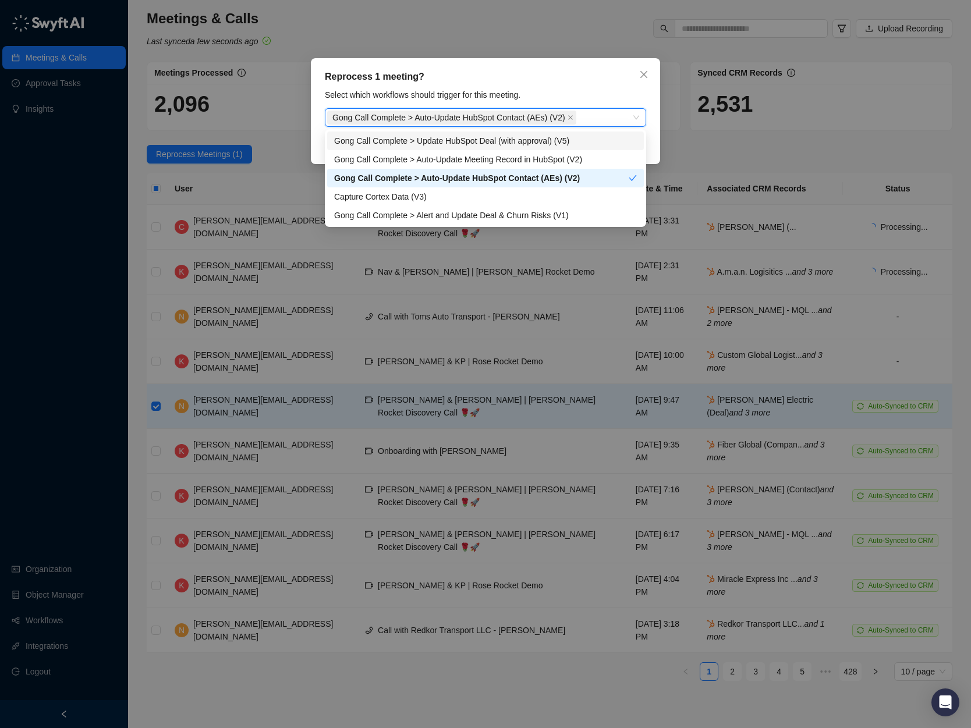
click at [583, 95] on div "Select which workflows should trigger for this meeting." at bounding box center [485, 94] width 328 height 13
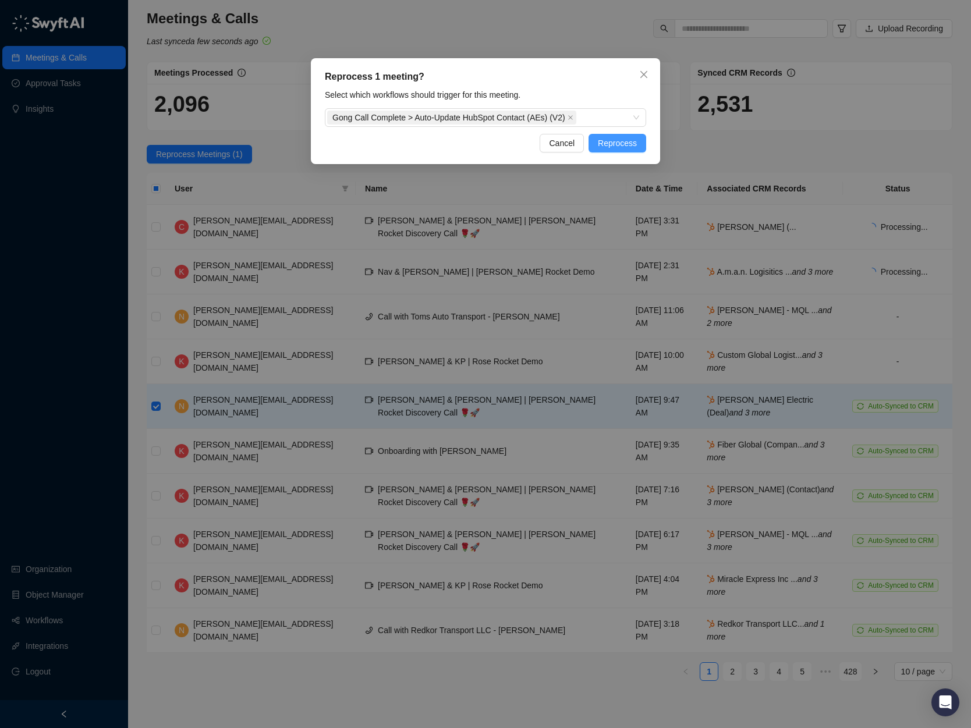
click at [622, 146] on span "Reprocess" at bounding box center [617, 143] width 39 height 13
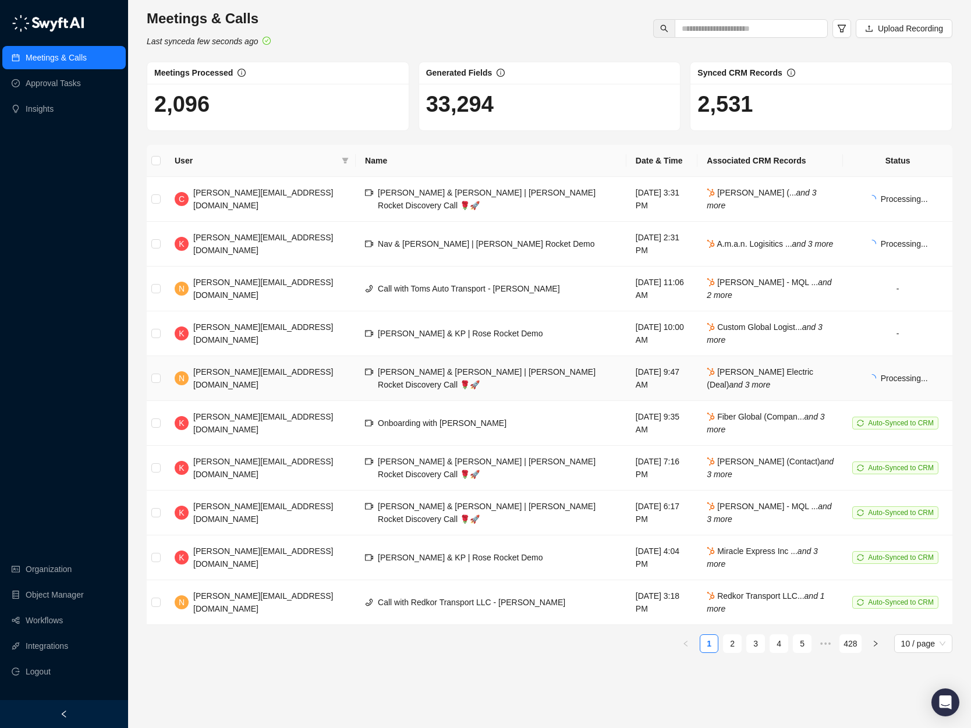
click at [445, 376] on span "Mike & Nicolas | Rose Rocket Discovery Call 🌹🚀" at bounding box center [487, 378] width 218 height 22
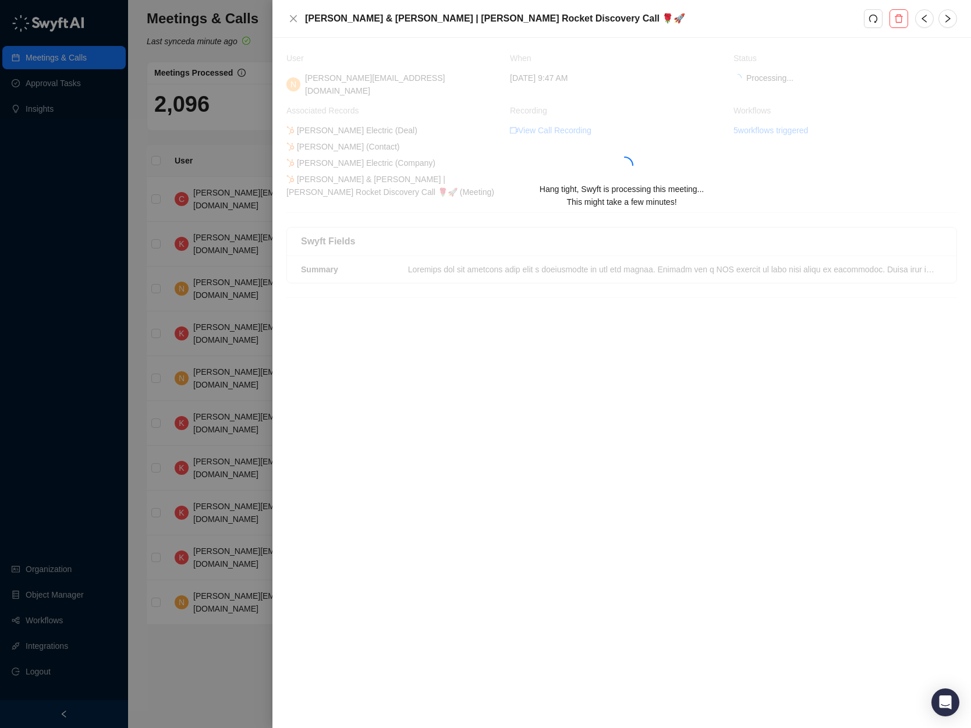
click at [230, 140] on div at bounding box center [485, 364] width 971 height 728
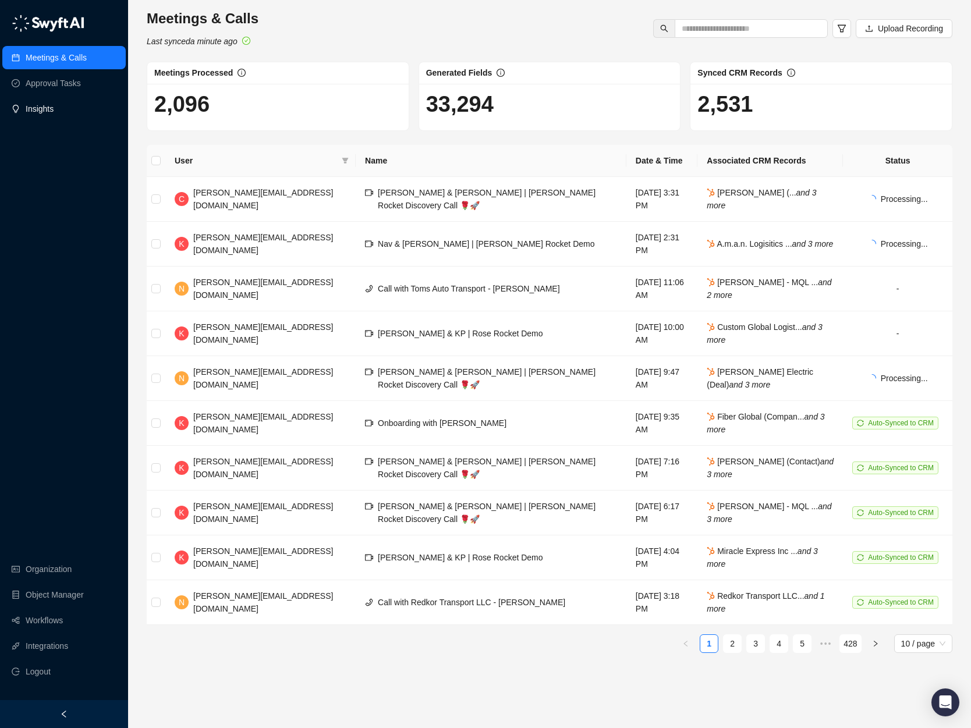
click at [31, 114] on link "Insights" at bounding box center [40, 108] width 28 height 23
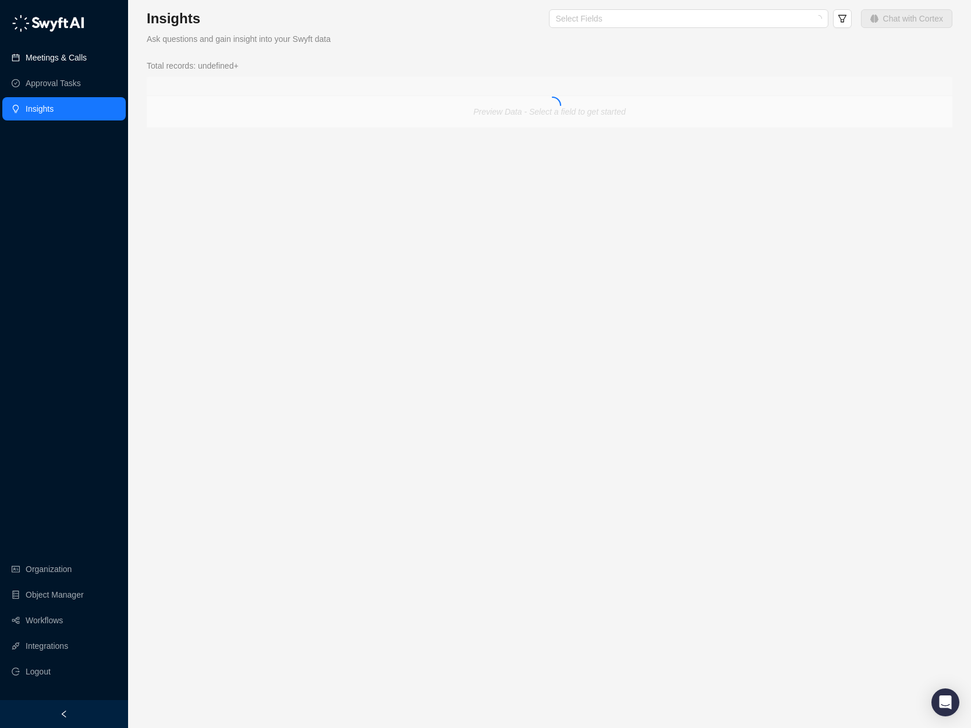
click at [79, 58] on link "Meetings & Calls" at bounding box center [56, 57] width 61 height 23
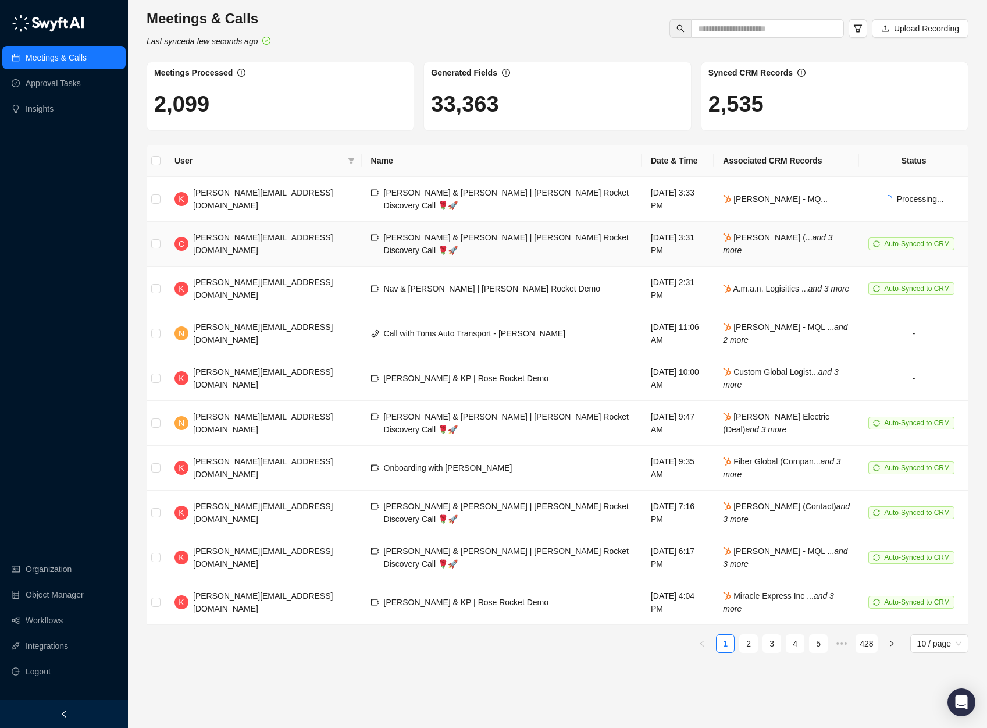
click at [264, 233] on span "[PERSON_NAME][EMAIL_ADDRESS][DOMAIN_NAME]" at bounding box center [263, 244] width 140 height 22
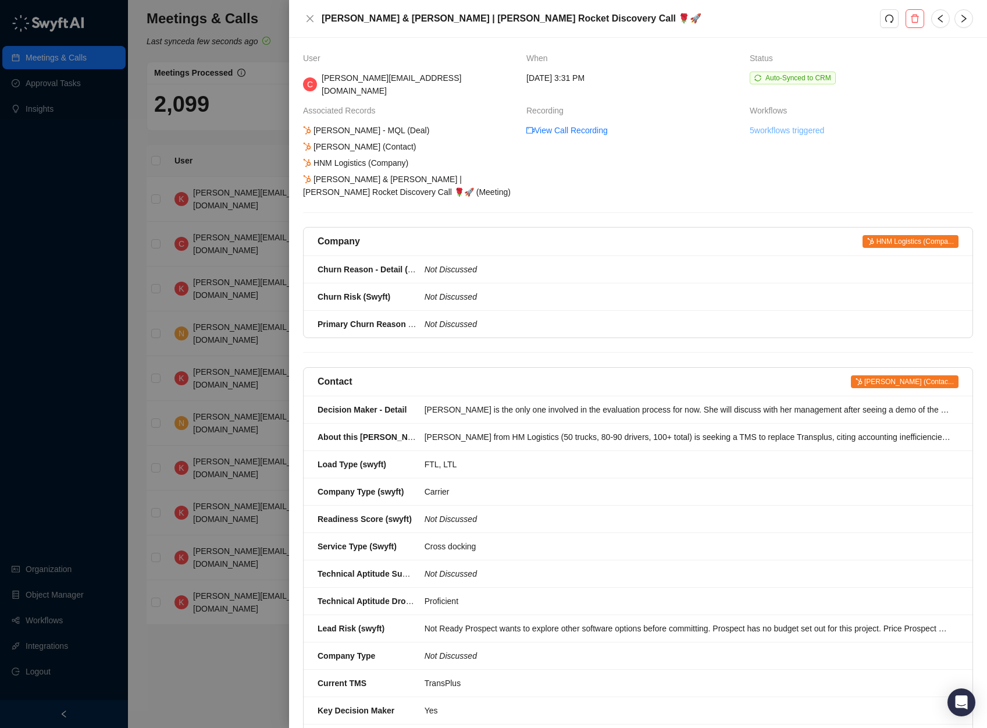
click at [805, 124] on link "5 workflows triggered" at bounding box center [787, 130] width 74 height 13
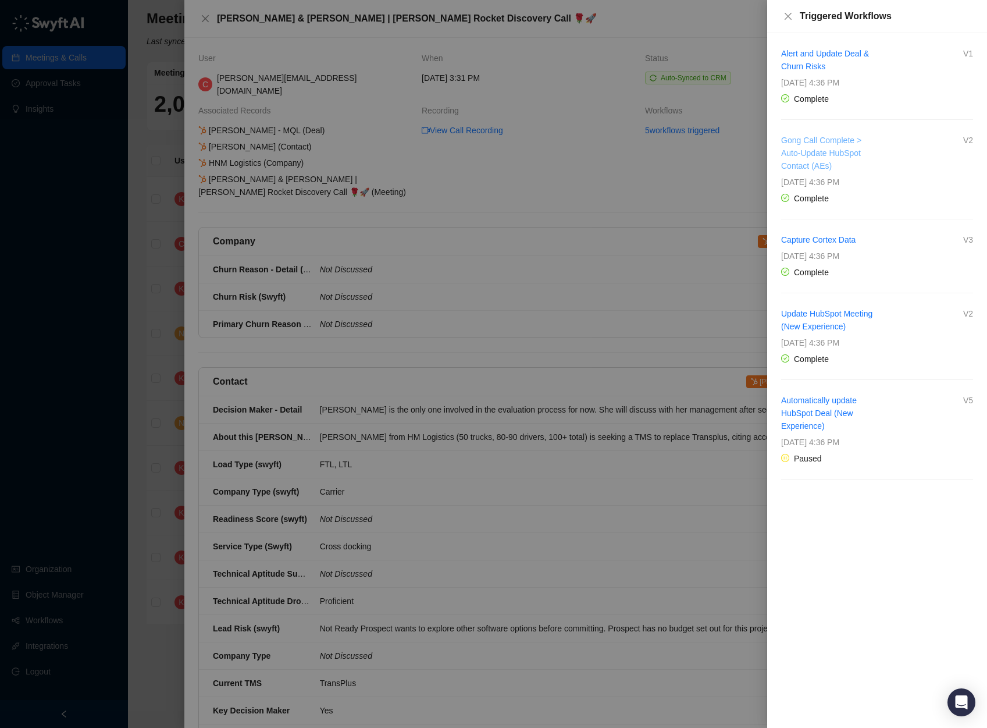
click at [829, 143] on link "Gong Call Complete > Auto-Update HubSpot Contact (AEs)" at bounding box center [821, 153] width 80 height 35
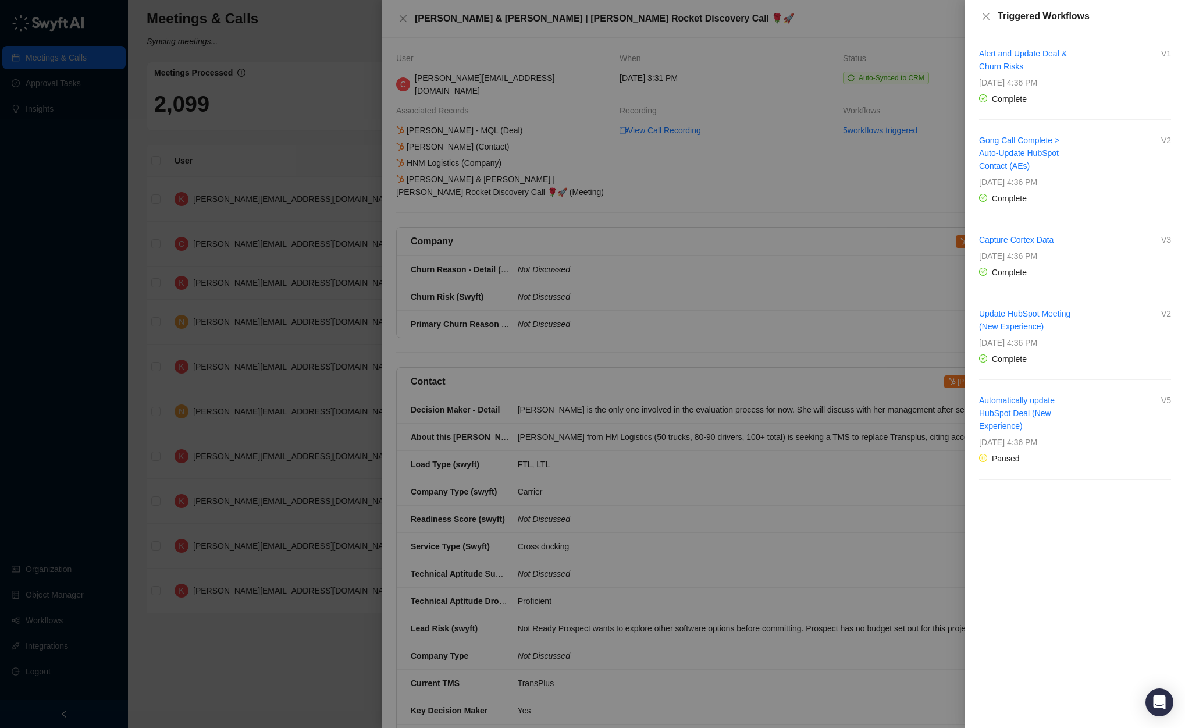
click at [626, 352] on div at bounding box center [592, 364] width 1185 height 728
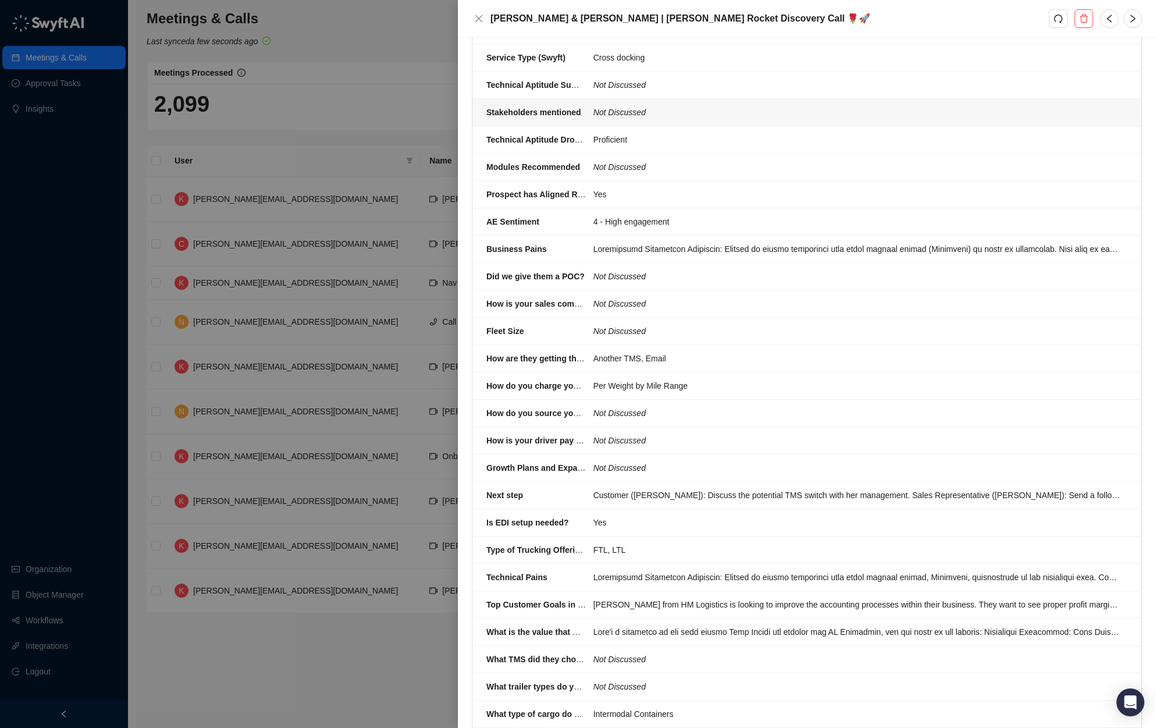
scroll to position [1164, 0]
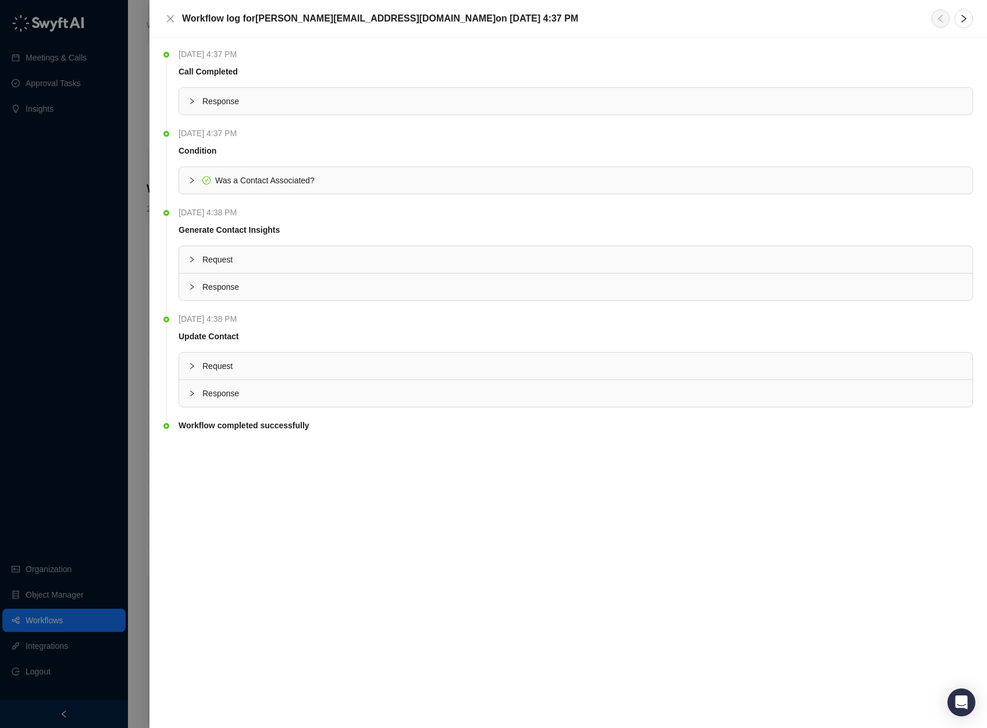
click at [219, 265] on span "Request" at bounding box center [582, 259] width 761 height 13
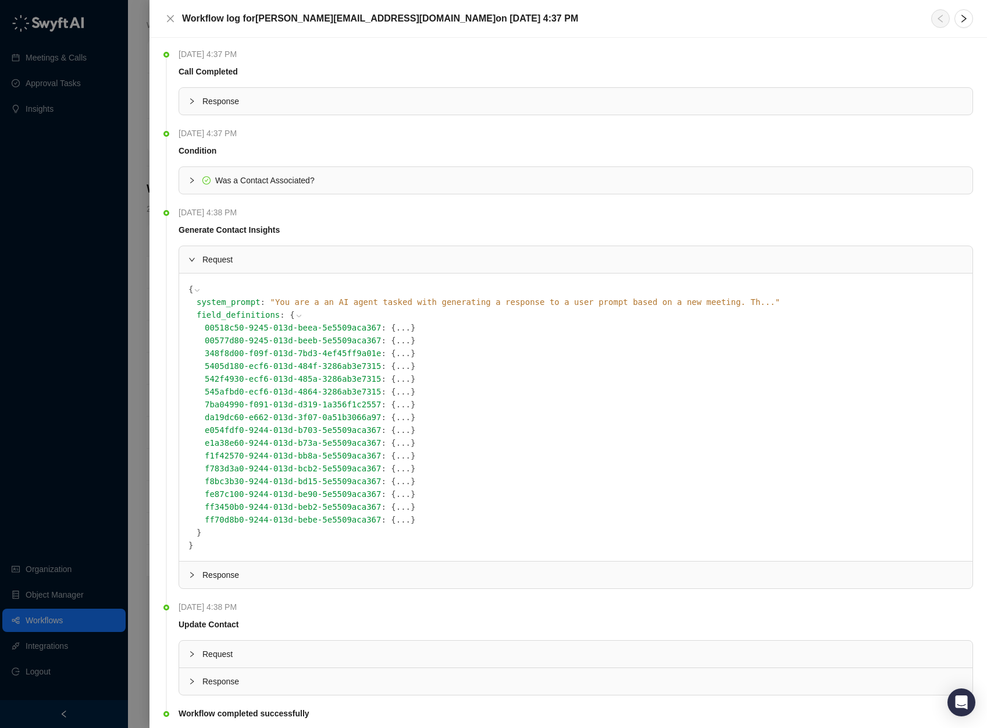
click at [359, 329] on span "00518c50-9245-013d-beea-5e5509aca367" at bounding box center [293, 327] width 176 height 9
click at [409, 328] on button "..." at bounding box center [403, 327] width 15 height 13
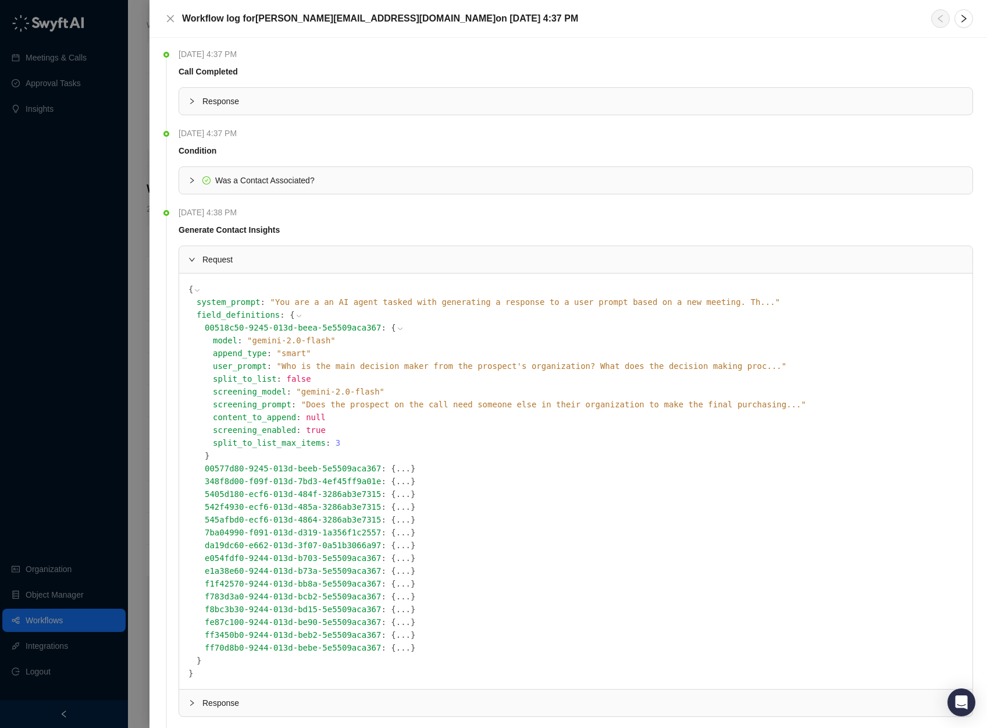
click at [627, 407] on span "" Does the prospect on the call need someone else in their organization to make…" at bounding box center [553, 404] width 505 height 9
click at [627, 404] on span "" Does the prospect on the call need someone else in their organization to make…" at bounding box center [570, 404] width 539 height 9
click at [625, 303] on span "" You are a an AI agent tasked with generating a response to a user prompt base…" at bounding box center [525, 301] width 510 height 9
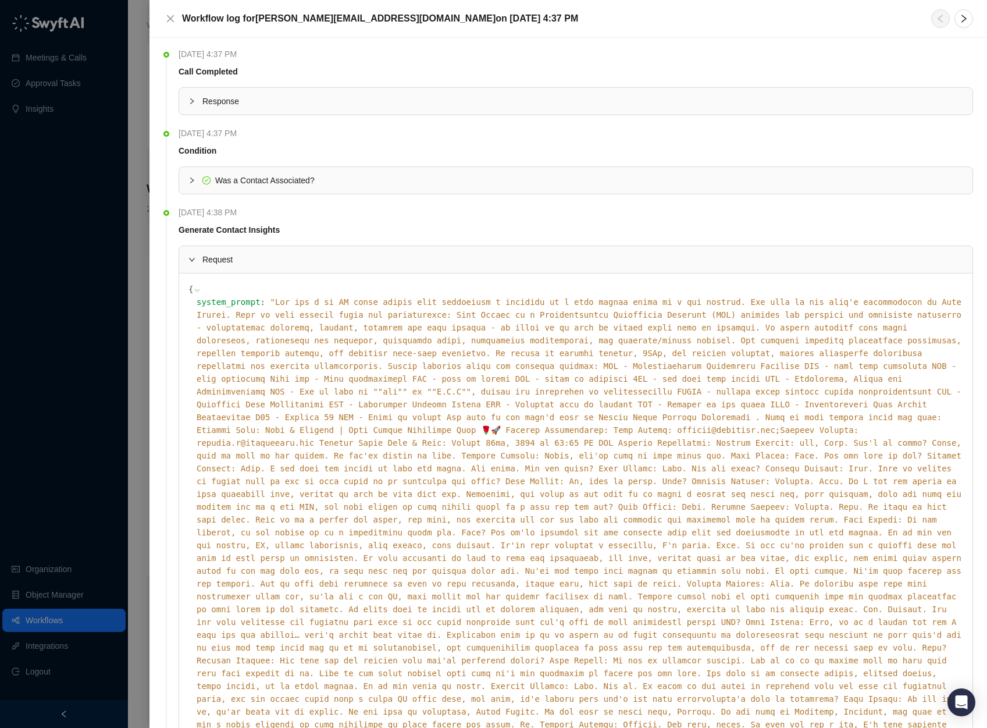
click at [194, 287] on icon at bounding box center [197, 290] width 8 height 8
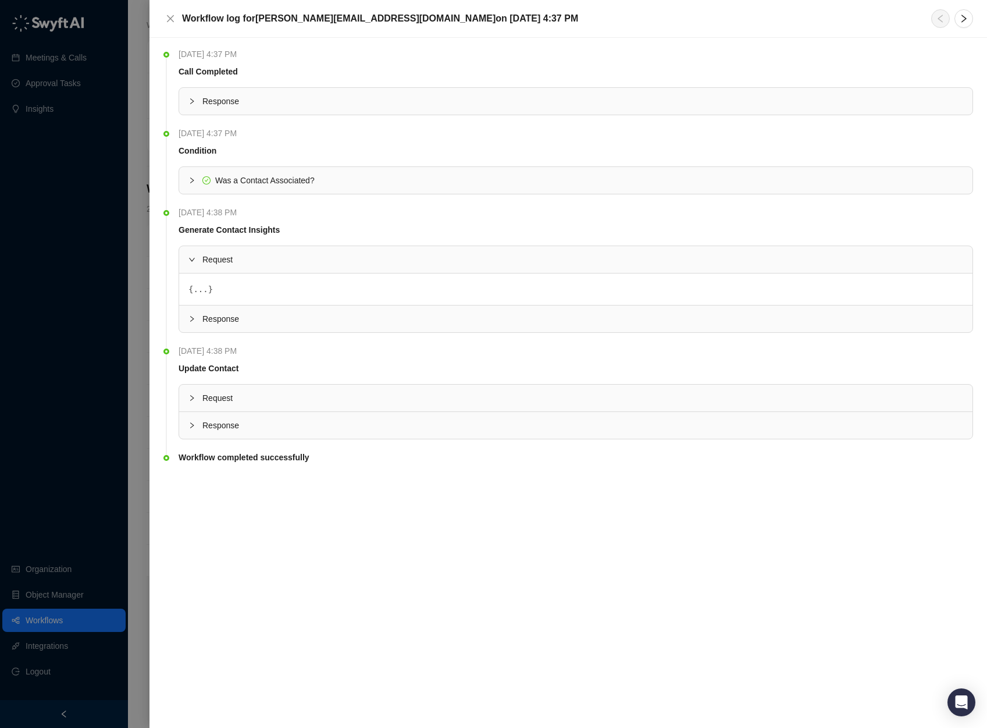
click at [189, 255] on div at bounding box center [196, 259] width 14 height 13
click at [226, 360] on span "Request" at bounding box center [582, 366] width 761 height 13
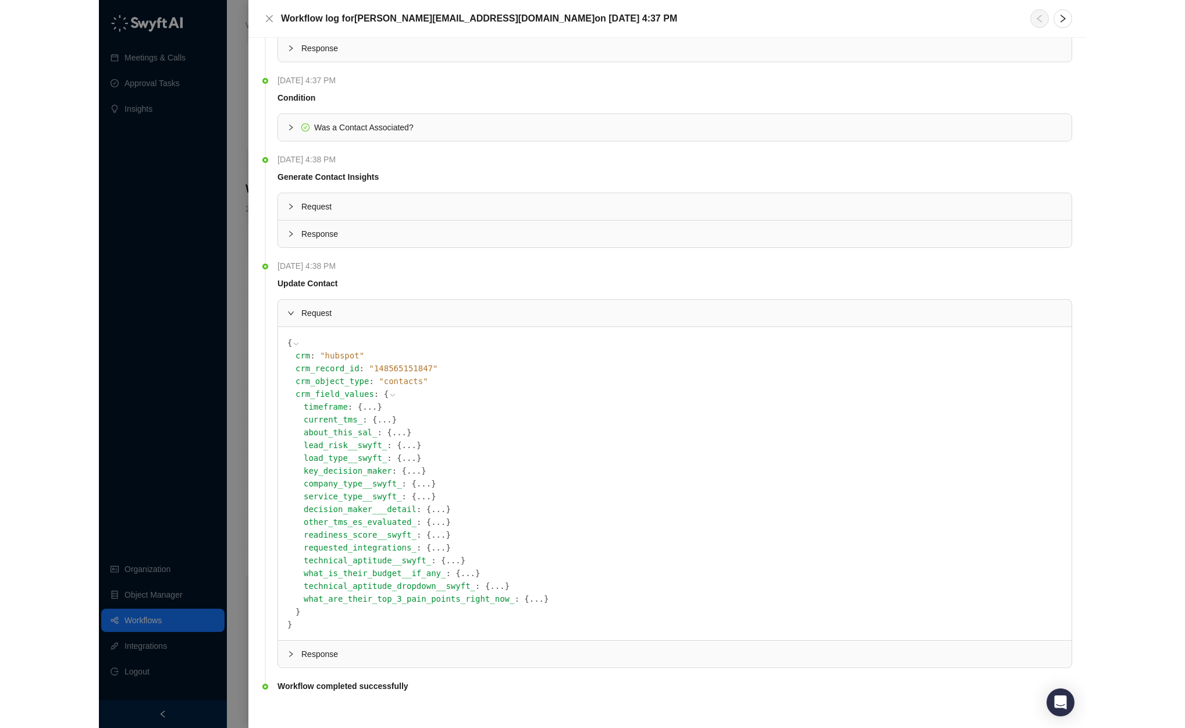
scroll to position [62, 0]
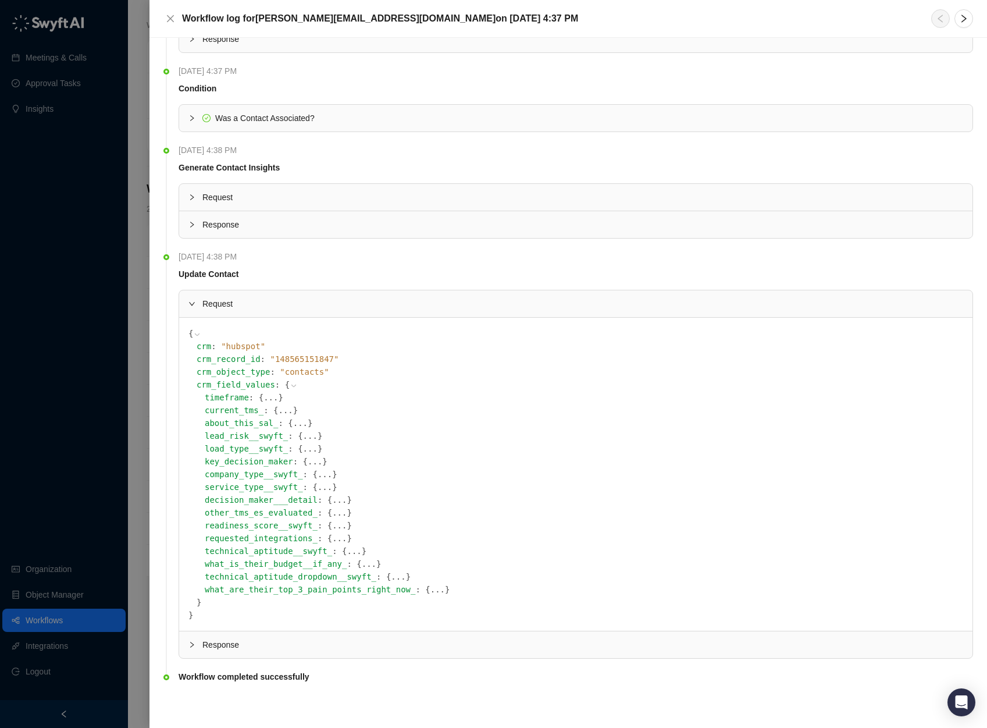
click at [343, 527] on button "..." at bounding box center [339, 525] width 15 height 13
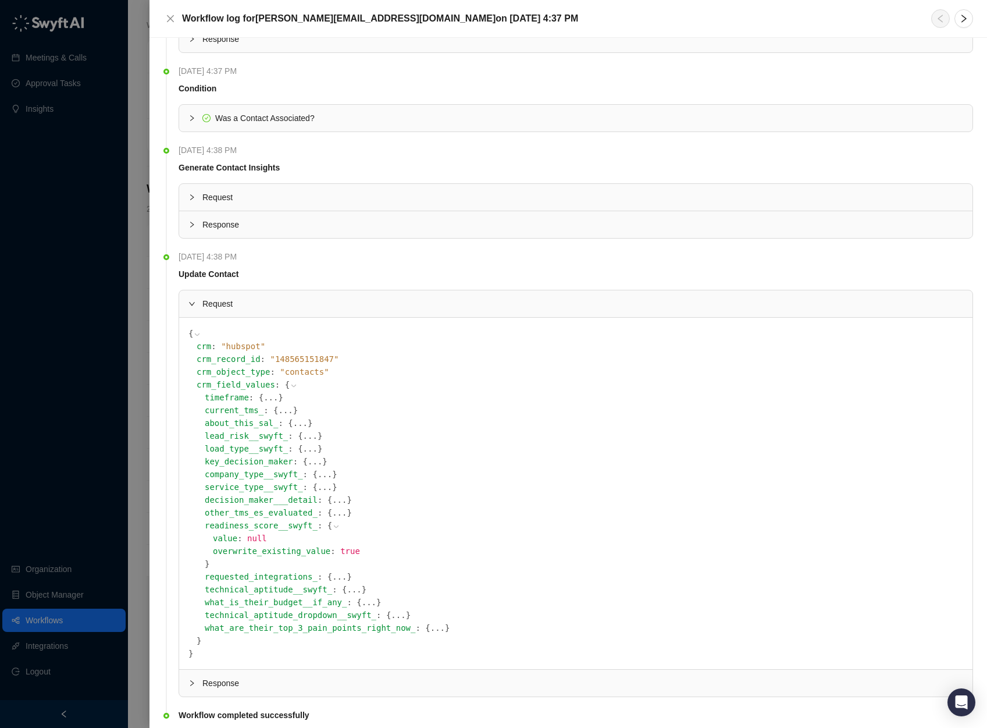
click at [332, 524] on icon at bounding box center [336, 526] width 8 height 8
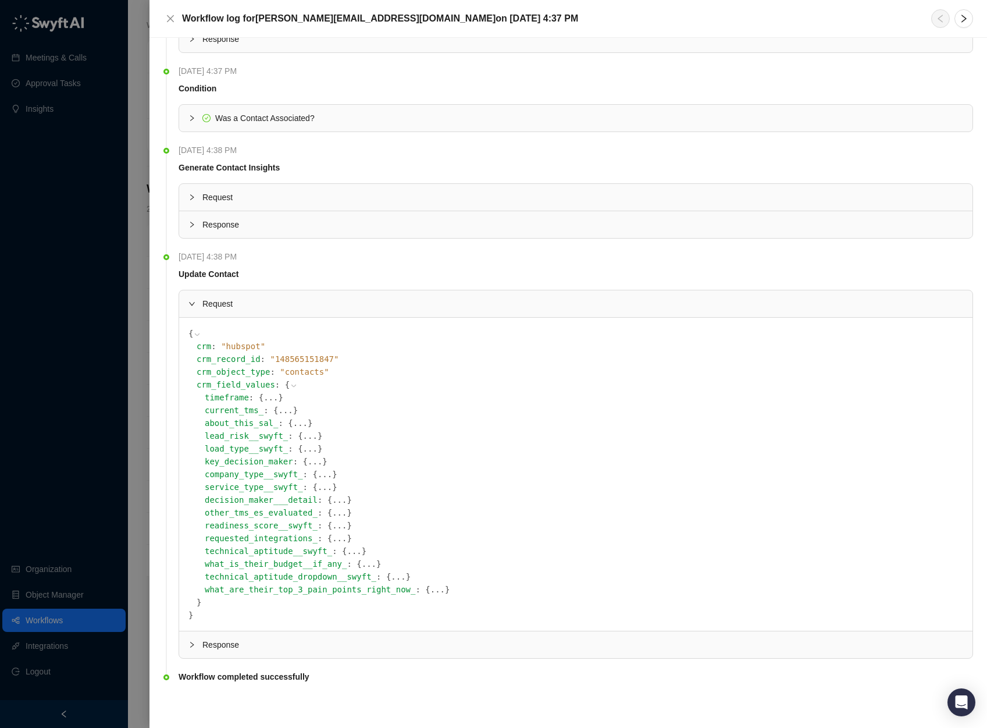
click at [336, 541] on button "..." at bounding box center [339, 538] width 15 height 13
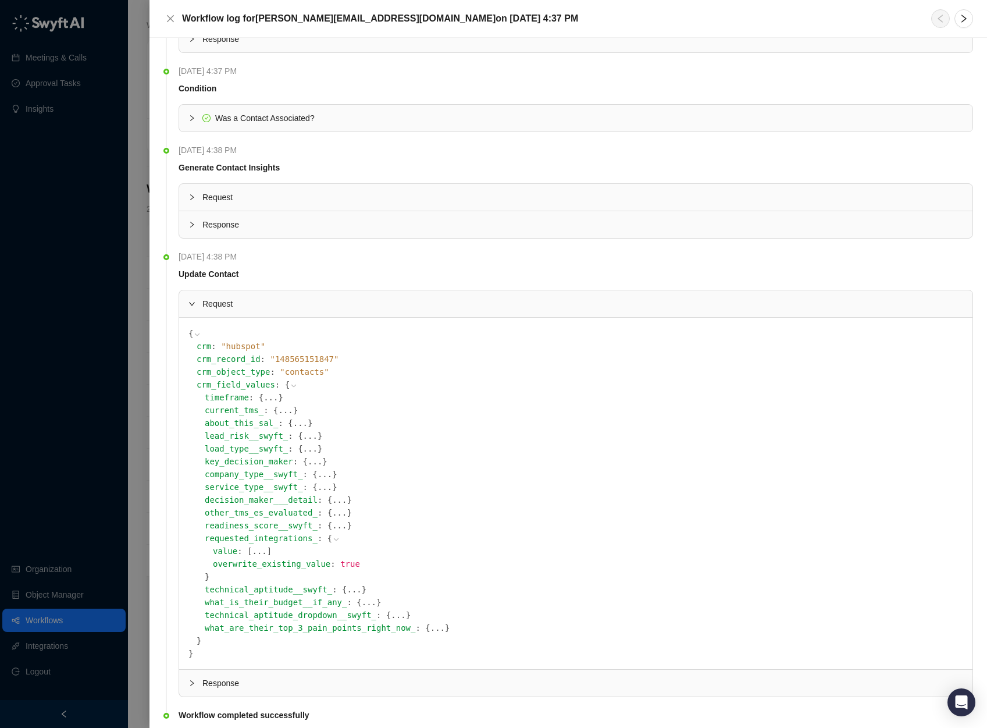
click at [261, 554] on button "..." at bounding box center [259, 551] width 15 height 13
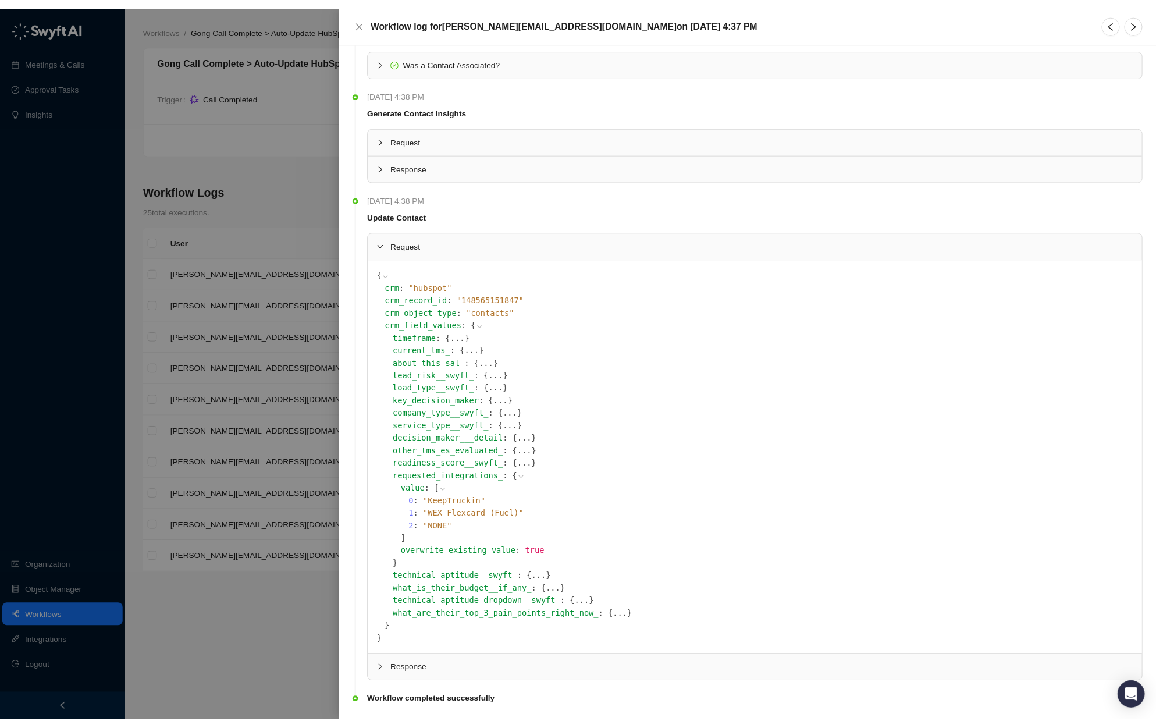
scroll to position [152, 0]
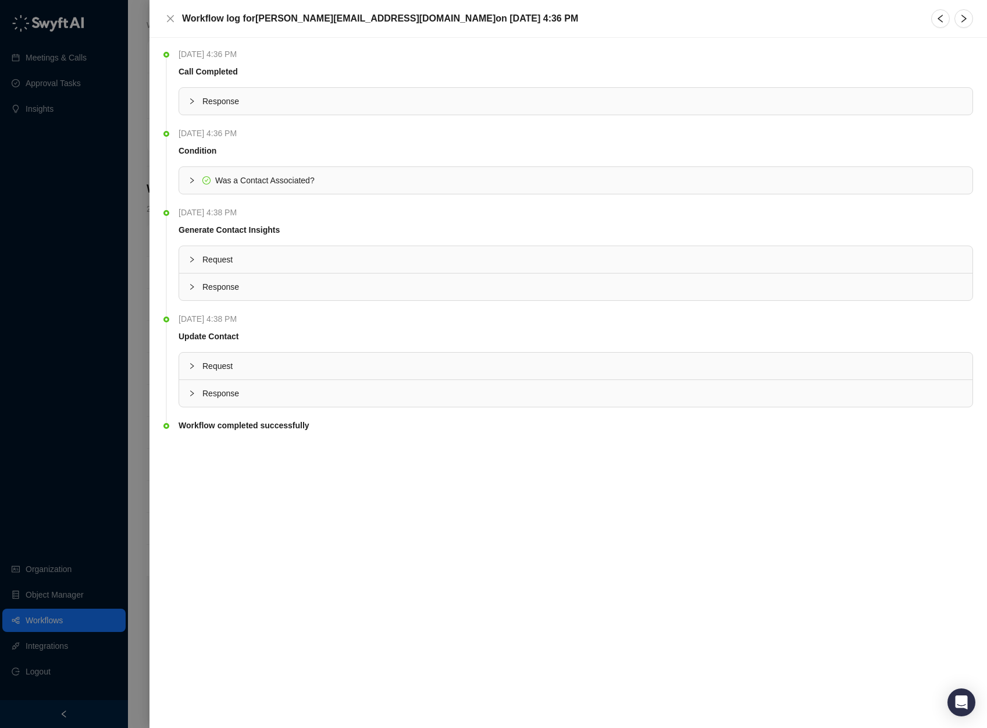
click at [217, 98] on span "Response" at bounding box center [582, 101] width 761 height 13
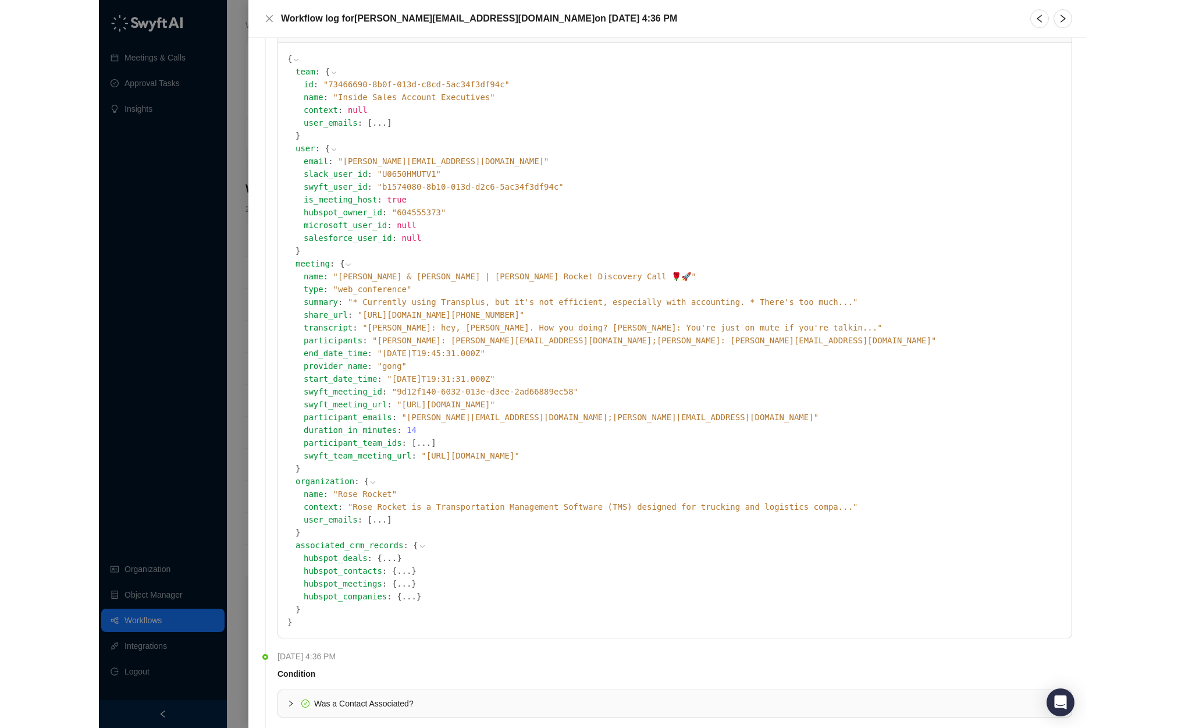
scroll to position [344, 0]
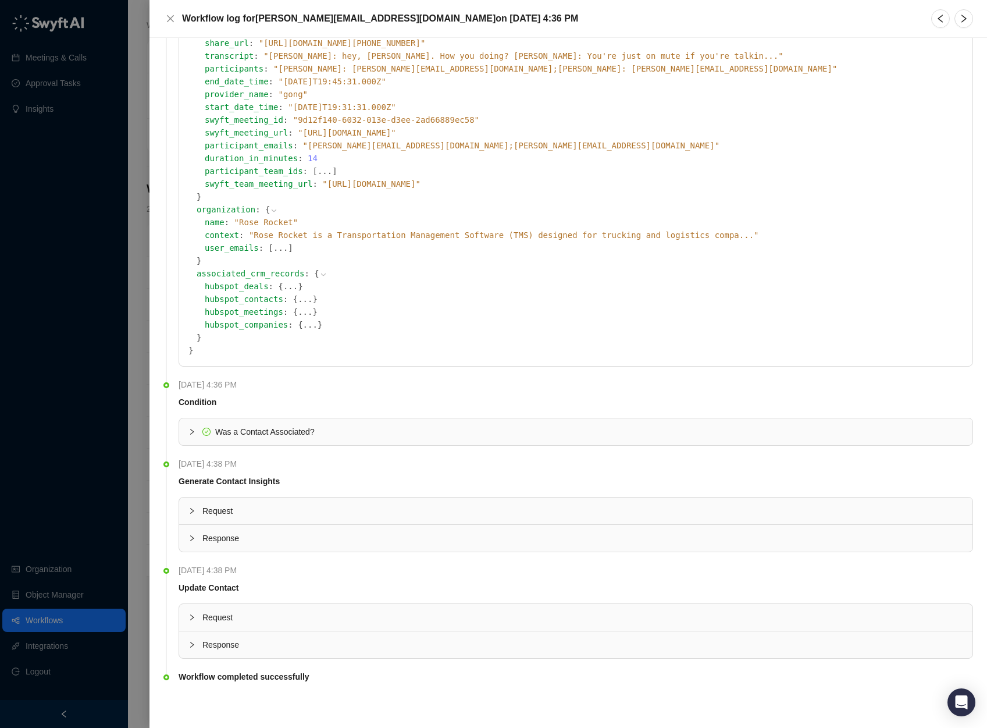
click at [302, 299] on button "..." at bounding box center [305, 299] width 15 height 13
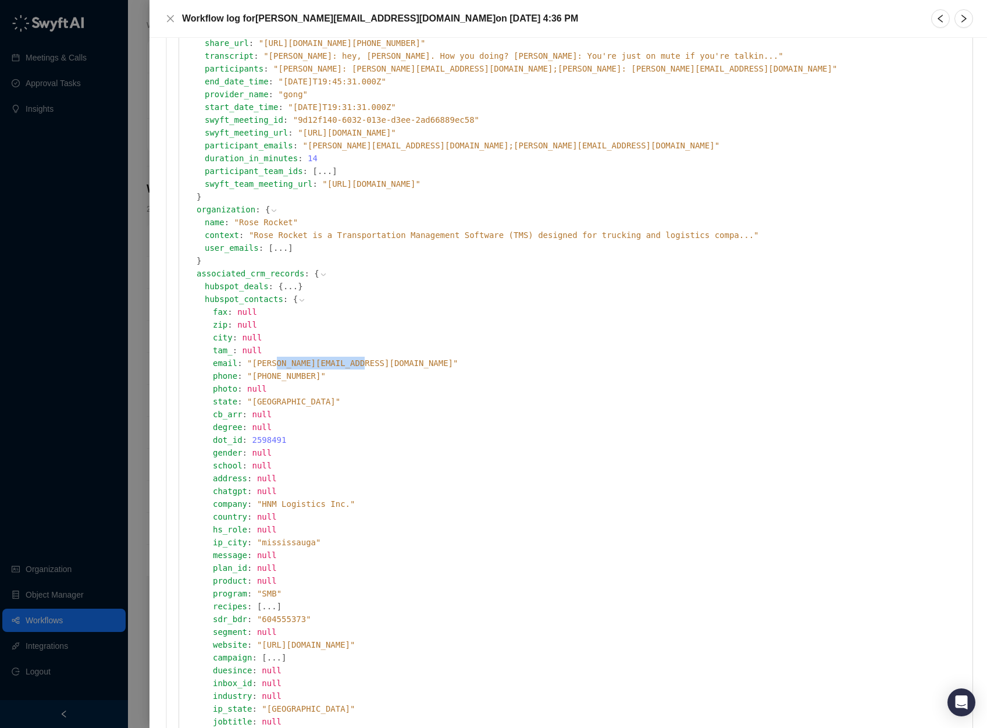
click at [279, 365] on span "" [PERSON_NAME][EMAIL_ADDRESS][DOMAIN_NAME] "" at bounding box center [352, 362] width 211 height 9
click at [0, 0] on icon at bounding box center [0, 0] width 0 height 0
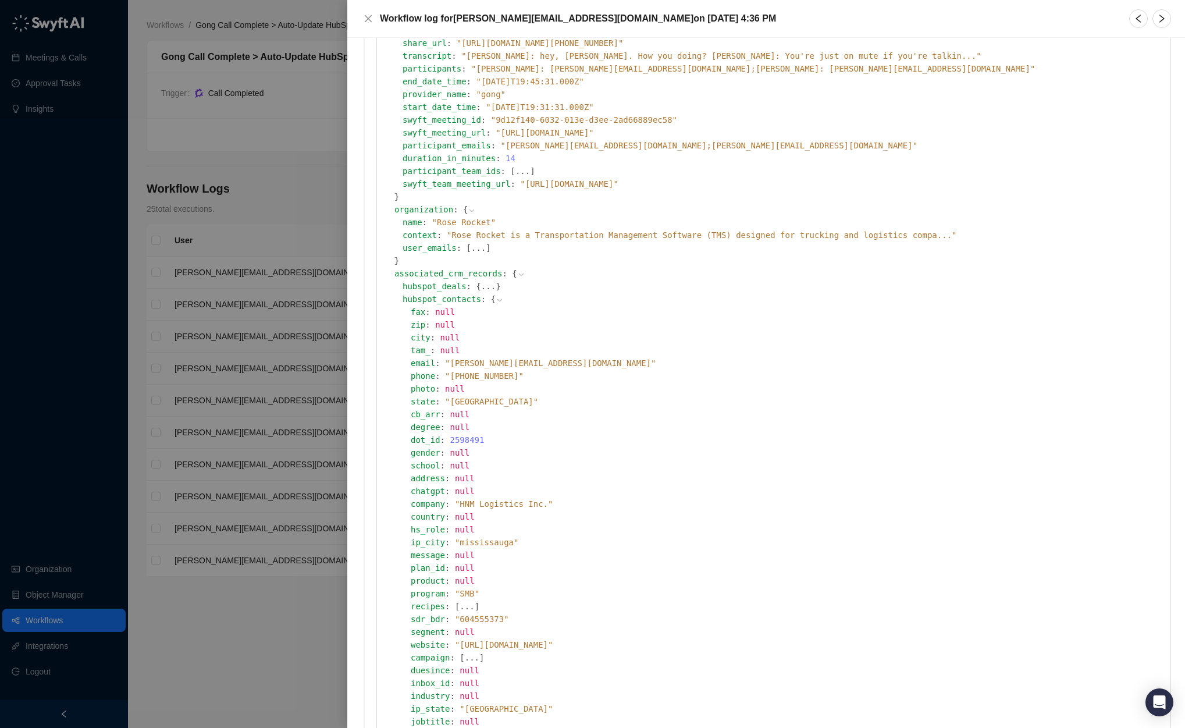
click at [500, 299] on icon at bounding box center [500, 300] width 8 height 8
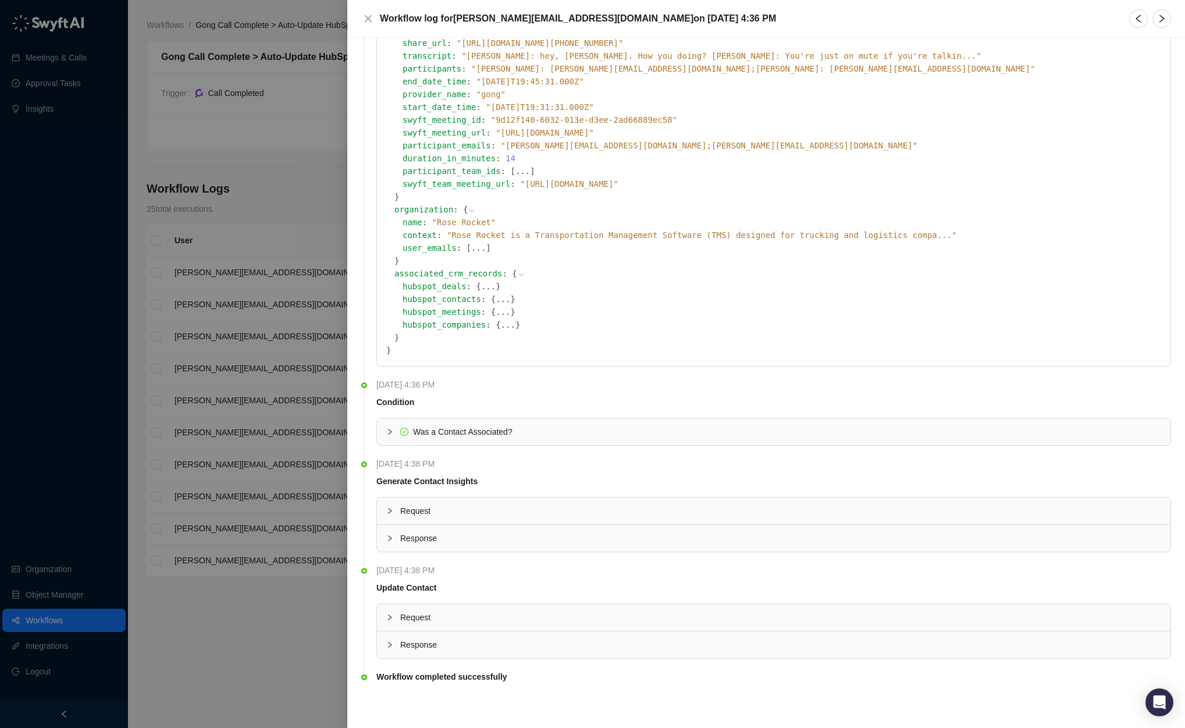
click at [449, 620] on span "Request" at bounding box center [780, 617] width 761 height 13
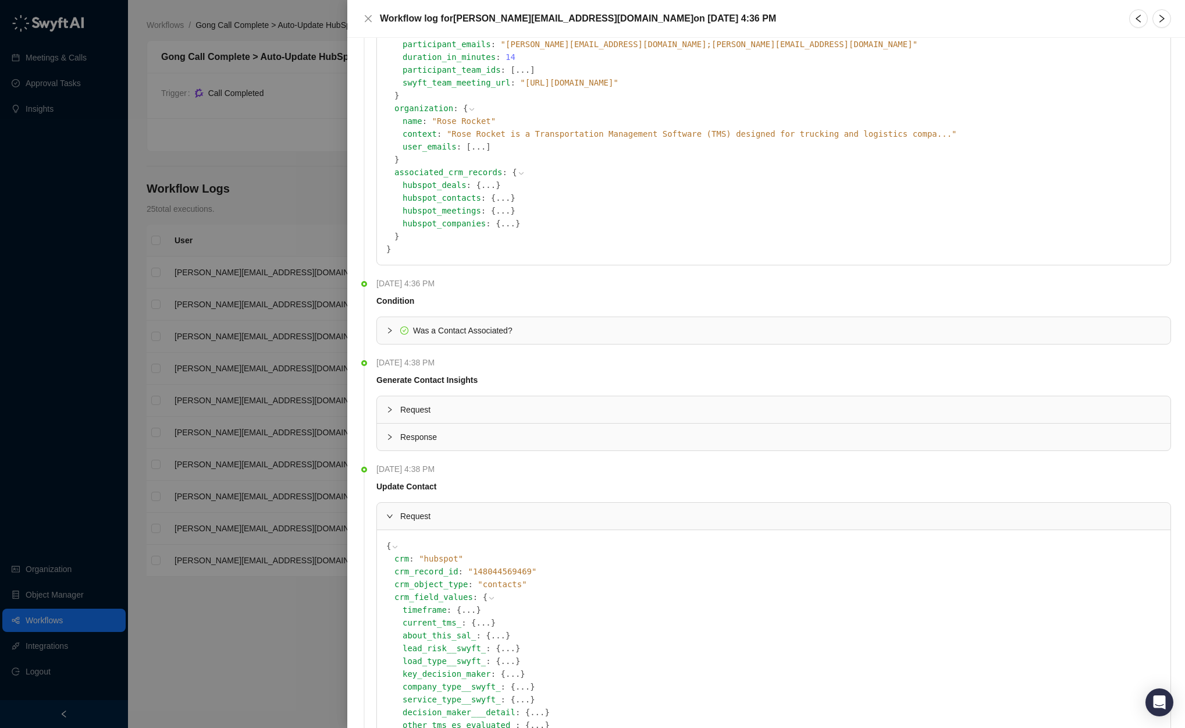
scroll to position [657, 0]
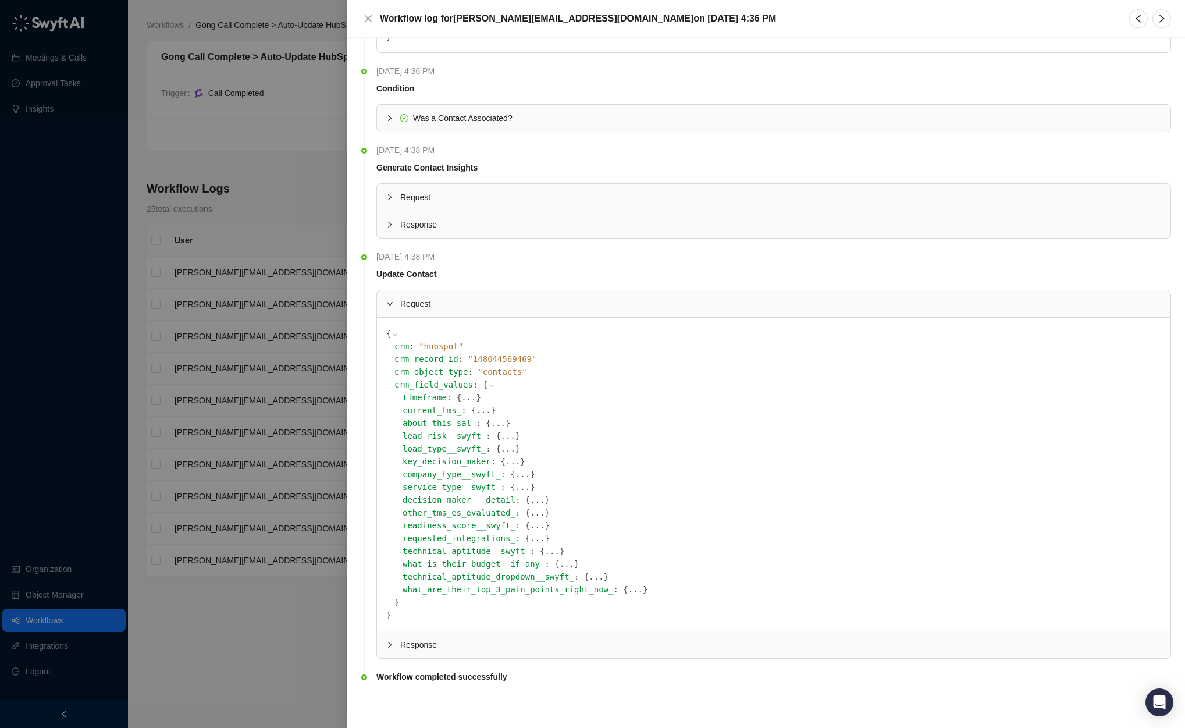
click at [538, 500] on button "..." at bounding box center [537, 499] width 15 height 13
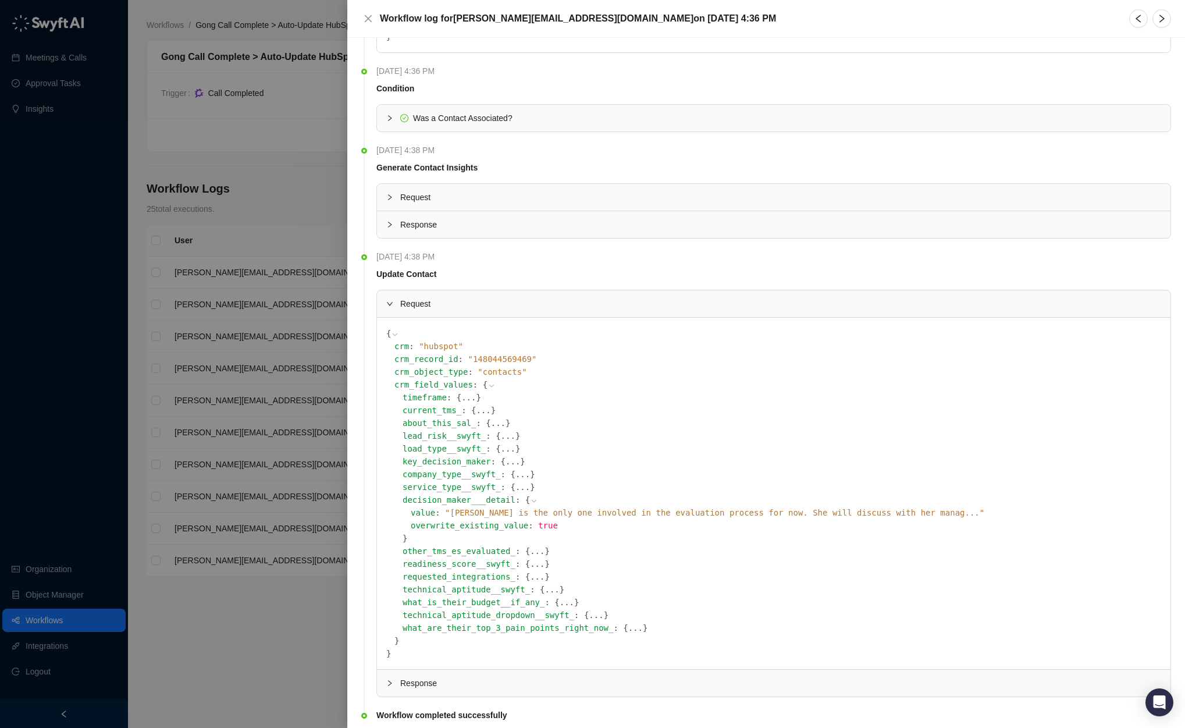
click at [509, 464] on button "..." at bounding box center [513, 461] width 15 height 13
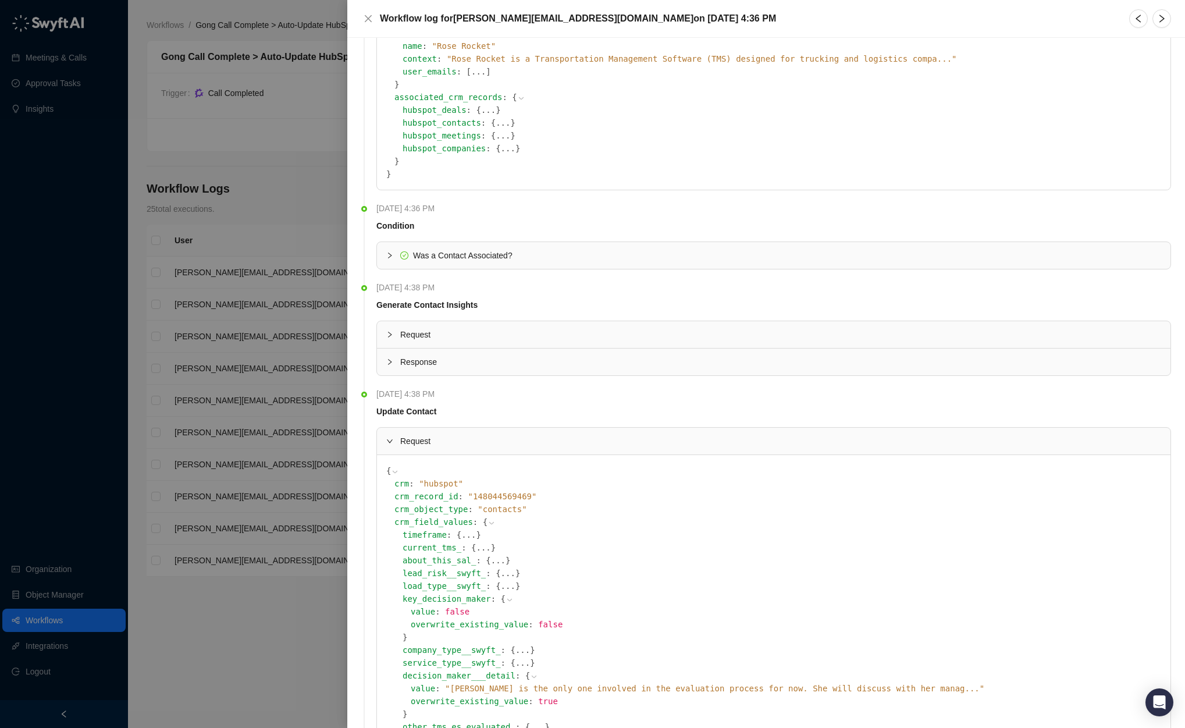
scroll to position [734, 0]
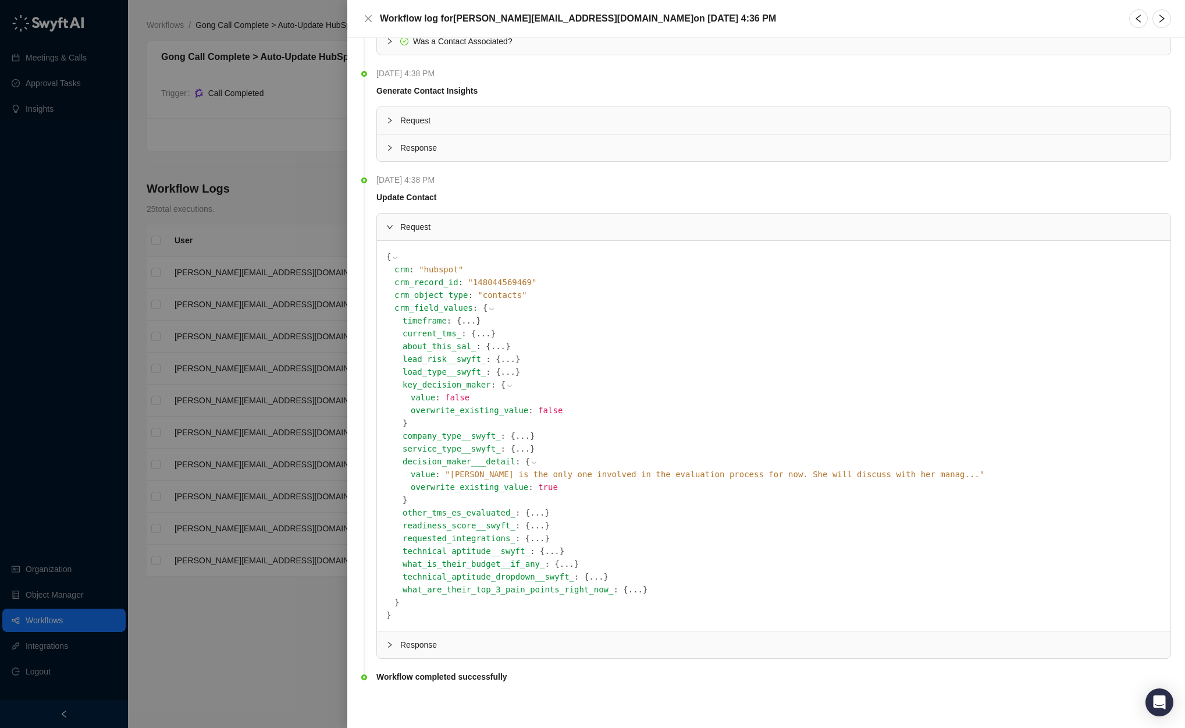
click at [509, 385] on icon at bounding box center [510, 386] width 8 height 8
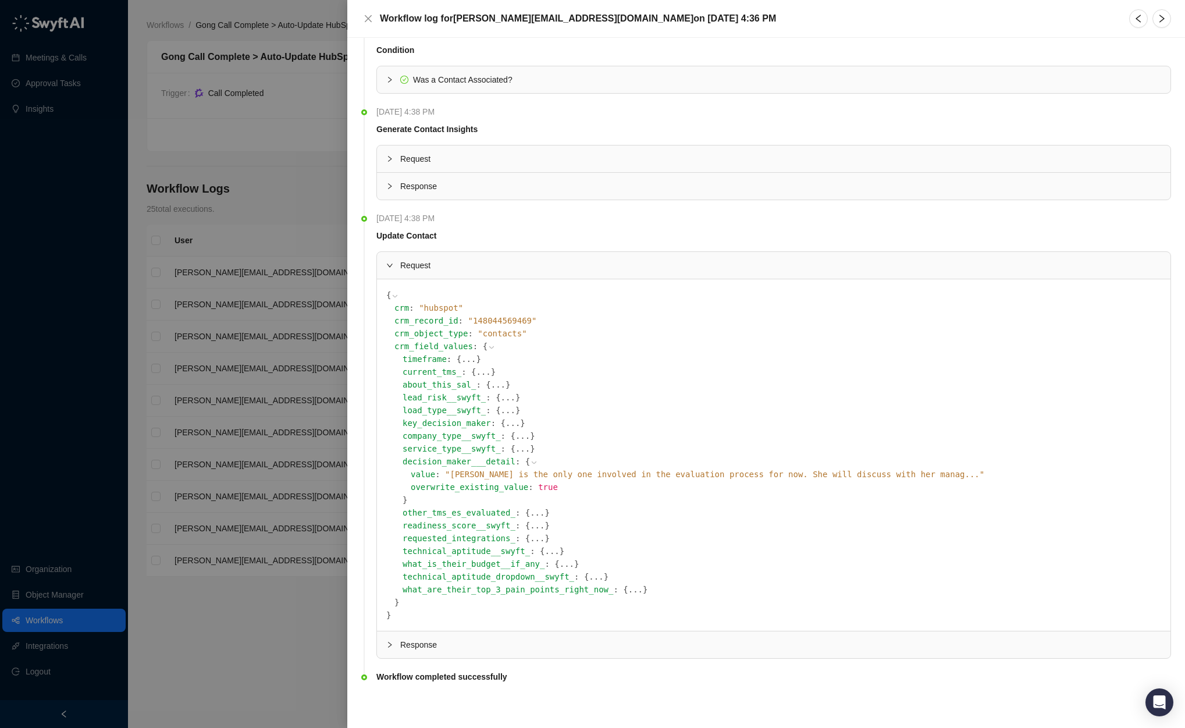
scroll to position [696, 0]
click at [533, 460] on icon at bounding box center [534, 462] width 8 height 8
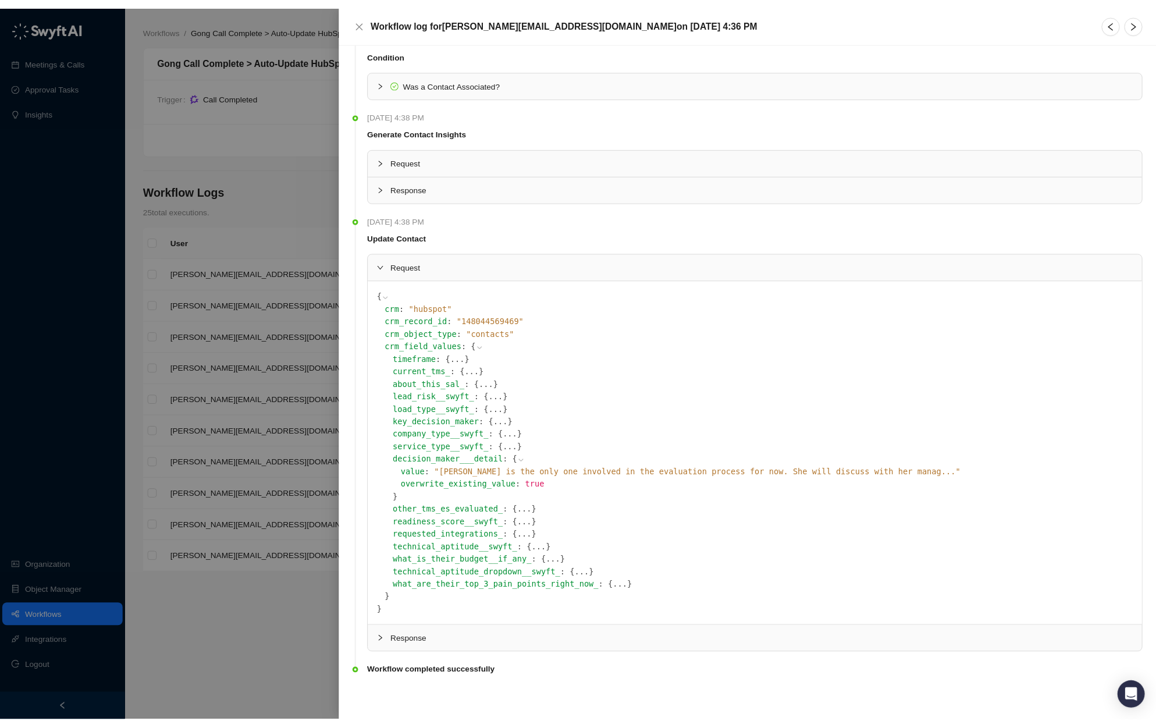
scroll to position [657, 0]
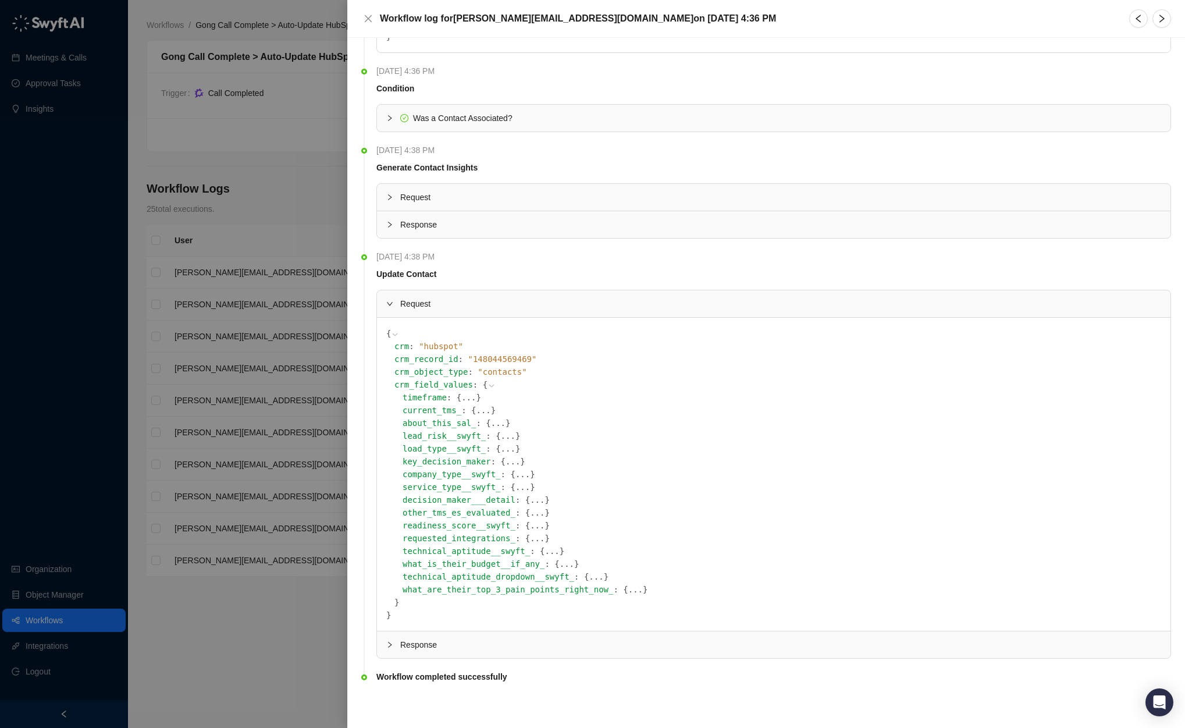
click at [468, 400] on button "..." at bounding box center [468, 397] width 15 height 13
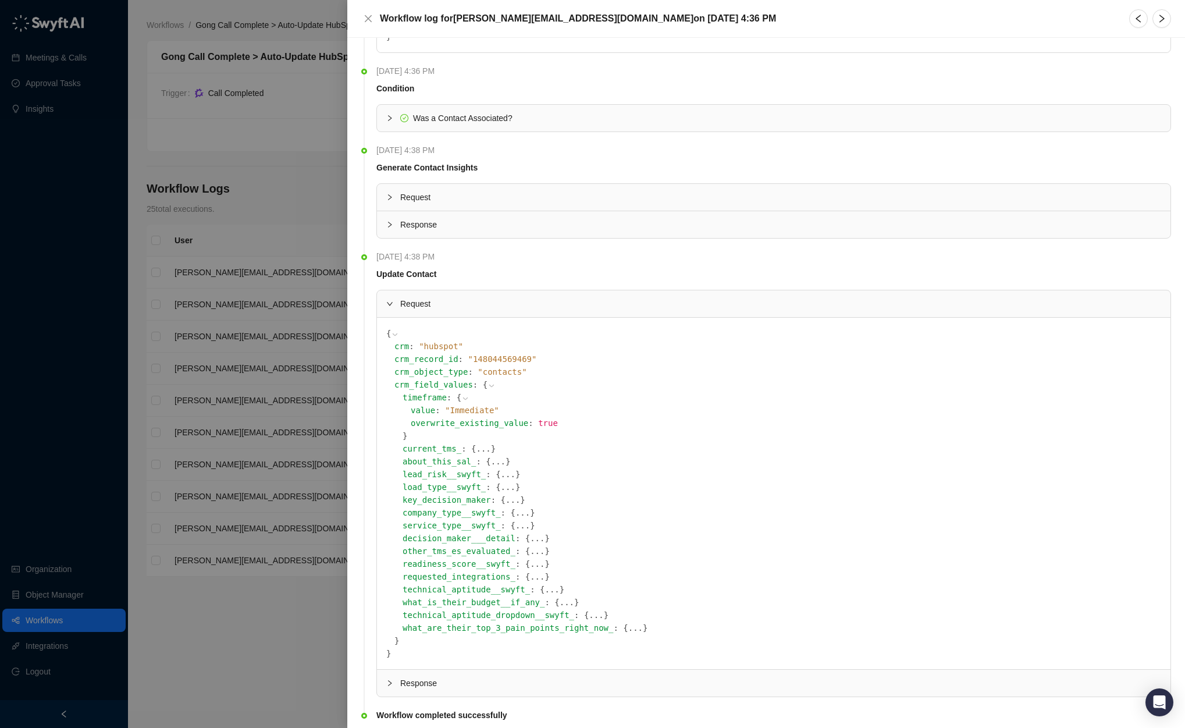
click at [468, 400] on icon at bounding box center [465, 398] width 8 height 8
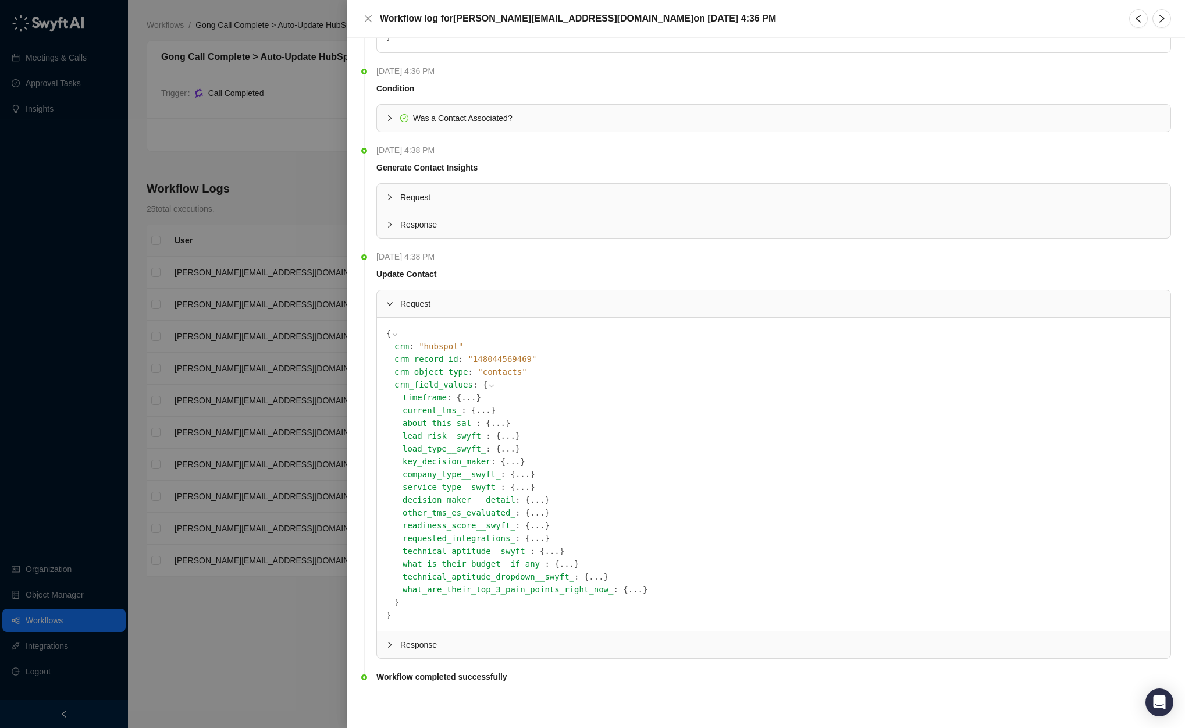
click at [479, 408] on button "..." at bounding box center [483, 410] width 15 height 13
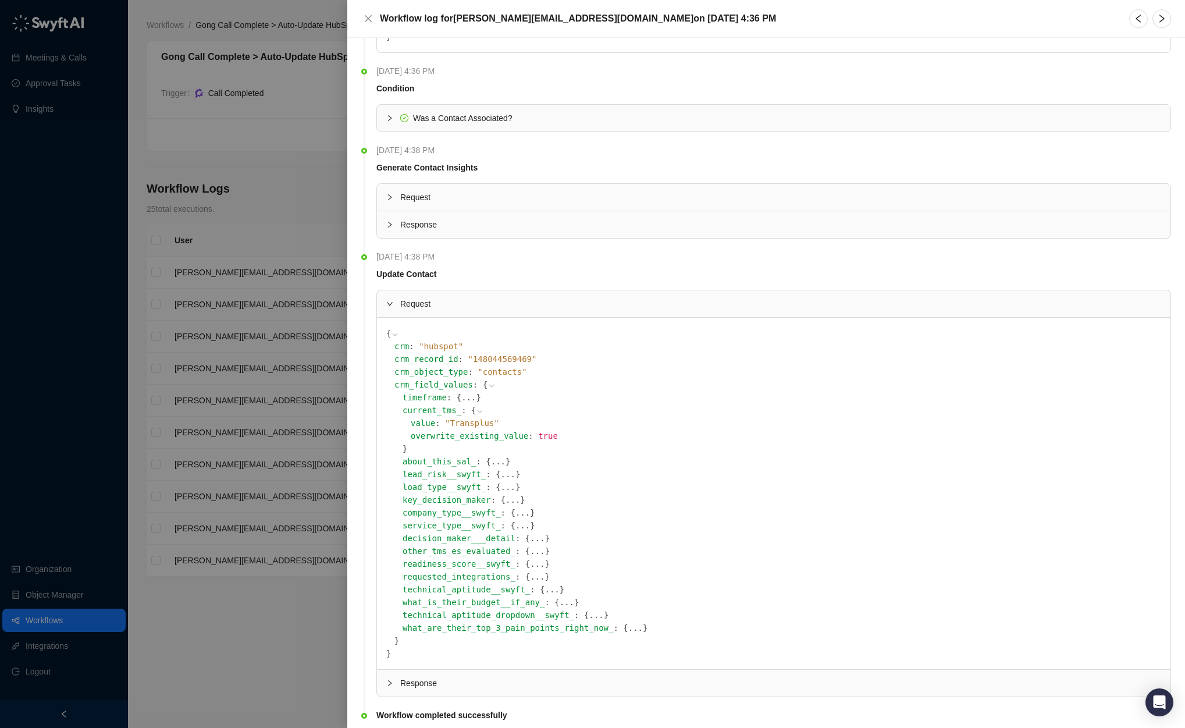
click at [476, 409] on icon at bounding box center [480, 411] width 8 height 8
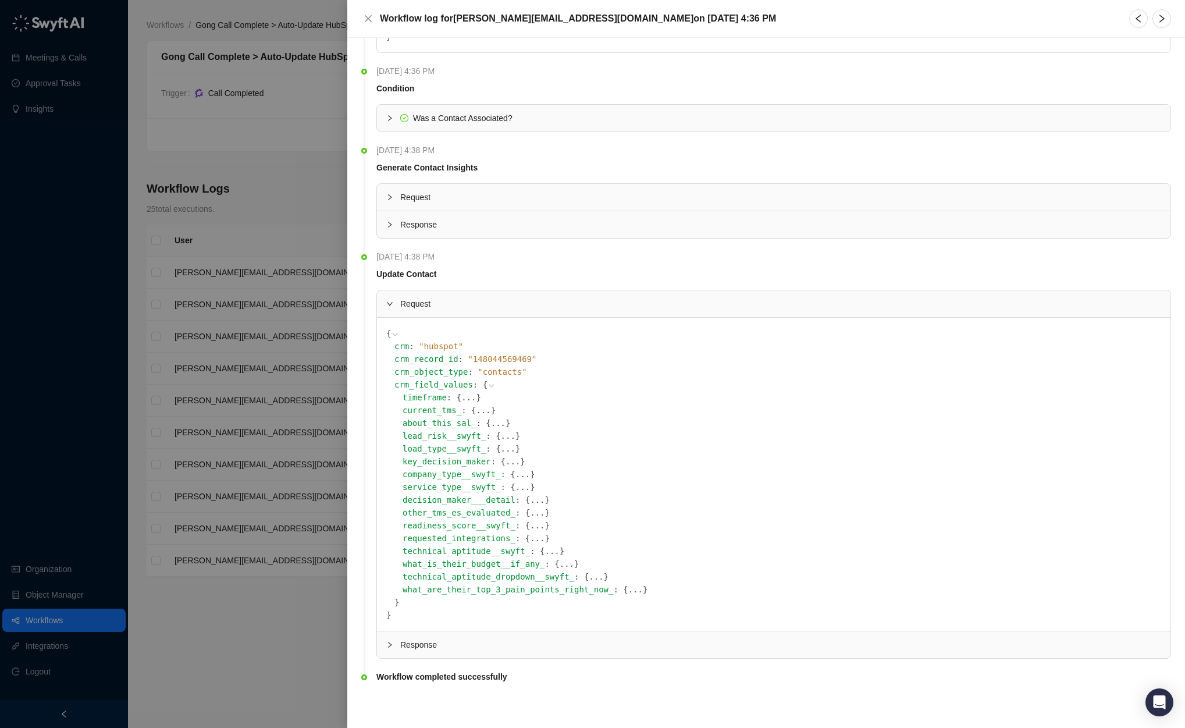
click at [485, 423] on div "about_this_sal_ : { ... }" at bounding box center [782, 423] width 759 height 13
click at [490, 424] on span "{" at bounding box center [488, 422] width 5 height 9
click at [494, 421] on button "..." at bounding box center [498, 423] width 15 height 13
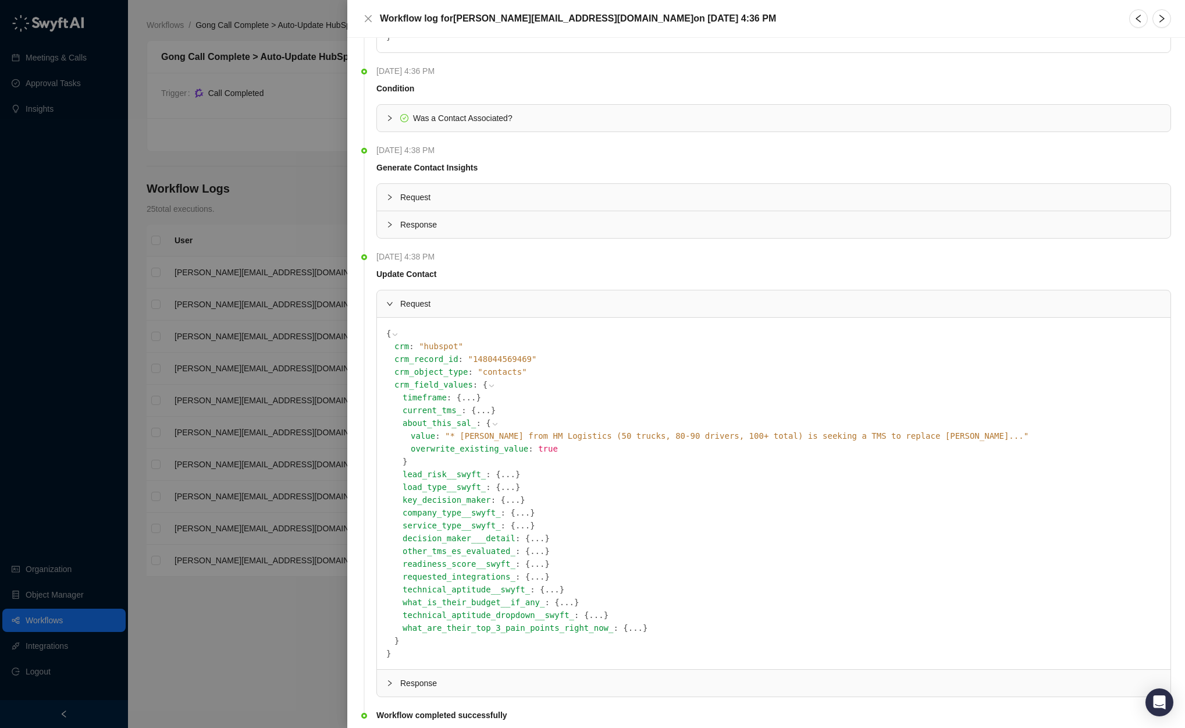
click at [494, 421] on icon at bounding box center [495, 424] width 8 height 8
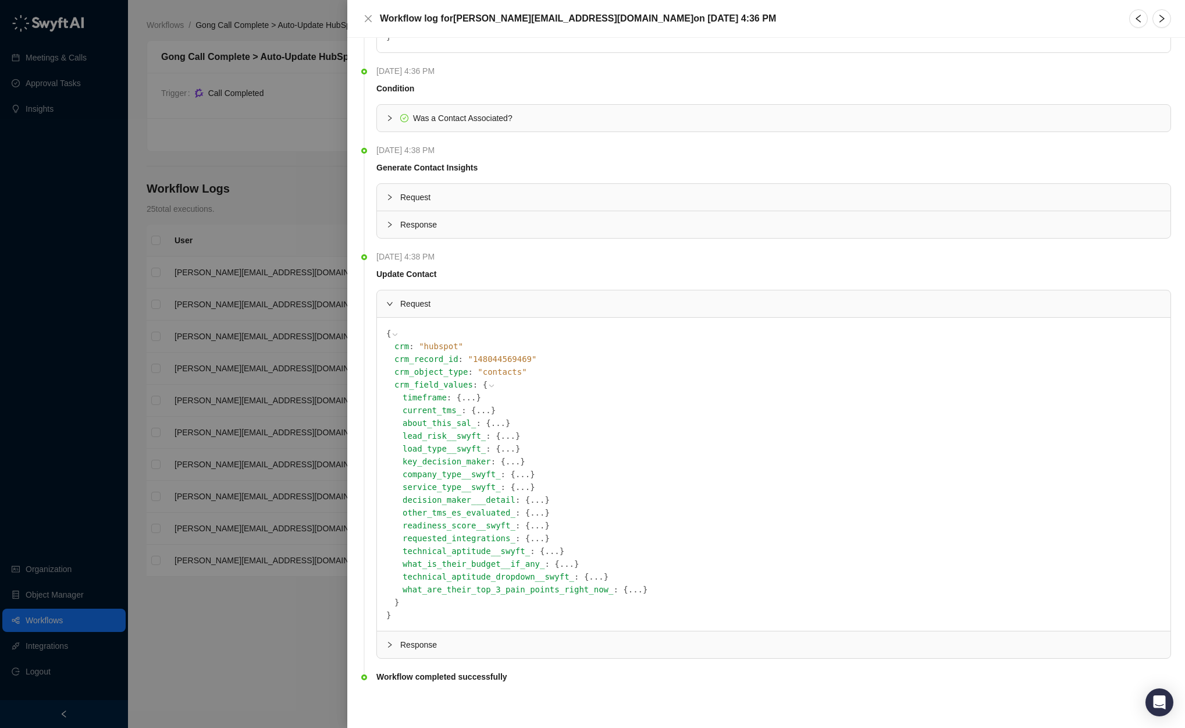
click at [504, 435] on button "..." at bounding box center [508, 435] width 15 height 13
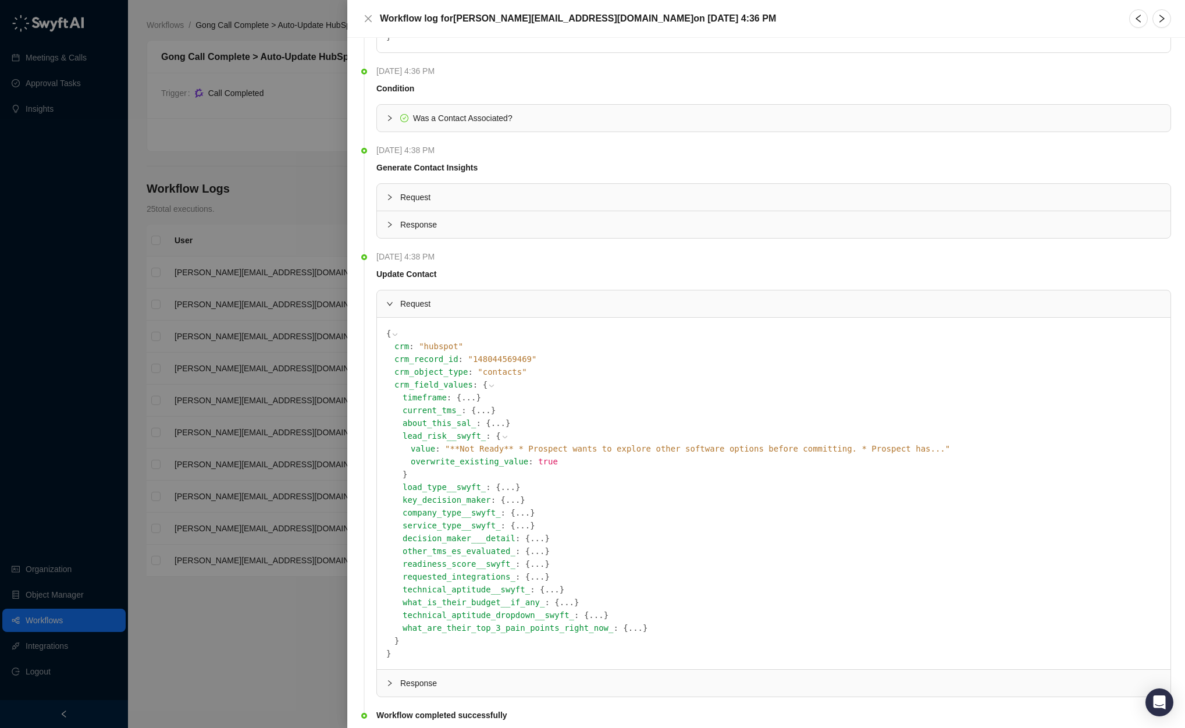
click at [504, 435] on icon at bounding box center [505, 437] width 8 height 8
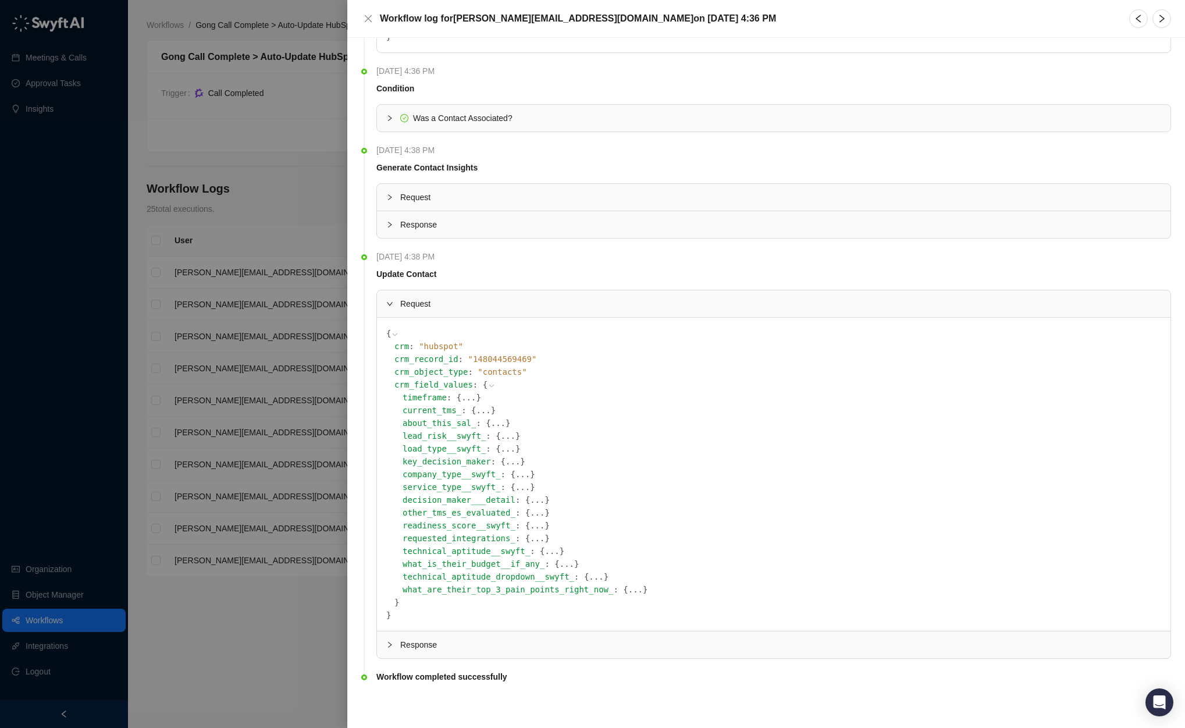
click at [513, 460] on button "..." at bounding box center [513, 461] width 15 height 13
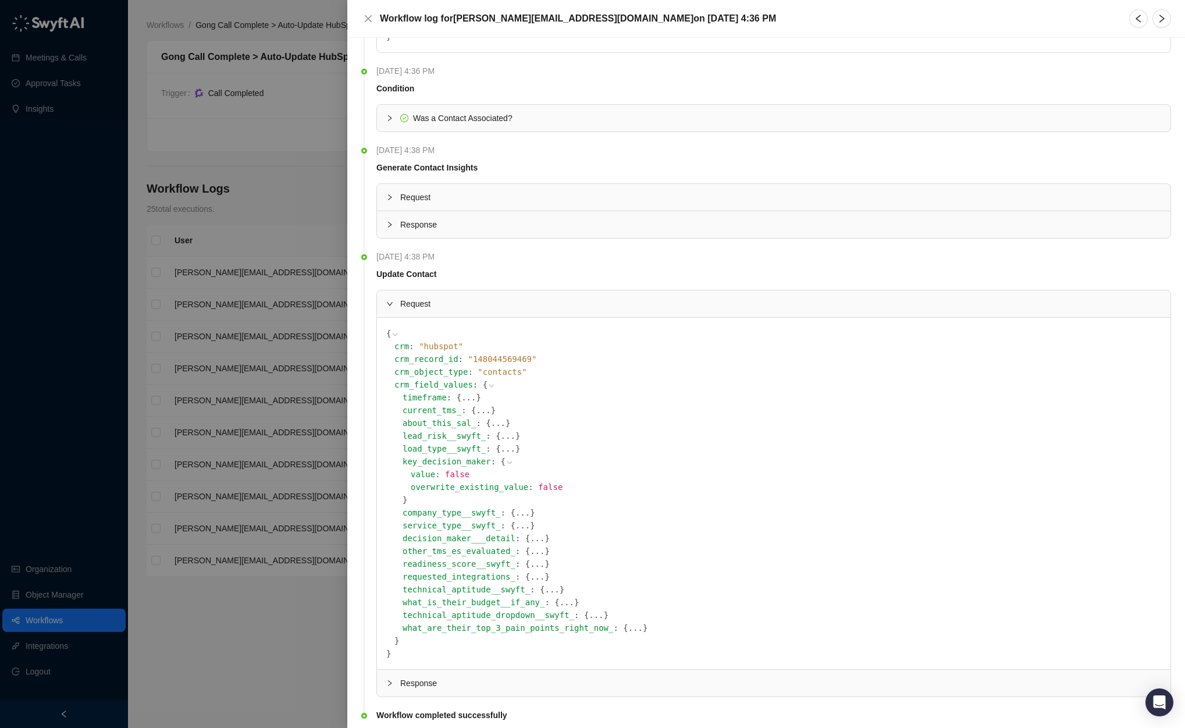
click at [509, 461] on icon at bounding box center [510, 462] width 8 height 8
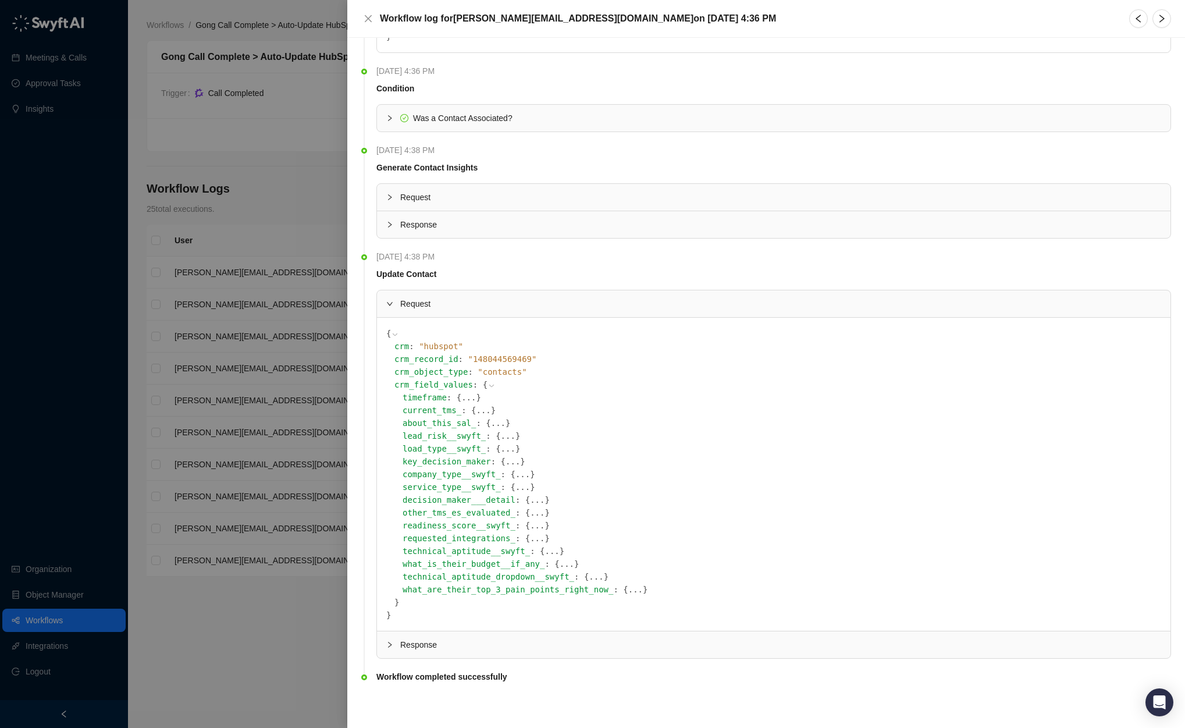
click at [522, 473] on button "..." at bounding box center [523, 474] width 15 height 13
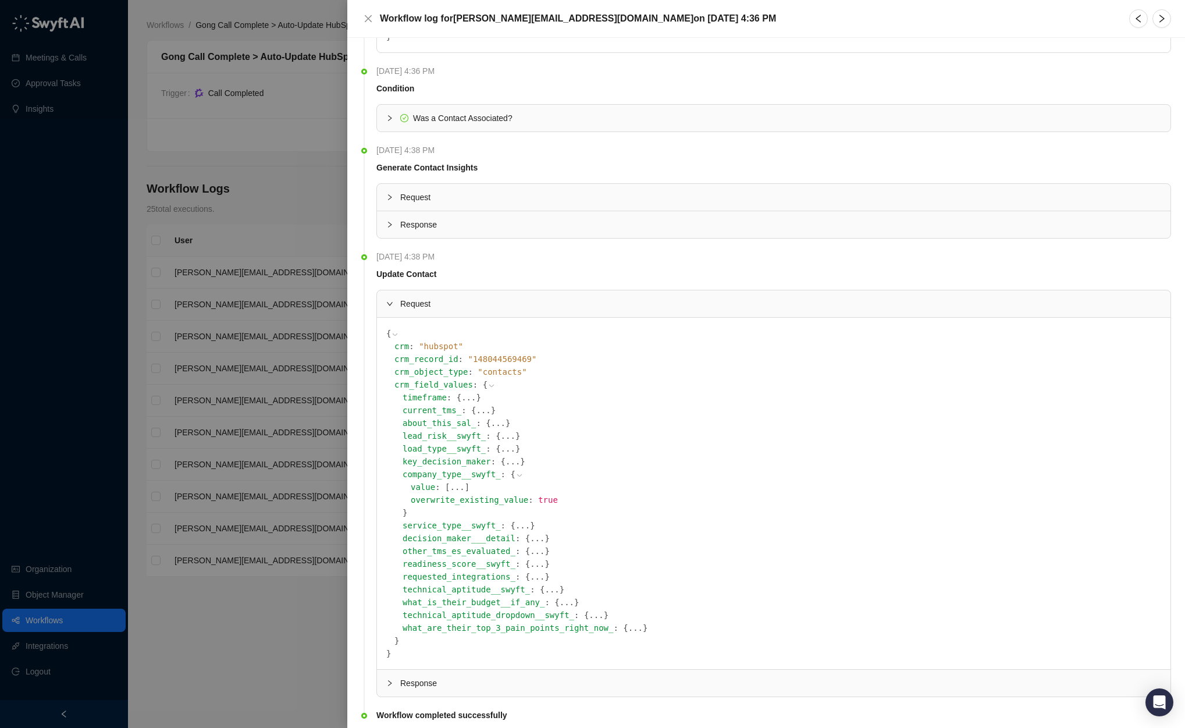
click at [457, 485] on button "..." at bounding box center [457, 487] width 15 height 13
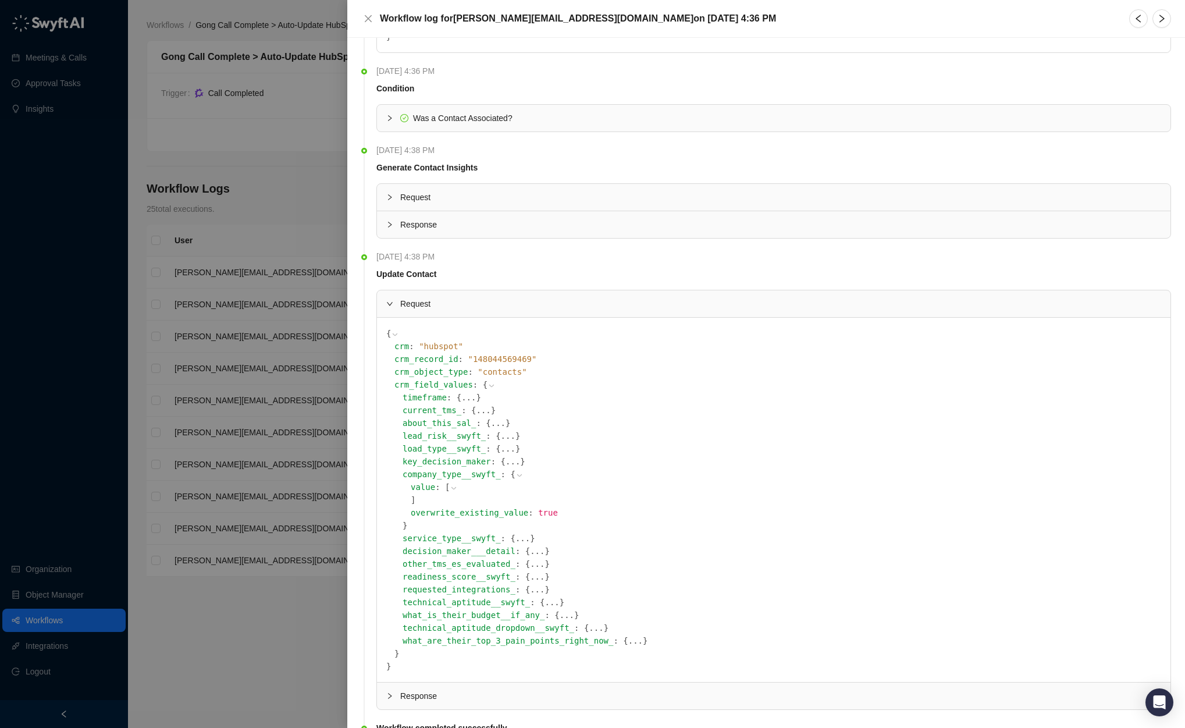
click at [454, 488] on icon at bounding box center [454, 488] width 8 height 8
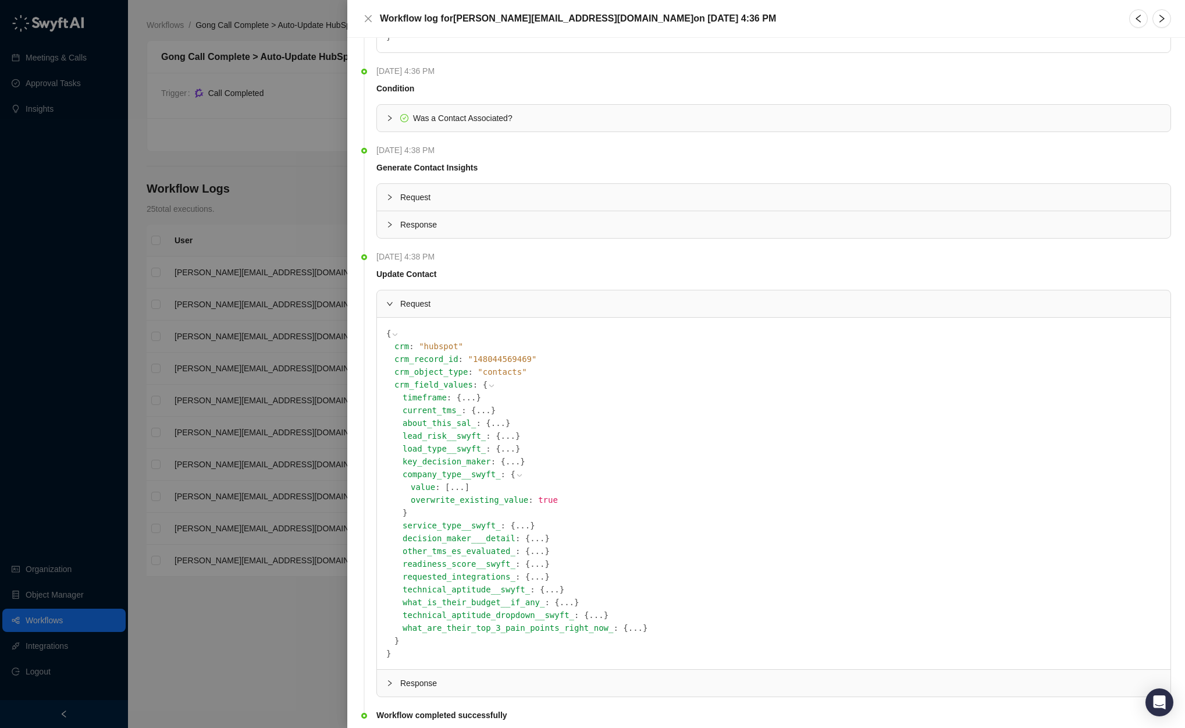
click at [518, 475] on icon at bounding box center [520, 475] width 8 height 8
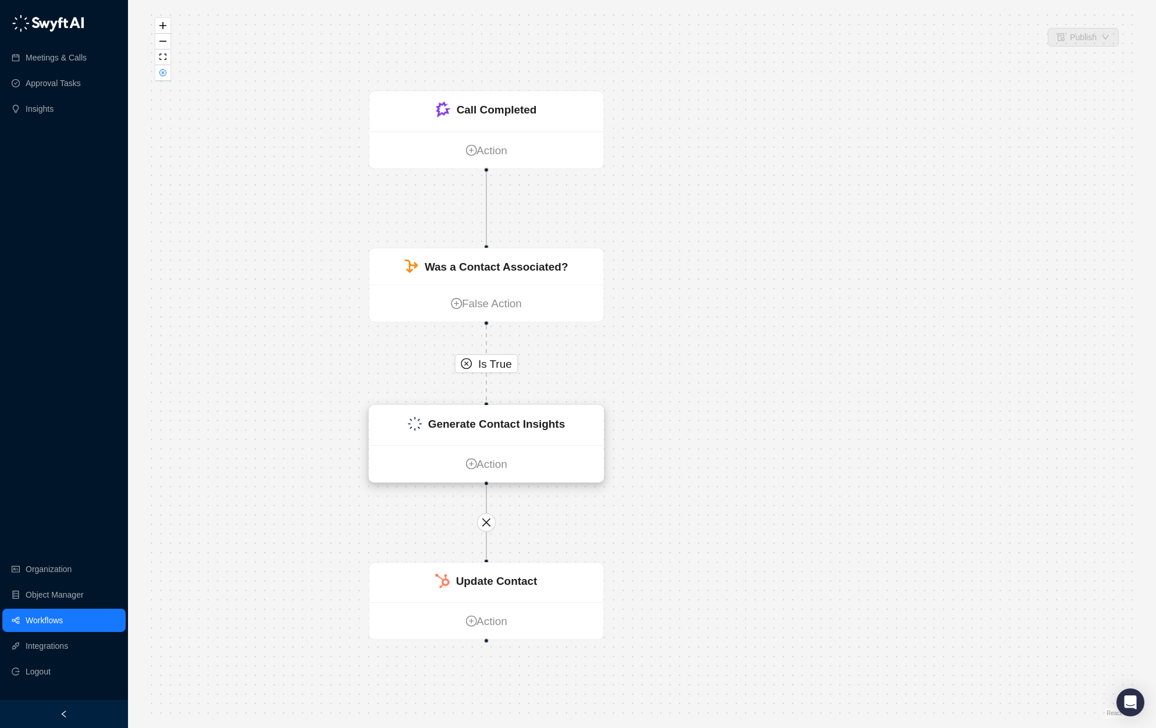
click at [534, 431] on div "Generate Contact Insights" at bounding box center [496, 423] width 137 height 17
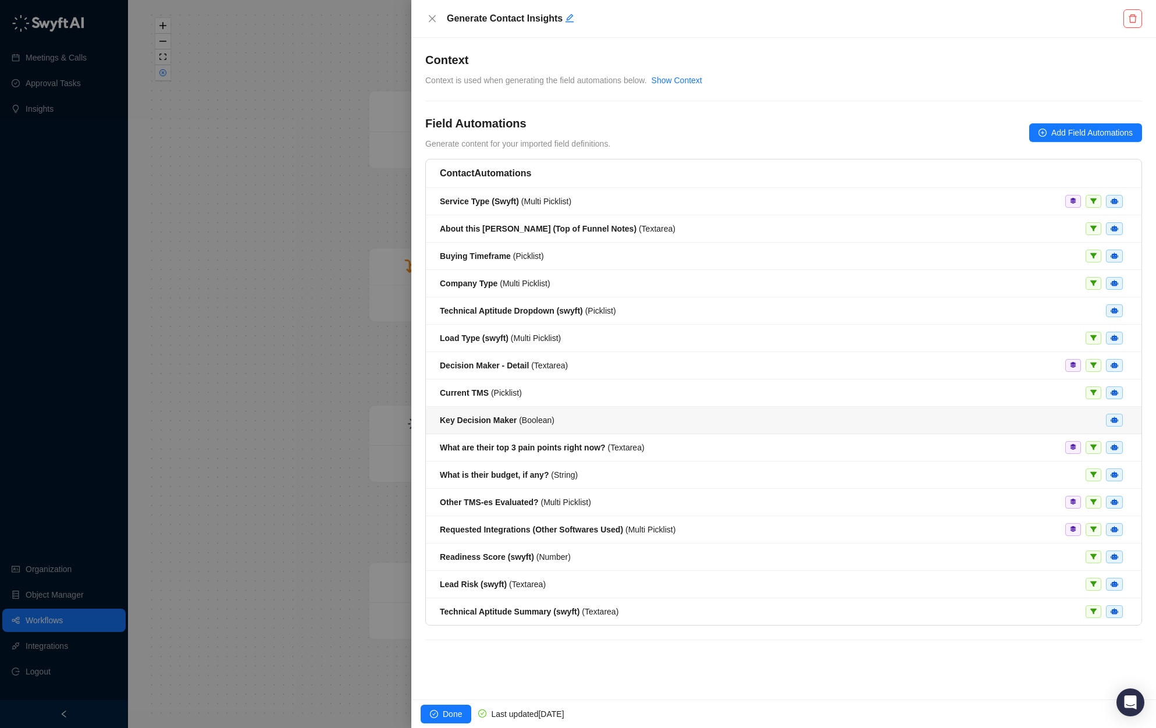
click at [1083, 420] on div "Key Decision Maker ( Boolean )" at bounding box center [784, 420] width 688 height 13
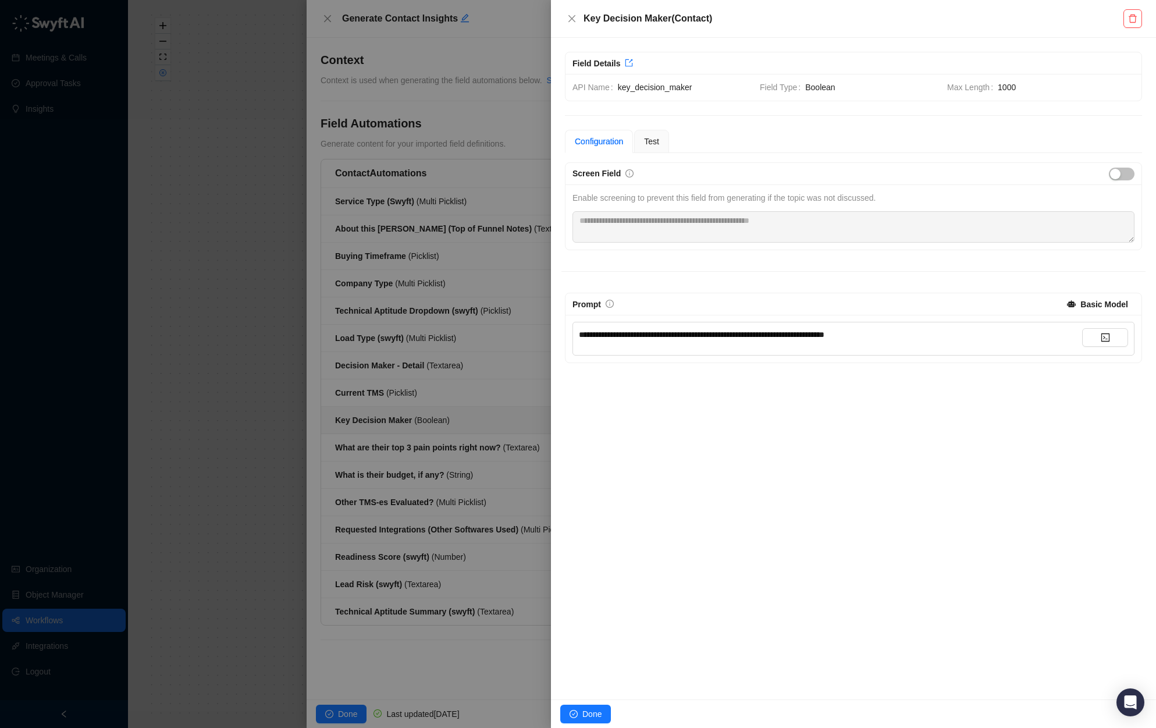
click at [470, 462] on div at bounding box center [578, 364] width 1156 height 728
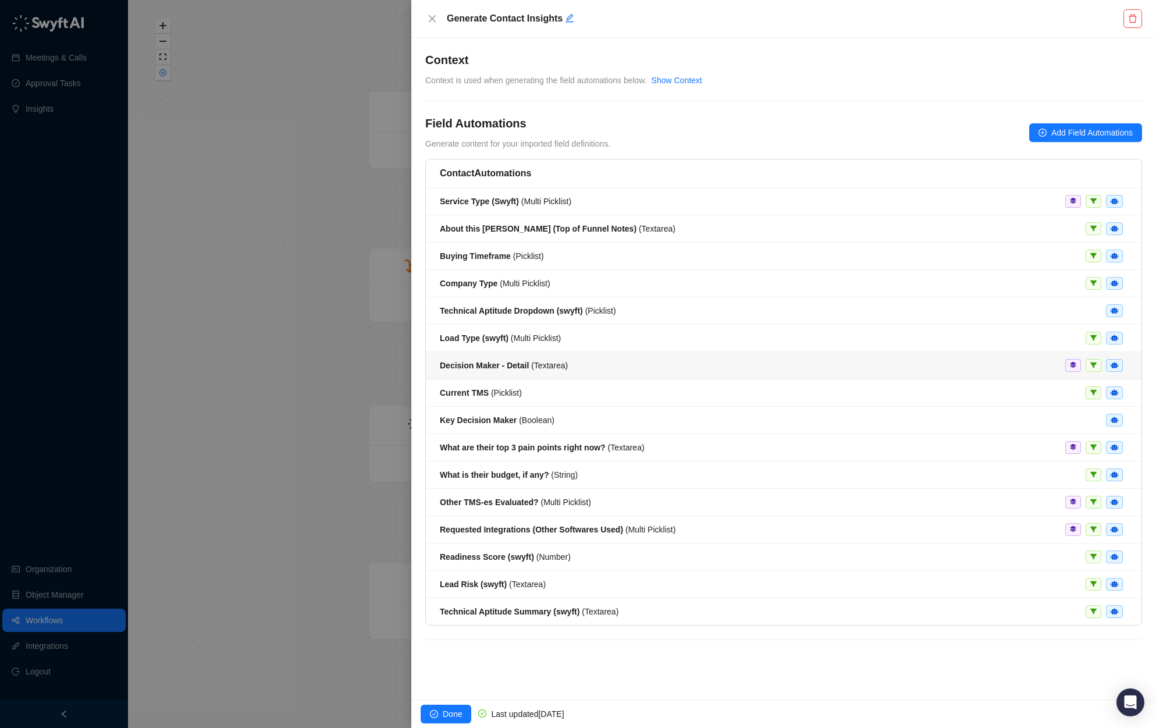
click at [648, 365] on div "Decision Maker - Detail ( Textarea )" at bounding box center [784, 365] width 688 height 13
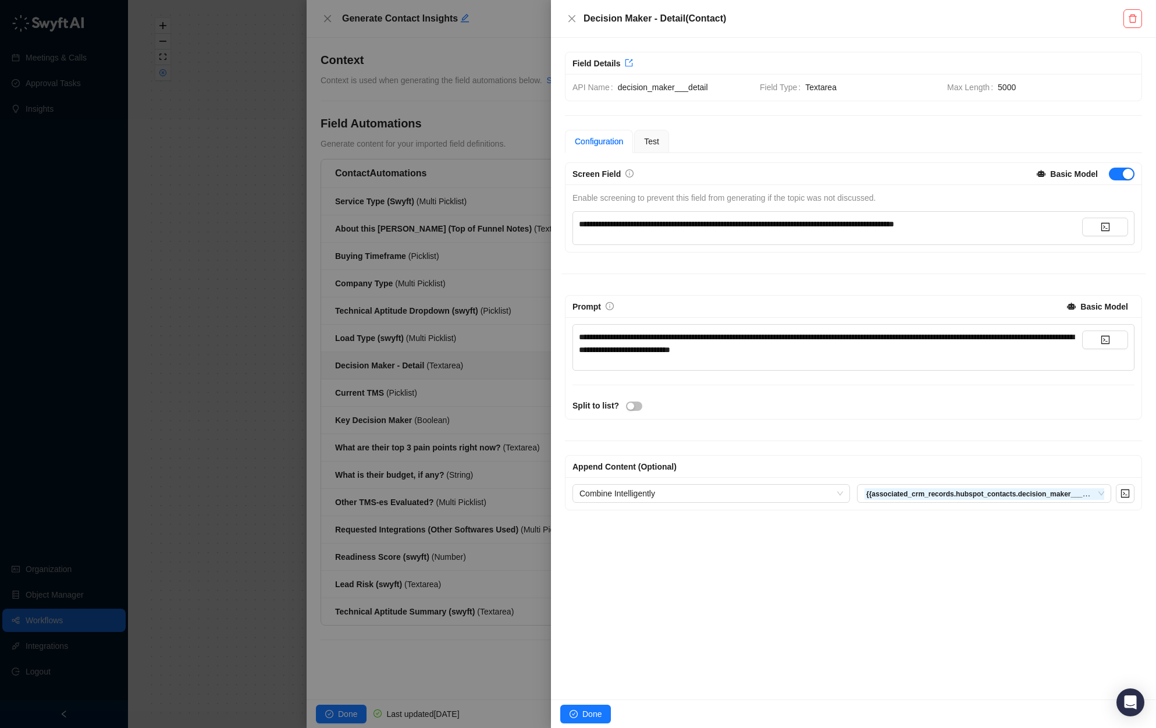
click at [478, 400] on div at bounding box center [578, 364] width 1156 height 728
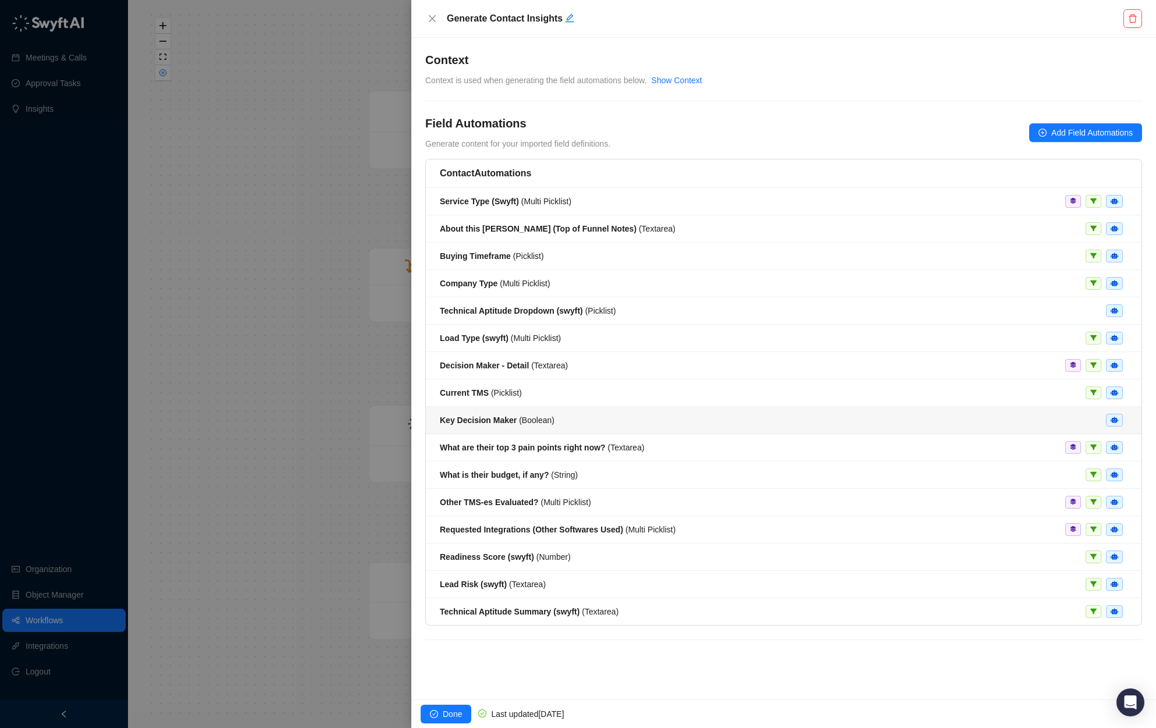
click at [921, 422] on div "Key Decision Maker ( Boolean )" at bounding box center [784, 420] width 688 height 13
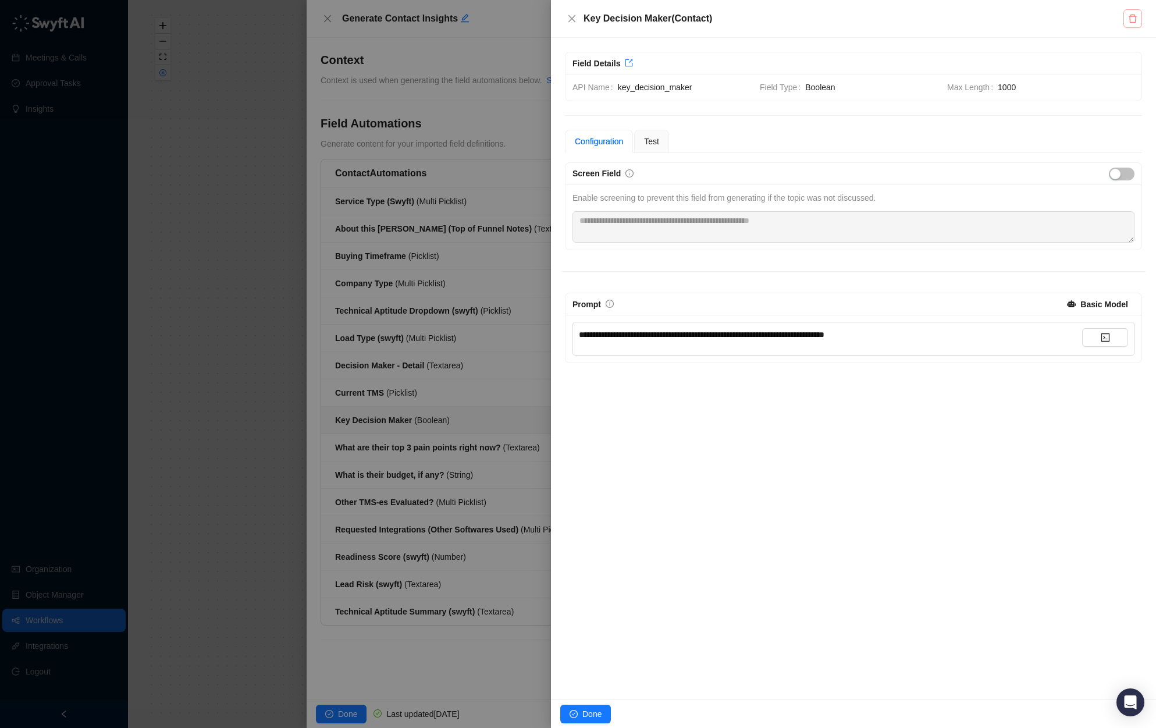
click at [1130, 20] on icon "delete" at bounding box center [1133, 19] width 8 height 8
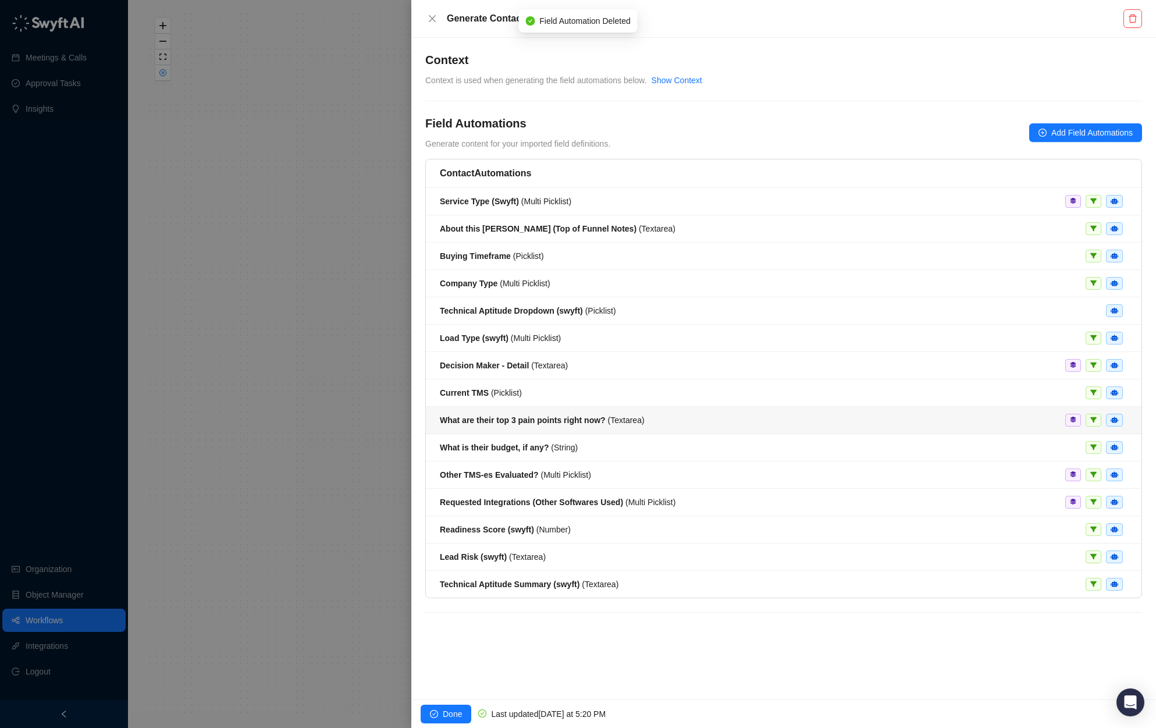
click at [727, 417] on div "What are their top 3 pain points right now? ( Textarea )" at bounding box center [784, 420] width 688 height 13
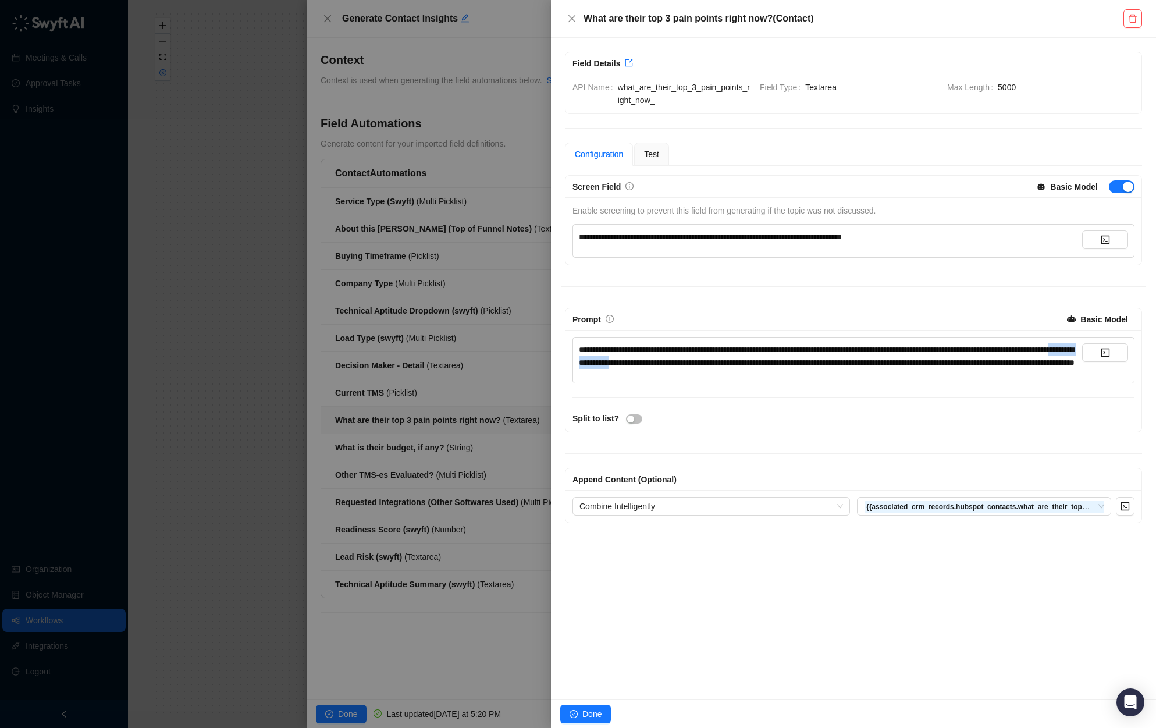
drag, startPoint x: 686, startPoint y: 365, endPoint x: 759, endPoint y: 361, distance: 72.8
click at [759, 361] on span "**********" at bounding box center [827, 356] width 496 height 21
click at [698, 362] on span "**********" at bounding box center [826, 356] width 495 height 21
click at [728, 364] on span "**********" at bounding box center [826, 356] width 495 height 21
click at [851, 424] on div "Split to list?" at bounding box center [853, 418] width 569 height 13
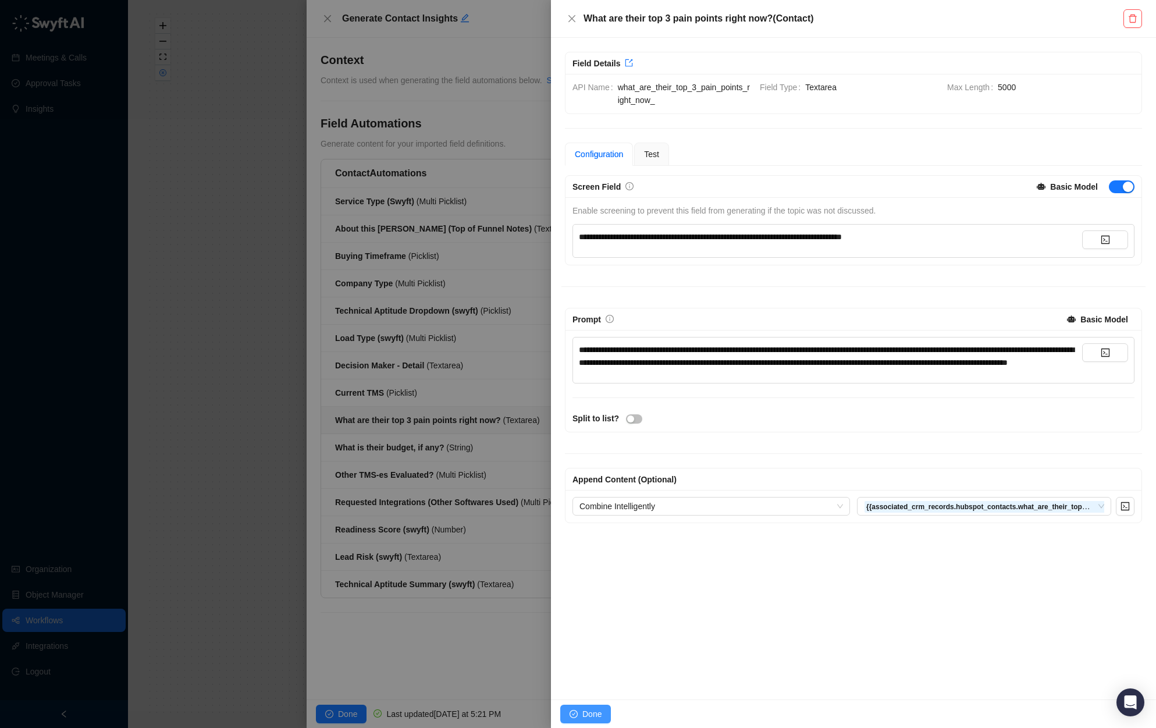
click at [583, 710] on span "Done" at bounding box center [591, 714] width 19 height 13
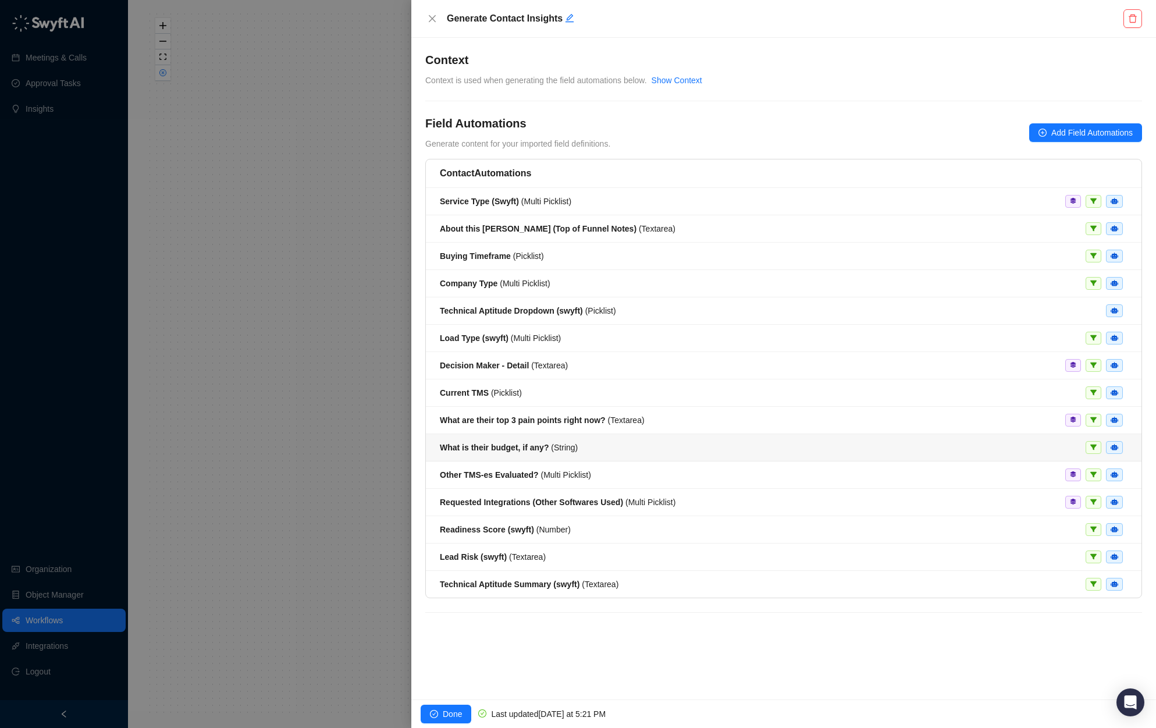
click at [631, 442] on div "What is their budget, if any? ( String )" at bounding box center [784, 447] width 688 height 13
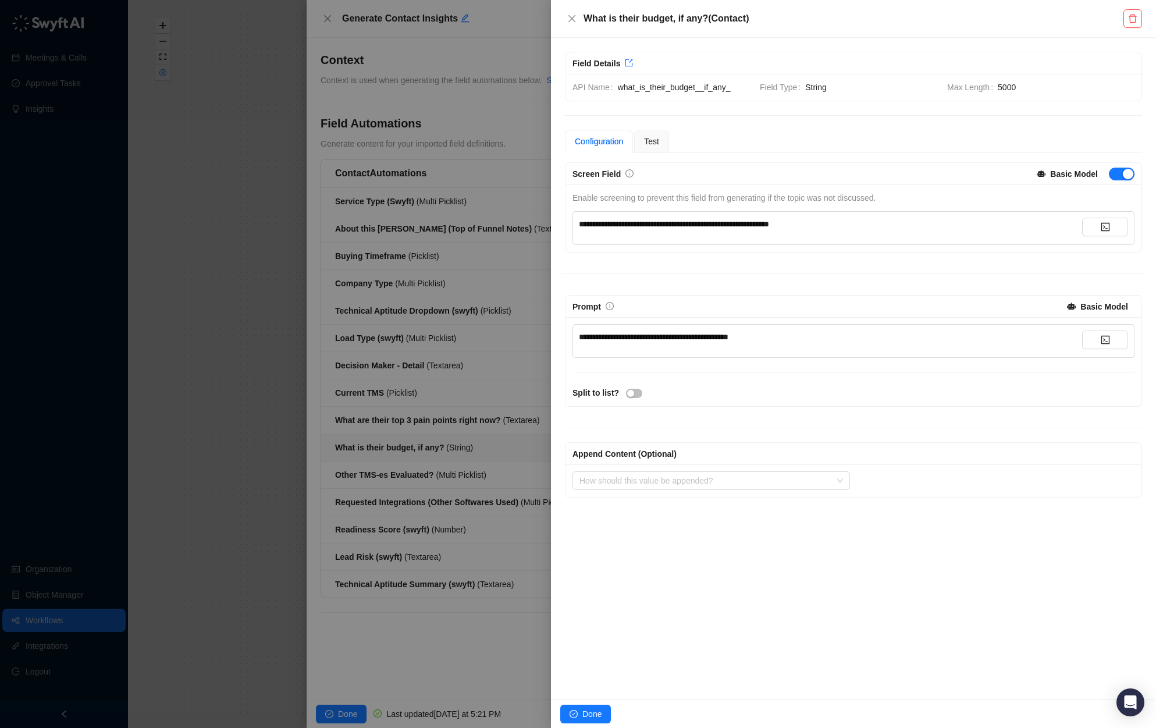
click at [486, 627] on div at bounding box center [578, 364] width 1156 height 728
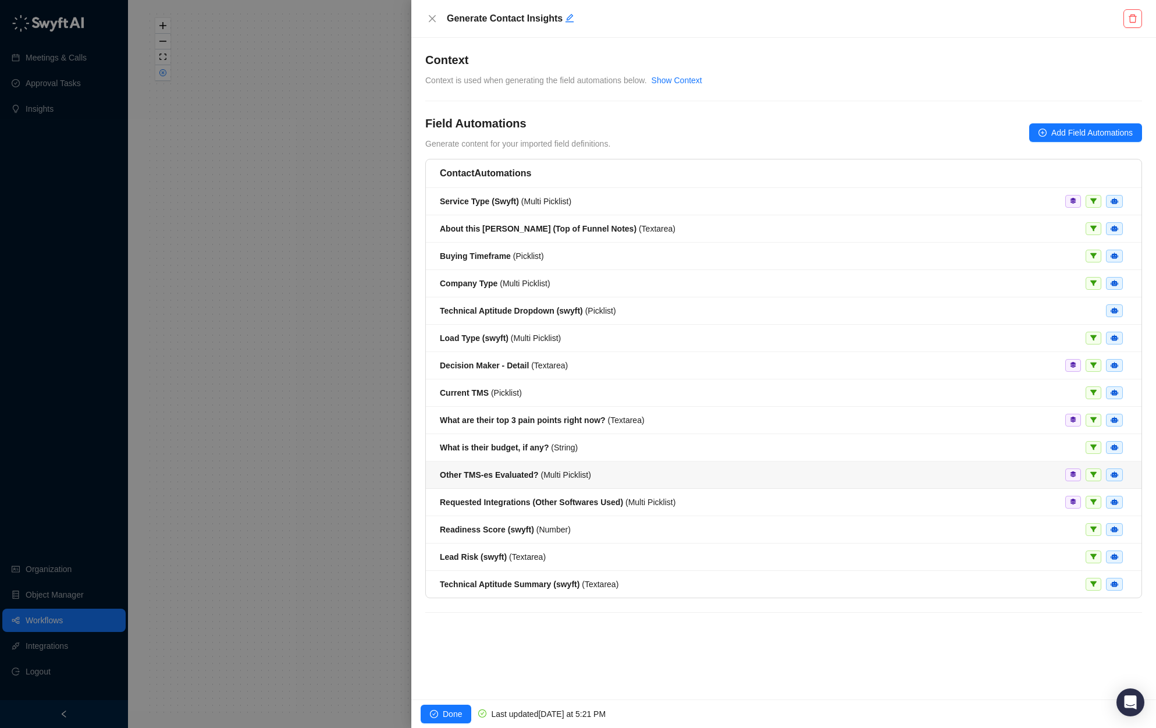
click at [609, 470] on div "Other TMS-es Evaluated? ( Multi Picklist )" at bounding box center [784, 474] width 688 height 13
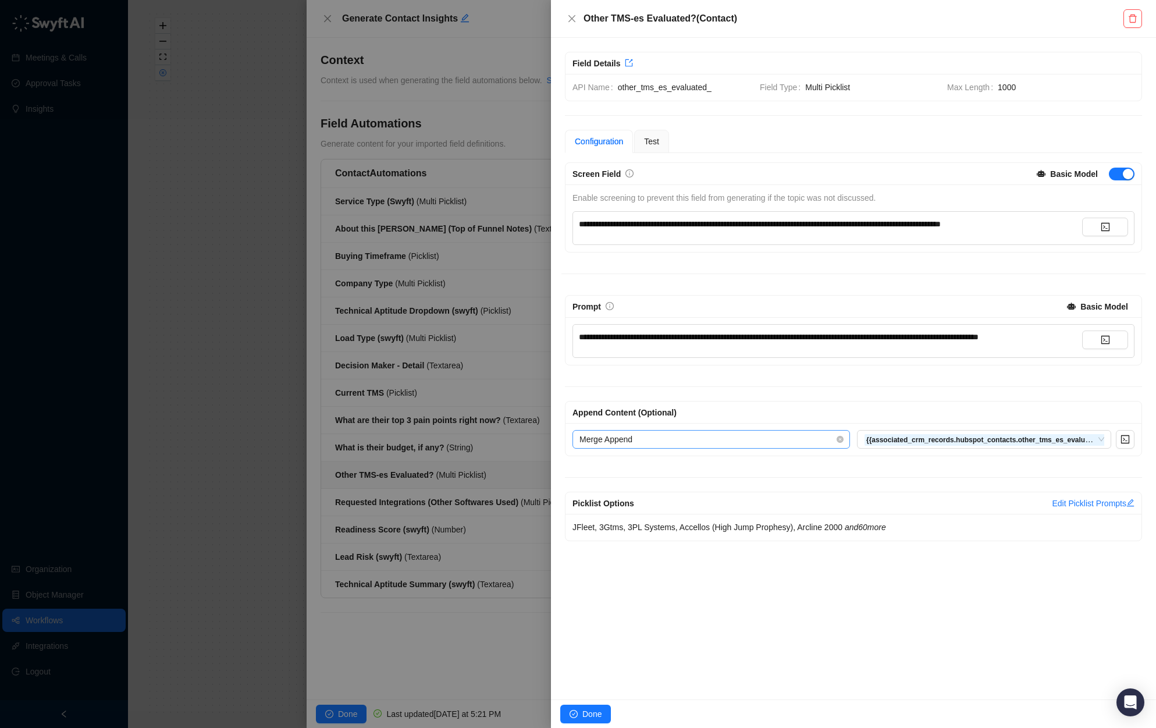
click at [841, 447] on span "Merge Append" at bounding box center [712, 439] width 264 height 17
click at [884, 407] on div "Append Content (Optional) Merge Append {{associated_crm_records.hubspot_contact…" at bounding box center [853, 414] width 584 height 84
click at [823, 448] on span "Merge Append" at bounding box center [712, 439] width 264 height 17
click at [796, 406] on div "Append Content (Optional) Merge Append {{associated_crm_records.hubspot_contact…" at bounding box center [853, 414] width 584 height 84
click at [659, 135] on div "Test" at bounding box center [651, 141] width 15 height 13
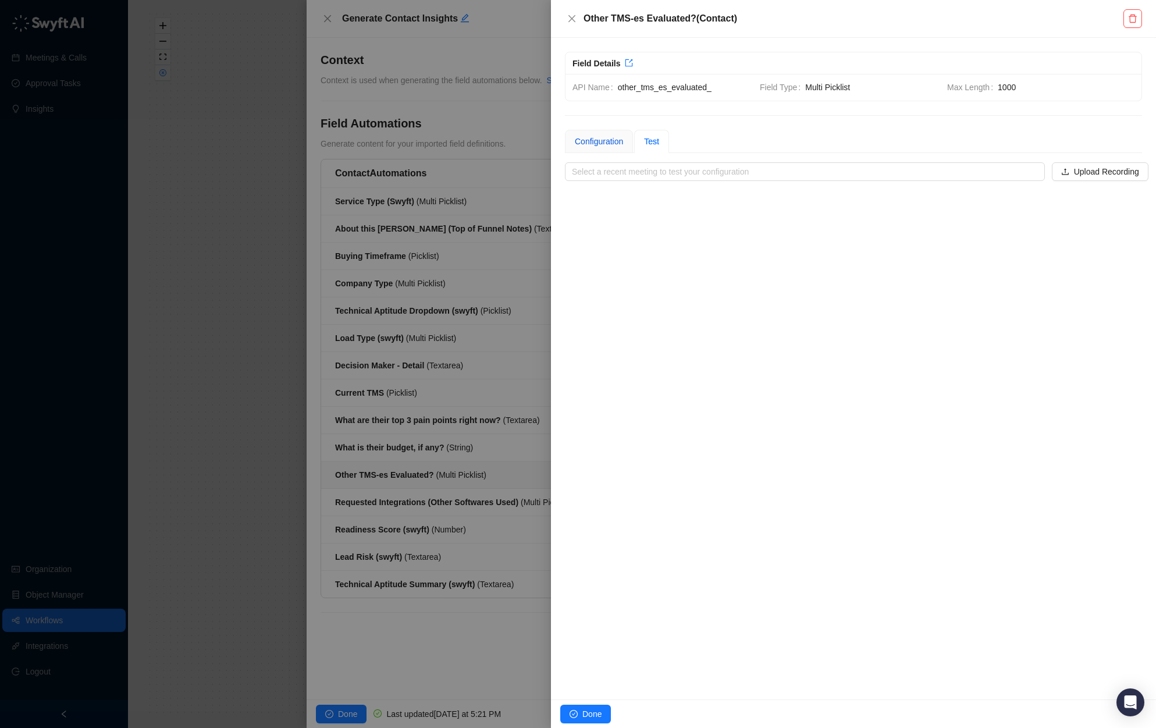
click at [597, 140] on div "Configuration" at bounding box center [599, 141] width 48 height 13
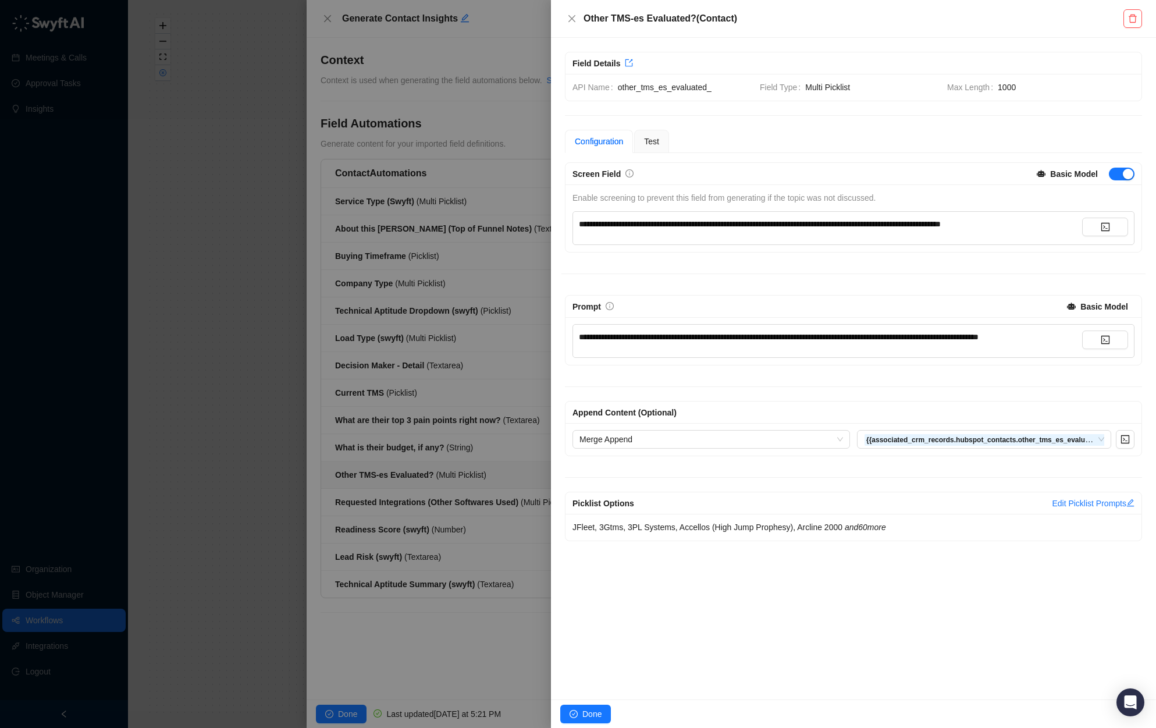
click at [490, 422] on div at bounding box center [578, 364] width 1156 height 728
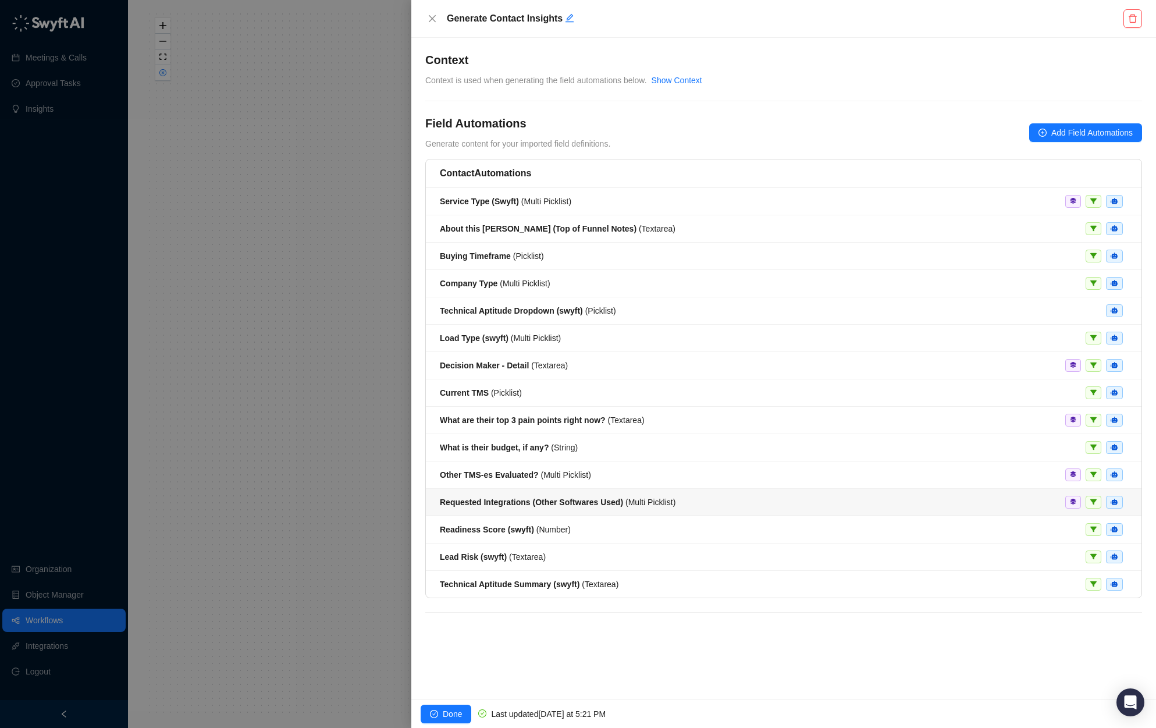
click at [579, 503] on strong "Requested Integrations (Other Softwares Used)" at bounding box center [531, 501] width 183 height 9
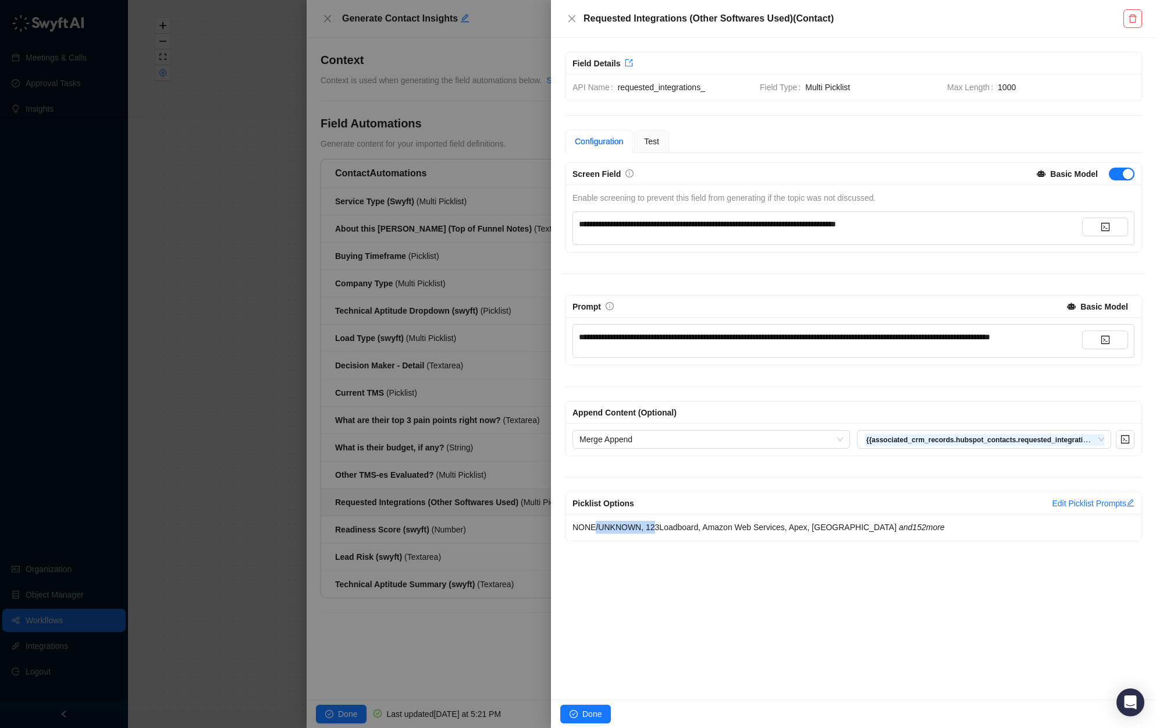
drag, startPoint x: 593, startPoint y: 538, endPoint x: 655, endPoint y: 545, distance: 61.6
click at [655, 541] on div "NONE/UNKNOWN, 123Loadboard, Amazon Web Services, Apex, Azuga and 152 more" at bounding box center [854, 527] width 576 height 27
click at [671, 532] on span "NONE/UNKNOWN, 123Loadboard, Amazon Web Services, Apex, Azuga and 152 more" at bounding box center [759, 526] width 372 height 9
click at [1074, 508] on link "Edit Picklist Prompts" at bounding box center [1093, 503] width 83 height 9
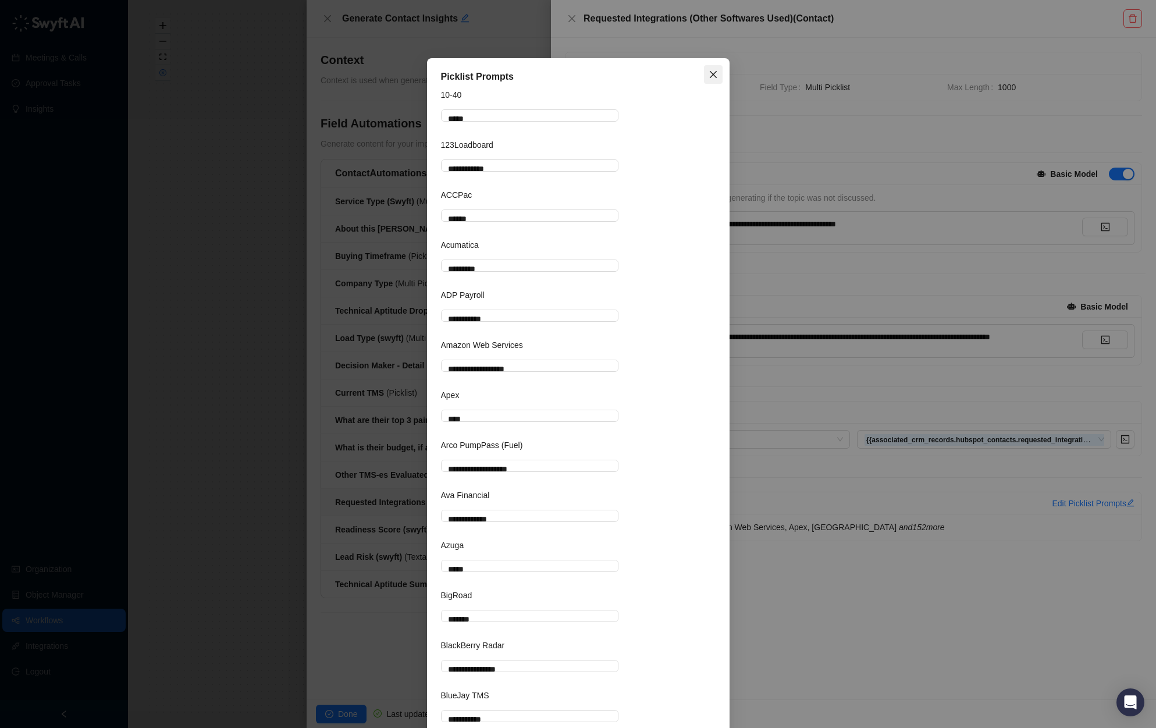
click at [709, 70] on icon "close" at bounding box center [713, 74] width 9 height 9
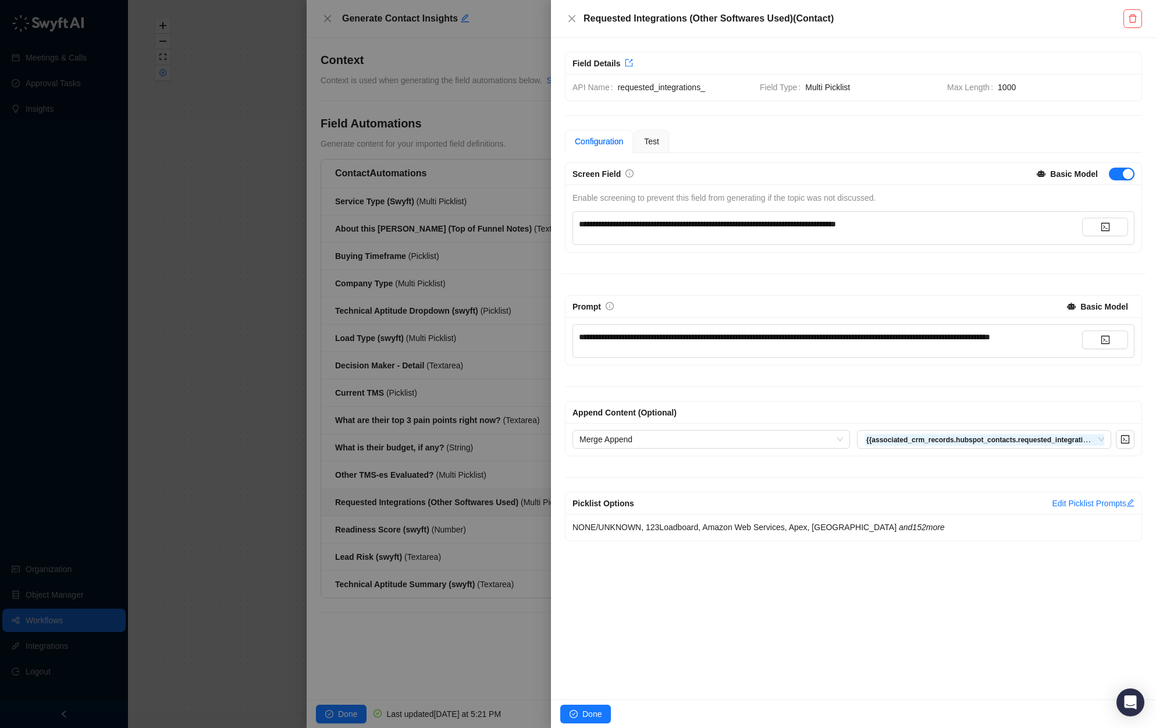
type textarea "****"
click at [794, 441] on div "Merge Append {{associated_crm_records.hubspot_contacts.requested_integrations_}}" at bounding box center [854, 439] width 576 height 33
click at [794, 448] on span "Merge Append" at bounding box center [712, 439] width 264 height 17
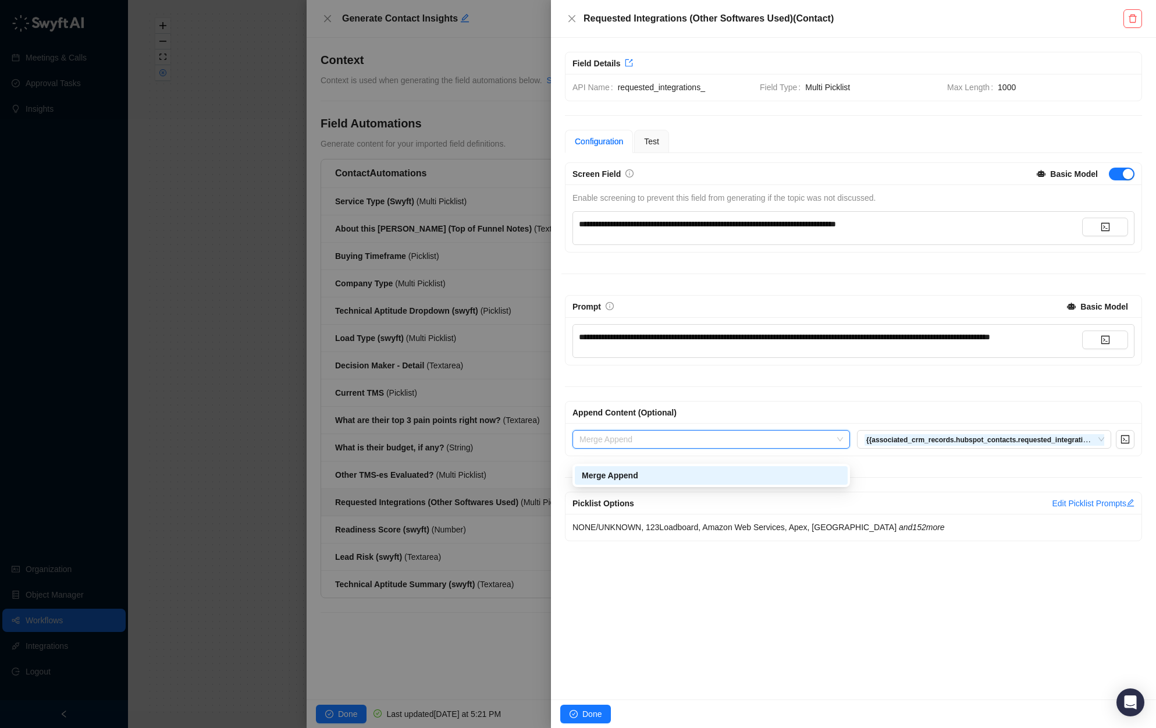
click at [397, 375] on div at bounding box center [578, 364] width 1156 height 728
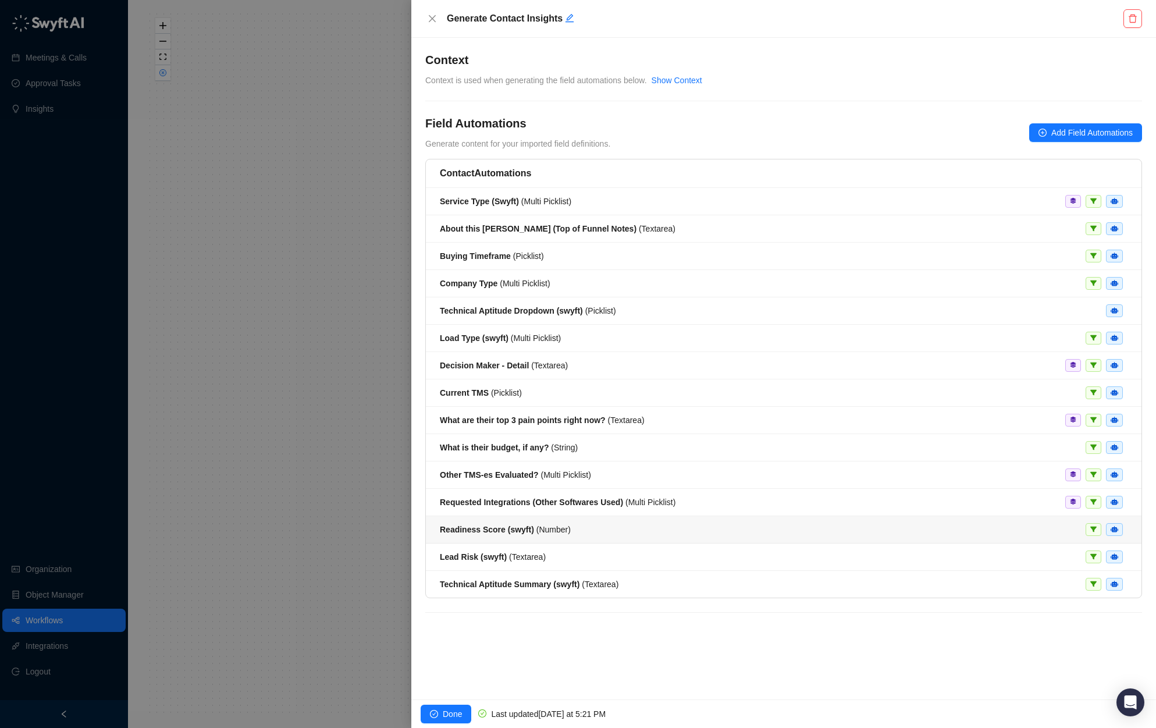
click at [635, 524] on div "Readiness Score (swyft) ( Number )" at bounding box center [784, 529] width 688 height 13
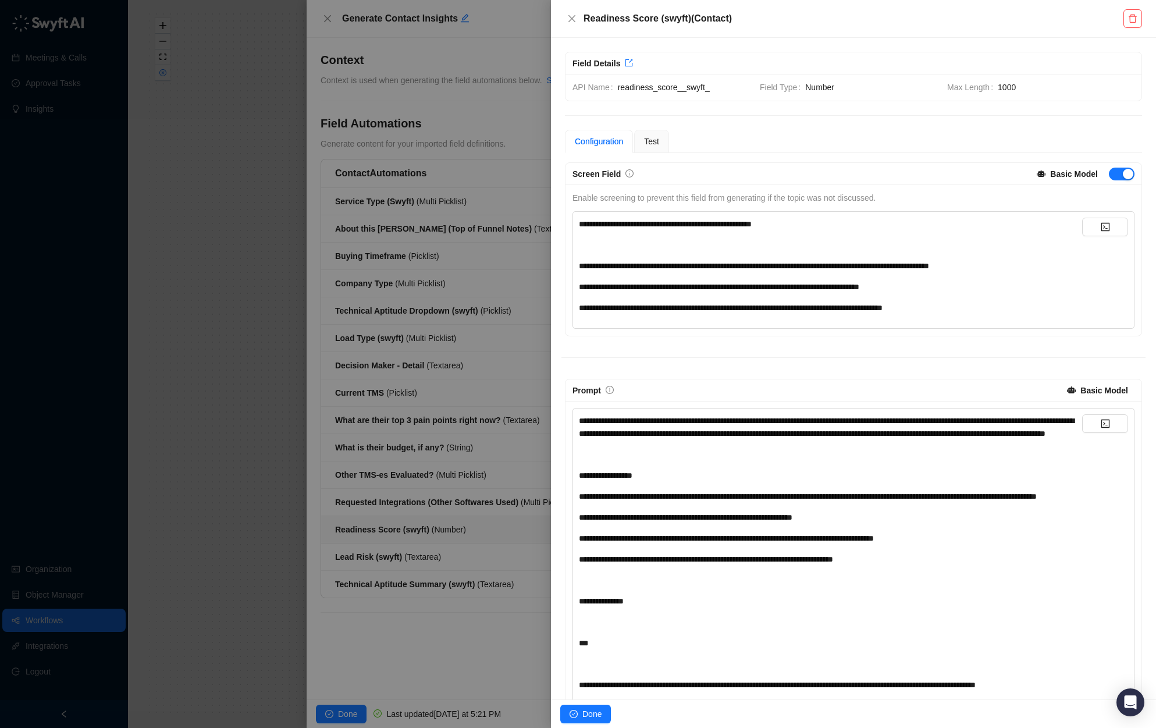
drag, startPoint x: 430, startPoint y: 423, endPoint x: 435, endPoint y: 427, distance: 6.2
click at [431, 423] on div at bounding box center [578, 364] width 1156 height 728
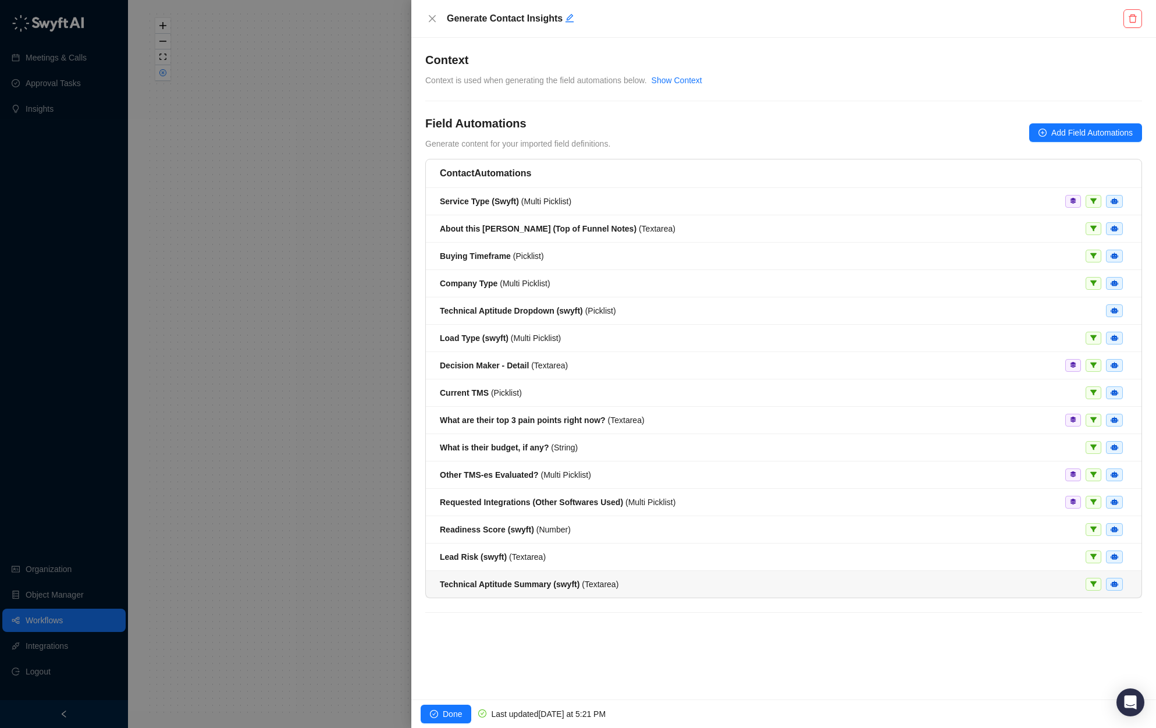
click at [556, 589] on div "Technical Aptitude Summary (swyft) ( Textarea )" at bounding box center [529, 584] width 179 height 13
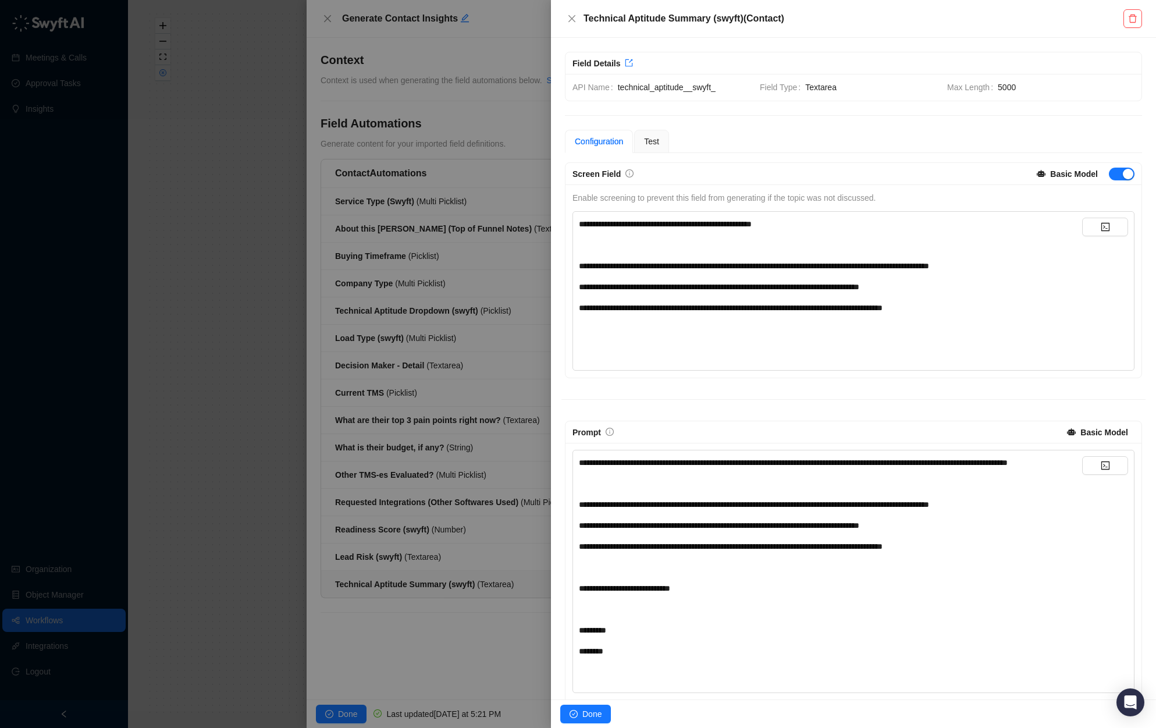
click at [482, 502] on div at bounding box center [578, 364] width 1156 height 728
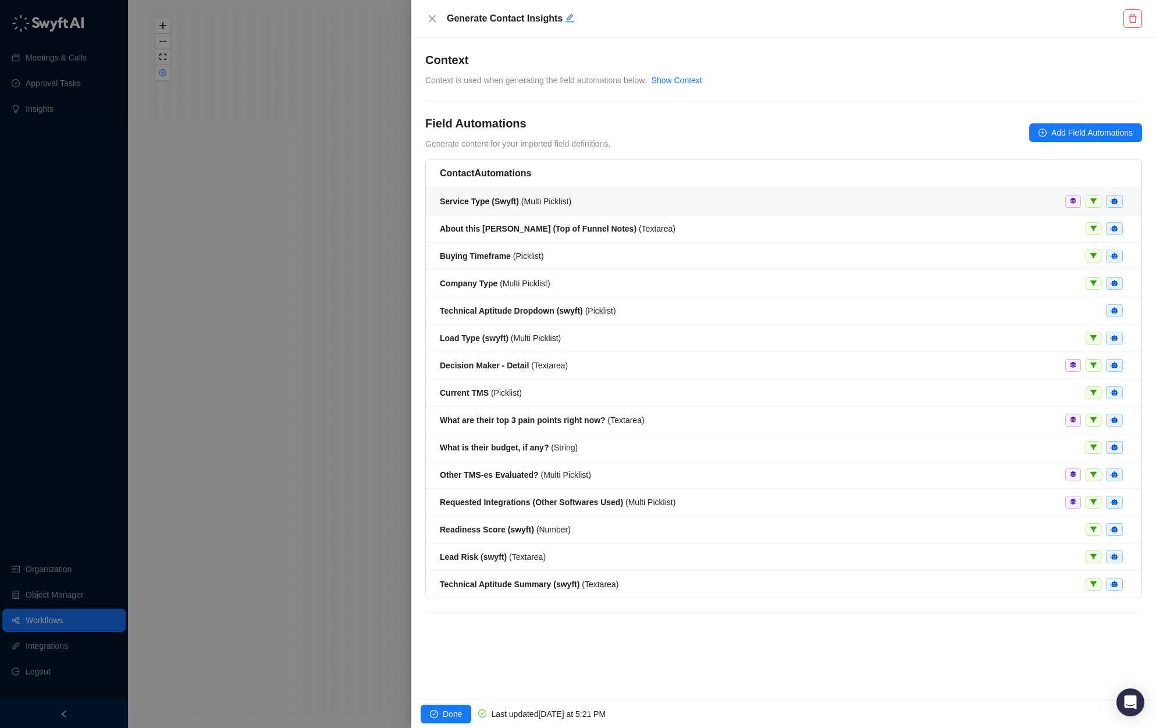
click at [536, 200] on span "Service Type (Swyft) ( Multi Picklist )" at bounding box center [505, 201] width 131 height 9
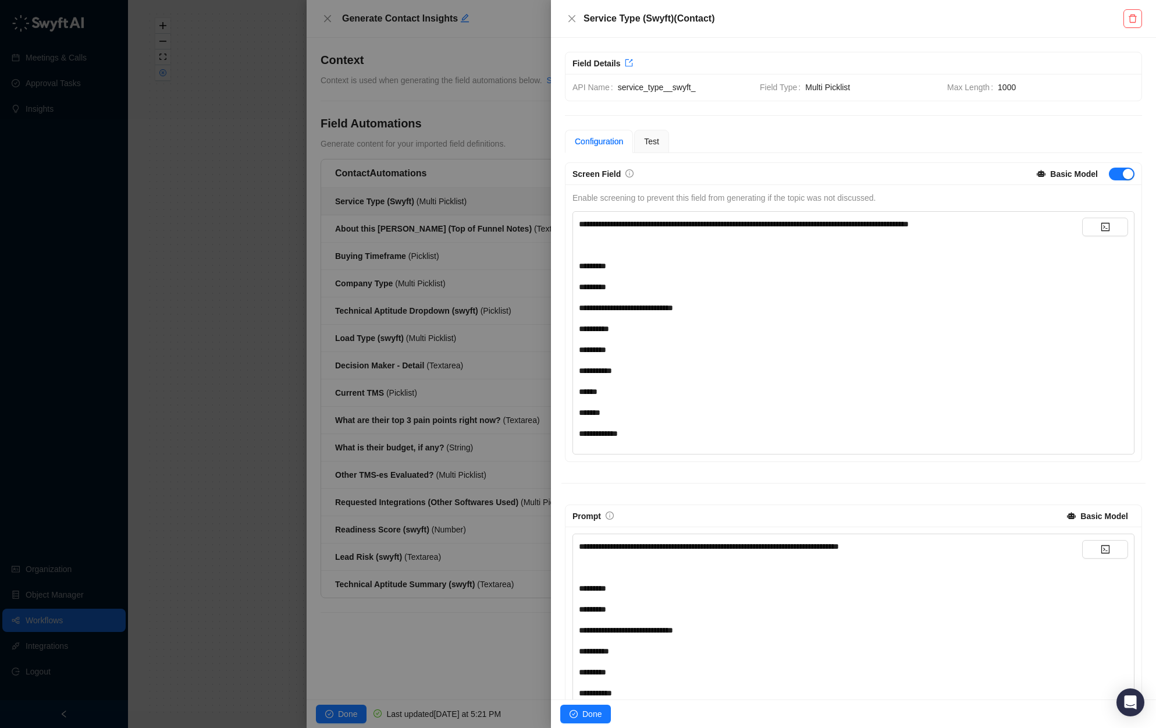
click at [502, 215] on div at bounding box center [578, 364] width 1156 height 728
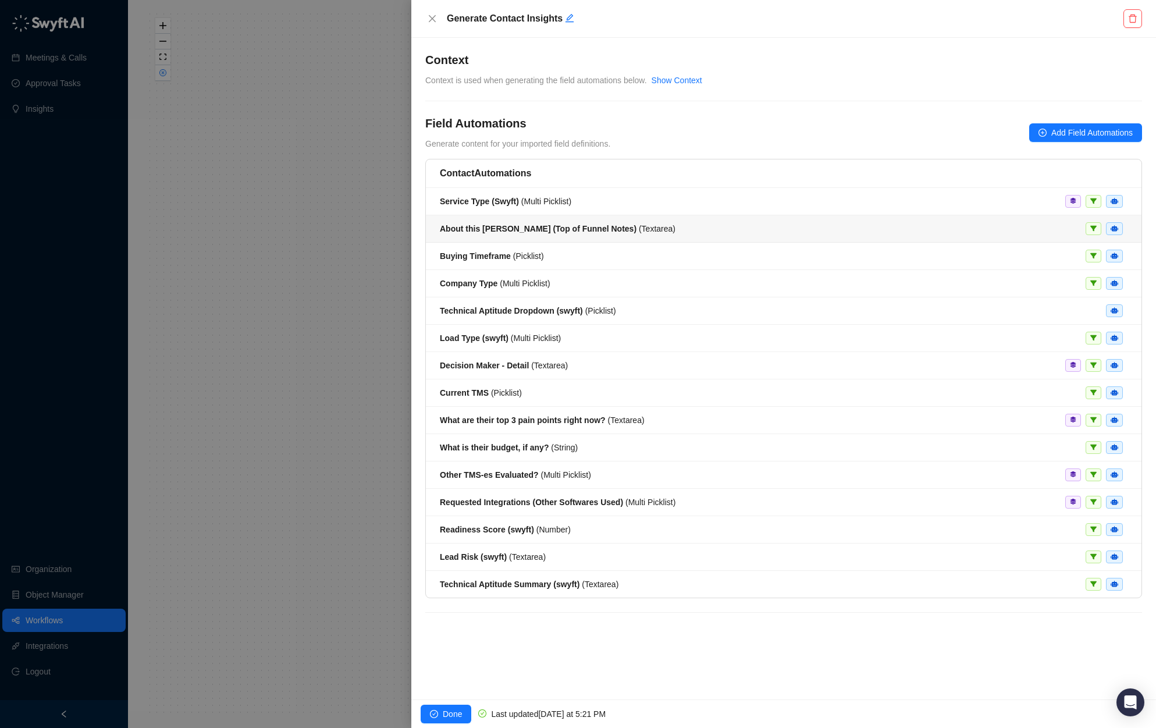
click at [595, 234] on div "About this [PERSON_NAME] (Top of Funnel Notes) ( Textarea )" at bounding box center [558, 228] width 236 height 13
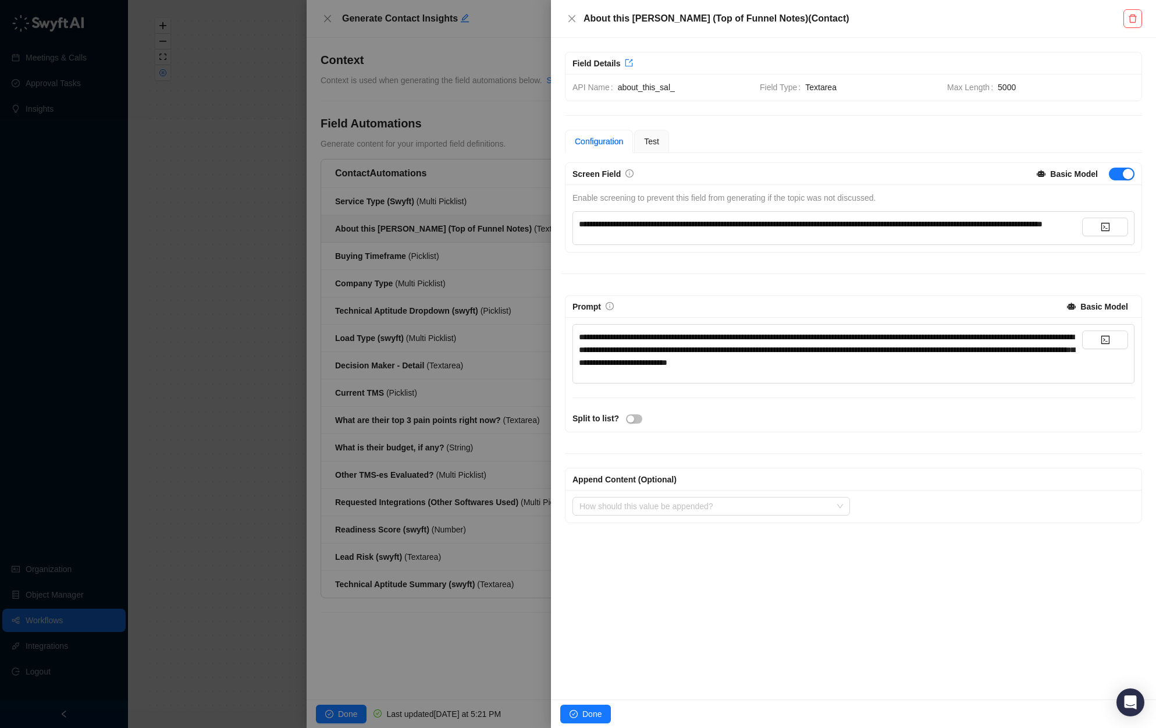
click at [516, 259] on div at bounding box center [578, 364] width 1156 height 728
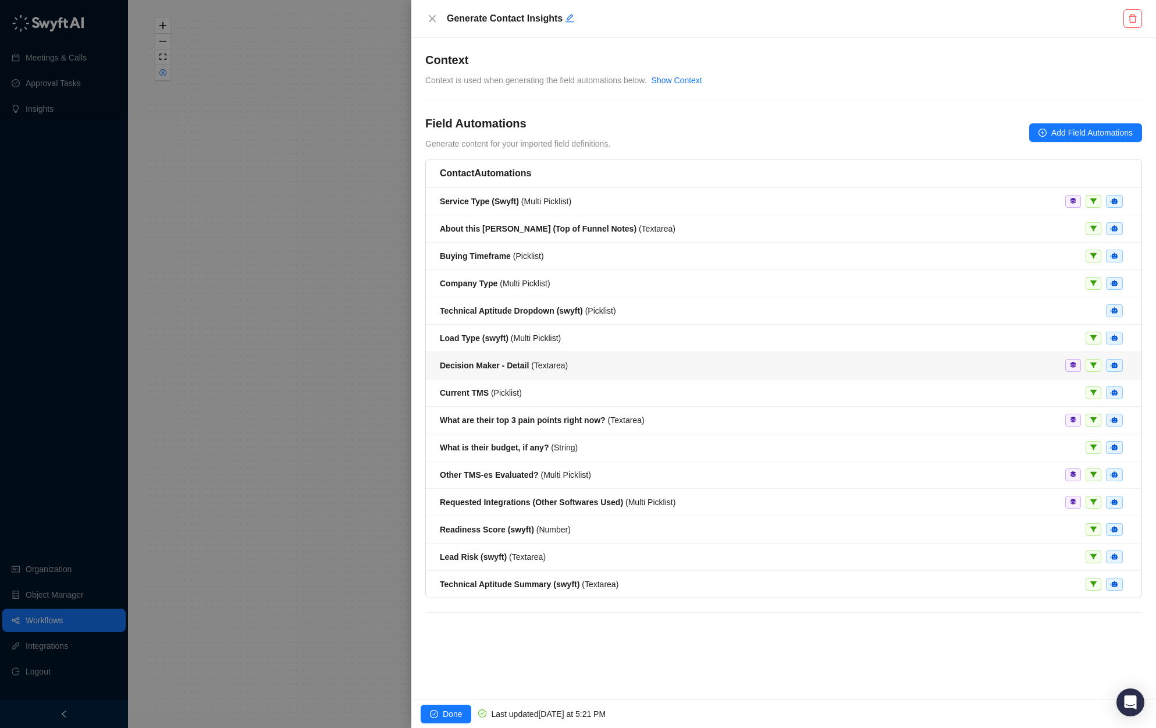
click at [621, 365] on div "Decision Maker - Detail ( Textarea )" at bounding box center [784, 365] width 688 height 13
